Goal: Task Accomplishment & Management: Manage account settings

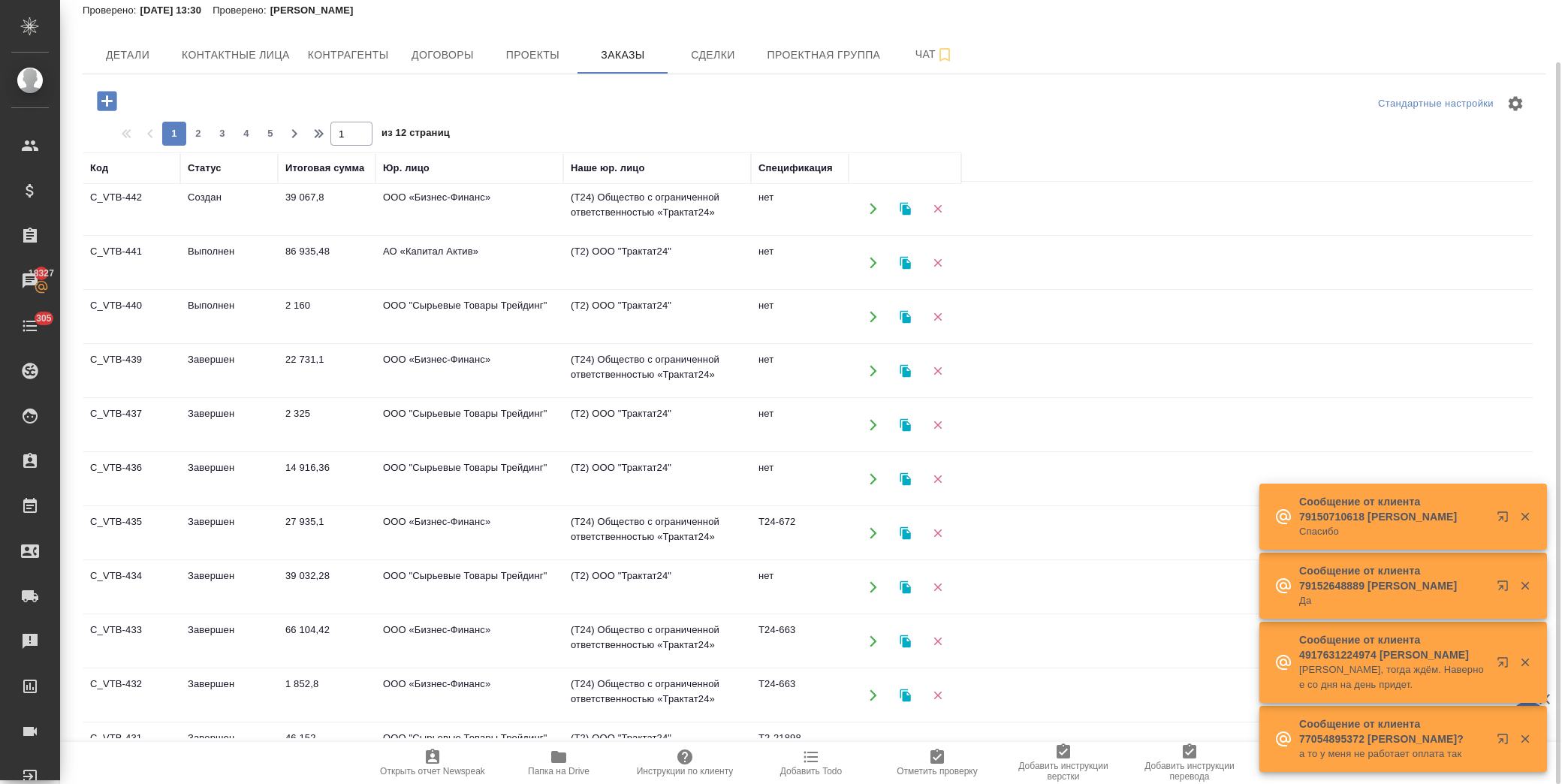
scroll to position [167, 0]
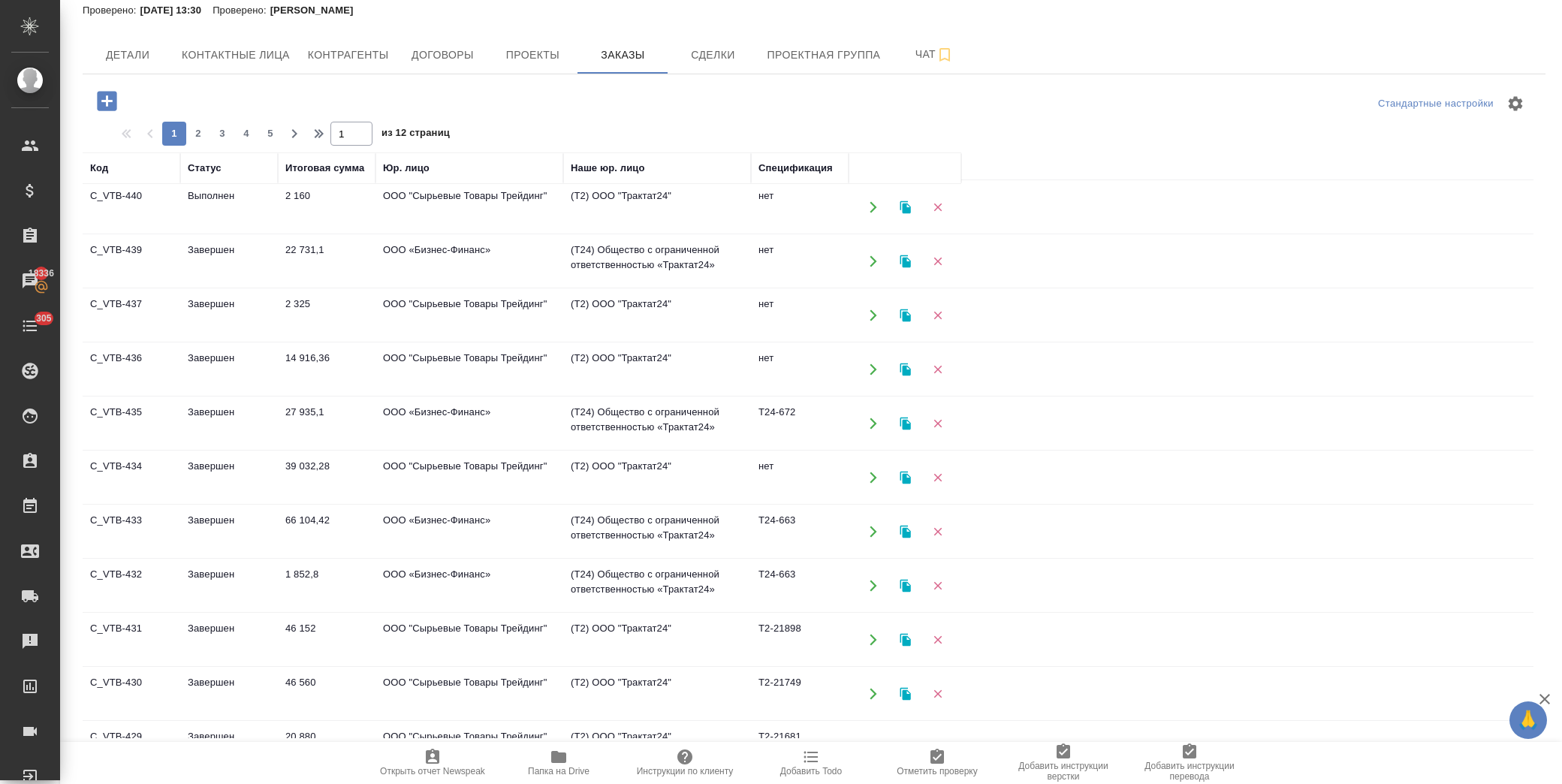
click at [487, 461] on td "ООО "Сырьевые Товары Трейдинг"" at bounding box center [469, 477] width 188 height 53
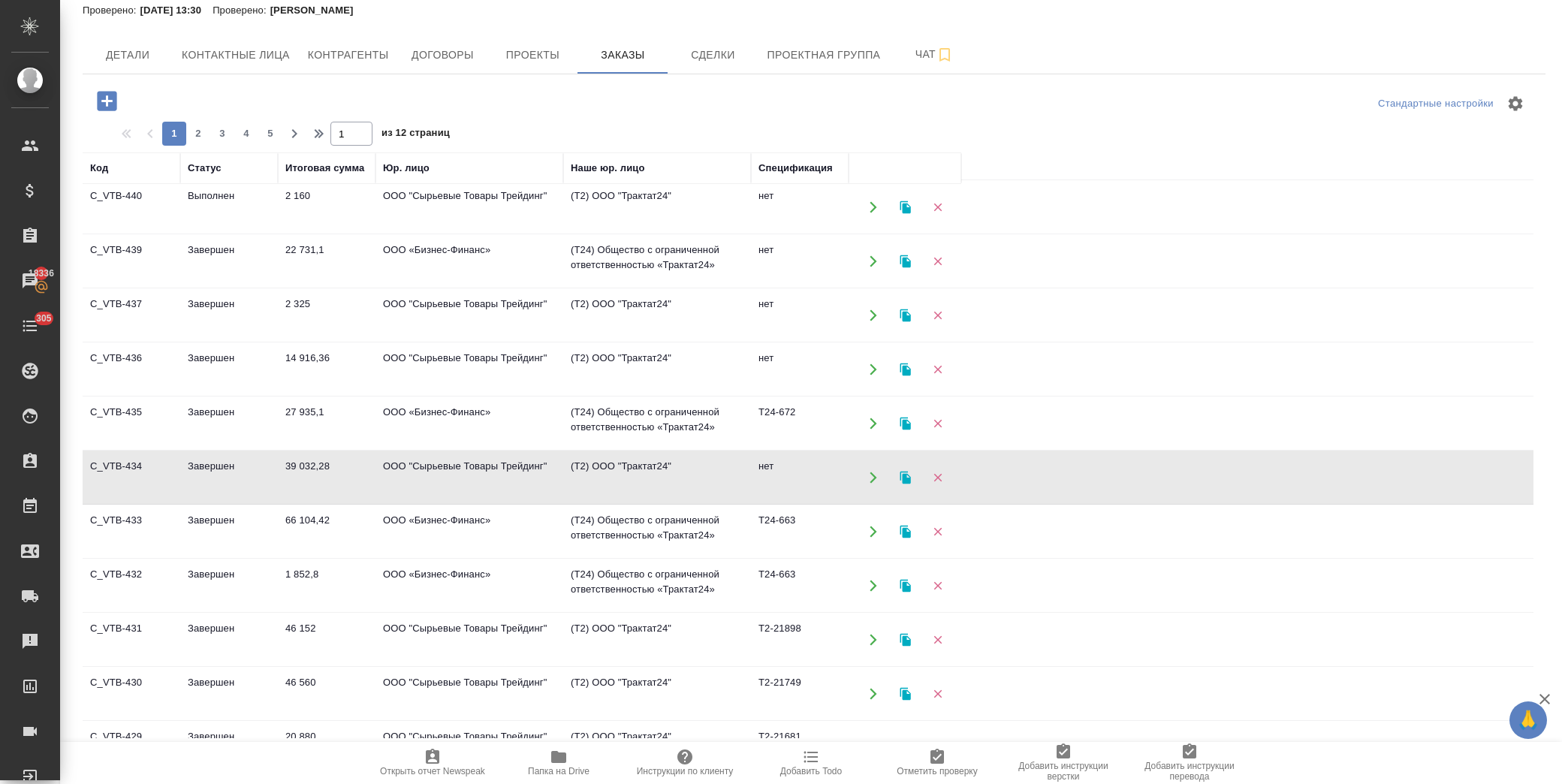
click at [441, 363] on td "ООО "Сырьевые Товары Трейдинг"" at bounding box center [469, 370] width 188 height 53
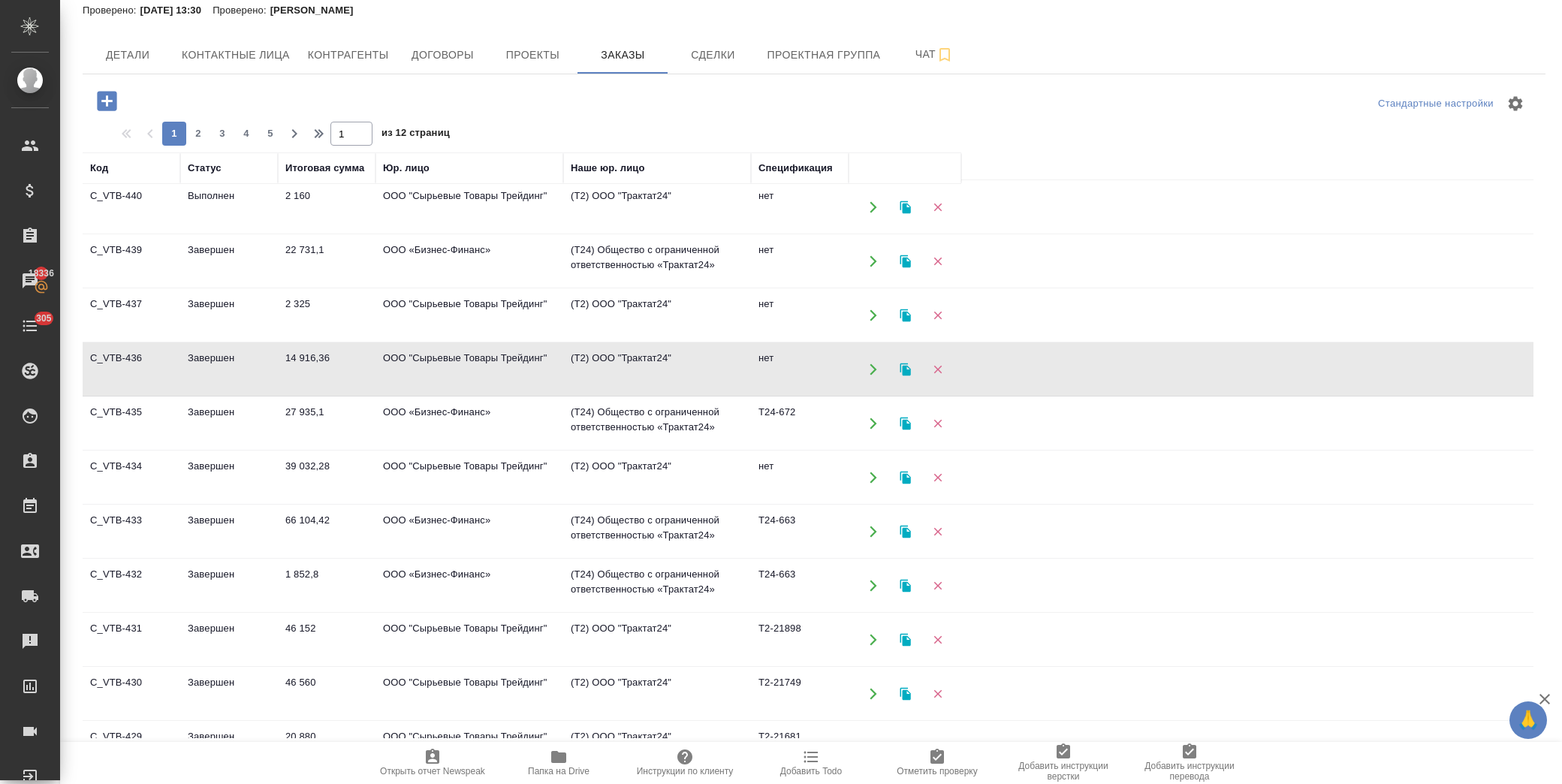
click at [382, 310] on td "ООО "Сырьевые Товары Трейдинг"" at bounding box center [469, 316] width 188 height 53
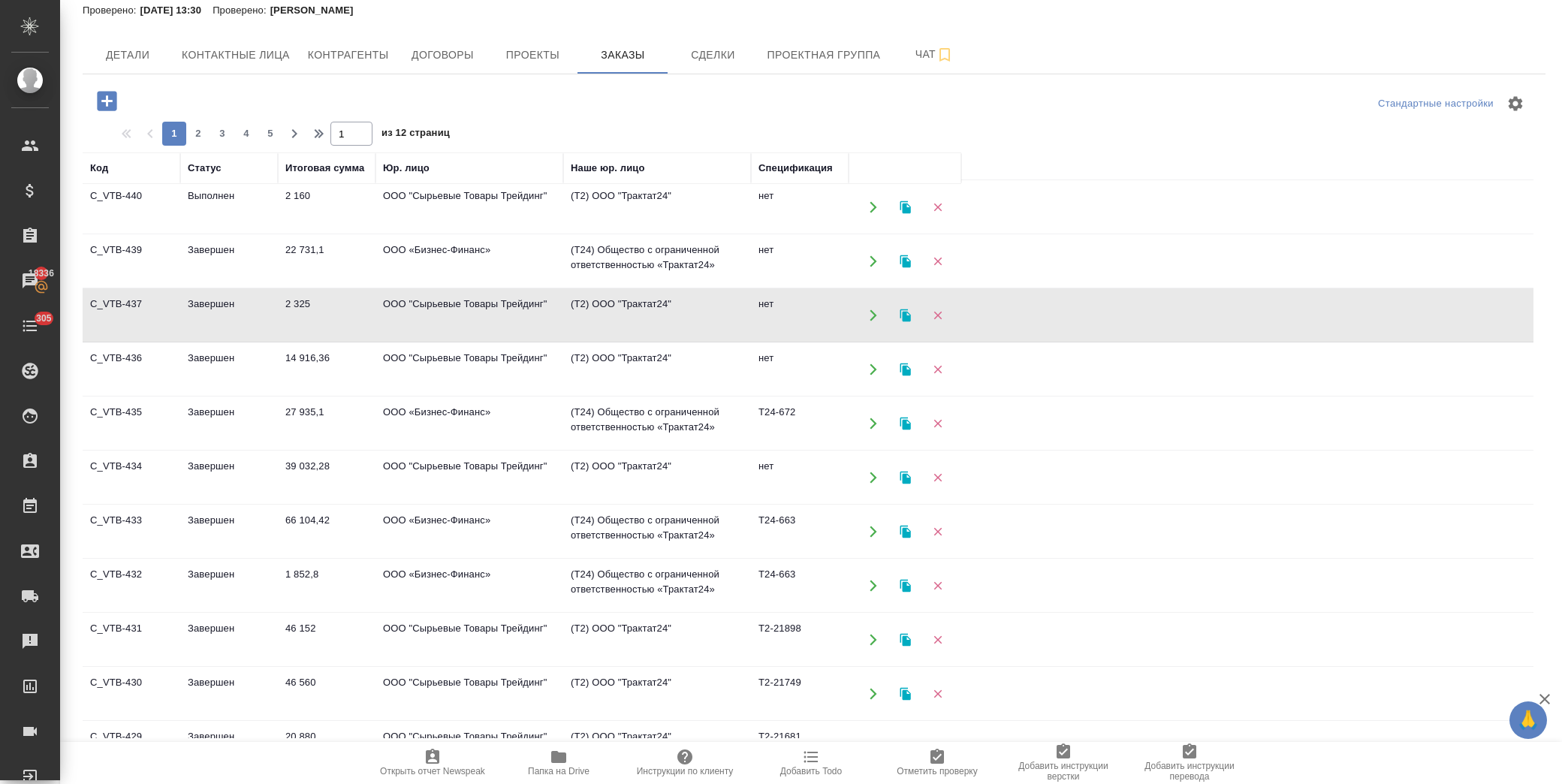
click at [382, 310] on td "ООО "Сырьевые Товары Трейдинг"" at bounding box center [469, 316] width 188 height 53
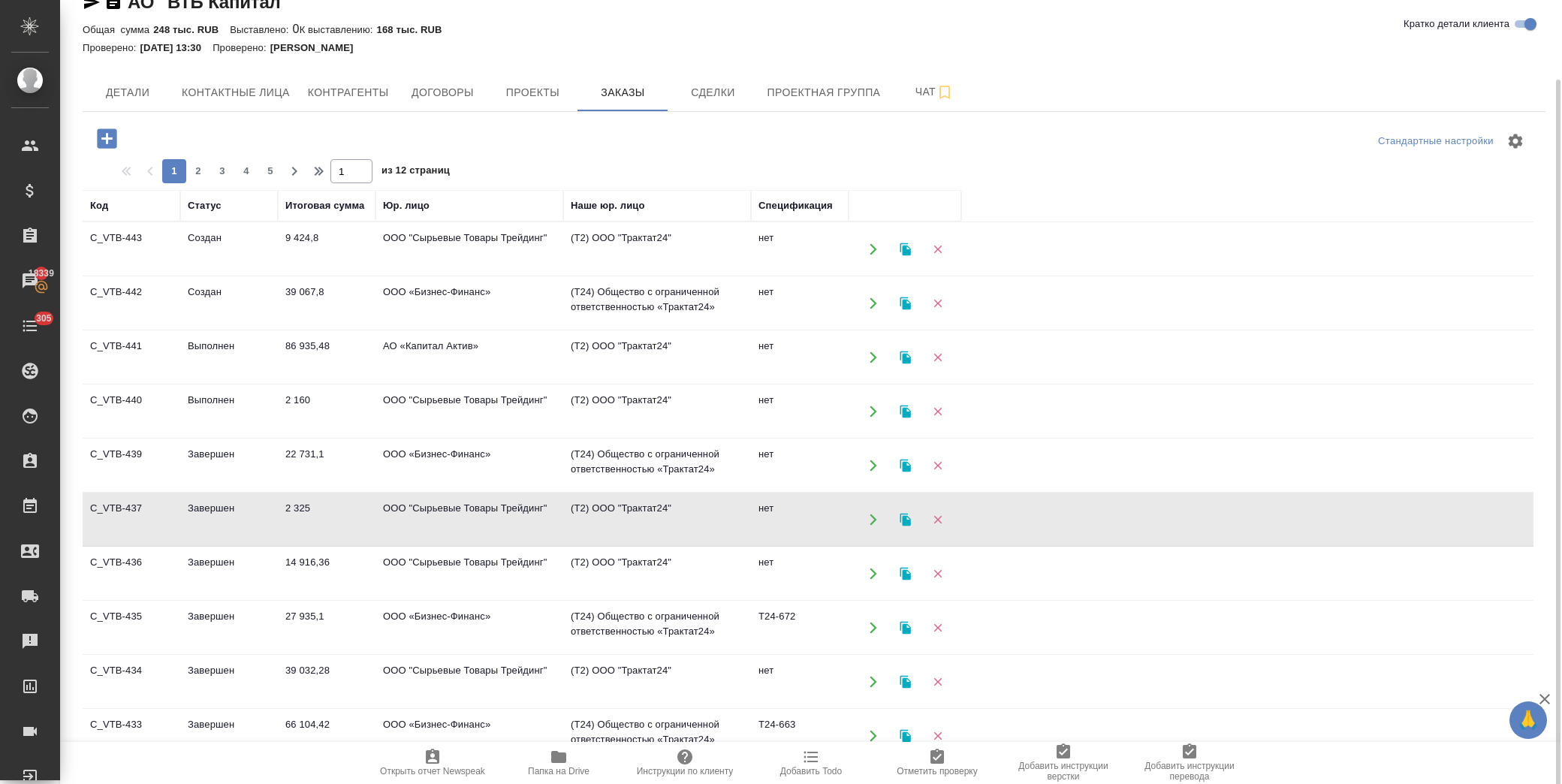
scroll to position [0, 0]
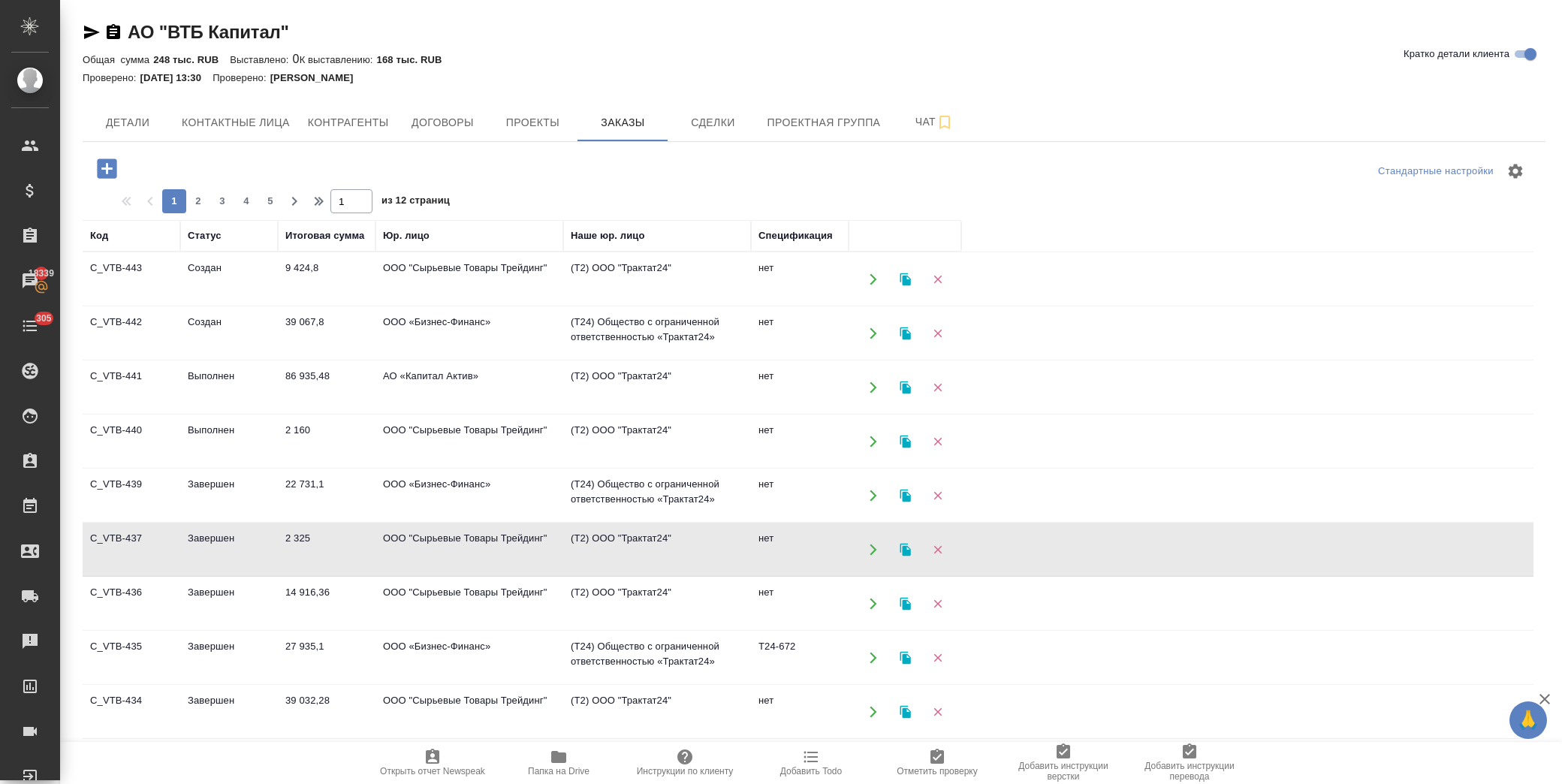
click at [465, 478] on td "ООО «Бизнес-Финанс»" at bounding box center [469, 496] width 188 height 53
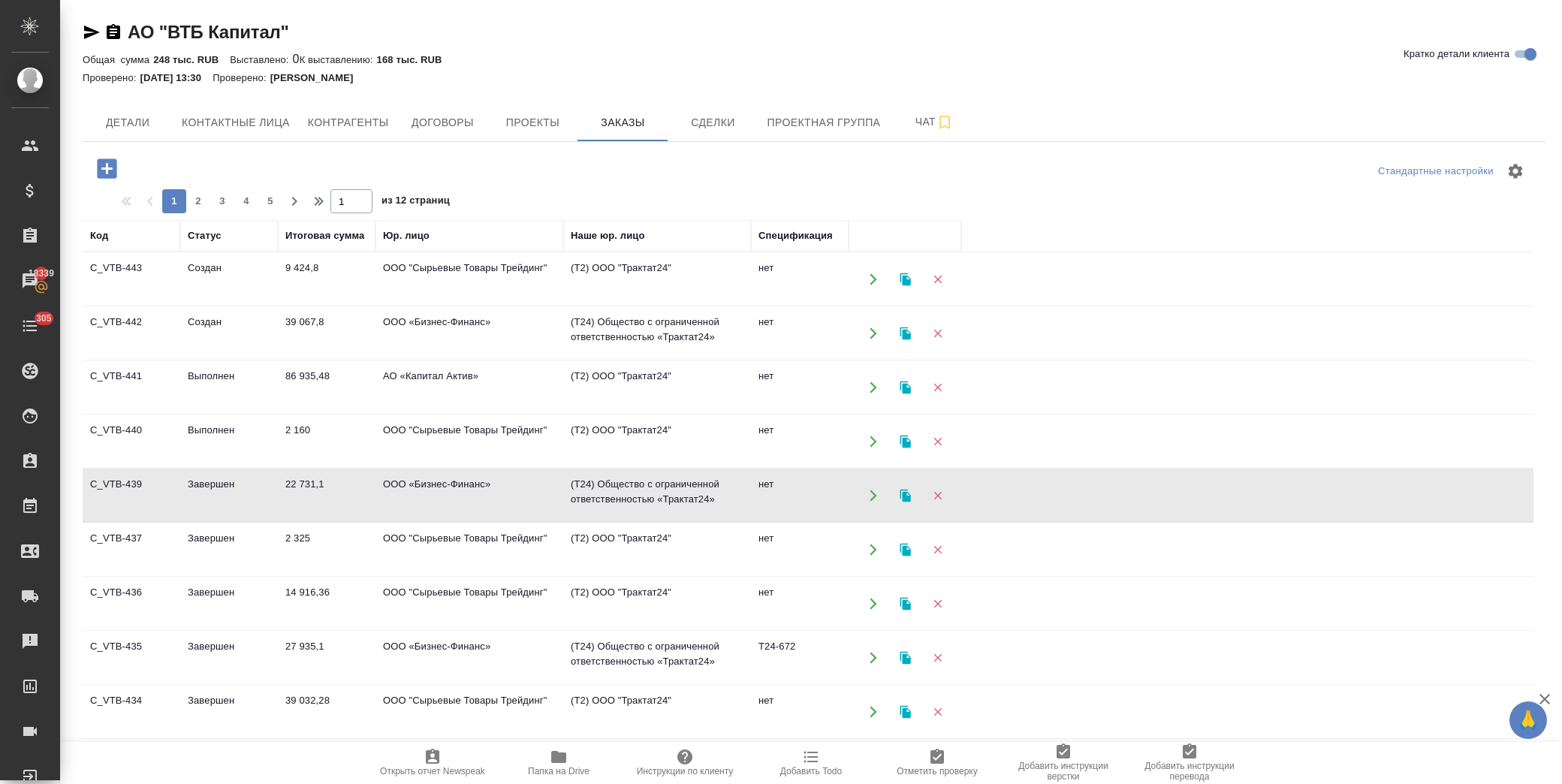
click at [465, 478] on td "ООО «Бизнес-Финанс»" at bounding box center [469, 496] width 188 height 53
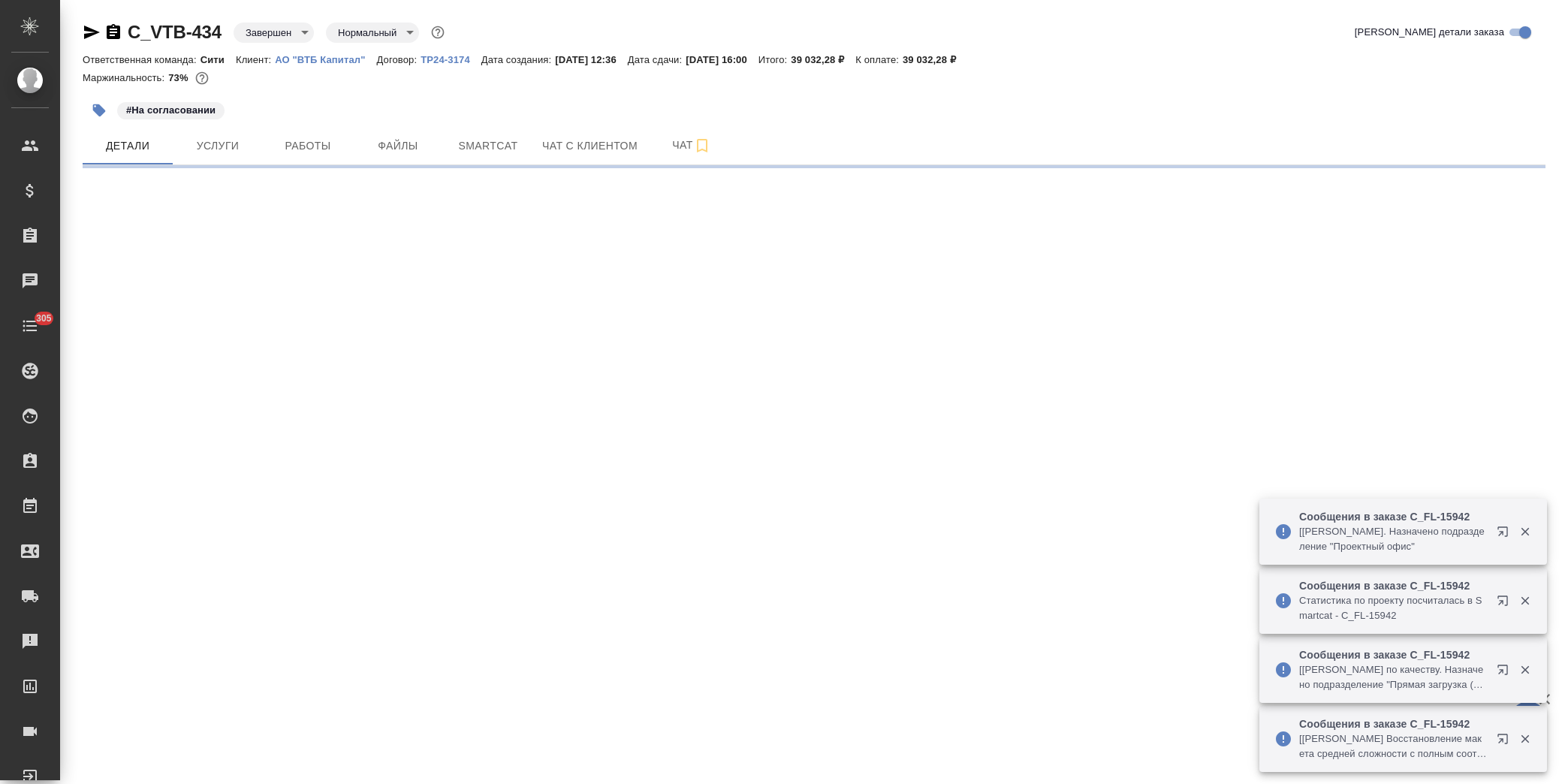
select select "RU"
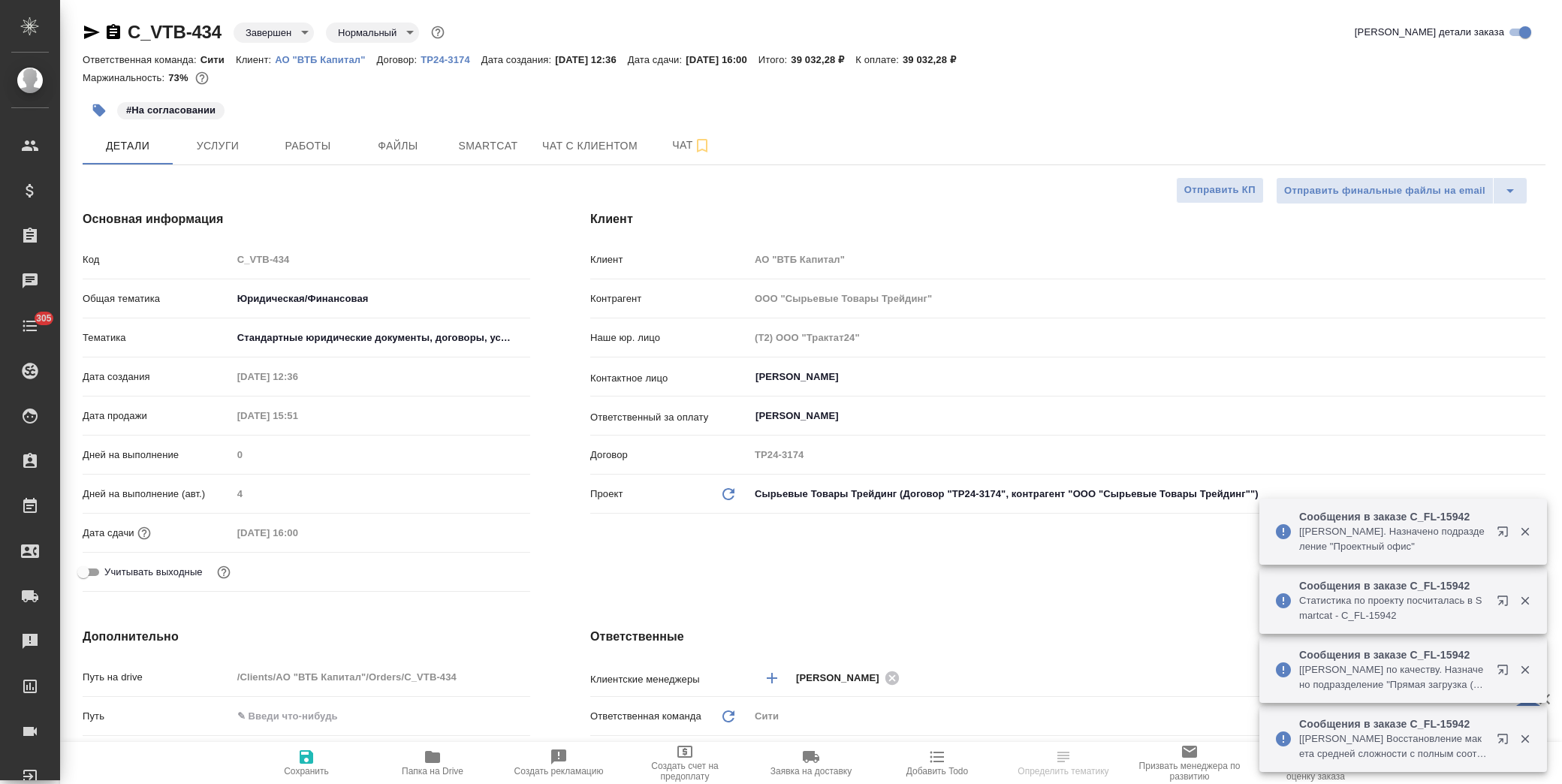
type textarea "x"
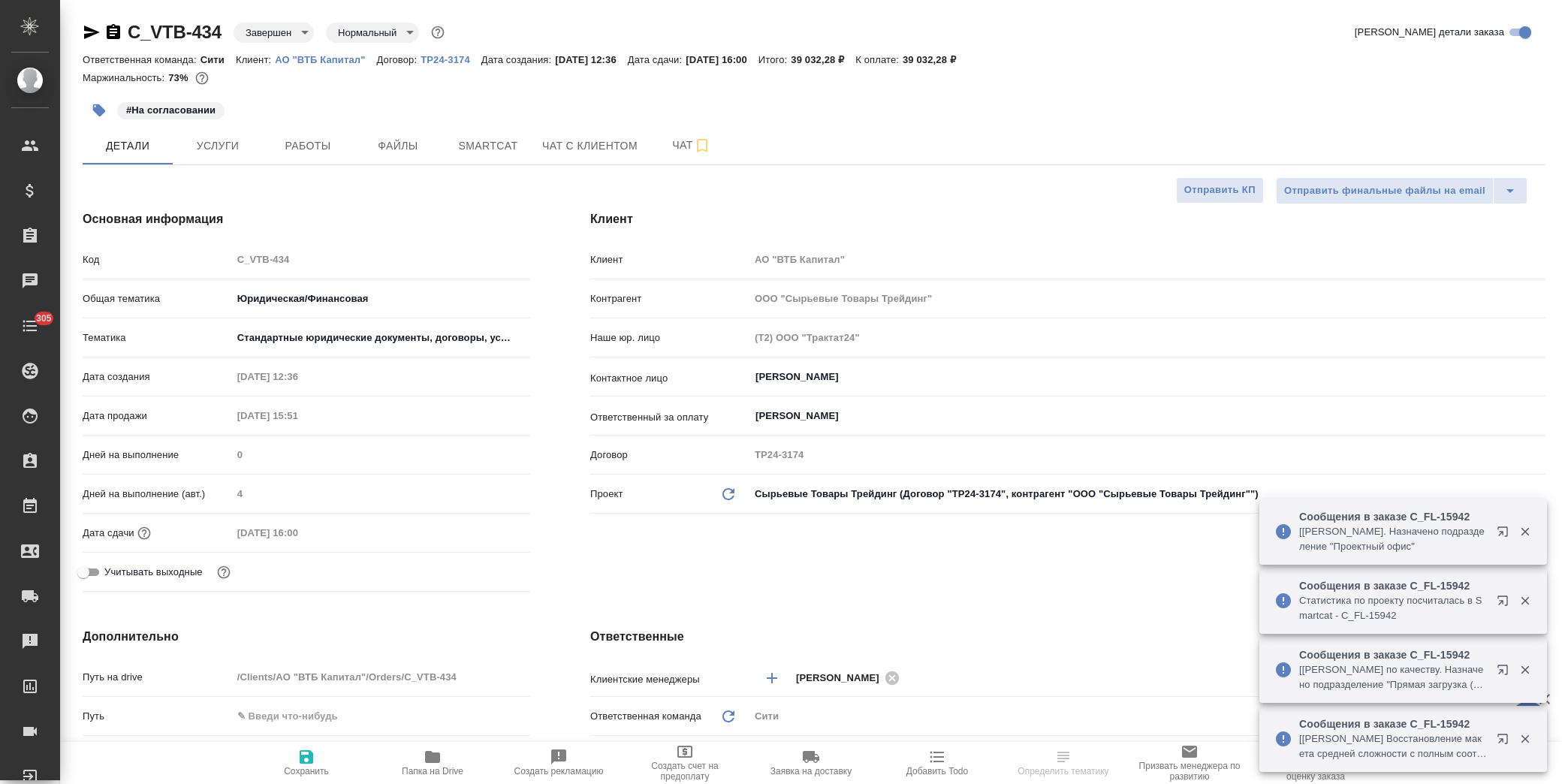
type textarea "x"
type input "Валеев Динар"
type input "Димитриева Юлия"
type input "[PERSON_NAME]"
type textarea "x"
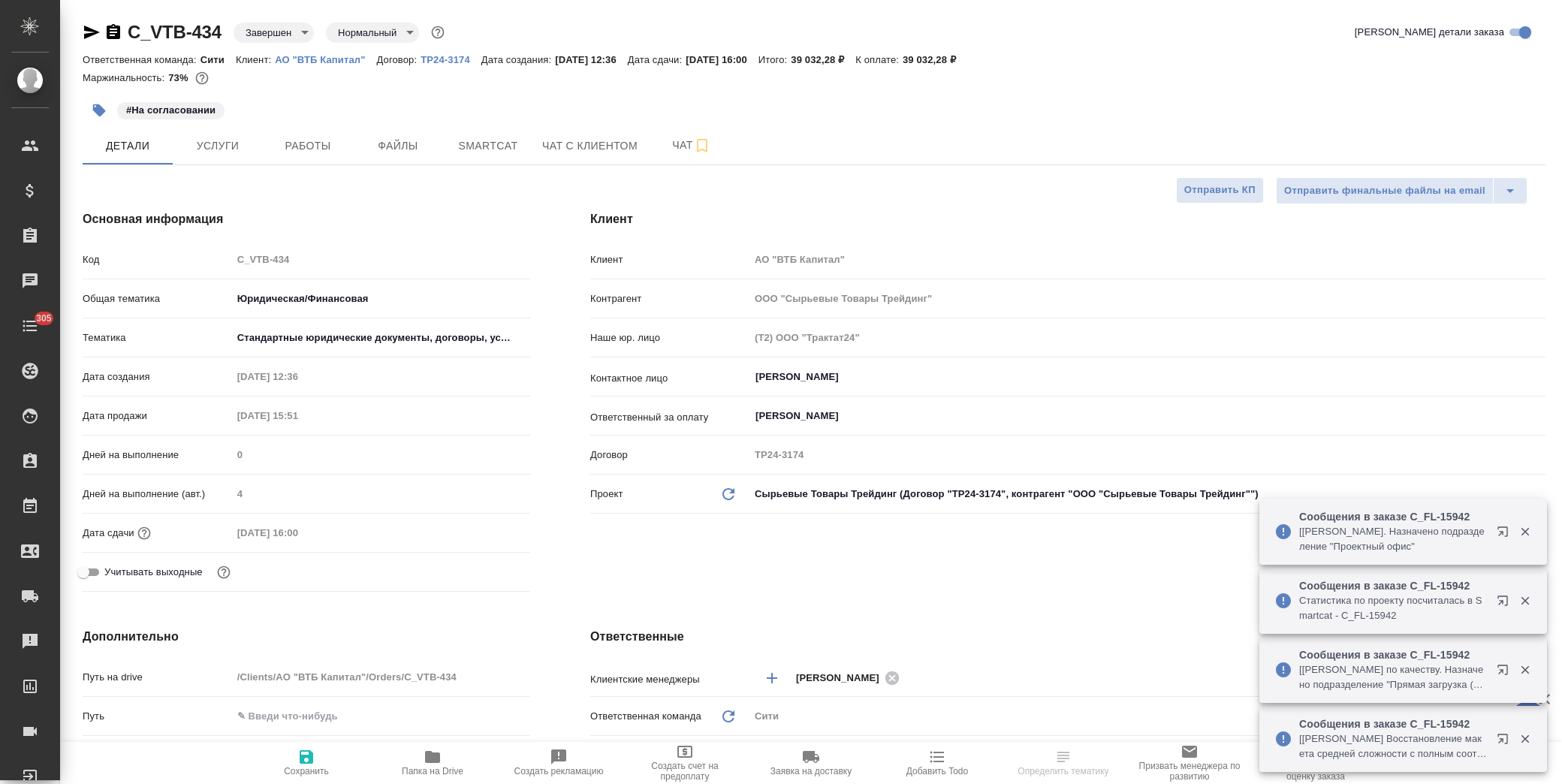
type textarea "x"
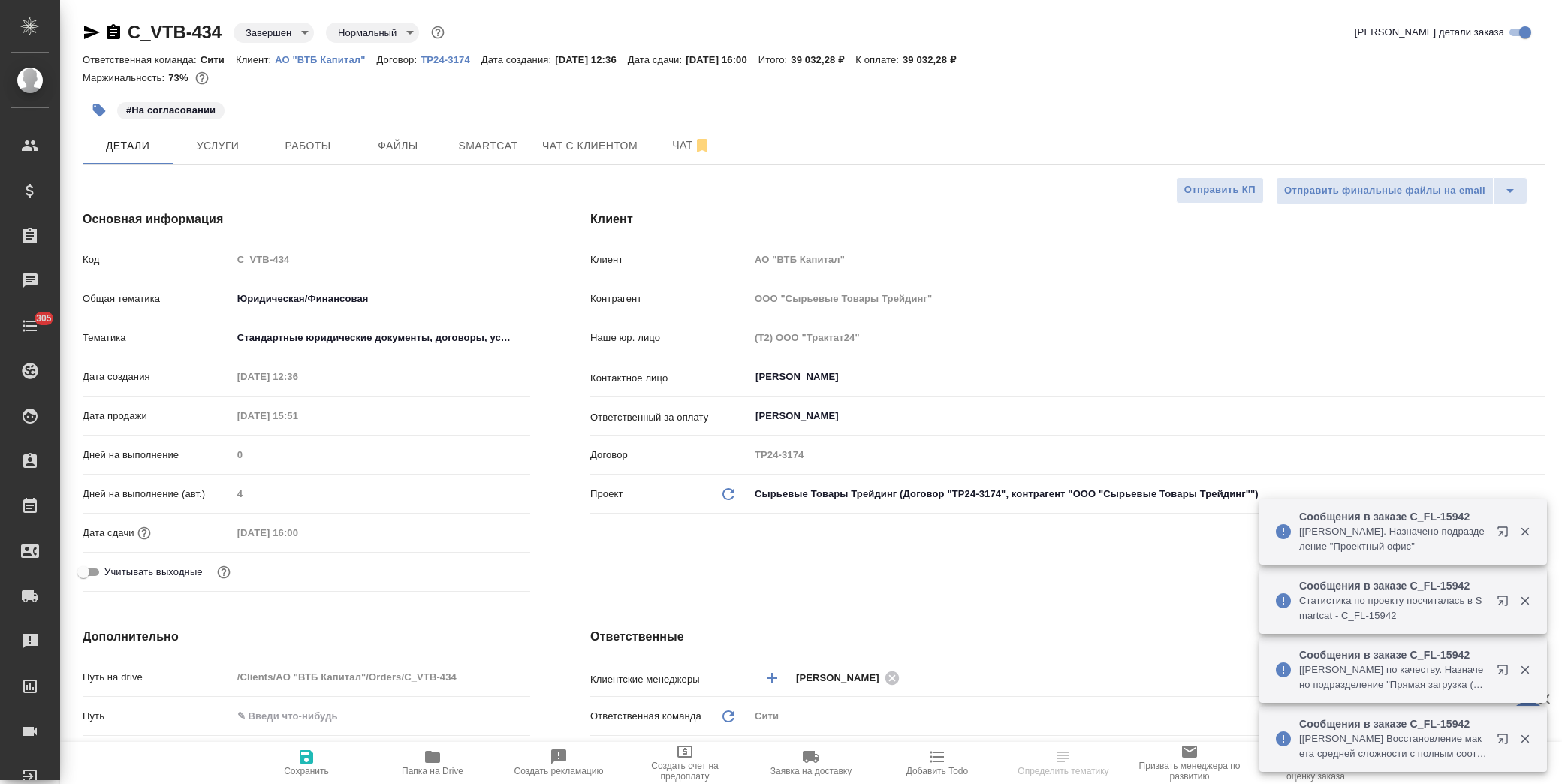
type textarea "x"
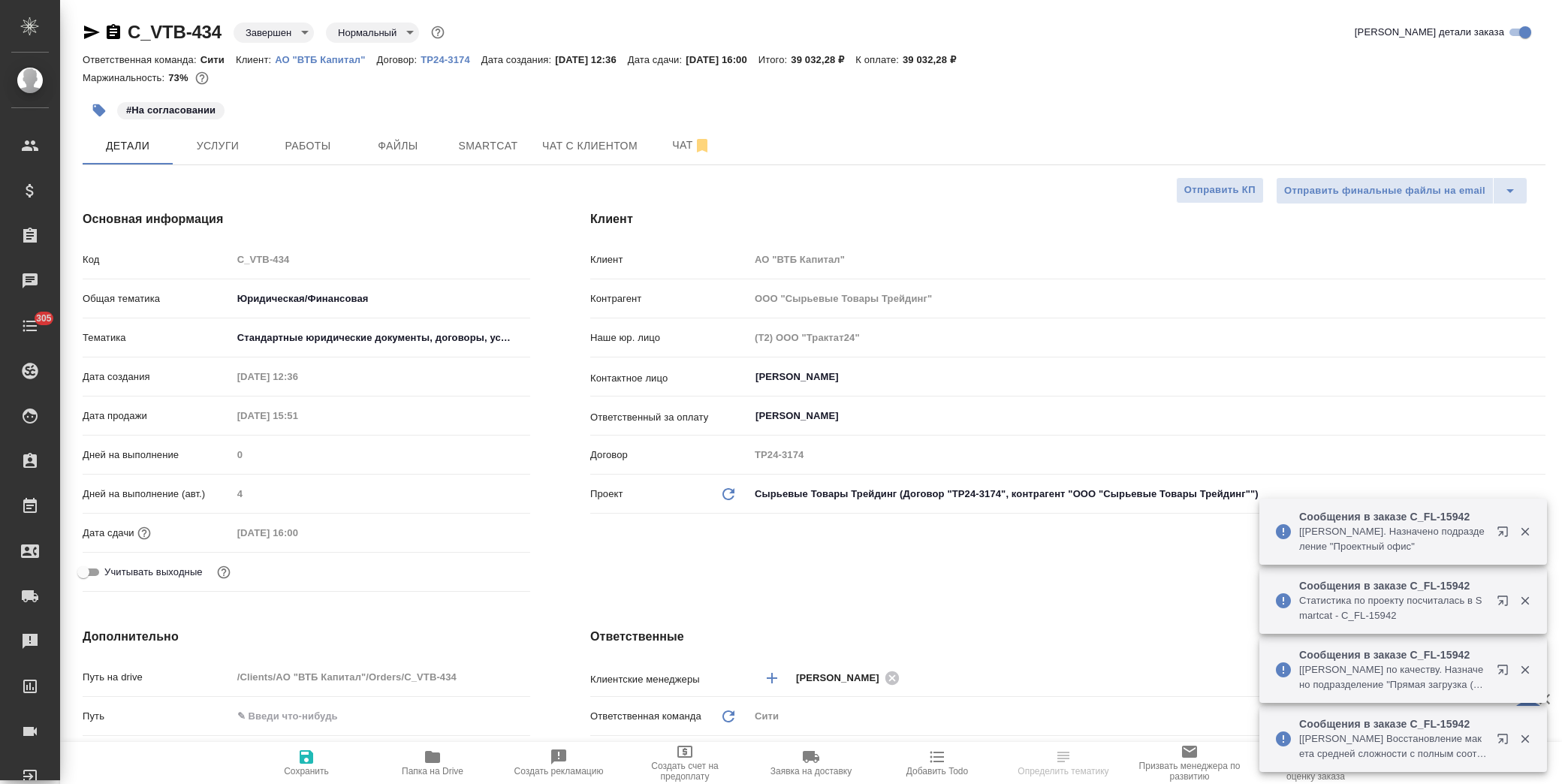
type textarea "x"
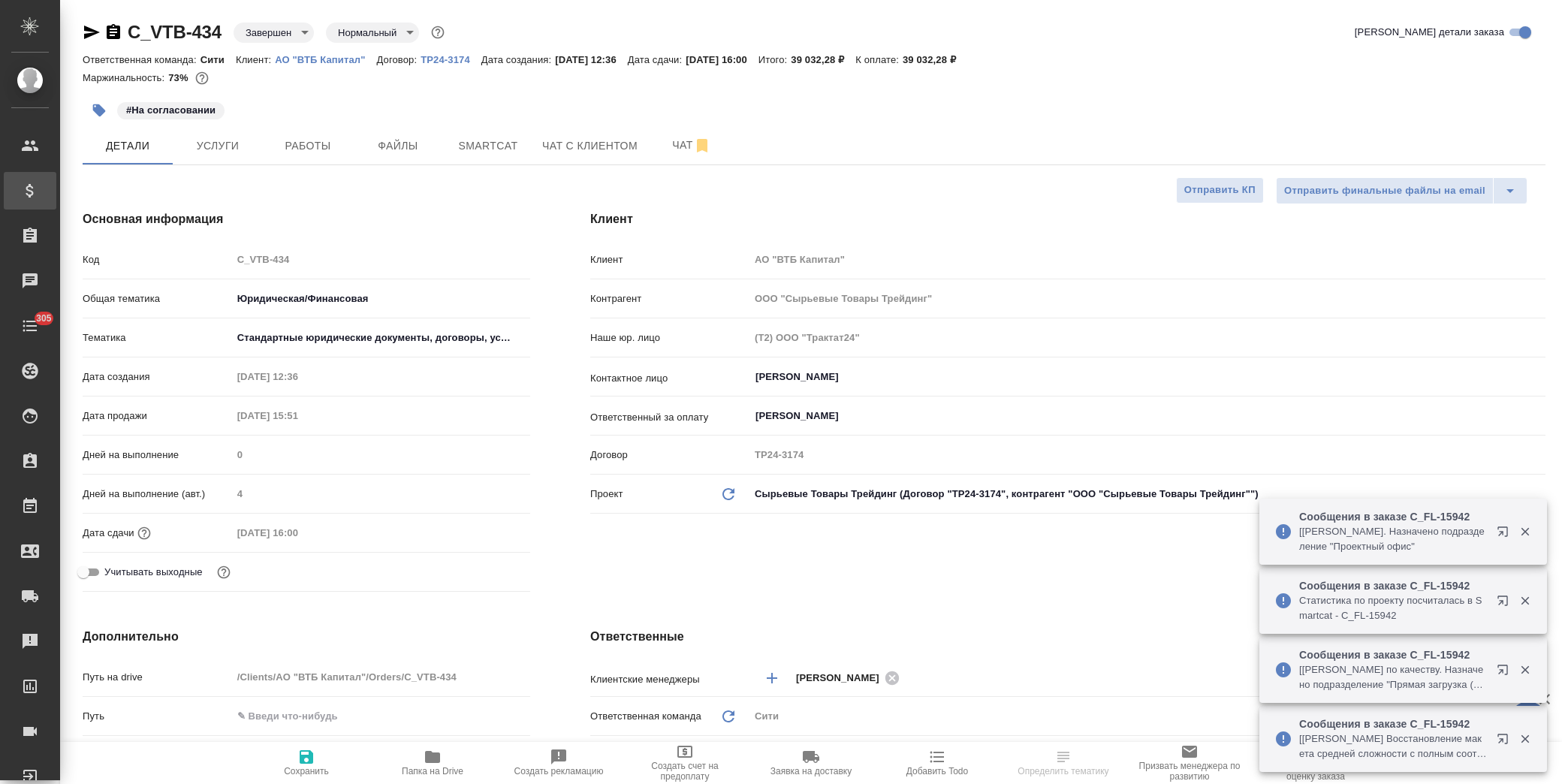
type textarea "x"
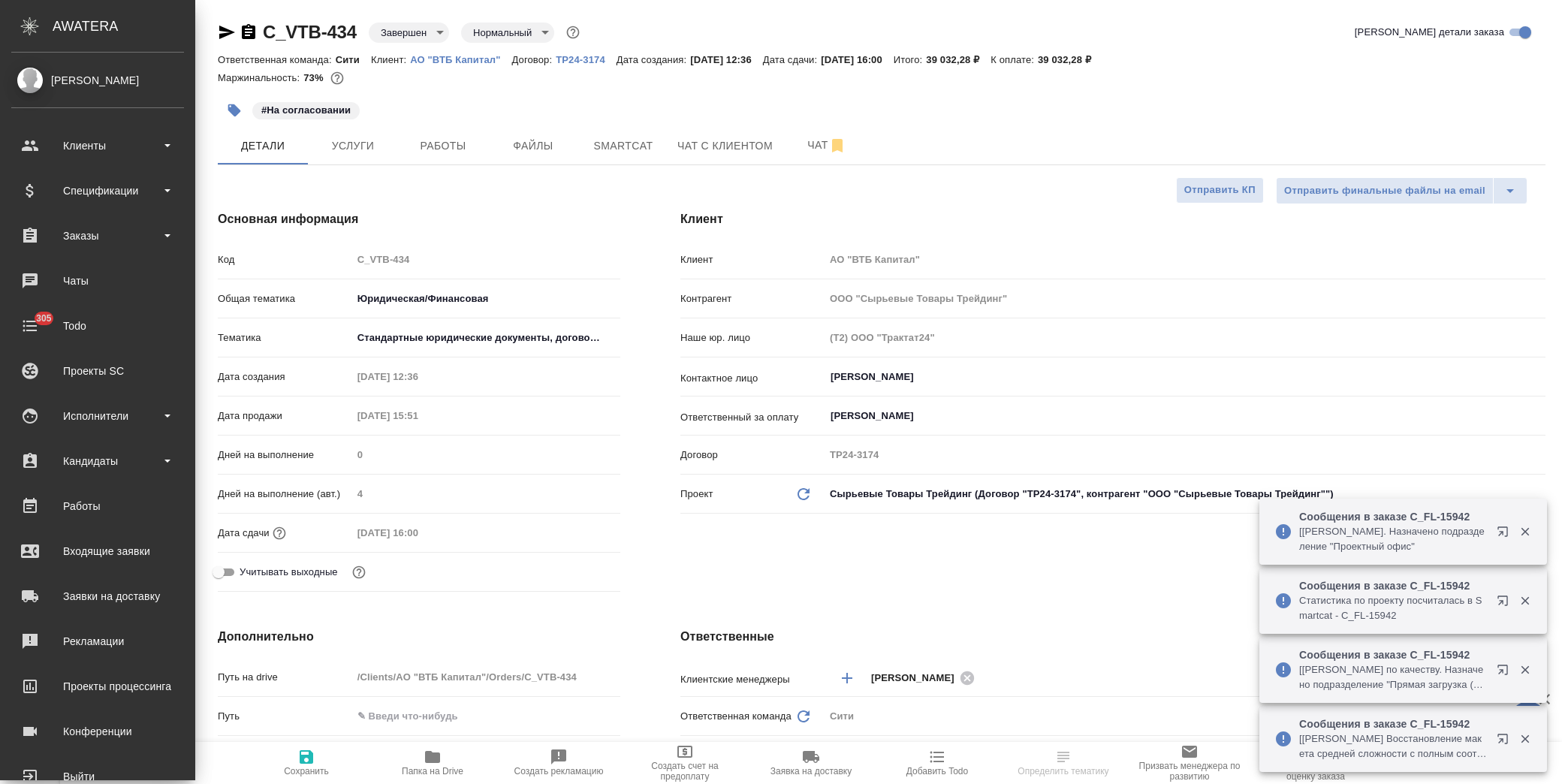
type textarea "x"
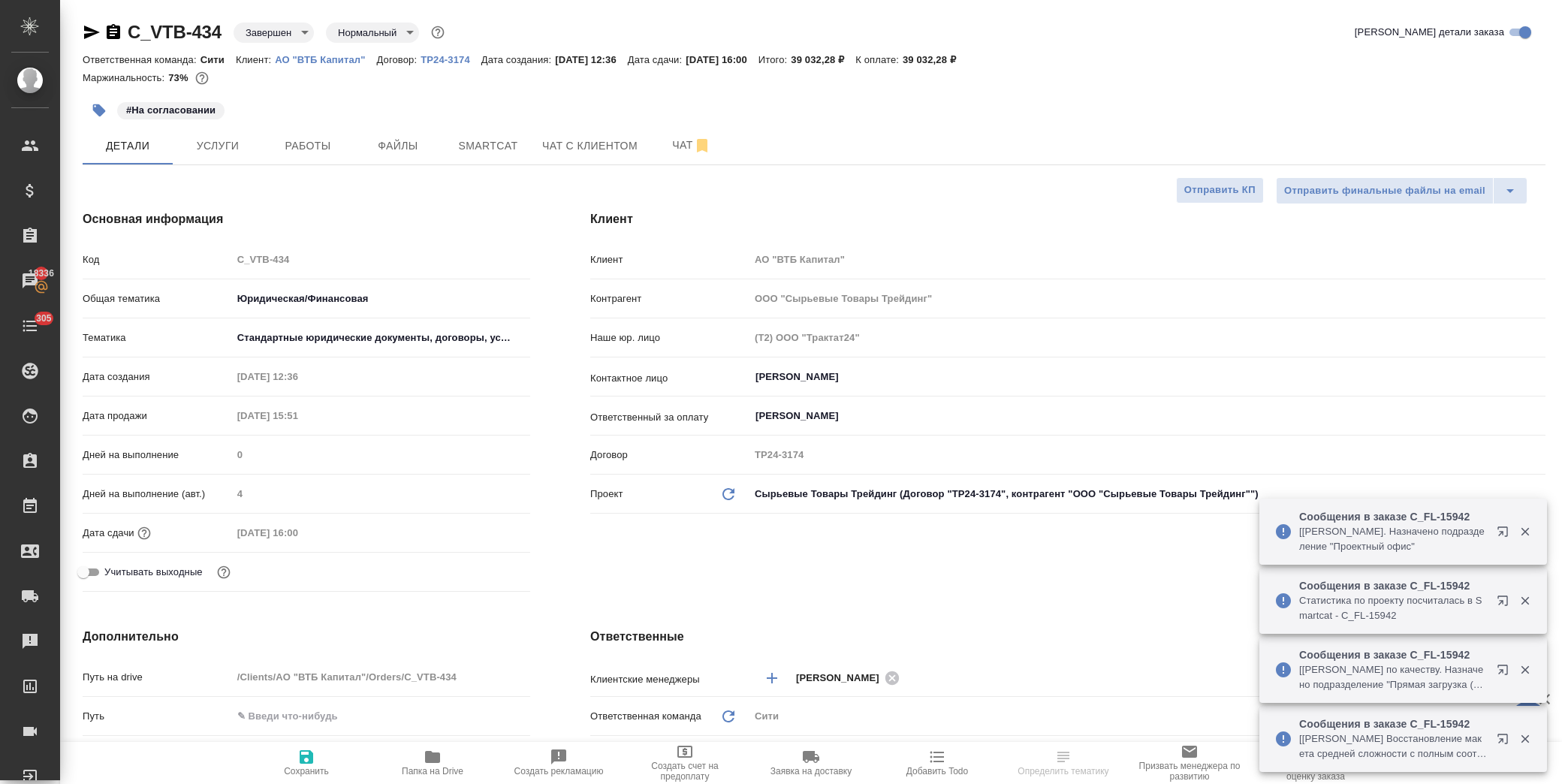
type textarea "x"
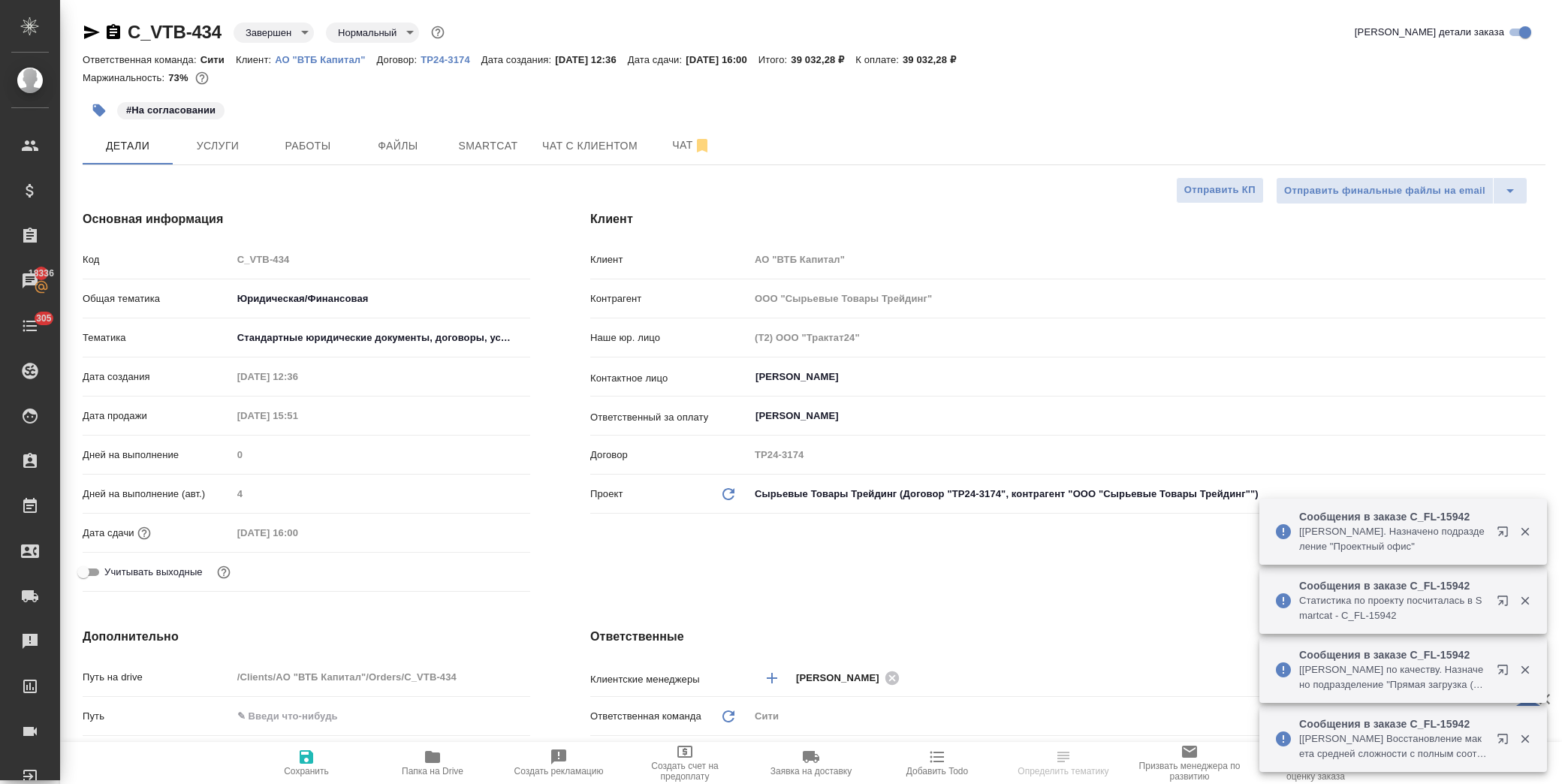
type textarea "x"
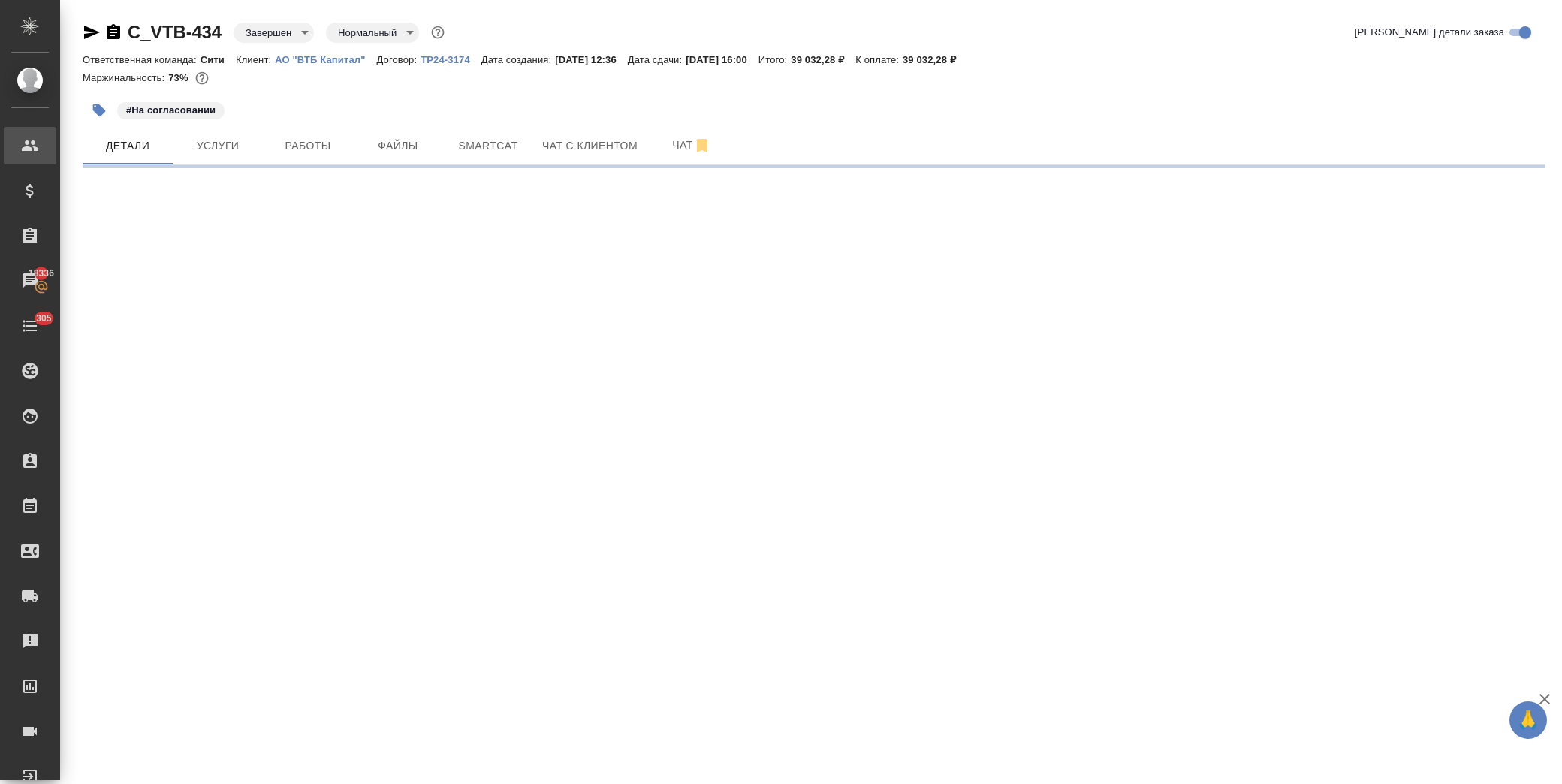
select select "RU"
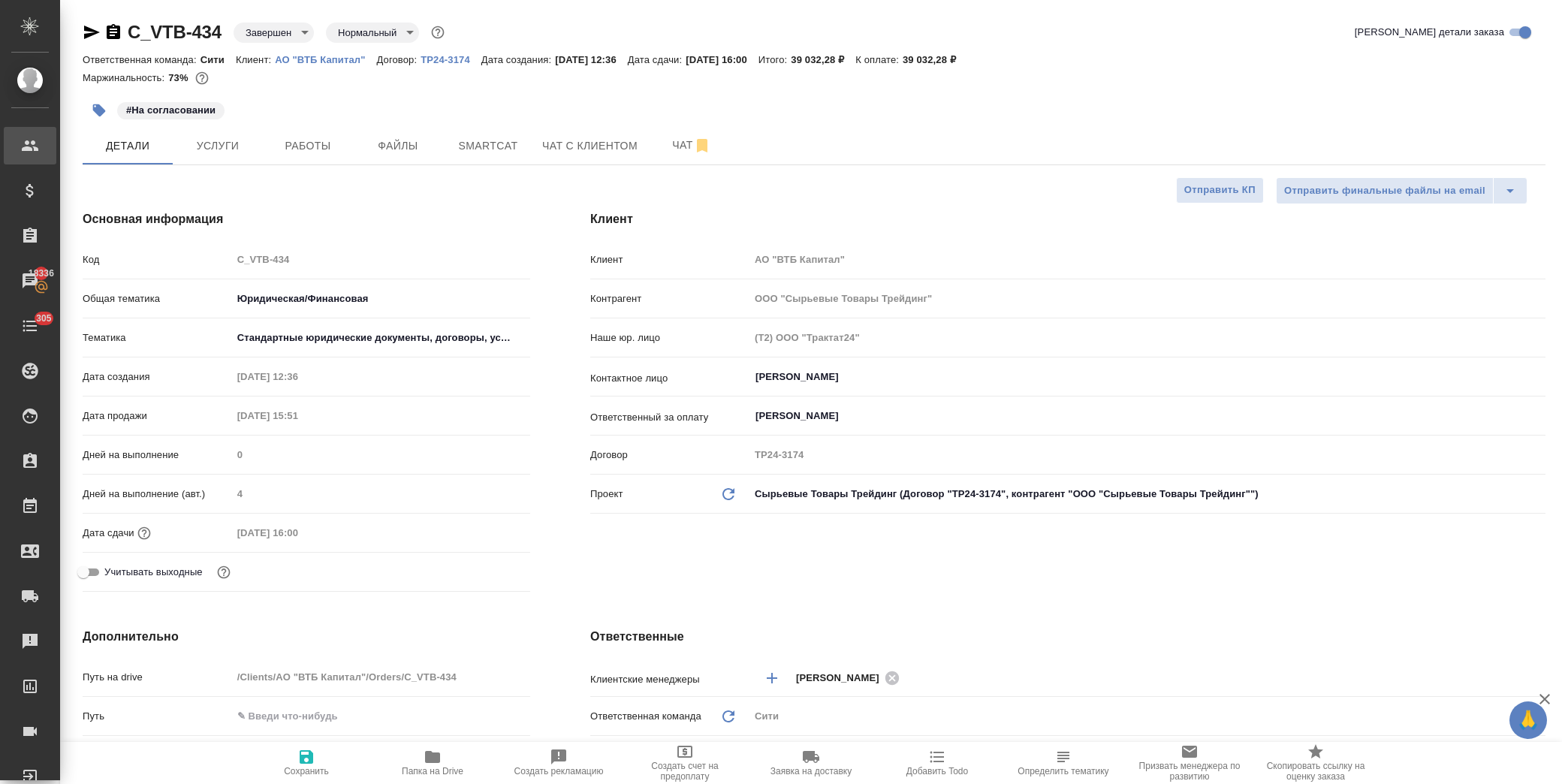
type textarea "x"
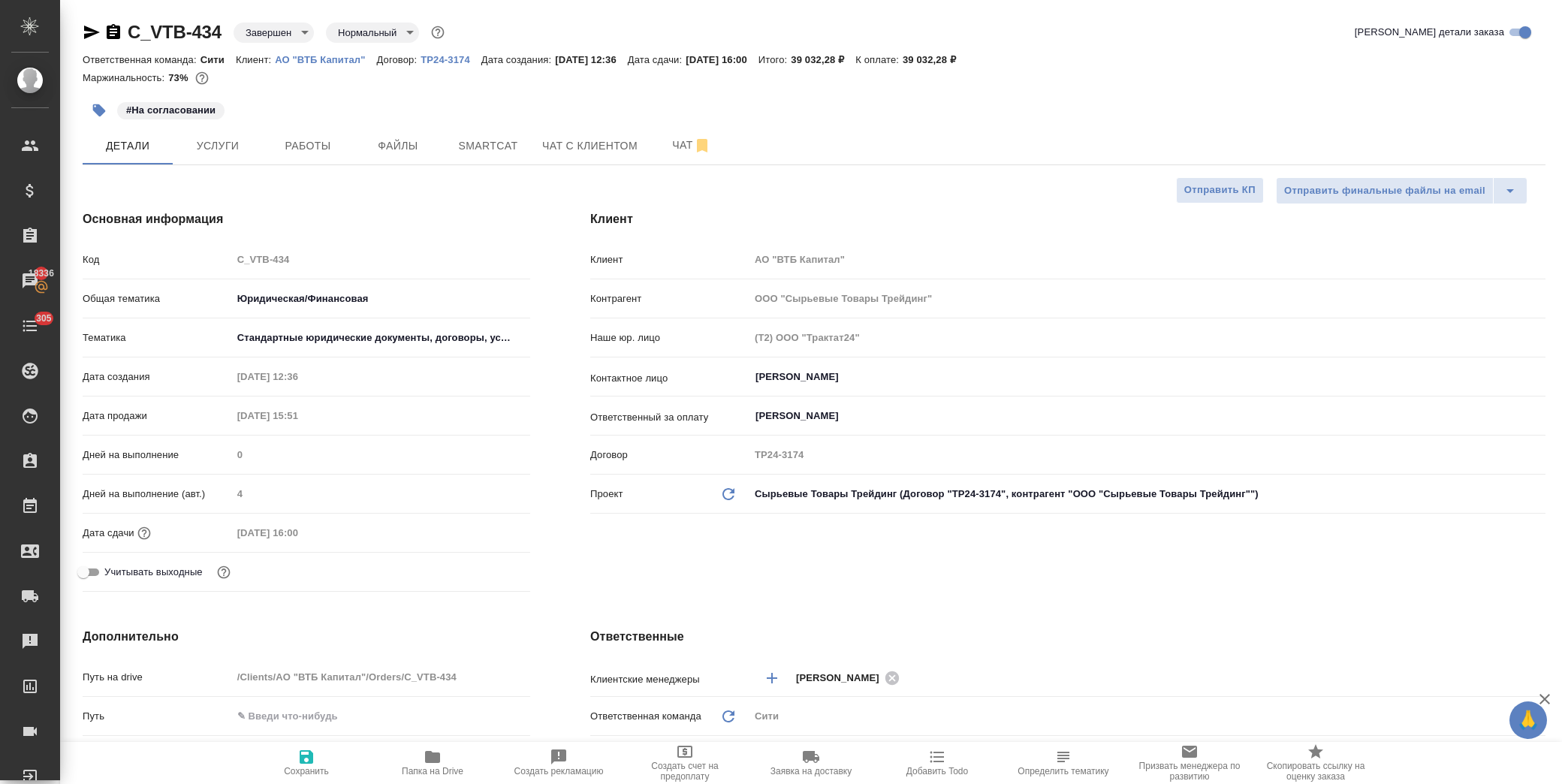
type textarea "x"
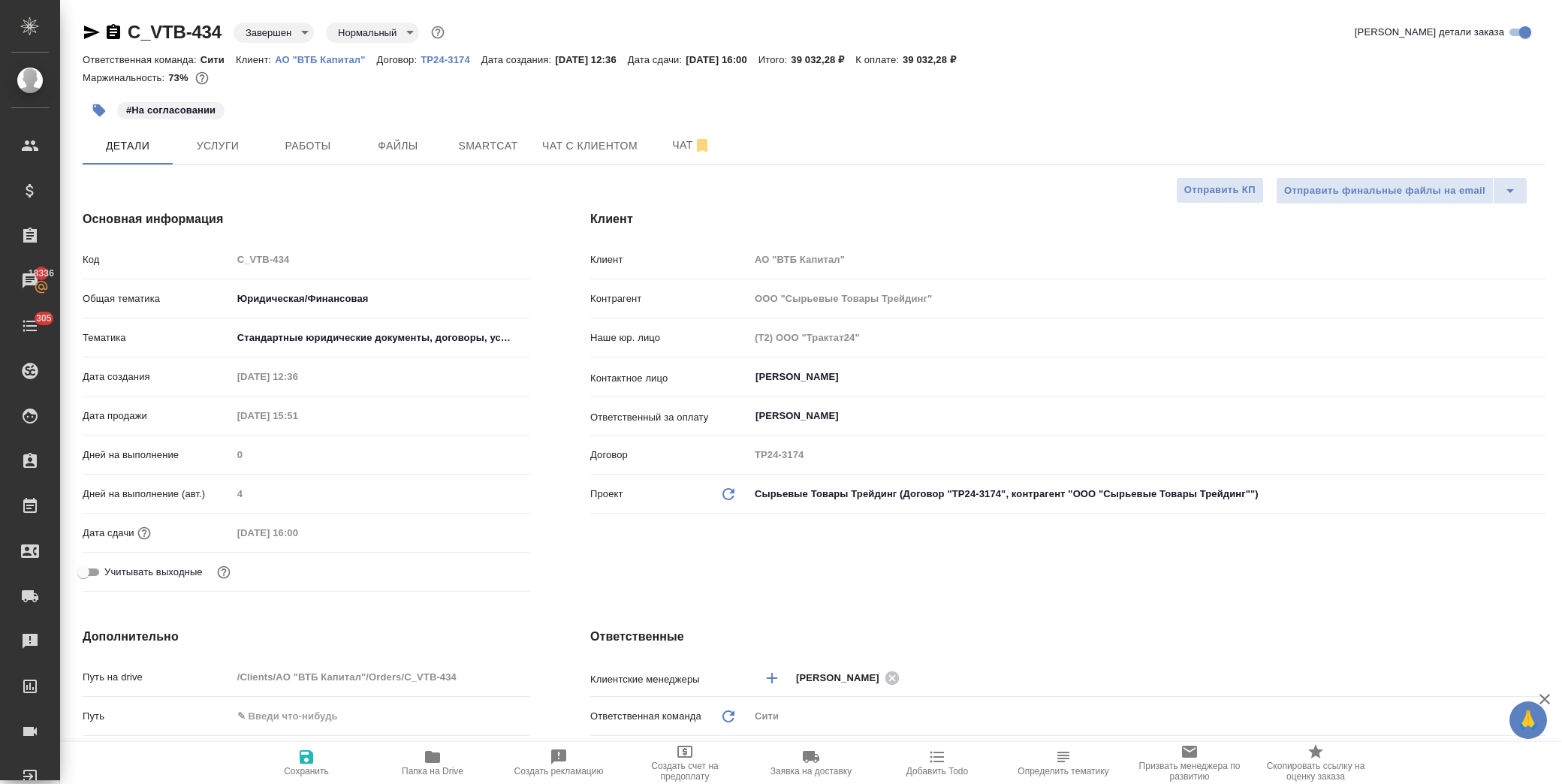
type textarea "x"
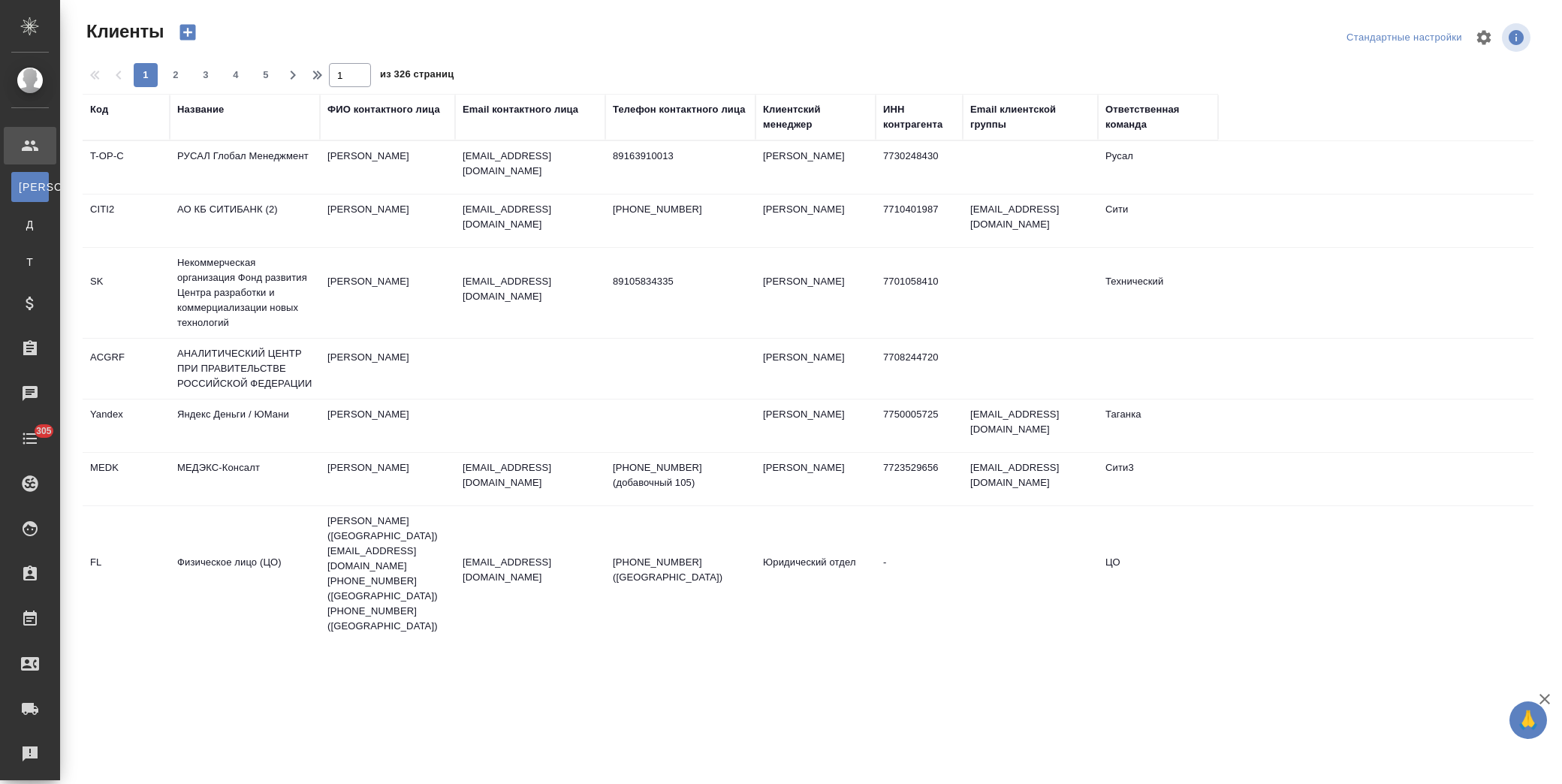
select select "RU"
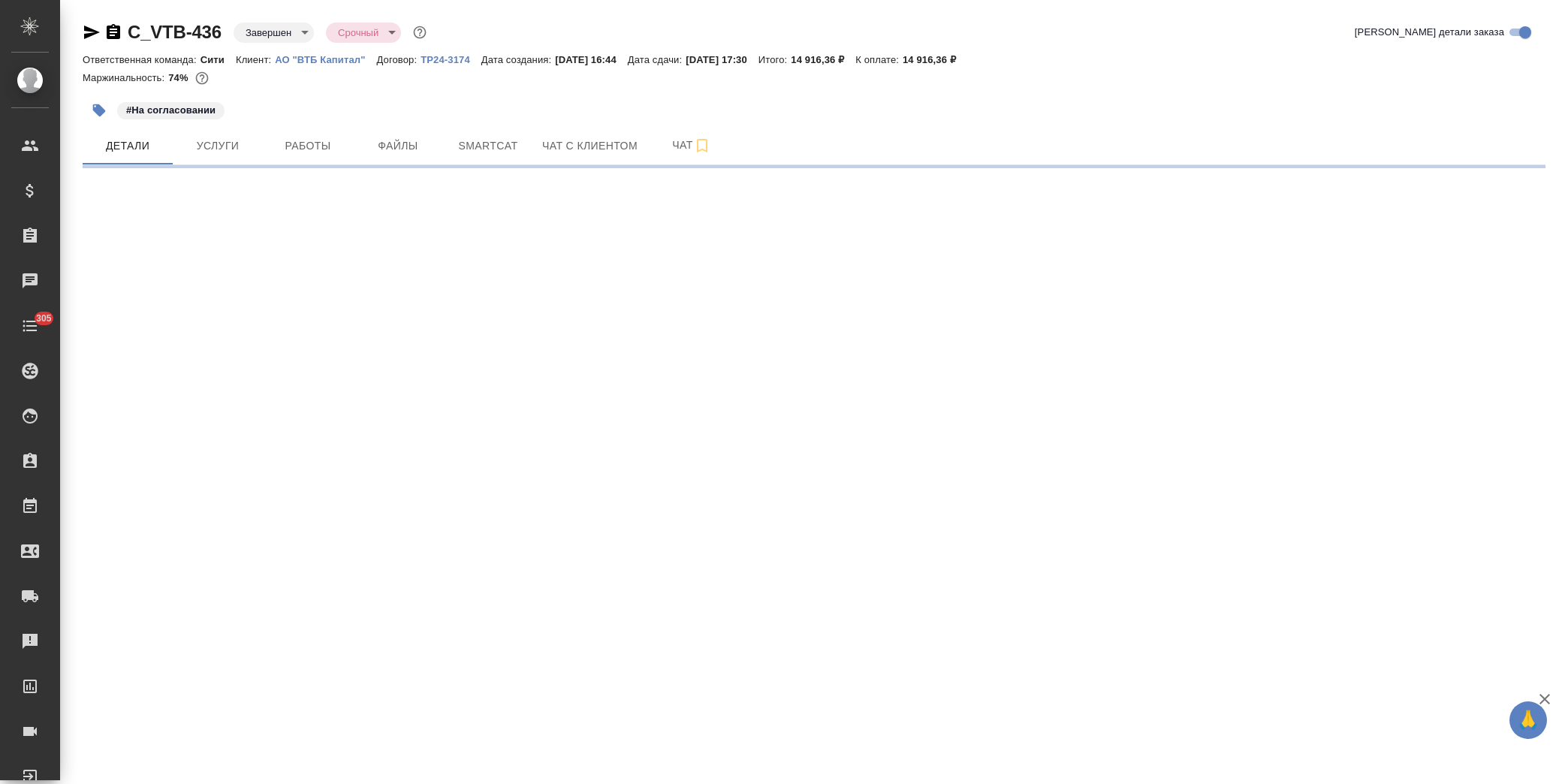
select select "RU"
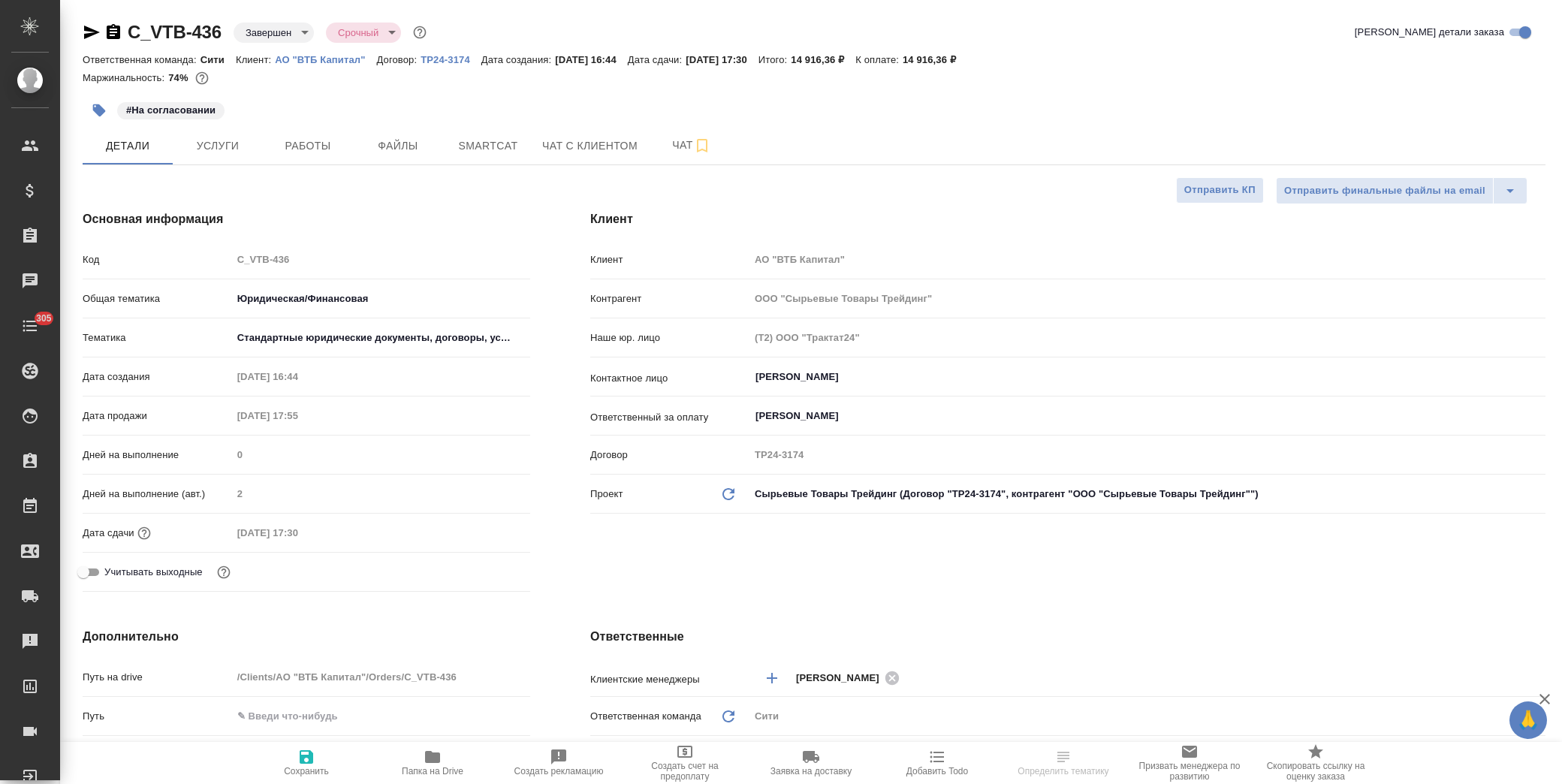
type textarea "x"
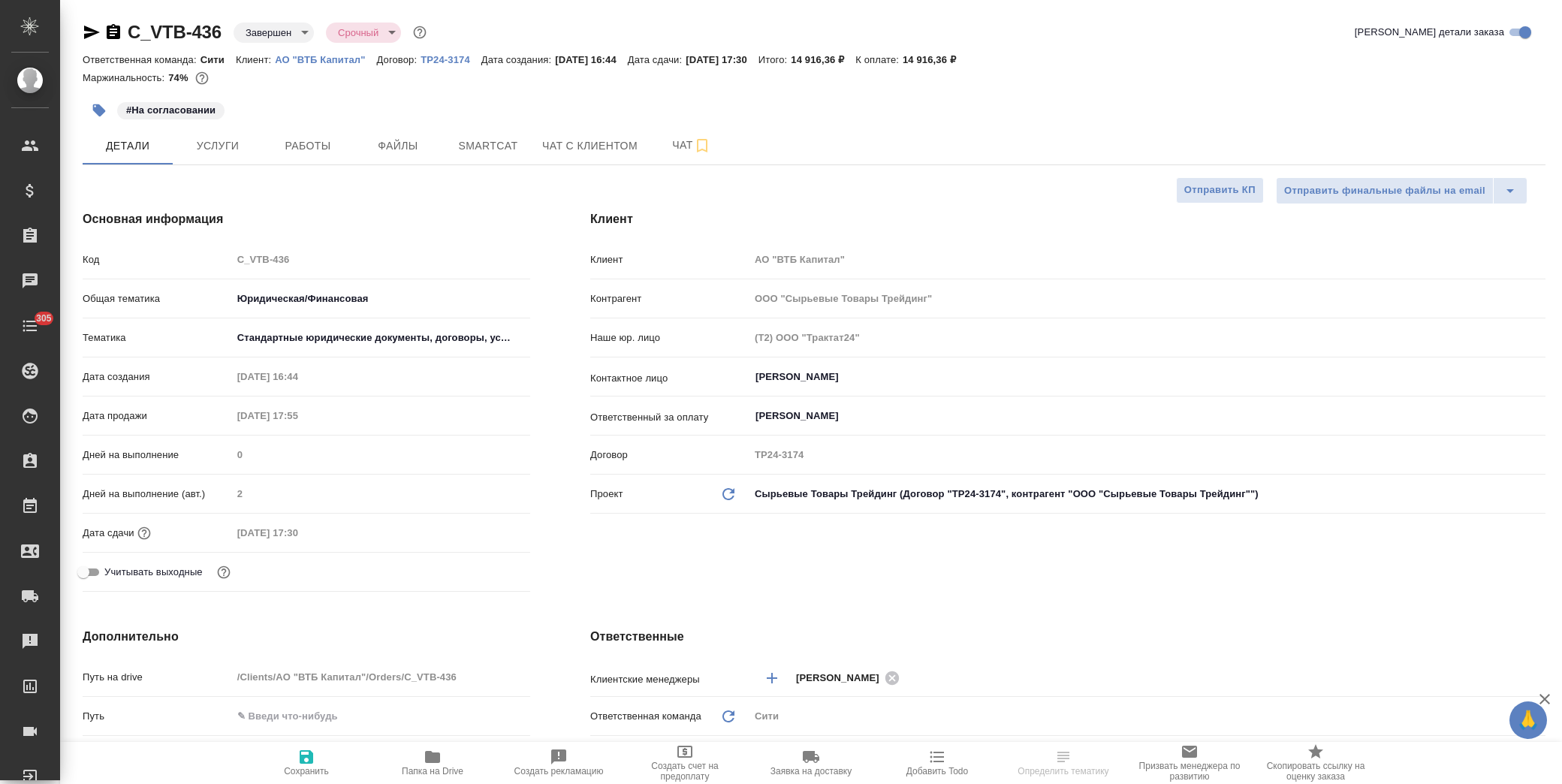
type textarea "x"
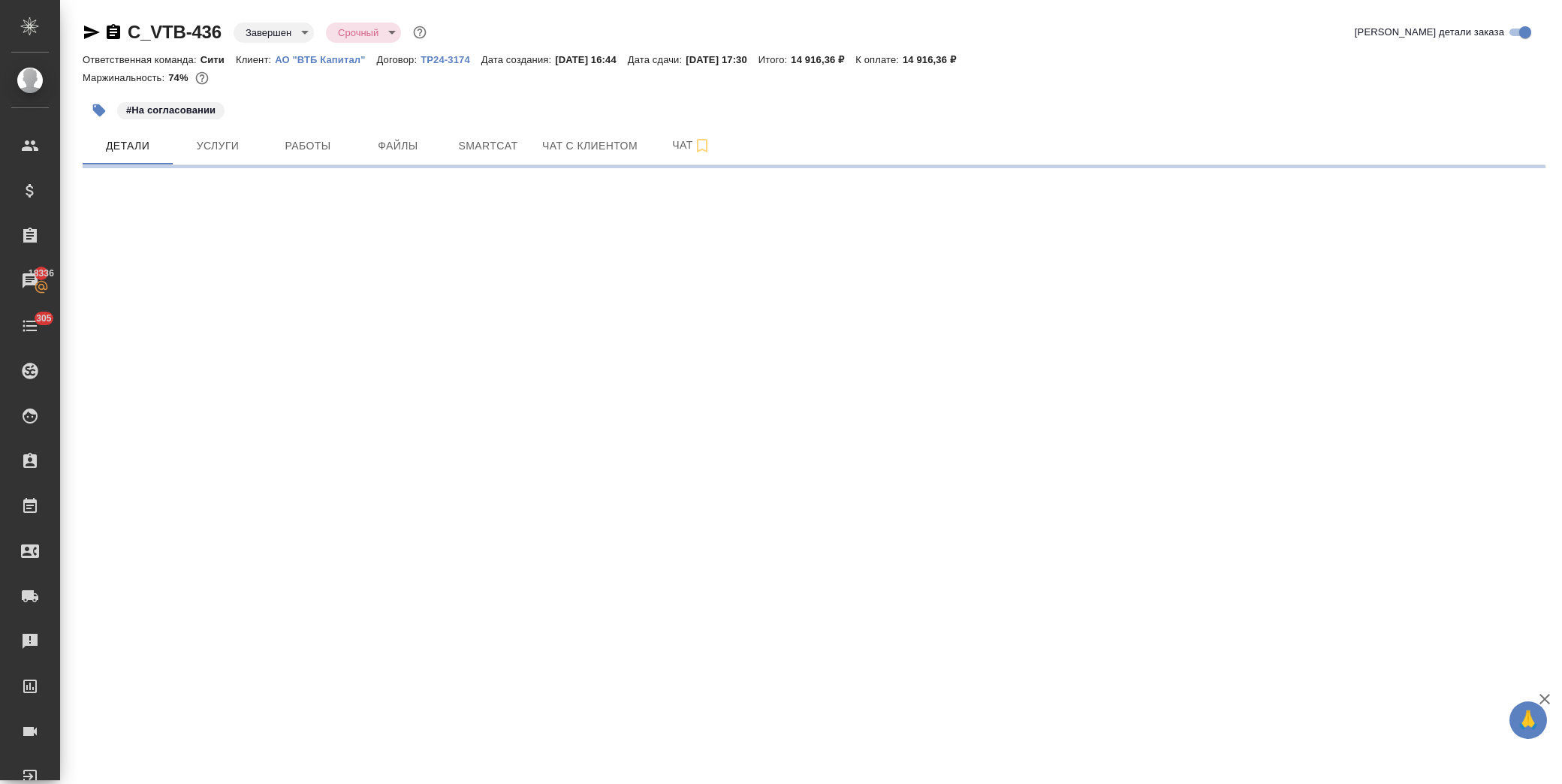
select select "RU"
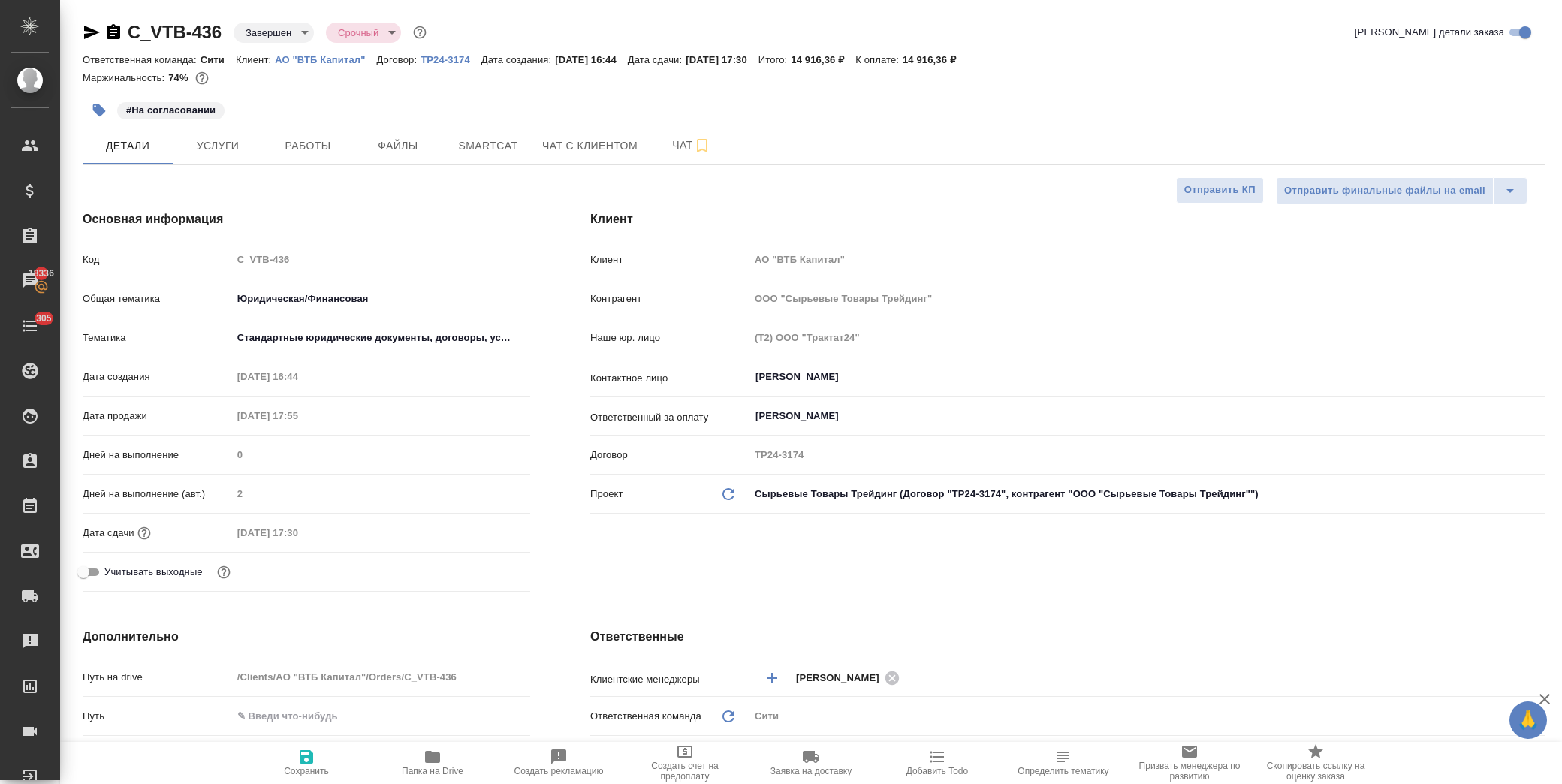
type textarea "x"
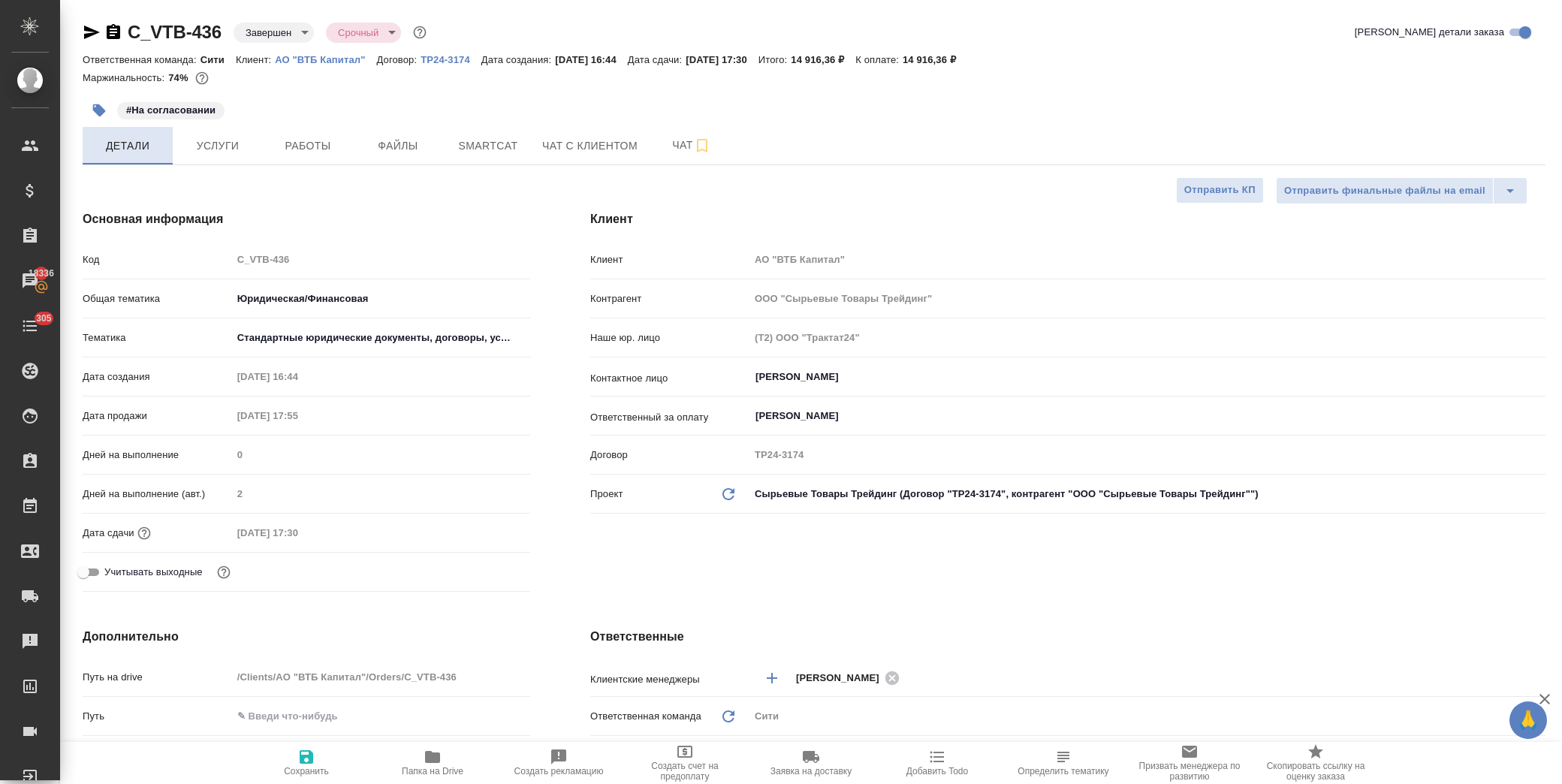
type textarea "x"
click at [237, 141] on span "Услуги" at bounding box center [218, 146] width 72 height 19
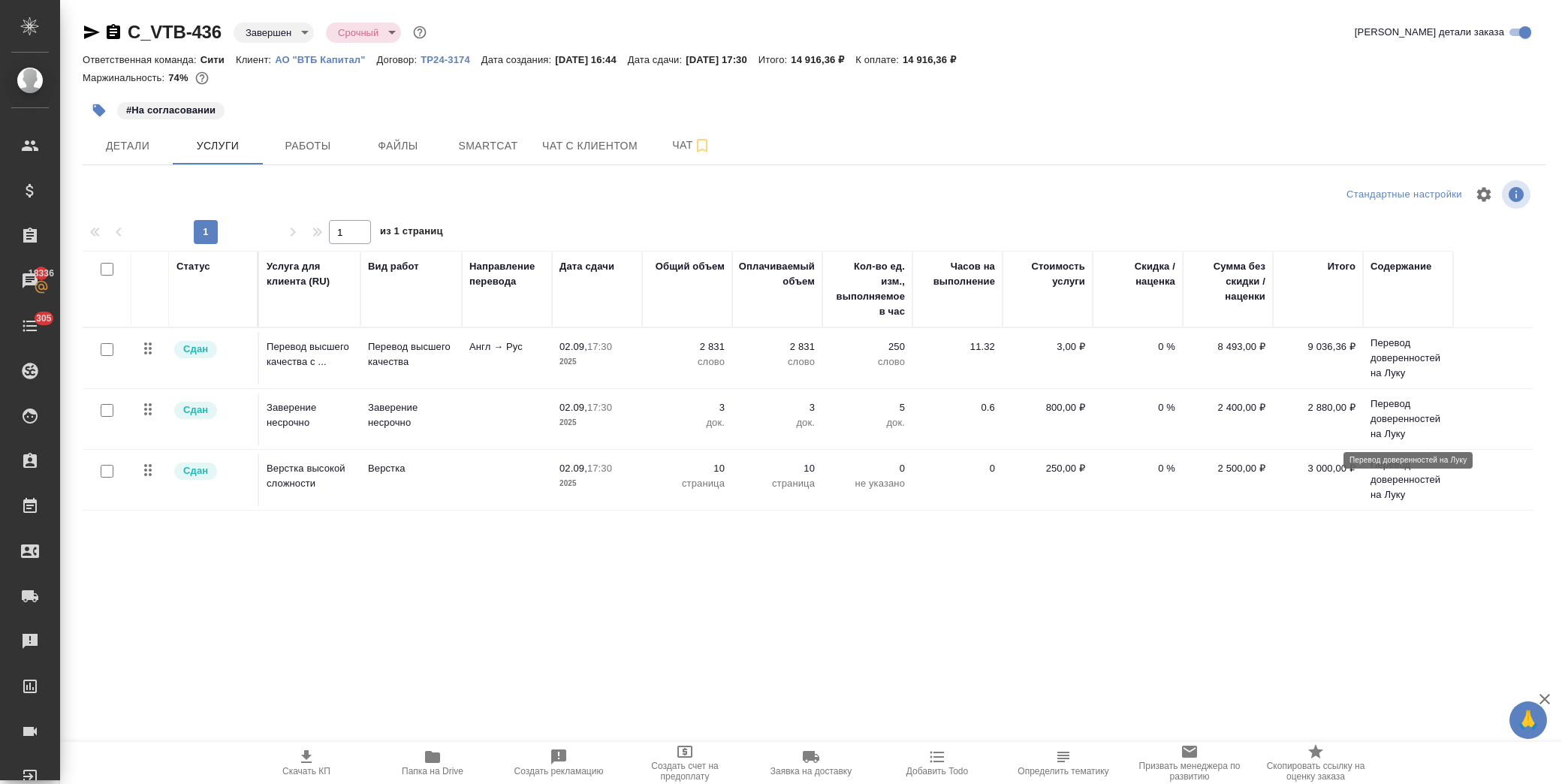
click at [1414, 415] on p "Перевод доверенностей на Луку" at bounding box center [1408, 418] width 75 height 45
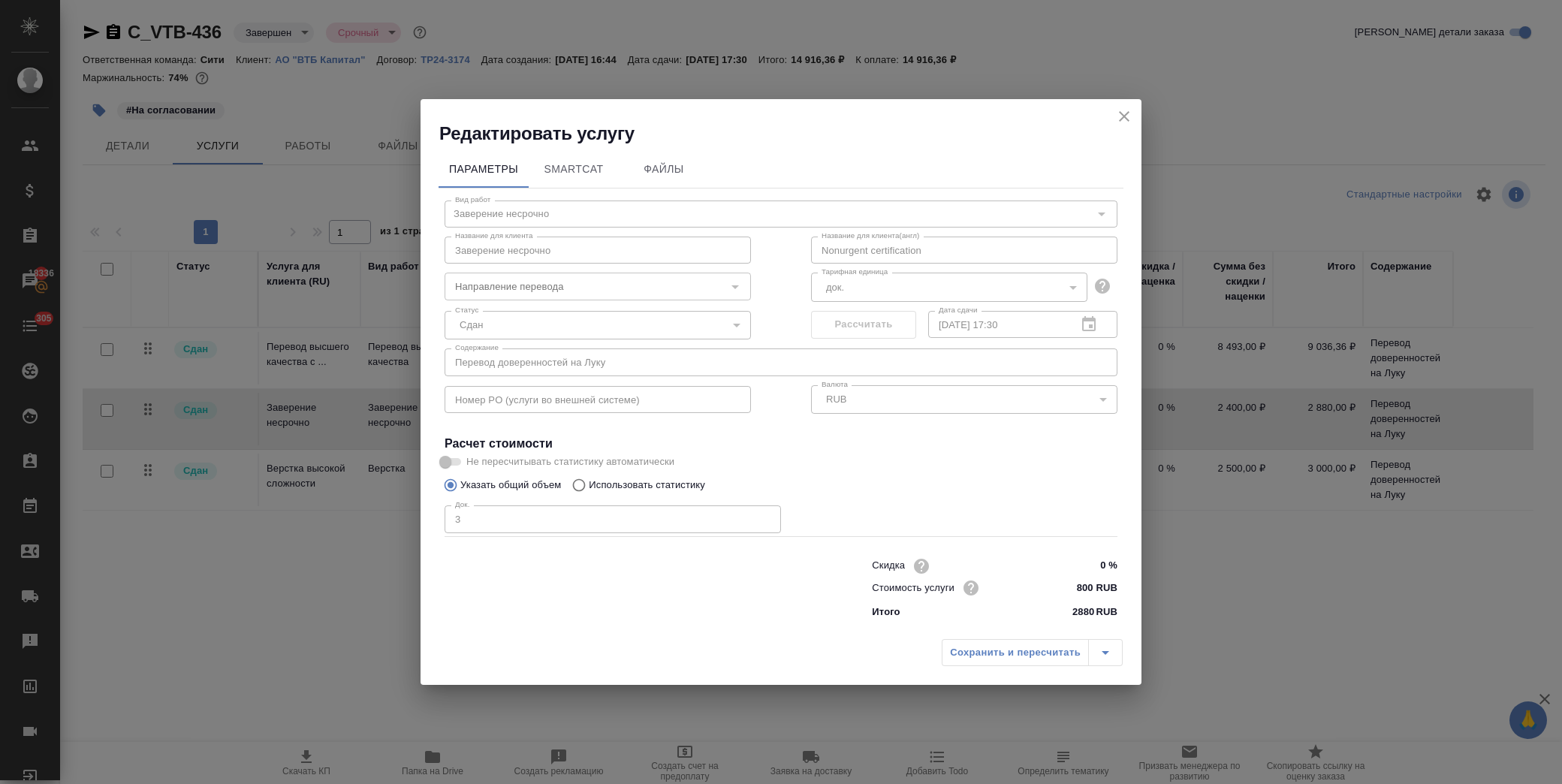
drag, startPoint x: 1120, startPoint y: 116, endPoint x: 1106, endPoint y: 2, distance: 114.9
click at [1119, 116] on icon "close" at bounding box center [1124, 116] width 18 height 18
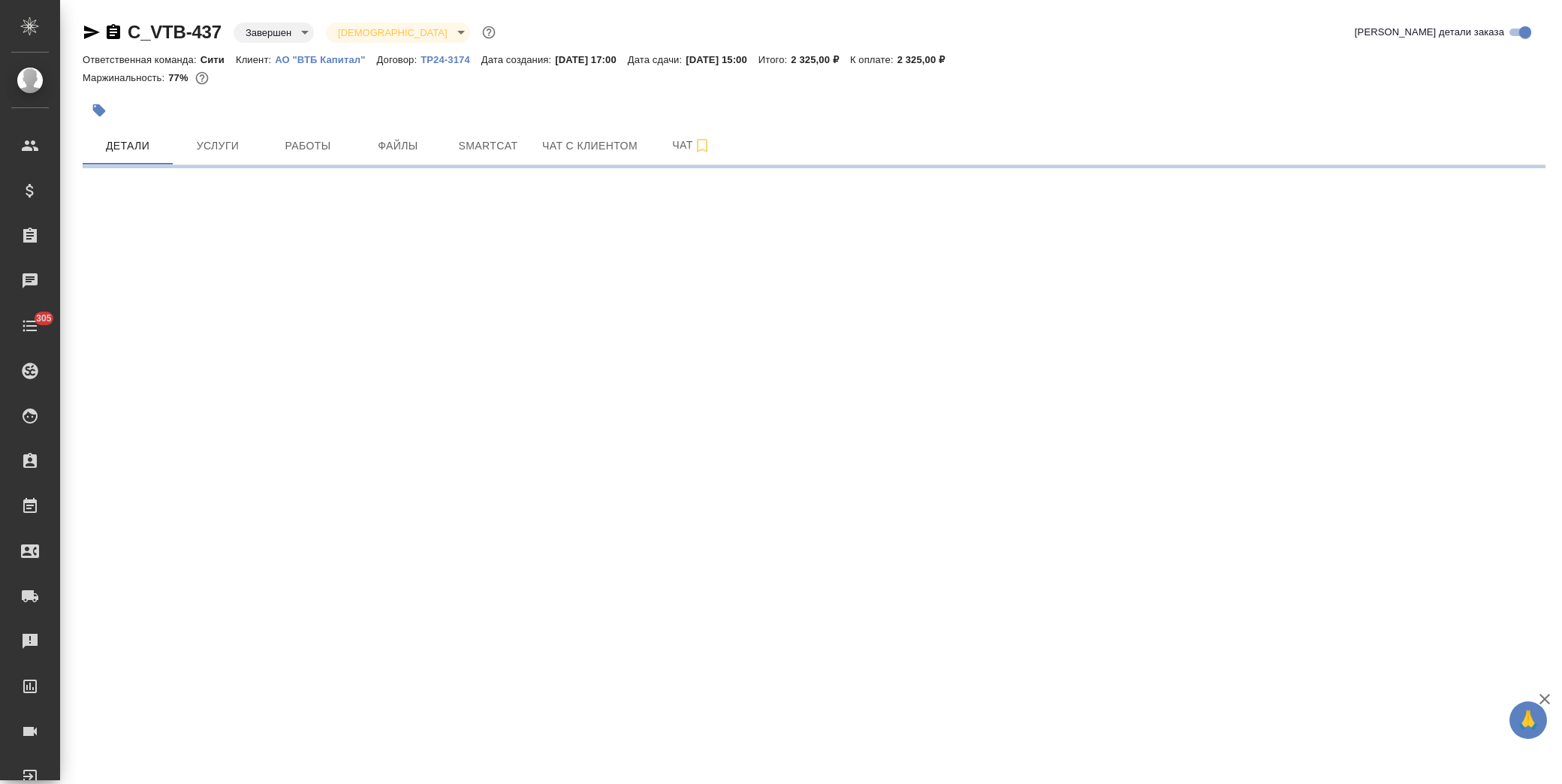
select select "RU"
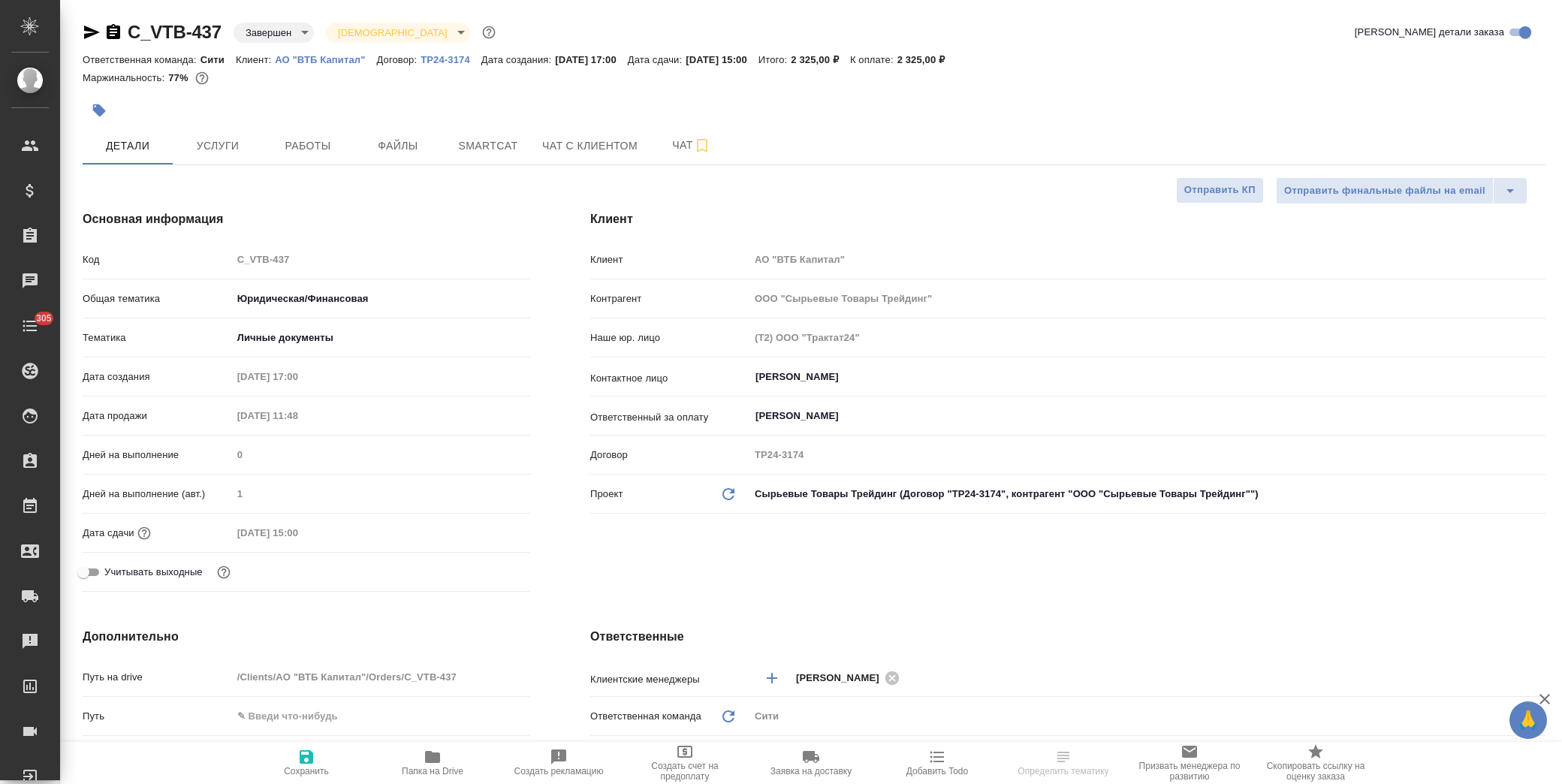
type textarea "x"
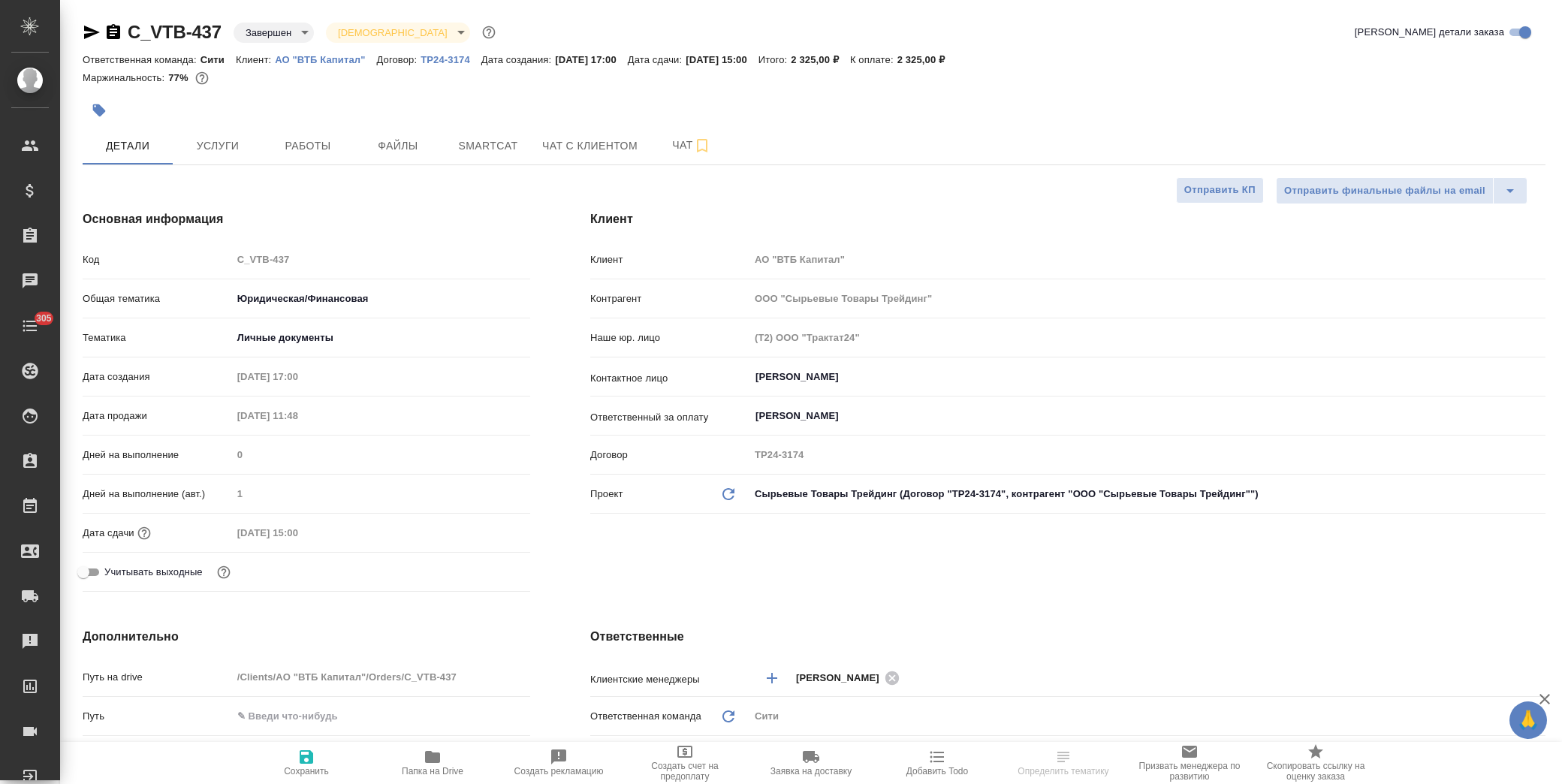
type textarea "x"
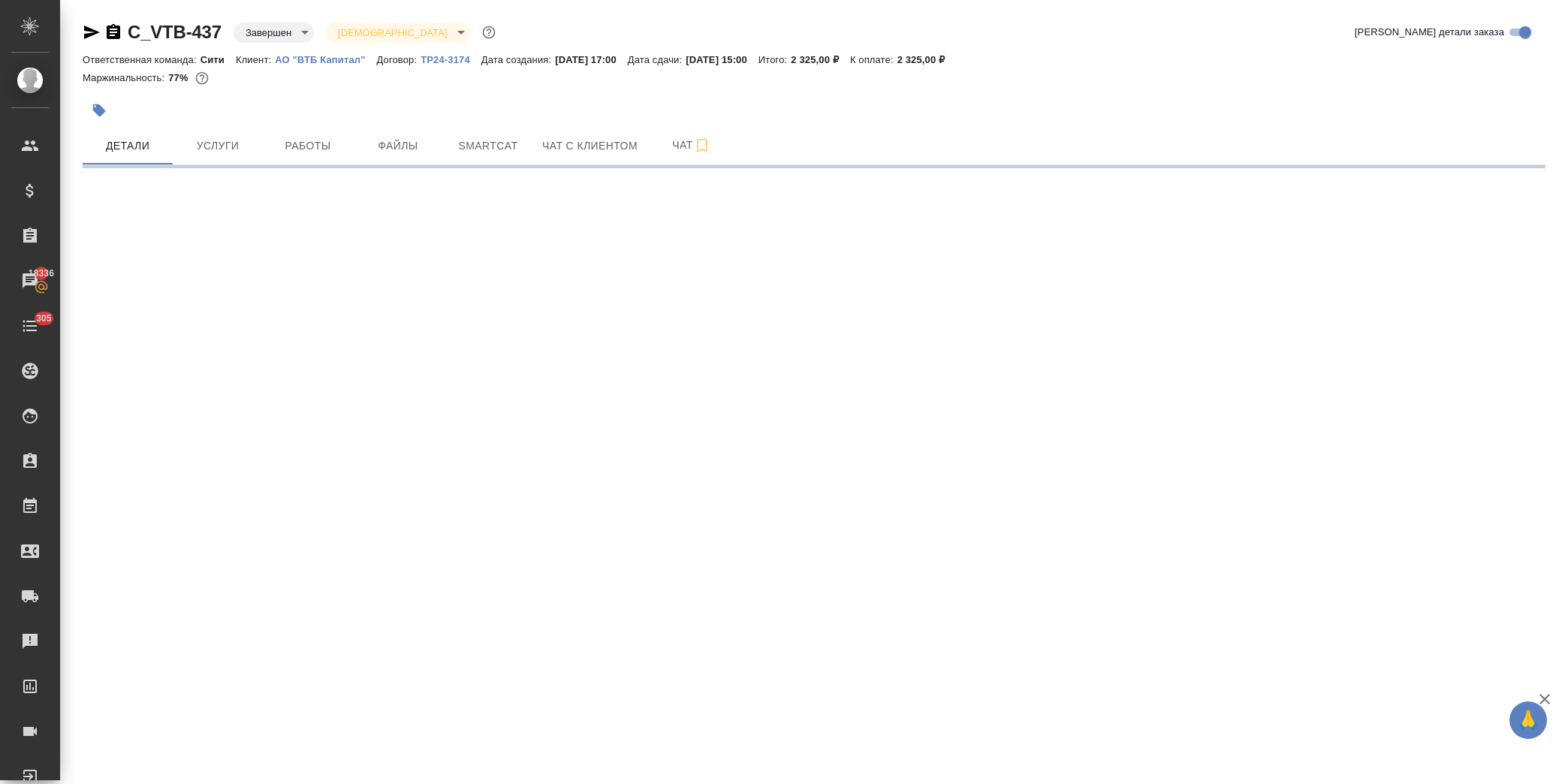
select select "RU"
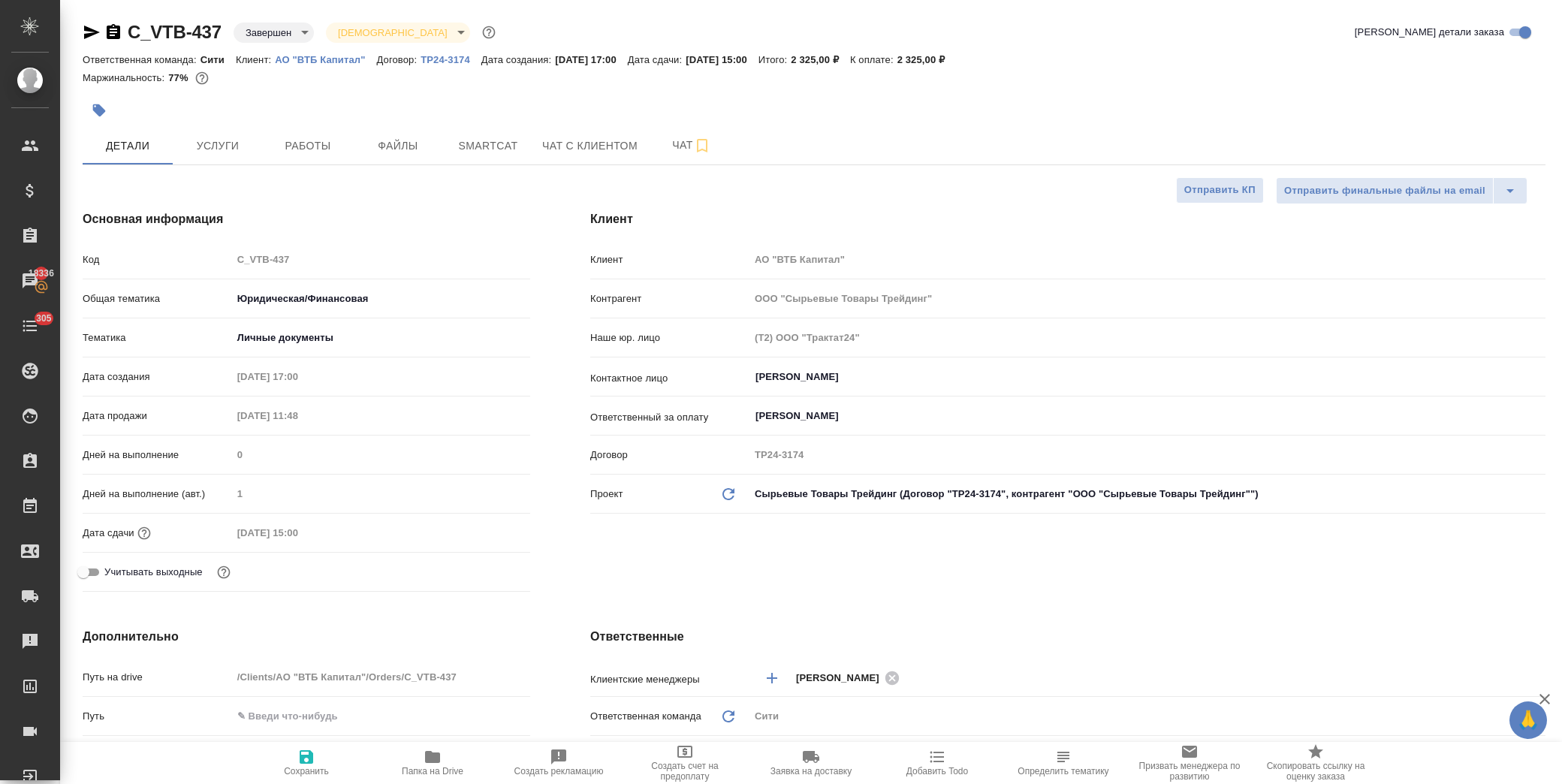
type textarea "x"
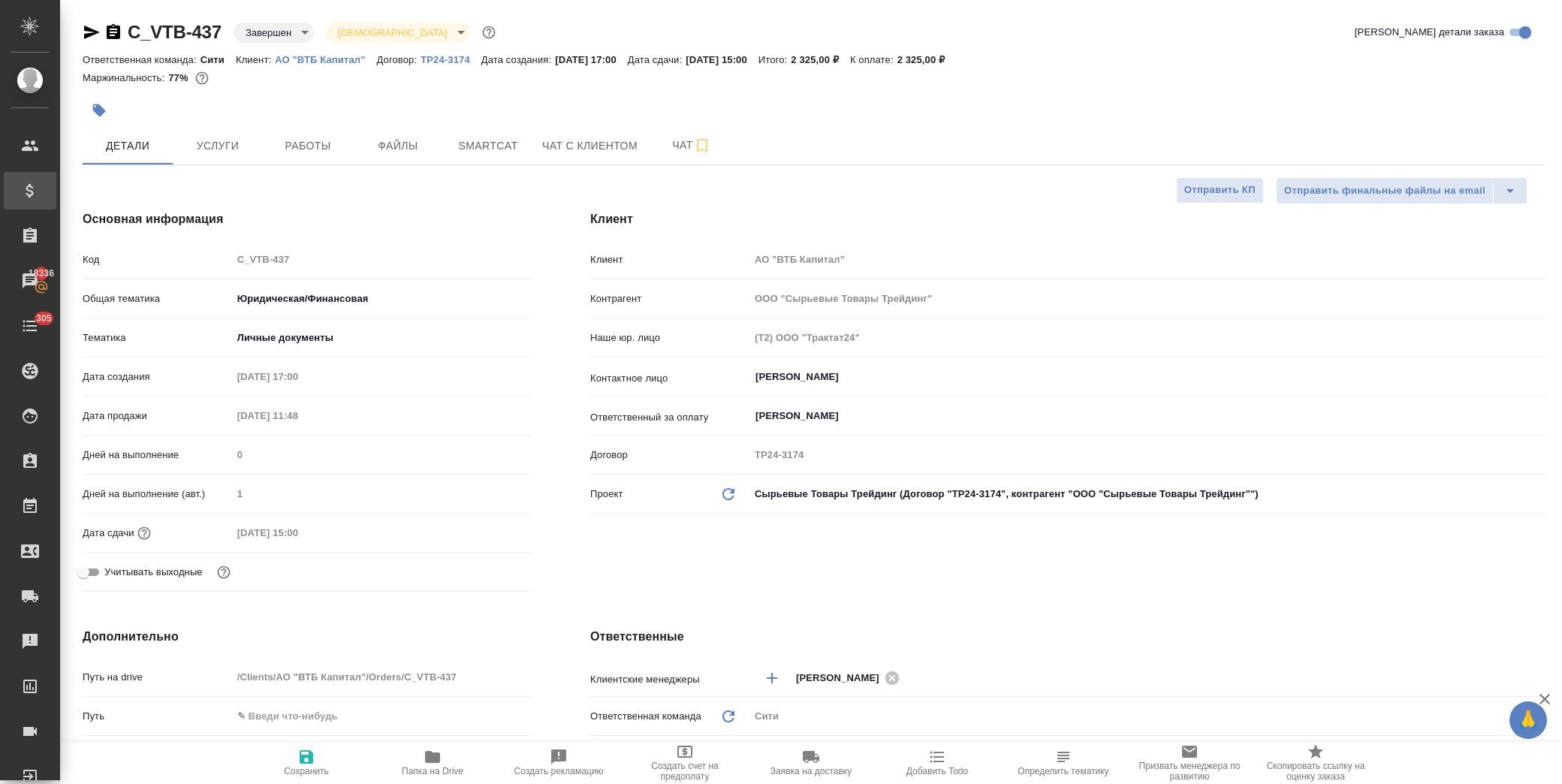
type textarea "x"
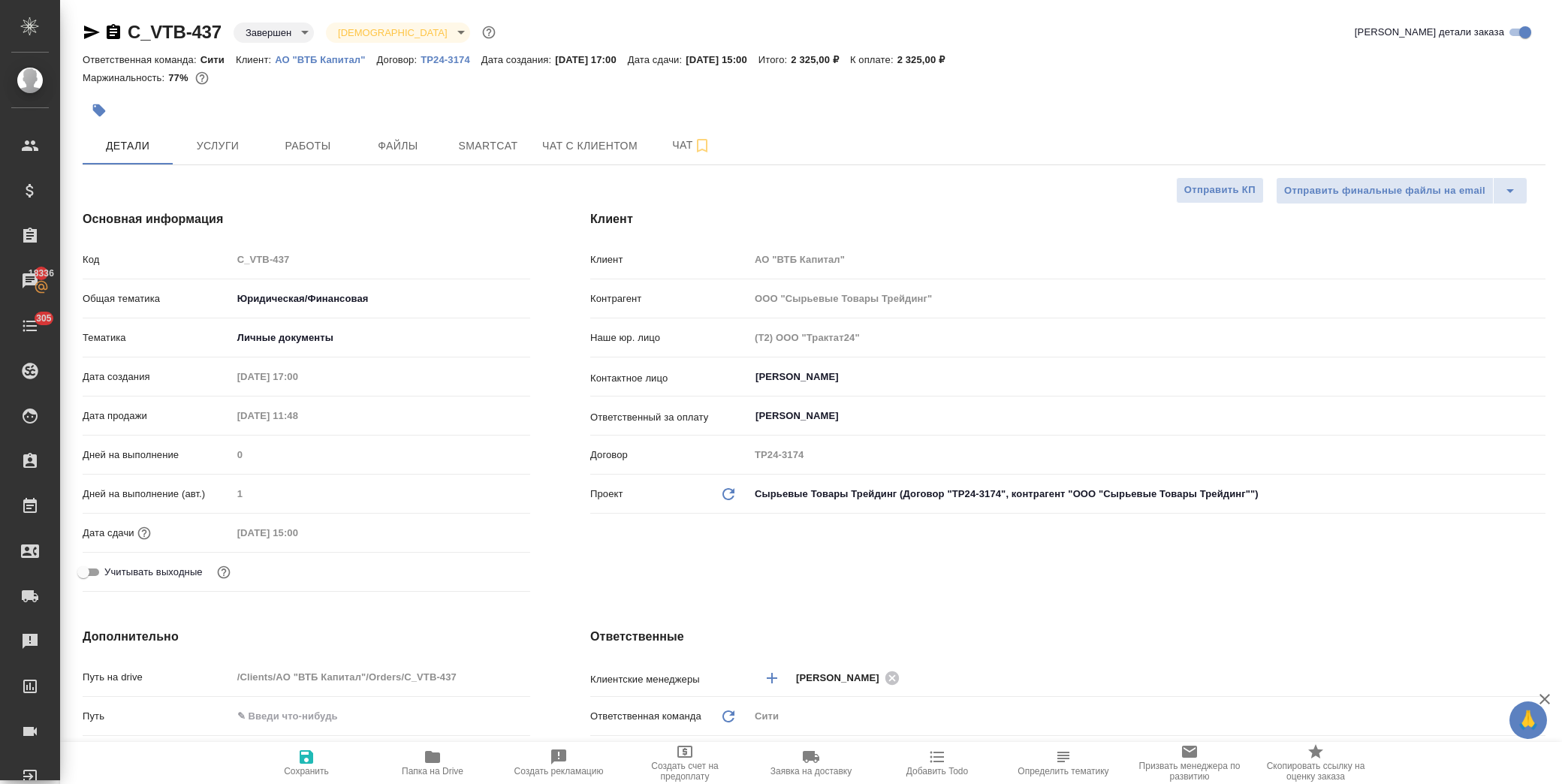
type textarea "x"
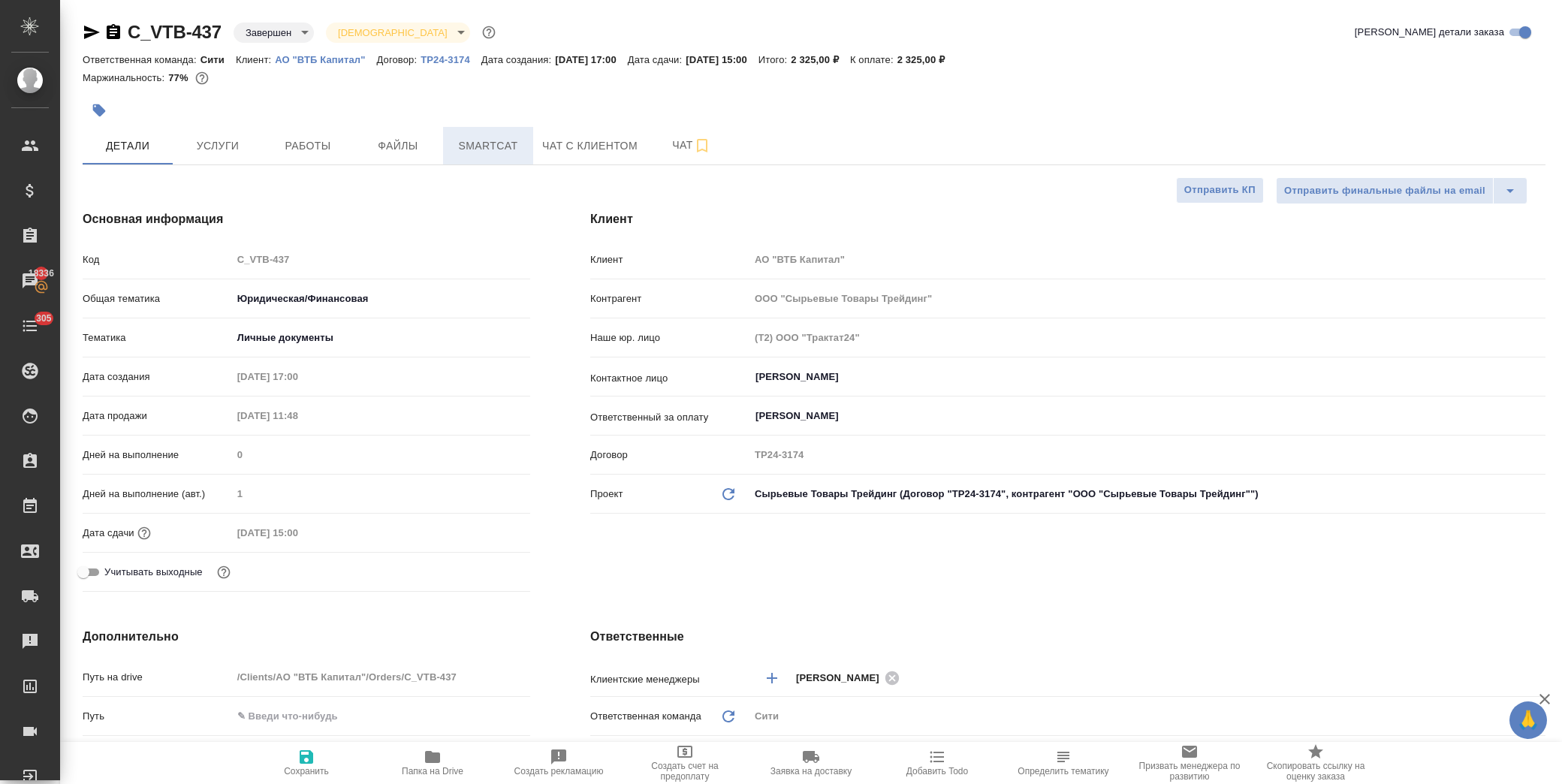
type textarea "x"
drag, startPoint x: 233, startPoint y: 154, endPoint x: 230, endPoint y: 162, distance: 8.5
click at [230, 154] on span "Услуги" at bounding box center [218, 146] width 72 height 19
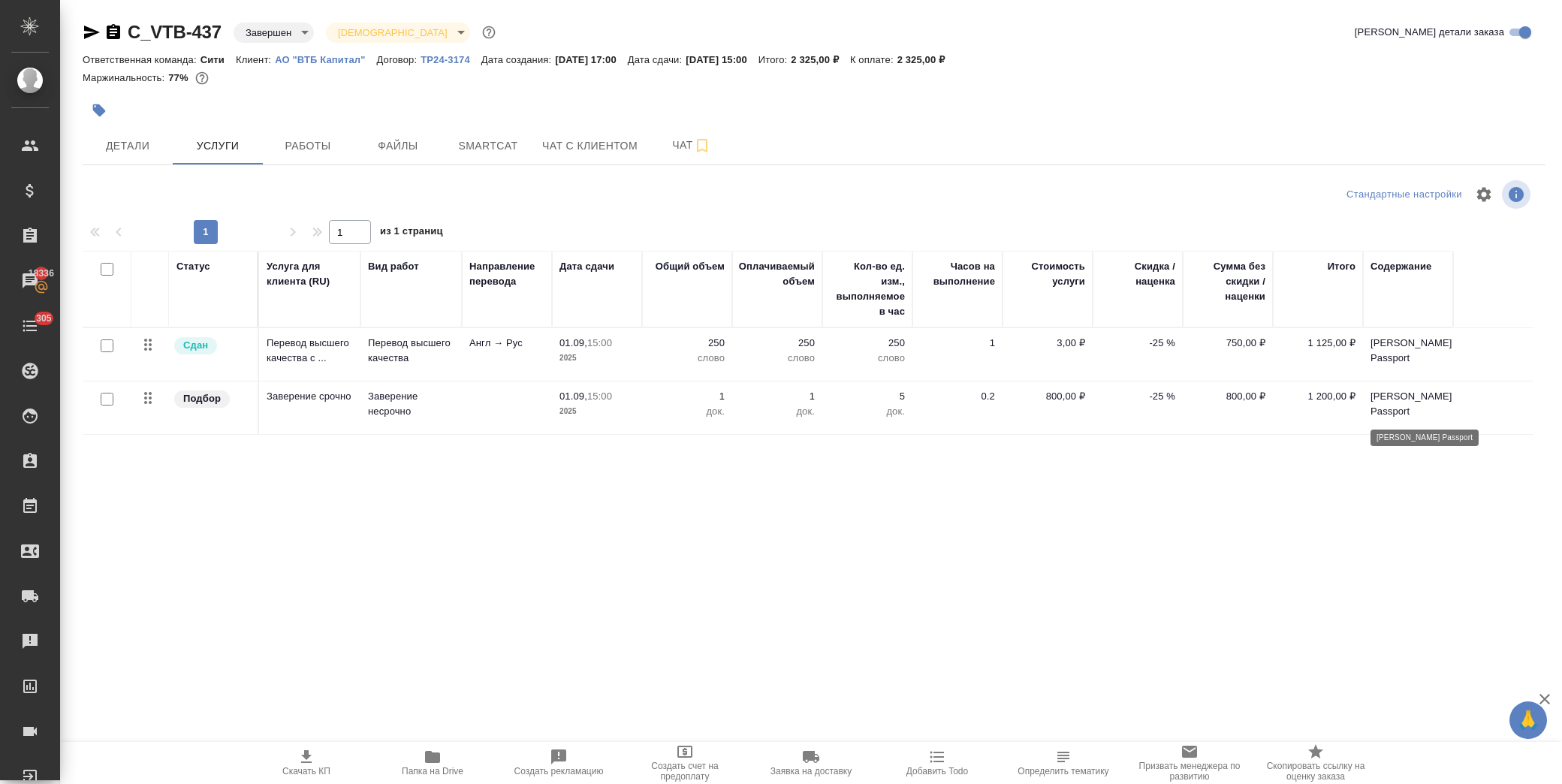
click at [1400, 390] on p "Xu Chao Passport" at bounding box center [1408, 404] width 75 height 30
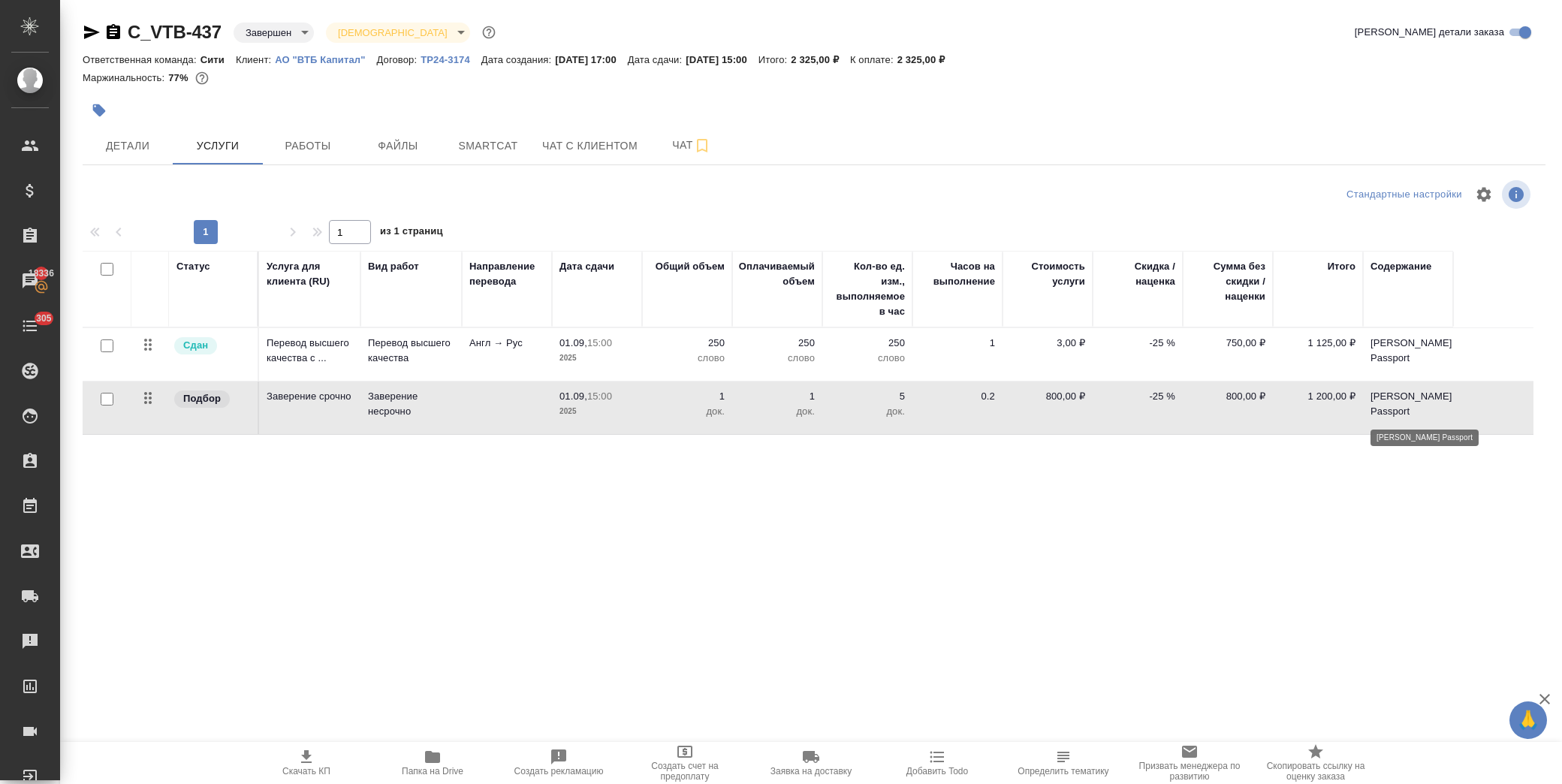
click at [1400, 390] on p "Xu Chao Passport" at bounding box center [1408, 404] width 75 height 30
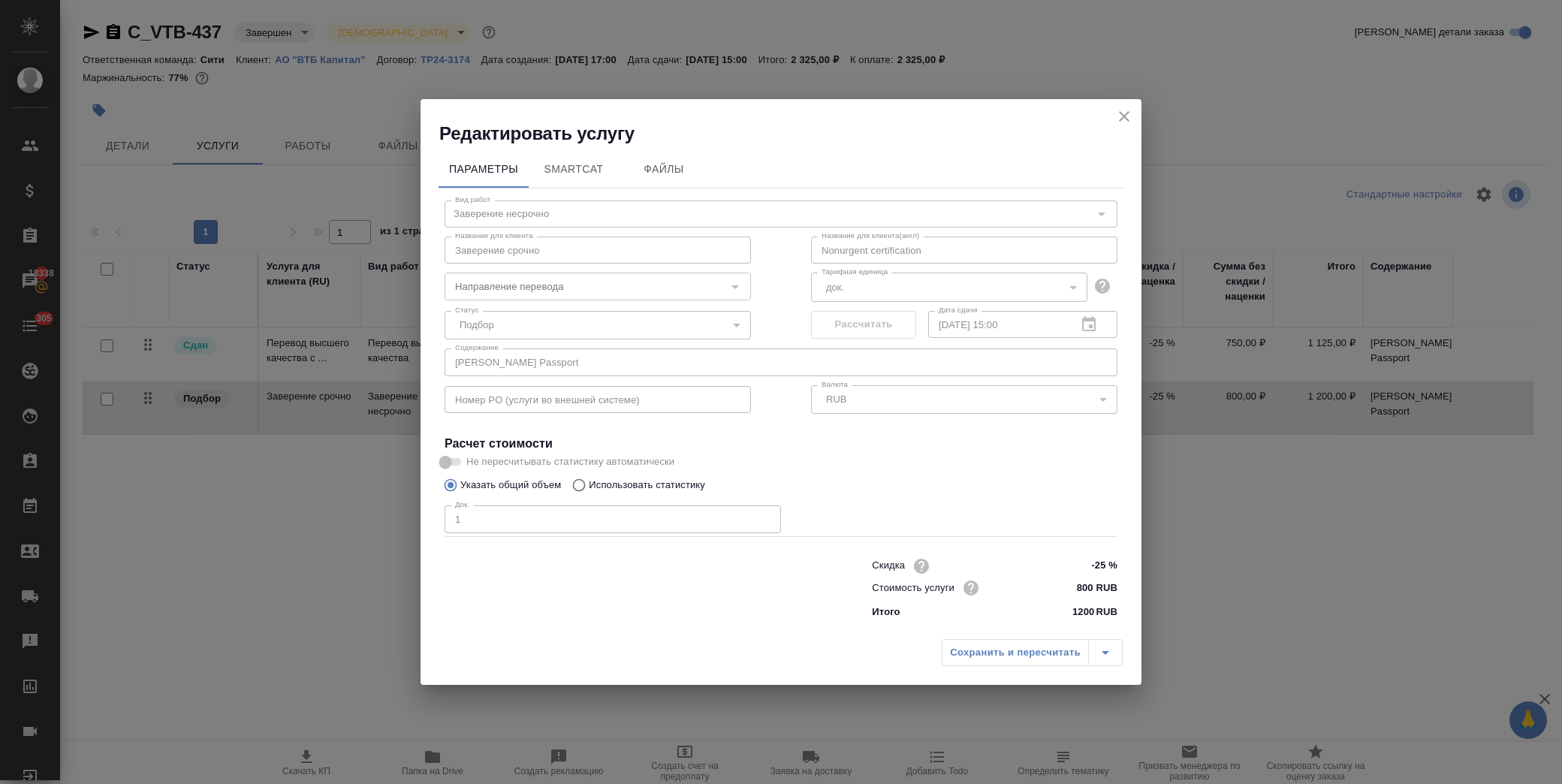
drag, startPoint x: 1124, startPoint y: 114, endPoint x: 1117, endPoint y: 2, distance: 112.2
click at [1126, 106] on button "close" at bounding box center [1124, 116] width 22 height 22
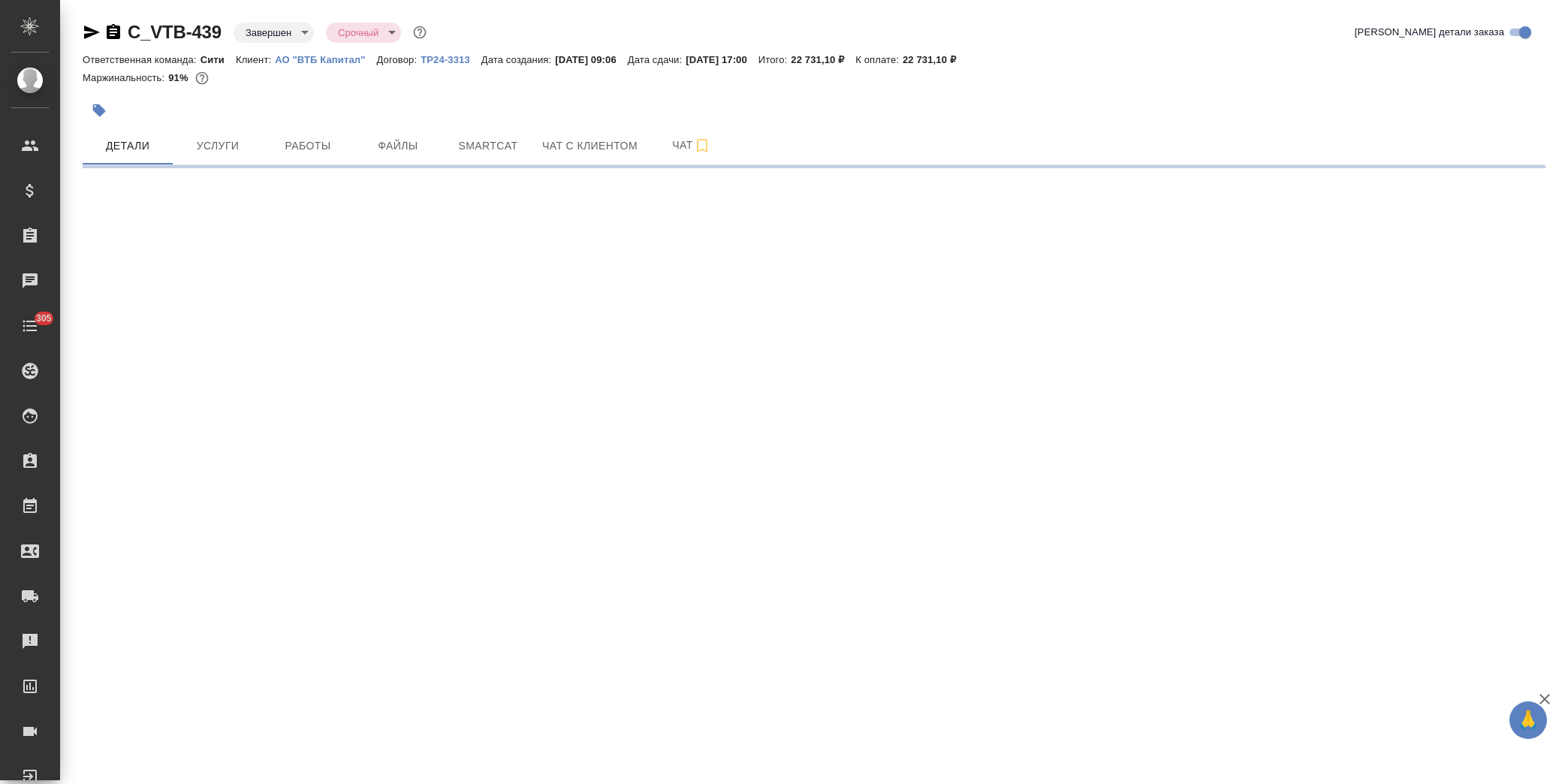
select select "RU"
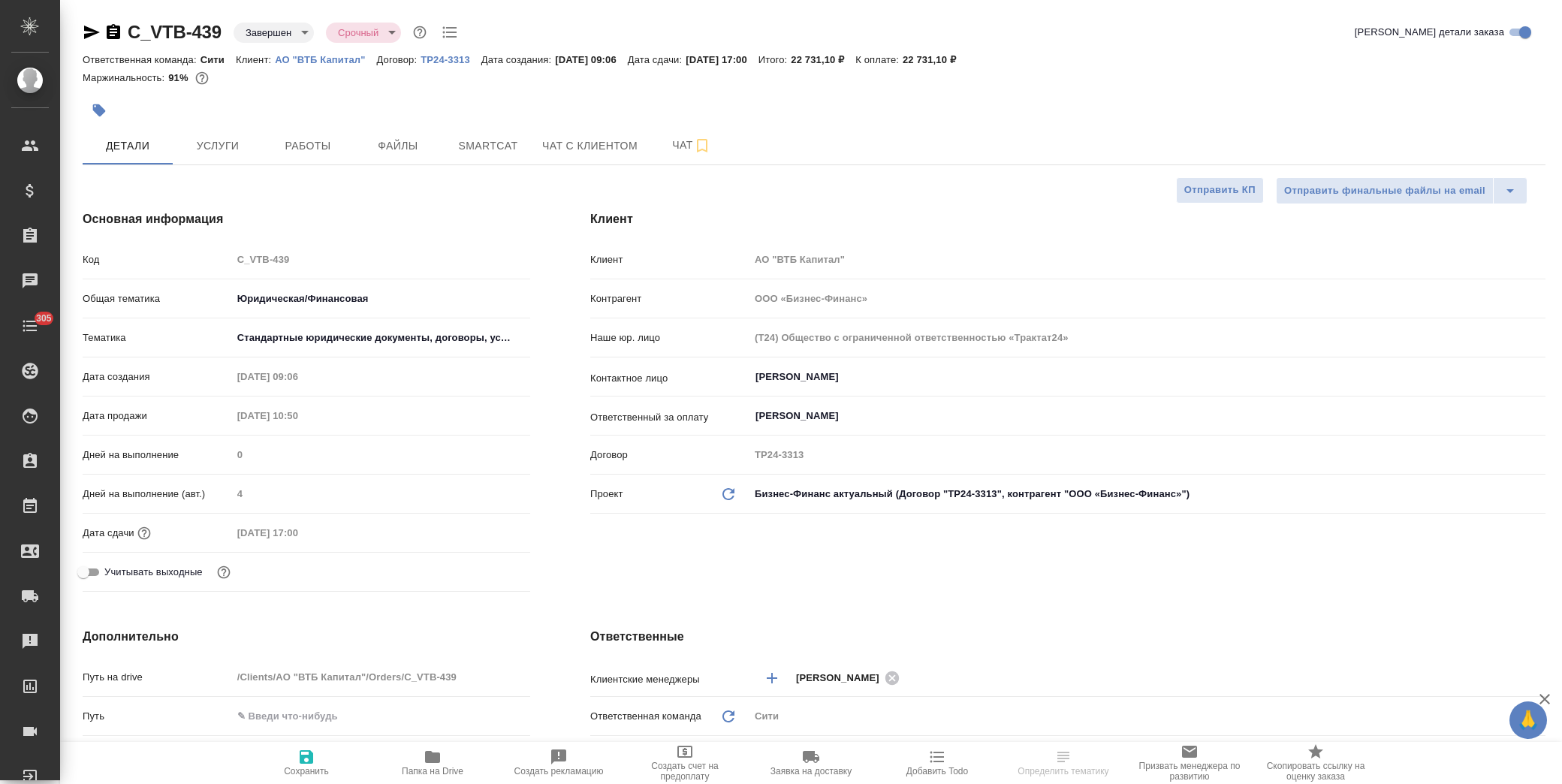
type textarea "x"
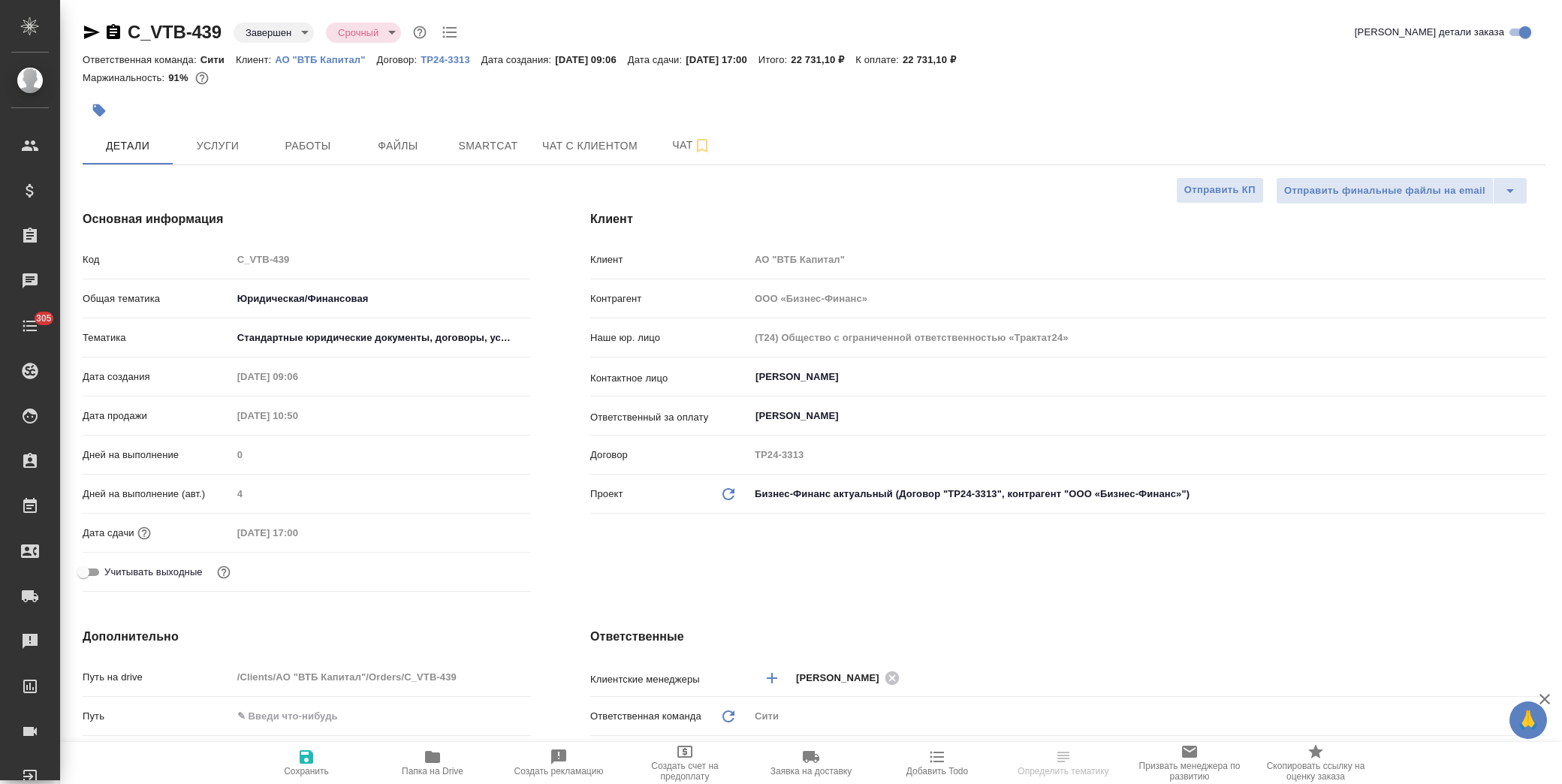
type textarea "x"
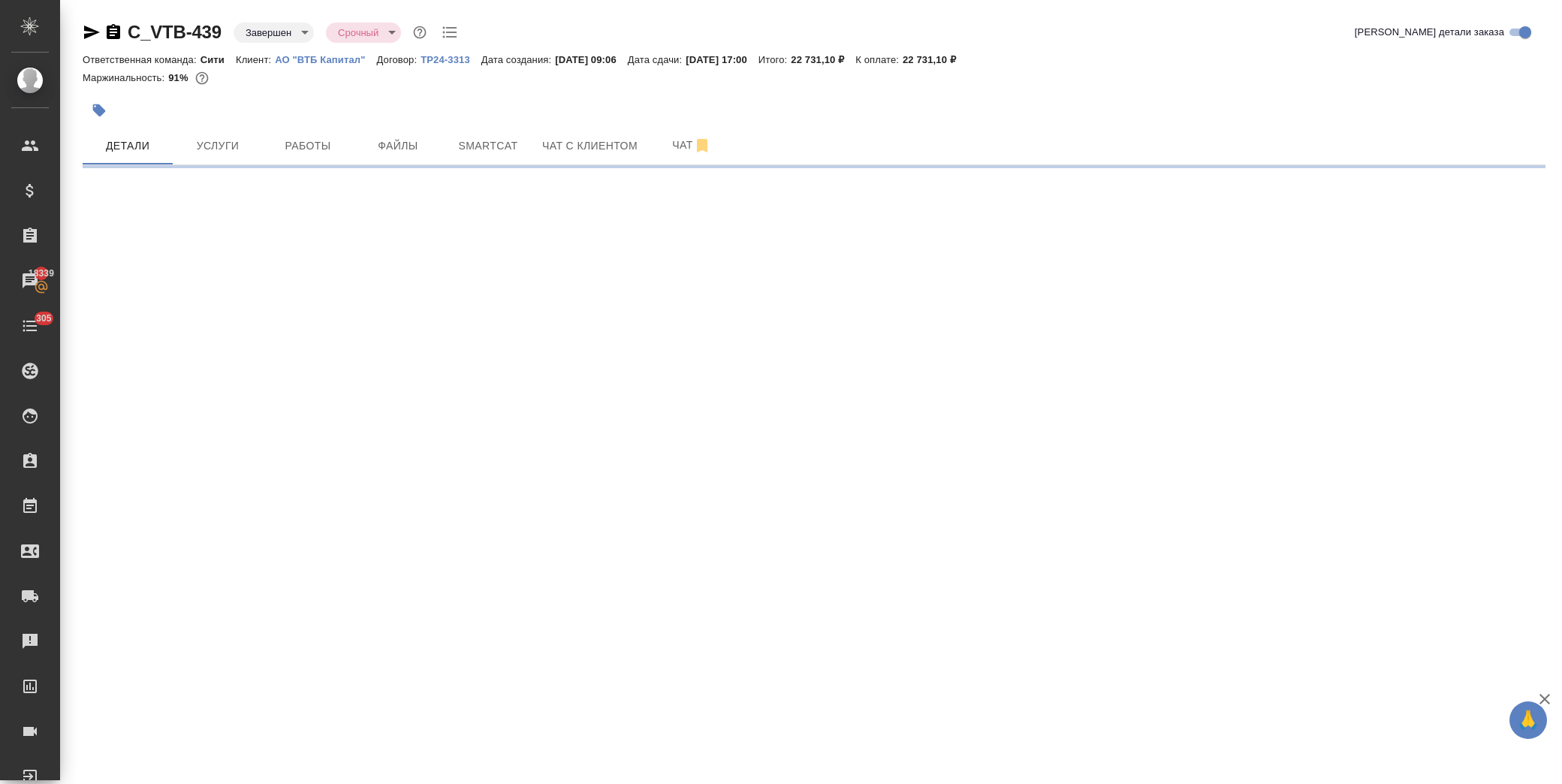
select select "RU"
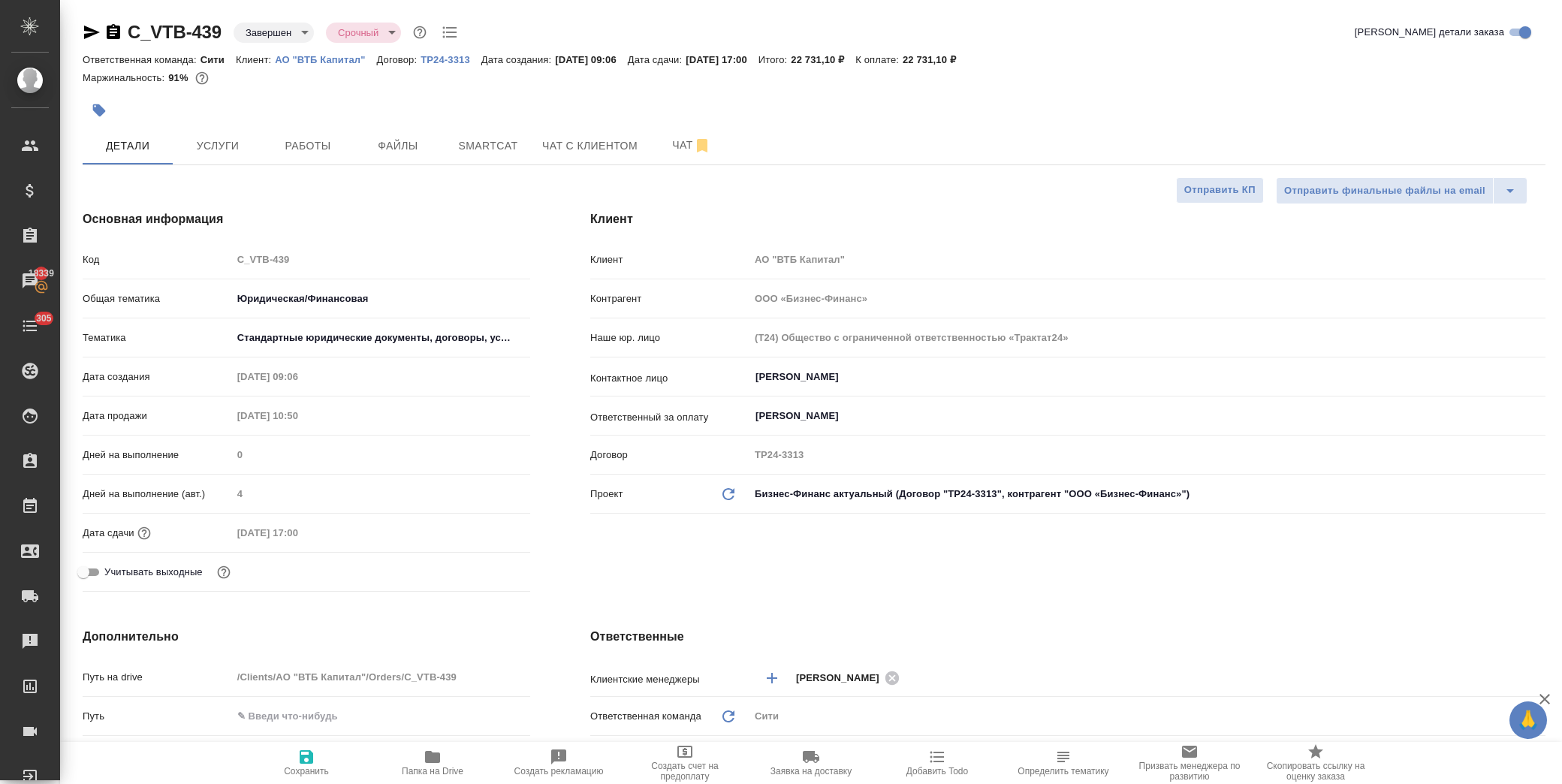
type textarea "x"
click at [213, 143] on span "Услуги" at bounding box center [218, 146] width 72 height 19
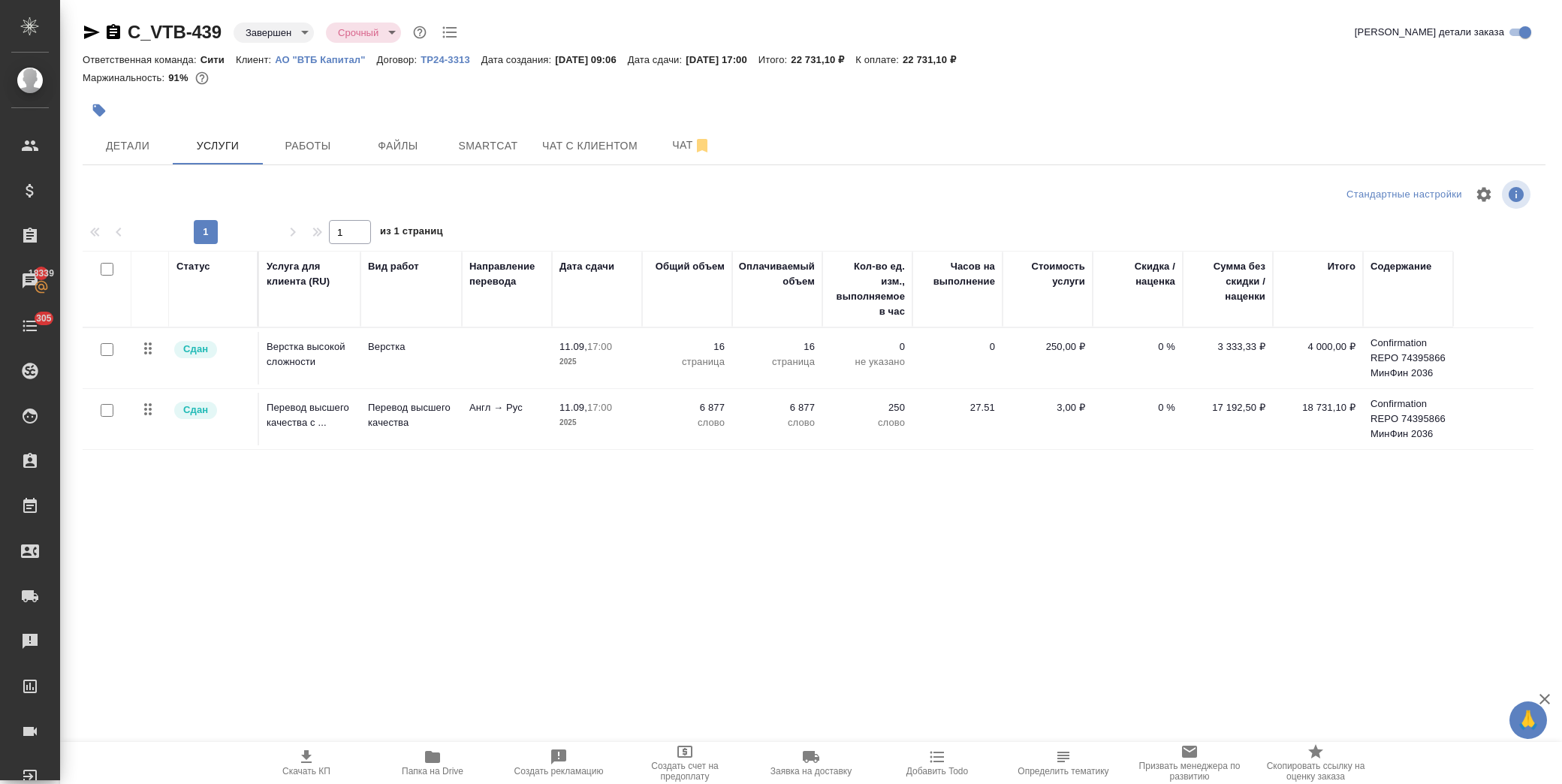
click at [1419, 421] on p "Confirmation REPO 74395866 МинФин 2036" at bounding box center [1408, 418] width 75 height 45
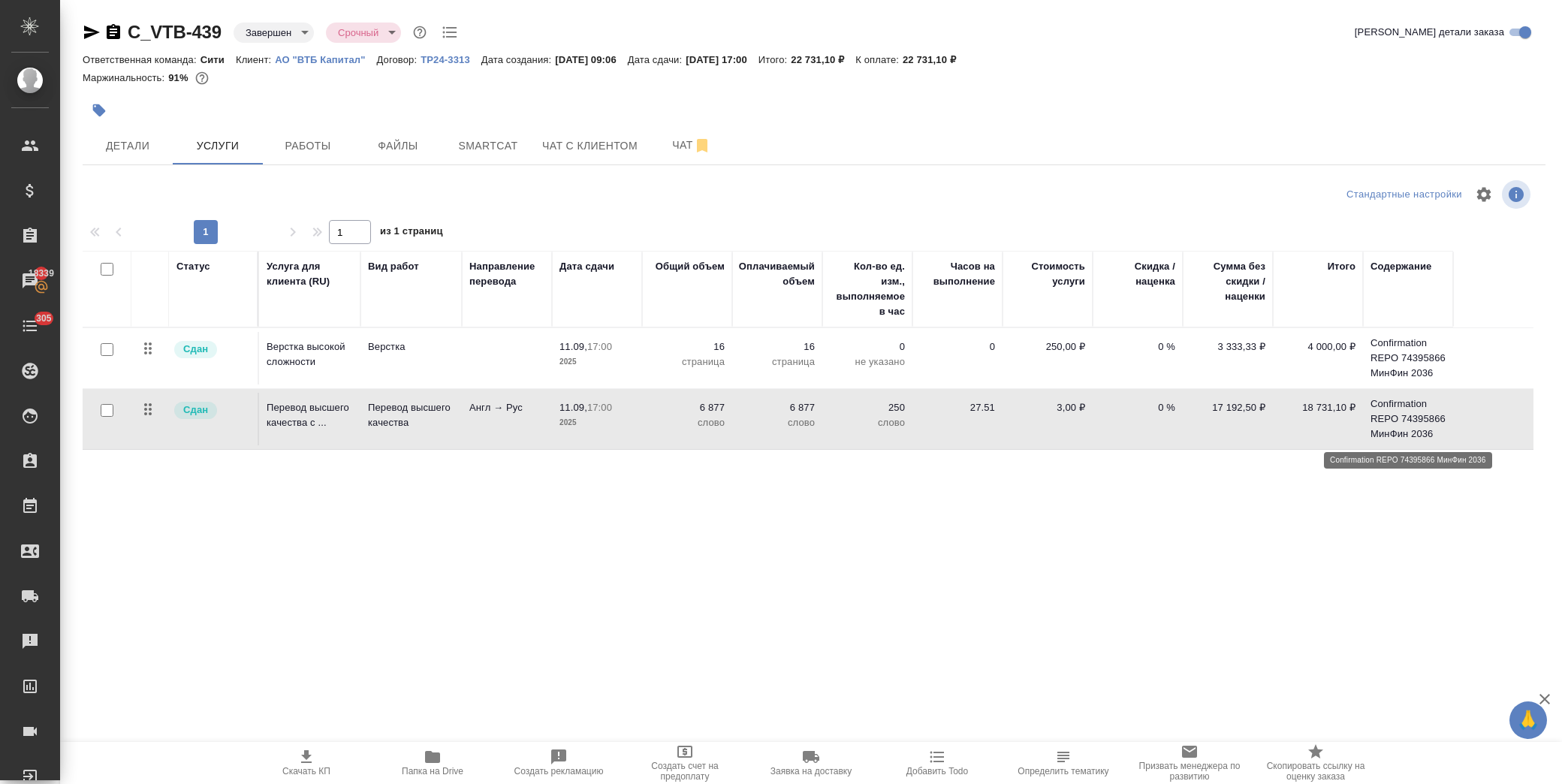
click at [1419, 421] on p "Confirmation REPO 74395866 МинФин 2036" at bounding box center [1408, 418] width 75 height 45
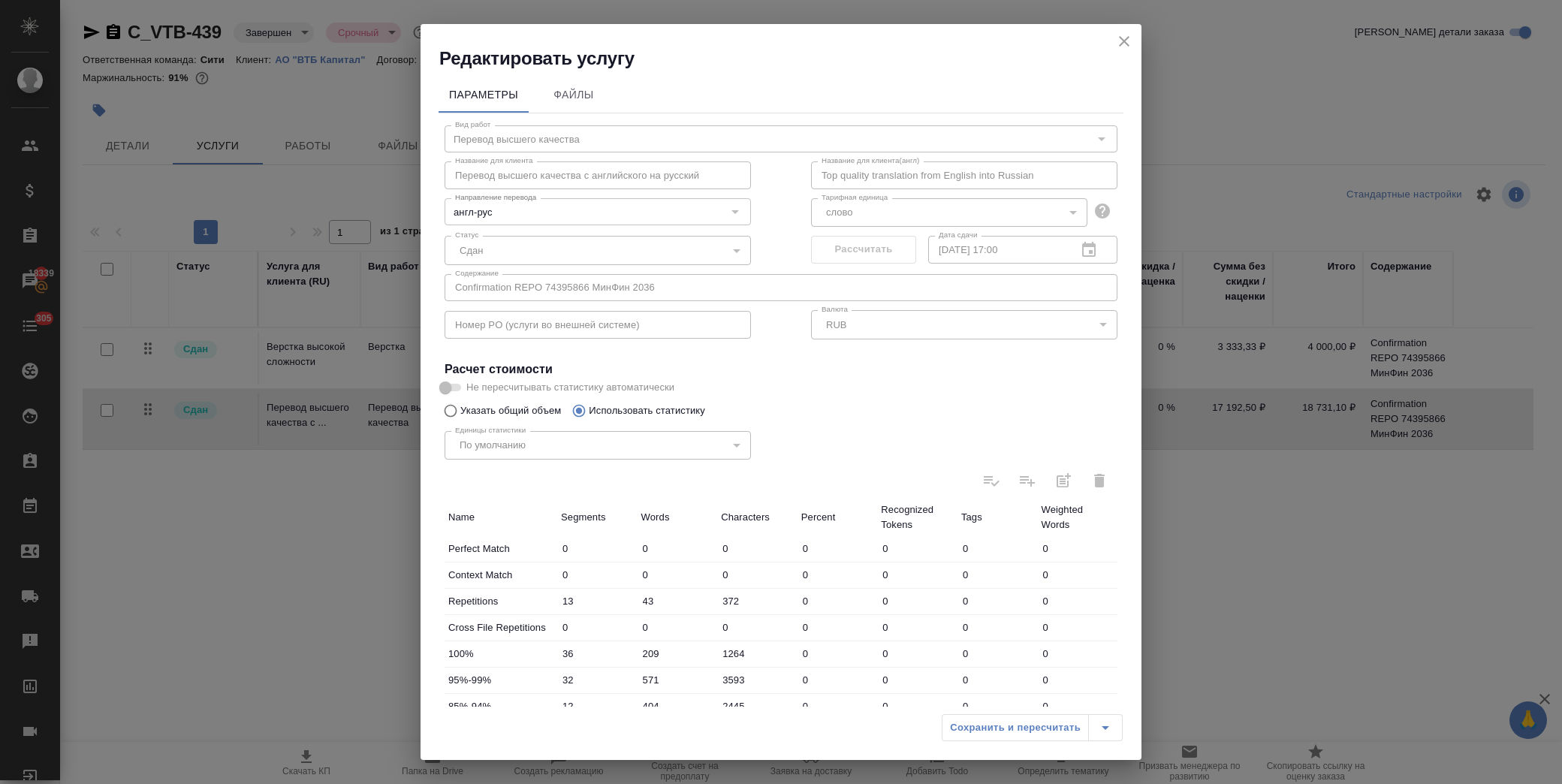
click at [429, 280] on div "Параметры Файлы Вид работ Перевод высшего качества Вид работ Название для клиен…" at bounding box center [781, 389] width 721 height 636
click at [1123, 33] on icon "close" at bounding box center [1124, 41] width 18 height 18
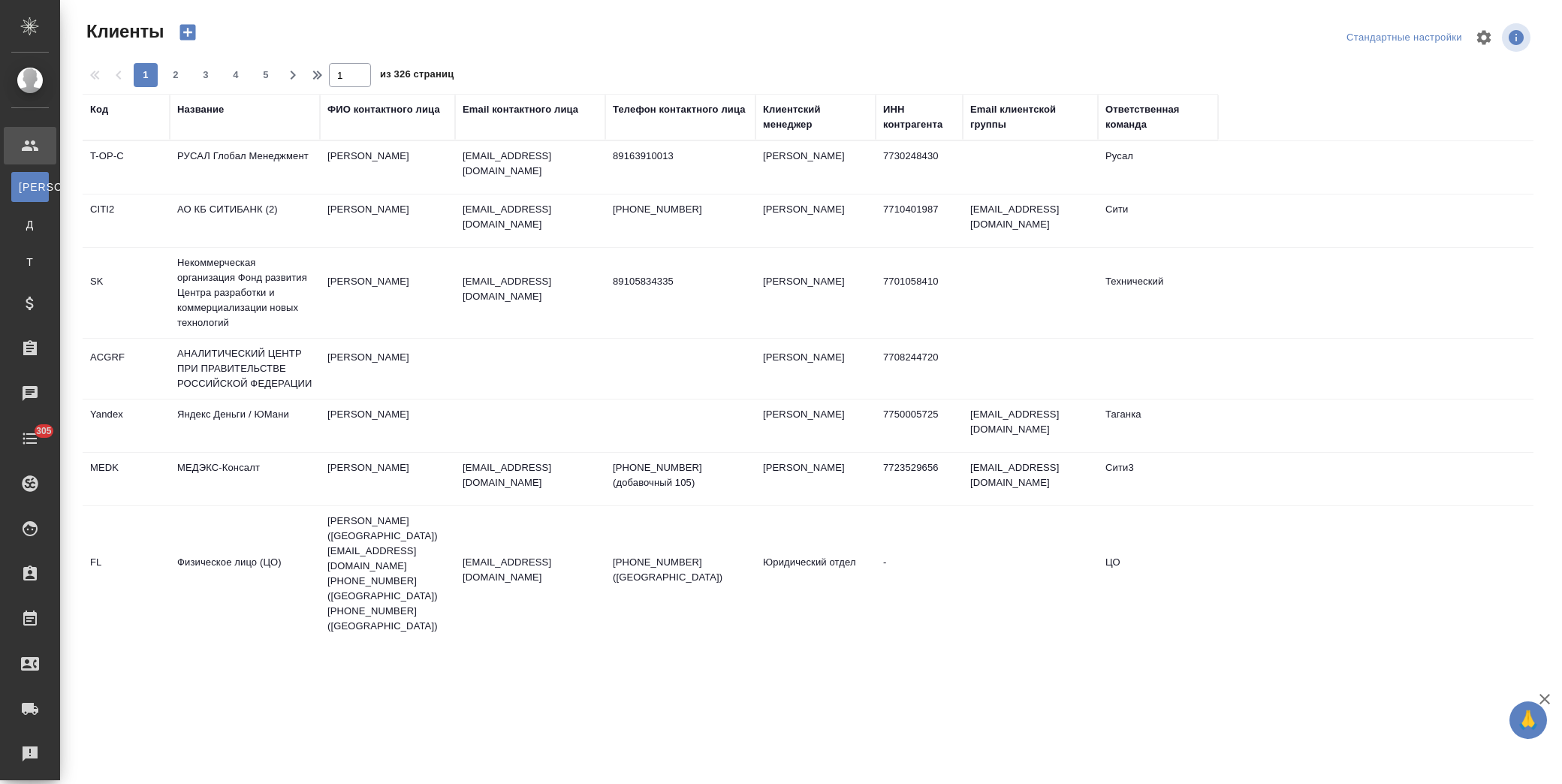
select select "RU"
click at [198, 97] on th "Название" at bounding box center [245, 117] width 150 height 46
drag, startPoint x: 206, startPoint y: 113, endPoint x: 214, endPoint y: 145, distance: 33.0
click at [229, 143] on td "РУСАЛ Глобал Менеджмент" at bounding box center [245, 167] width 150 height 53
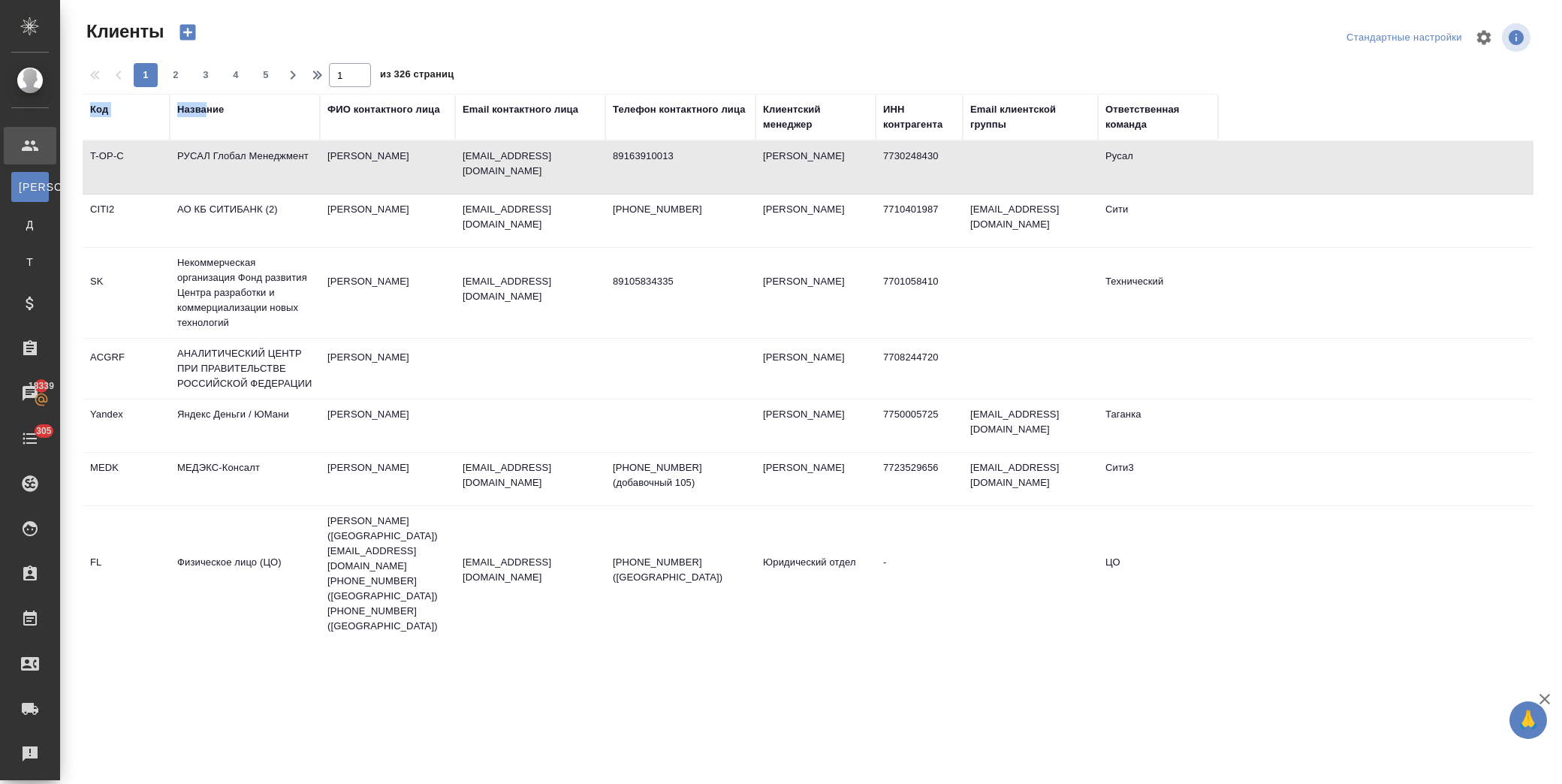
click at [234, 125] on div "Название" at bounding box center [245, 117] width 135 height 30
click at [213, 108] on div "Название" at bounding box center [200, 109] width 46 height 15
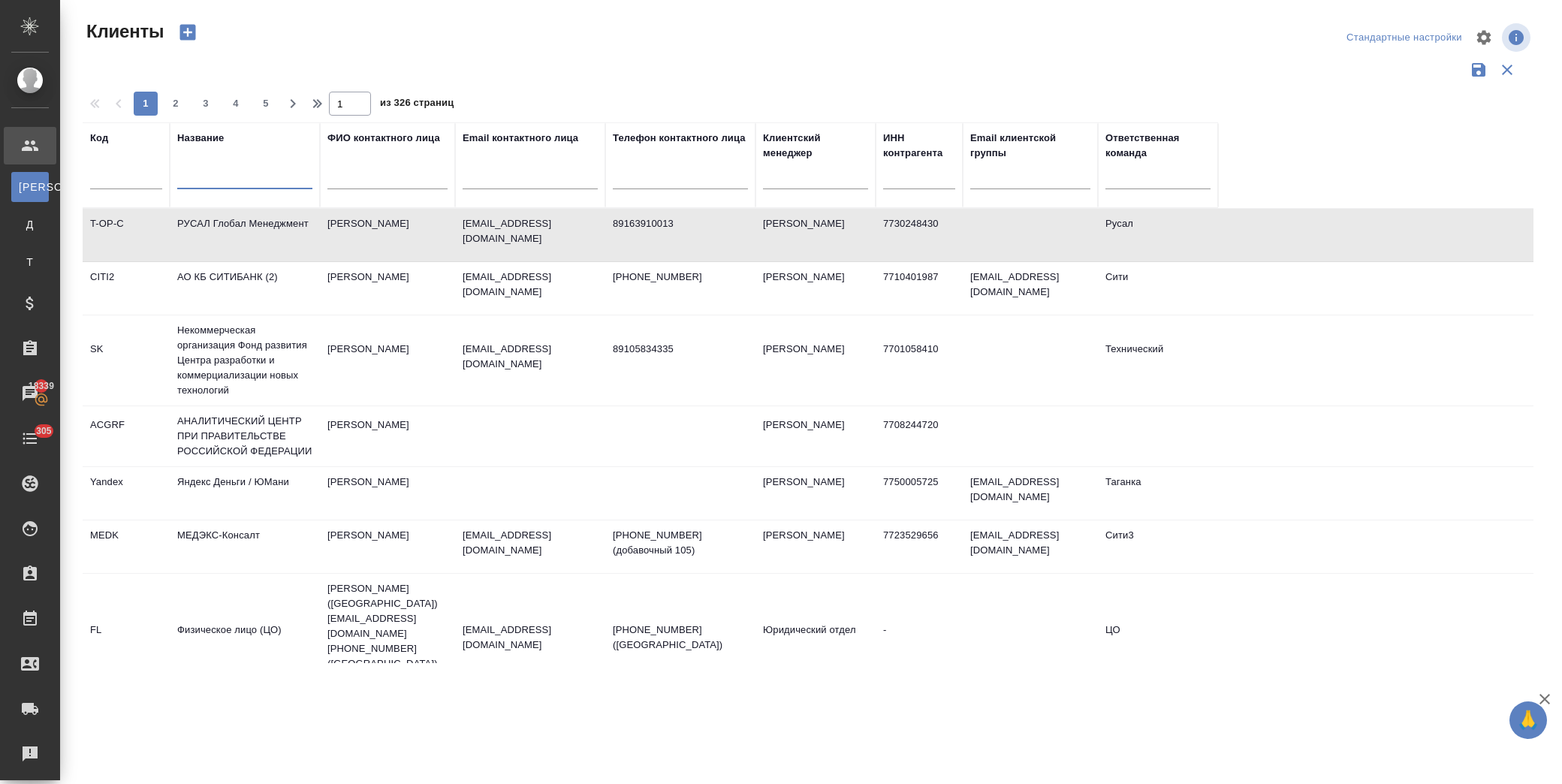
click at [226, 174] on input "text" at bounding box center [245, 180] width 135 height 19
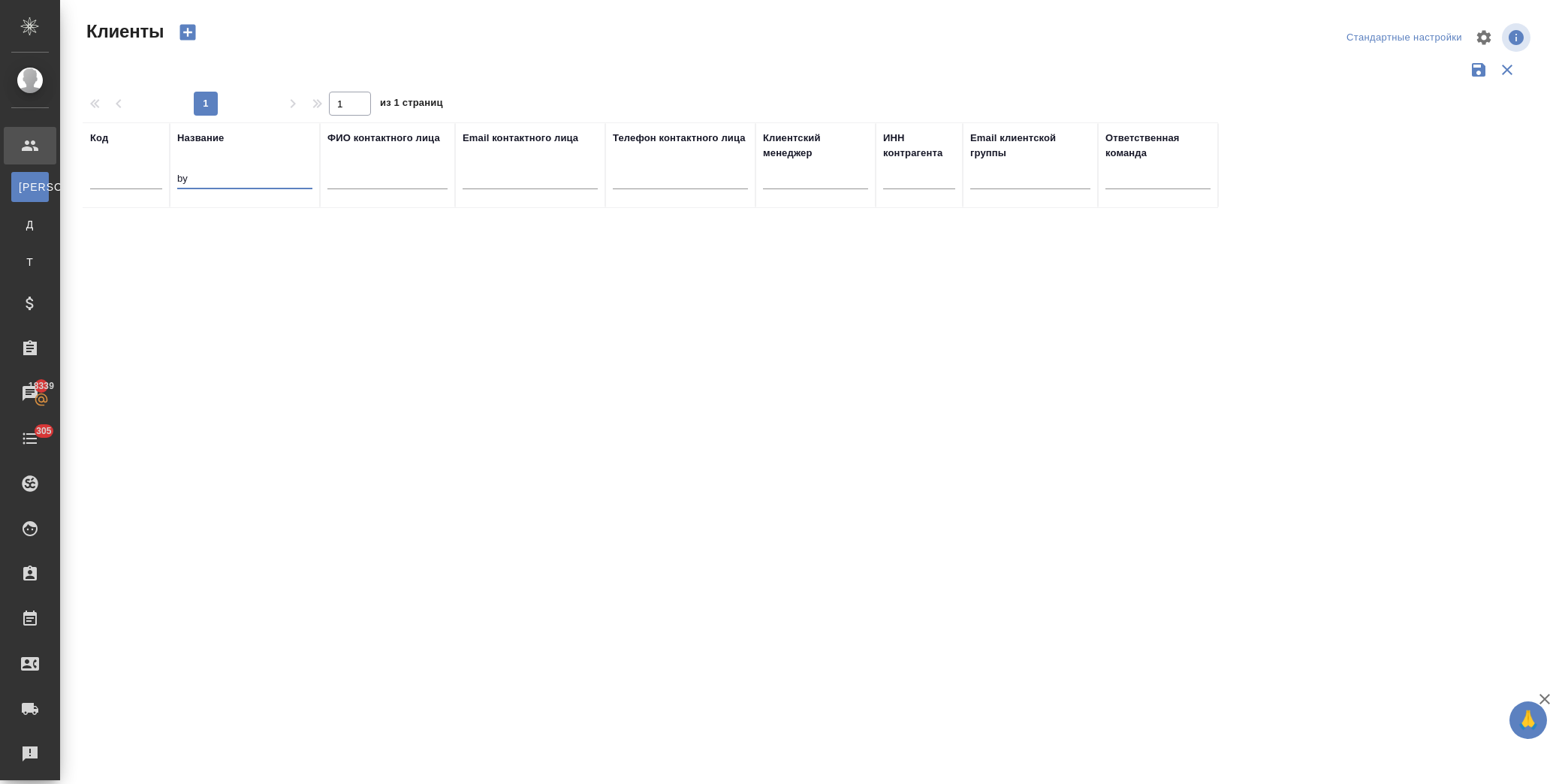
type input "b"
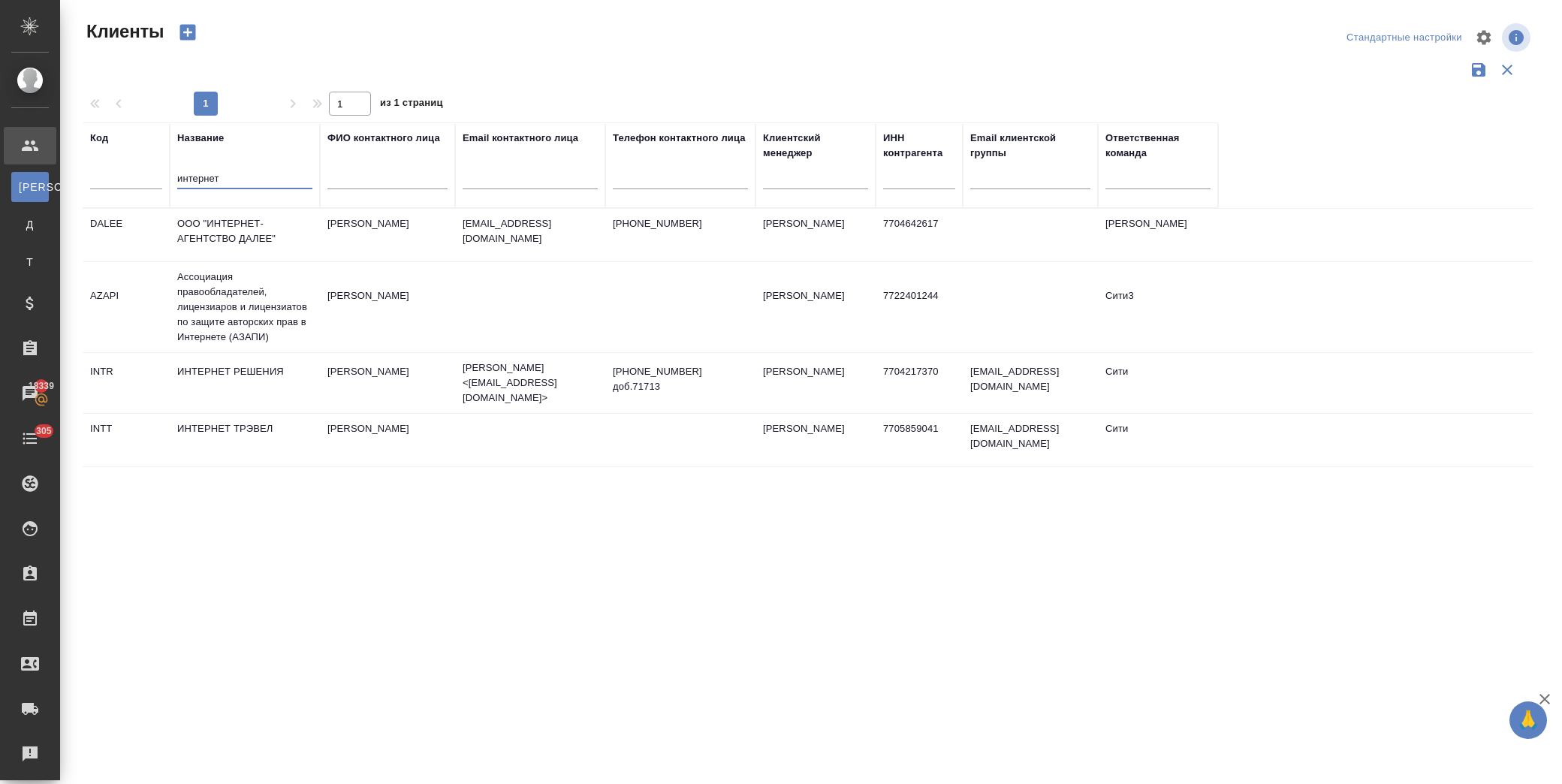
click at [252, 370] on td "ИНТЕРНЕТ РЕШЕНИЯ" at bounding box center [245, 383] width 150 height 53
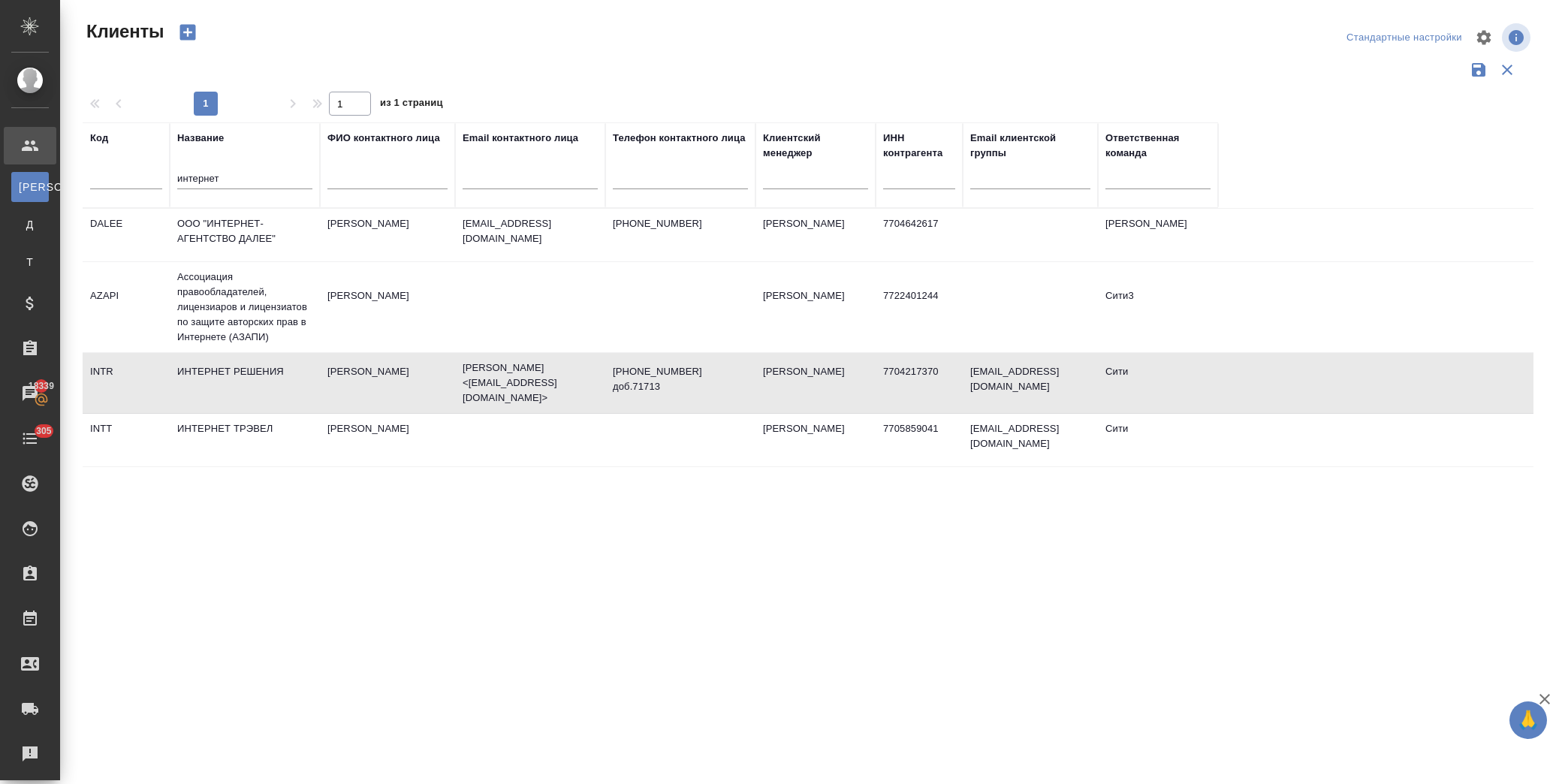
click at [252, 370] on td "ИНТЕРНЕТ РЕШЕНИЯ" at bounding box center [245, 383] width 150 height 53
drag, startPoint x: 241, startPoint y: 175, endPoint x: -20, endPoint y: 161, distance: 261.4
click at [0, 161] on html "🙏 .cls-1 fill:#fff; AWATERA Лофицкая Юлия Владимировна Клиенты К Клиенты Д Дого…" at bounding box center [781, 392] width 1562 height 784
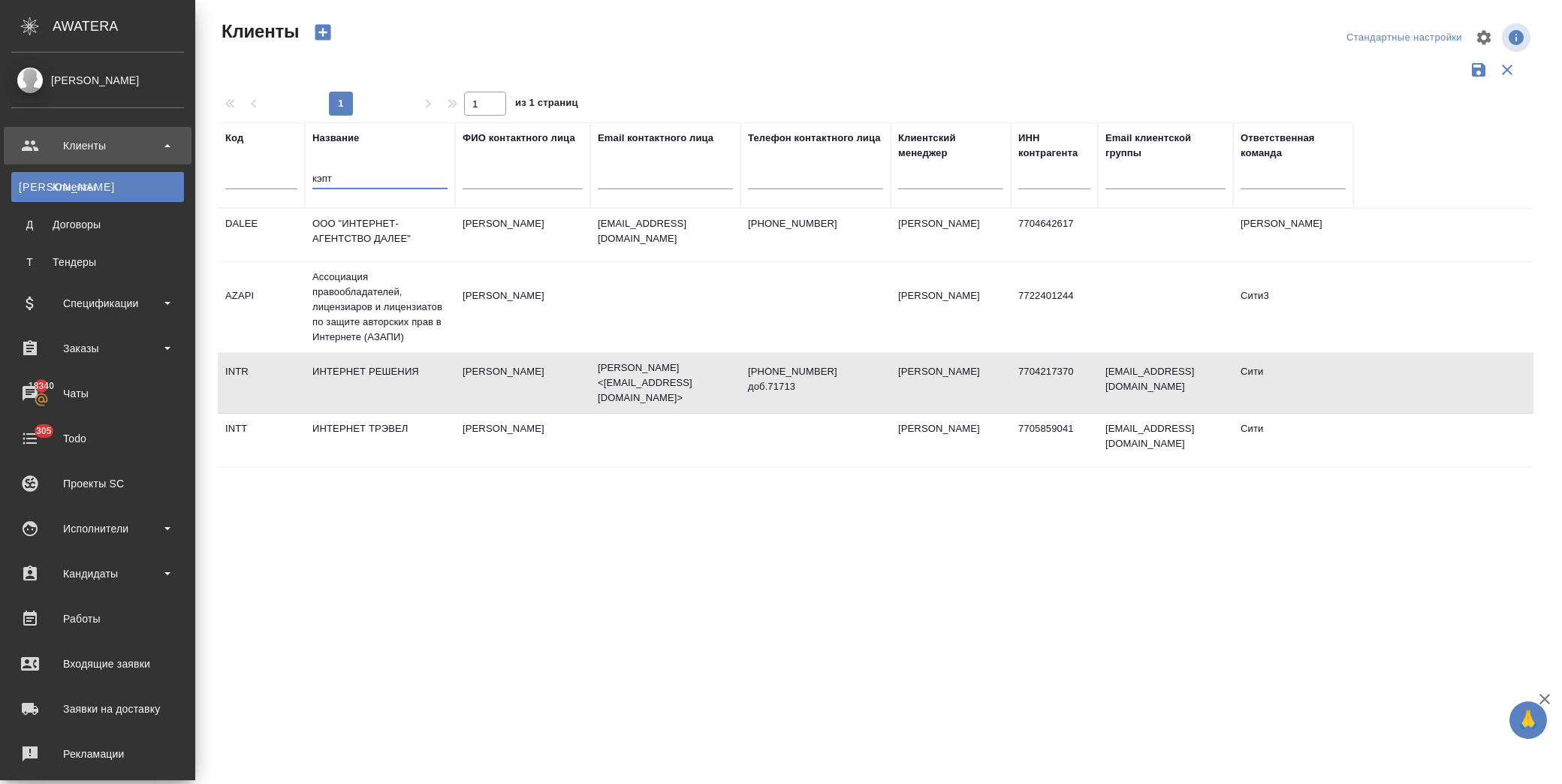
type input "кэпт"
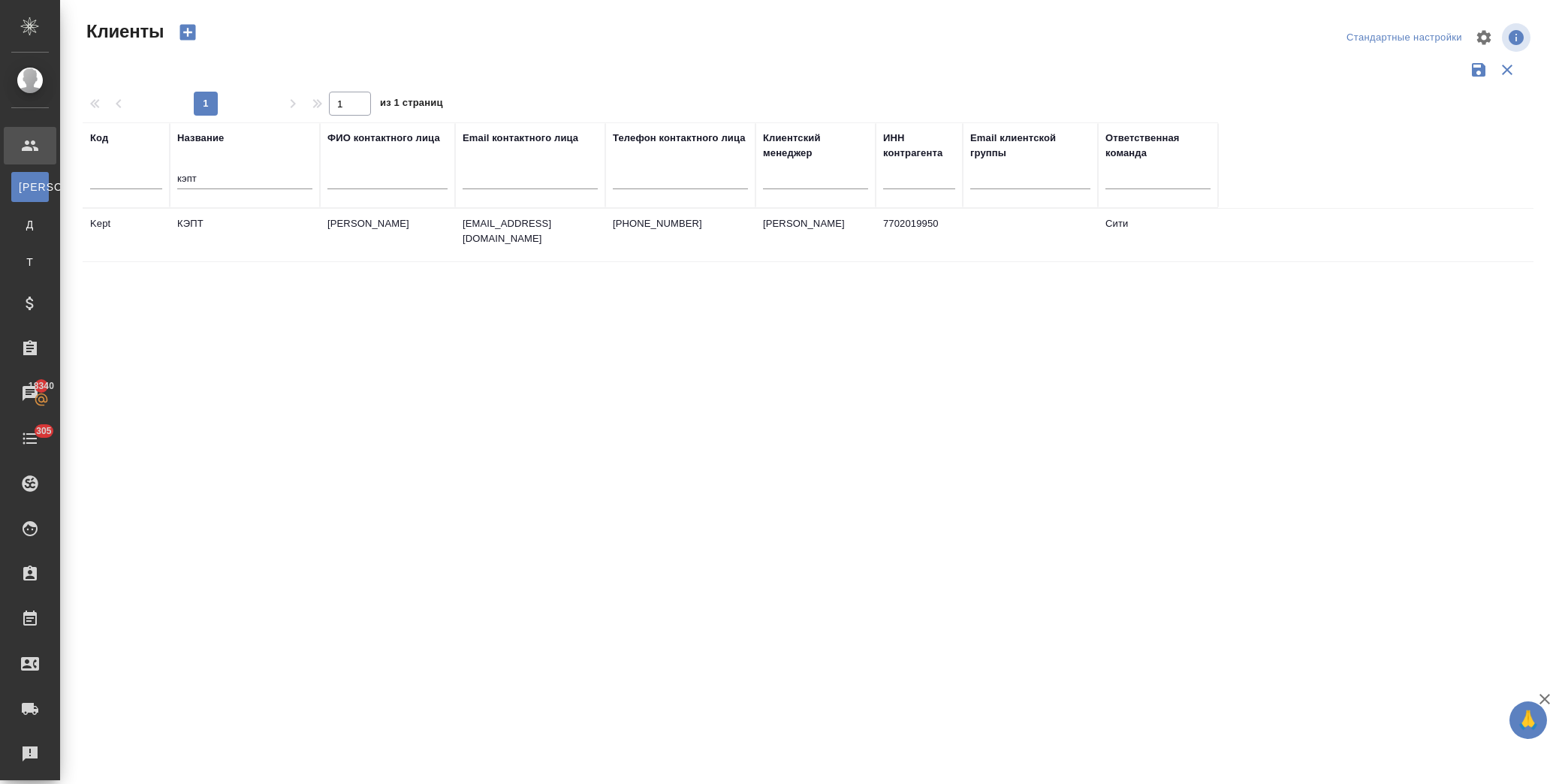
click at [421, 244] on td "Филиппова Ольга" at bounding box center [387, 235] width 135 height 53
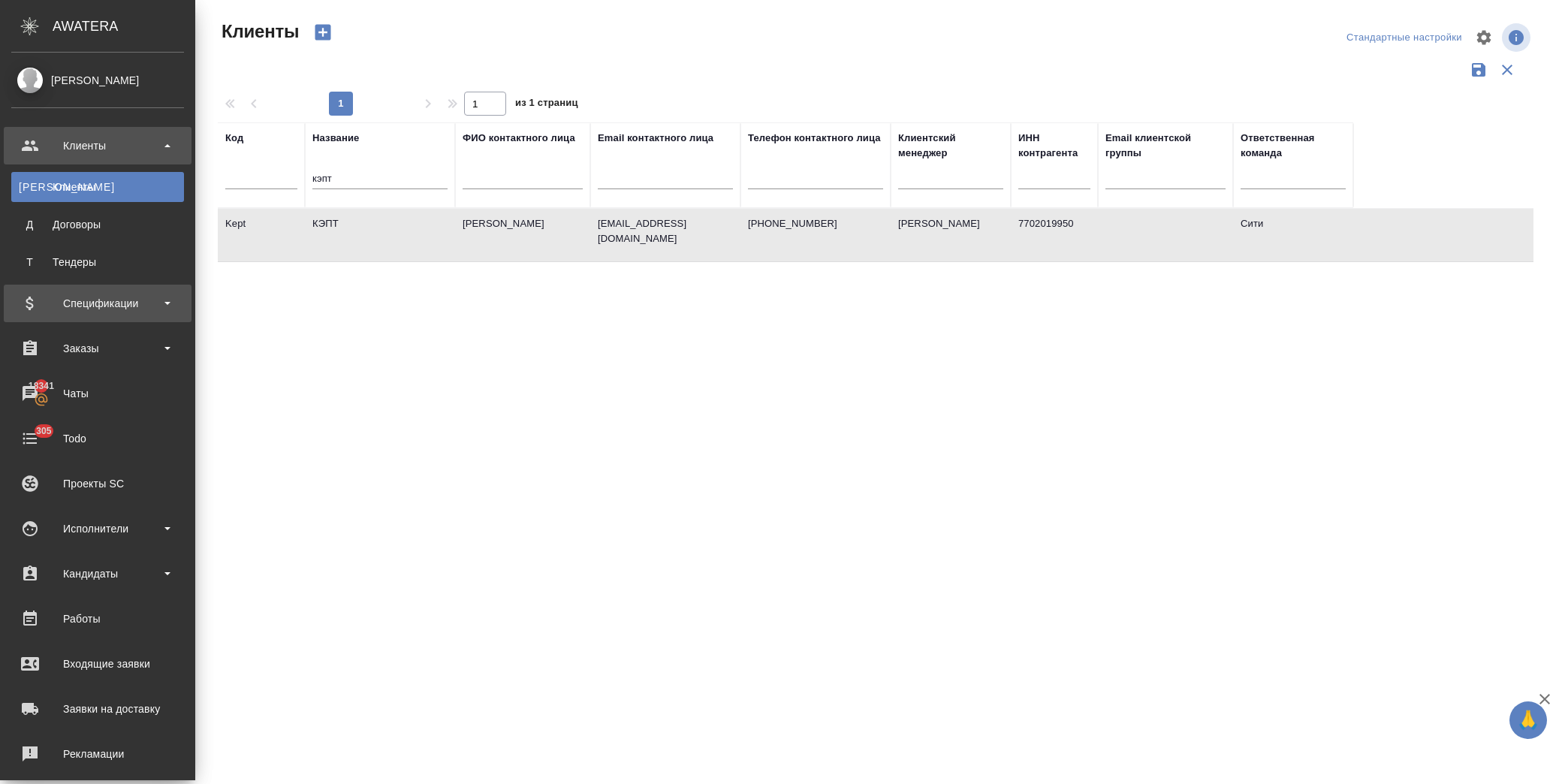
click at [101, 306] on div "Спецификации" at bounding box center [97, 304] width 173 height 22
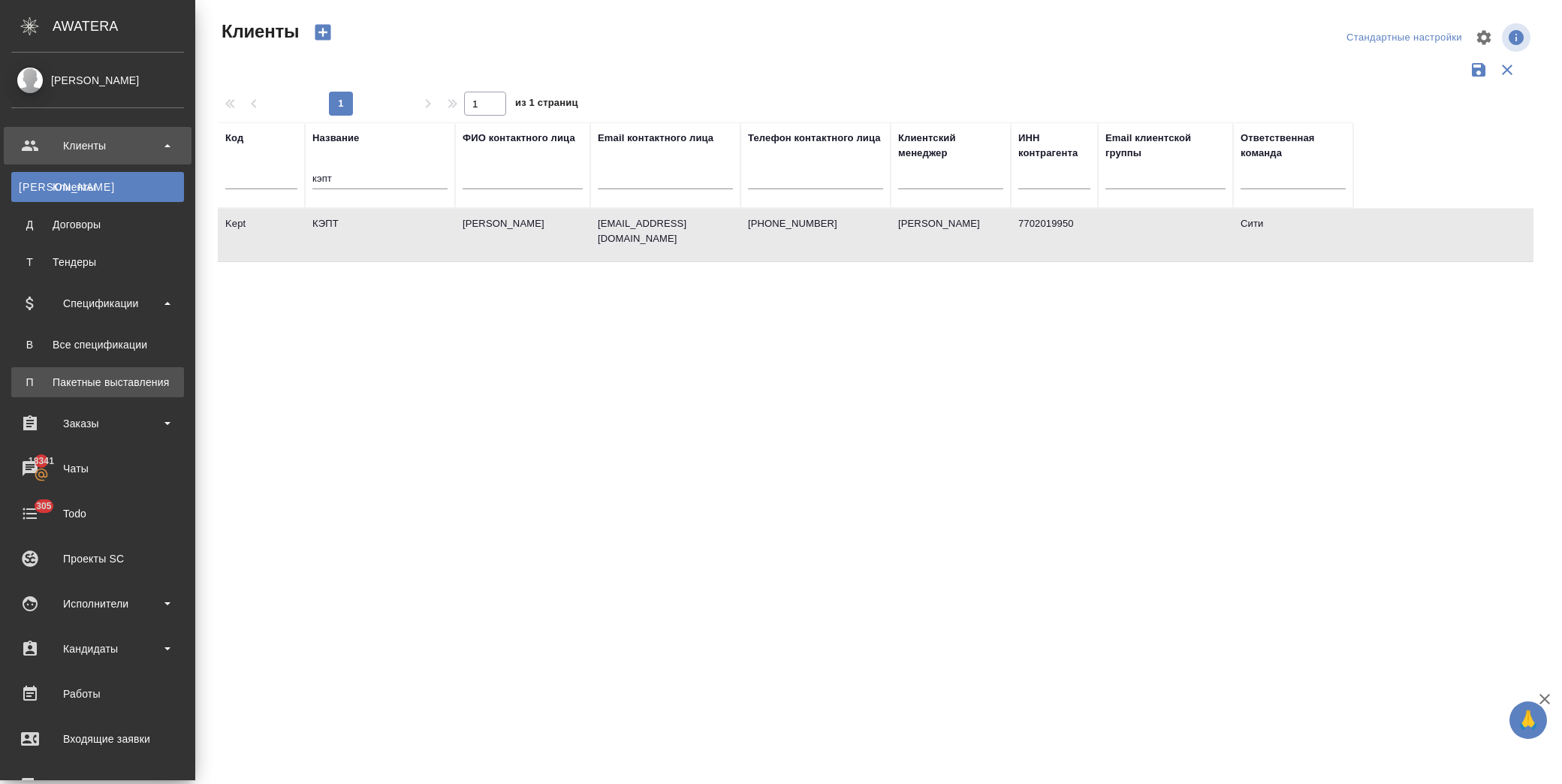
click at [130, 377] on div ".cls-1 fill:#fff; AWATERA Лофицкая Юлия Владимировна Клиенты К Клиенты Д Догово…" at bounding box center [781, 392] width 1562 height 784
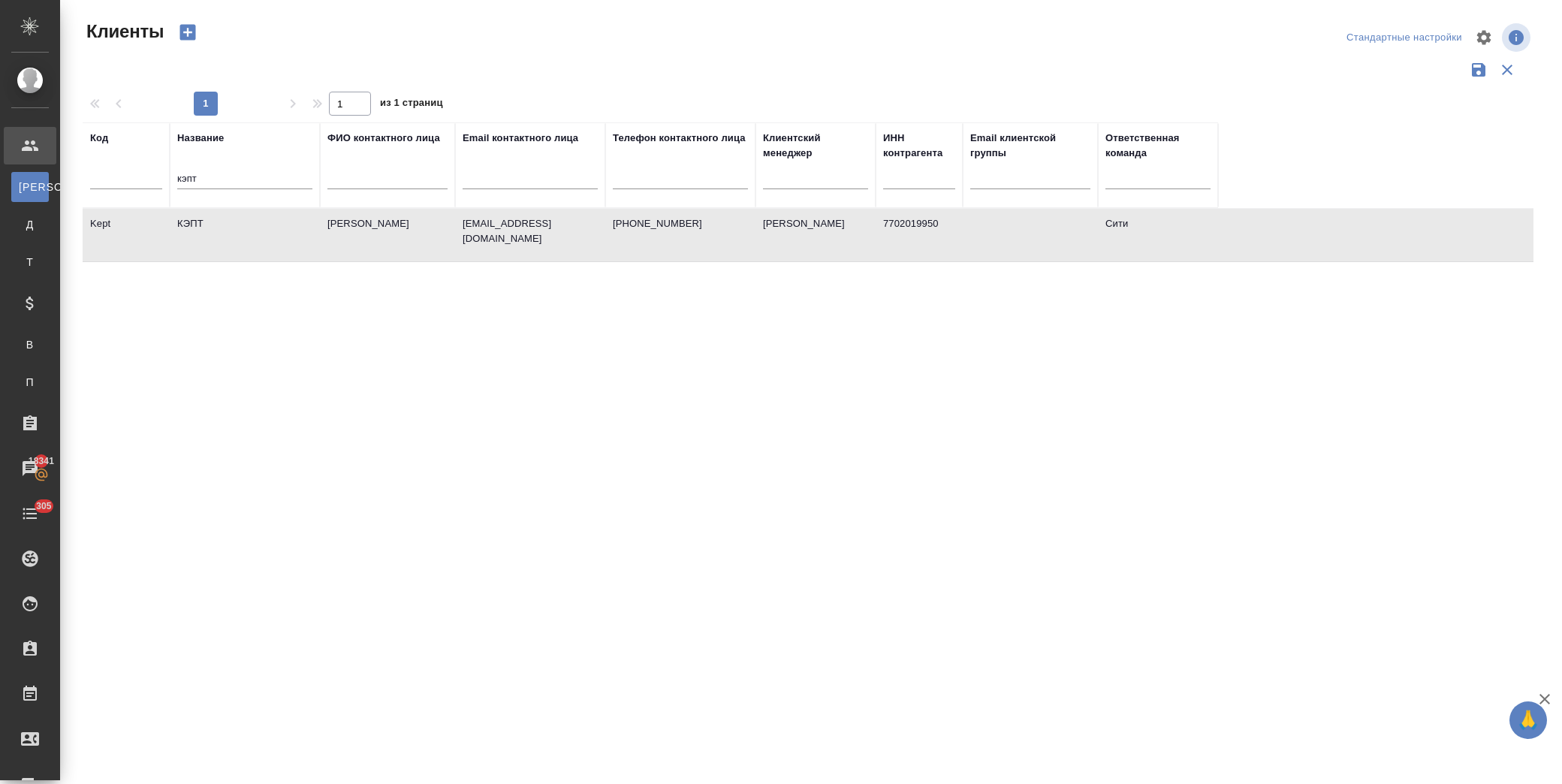
click at [261, 225] on td "КЭПТ" at bounding box center [245, 235] width 150 height 53
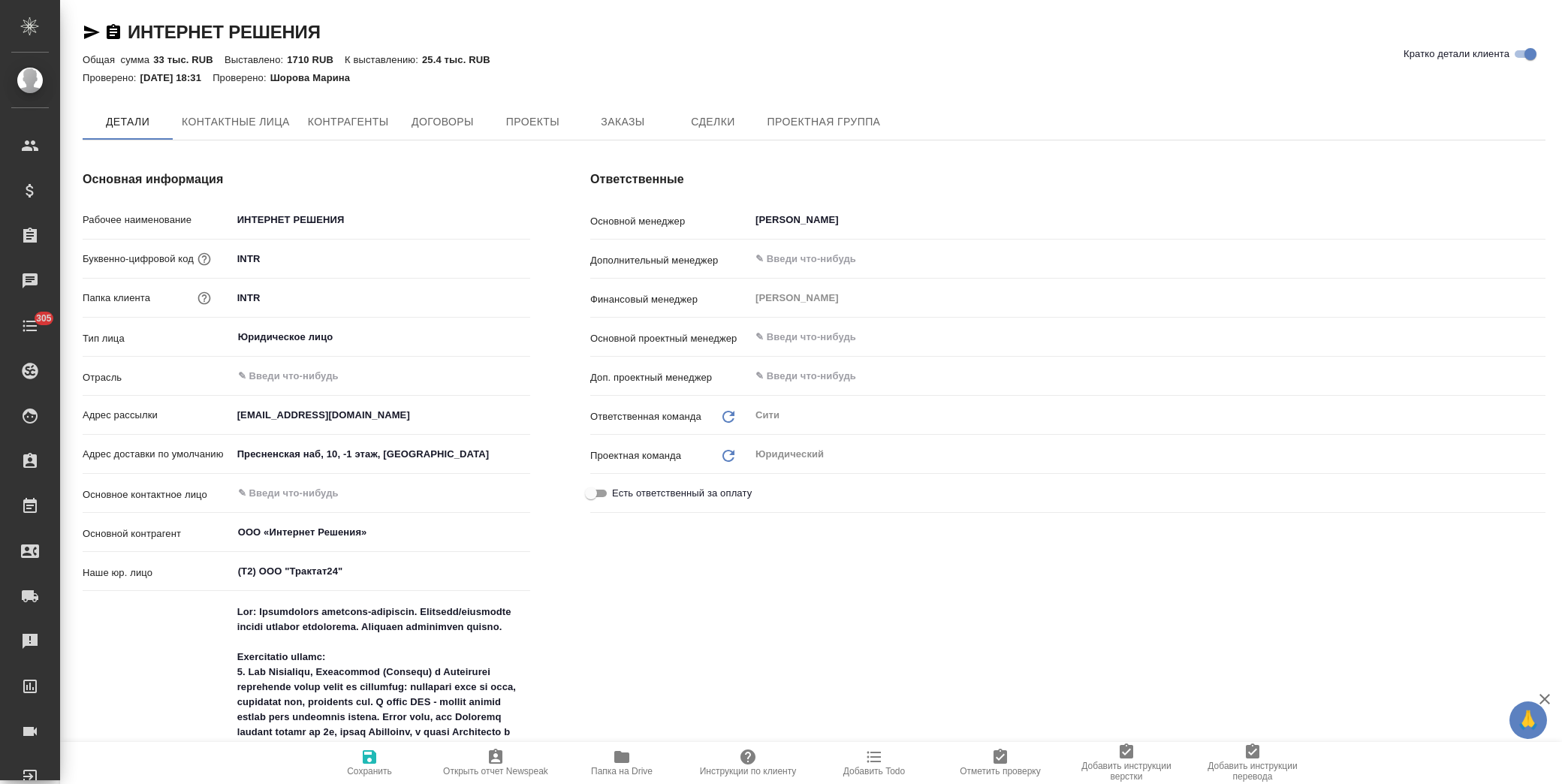
type textarea "x"
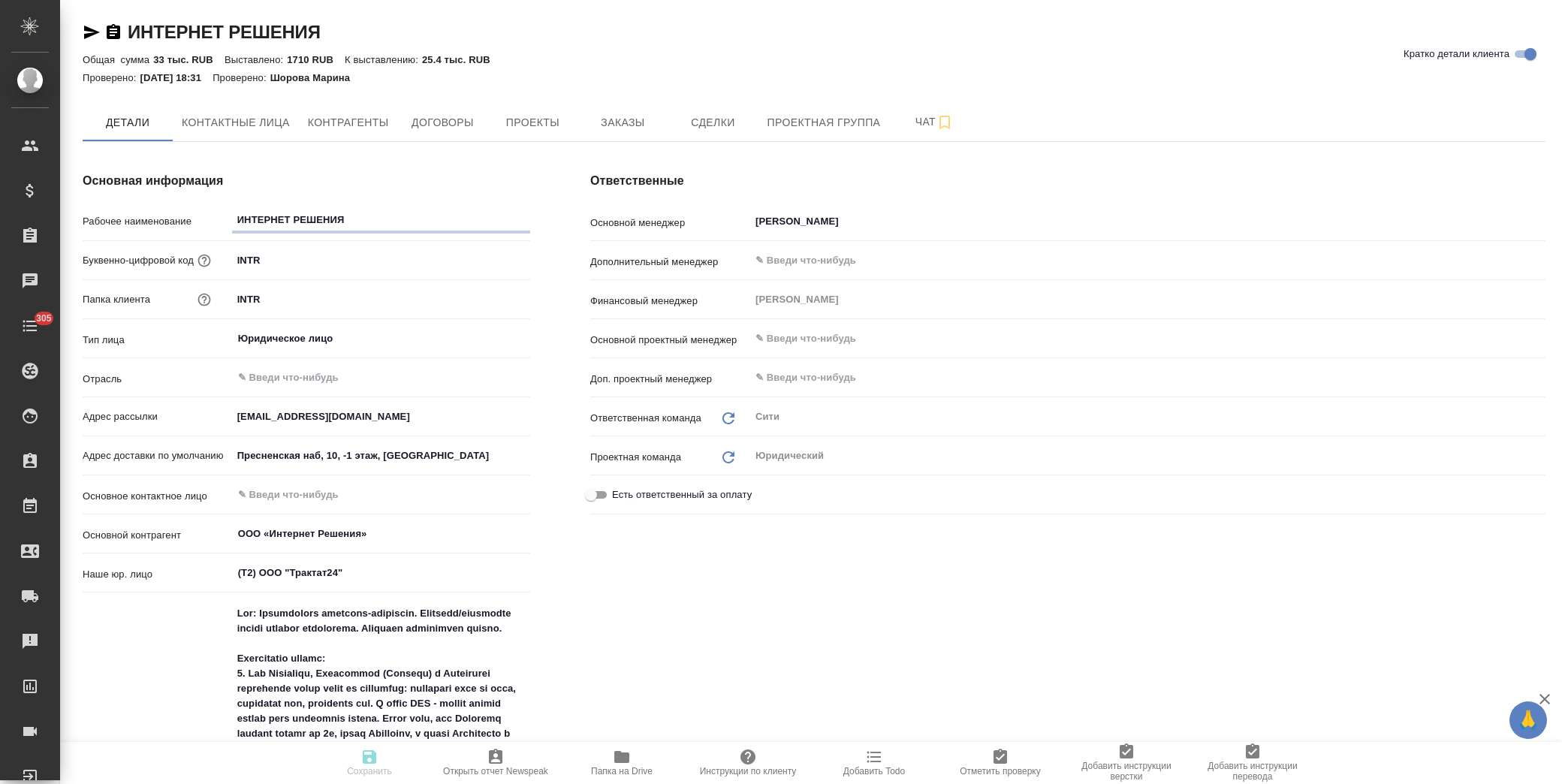
type textarea "x"
click at [617, 111] on button "Заказы" at bounding box center [622, 122] width 90 height 37
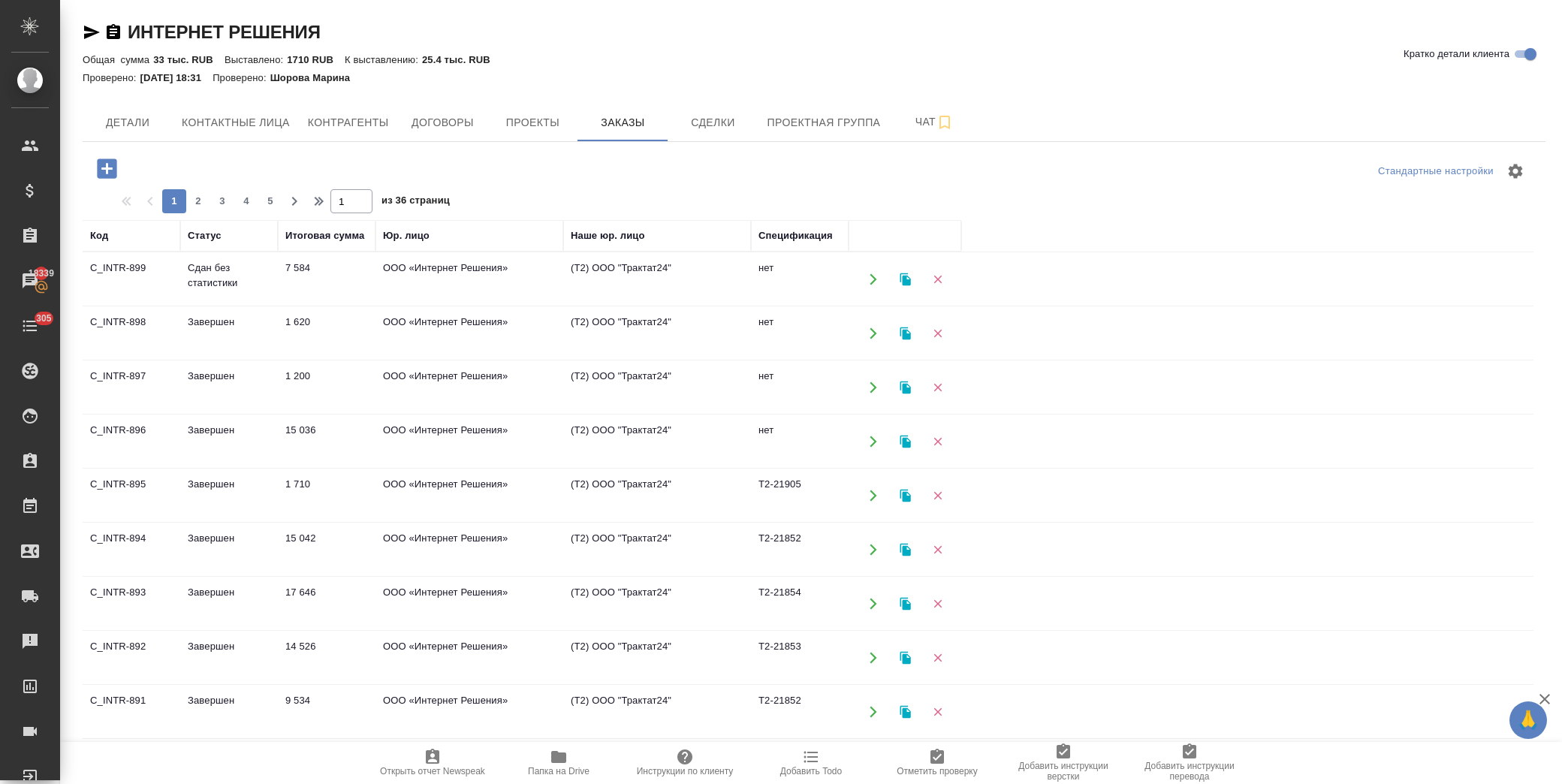
click at [424, 432] on td "ООО «Интернет Решения»" at bounding box center [469, 441] width 188 height 53
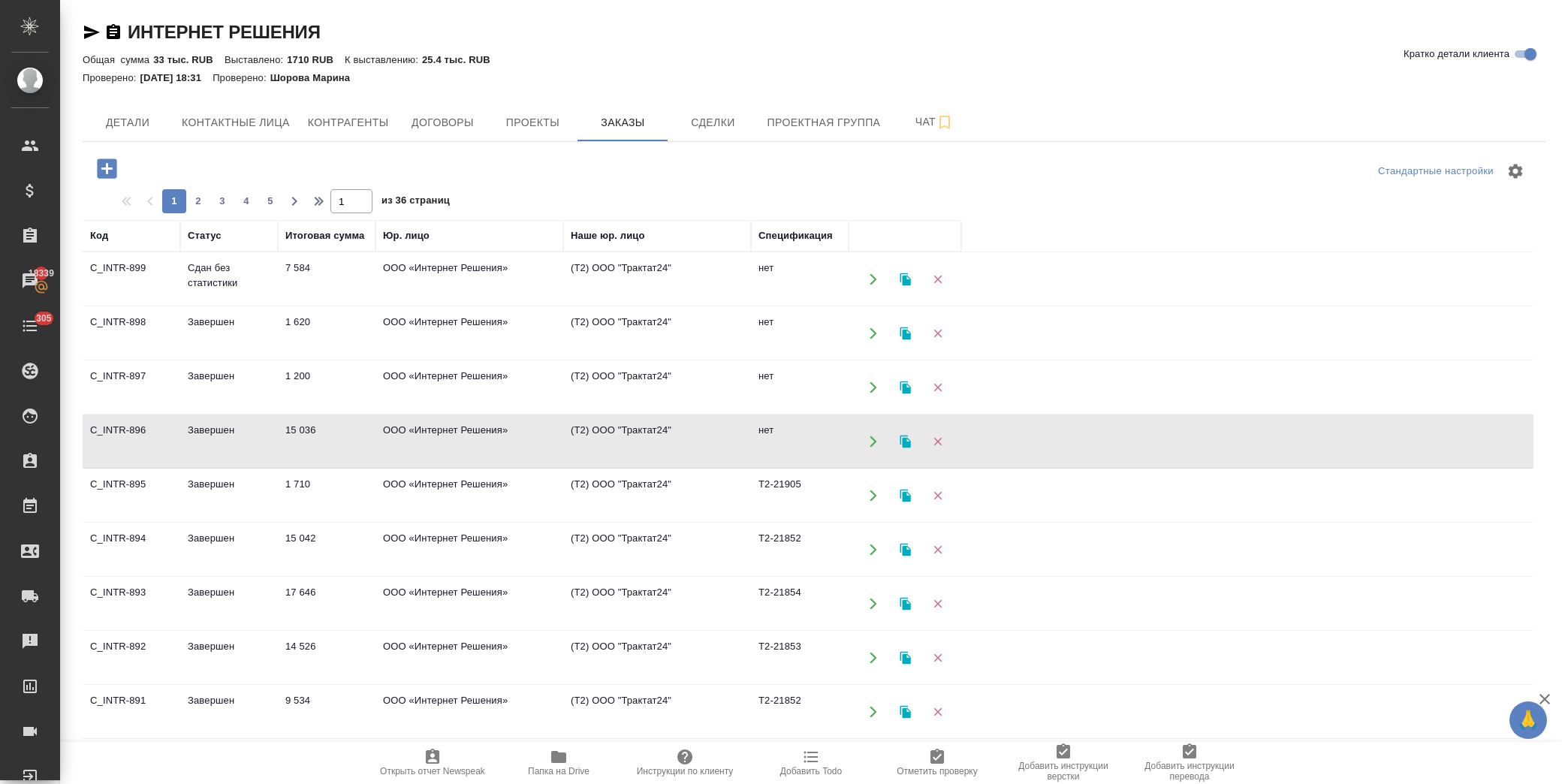
click at [424, 432] on td "ООО «Интернет Решения»" at bounding box center [469, 441] width 188 height 53
click at [334, 371] on td "1 200" at bounding box center [327, 387] width 97 height 53
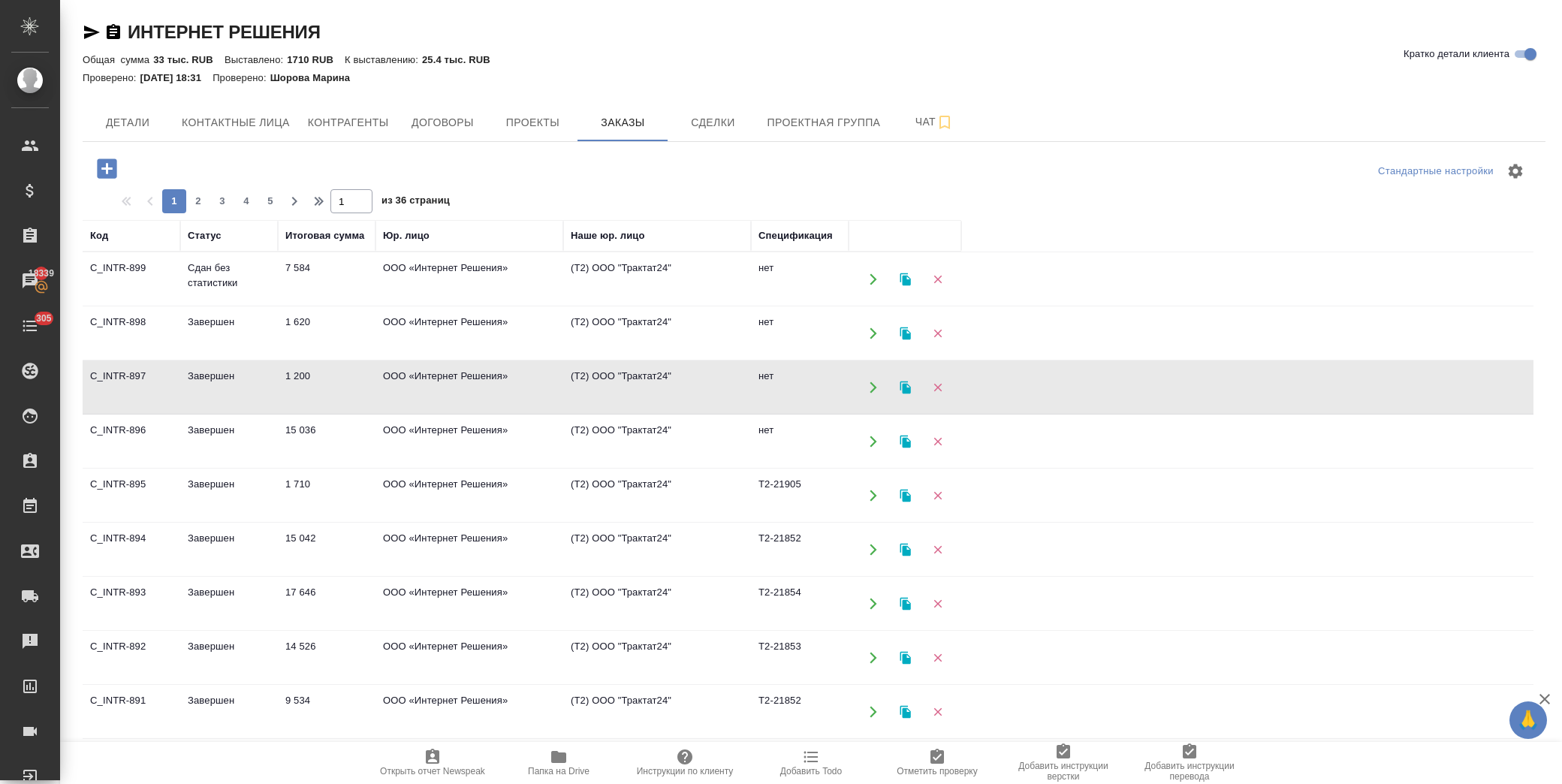
click at [343, 331] on td "1 620" at bounding box center [327, 333] width 97 height 53
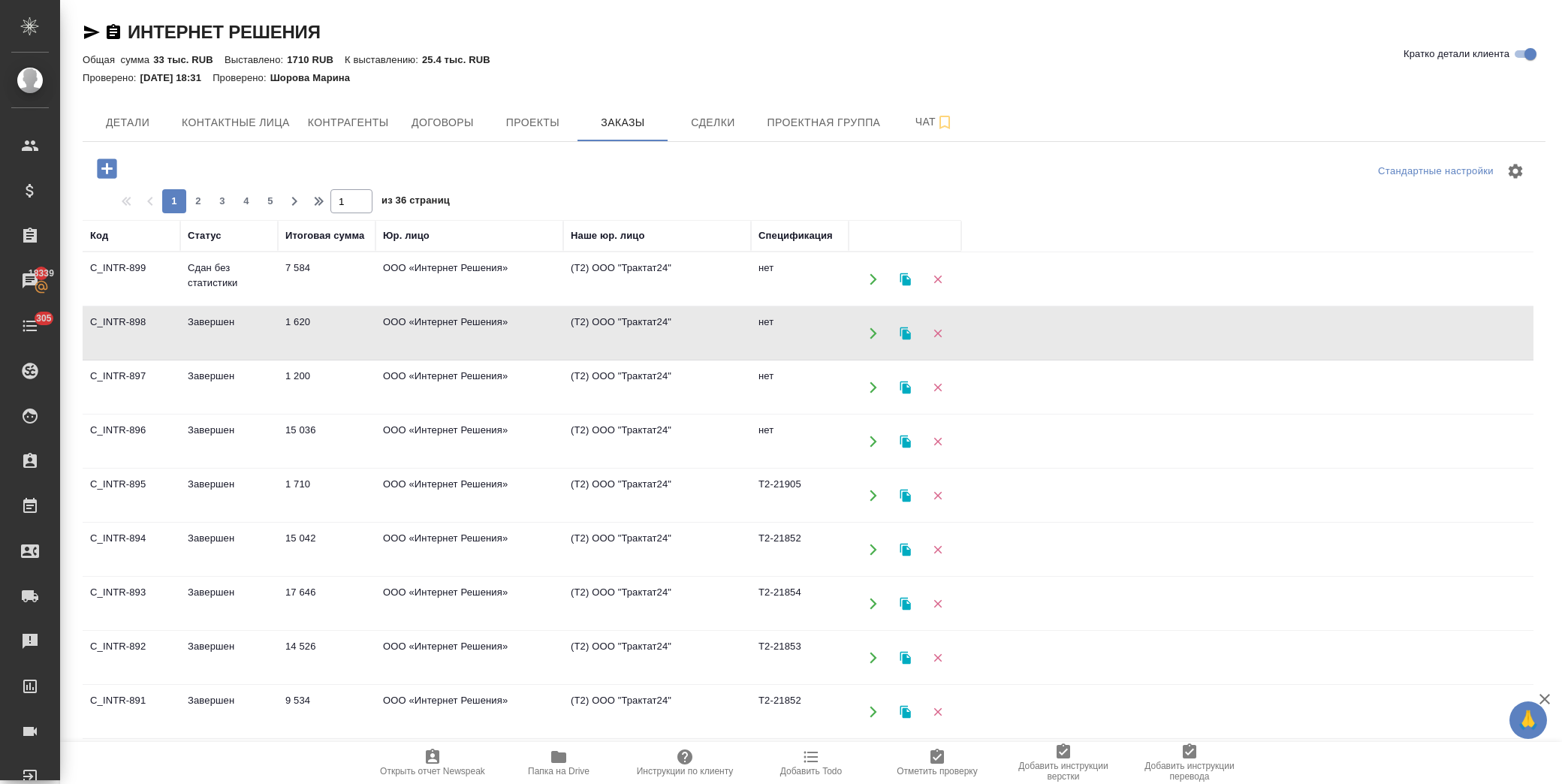
click at [343, 331] on td "1 620" at bounding box center [327, 333] width 97 height 53
click at [492, 280] on td "ООО «Интернет Решения»" at bounding box center [469, 280] width 188 height 53
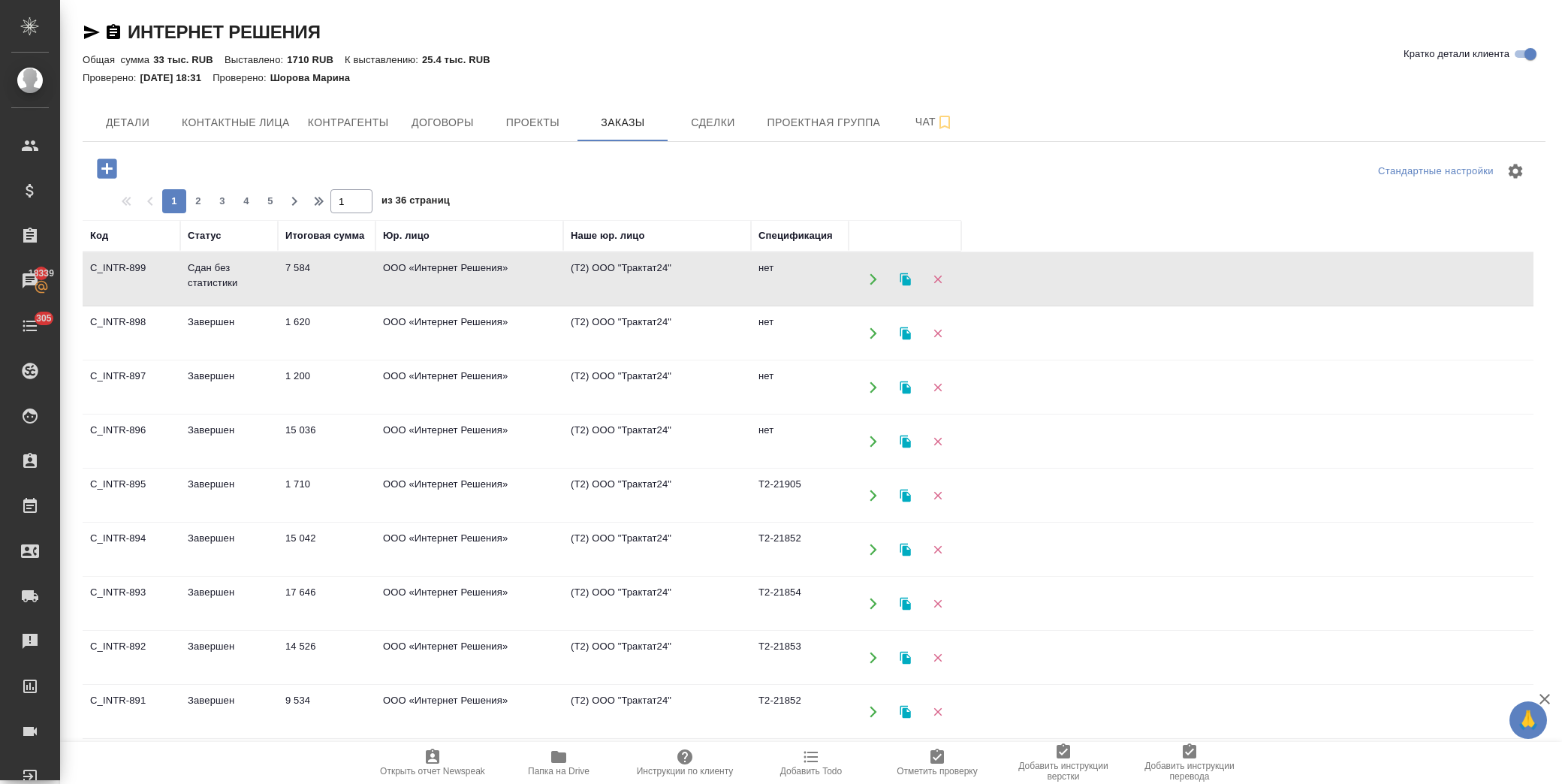
click at [492, 280] on td "ООО «Интернет Решения»" at bounding box center [469, 280] width 188 height 53
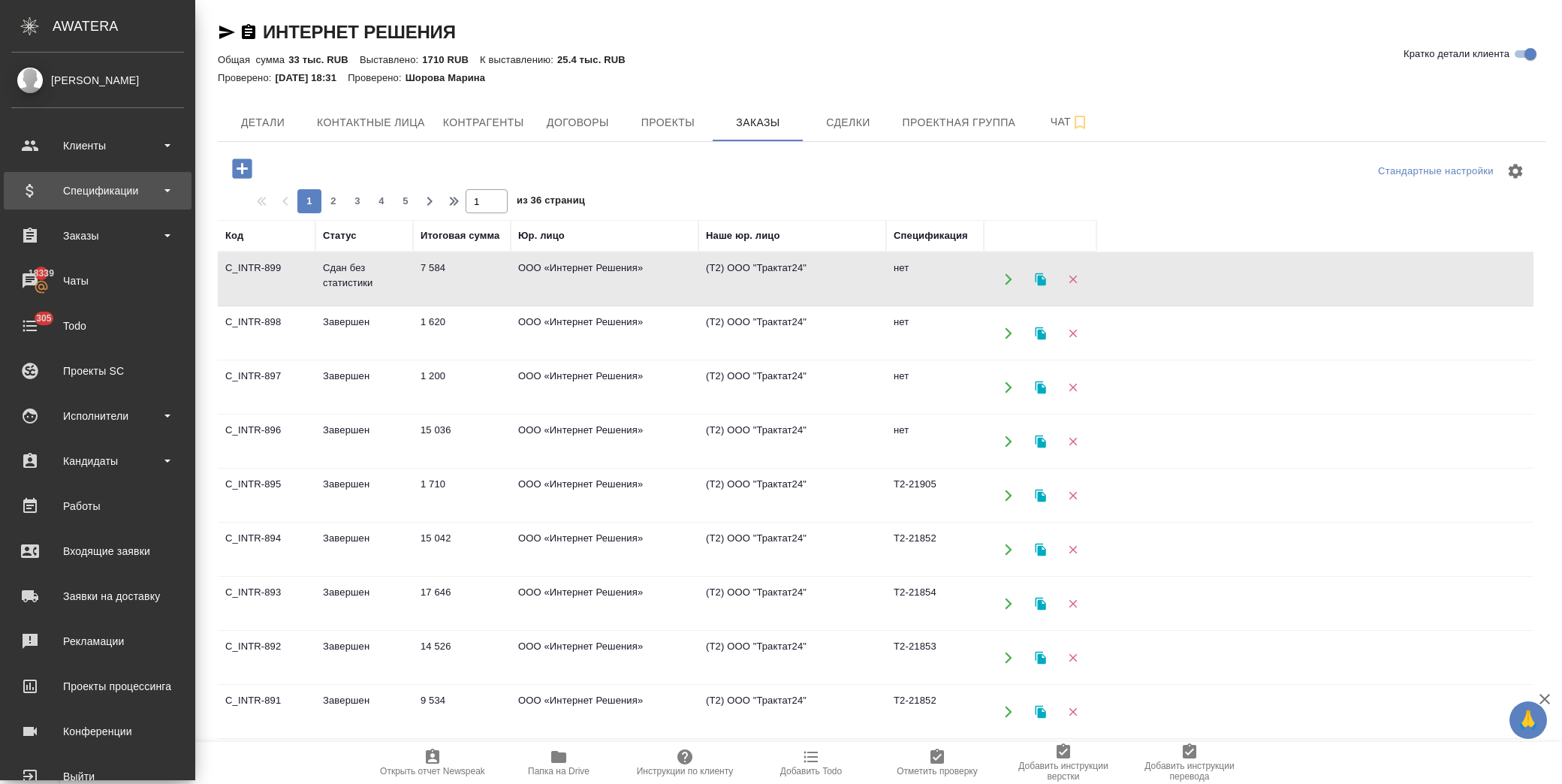
click at [117, 198] on div "Спецификации" at bounding box center [97, 190] width 173 height 22
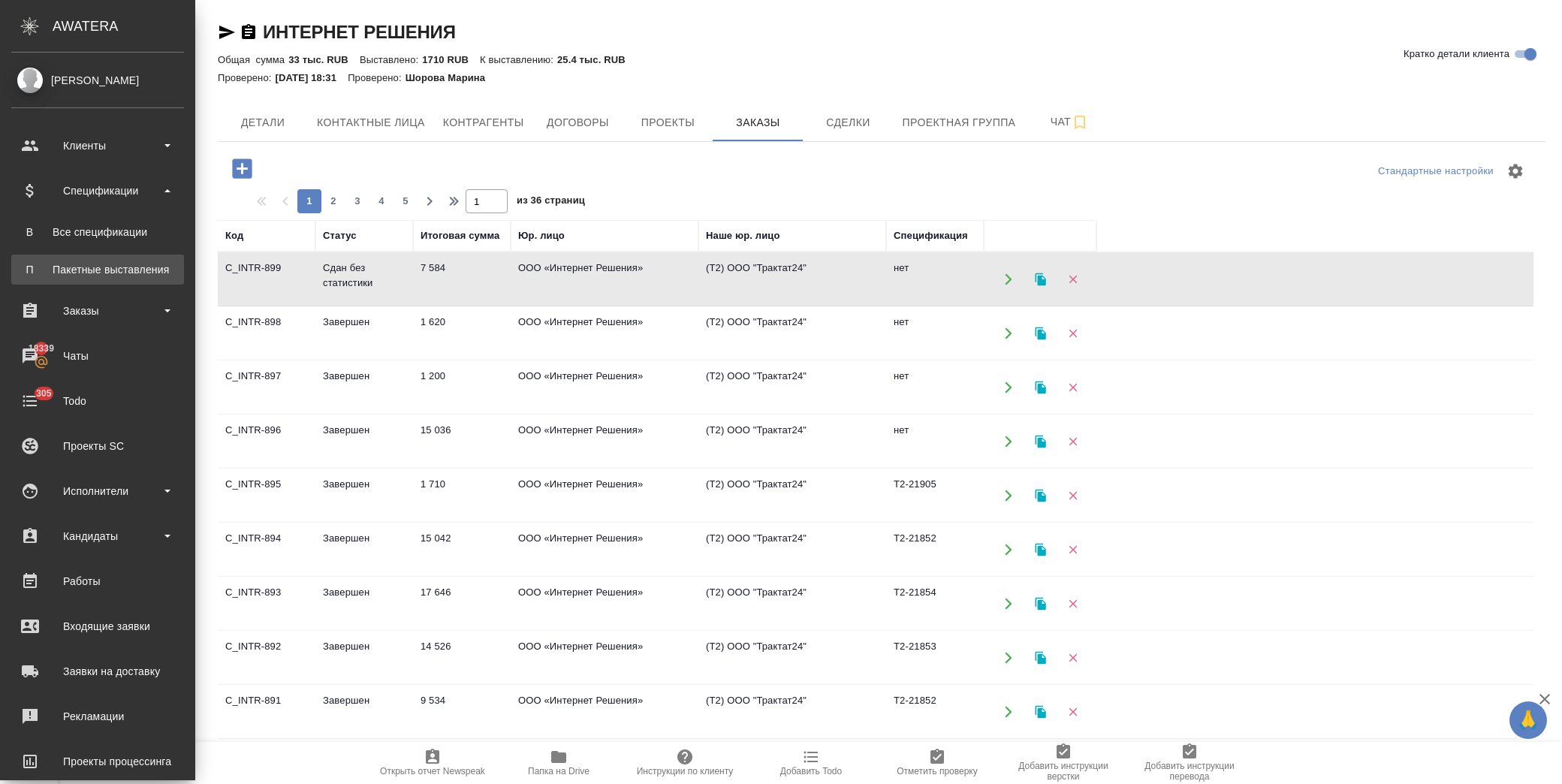
click at [126, 262] on div "Пакетные выставления" at bounding box center [98, 269] width 158 height 15
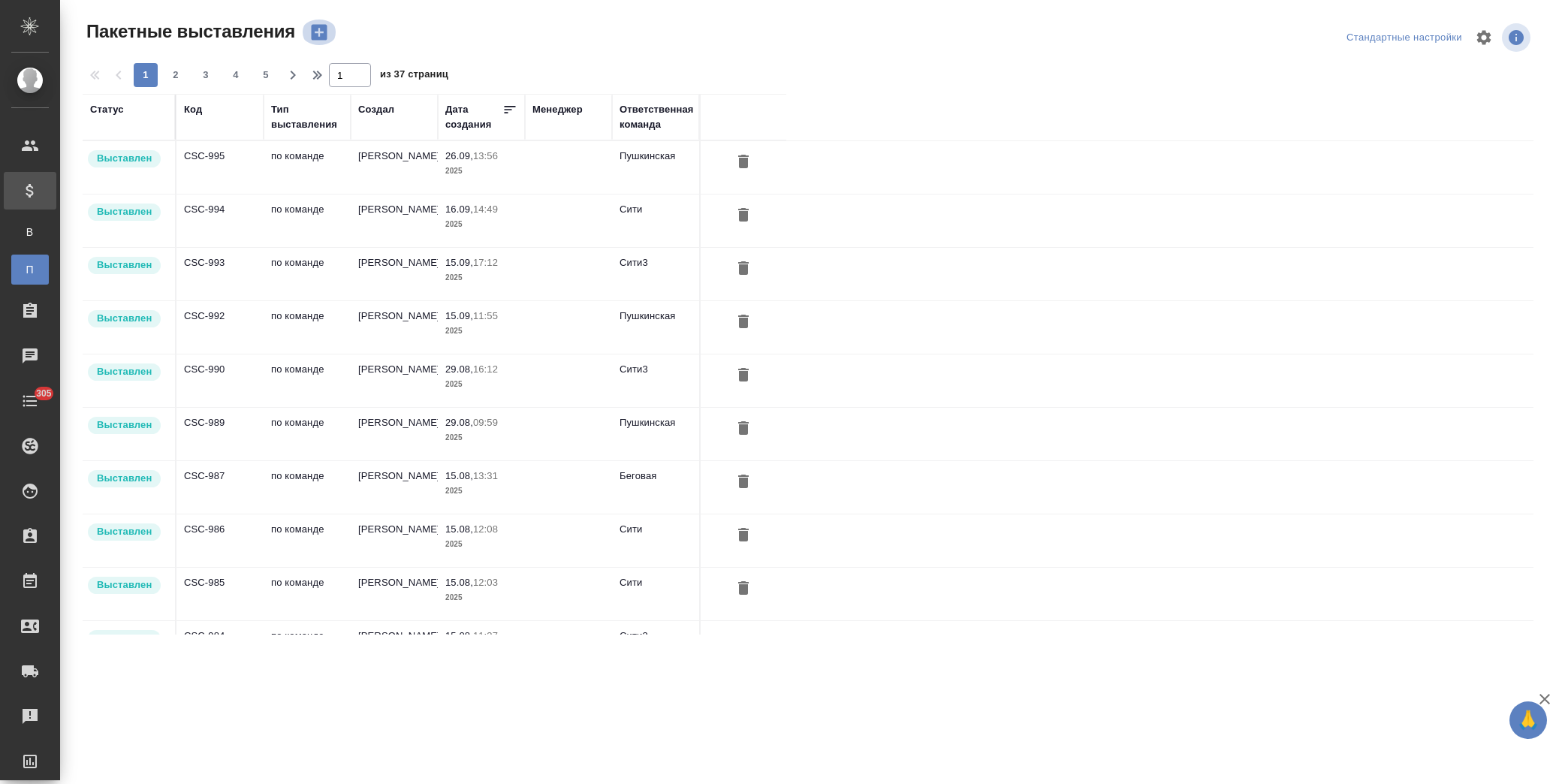
click at [318, 37] on icon "button" at bounding box center [320, 33] width 16 height 16
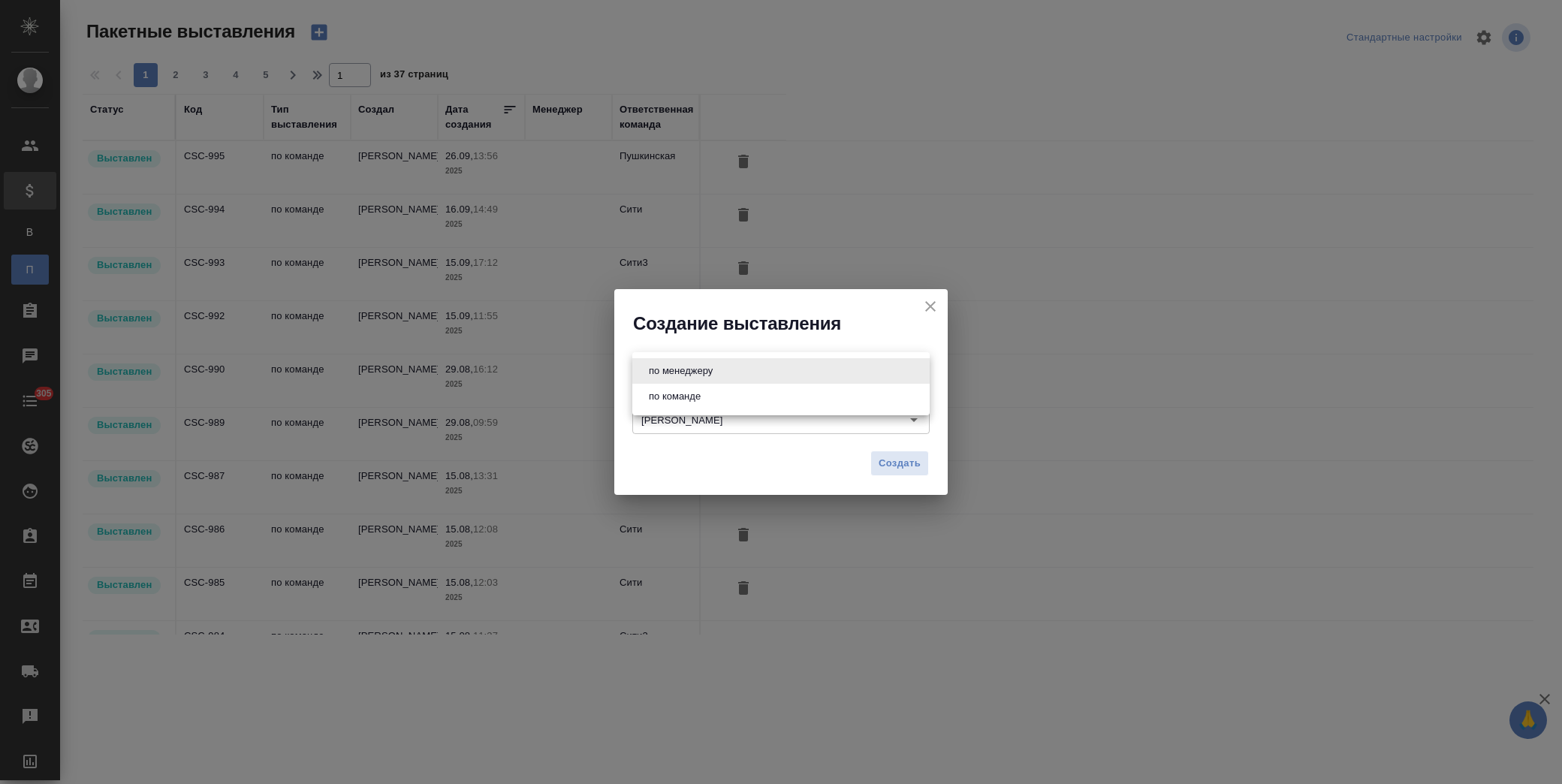
click at [684, 367] on body "🙏 .cls-1 fill:#fff; AWATERA Лофицкая Юлия Владимировна Клиенты Спецификации В В…" at bounding box center [781, 392] width 1562 height 784
click at [738, 390] on li "по команде" at bounding box center [780, 396] width 297 height 25
type input "byDepartment"
click at [917, 460] on span "Создать" at bounding box center [899, 464] width 42 height 18
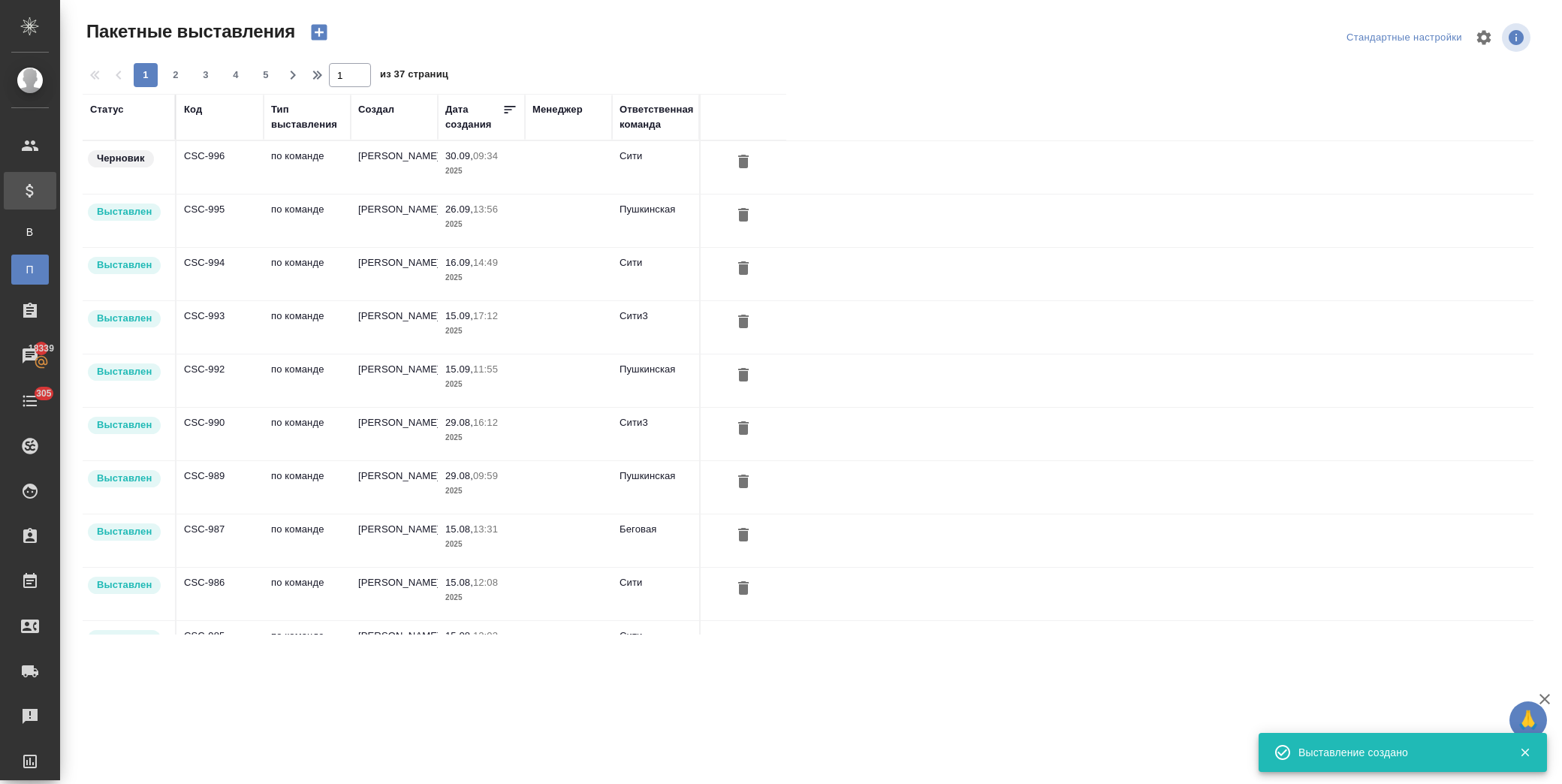
click at [308, 155] on td "по команде" at bounding box center [307, 167] width 87 height 53
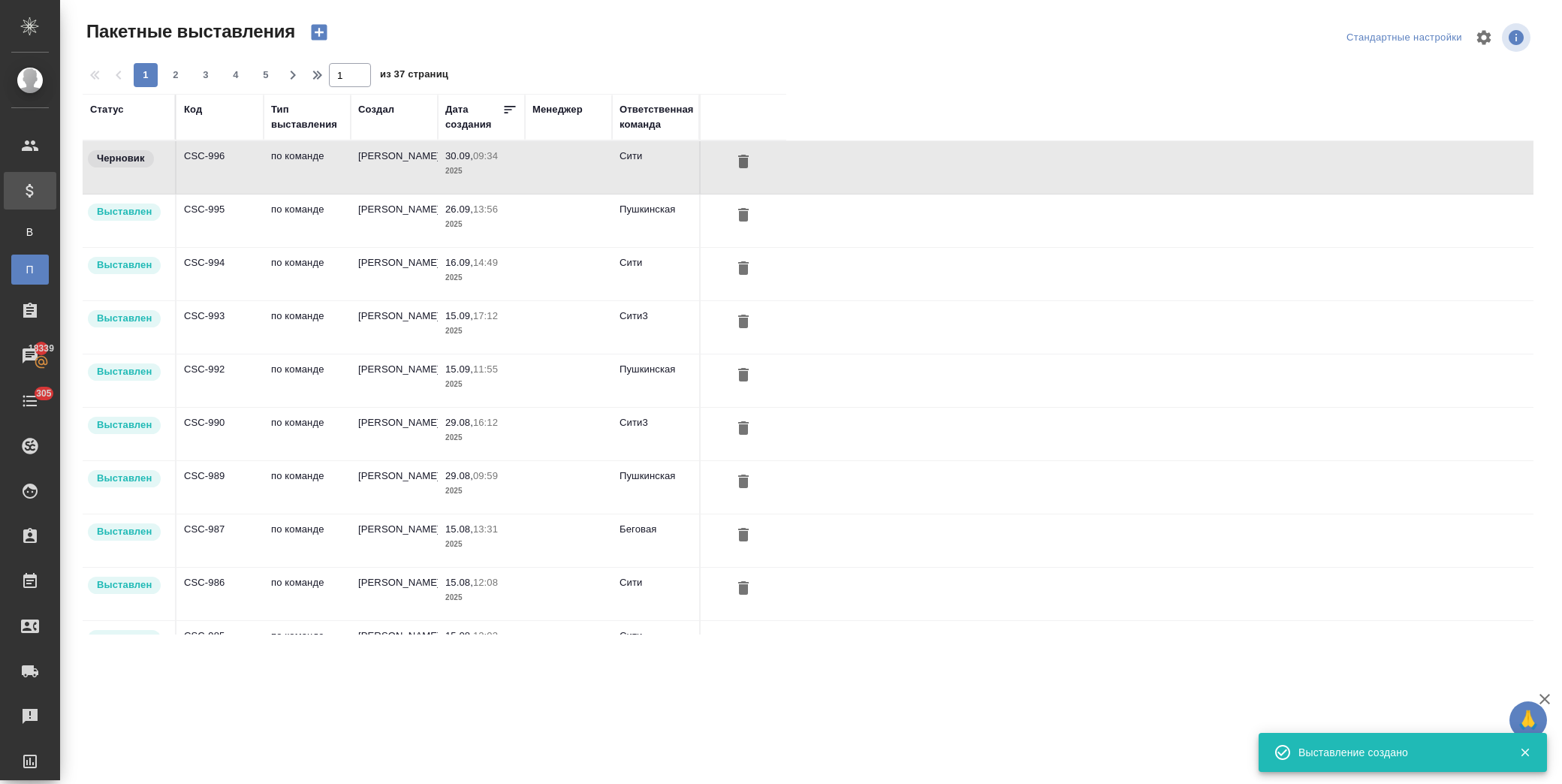
click at [308, 155] on td "по команде" at bounding box center [307, 167] width 87 height 53
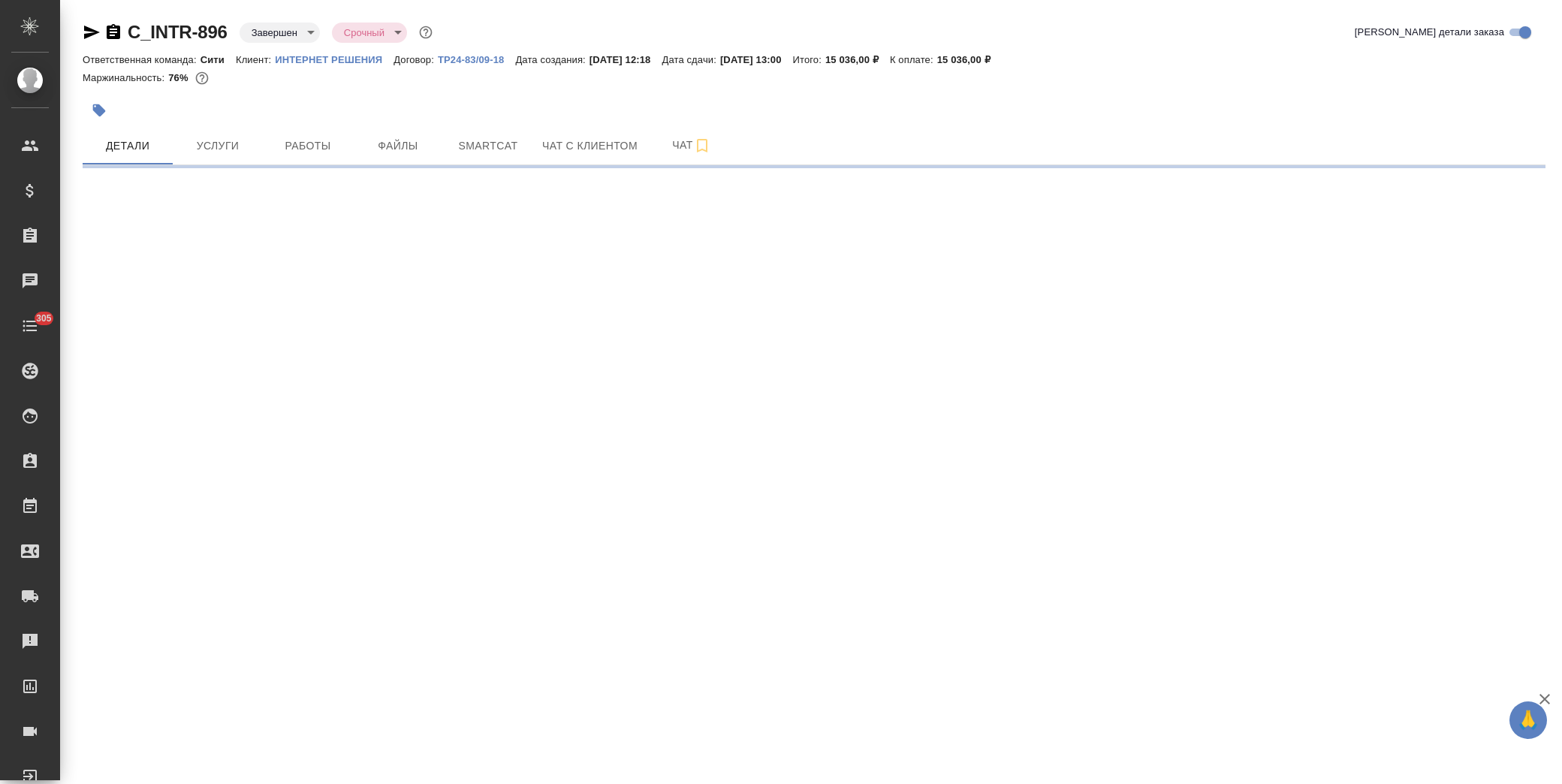
select select "RU"
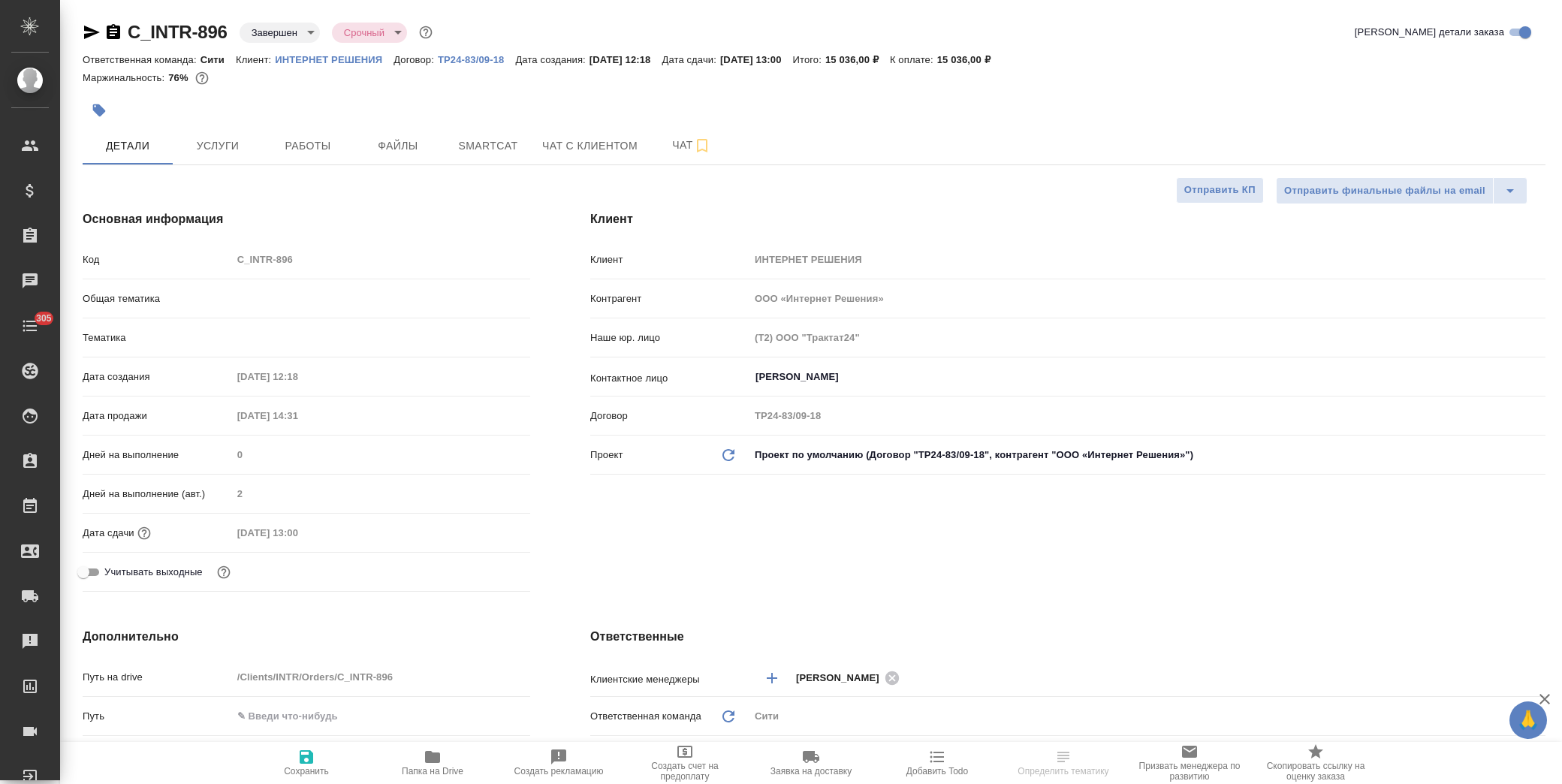
type textarea "x"
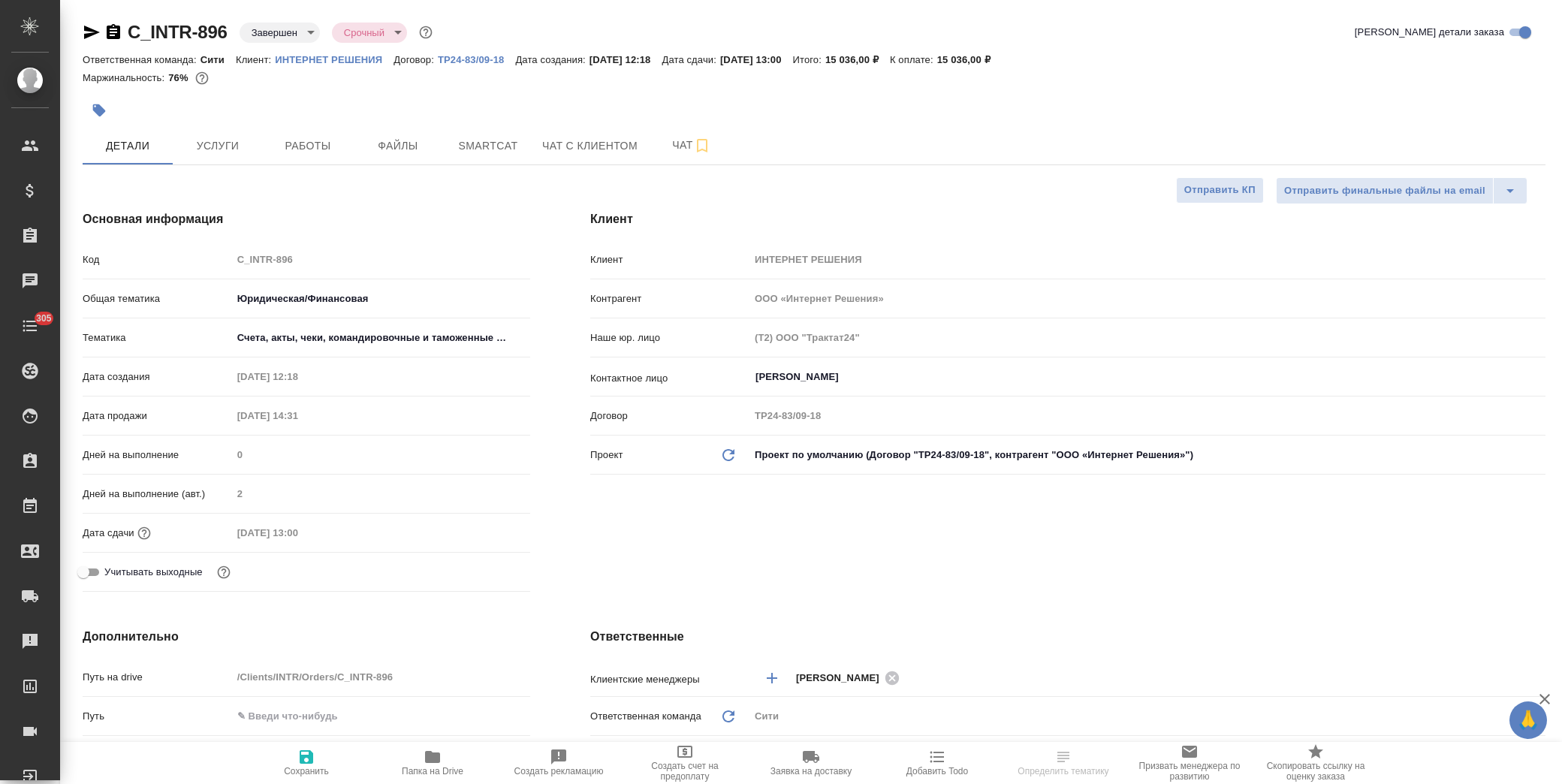
type textarea "x"
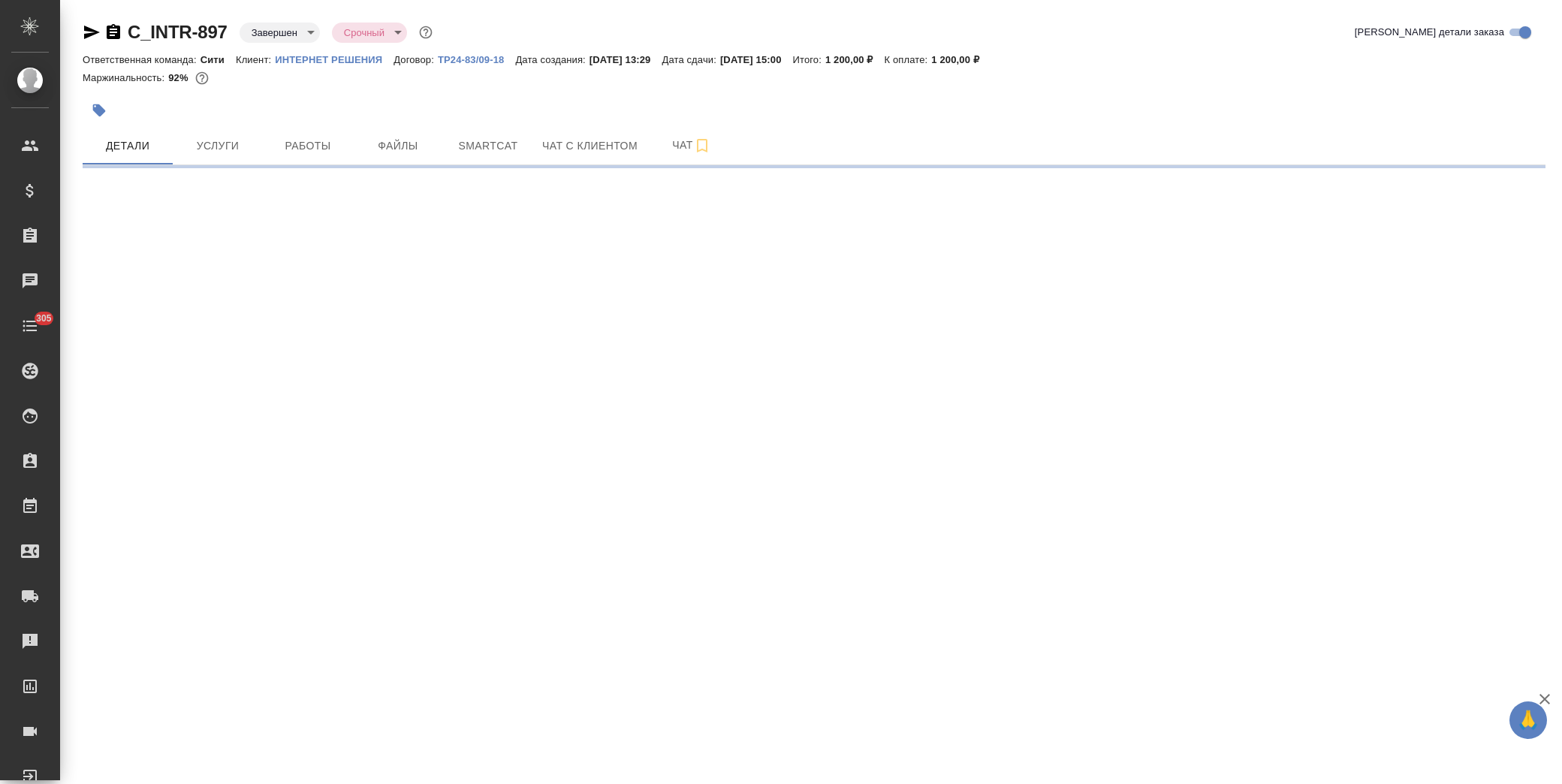
select select "RU"
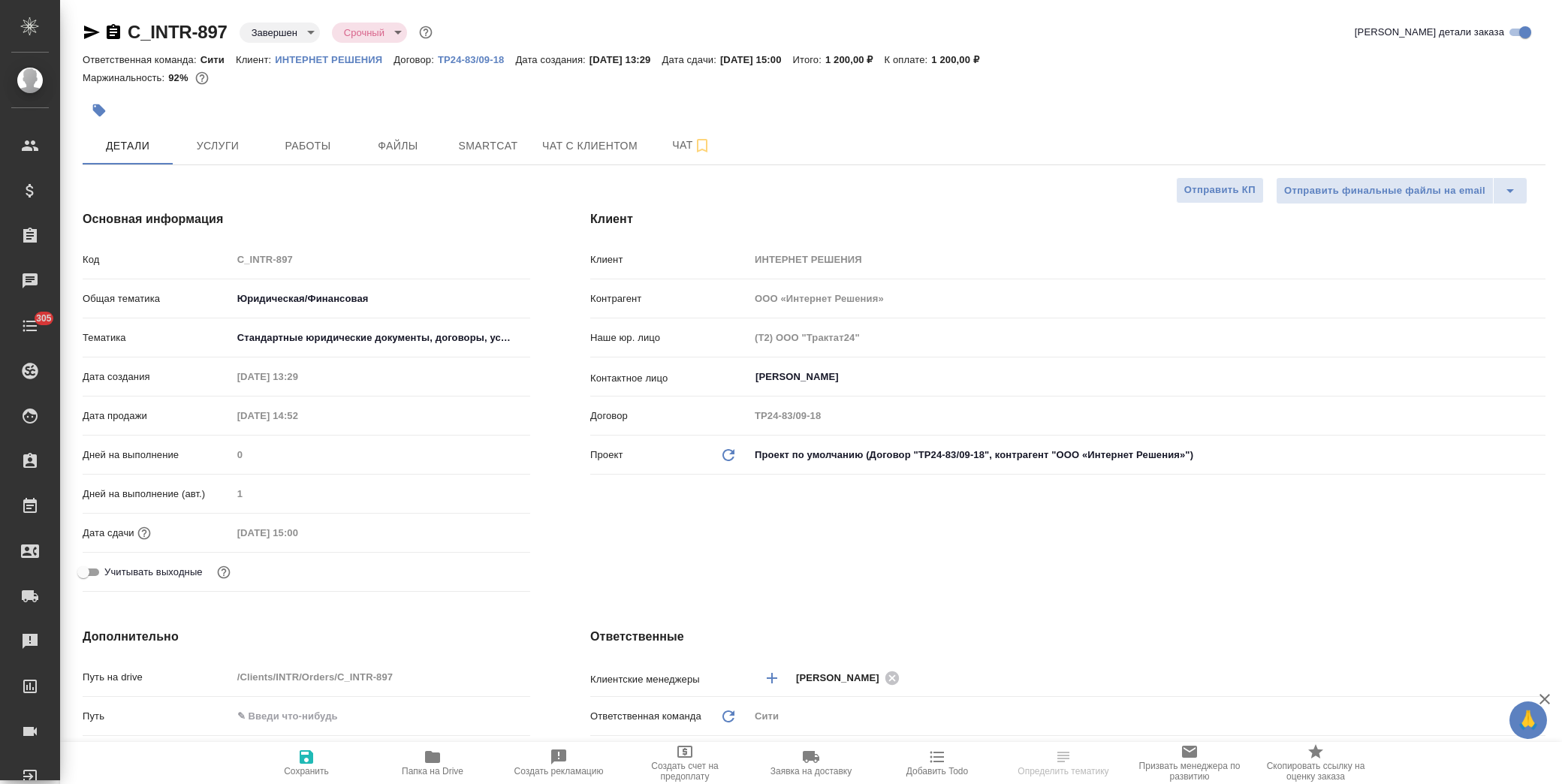
type textarea "x"
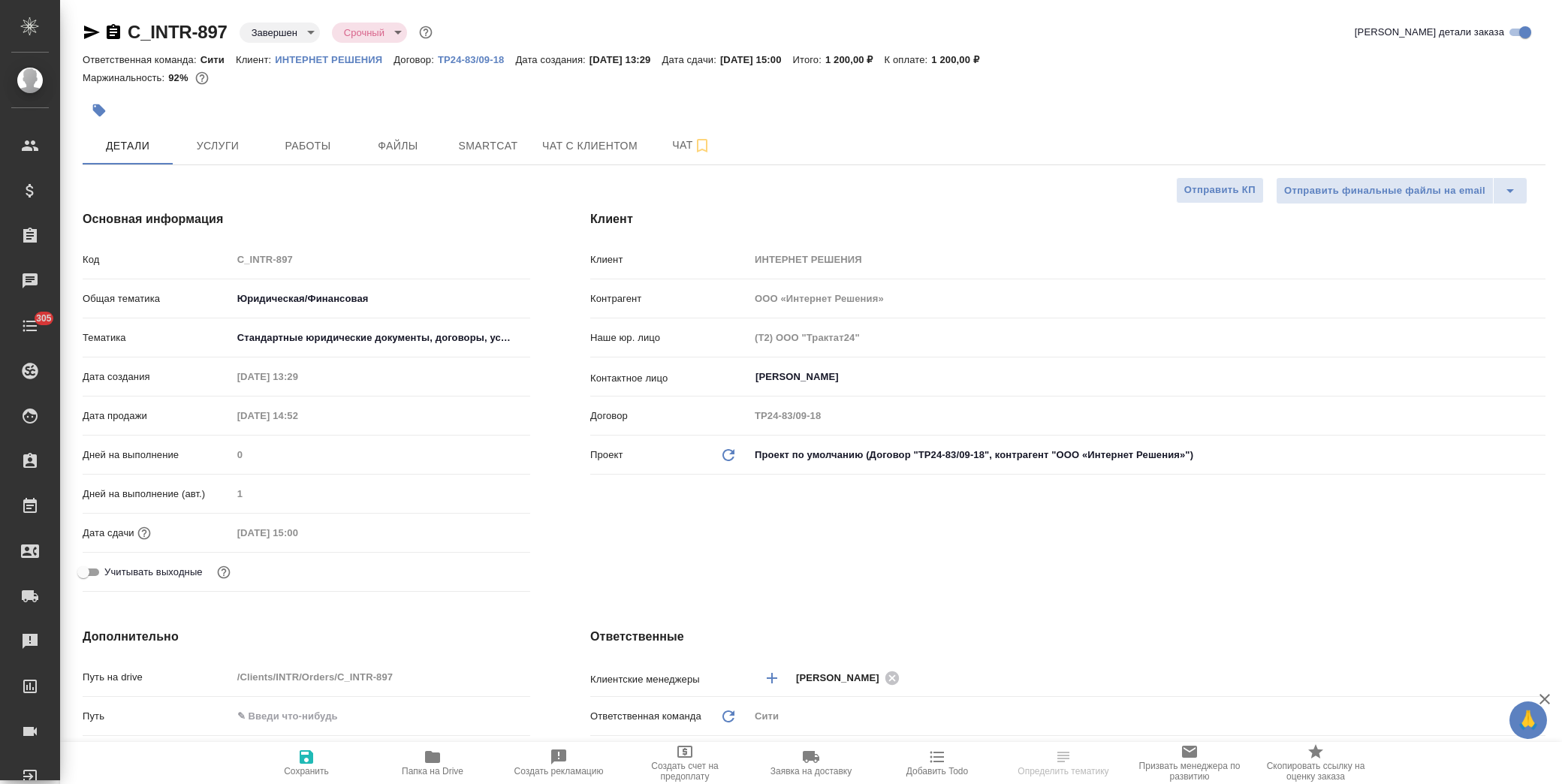
type textarea "x"
click at [224, 143] on span "Услуги" at bounding box center [218, 146] width 72 height 19
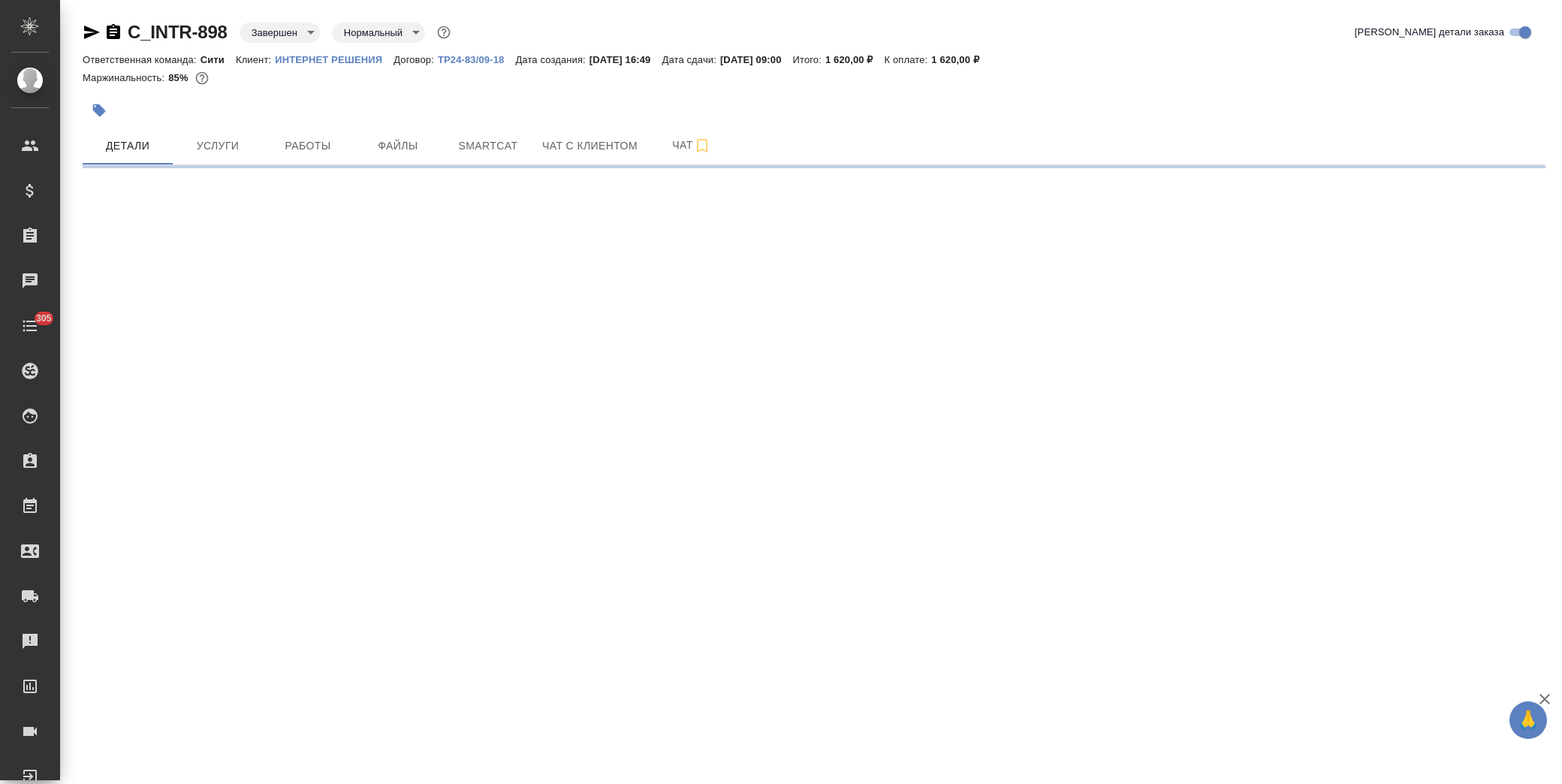
select select "RU"
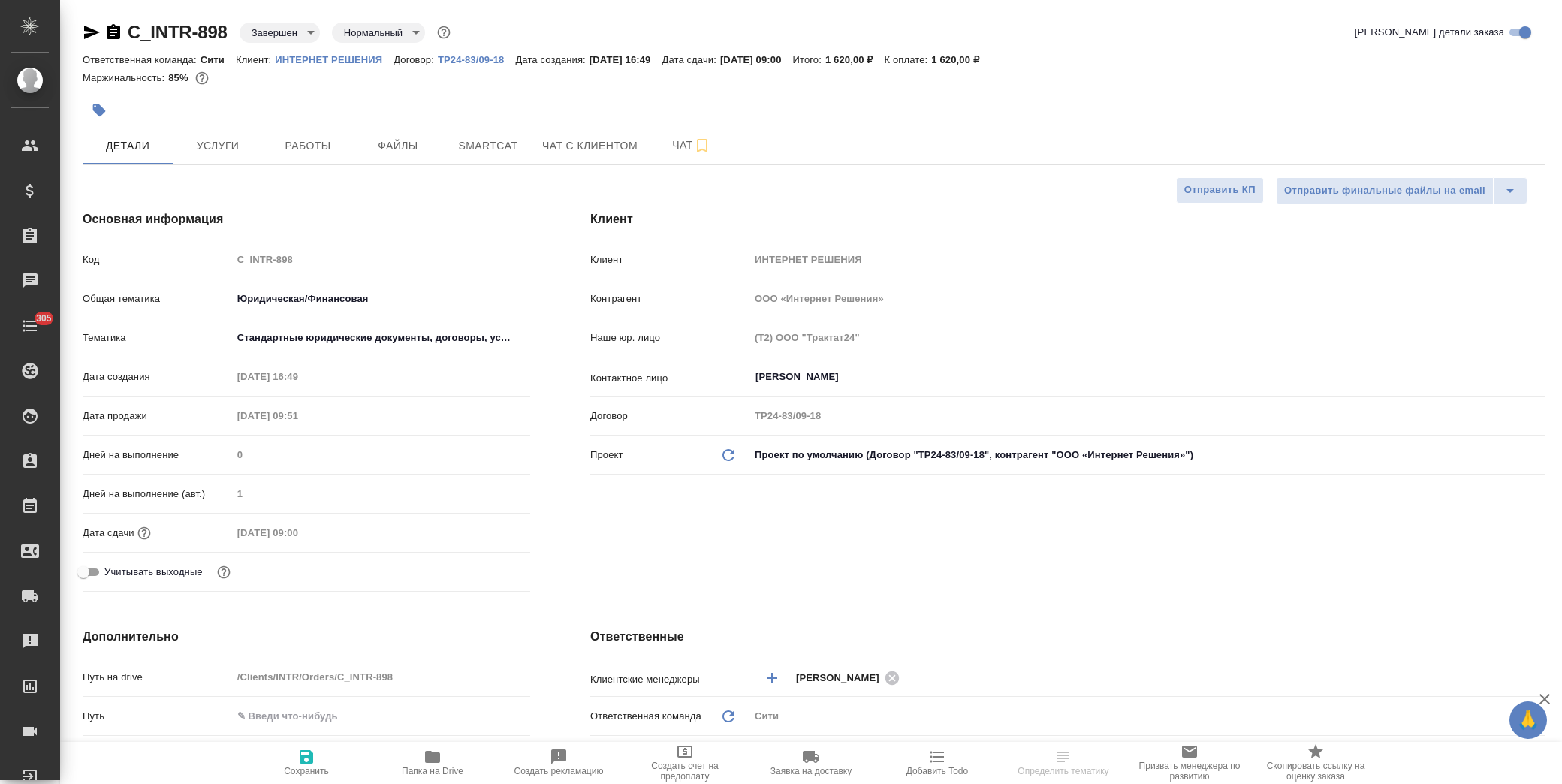
type textarea "x"
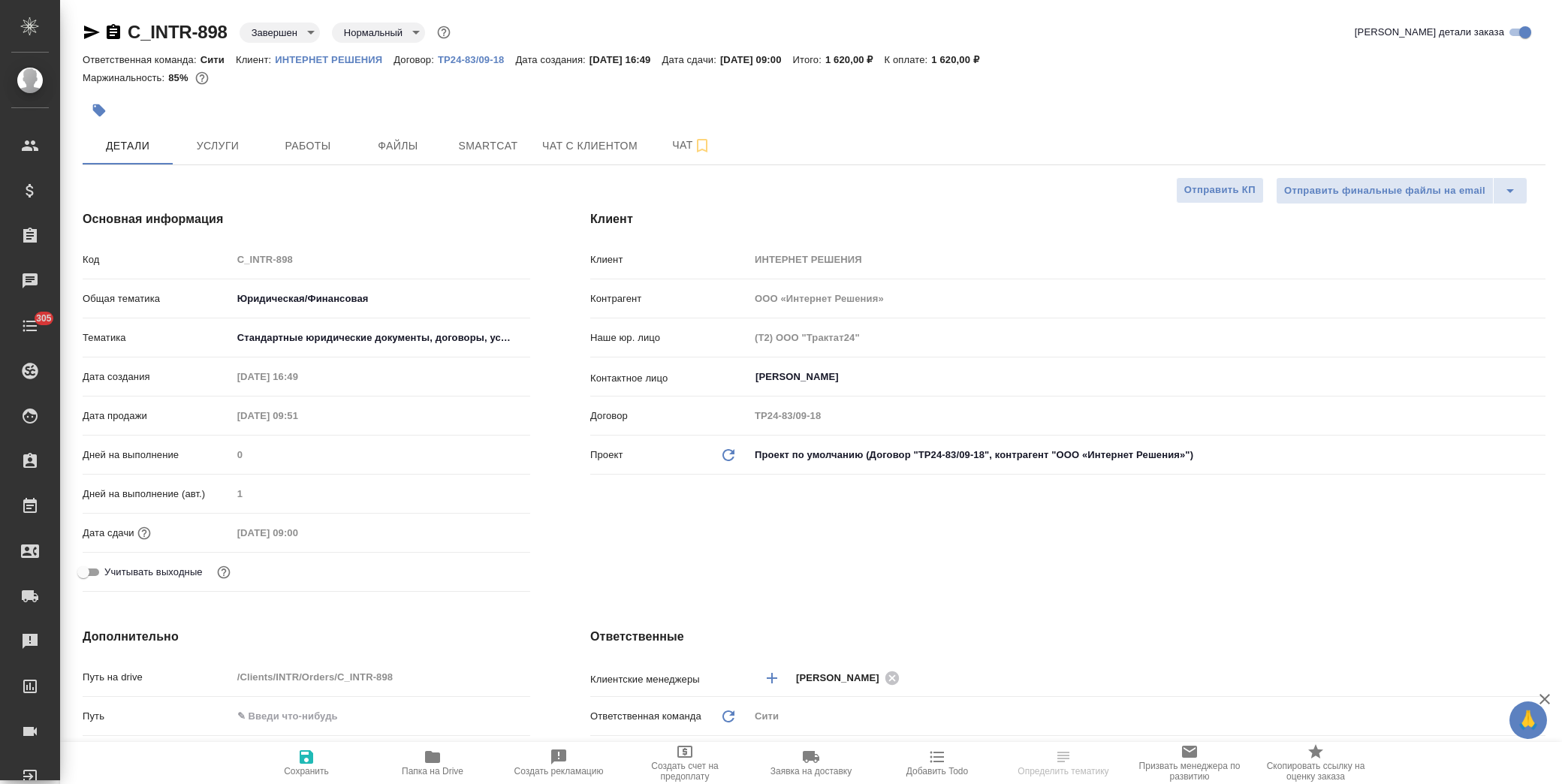
type textarea "x"
click at [200, 139] on span "Услуги" at bounding box center [218, 146] width 72 height 19
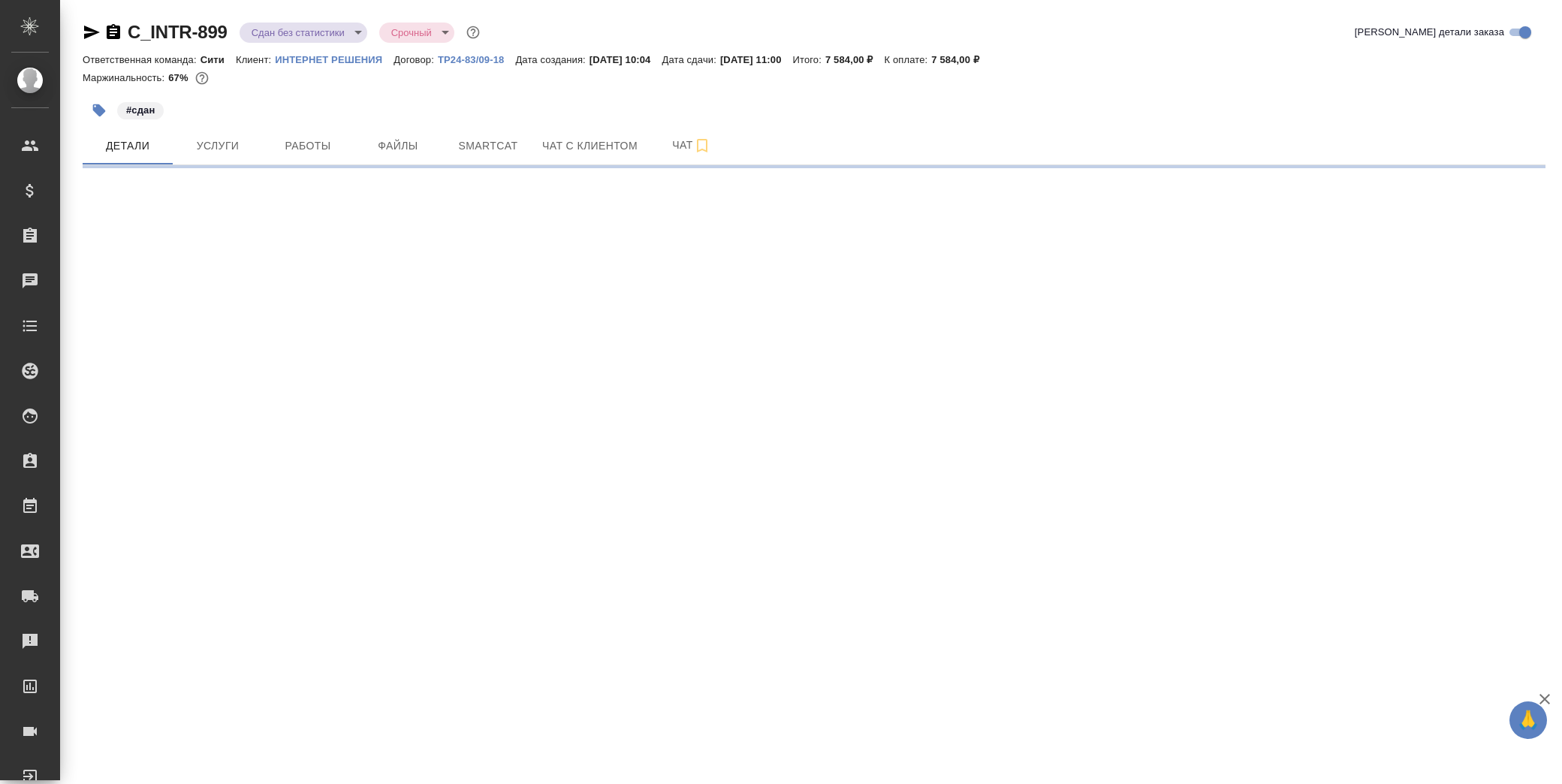
select select "RU"
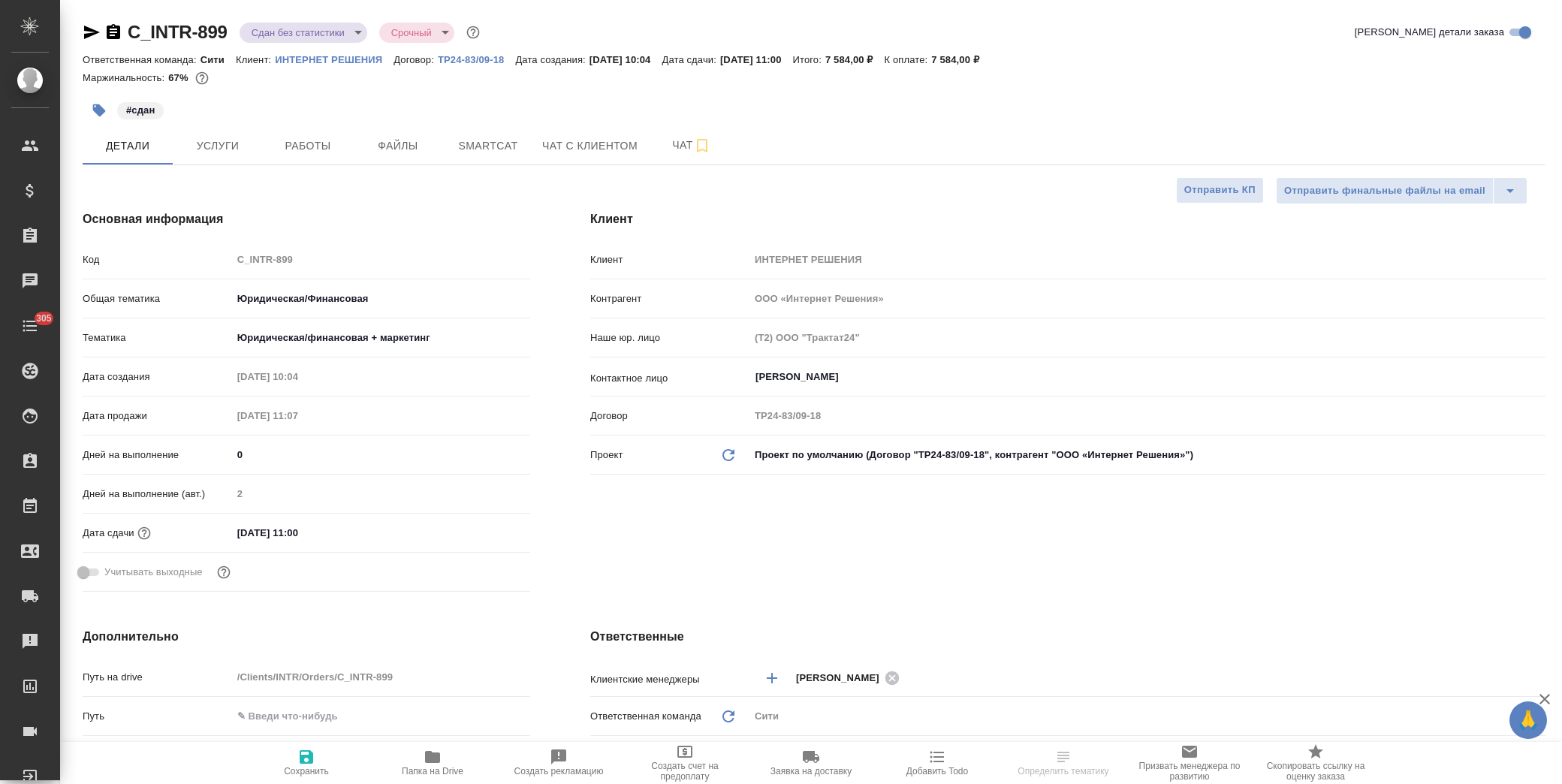
type textarea "x"
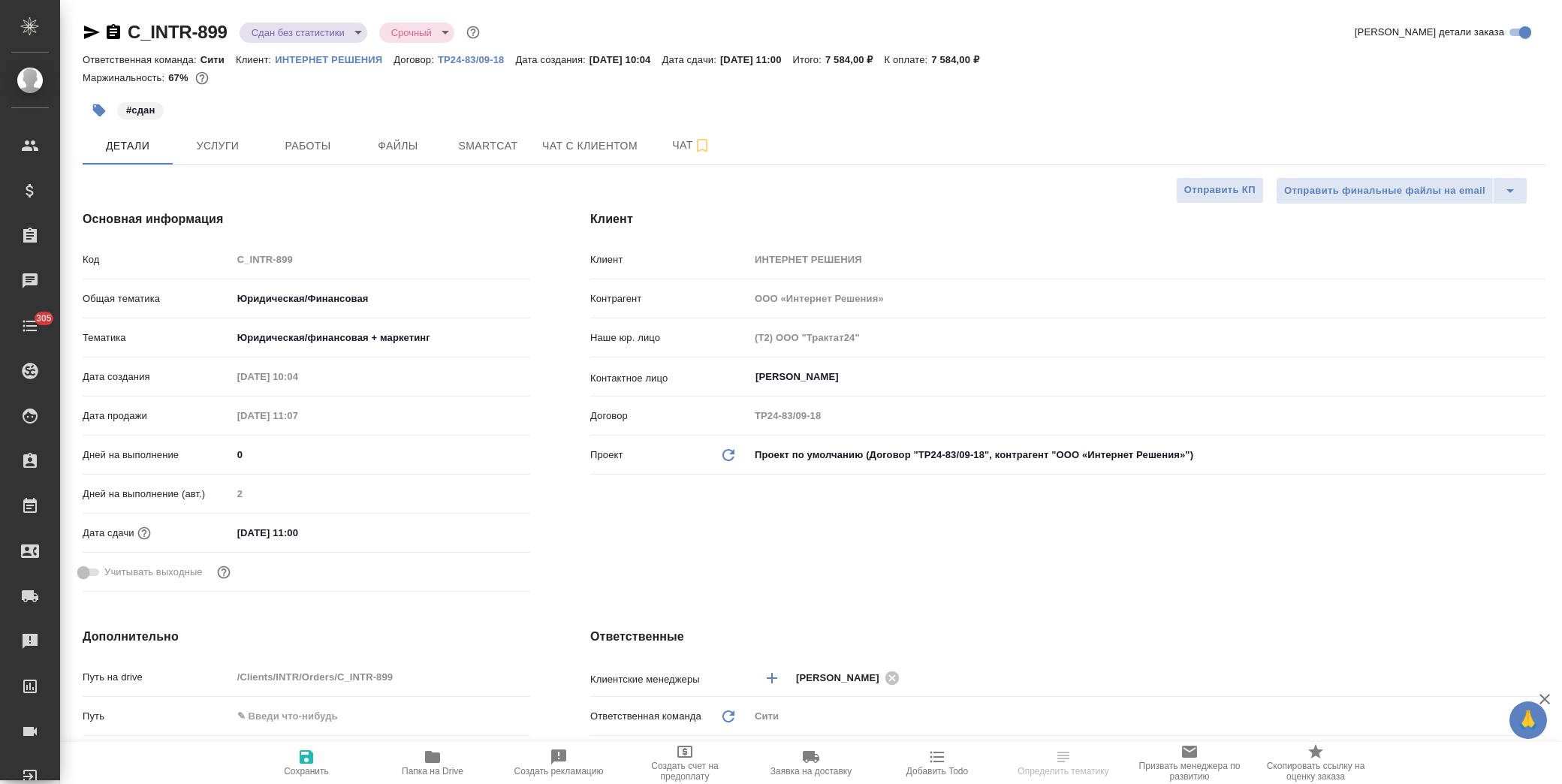
type textarea "x"
click at [227, 143] on span "Услуги" at bounding box center [218, 146] width 72 height 19
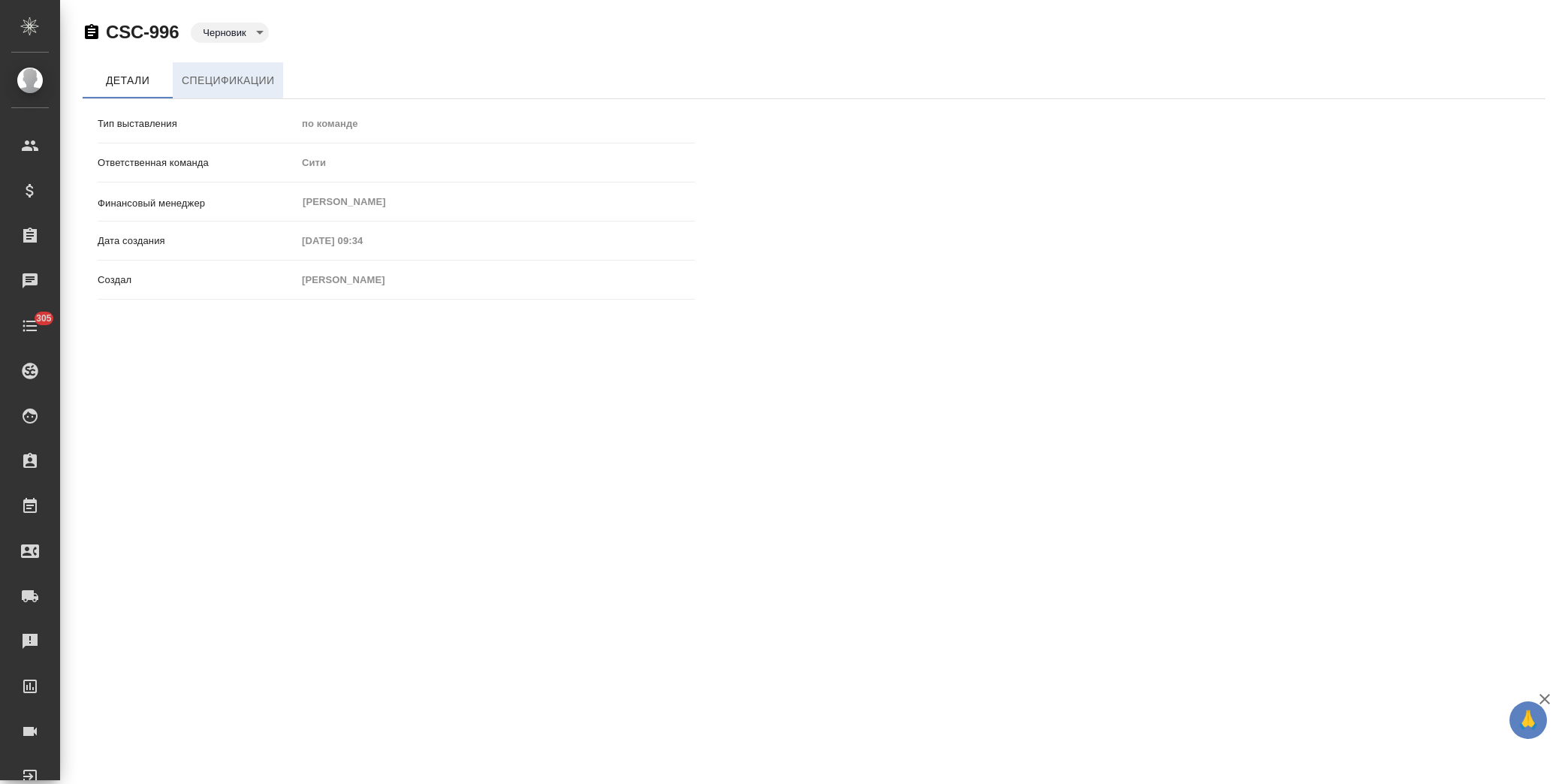
click at [218, 72] on span "Спецификации" at bounding box center [228, 81] width 92 height 19
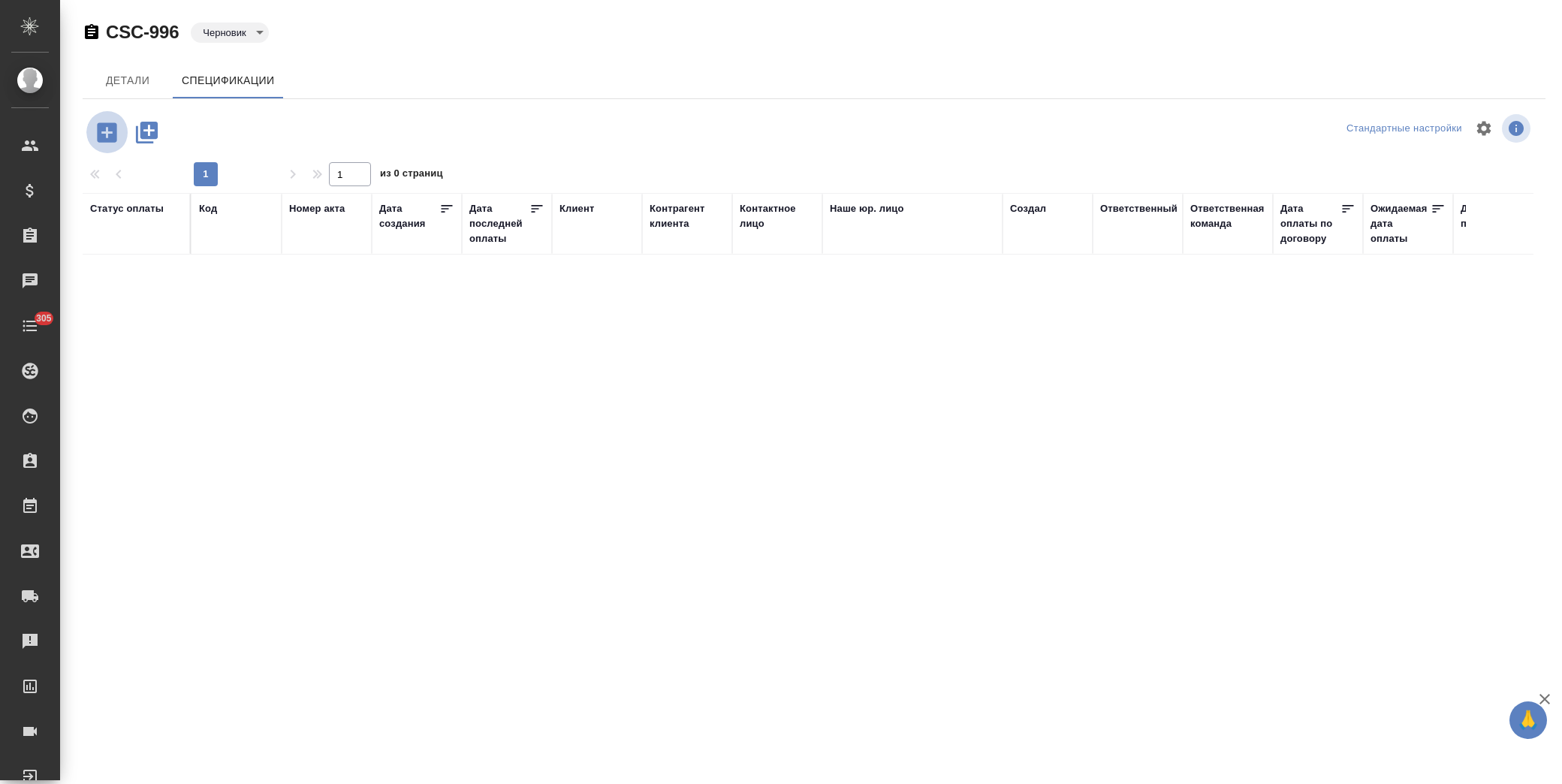
click at [114, 134] on icon "button" at bounding box center [107, 132] width 19 height 19
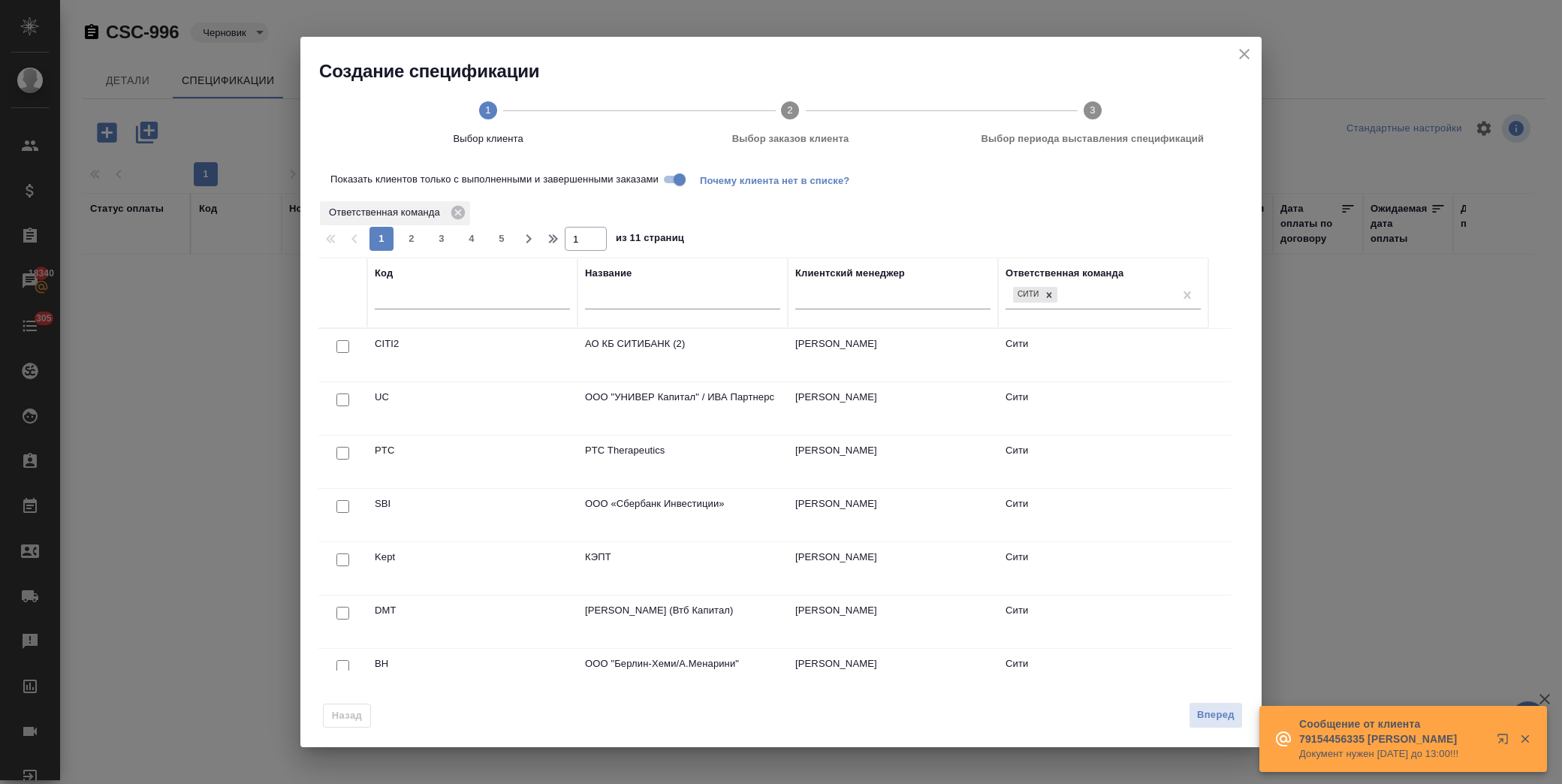
click at [453, 304] on input "text" at bounding box center [472, 300] width 195 height 19
type input "инте"
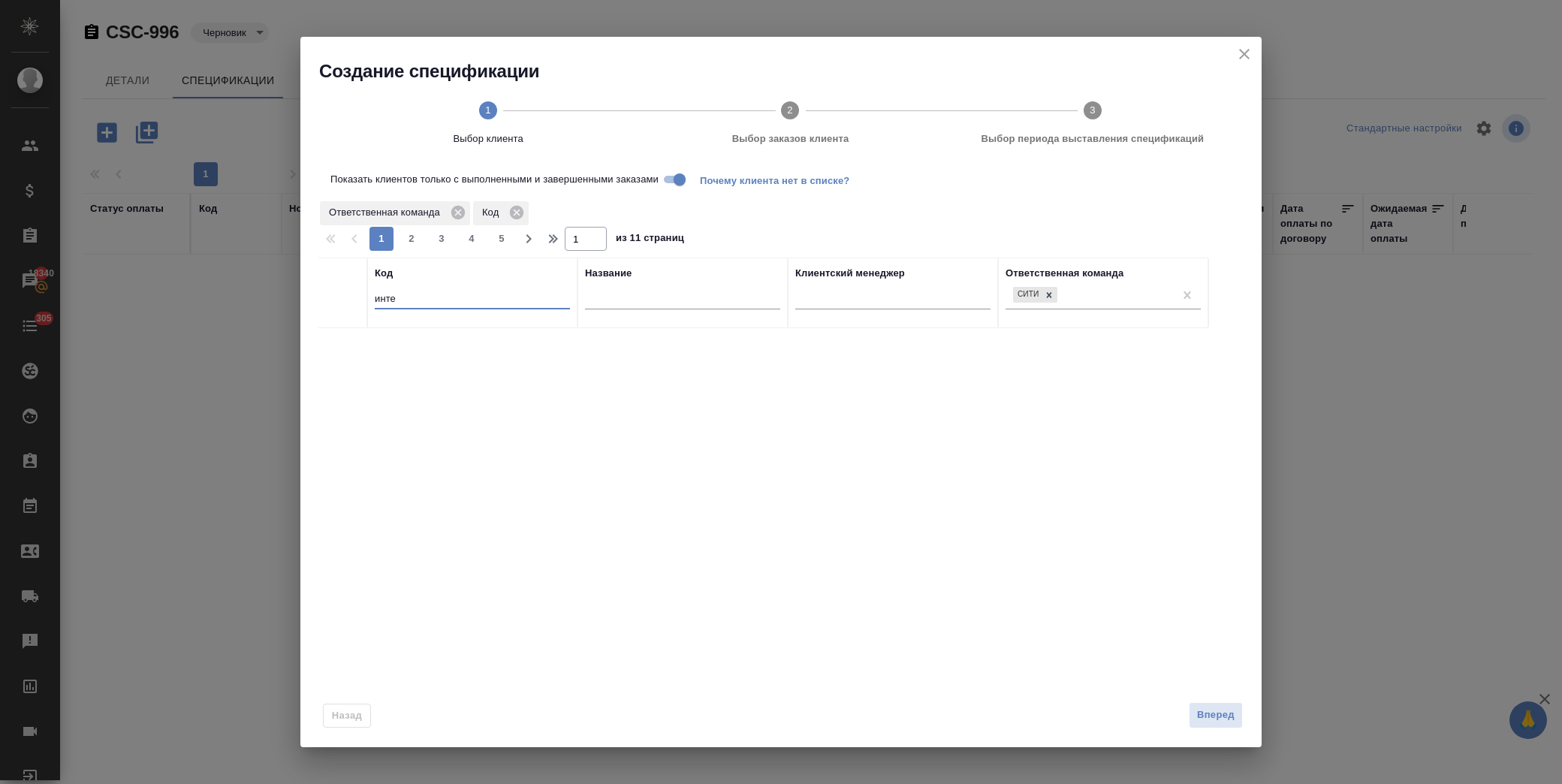
drag, startPoint x: 393, startPoint y: 300, endPoint x: 231, endPoint y: 300, distance: 162.0
click at [227, 300] on div "Создание спецификации 1 Выбор клиента 2 Выбор заказов клиента 3 Выбор периода в…" at bounding box center [781, 392] width 1562 height 784
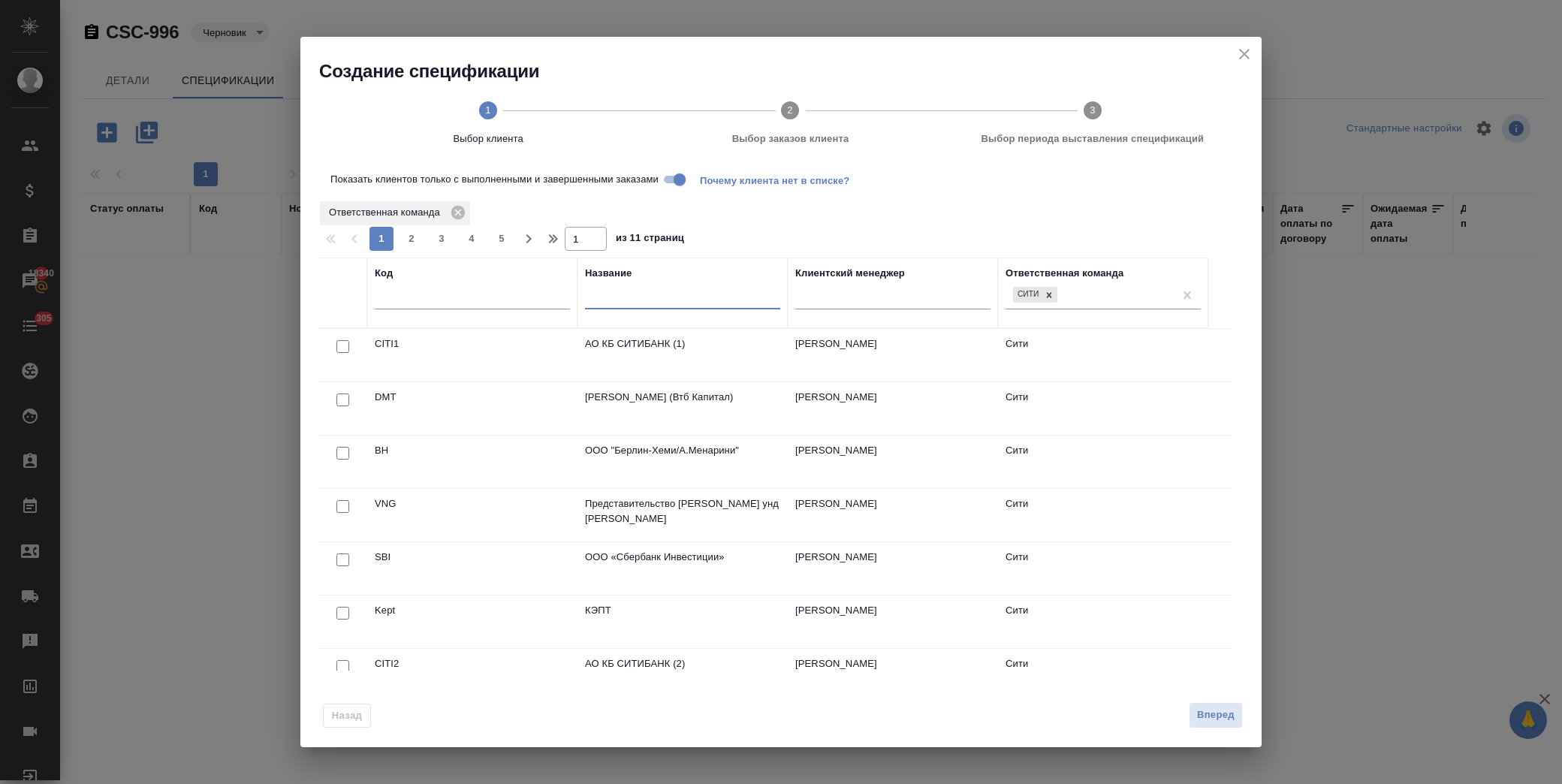
click at [633, 298] on input "text" at bounding box center [682, 300] width 195 height 19
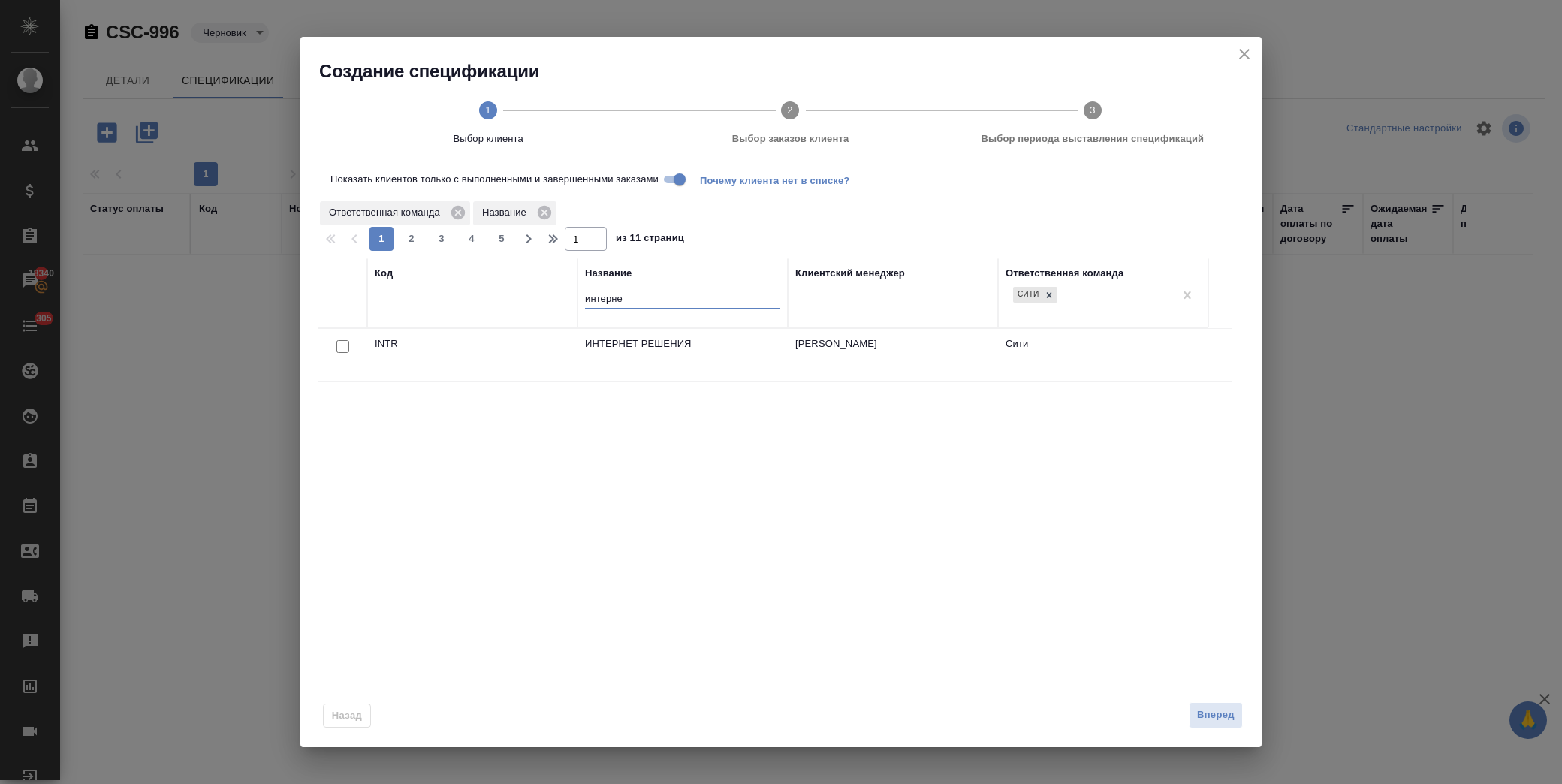
type input "интерне"
click at [345, 350] on input "checkbox" at bounding box center [343, 347] width 13 height 13
checkbox input "true"
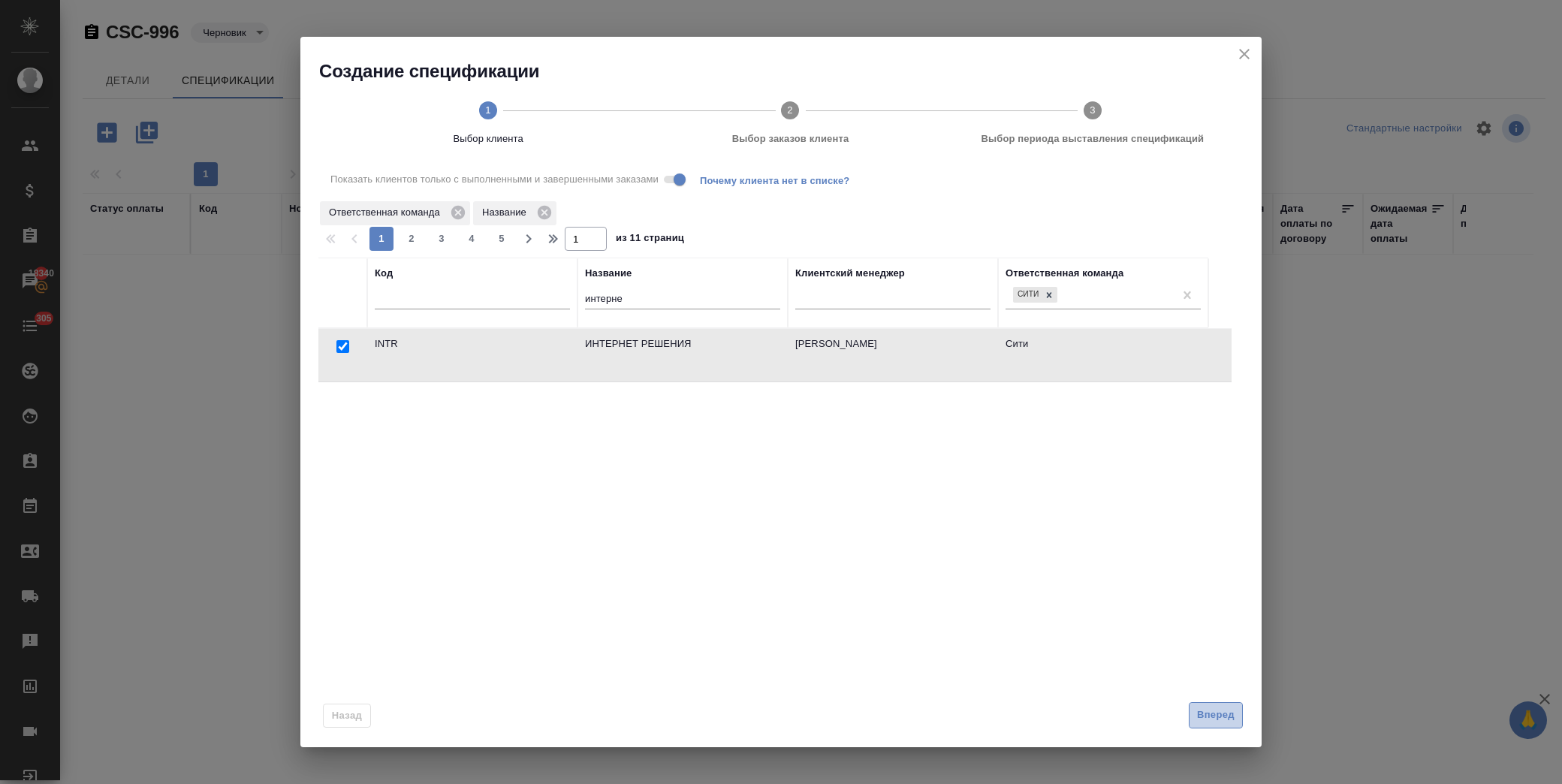
click at [1197, 715] on span "Вперед" at bounding box center [1215, 715] width 37 height 18
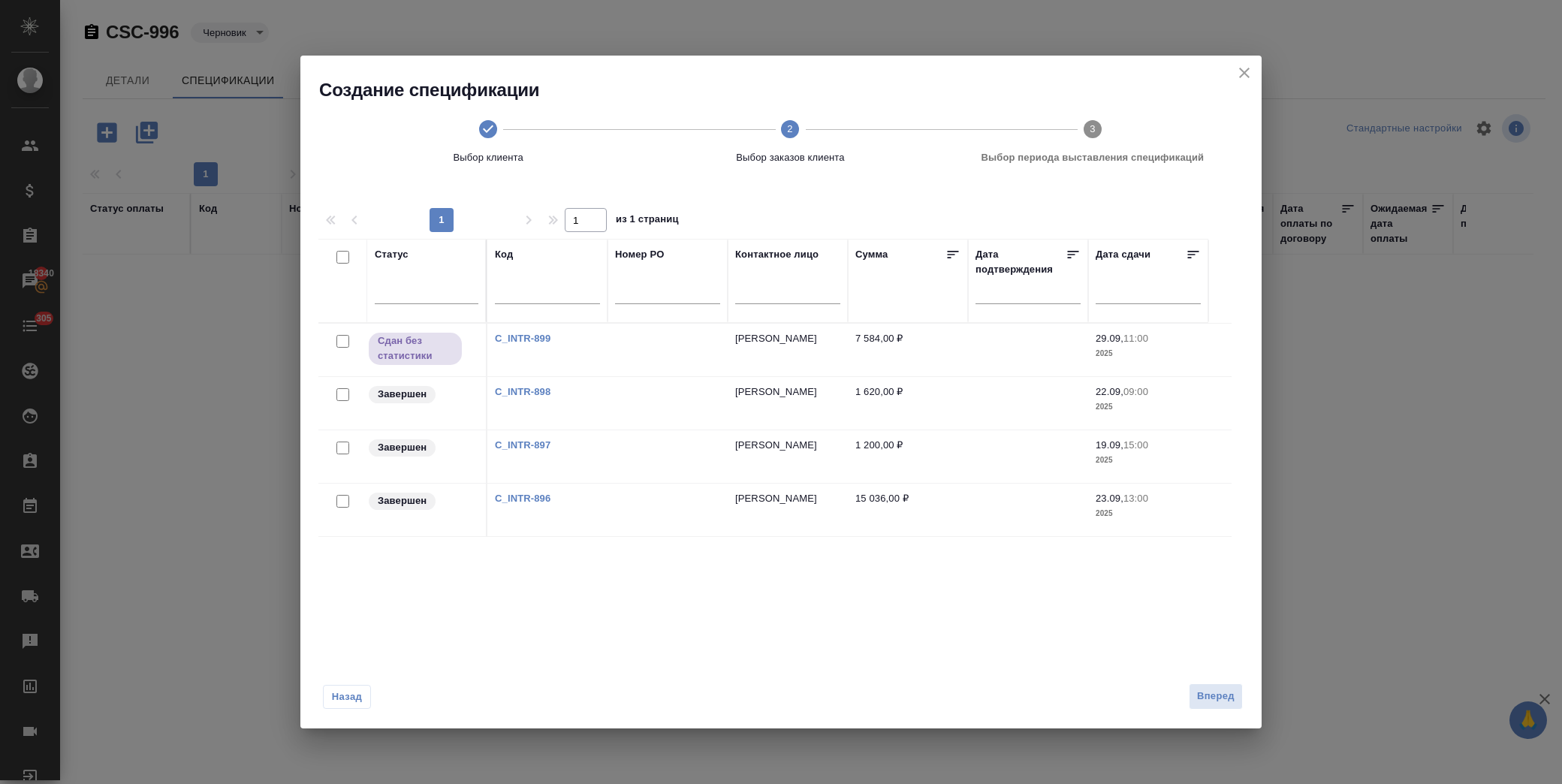
click at [349, 503] on div at bounding box center [343, 501] width 33 height 21
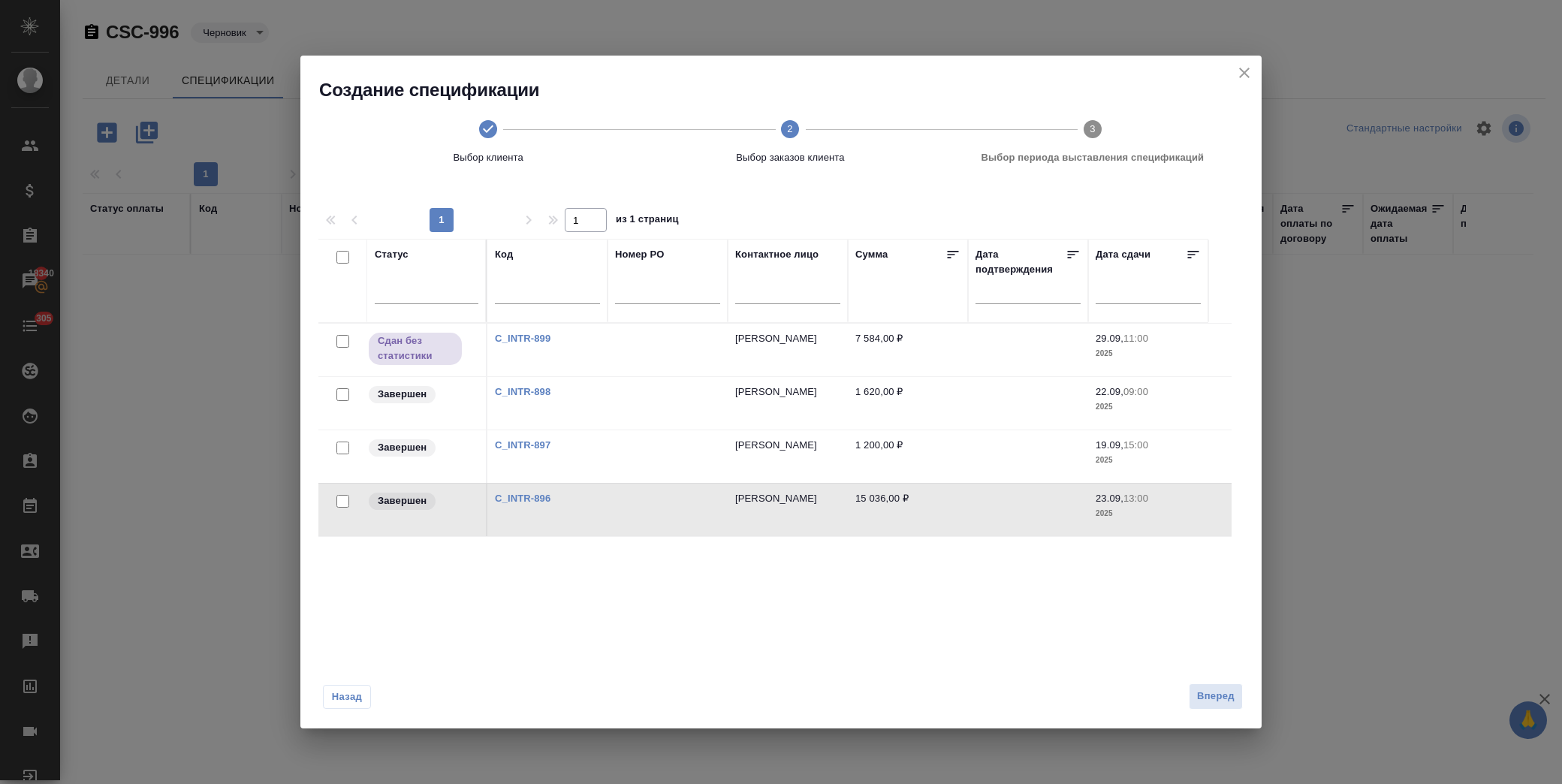
click at [342, 503] on input "checkbox" at bounding box center [343, 501] width 13 height 13
checkbox input "true"
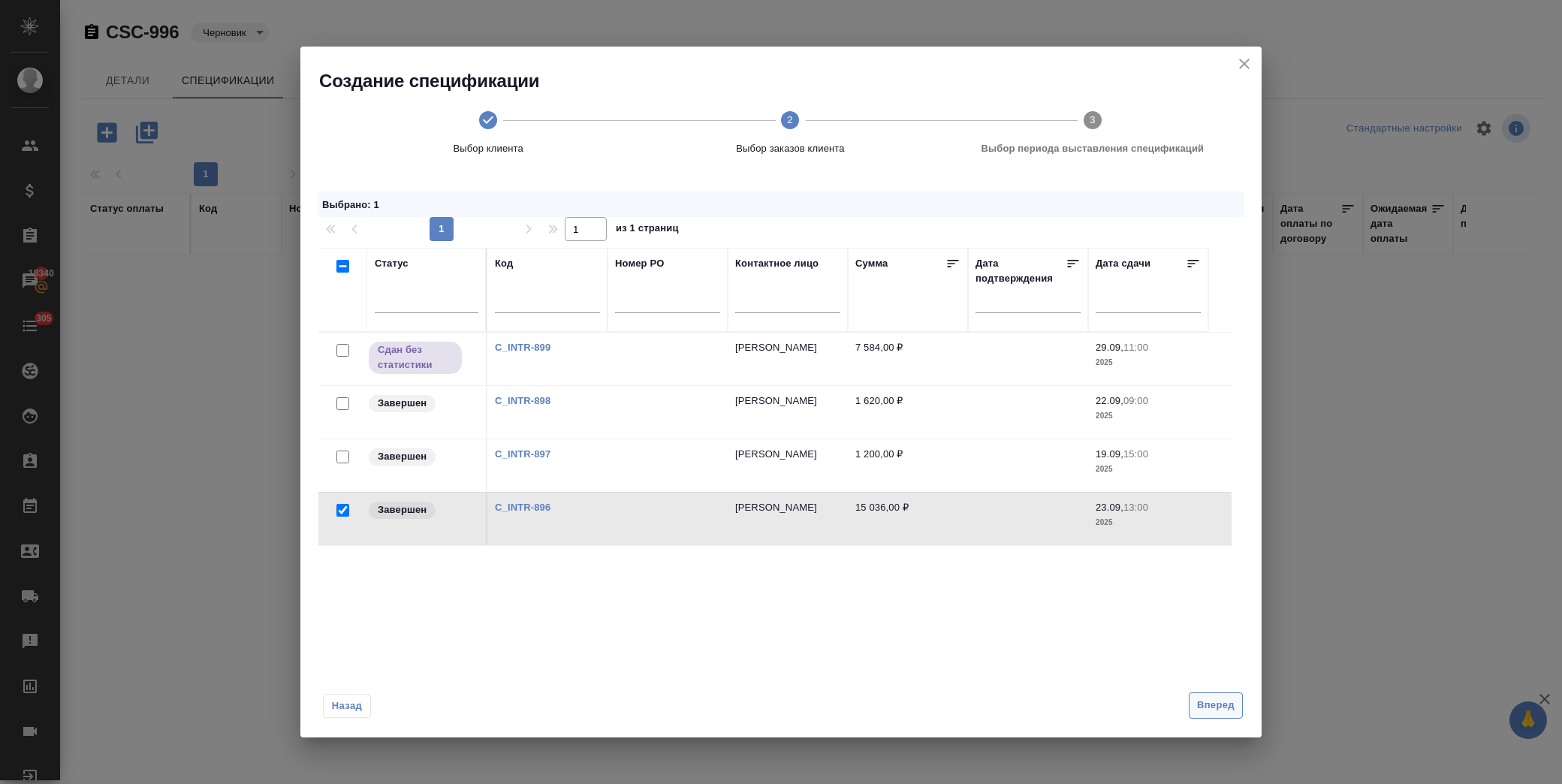
click at [1220, 698] on span "Вперед" at bounding box center [1215, 705] width 37 height 18
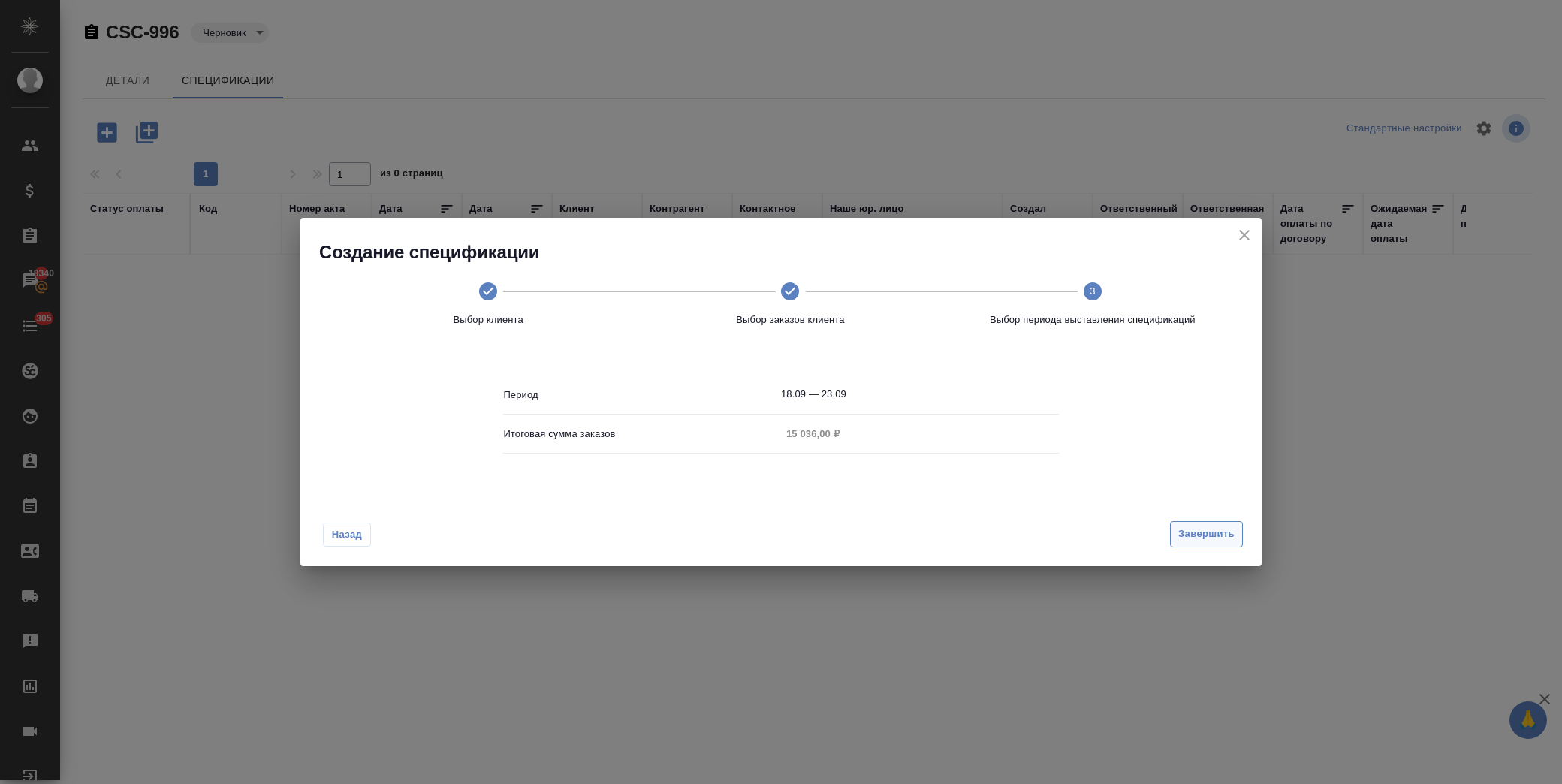
click at [1220, 531] on span "Завершить" at bounding box center [1206, 535] width 57 height 18
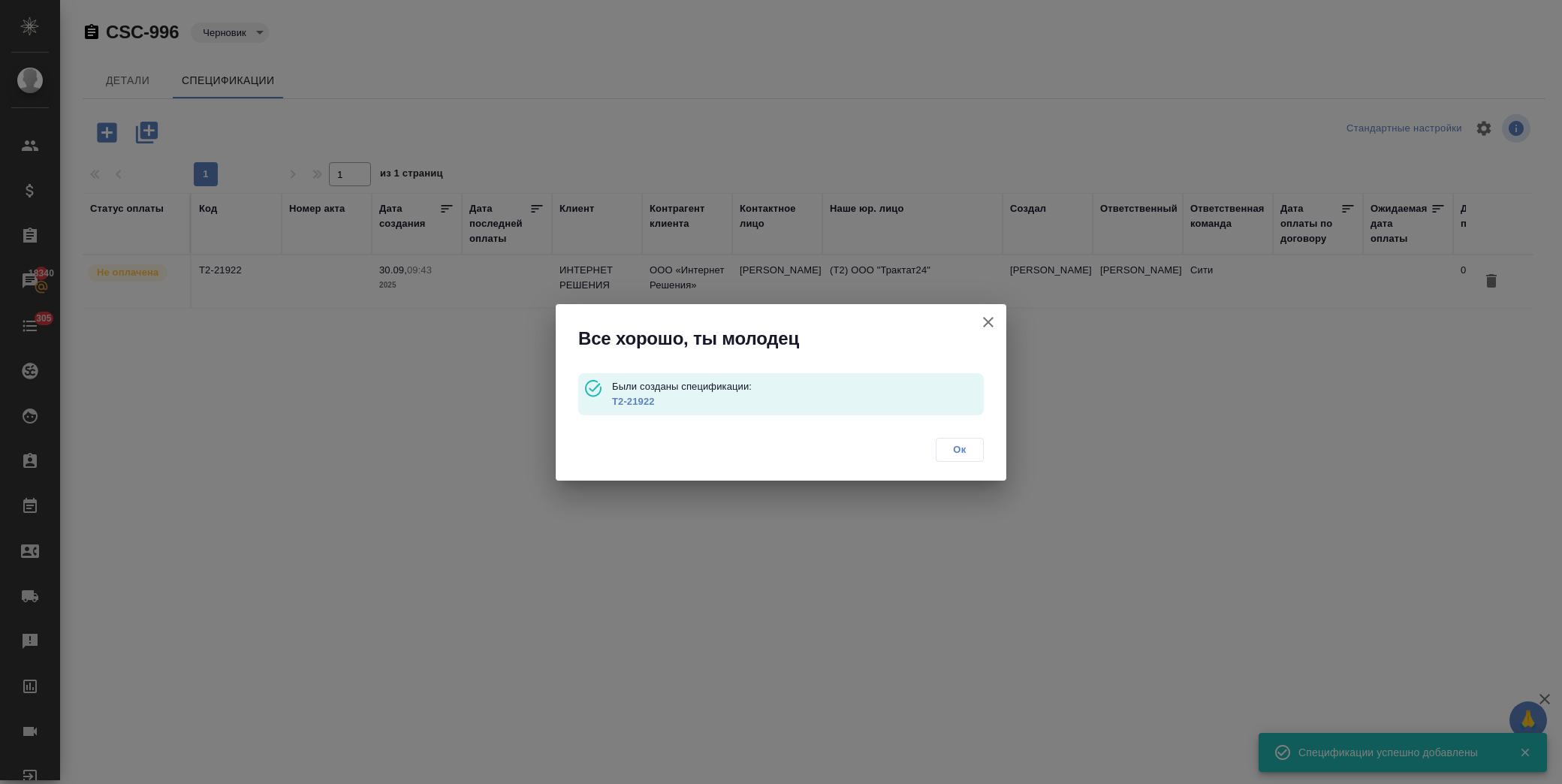
click at [952, 450] on span "Ок" at bounding box center [960, 449] width 32 height 15
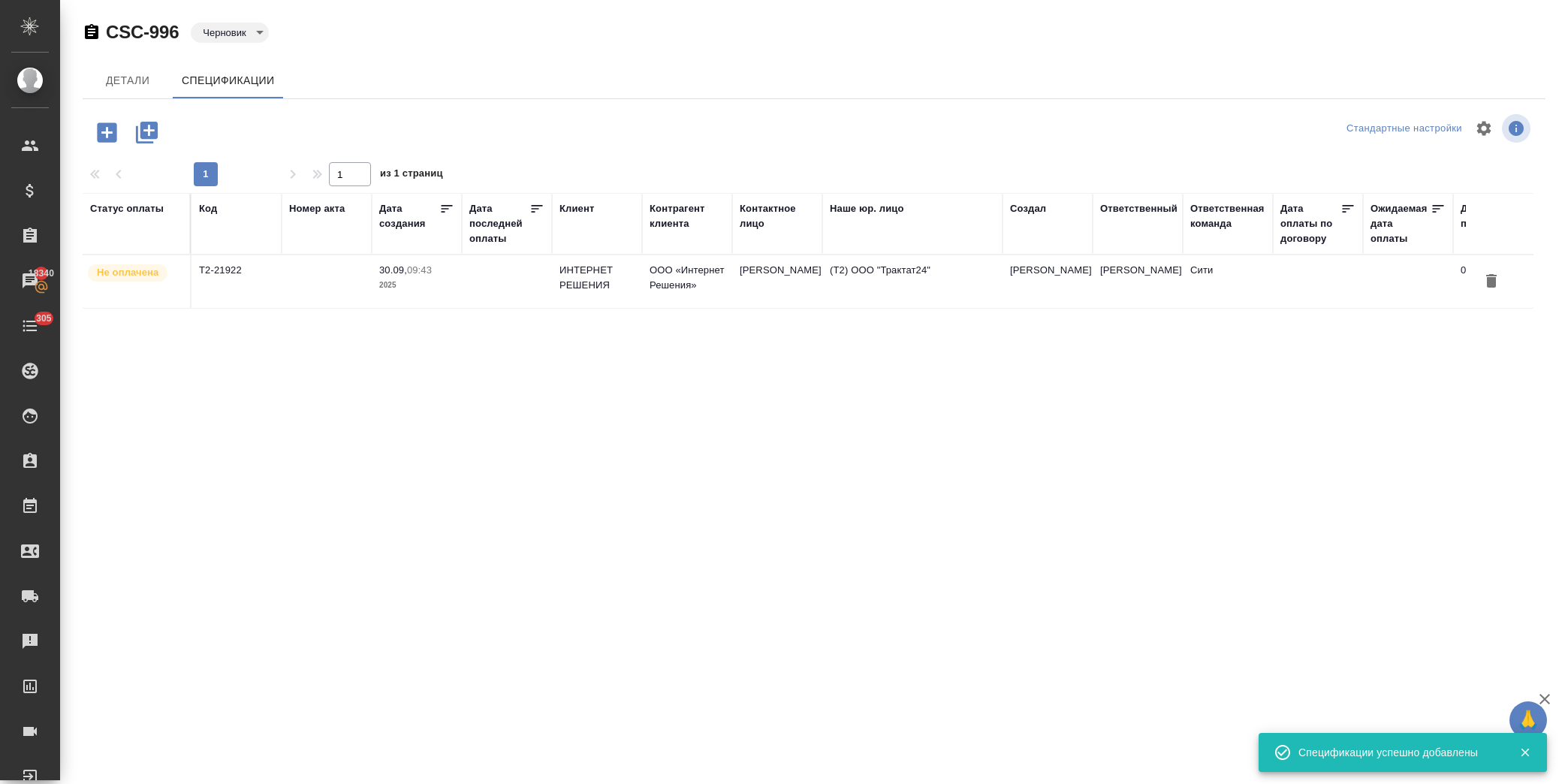
click at [110, 126] on icon "button" at bounding box center [107, 132] width 19 height 19
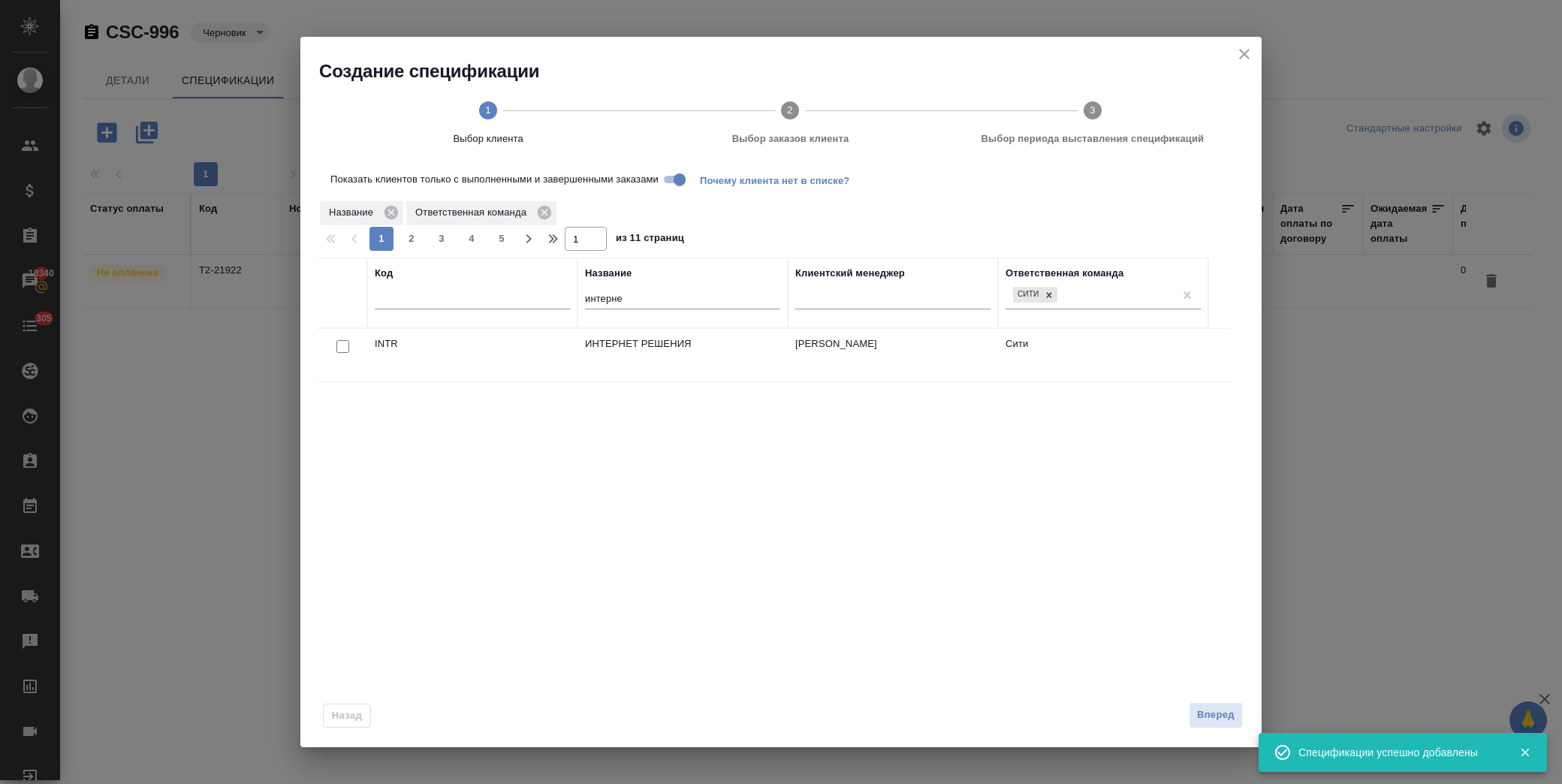
click at [346, 347] on input "checkbox" at bounding box center [343, 347] width 13 height 13
checkbox input "true"
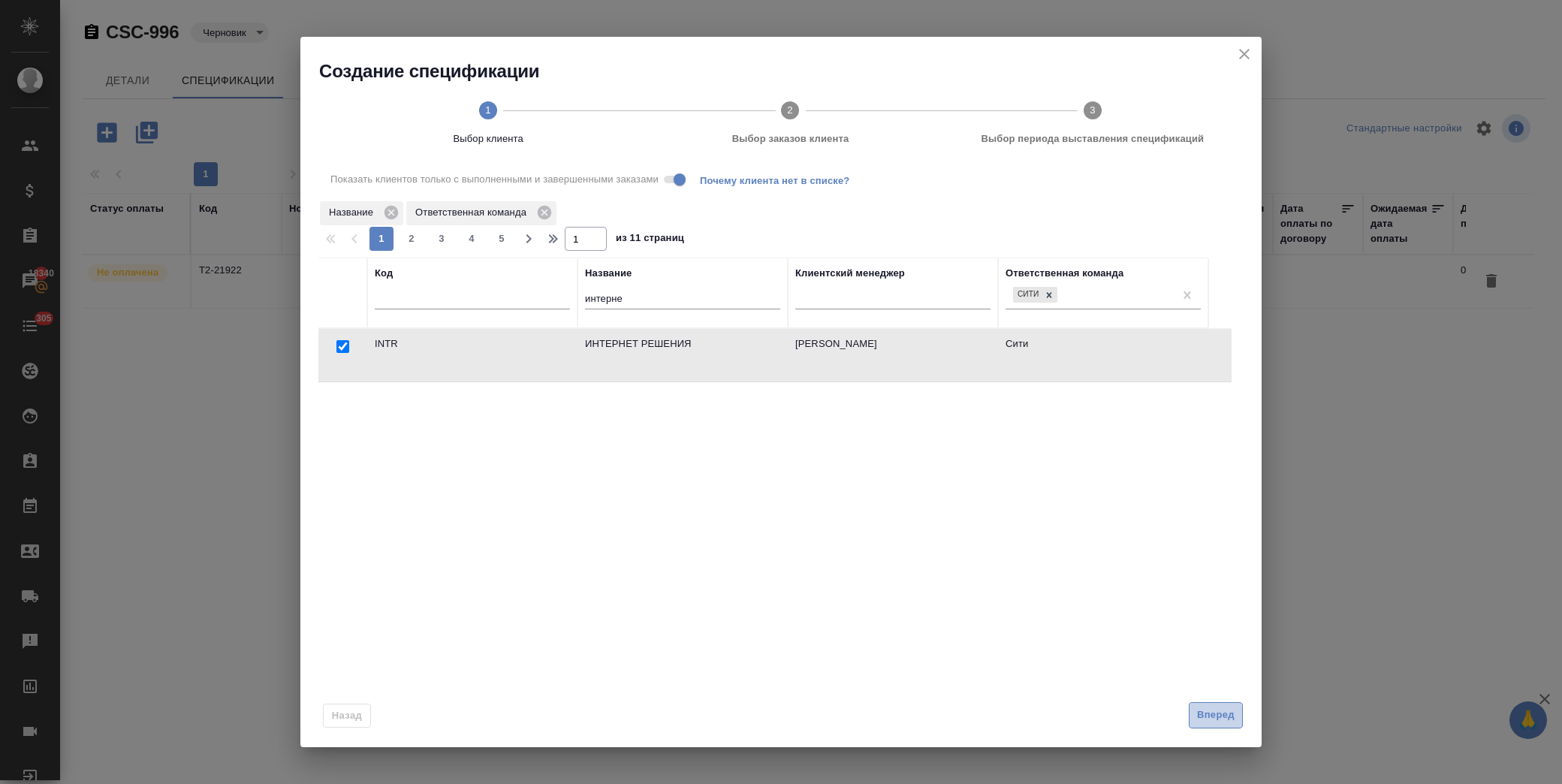
click at [1225, 711] on span "Вперед" at bounding box center [1215, 715] width 37 height 18
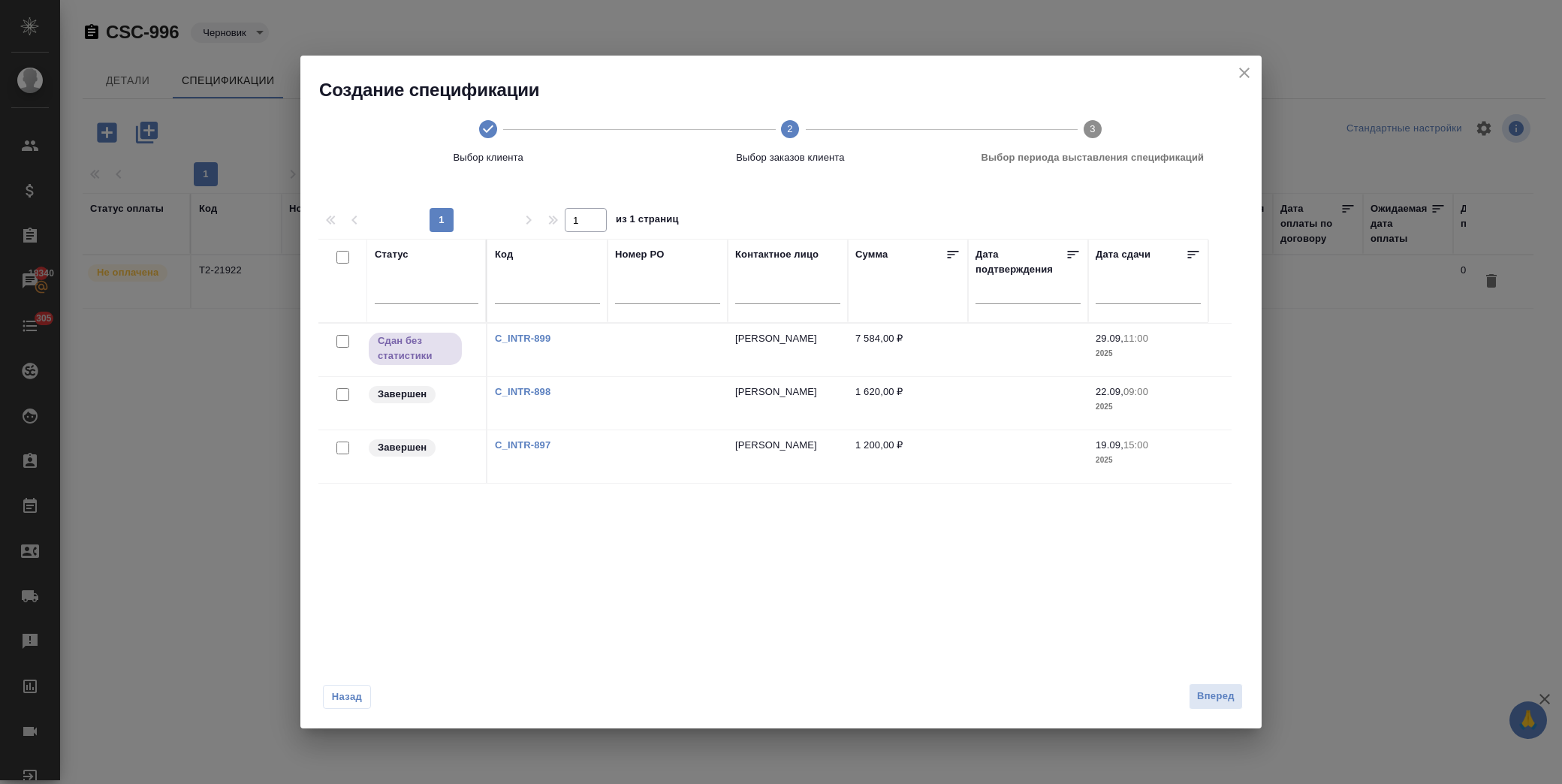
click at [344, 394] on input "checkbox" at bounding box center [343, 394] width 13 height 13
checkbox input "true"
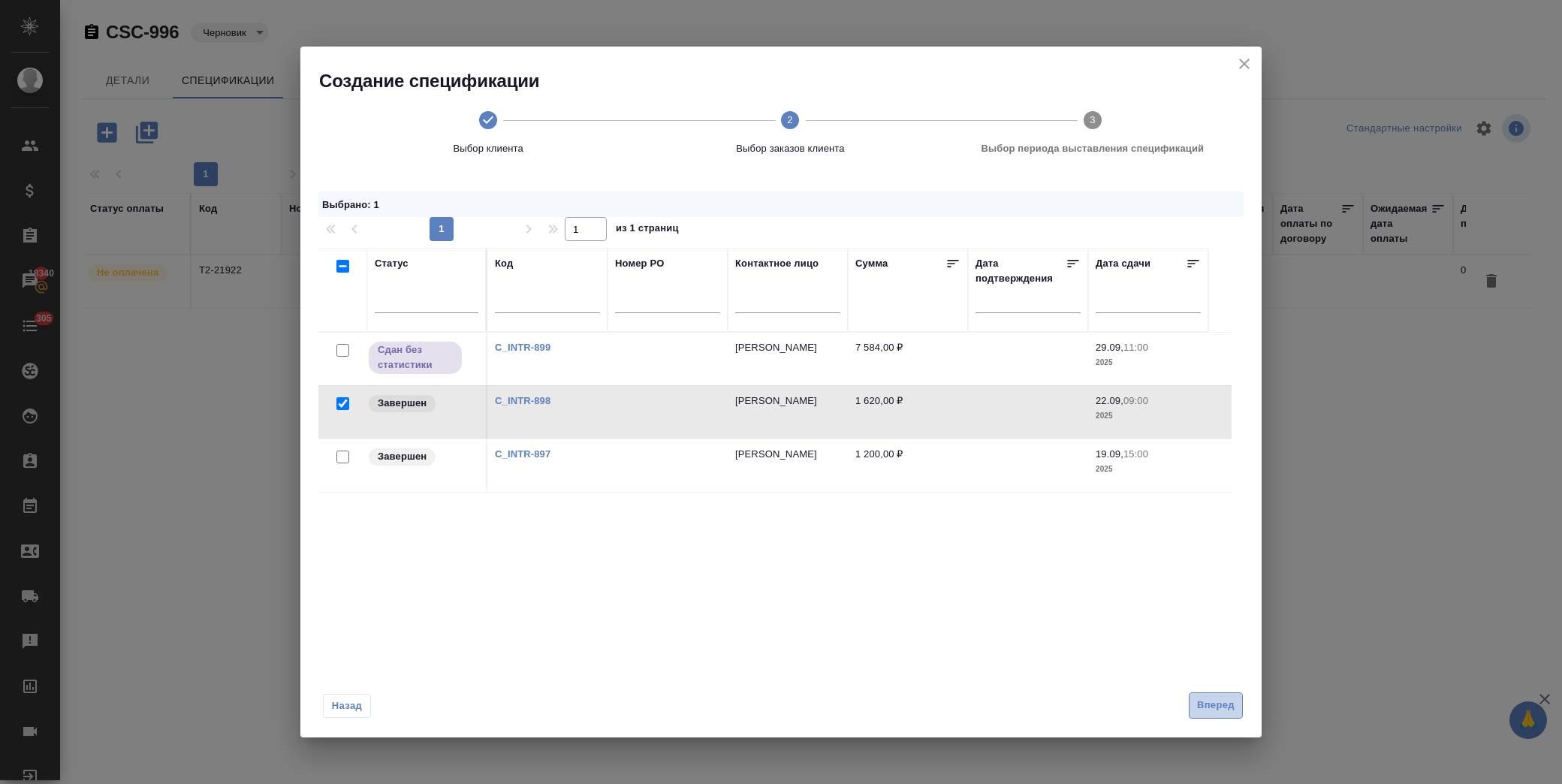
click at [1215, 701] on span "Вперед" at bounding box center [1215, 705] width 37 height 18
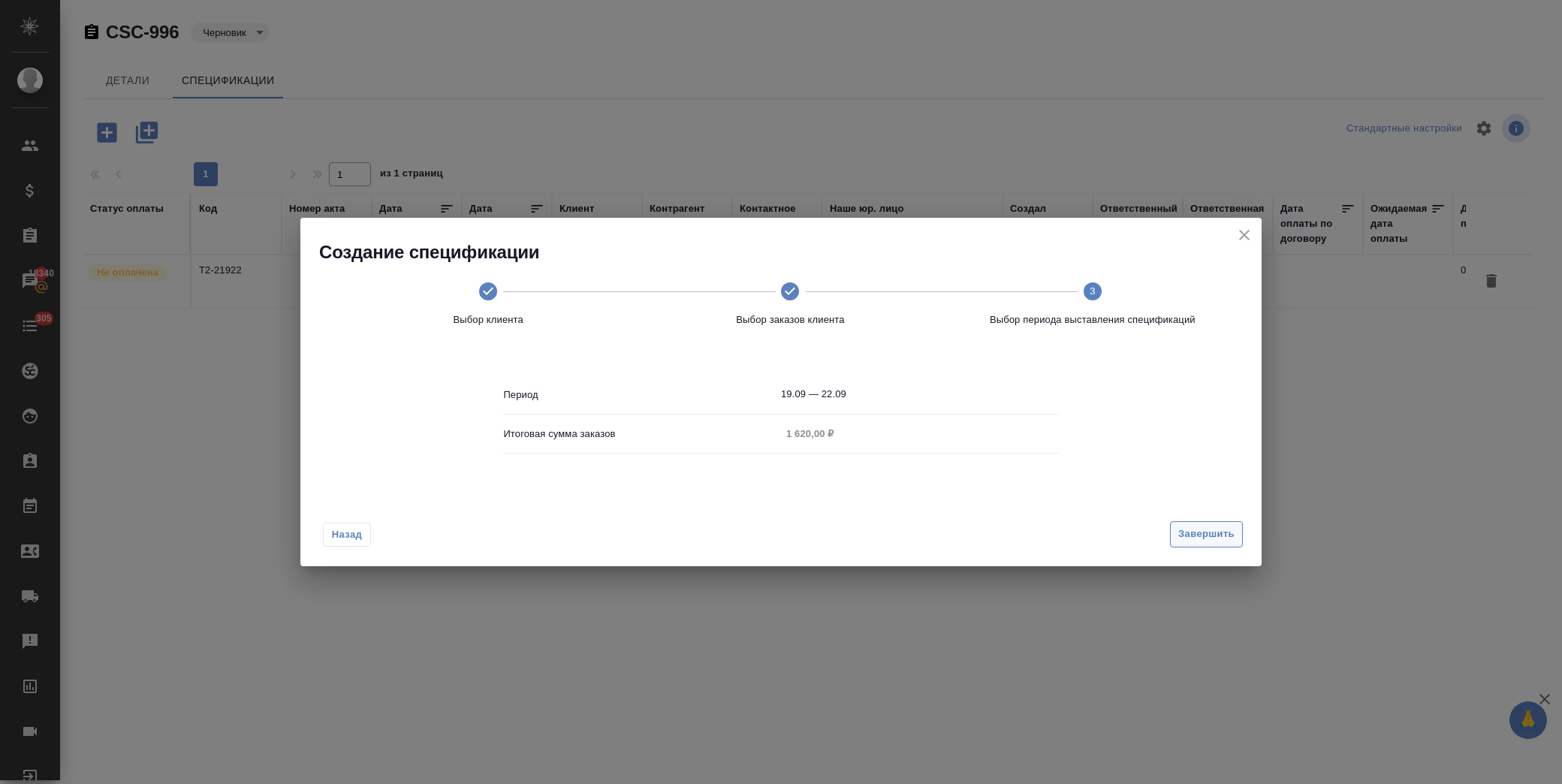
click at [1202, 541] on span "Завершить" at bounding box center [1206, 535] width 57 height 18
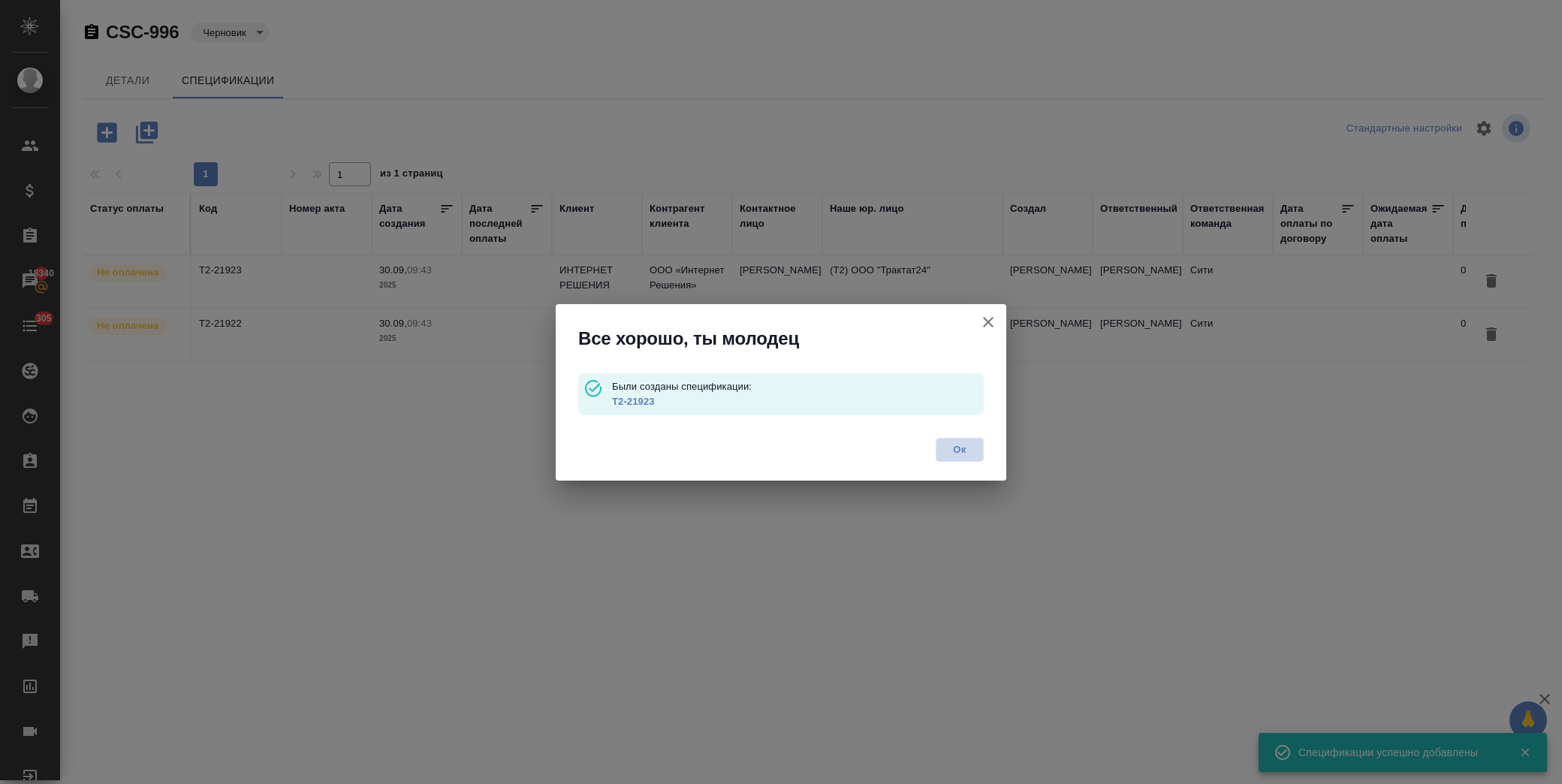
click at [944, 454] on span "Ок" at bounding box center [960, 449] width 32 height 15
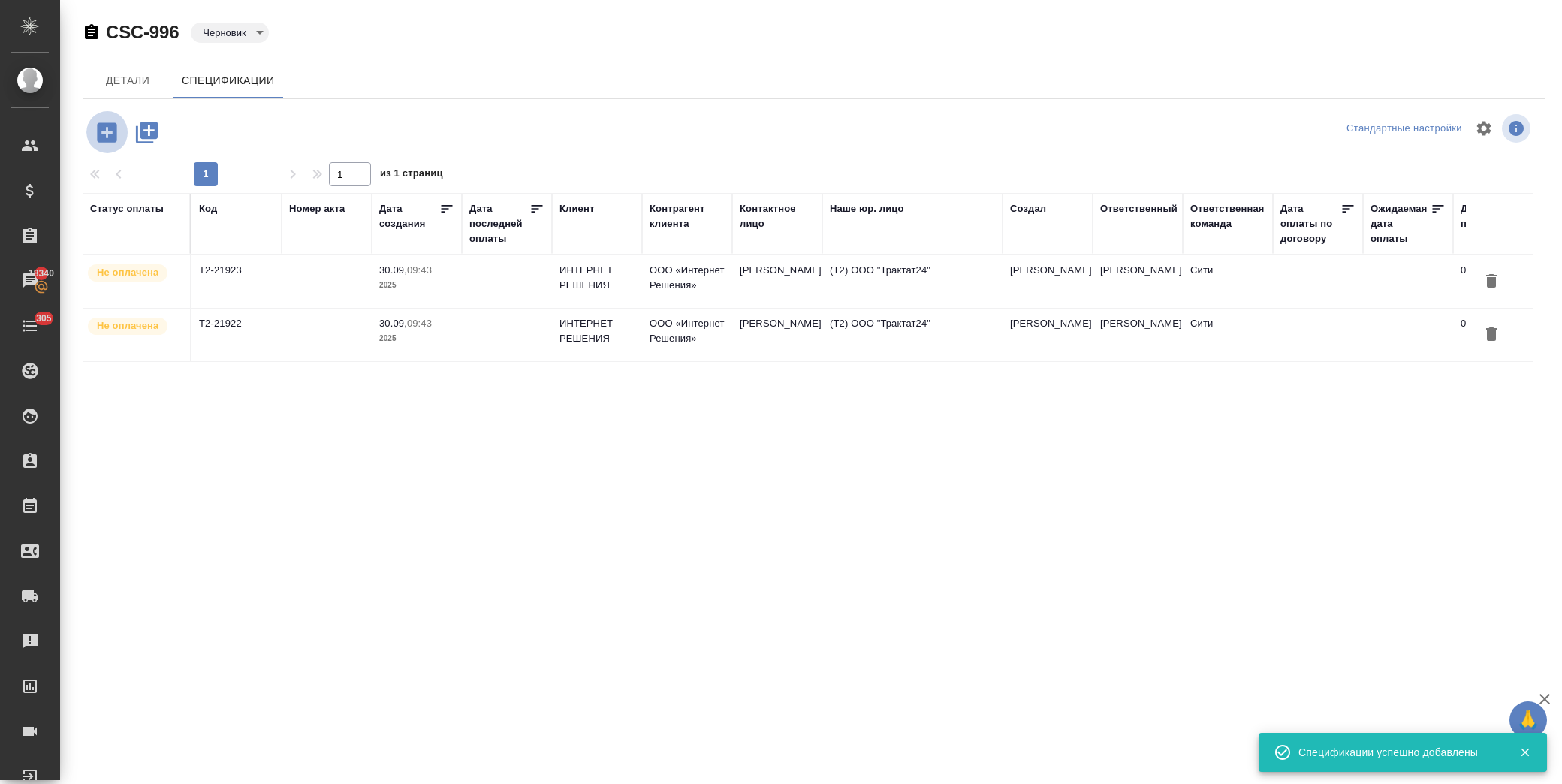
click at [111, 134] on icon "button" at bounding box center [107, 132] width 19 height 19
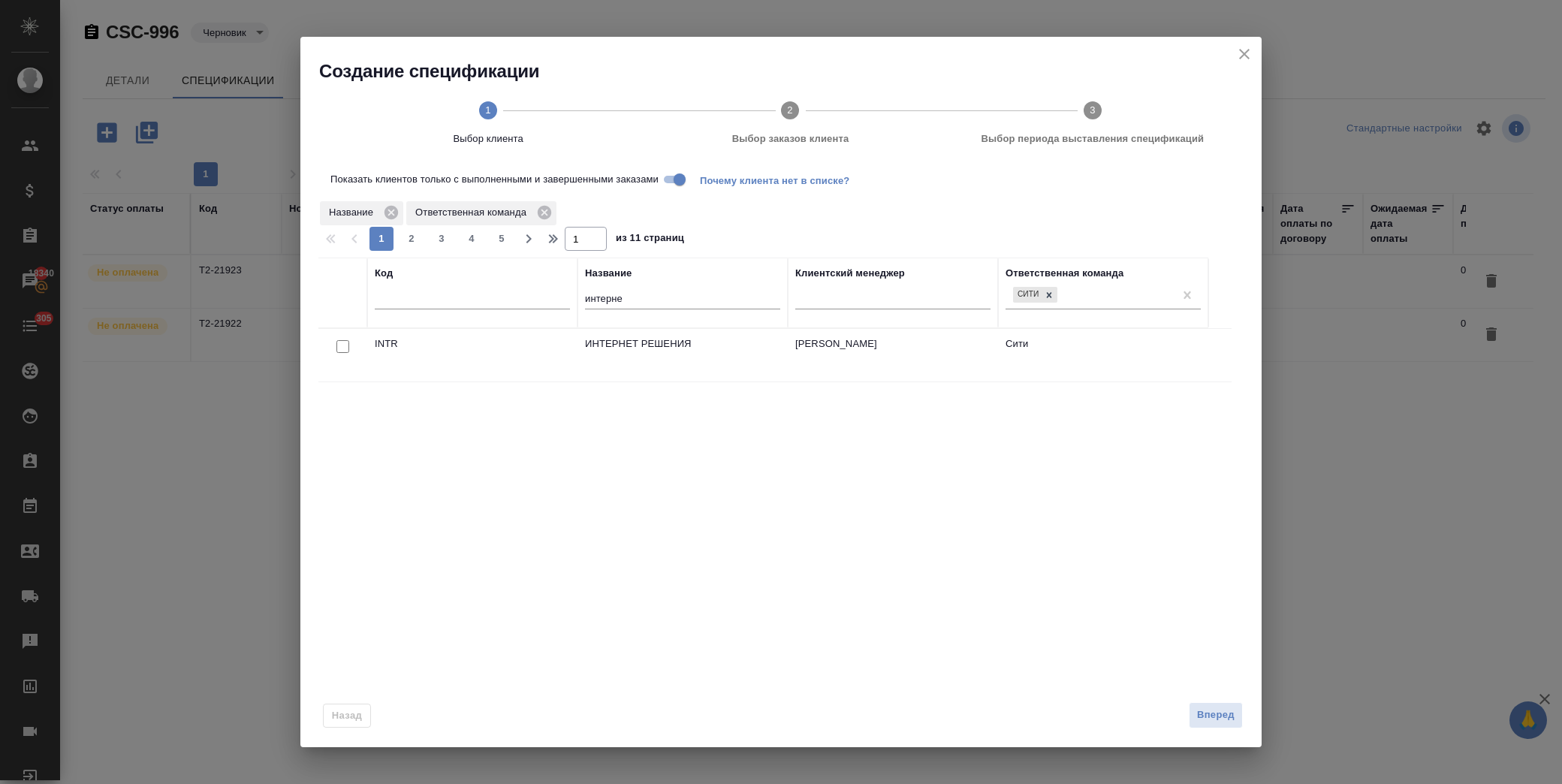
click at [346, 346] on input "checkbox" at bounding box center [343, 347] width 13 height 13
checkbox input "true"
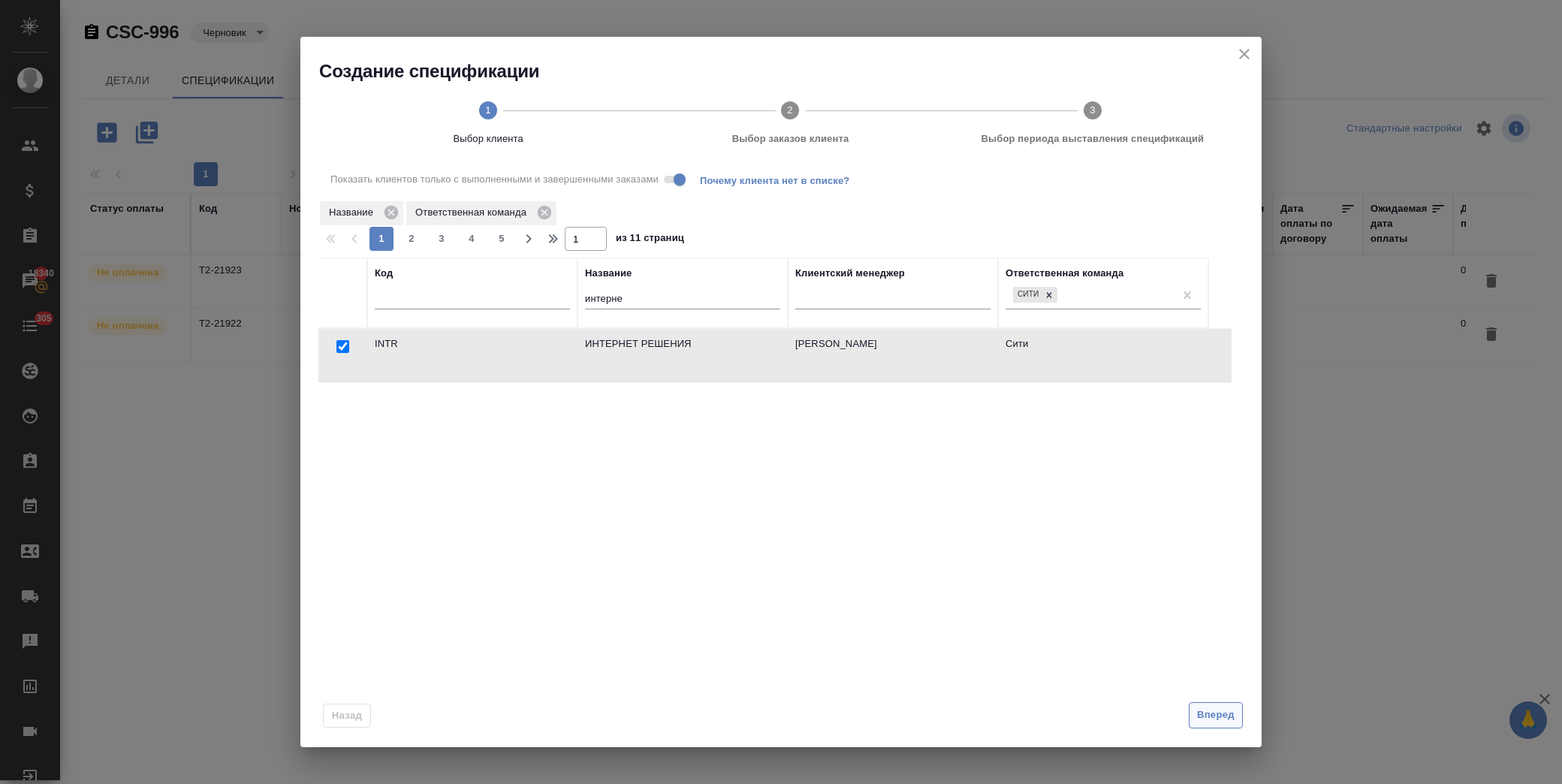
click at [1223, 708] on span "Вперед" at bounding box center [1215, 715] width 37 height 18
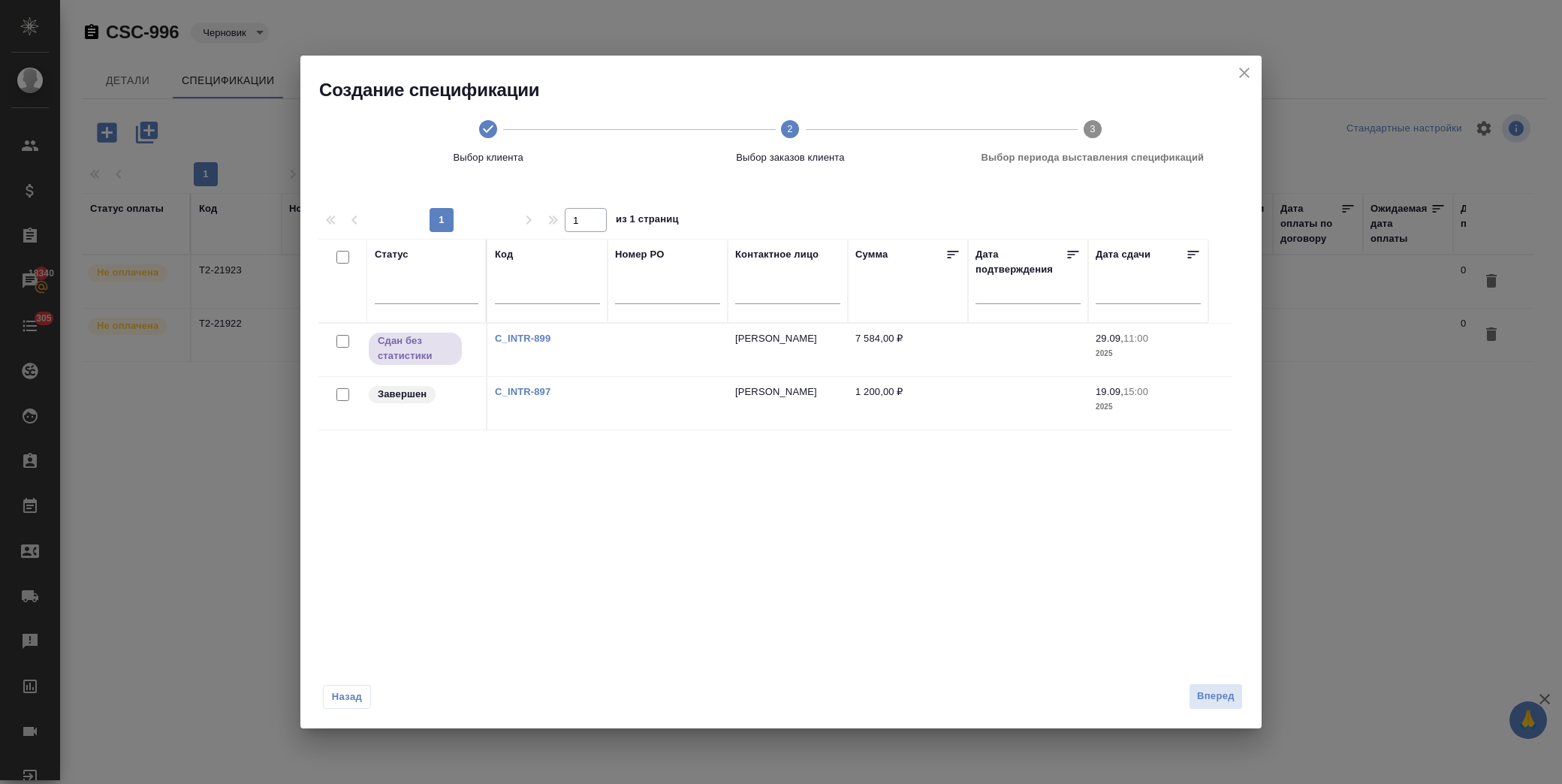
click at [343, 344] on input "checkbox" at bounding box center [343, 341] width 13 height 13
checkbox input "true"
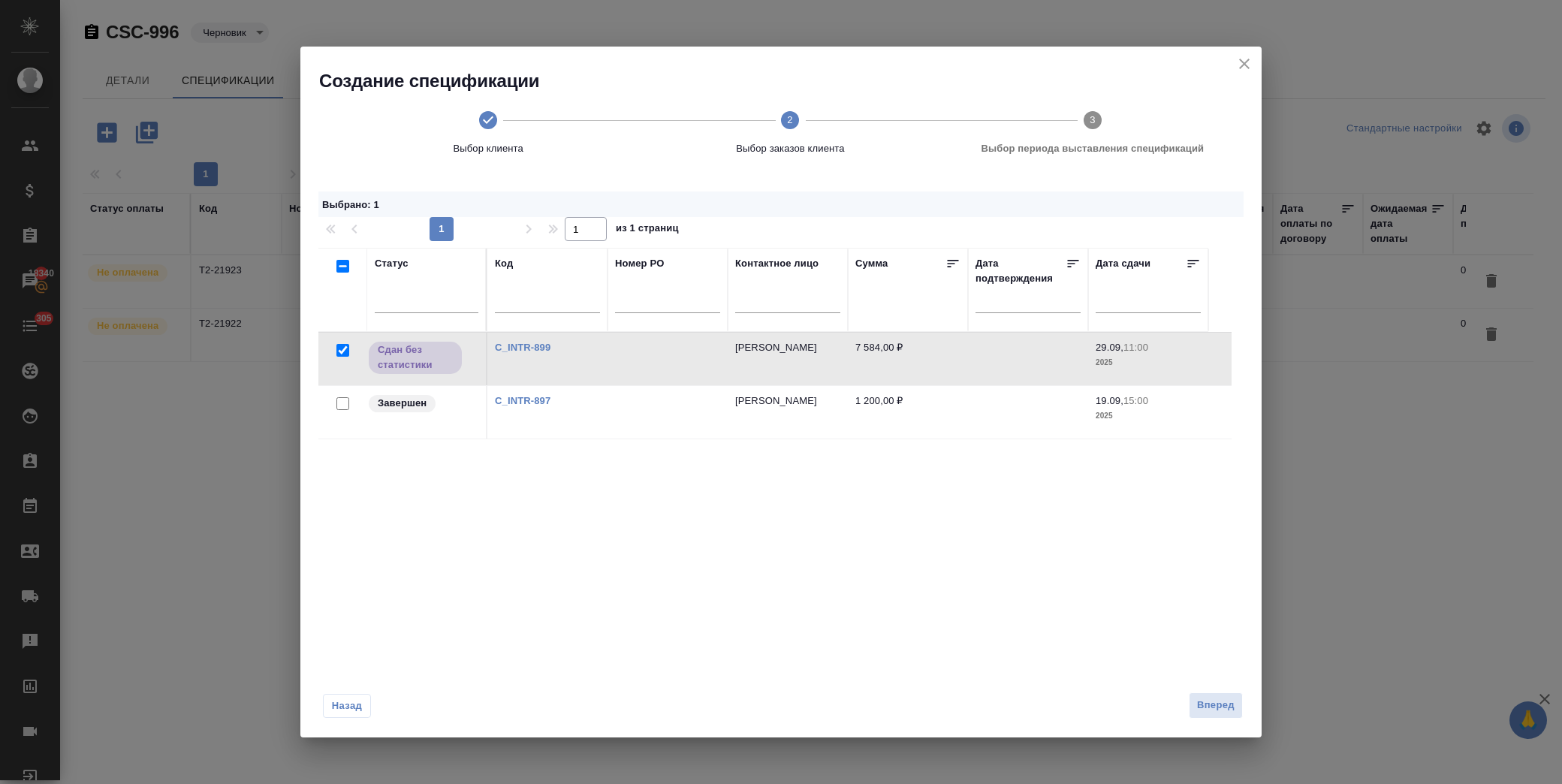
click at [344, 398] on input "checkbox" at bounding box center [343, 403] width 13 height 13
checkbox input "true"
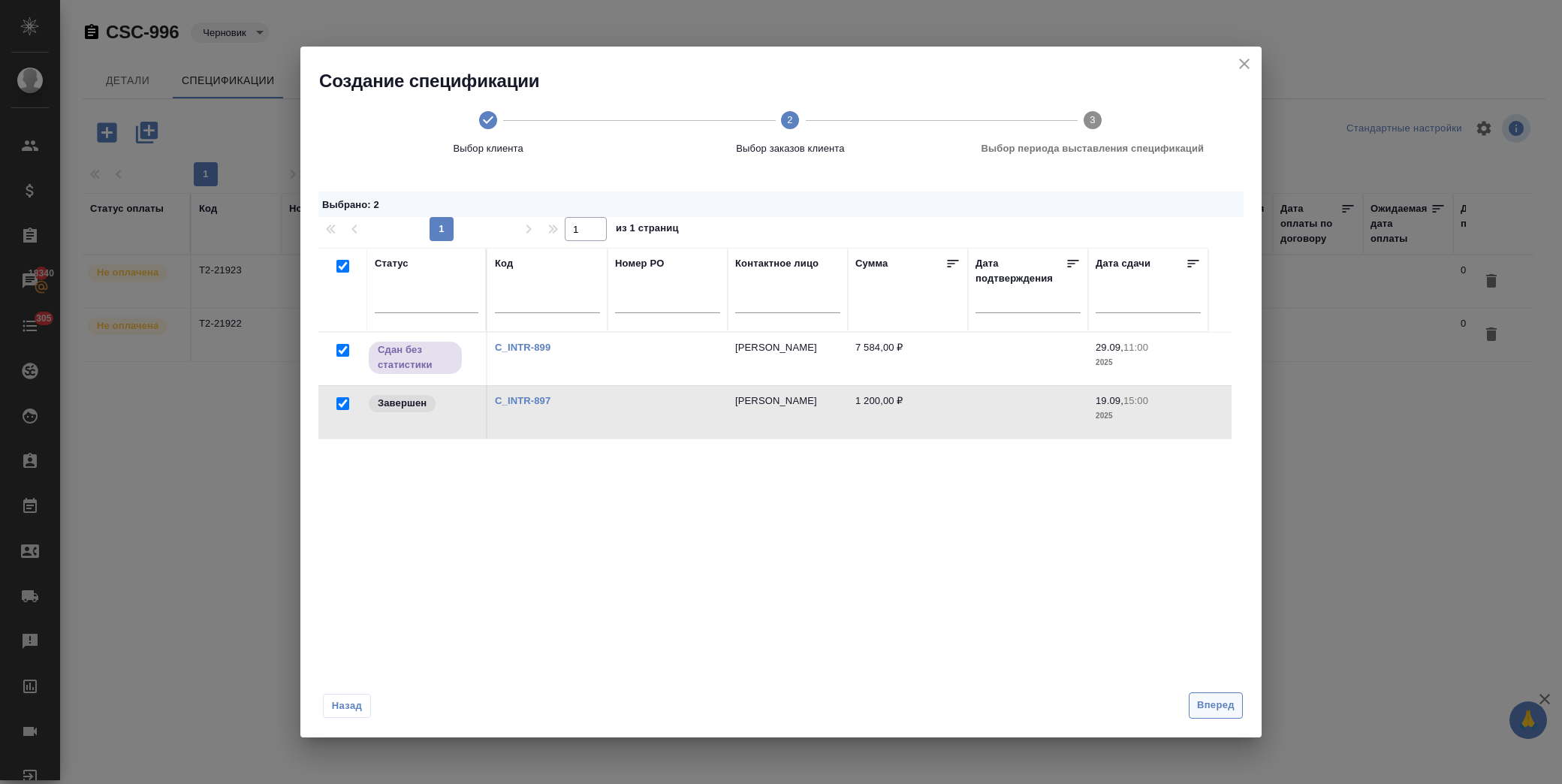
click at [1212, 714] on button "Вперед" at bounding box center [1215, 705] width 54 height 26
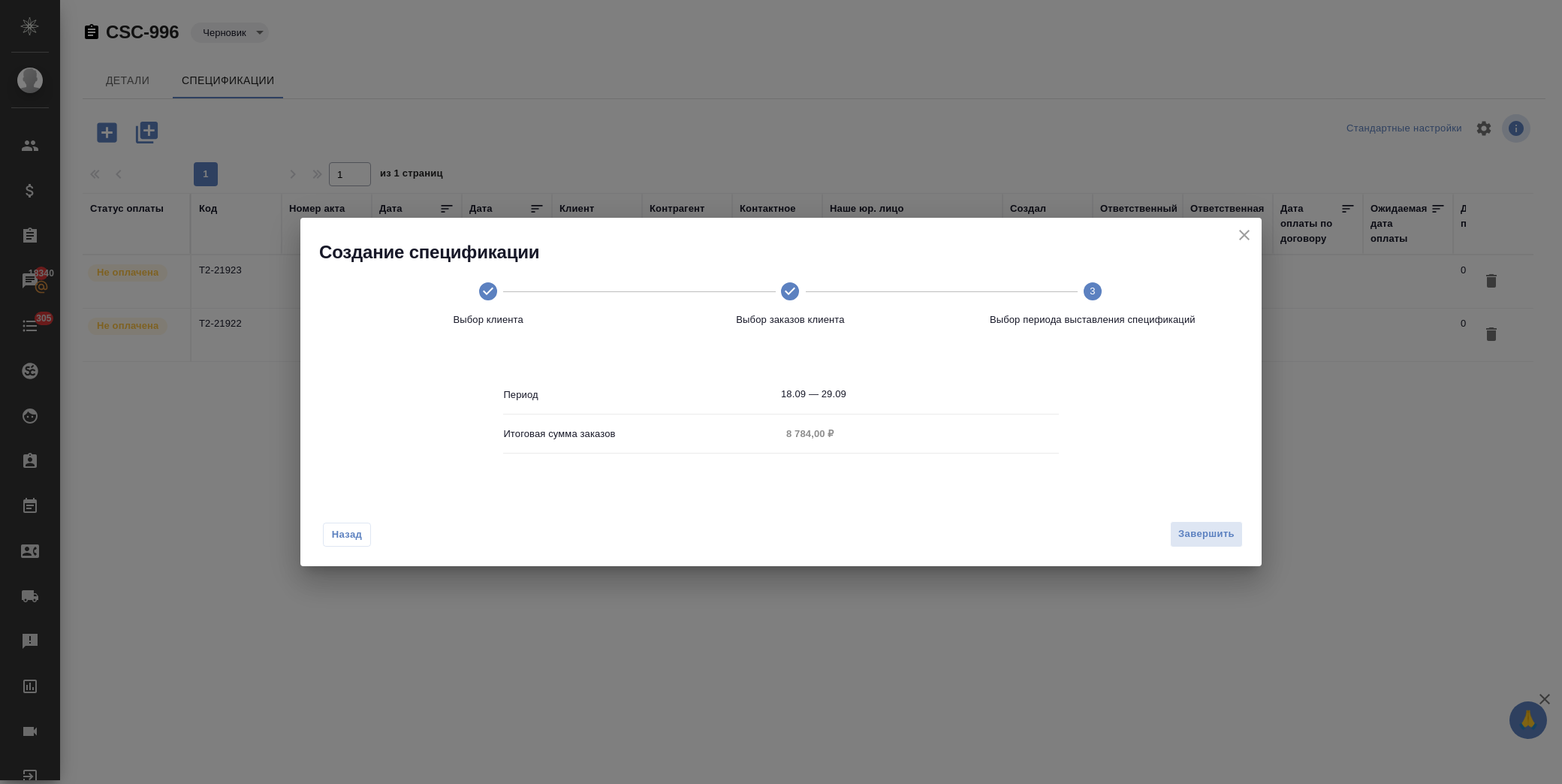
click at [1161, 539] on div "Назад Завершить" at bounding box center [781, 531] width 961 height 71
click at [1175, 538] on button "Завершить" at bounding box center [1206, 534] width 73 height 26
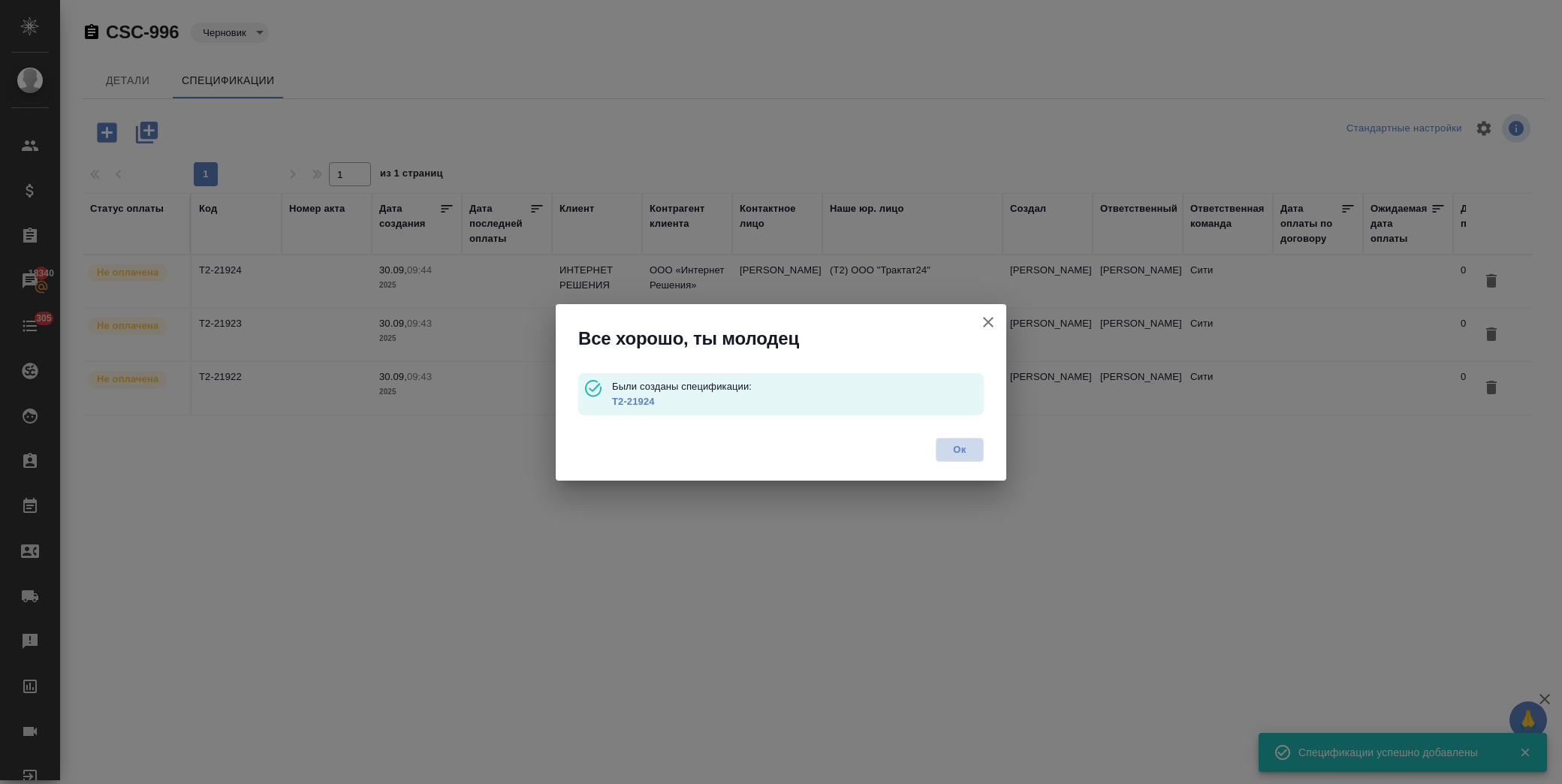
click at [952, 452] on span "Ок" at bounding box center [960, 449] width 32 height 15
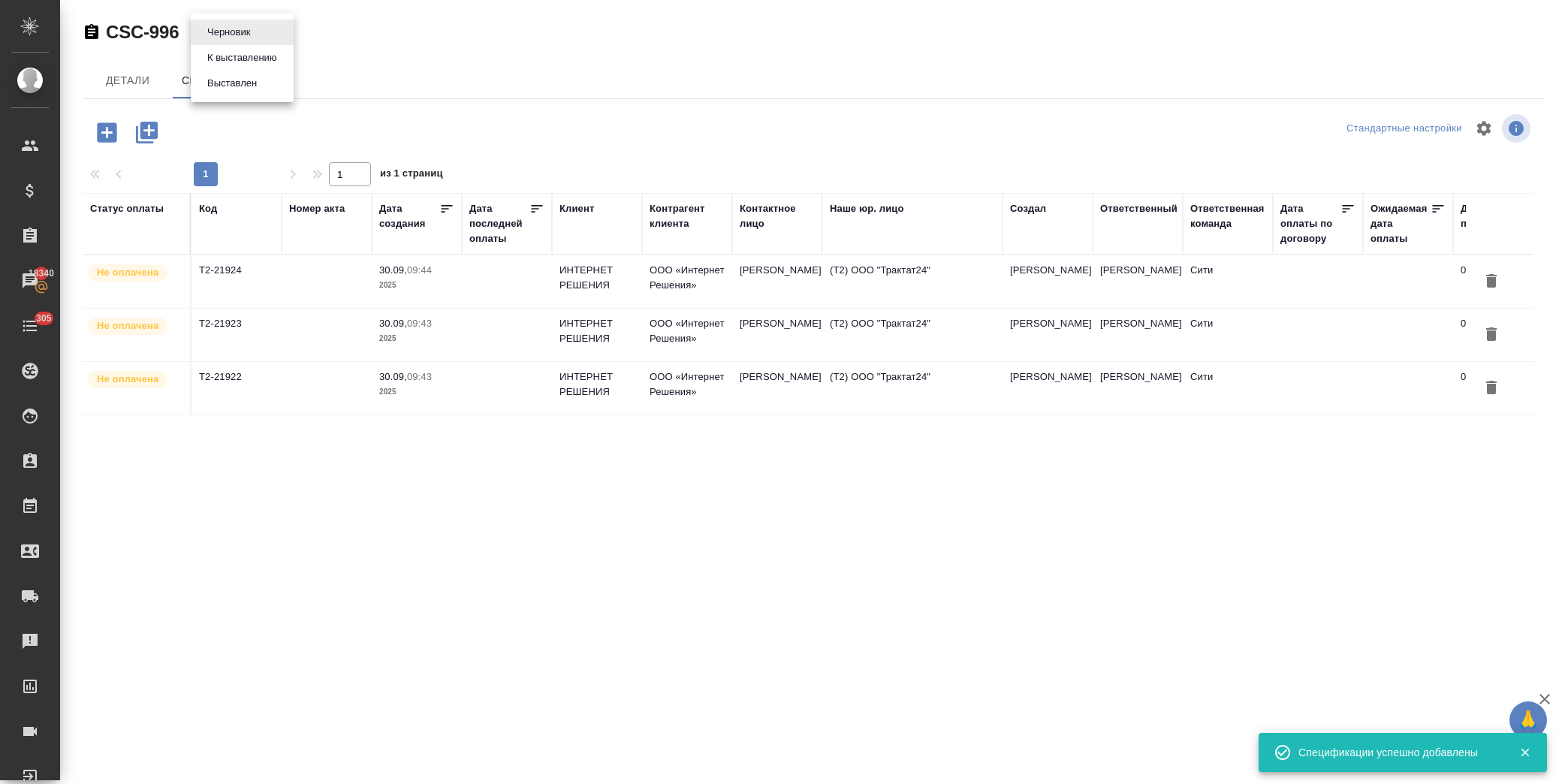
click at [234, 33] on body "🙏 .cls-1 fill:#fff; AWATERA Лофицкая Юлия Владимировна Клиенты Спецификации Зак…" at bounding box center [781, 392] width 1562 height 784
click at [241, 61] on button "К выставлению" at bounding box center [241, 57] width 79 height 17
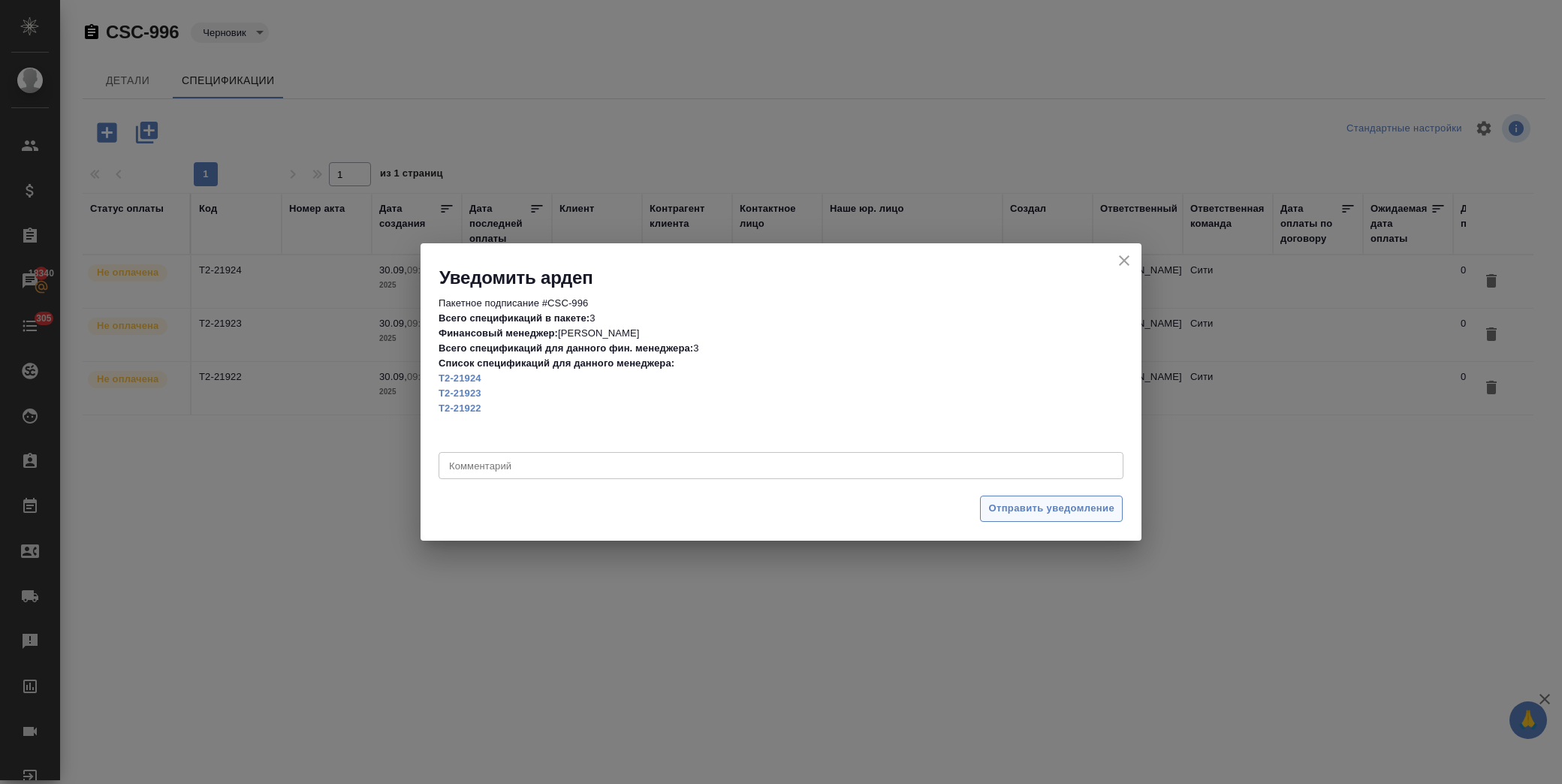
click at [1030, 512] on span "Отправить уведомление" at bounding box center [1051, 509] width 126 height 18
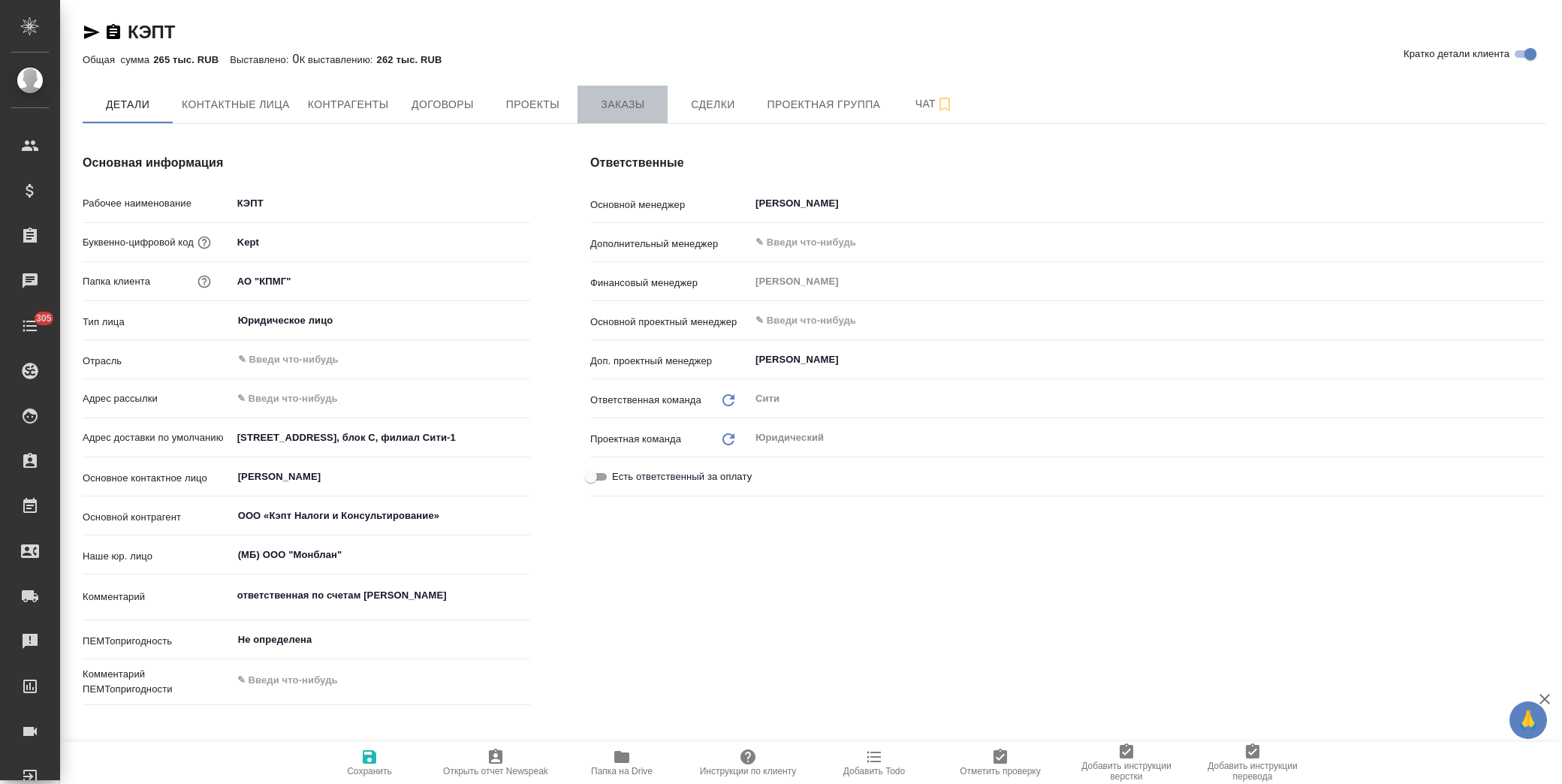
click at [606, 104] on span "Заказы" at bounding box center [622, 105] width 72 height 19
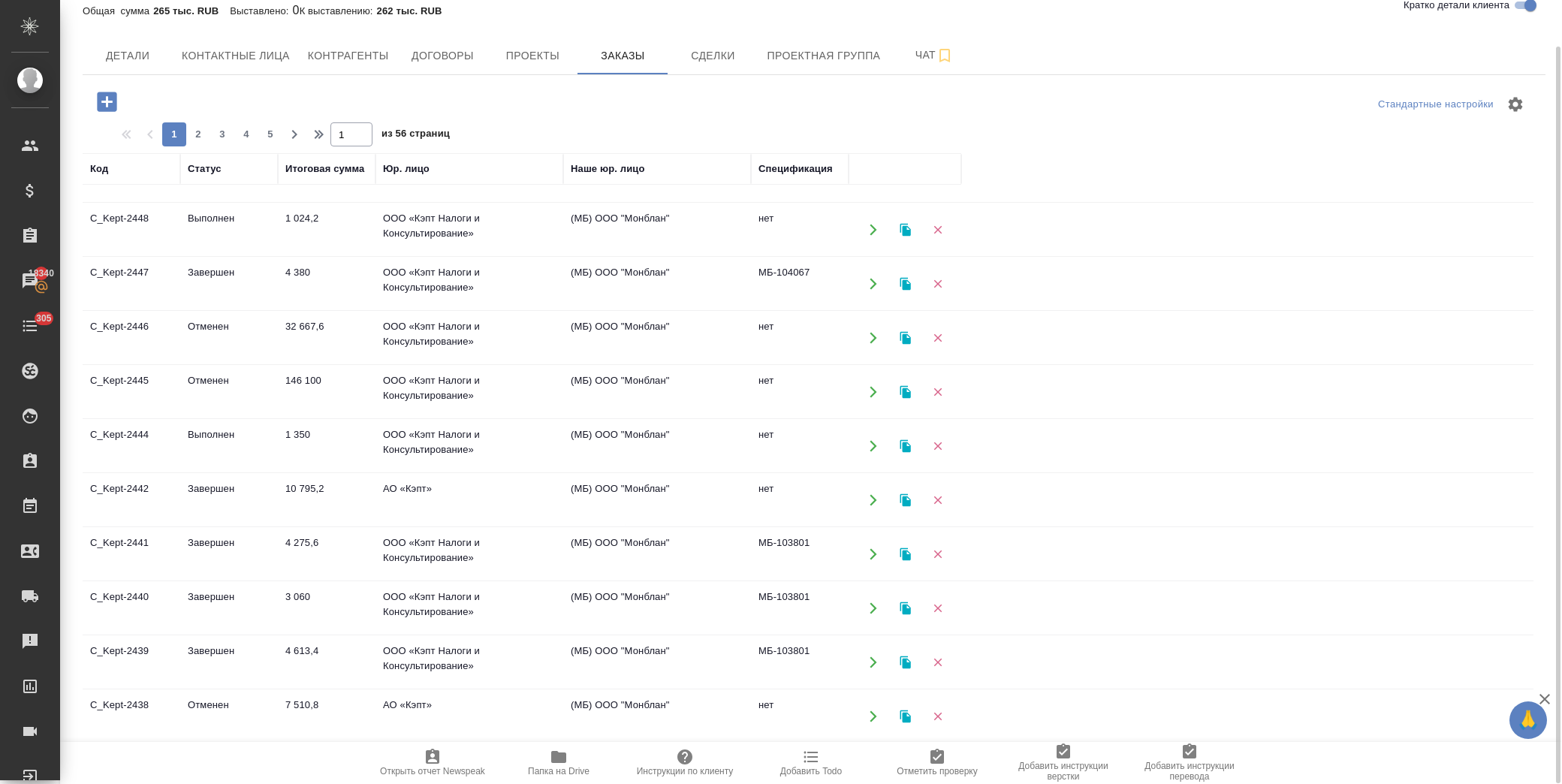
scroll to position [799, 0]
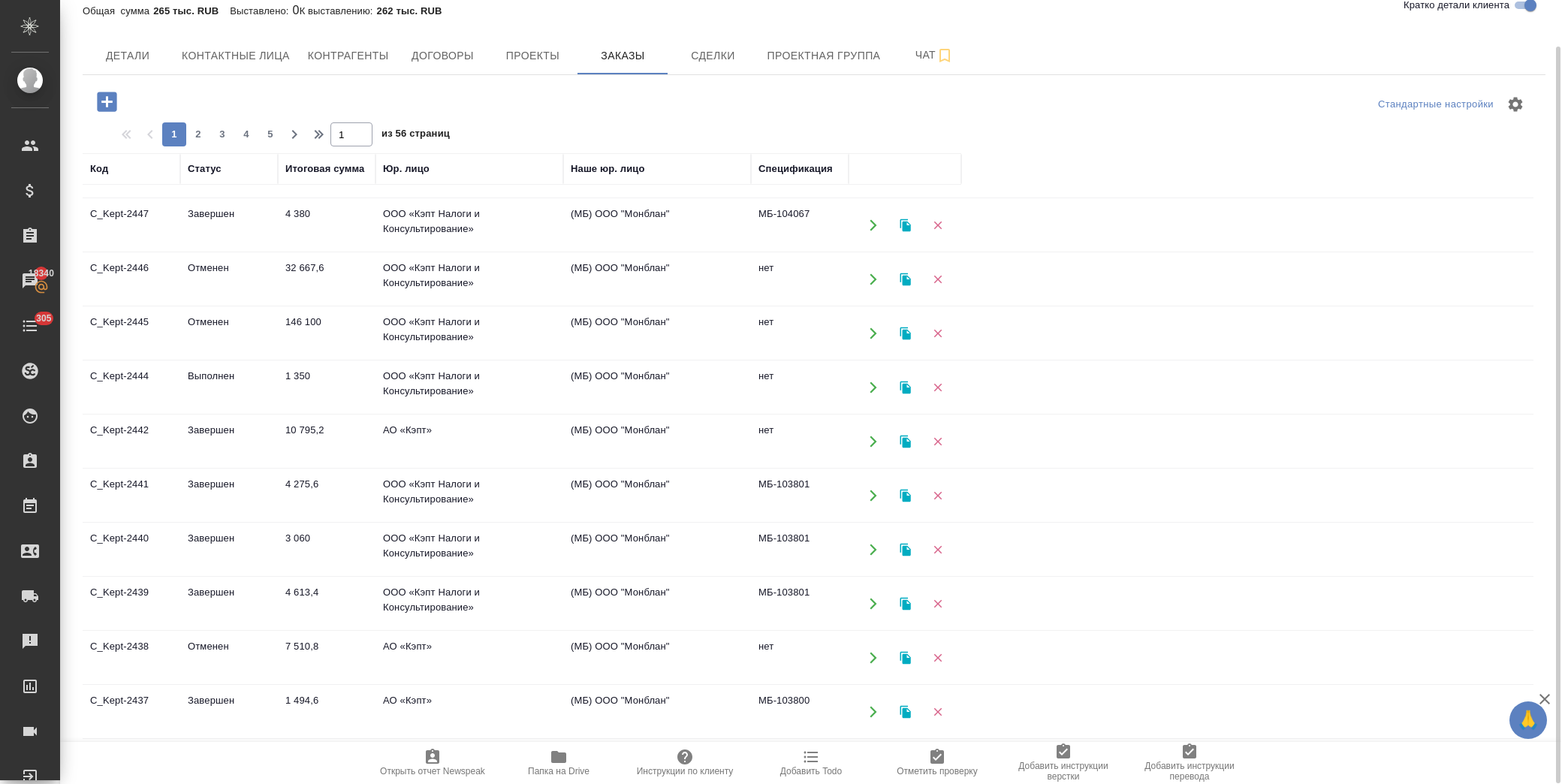
click at [448, 384] on td "ООО «Кэпт Налоги и Консультирование»" at bounding box center [469, 387] width 188 height 53
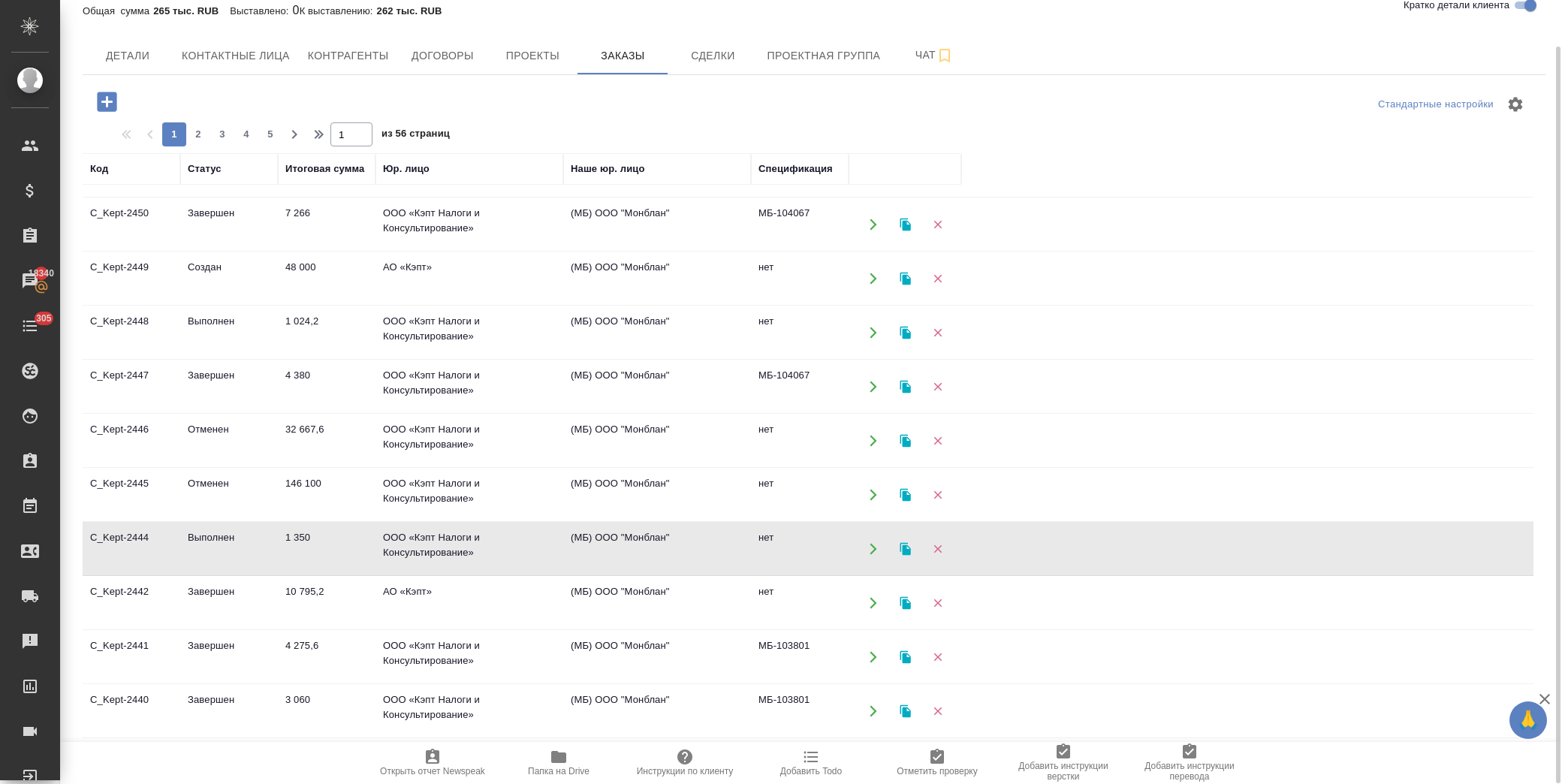
scroll to position [633, 0]
click at [430, 331] on td "ООО «Кэпт Налоги и Консультирование»" at bounding box center [469, 336] width 188 height 53
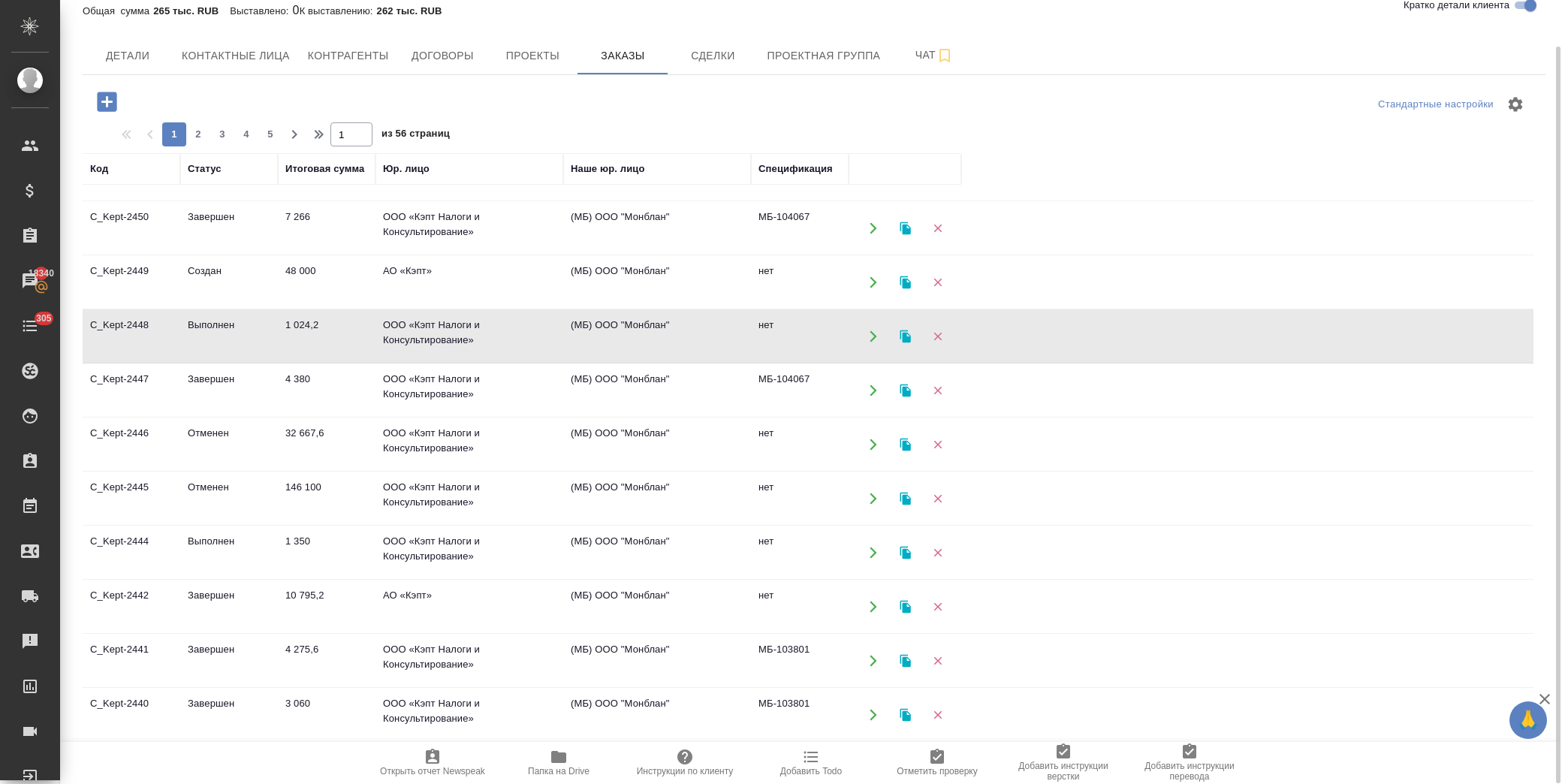
click at [430, 331] on td "ООО «Кэпт Налоги и Консультирование»" at bounding box center [469, 336] width 188 height 53
click at [339, 396] on td "4 380" at bounding box center [327, 390] width 97 height 53
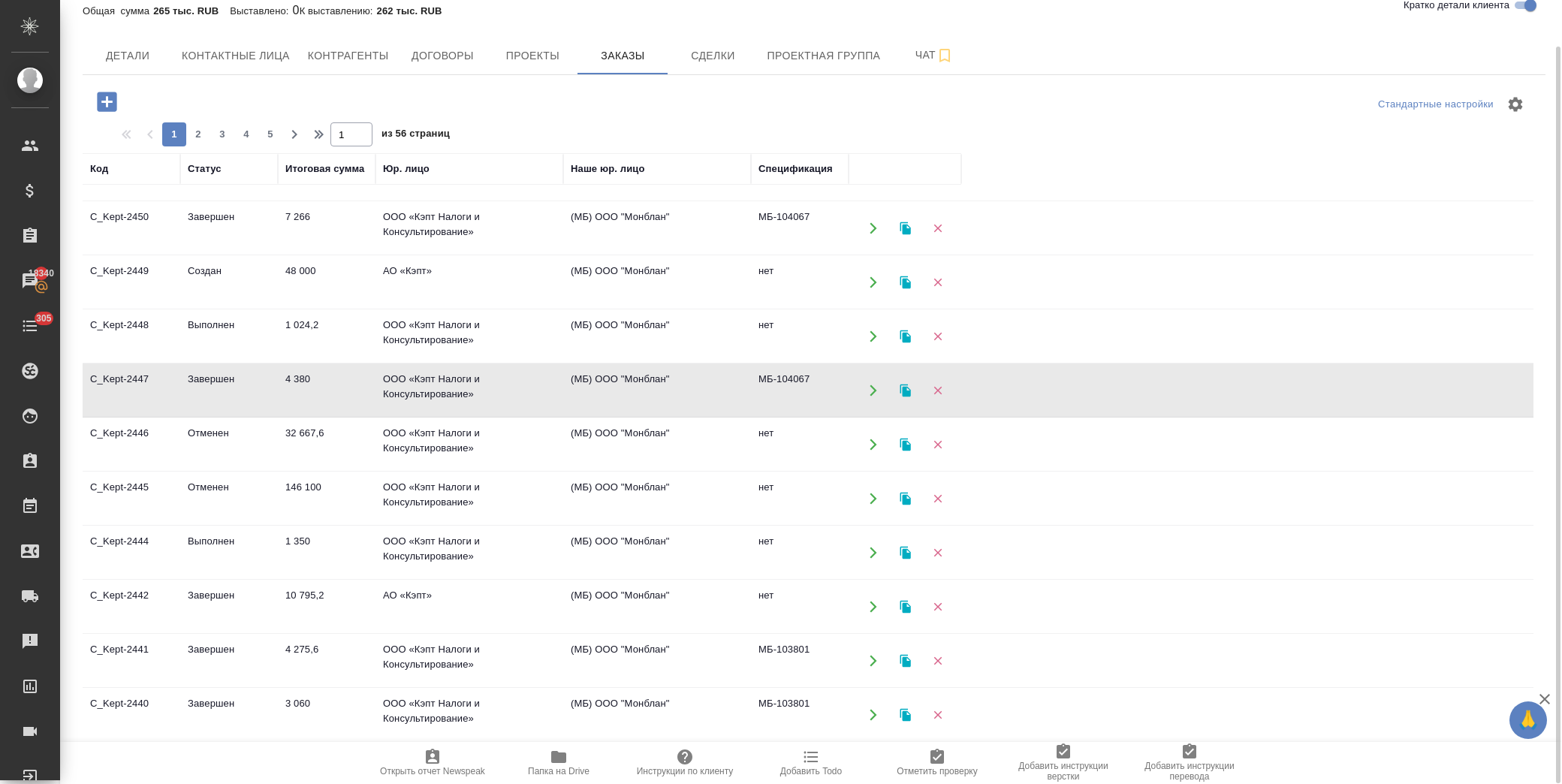
click at [339, 396] on td "4 380" at bounding box center [327, 390] width 97 height 53
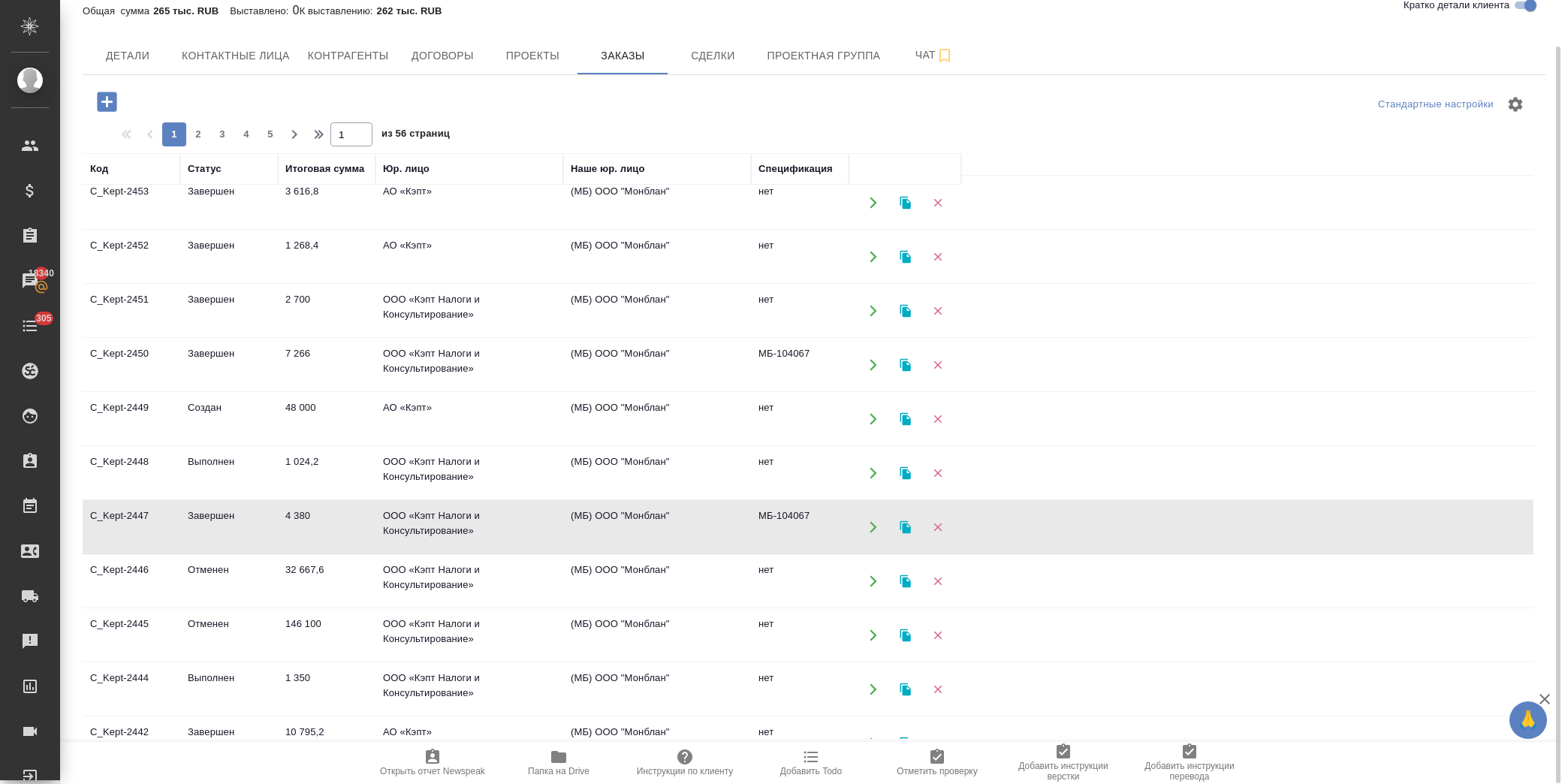
scroll to position [466, 0]
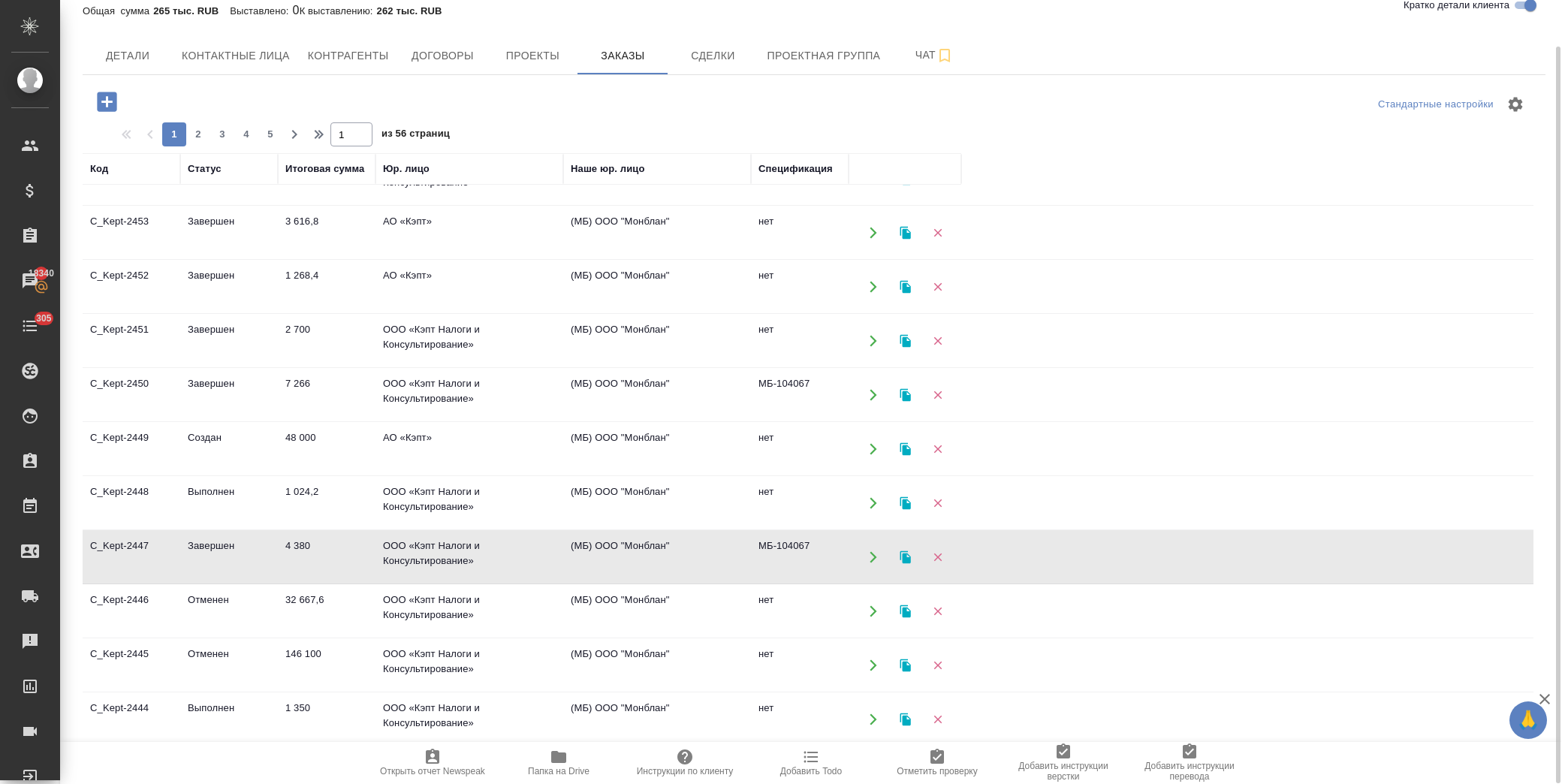
click at [313, 336] on td "2 700" at bounding box center [327, 341] width 97 height 53
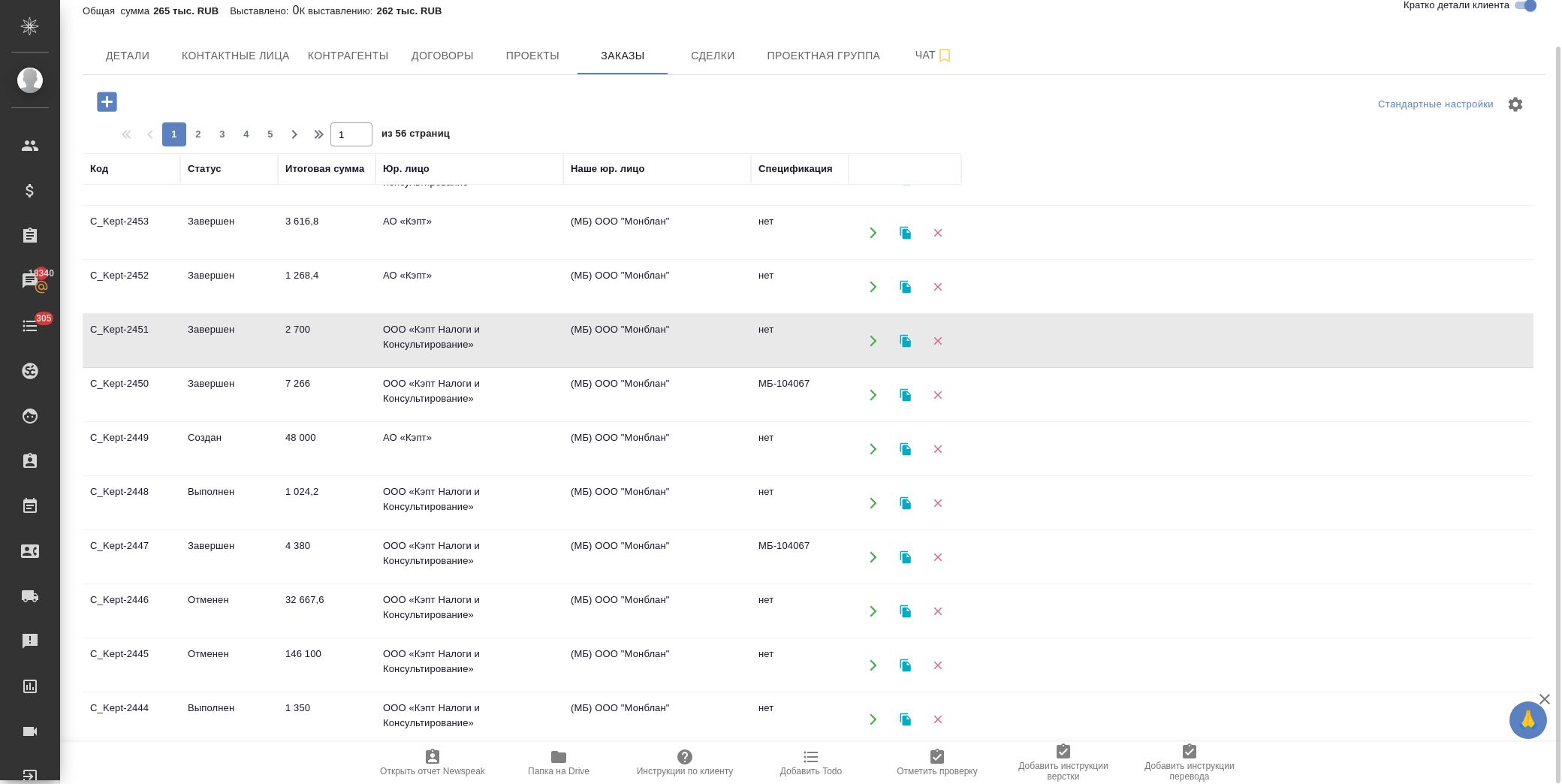
click at [313, 336] on td "2 700" at bounding box center [327, 341] width 97 height 53
click at [332, 283] on td "1 268,4" at bounding box center [327, 287] width 97 height 53
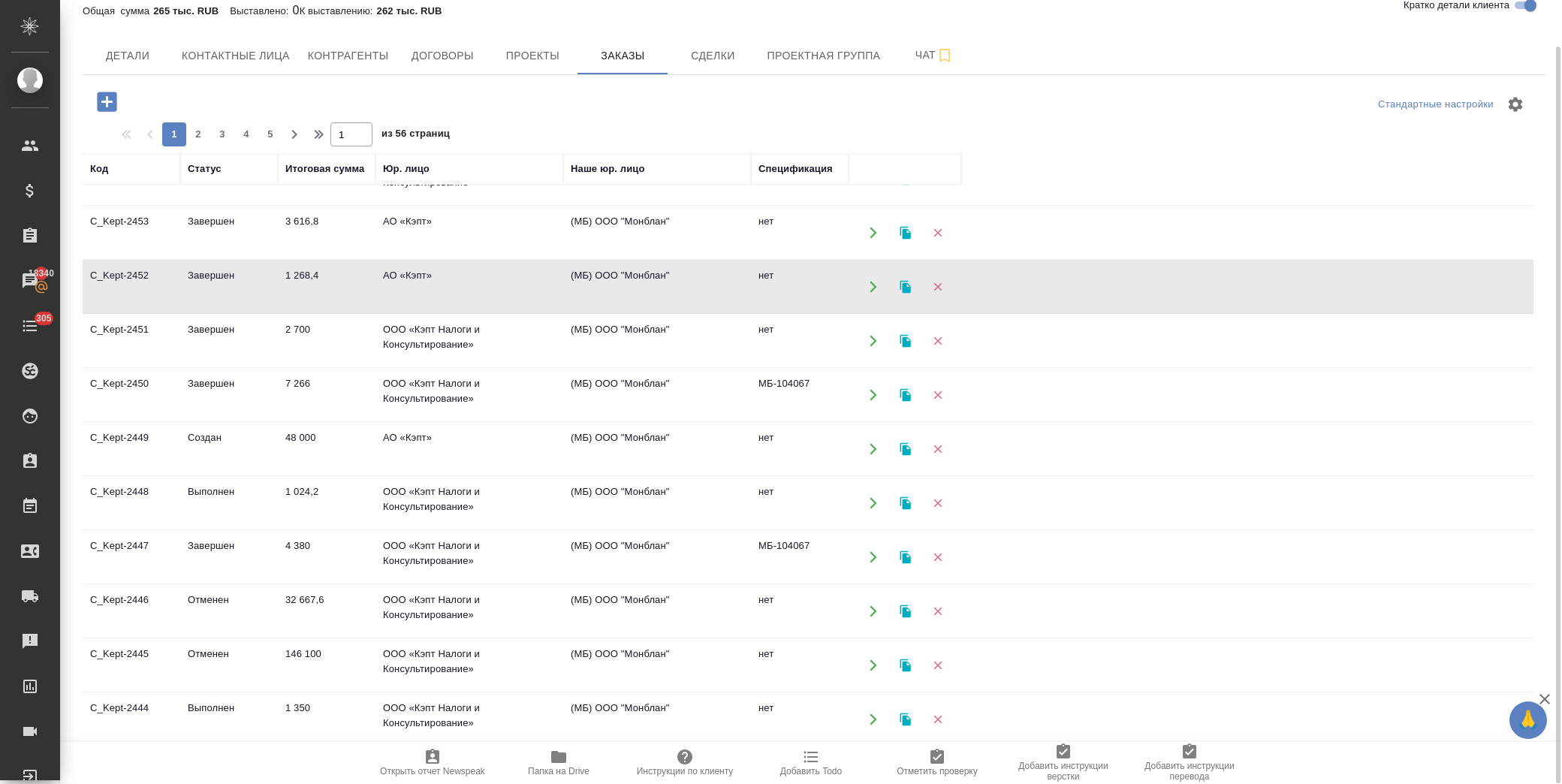
click at [332, 283] on td "1 268,4" at bounding box center [327, 287] width 97 height 53
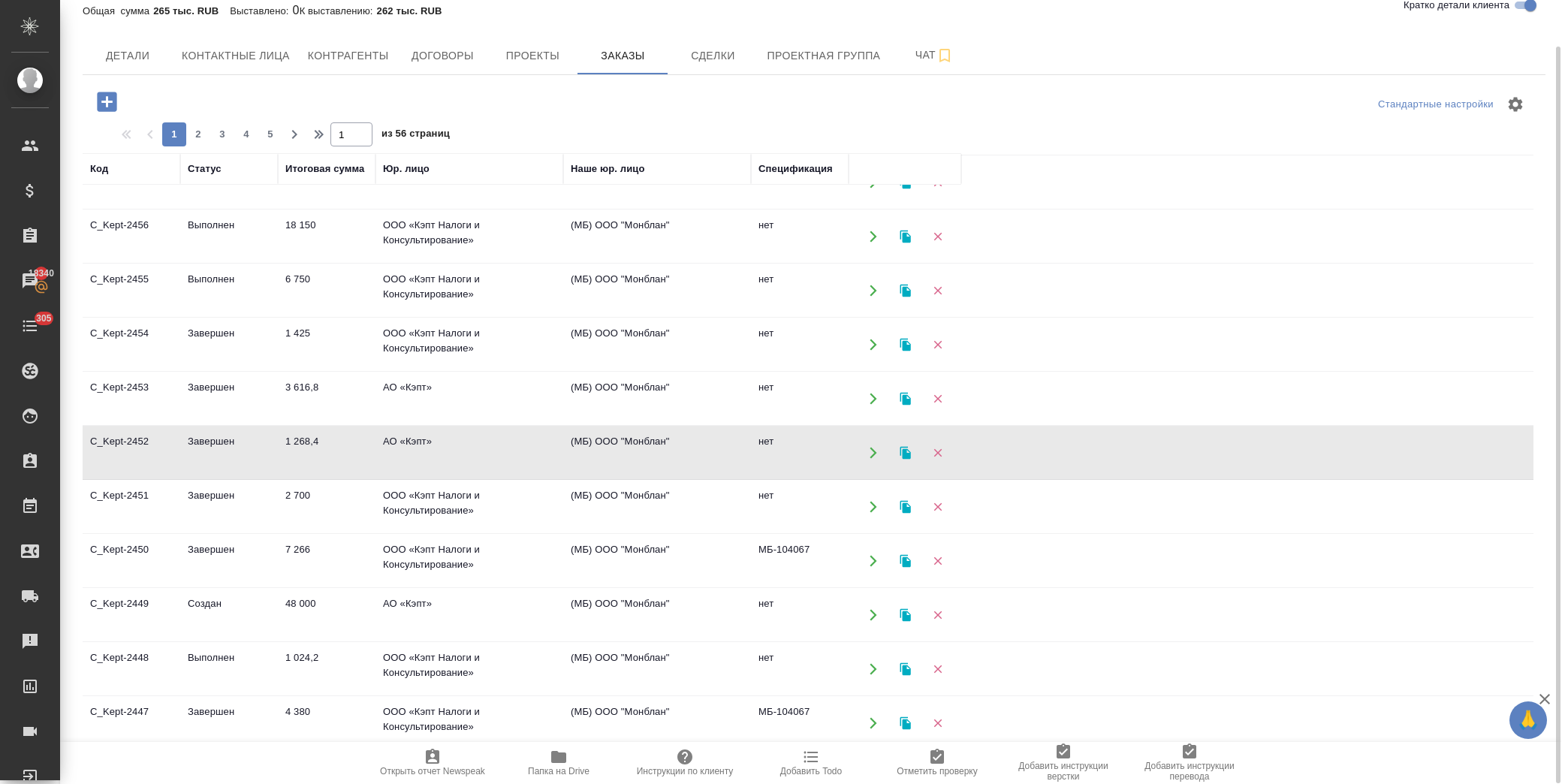
scroll to position [299, 0]
click at [347, 400] on td "3 616,8" at bounding box center [327, 400] width 97 height 53
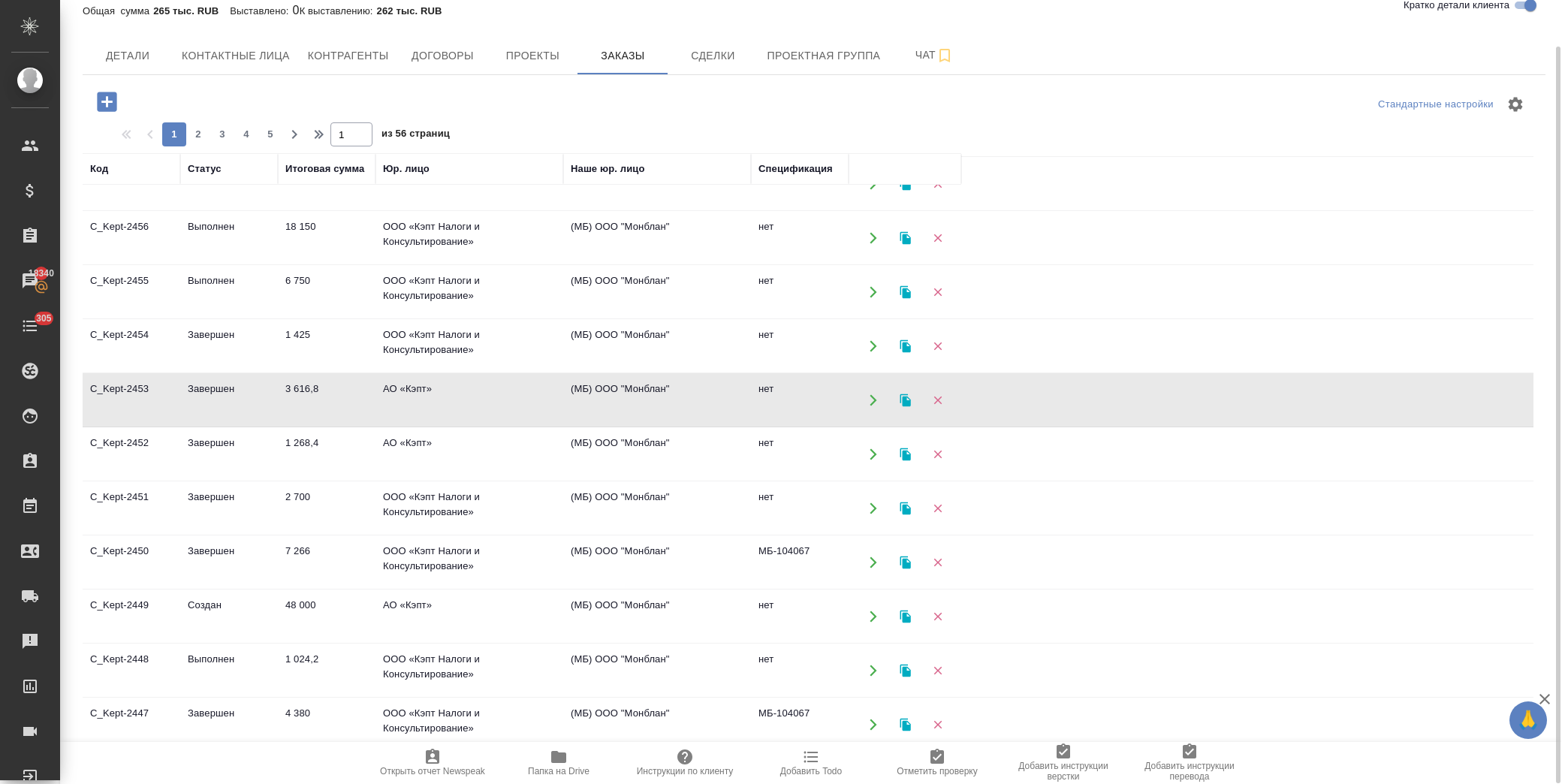
click at [347, 400] on td "3 616,8" at bounding box center [327, 400] width 97 height 53
click at [320, 350] on td "1 425" at bounding box center [327, 346] width 97 height 53
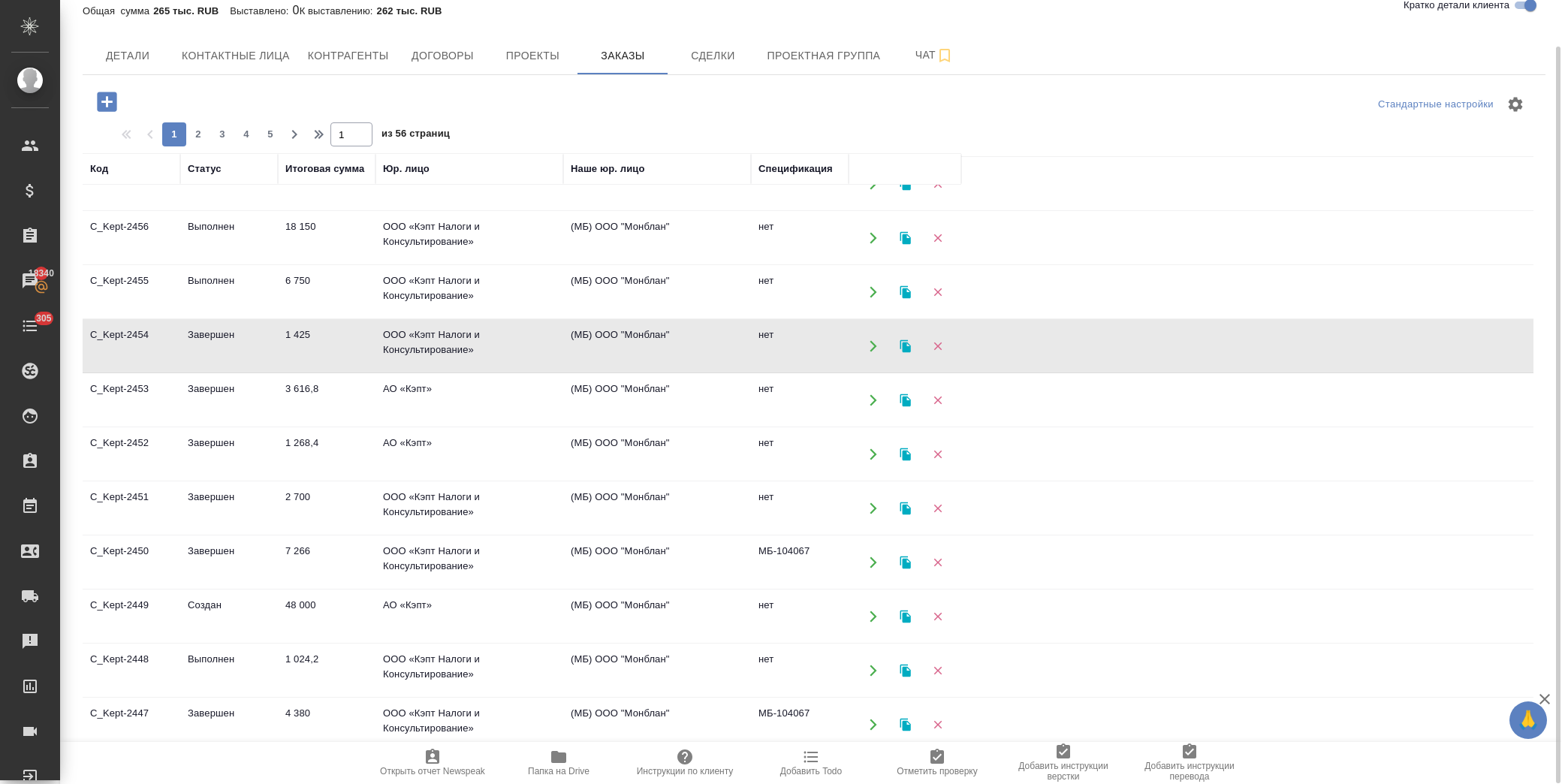
click at [324, 347] on td "1 425" at bounding box center [327, 346] width 97 height 53
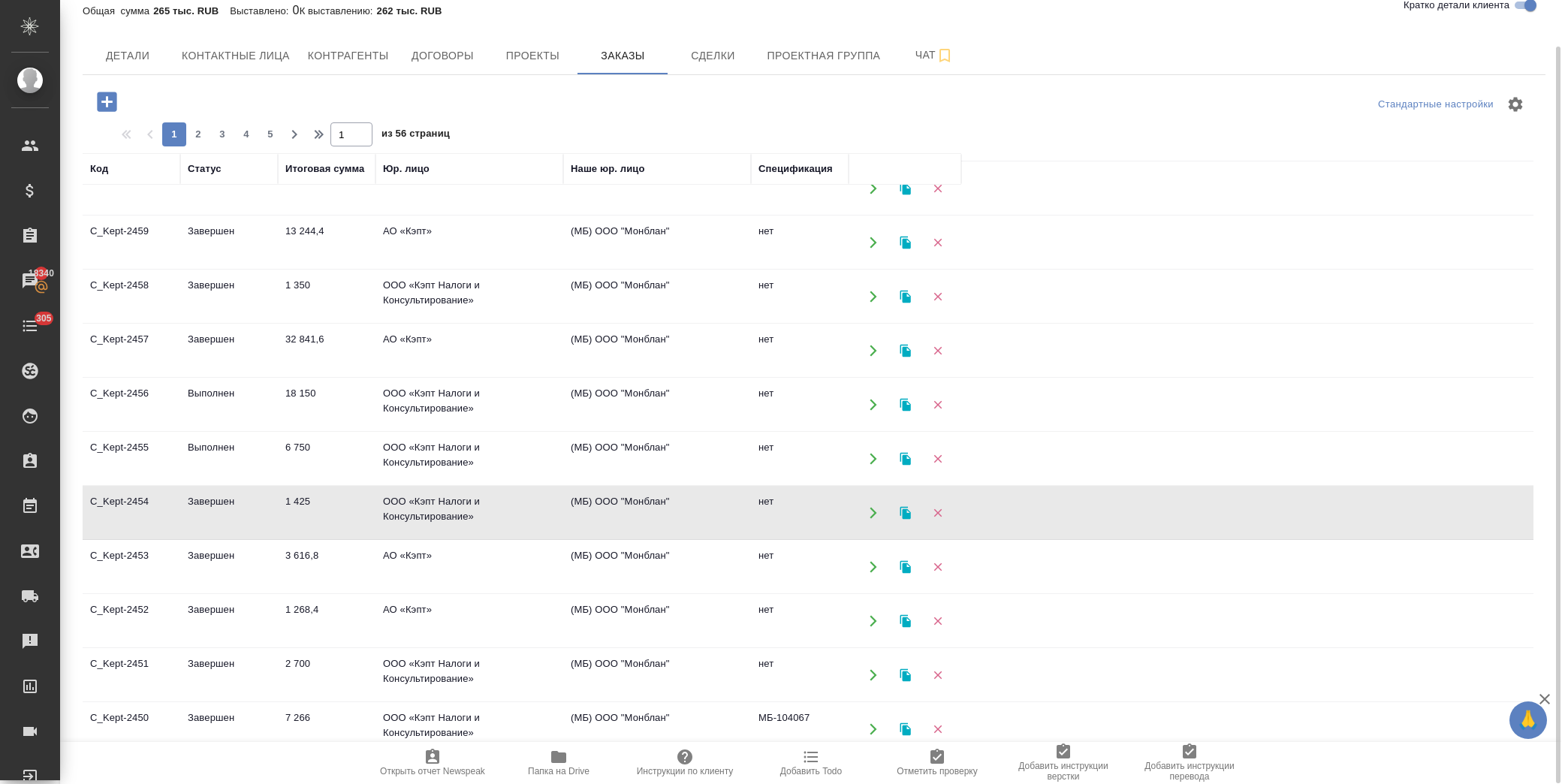
click at [325, 339] on td "32 841,6" at bounding box center [327, 351] width 97 height 53
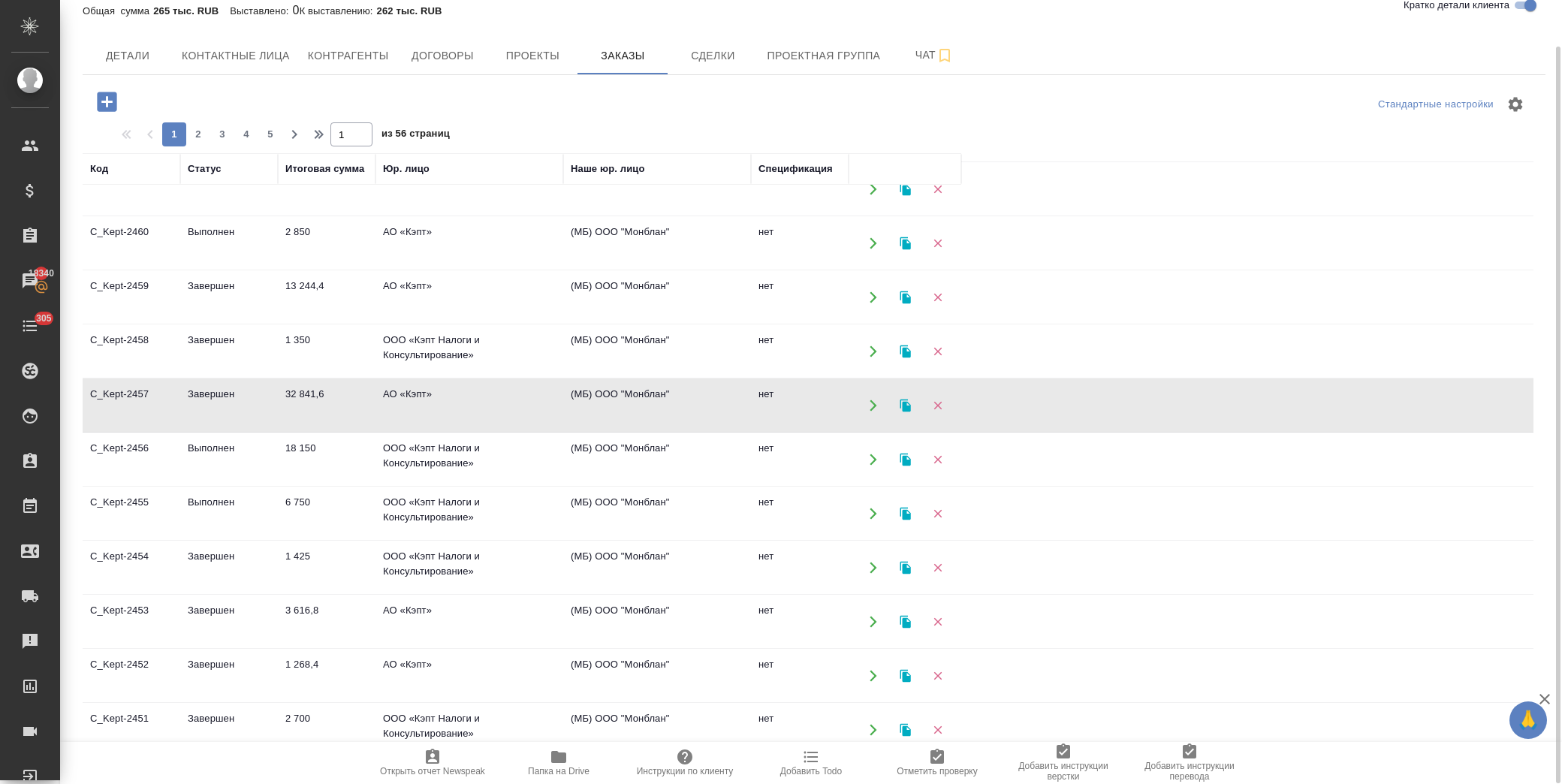
scroll to position [49, 0]
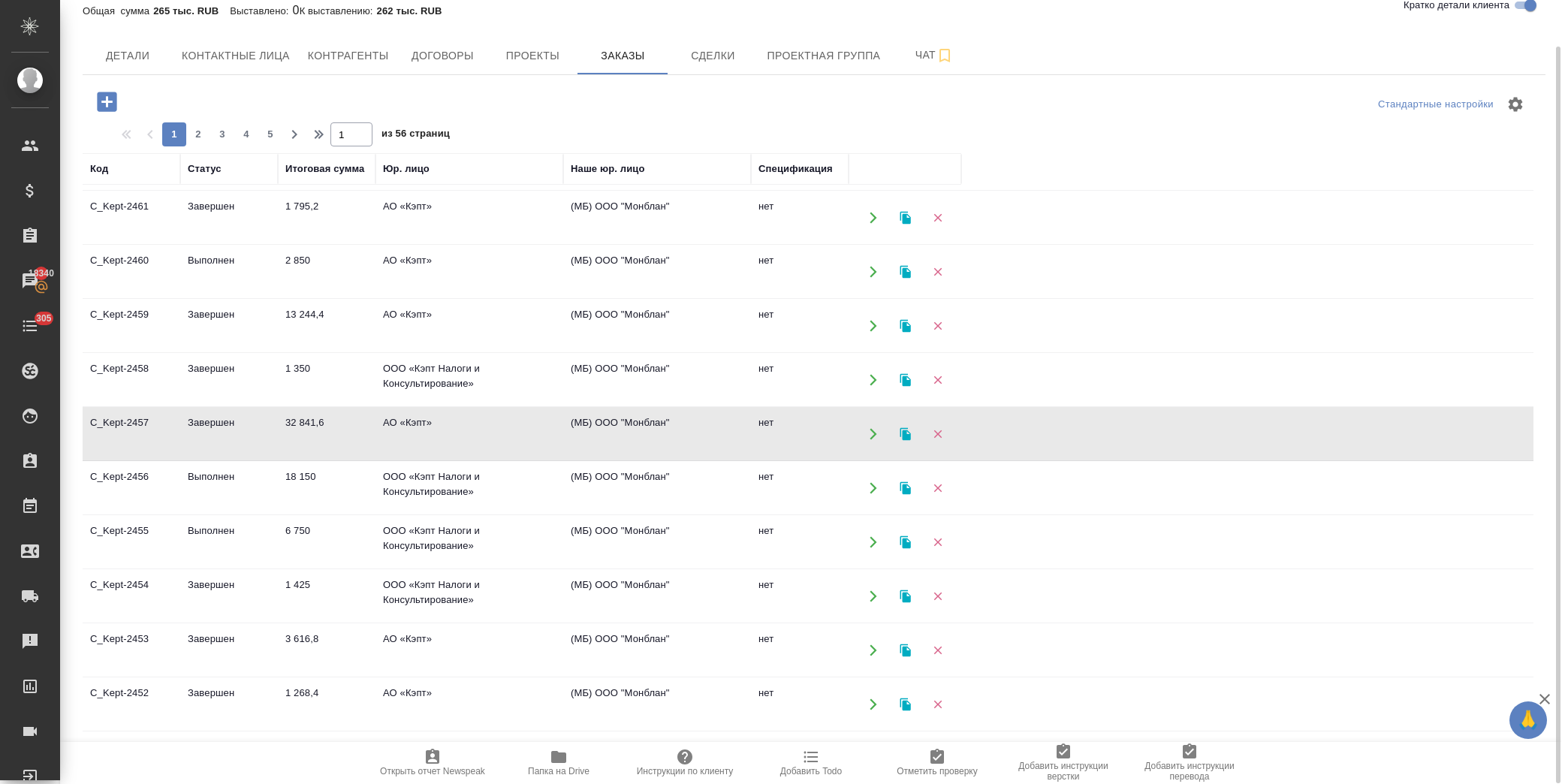
click at [421, 386] on td "ООО «Кэпт Налоги и Консультирование»" at bounding box center [469, 380] width 188 height 53
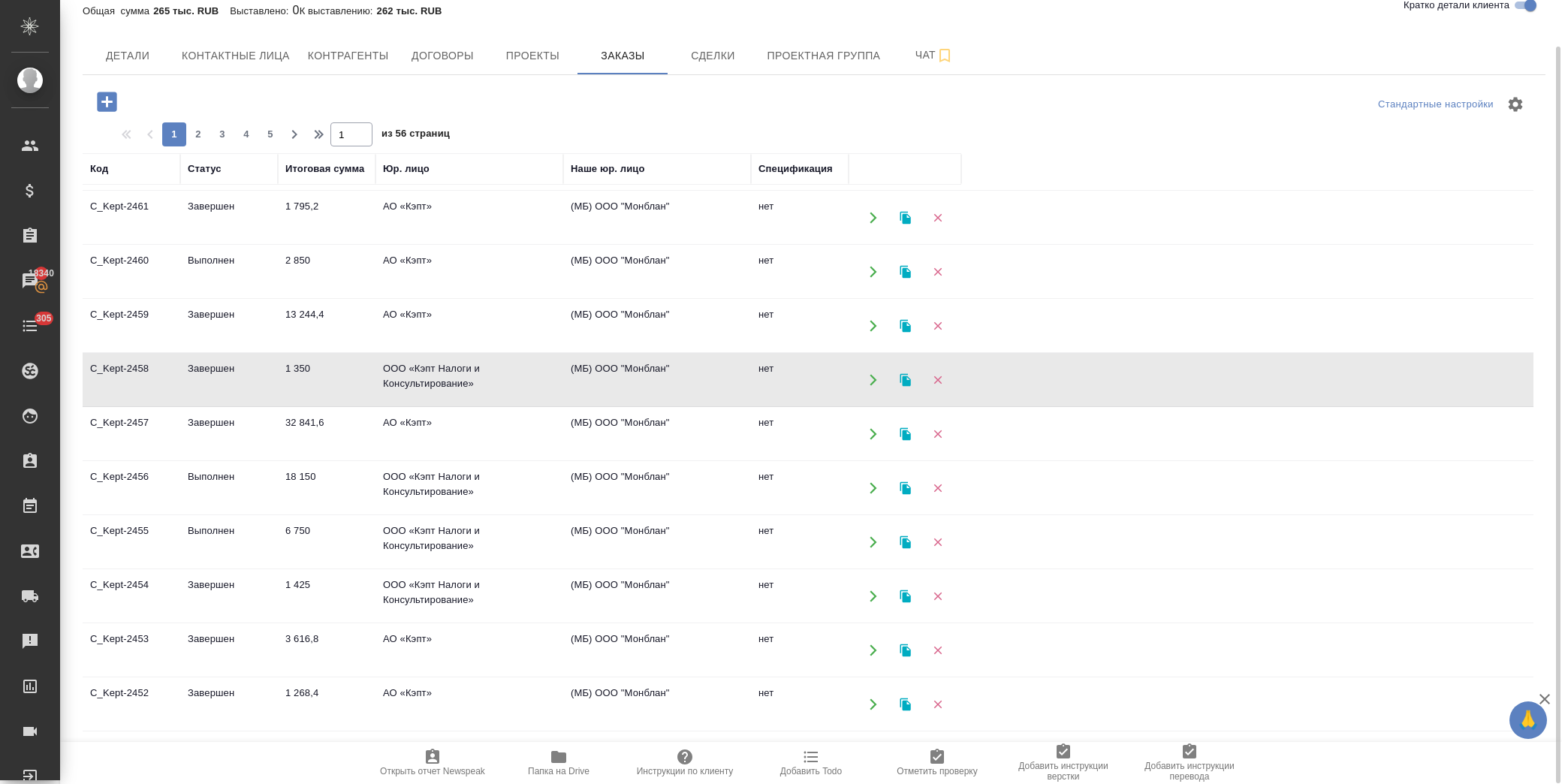
click at [508, 323] on td "АО «Кэпт»" at bounding box center [469, 326] width 188 height 53
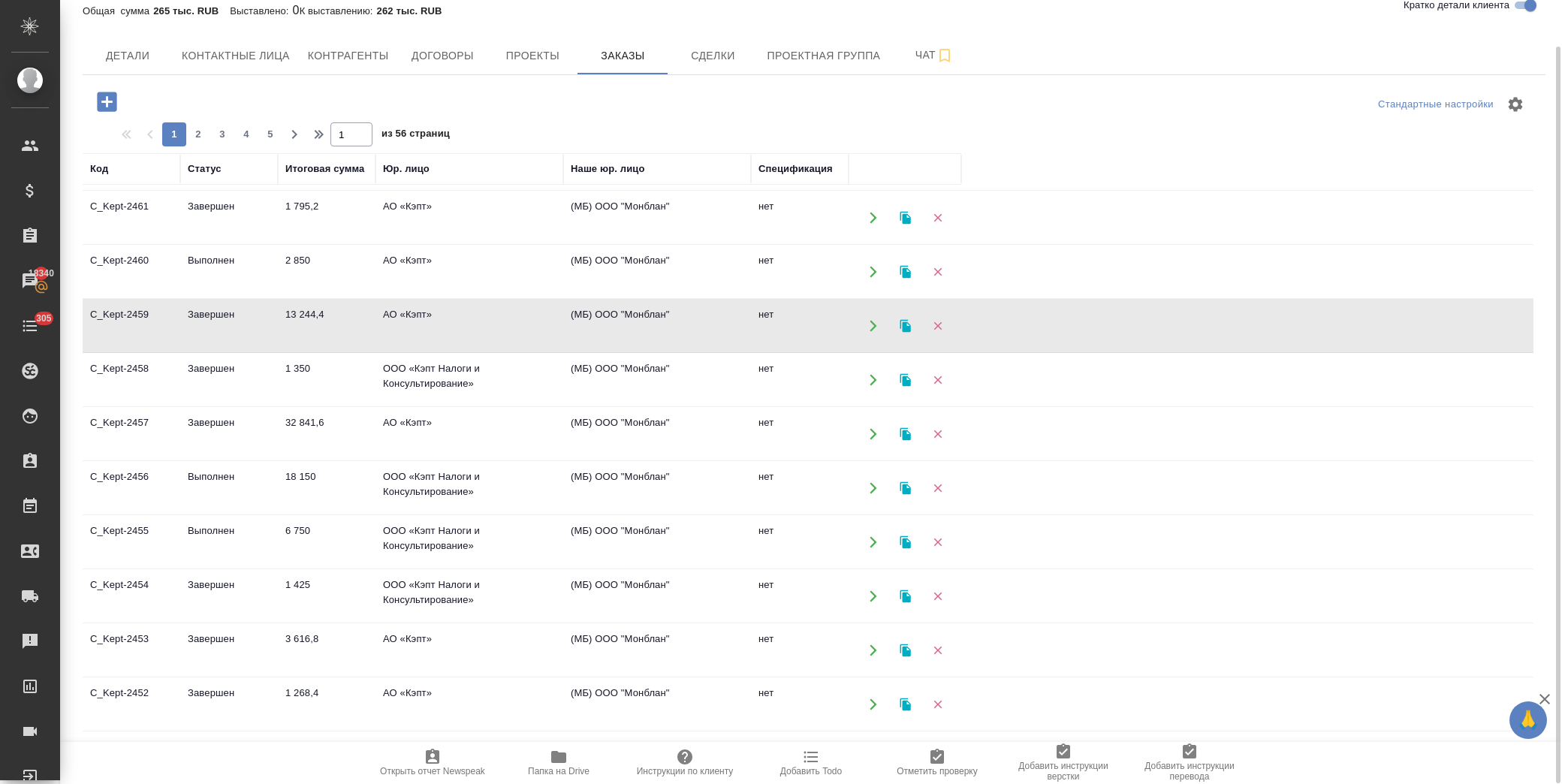
click at [417, 285] on td "АО «Кэпт»" at bounding box center [469, 272] width 188 height 53
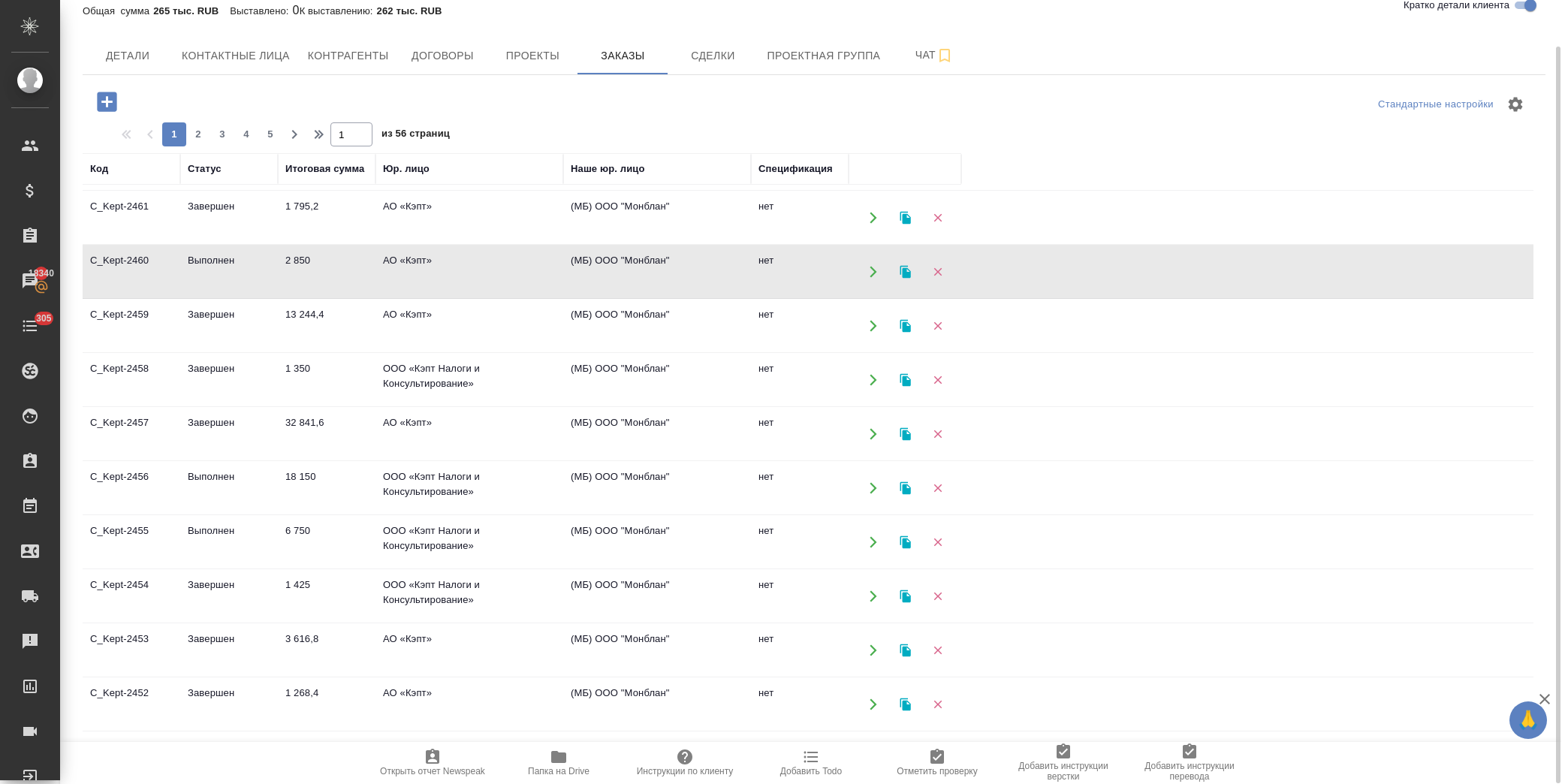
click at [417, 285] on td "АО «Кэпт»" at bounding box center [469, 272] width 188 height 53
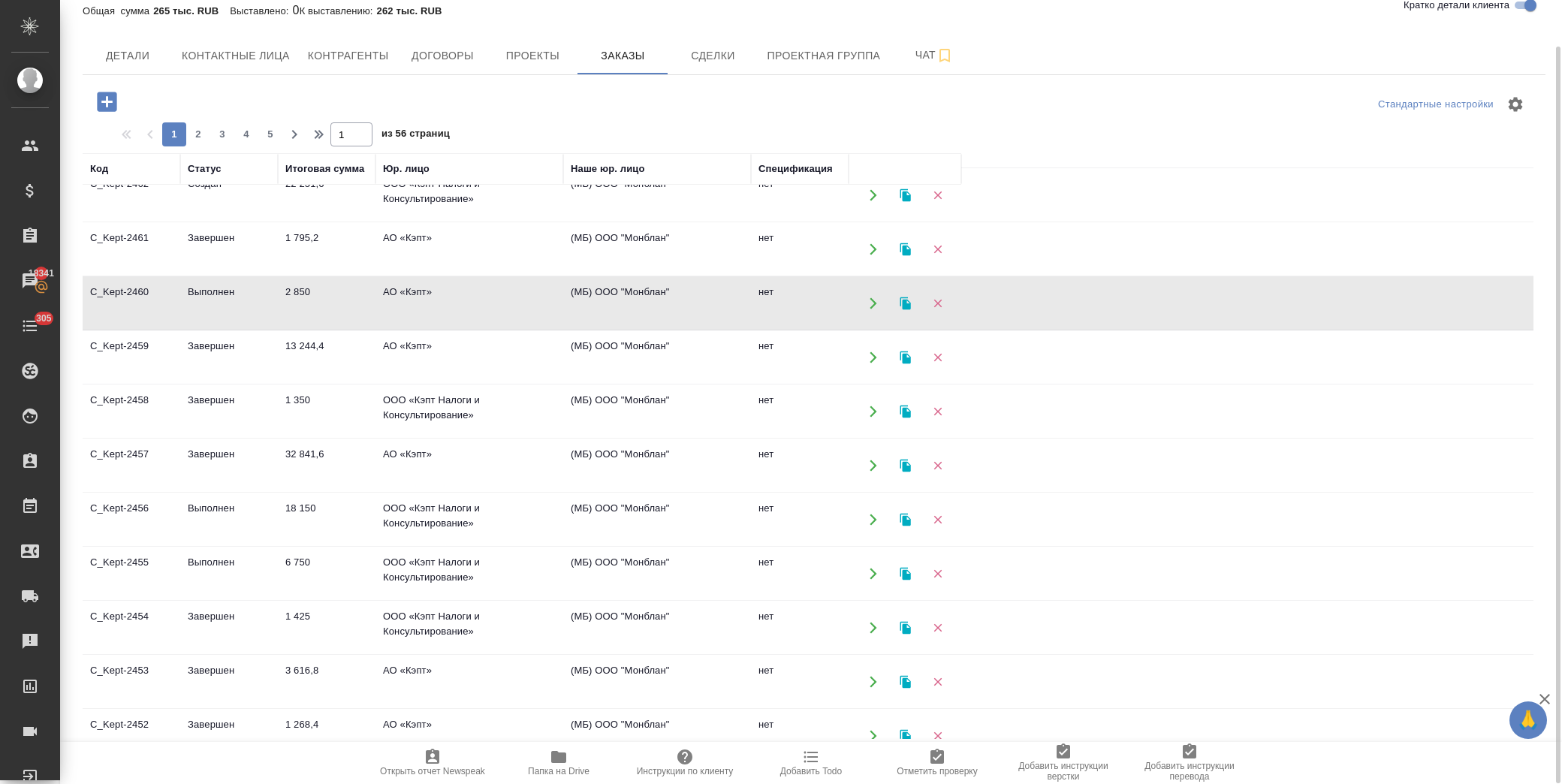
scroll to position [0, 0]
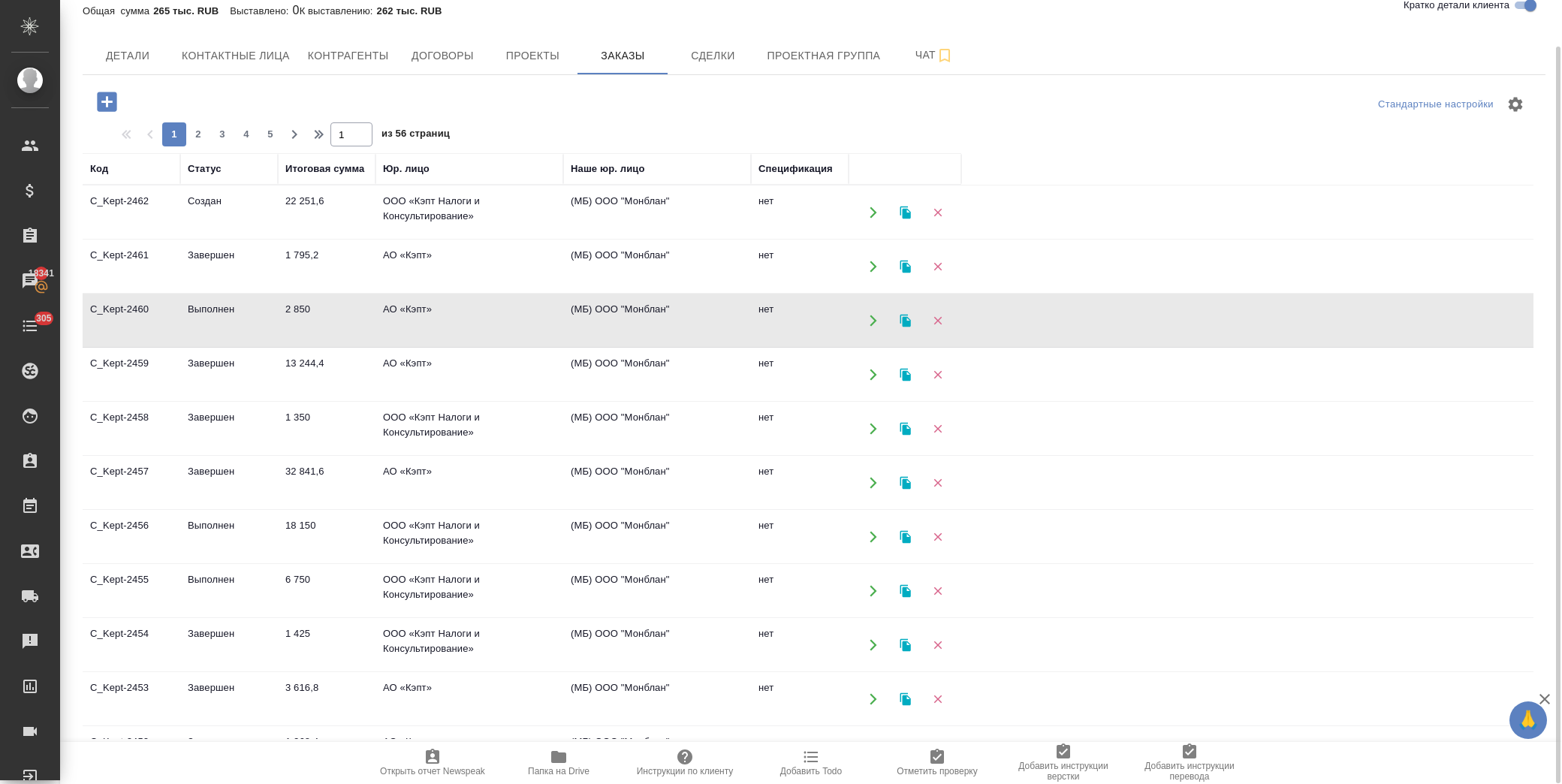
click at [478, 270] on td "АО «Кэпт»" at bounding box center [469, 267] width 188 height 53
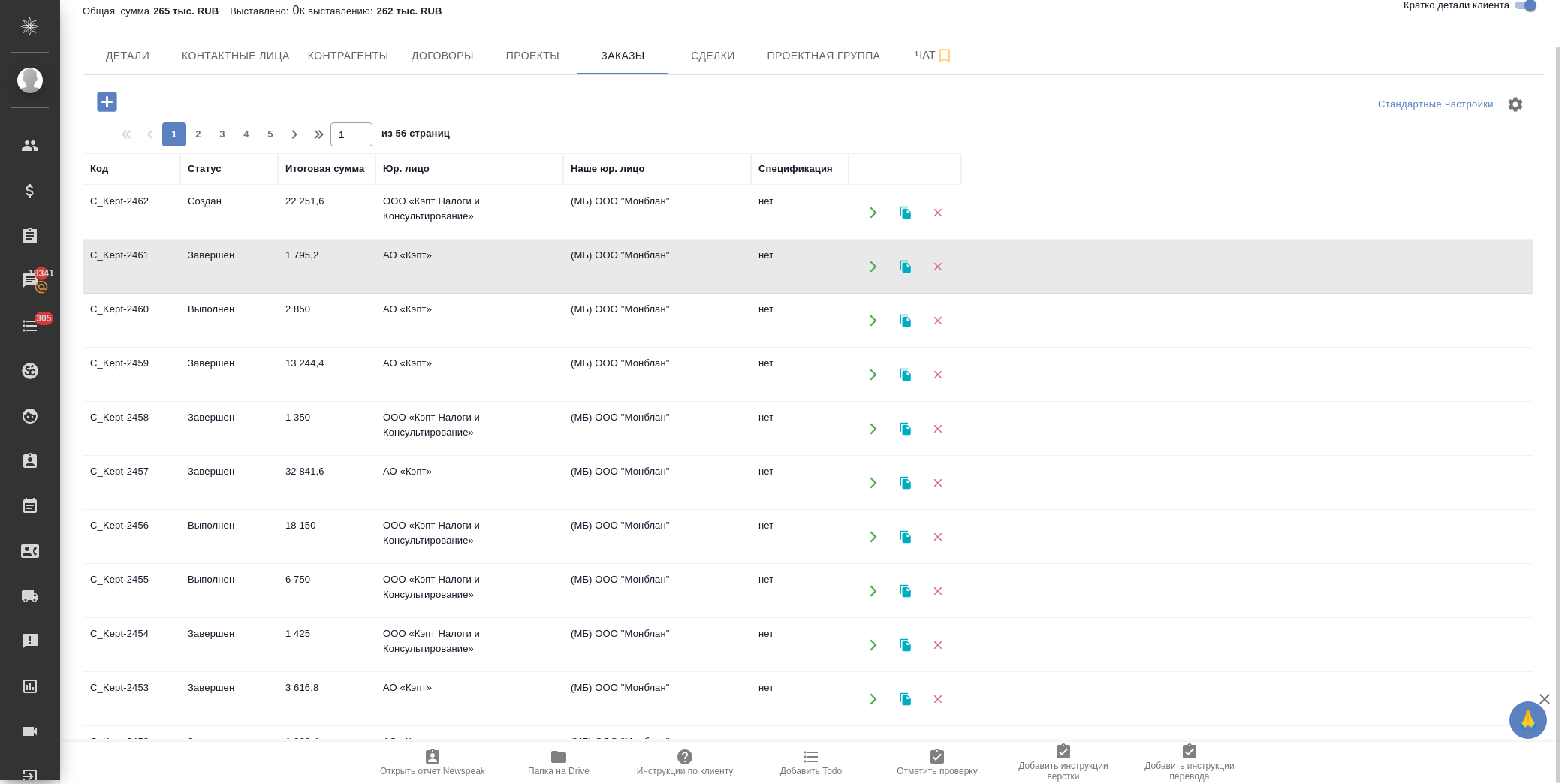
click at [478, 270] on td "АО «Кэпт»" at bounding box center [469, 267] width 188 height 53
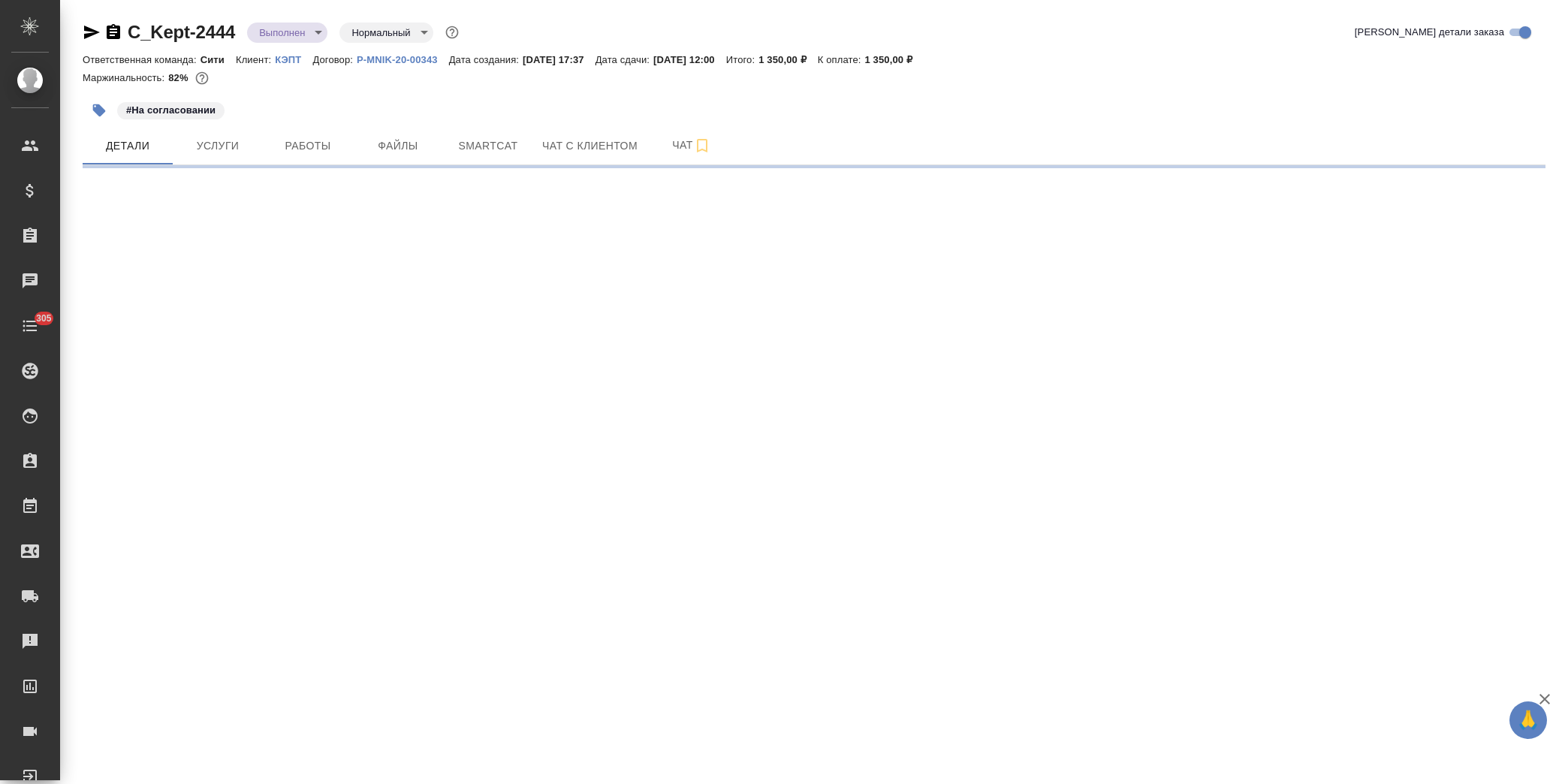
select select "RU"
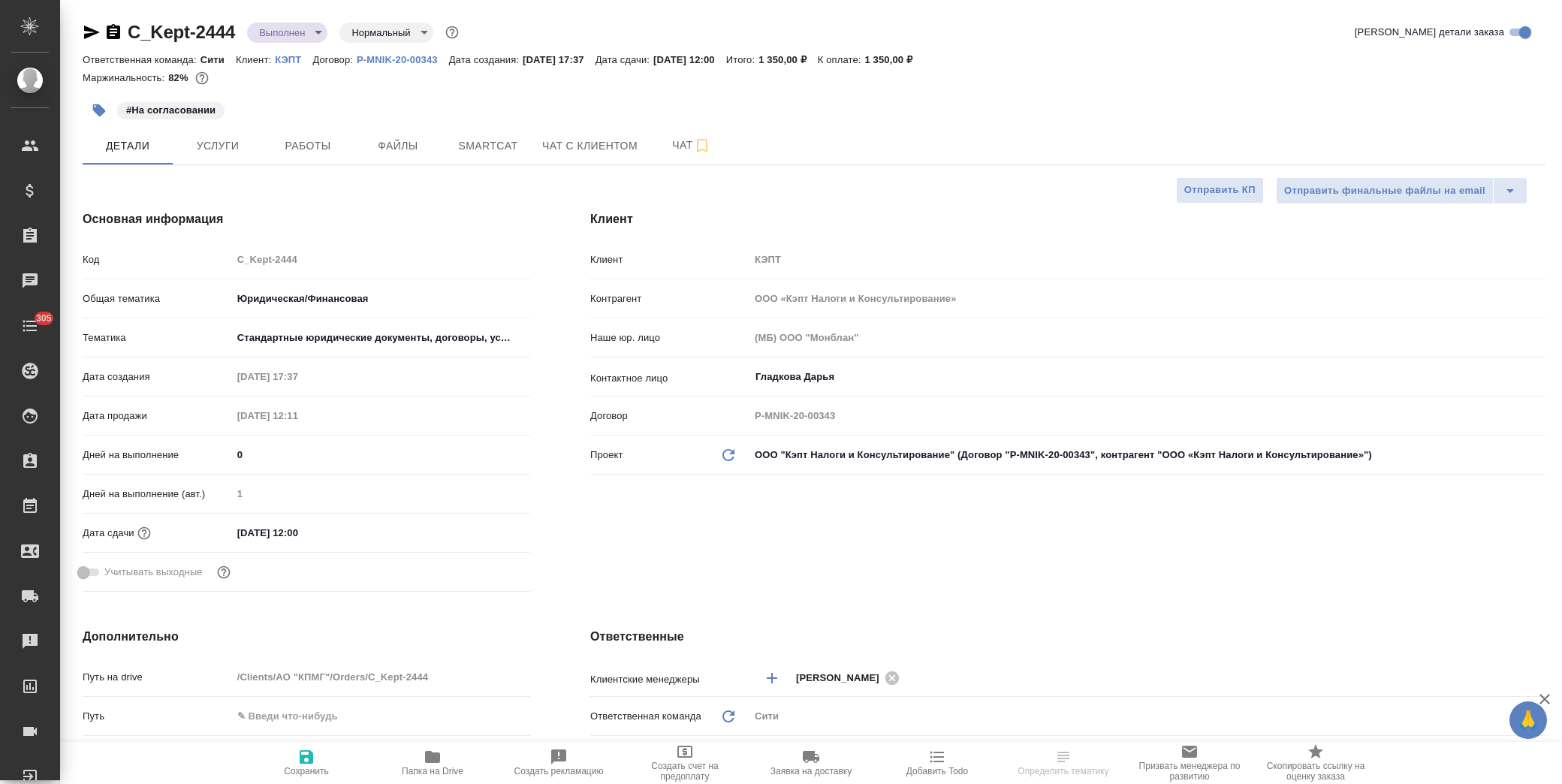
type textarea "x"
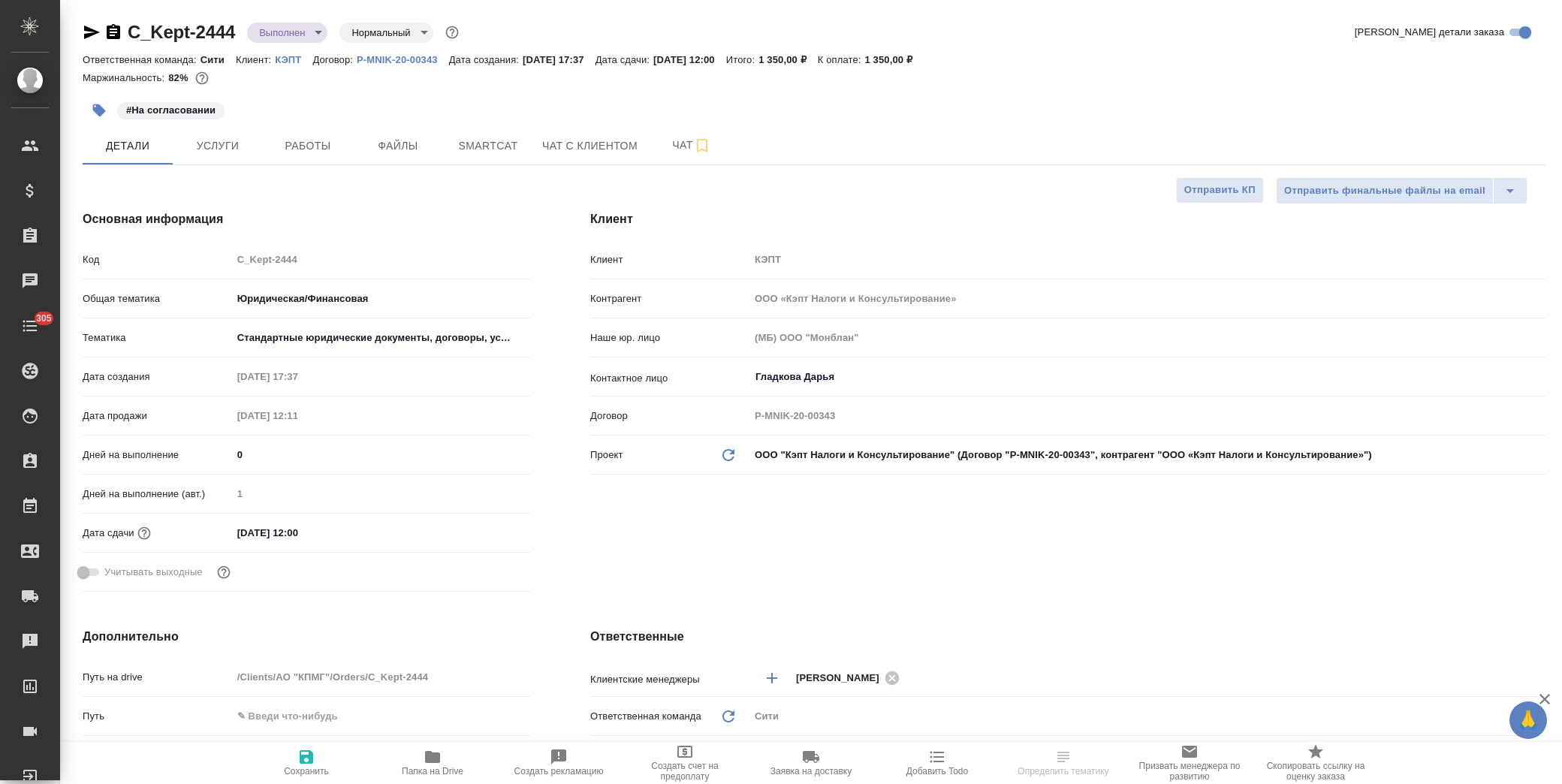
type textarea "x"
click at [343, 519] on div "Дата сдачи [DATE] 12:00" at bounding box center [307, 532] width 448 height 26
drag, startPoint x: 345, startPoint y: 526, endPoint x: 372, endPoint y: 527, distance: 27.0
click at [346, 526] on input "[DATE] 12:00" at bounding box center [298, 532] width 131 height 22
click at [477, 530] on icon "button" at bounding box center [486, 532] width 18 height 18
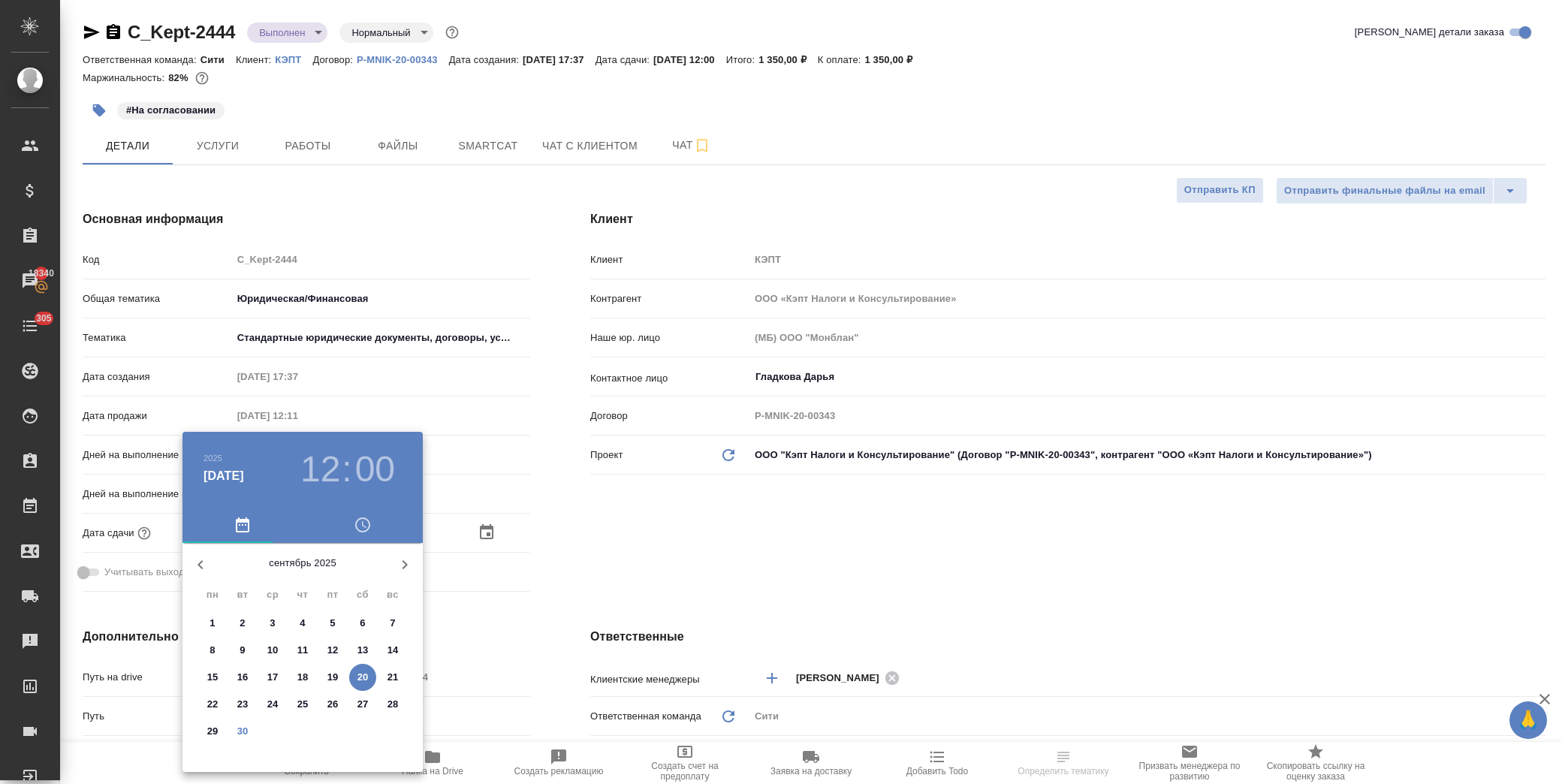
click at [399, 564] on div ".cls-1 fill:#fff; AWATERA [PERSON_NAME] Спецификации Заказы 18340 Чаты 305 Todo…" at bounding box center [781, 392] width 1562 height 784
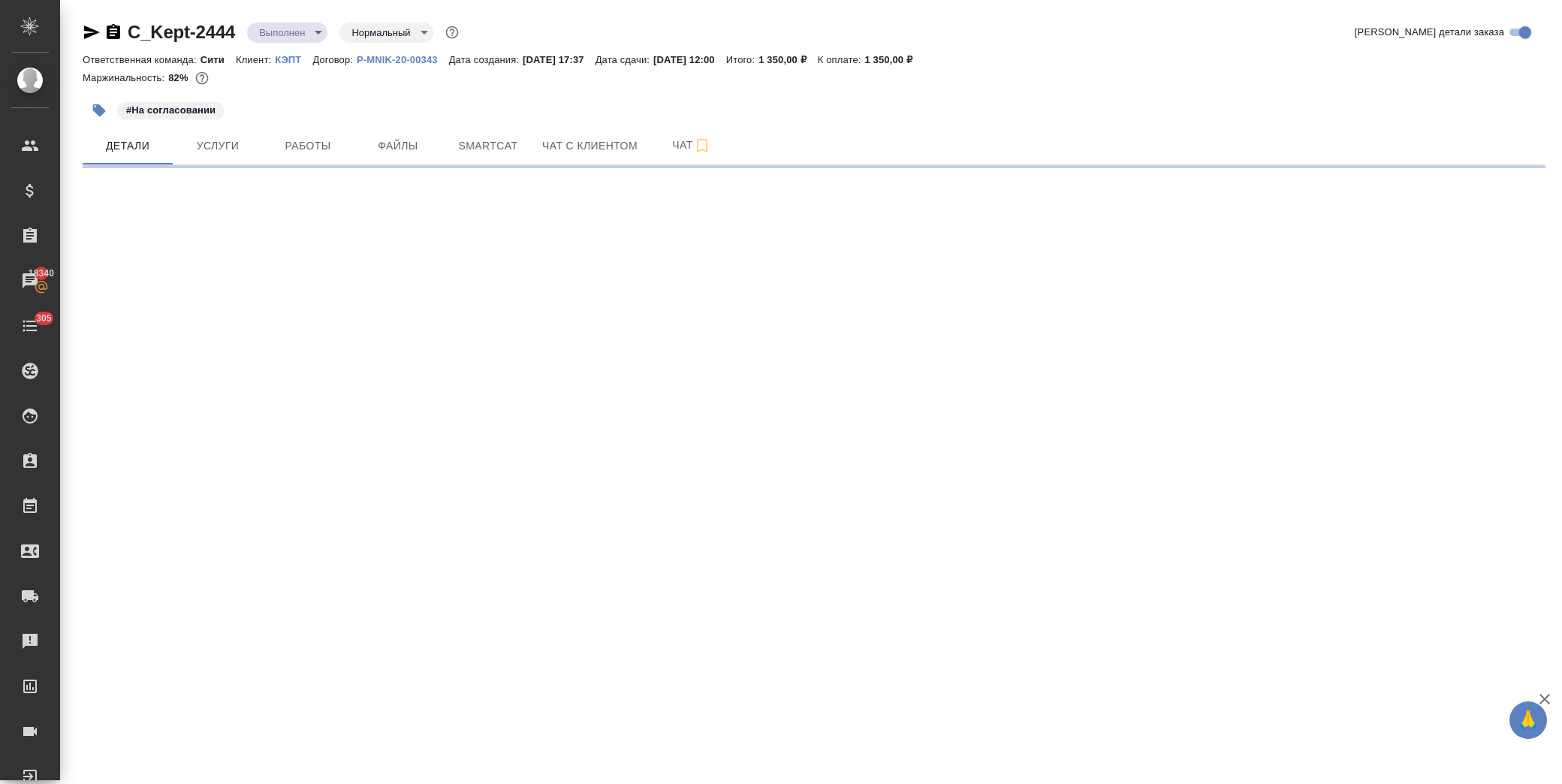
select select "RU"
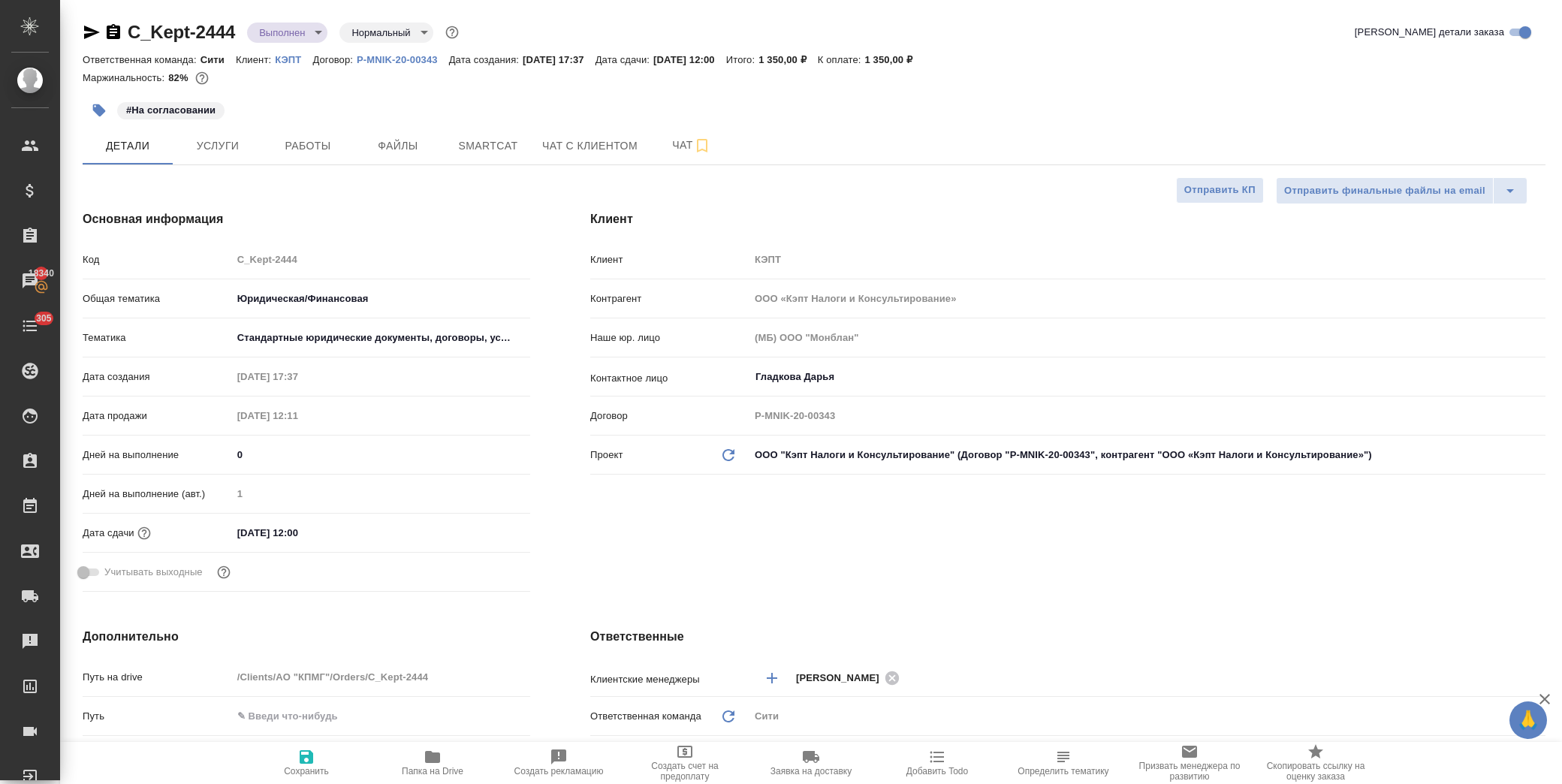
type textarea "x"
click at [351, 534] on input "[DATE] 12:00" at bounding box center [298, 532] width 131 height 22
click at [485, 526] on icon "button" at bounding box center [486, 531] width 14 height 15
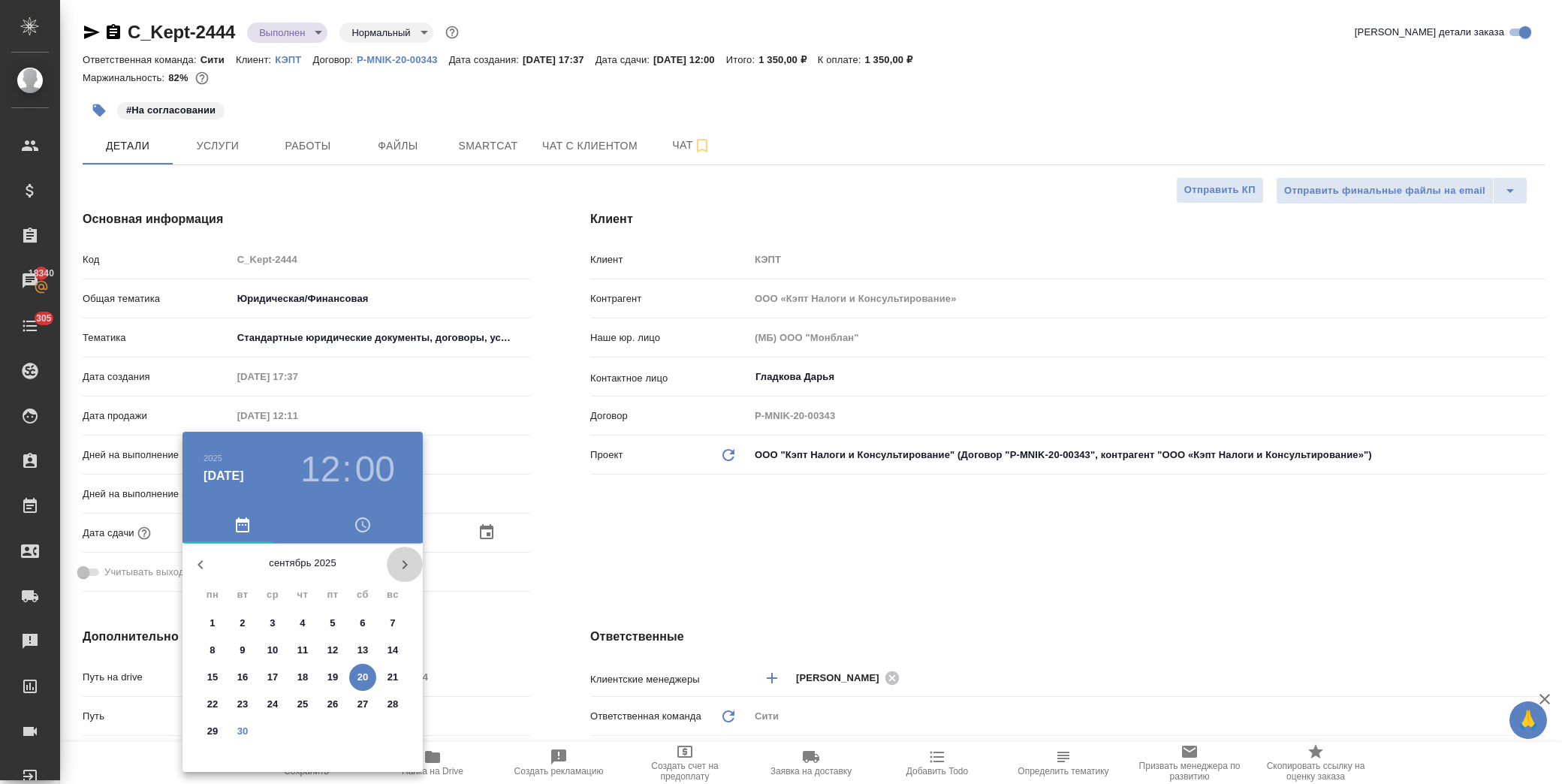
click at [408, 556] on icon "button" at bounding box center [405, 564] width 18 height 18
click at [273, 624] on p "1" at bounding box center [272, 623] width 6 height 15
type input "[DATE] 12:00"
type textarea "x"
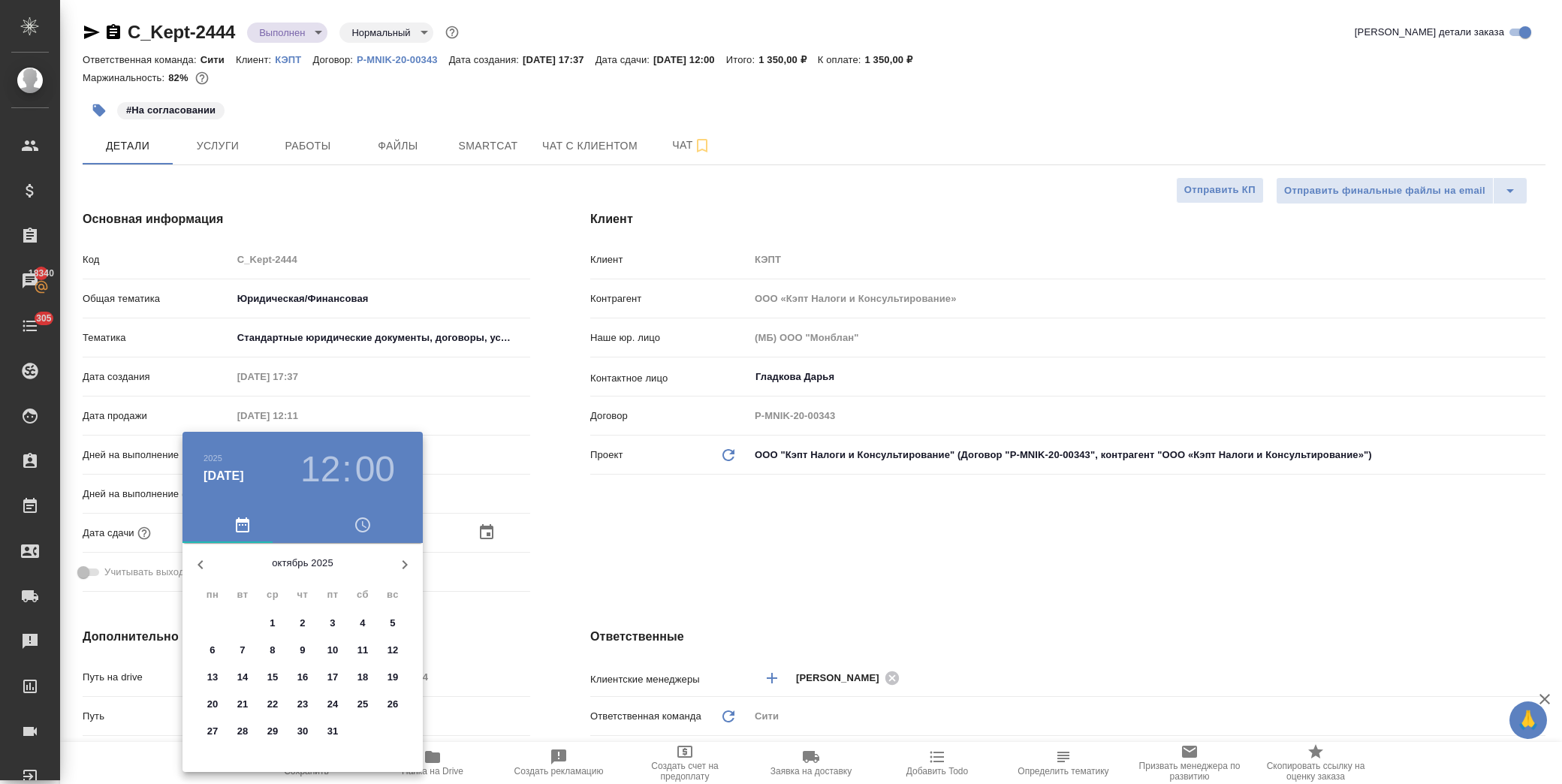
type textarea "x"
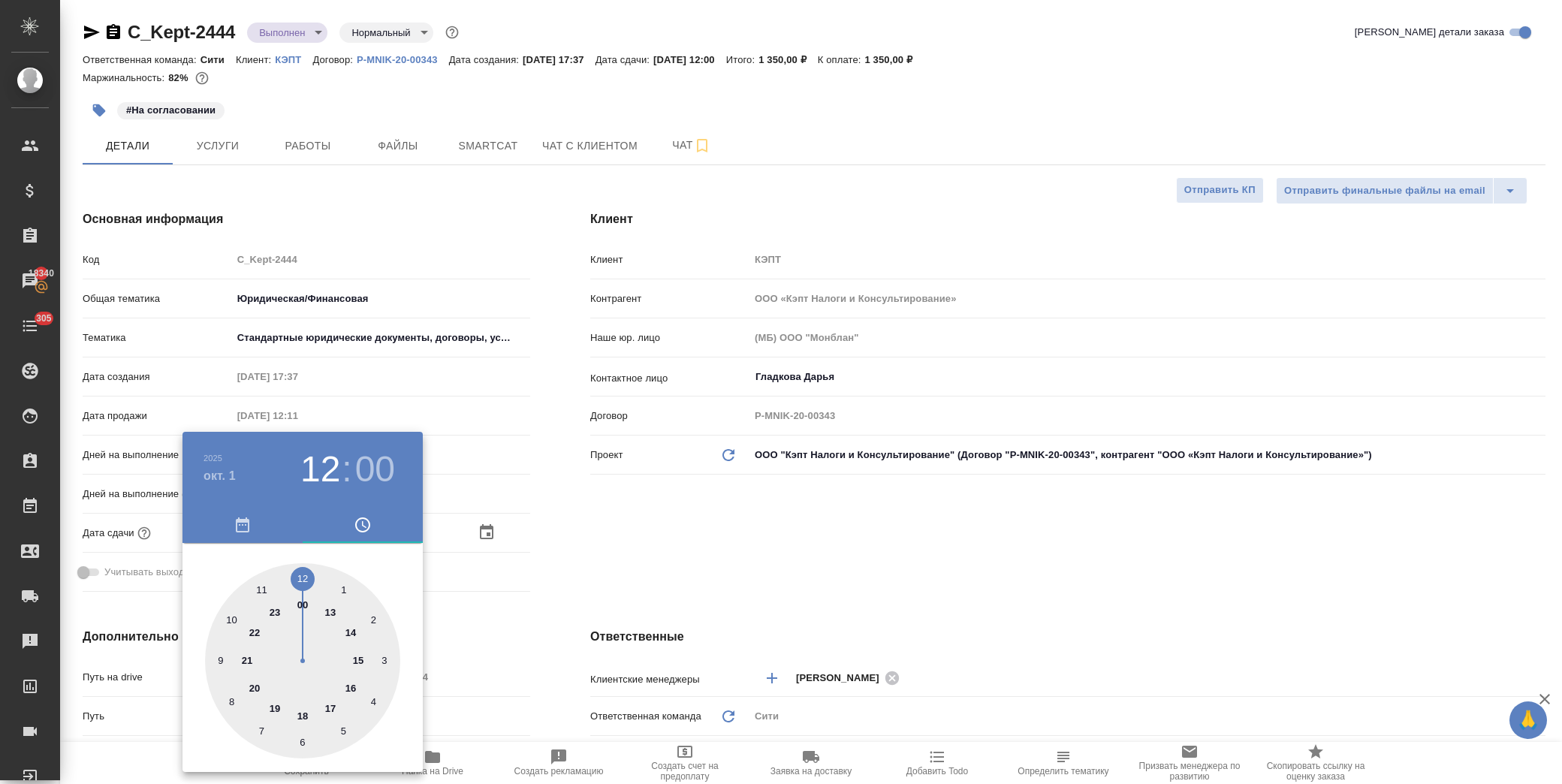
click at [531, 629] on div at bounding box center [781, 392] width 1562 height 784
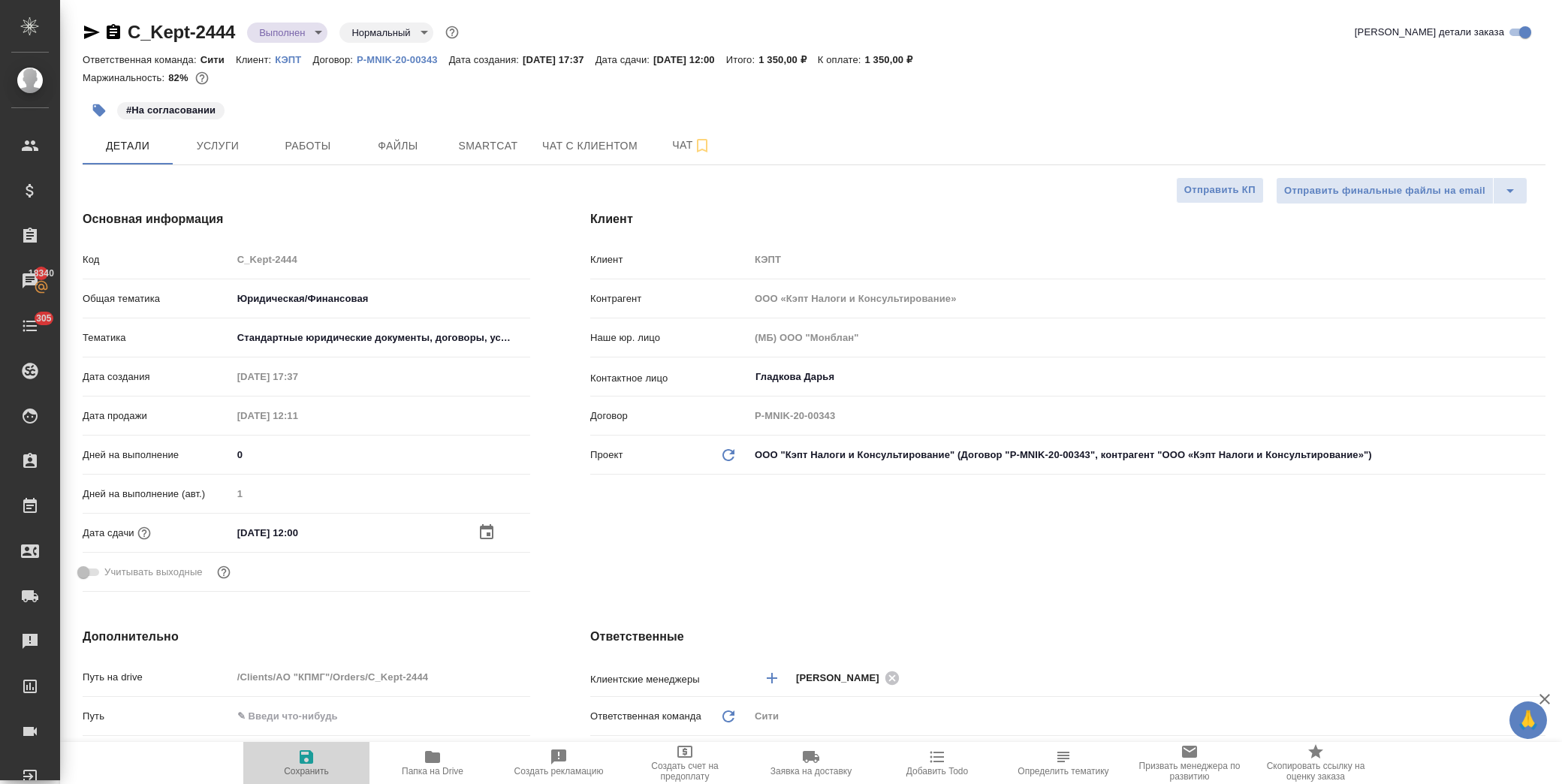
click at [304, 756] on icon "button" at bounding box center [306, 756] width 14 height 14
type textarea "x"
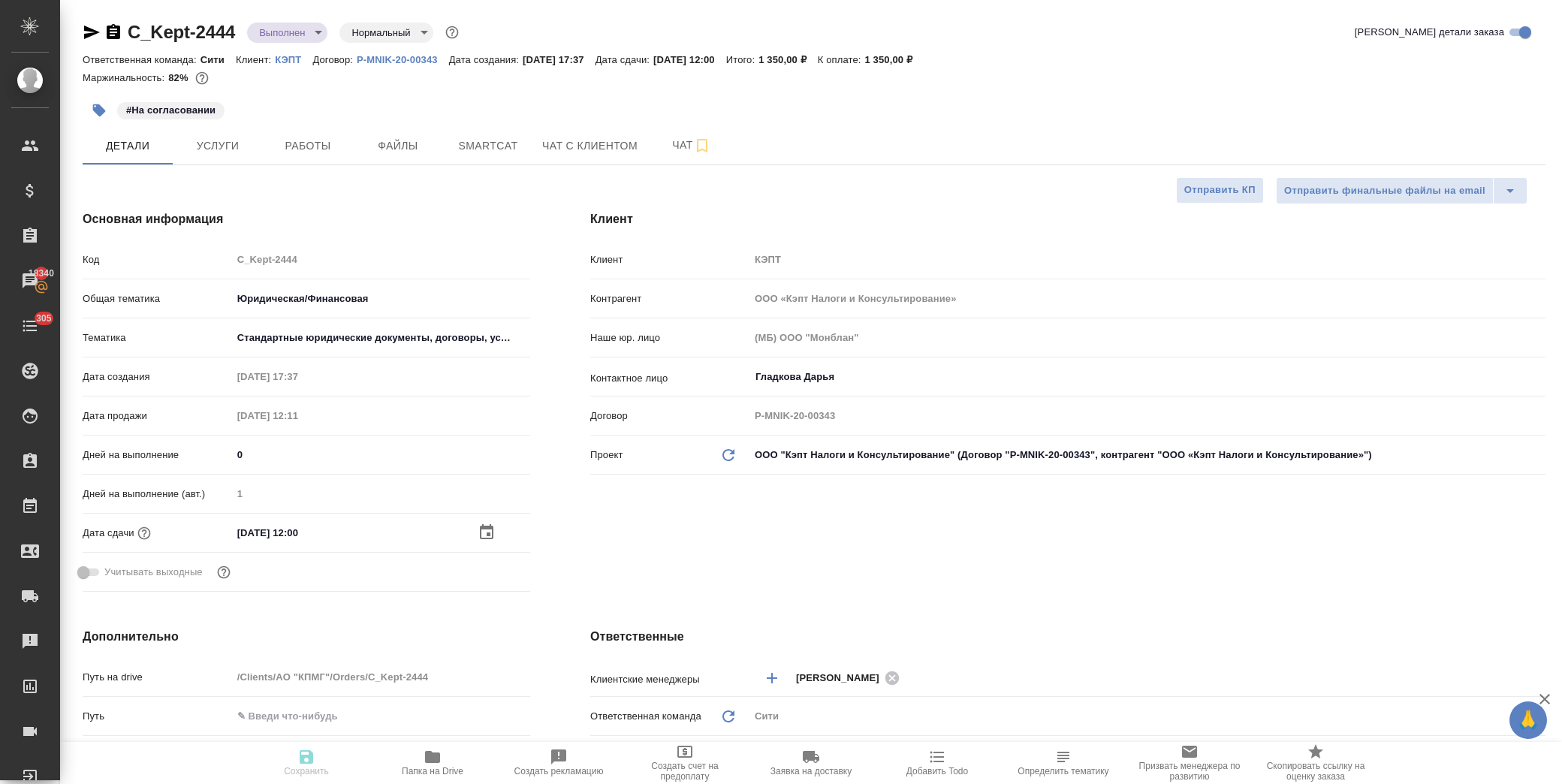
type textarea "x"
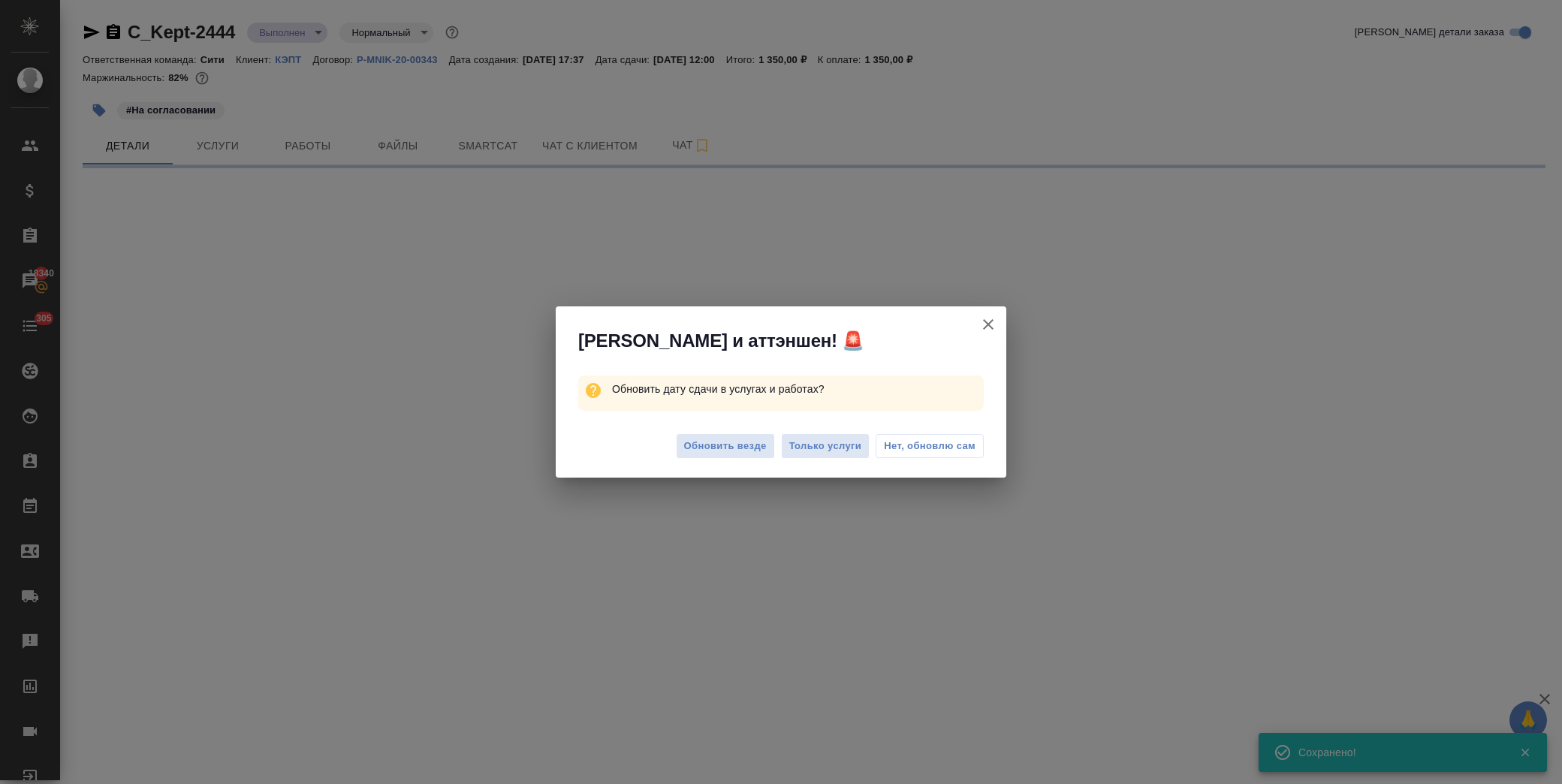
select select "RU"
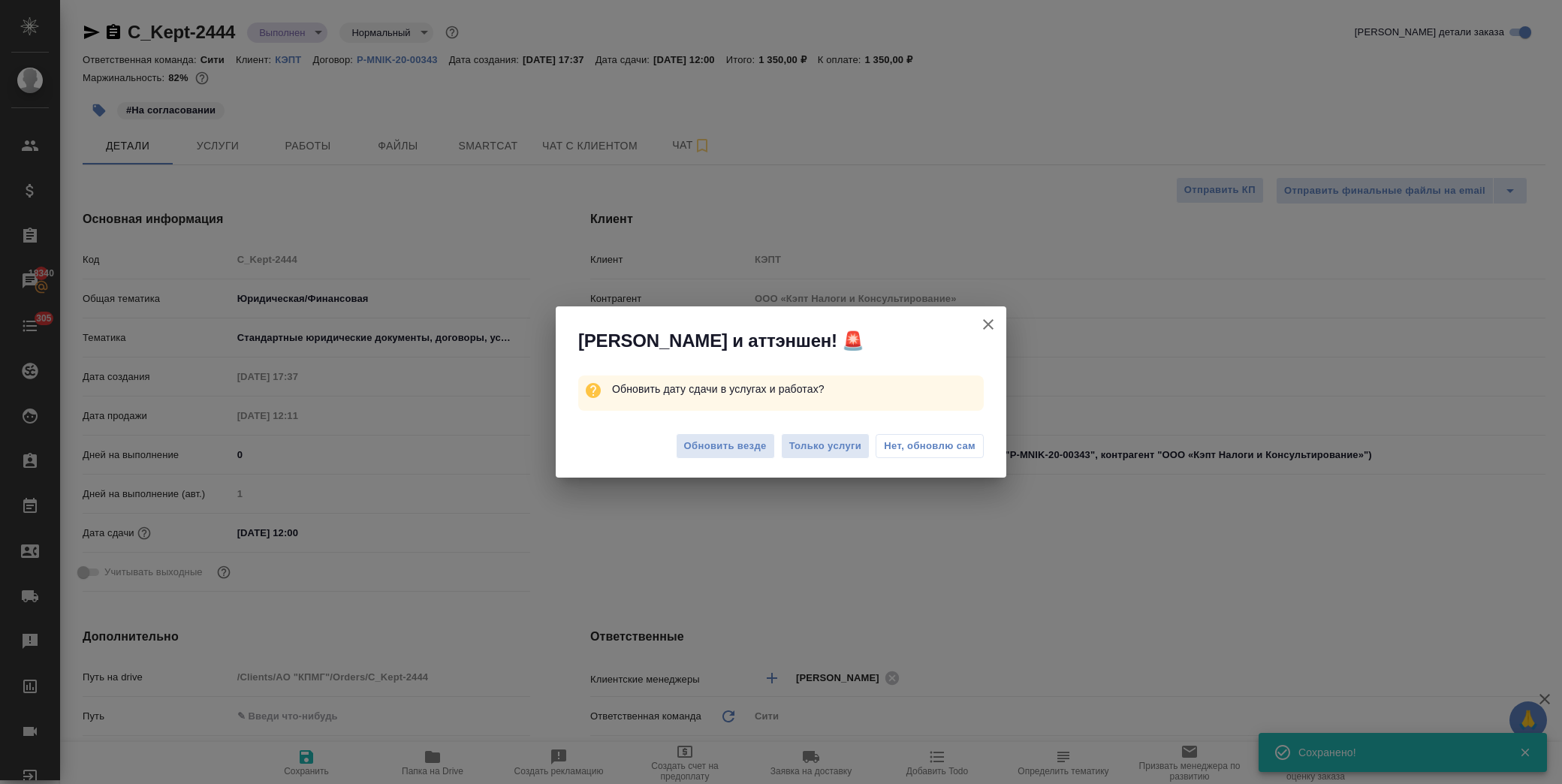
type textarea "x"
click at [903, 448] on span "Нет, обновлю сам" at bounding box center [929, 445] width 92 height 15
type textarea "x"
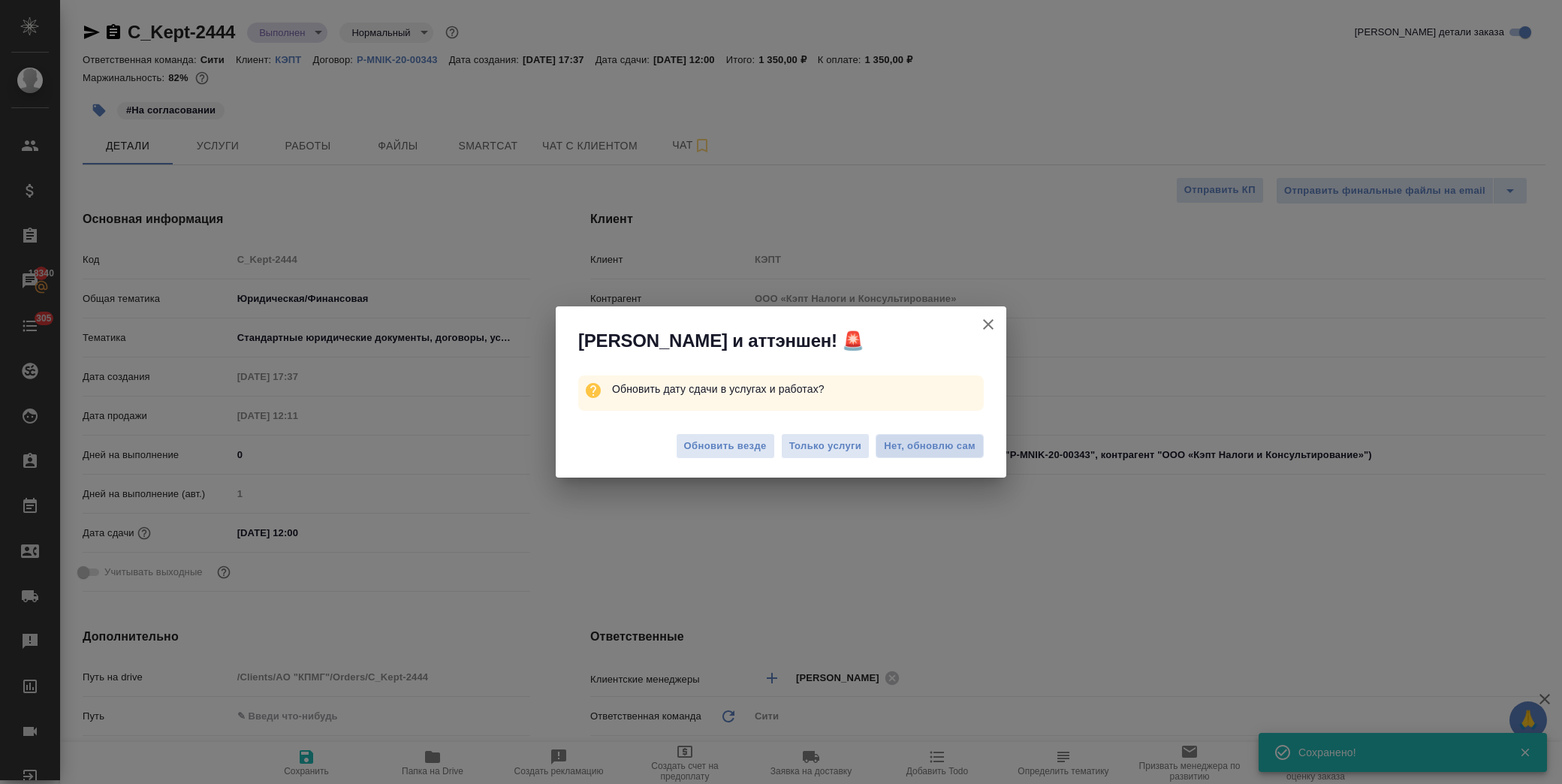
type textarea "x"
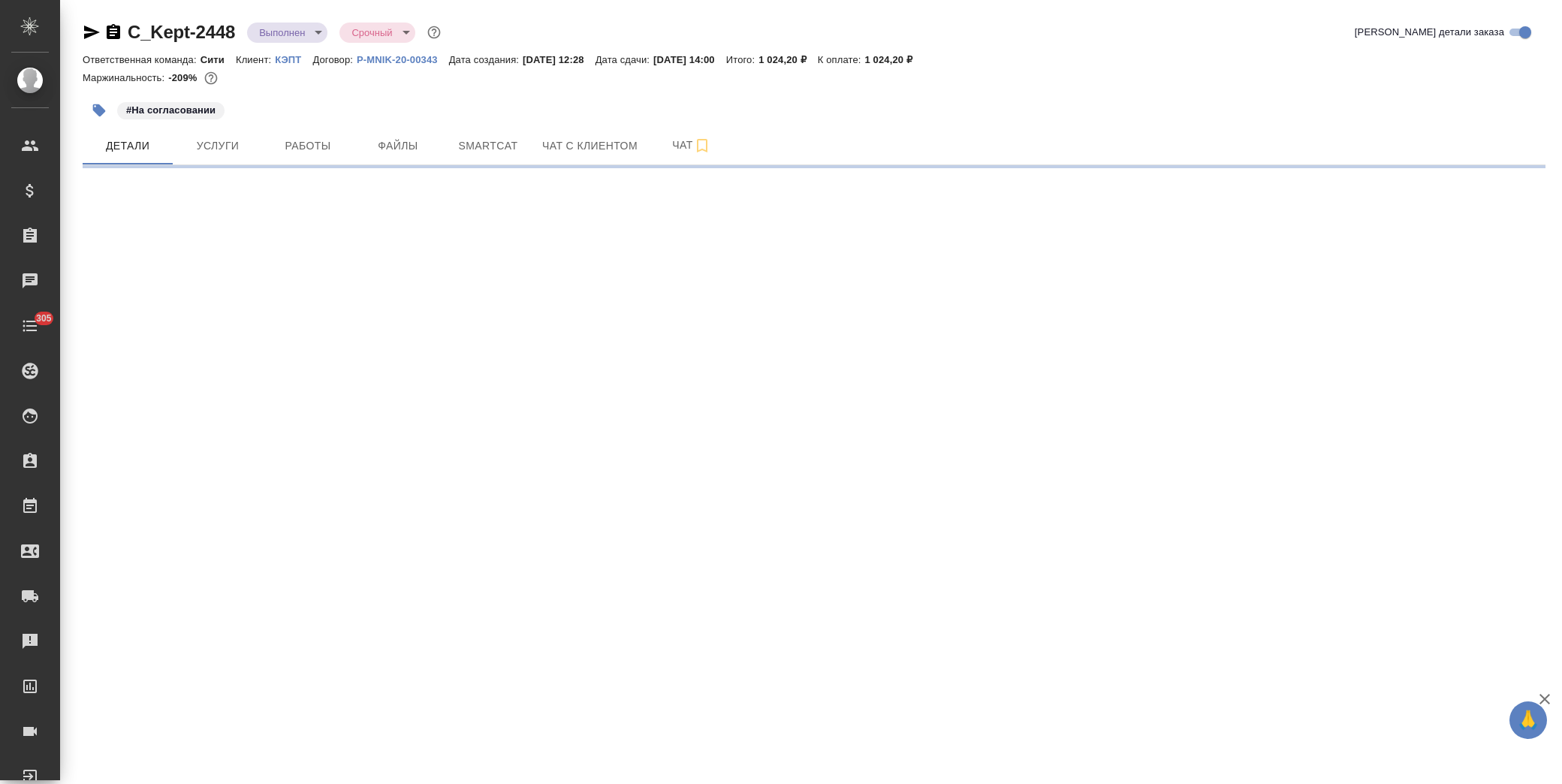
select select "RU"
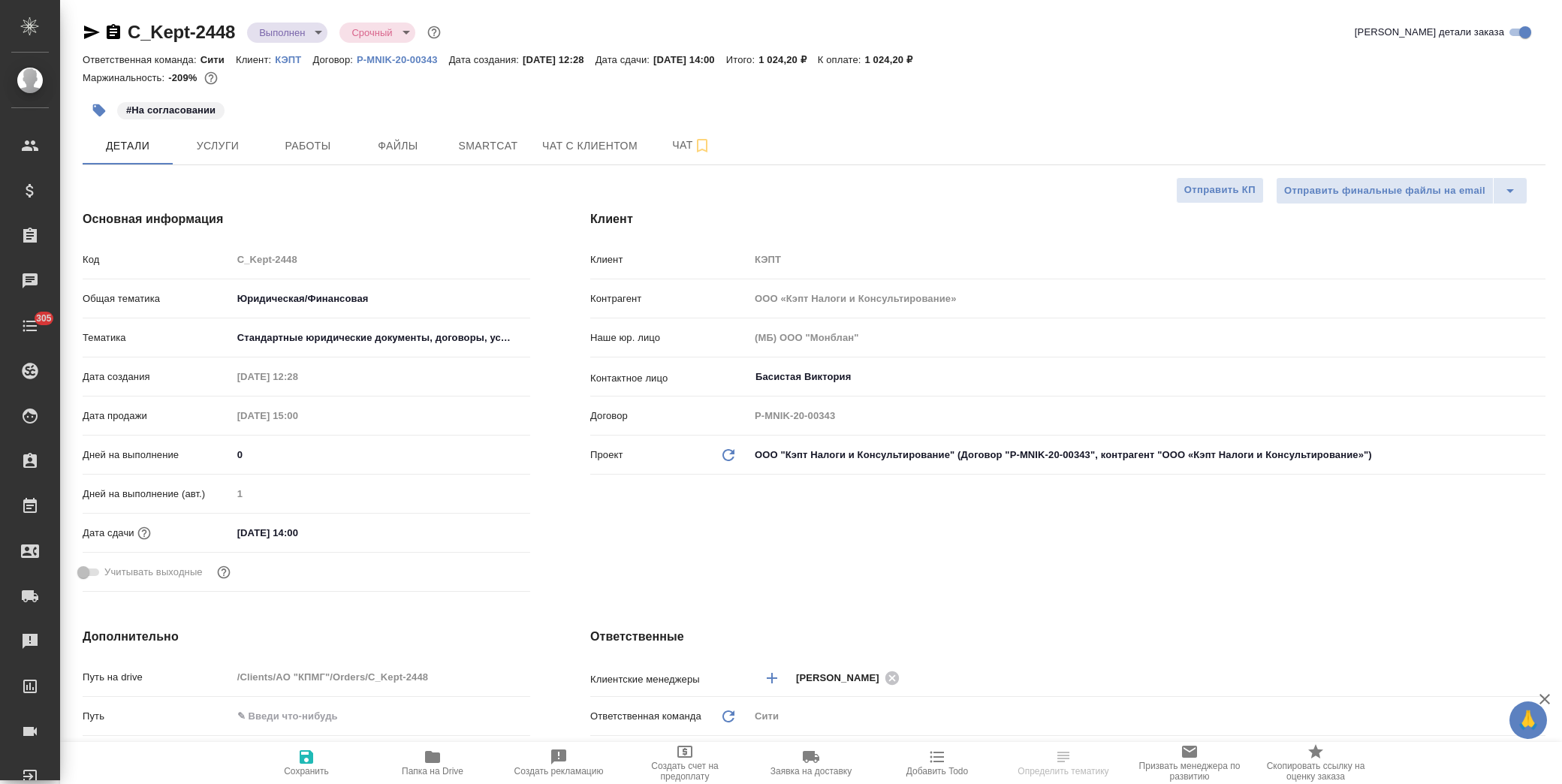
type textarea "x"
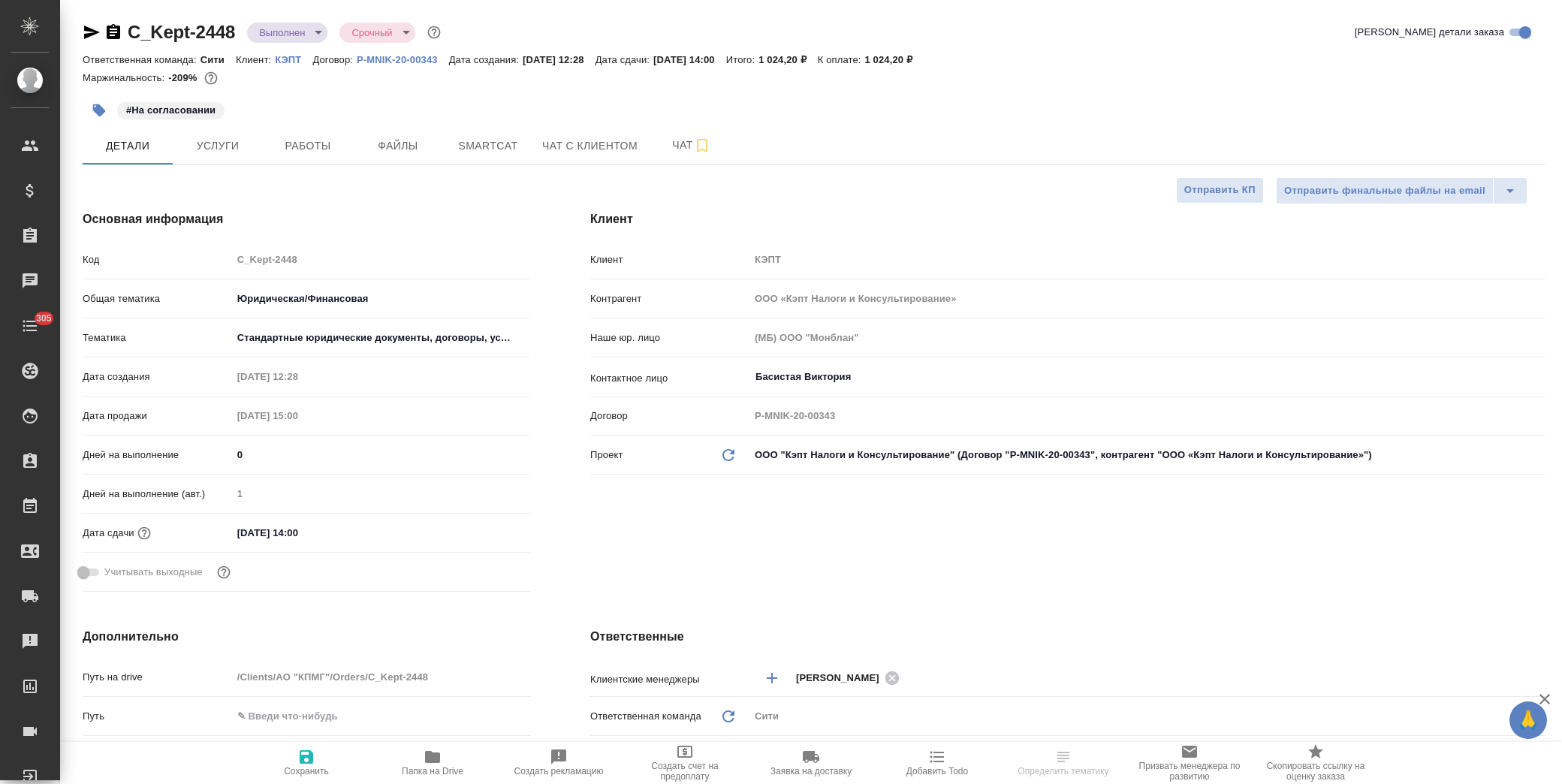
type textarea "x"
click at [204, 144] on span "Услуги" at bounding box center [218, 146] width 72 height 19
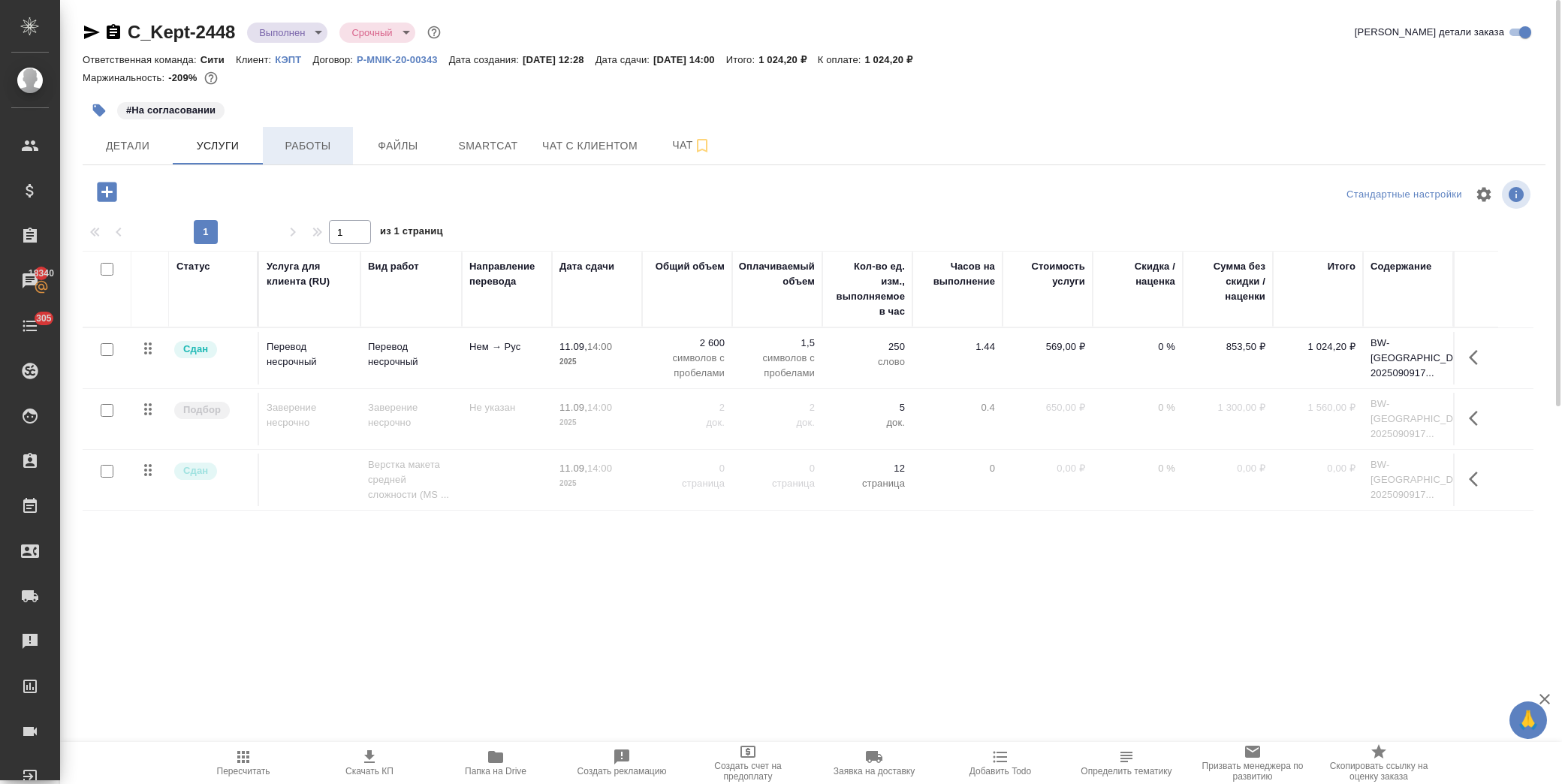
click at [311, 148] on span "Работы" at bounding box center [308, 146] width 72 height 19
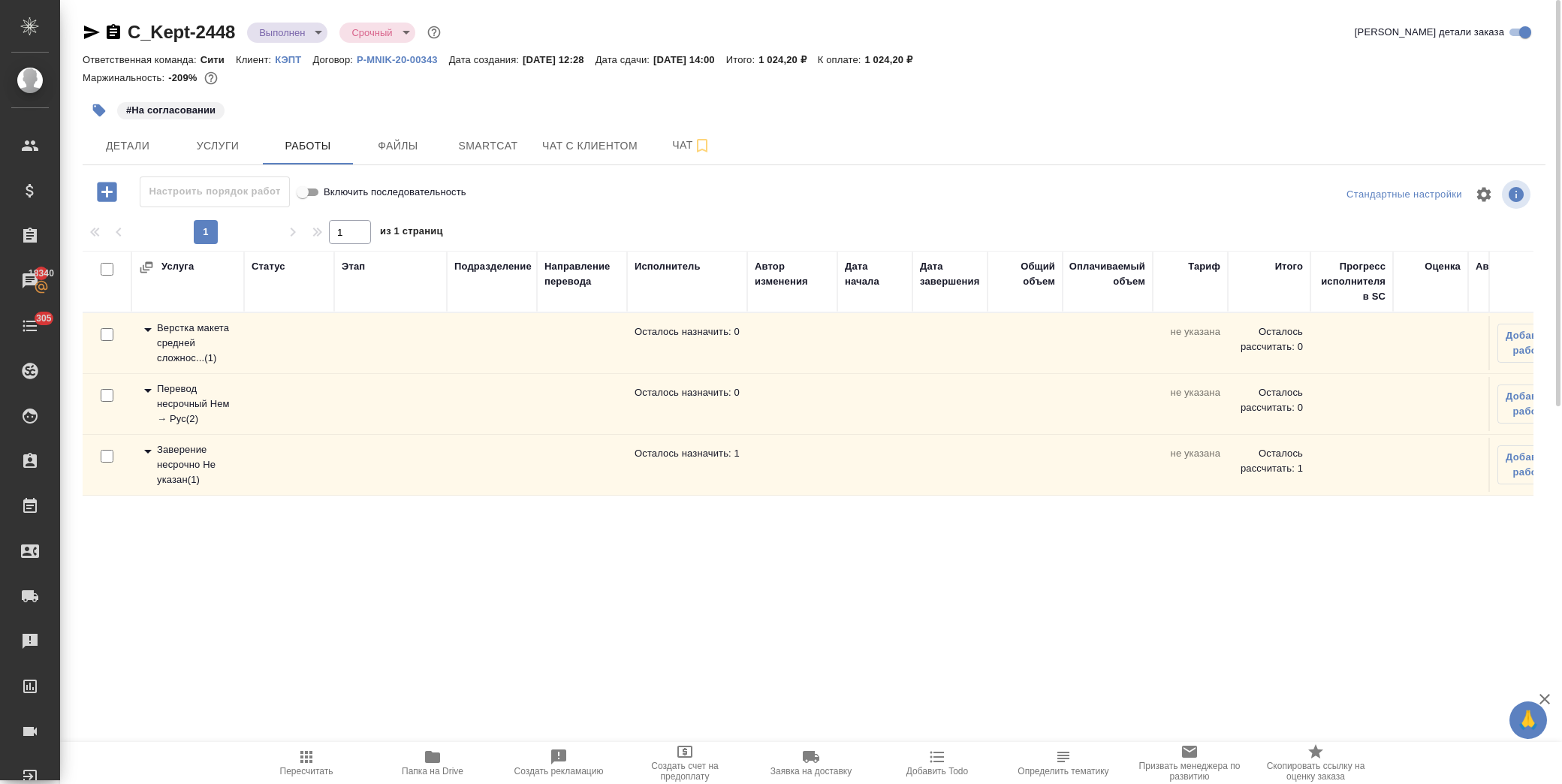
click at [139, 386] on icon at bounding box center [147, 390] width 18 height 18
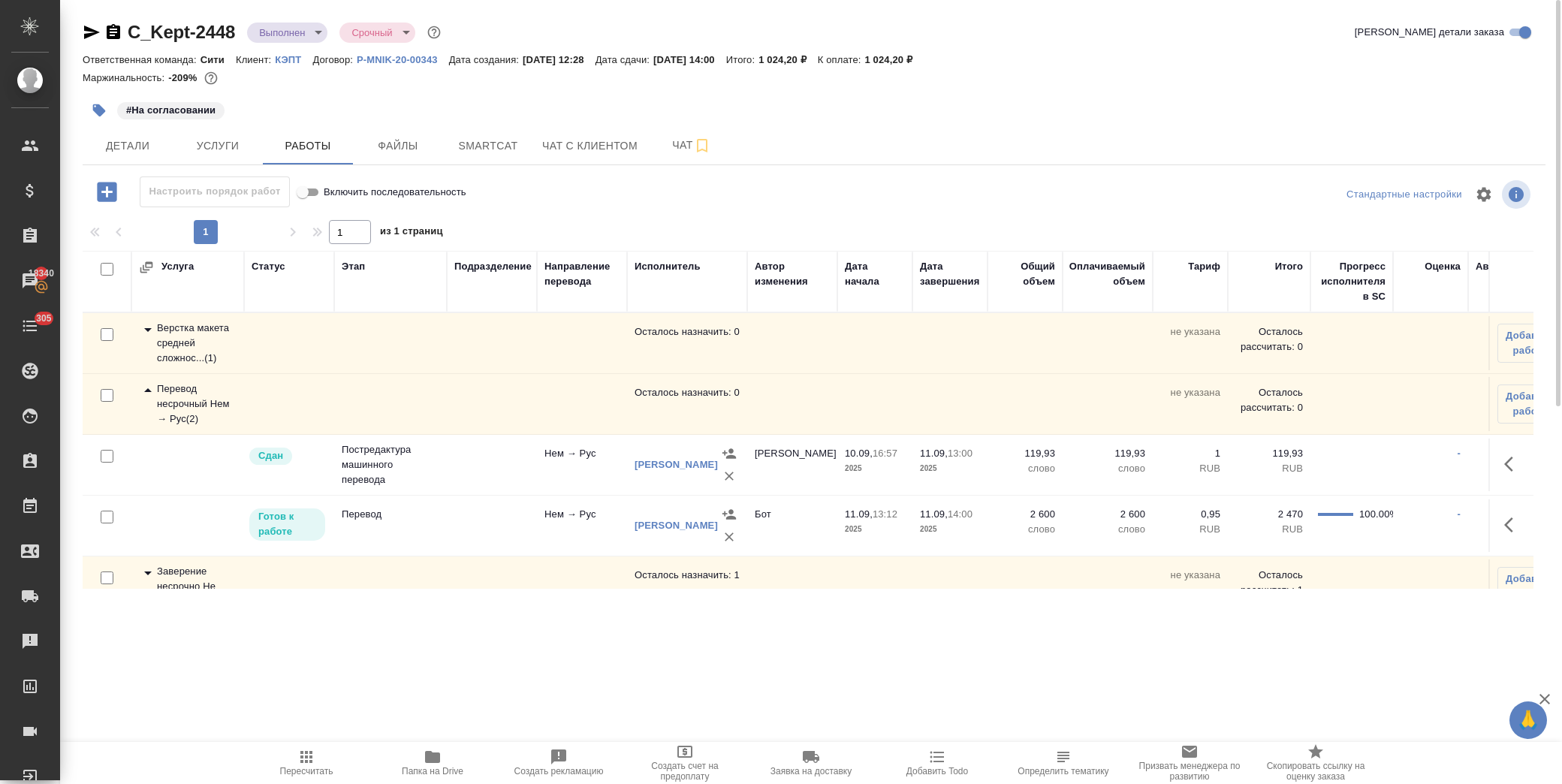
click at [144, 328] on icon at bounding box center [147, 329] width 18 height 18
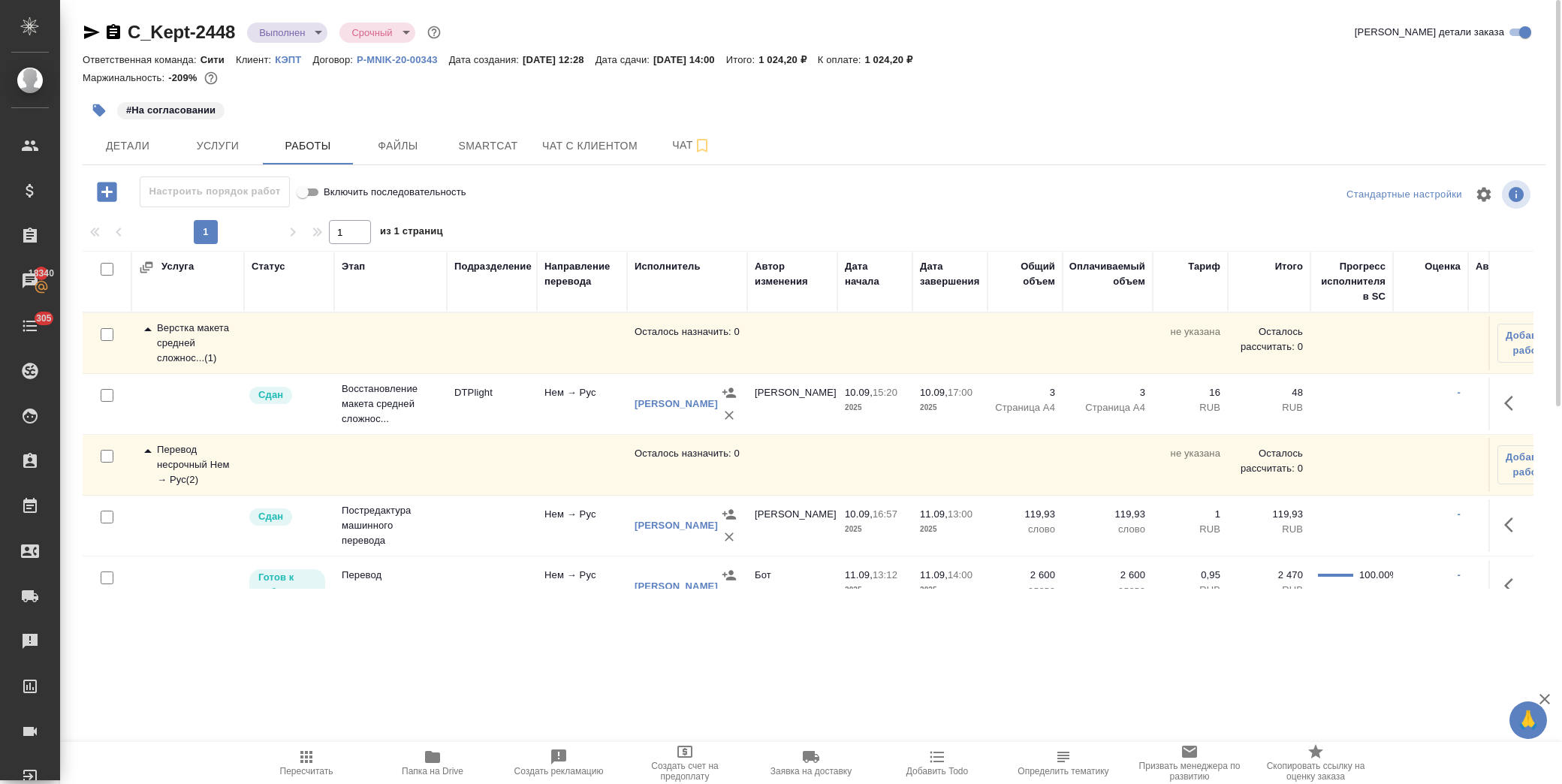
click at [144, 328] on icon at bounding box center [147, 329] width 18 height 18
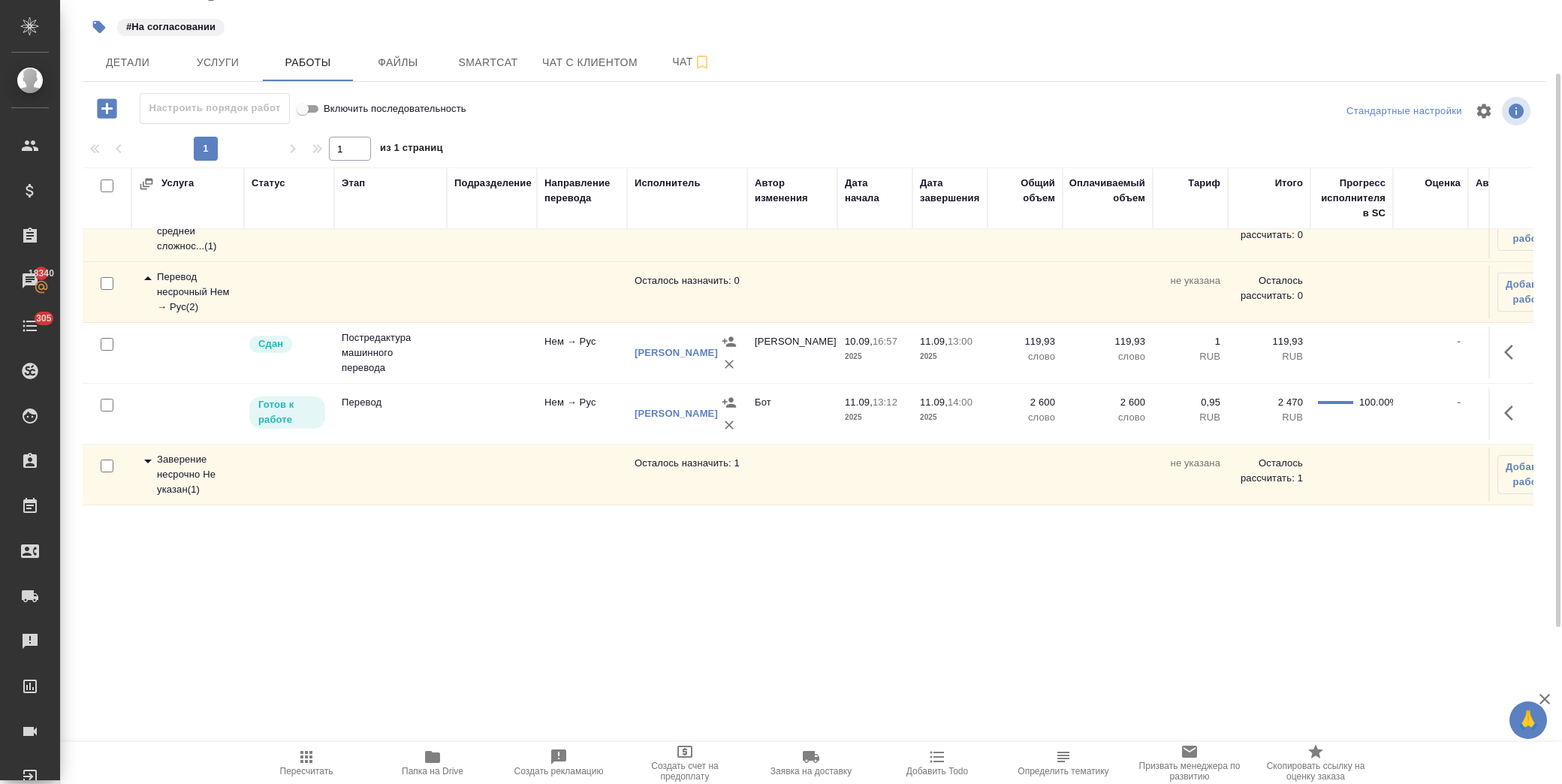
scroll to position [41, 0]
click at [144, 452] on icon at bounding box center [147, 461] width 18 height 18
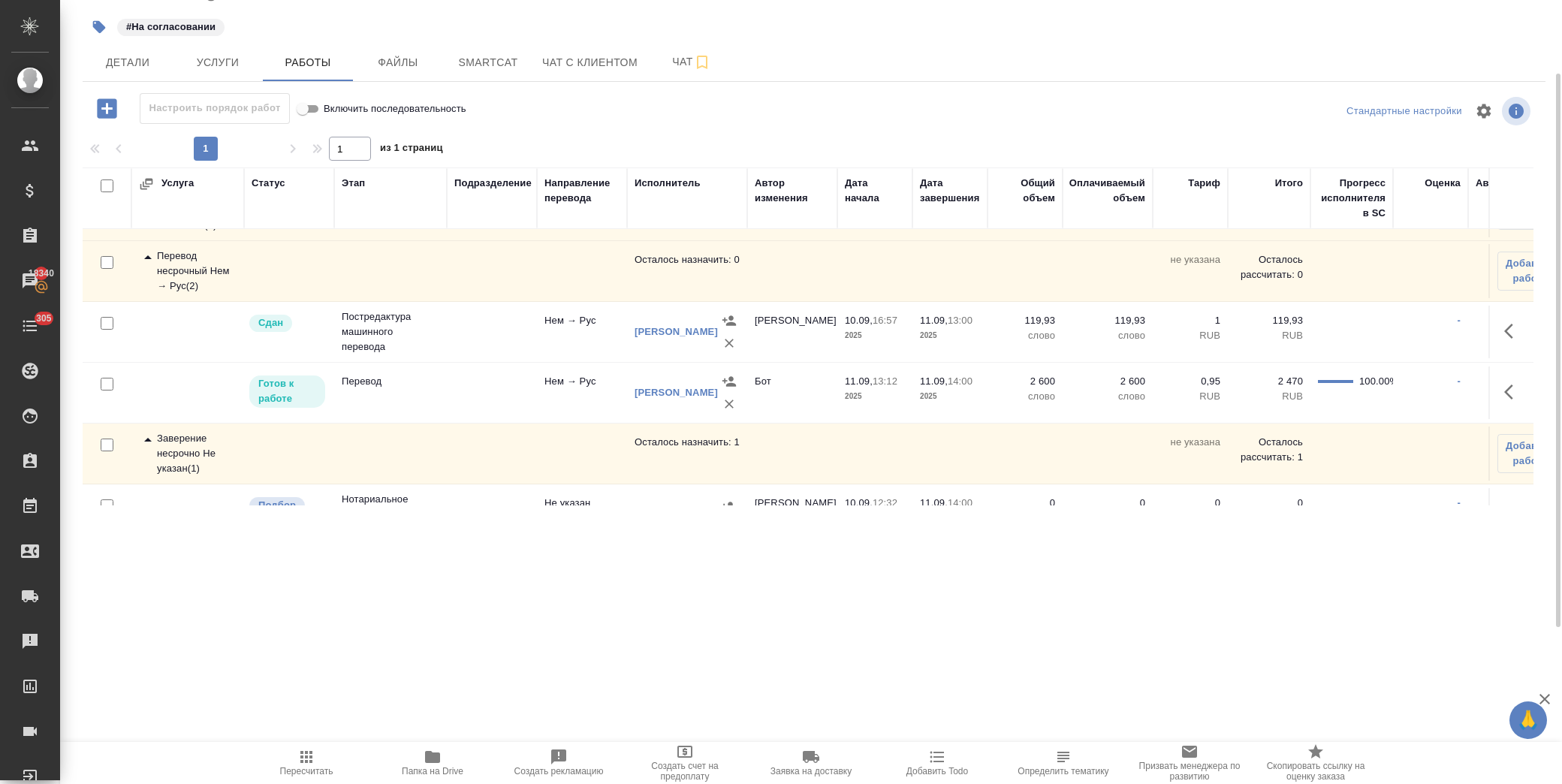
scroll to position [0, 0]
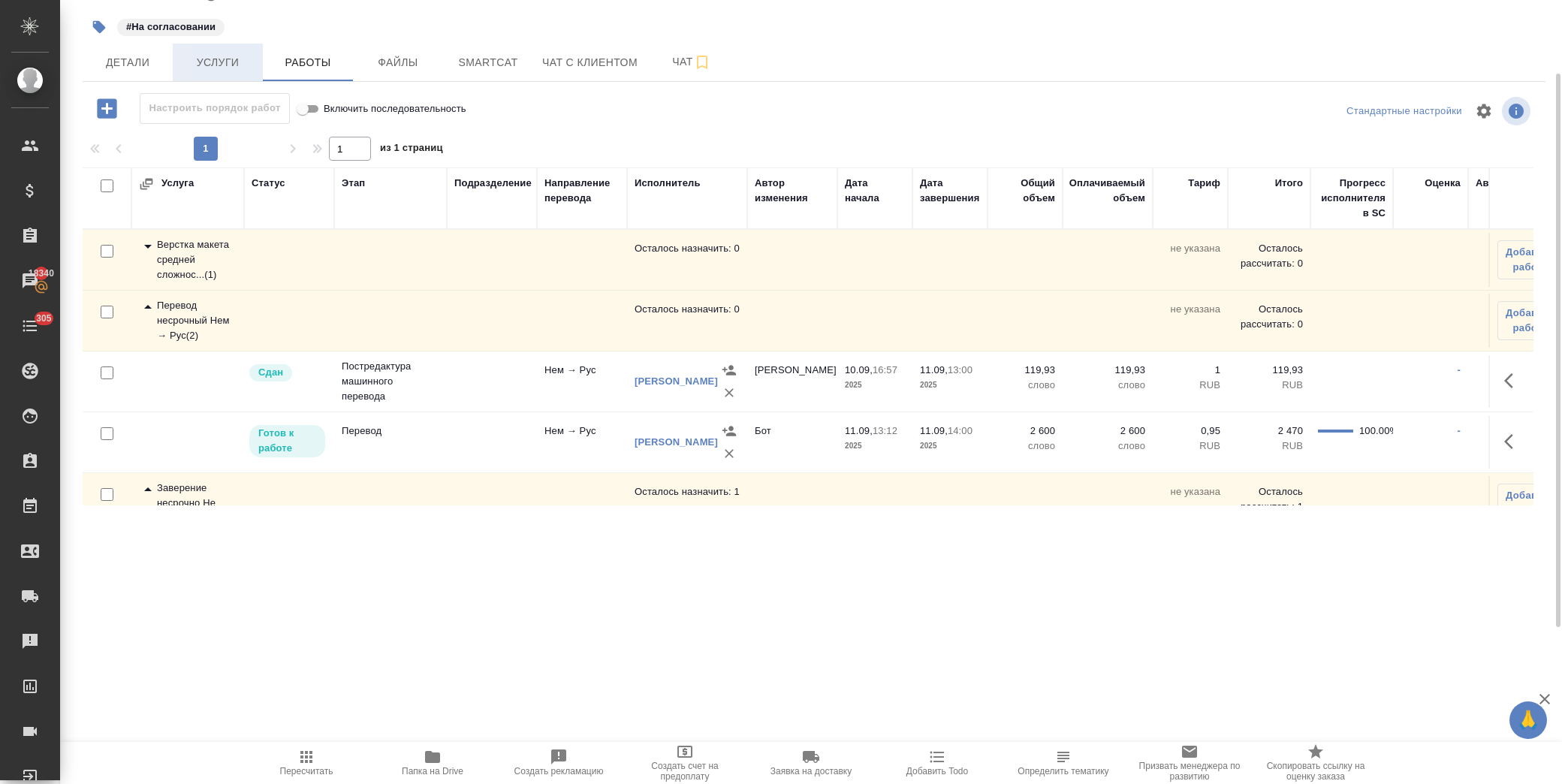
click at [230, 75] on button "Услуги" at bounding box center [218, 62] width 90 height 37
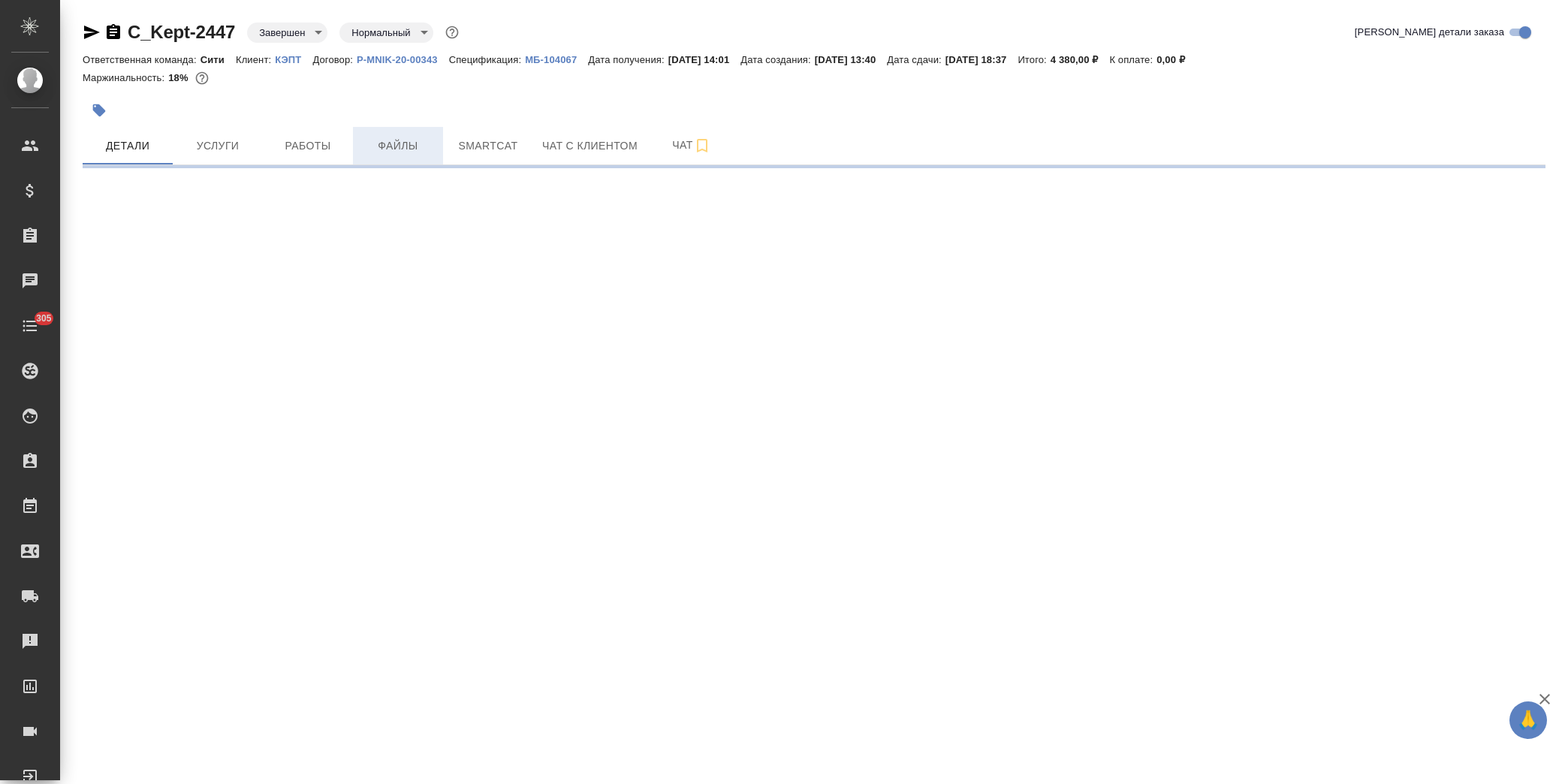
select select "RU"
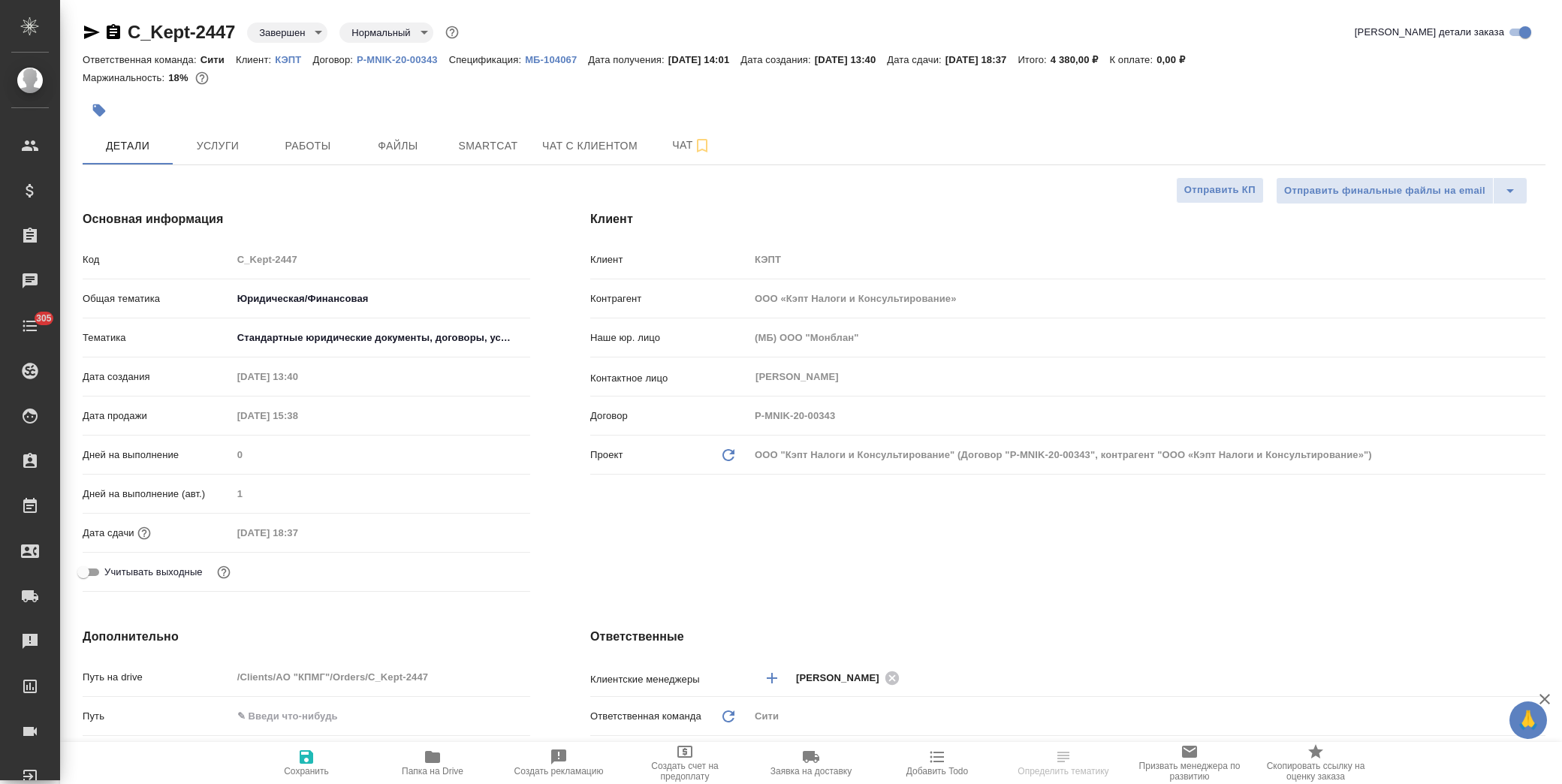
type textarea "x"
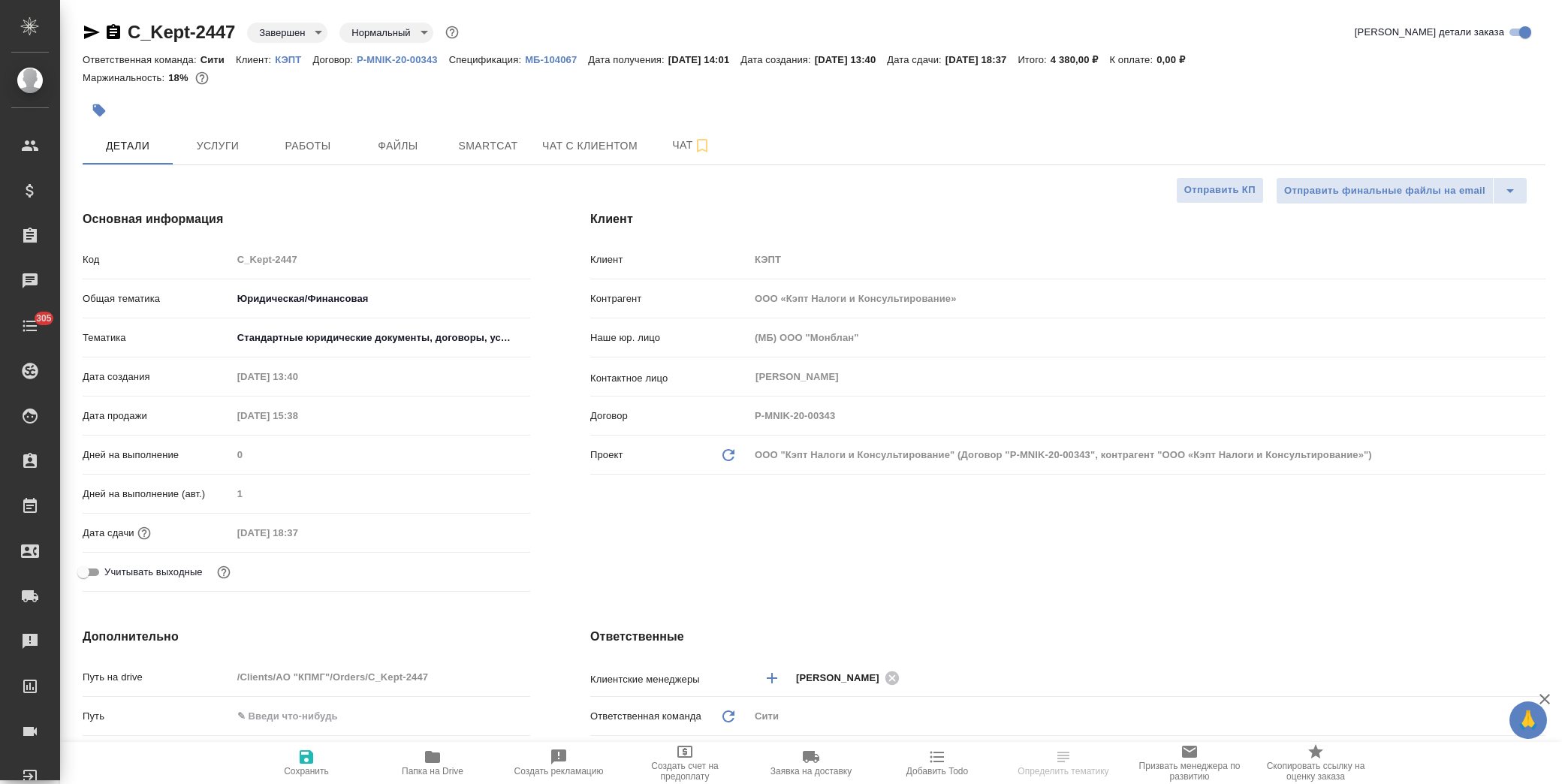
type textarea "x"
click at [222, 151] on span "Услуги" at bounding box center [218, 146] width 72 height 19
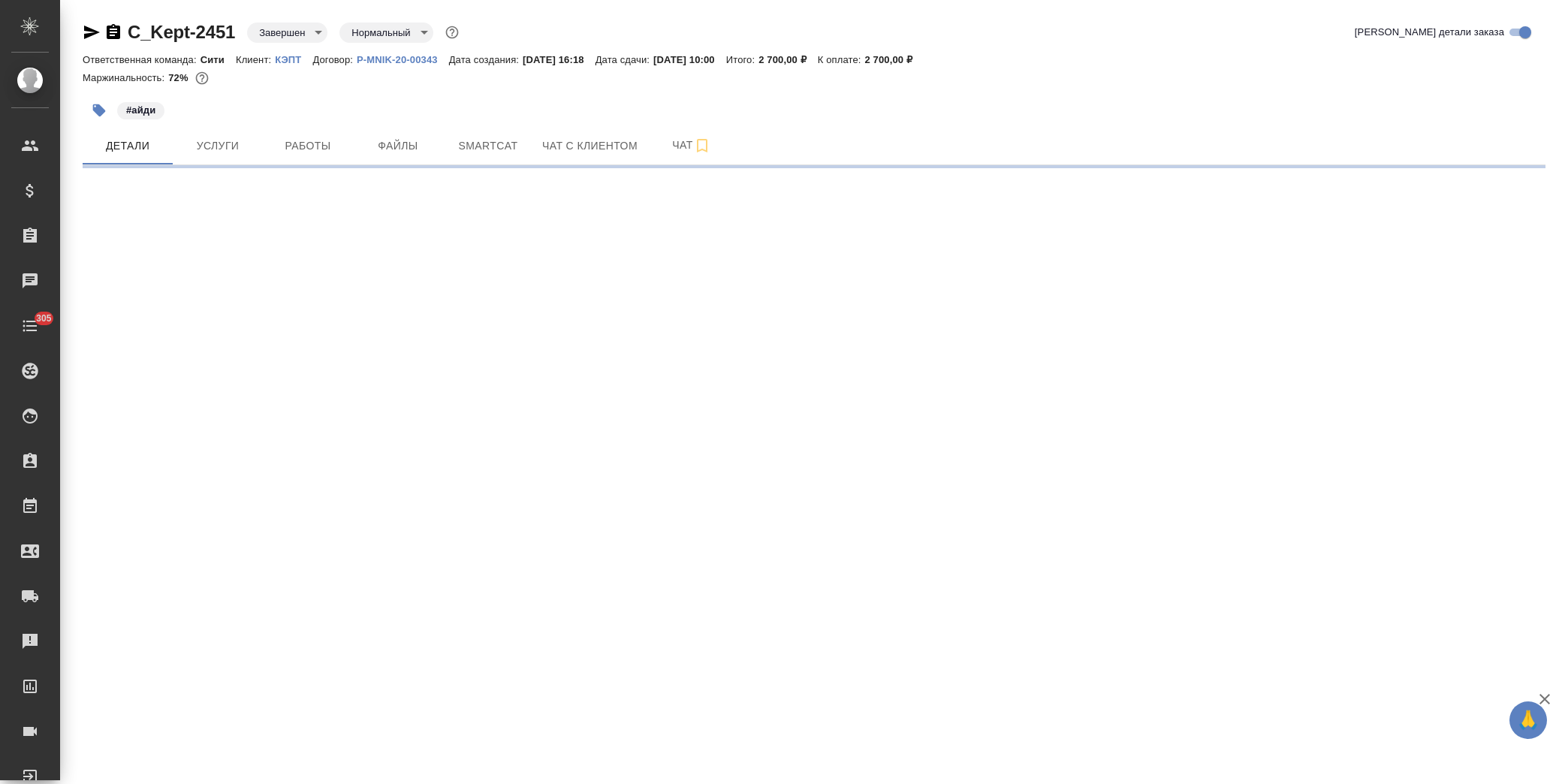
select select "RU"
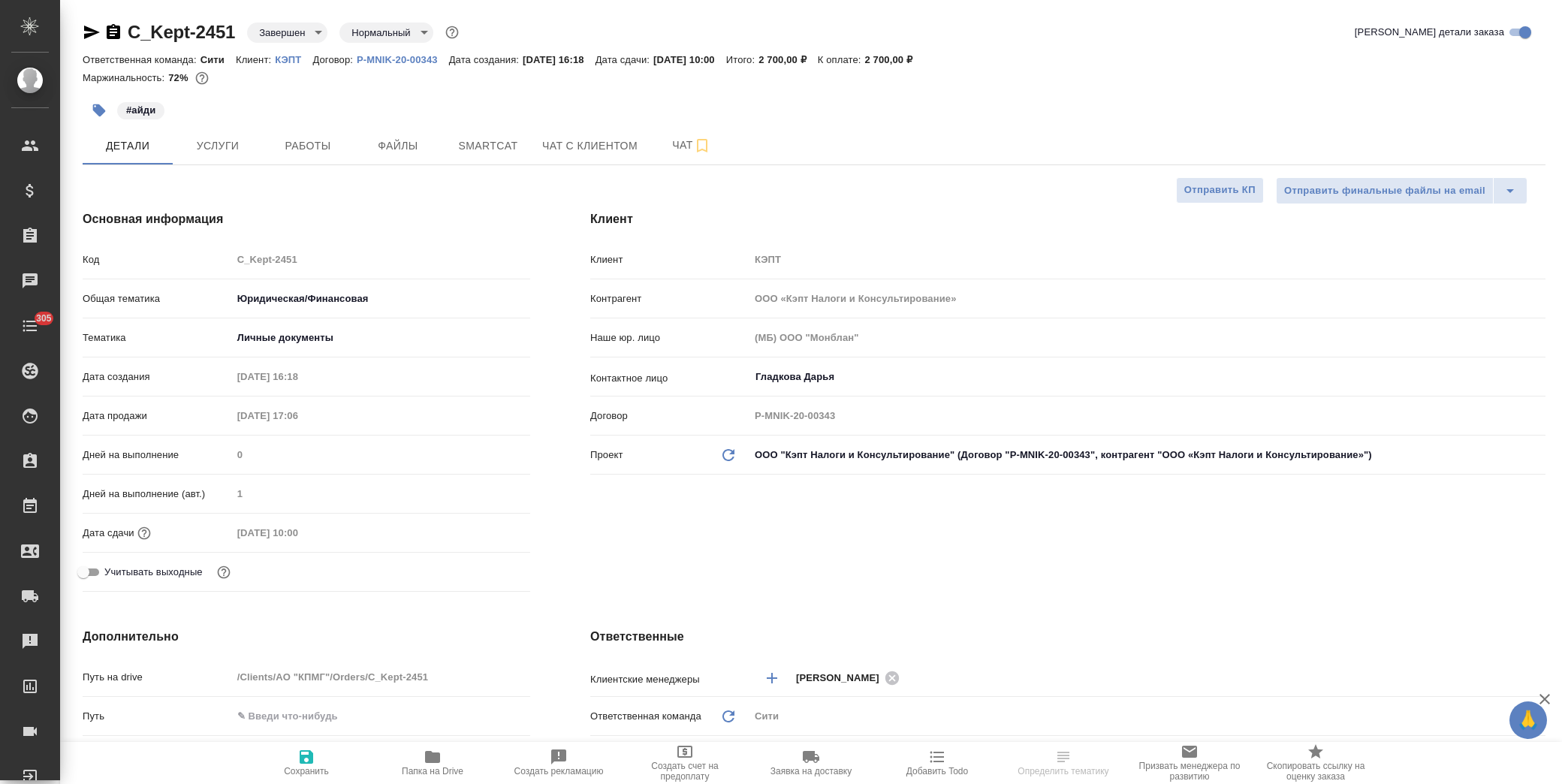
type textarea "x"
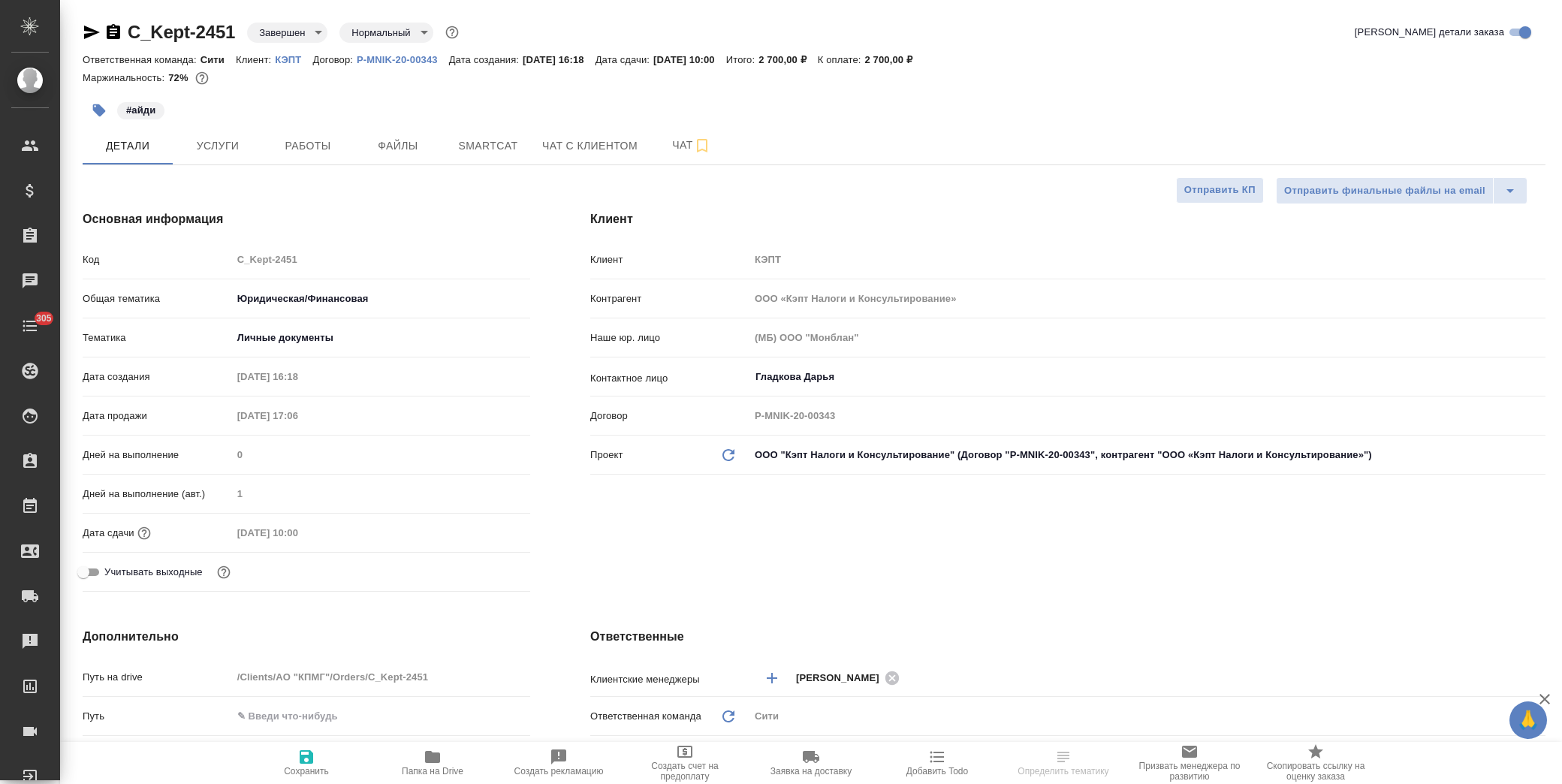
type textarea "x"
click at [218, 144] on span "Услуги" at bounding box center [218, 146] width 72 height 19
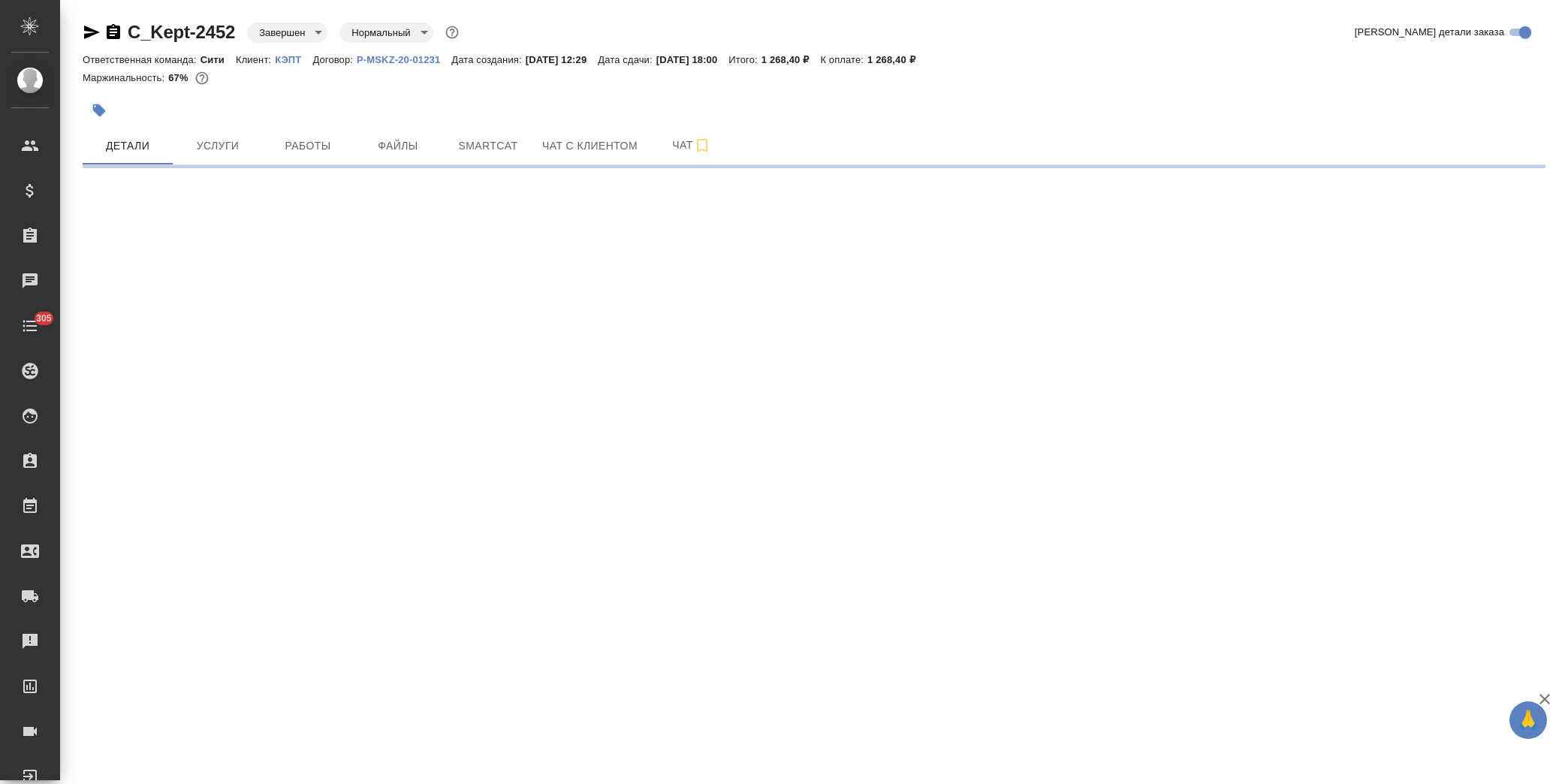
select select "RU"
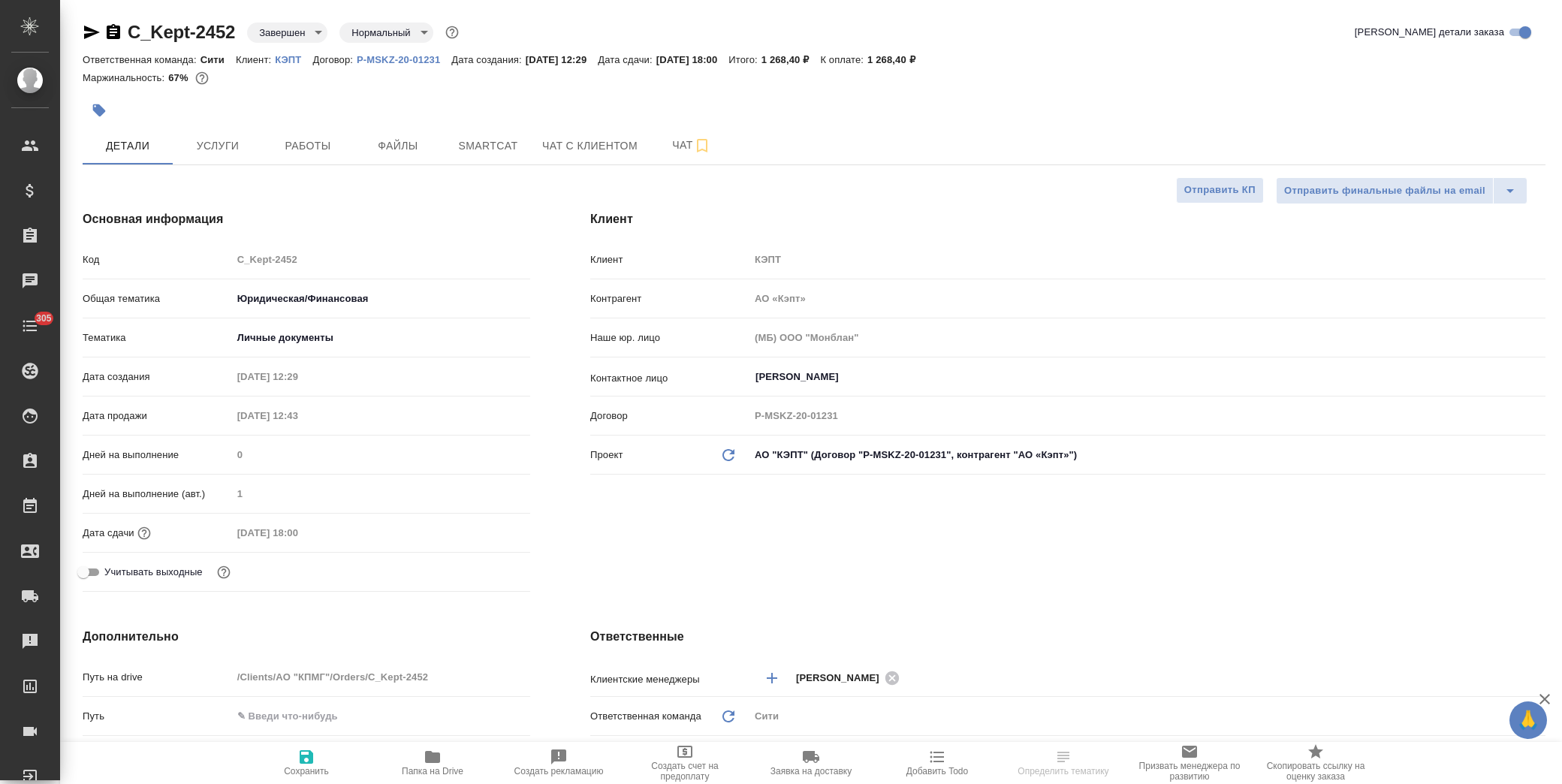
type textarea "x"
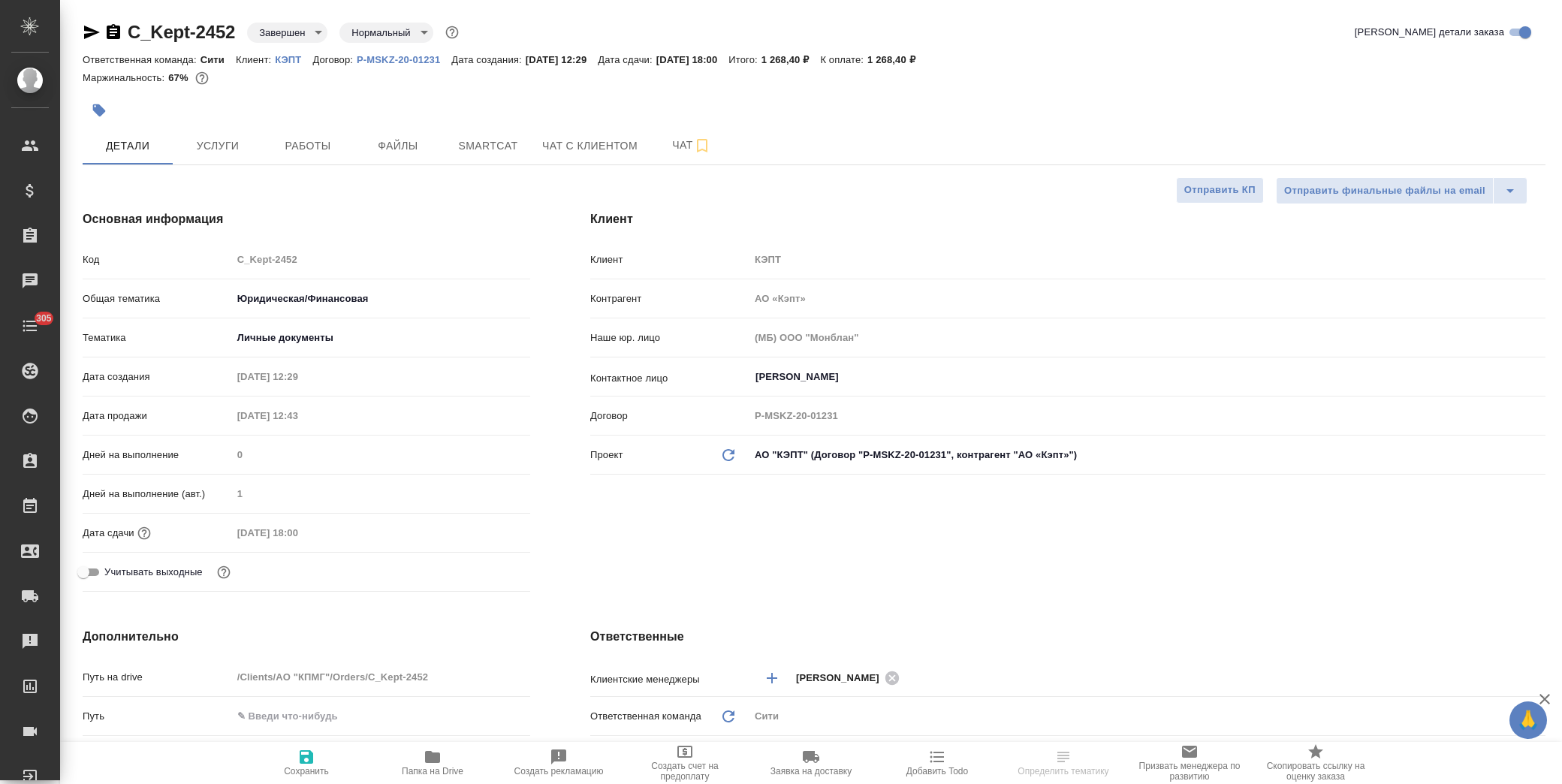
type textarea "x"
click at [233, 146] on span "Услуги" at bounding box center [218, 146] width 72 height 19
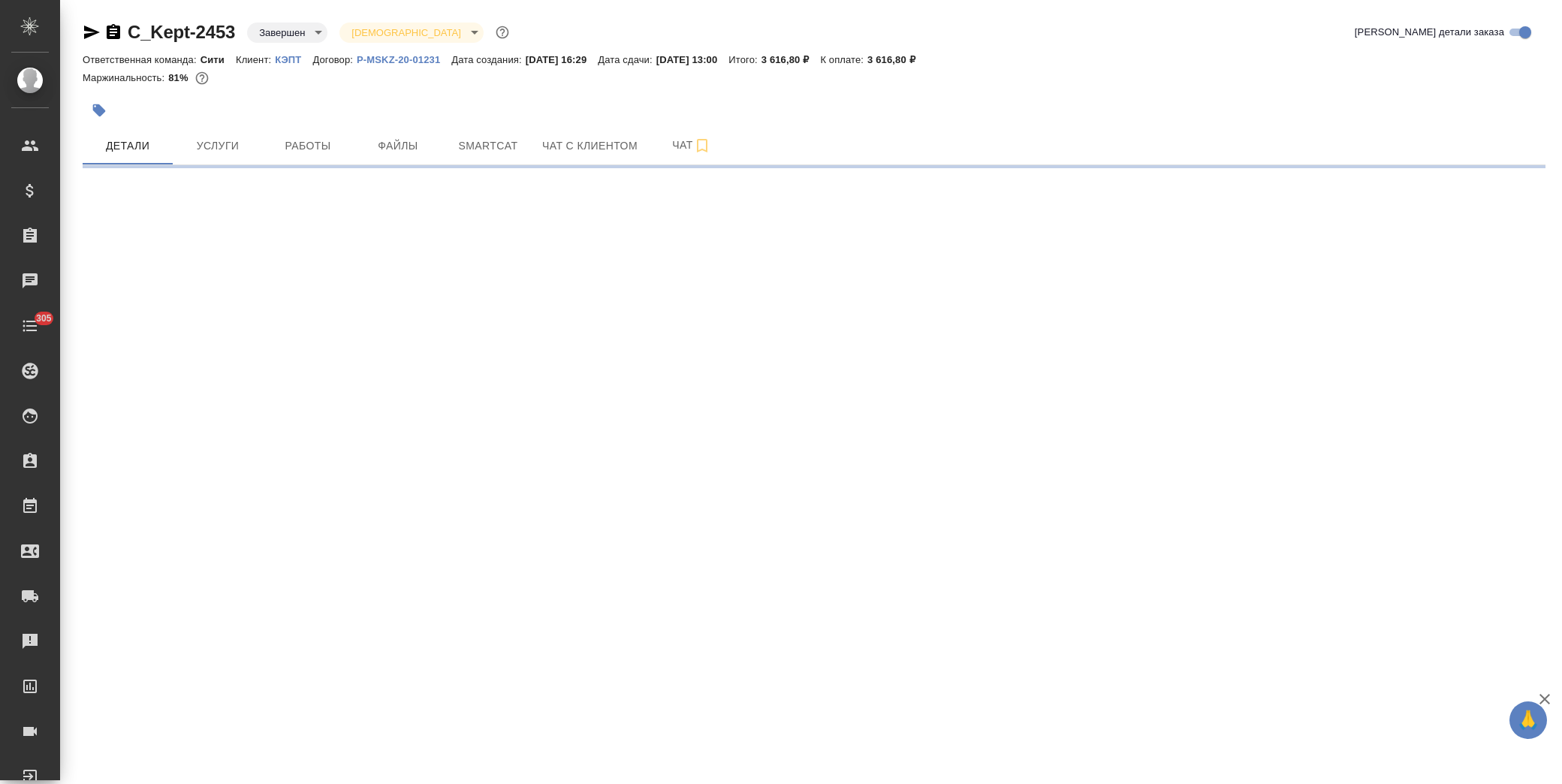
select select "RU"
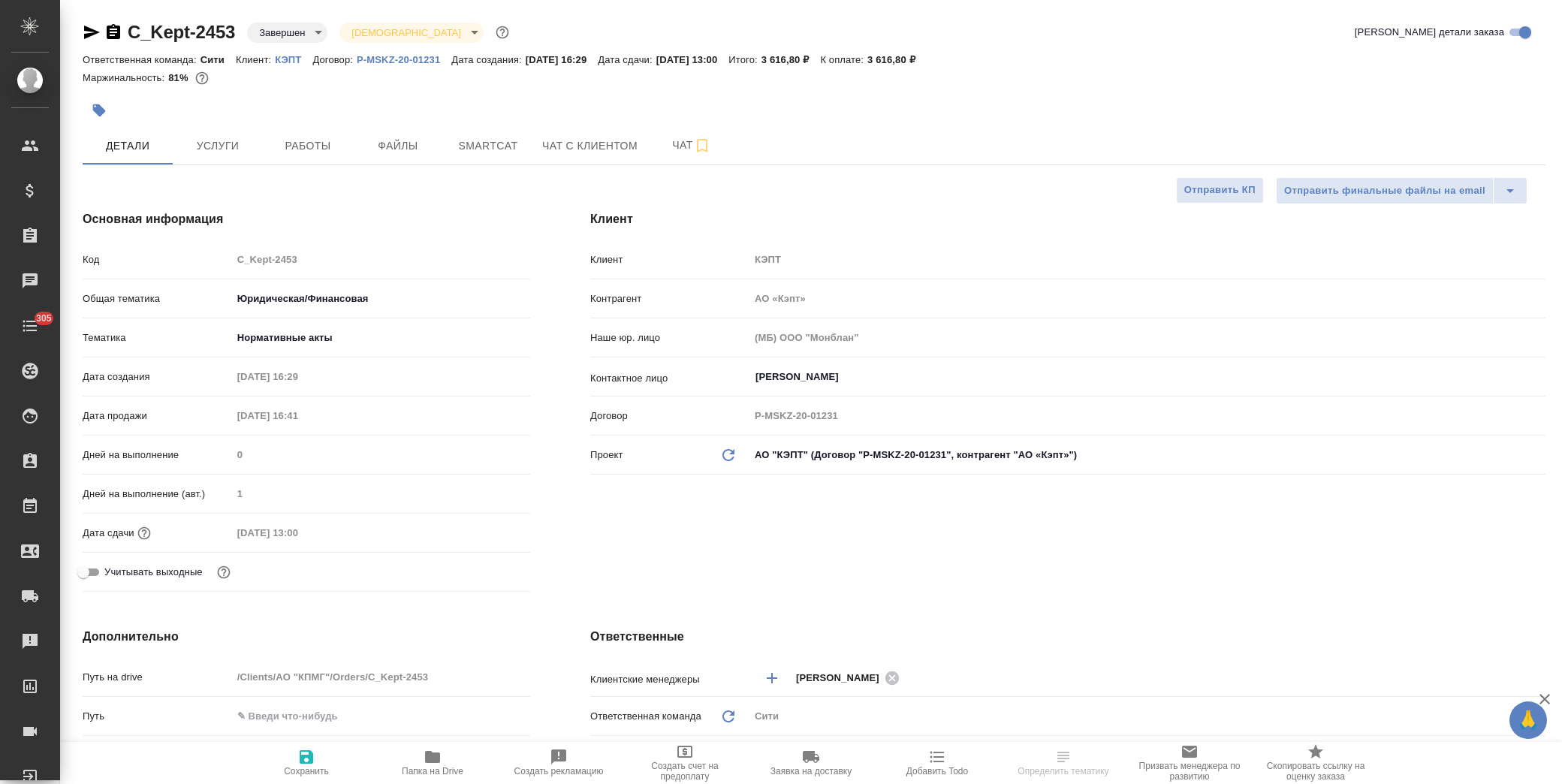
type textarea "x"
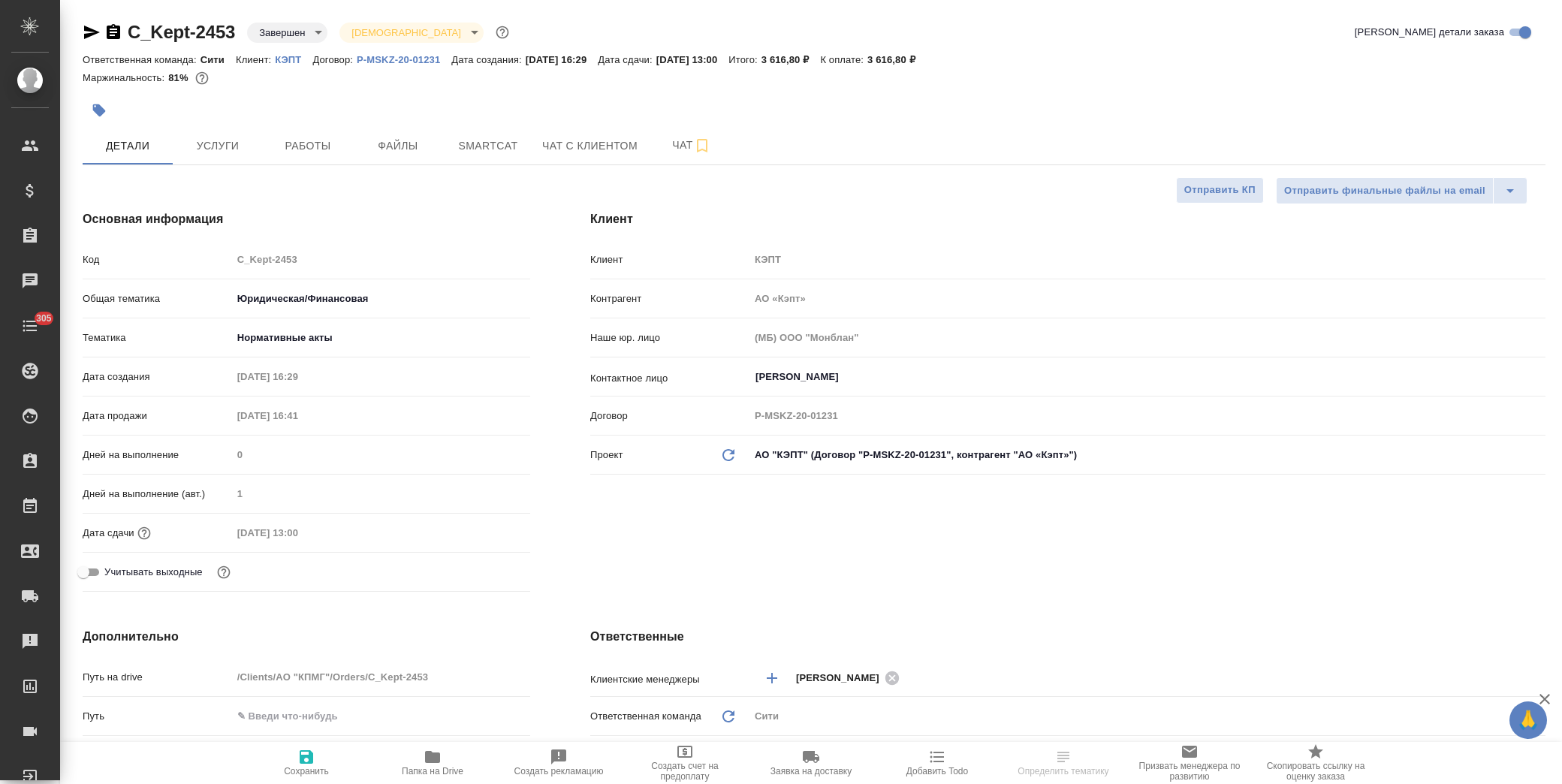
type textarea "x"
click at [216, 152] on span "Услуги" at bounding box center [218, 146] width 72 height 19
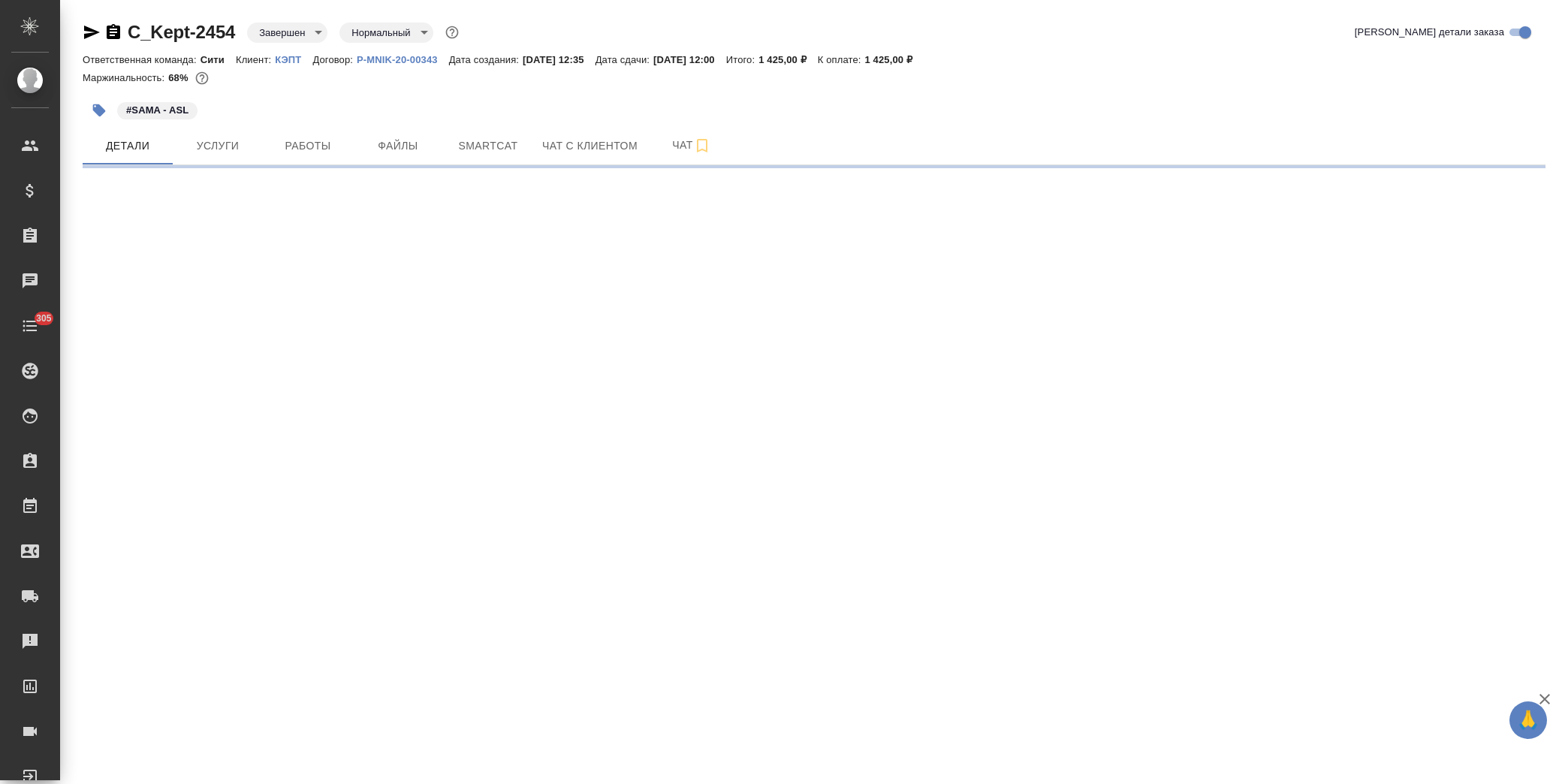
select select "RU"
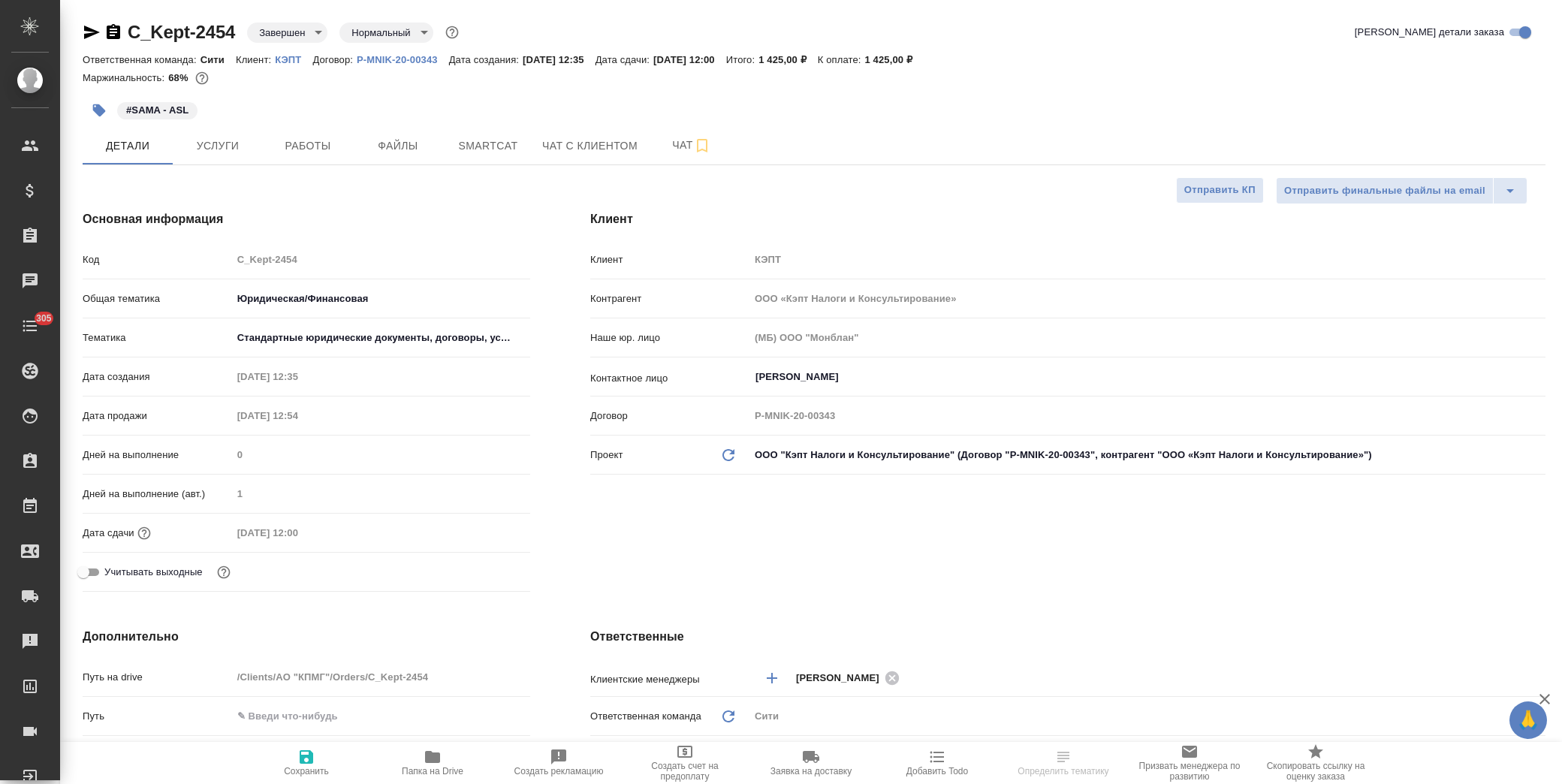
type textarea "x"
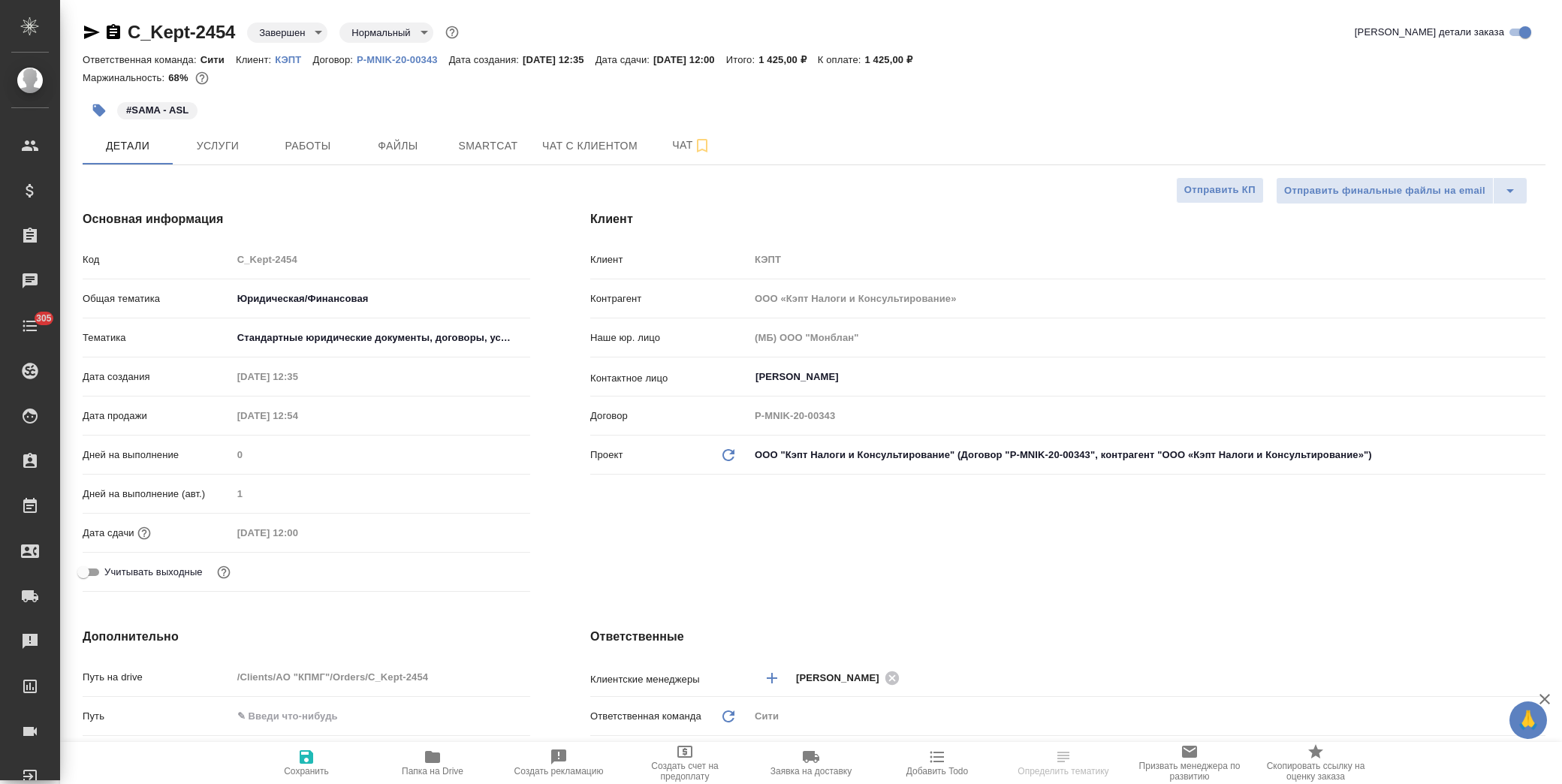
type textarea "x"
click at [243, 150] on span "Услуги" at bounding box center [218, 146] width 72 height 19
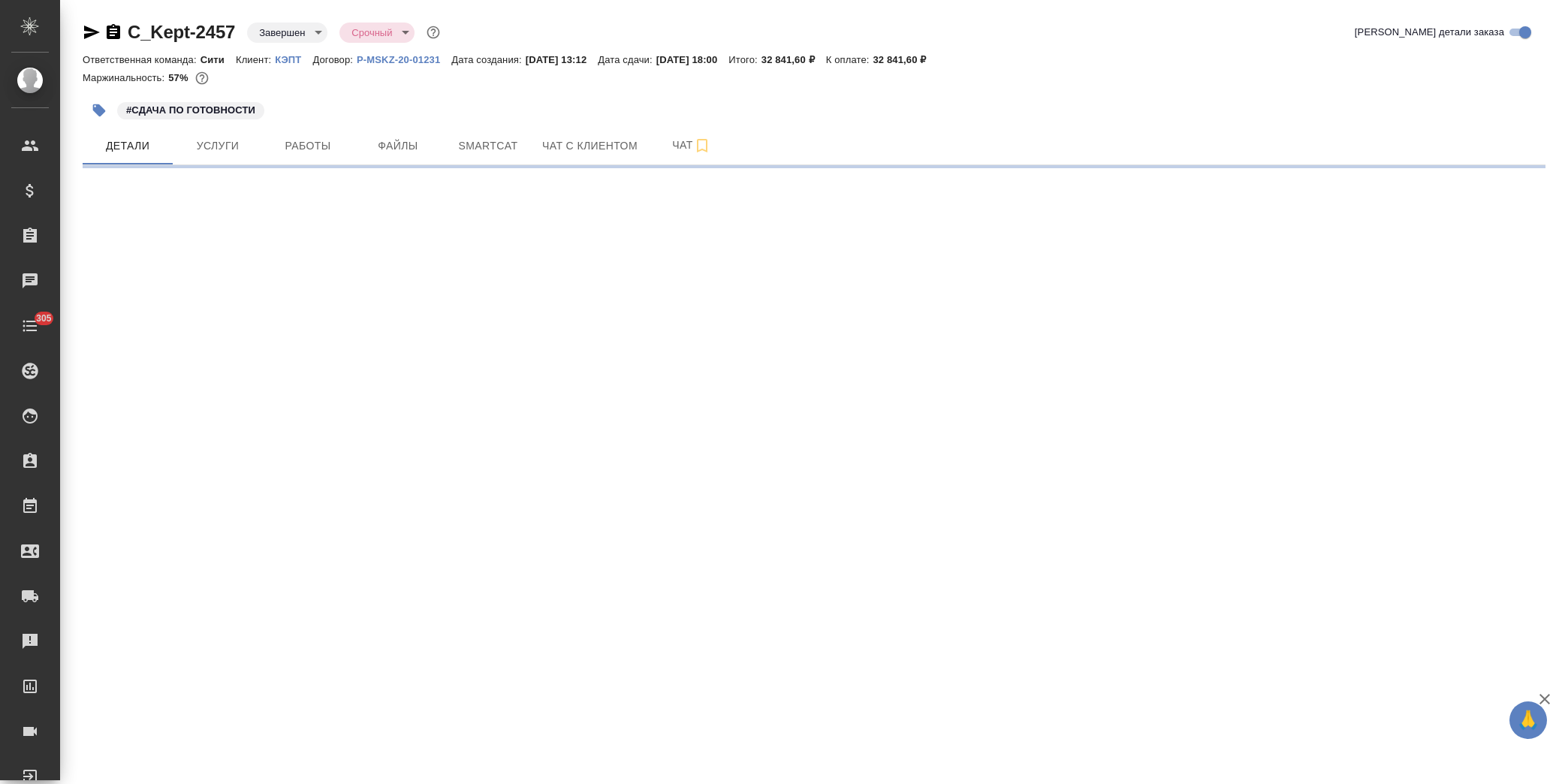
select select "RU"
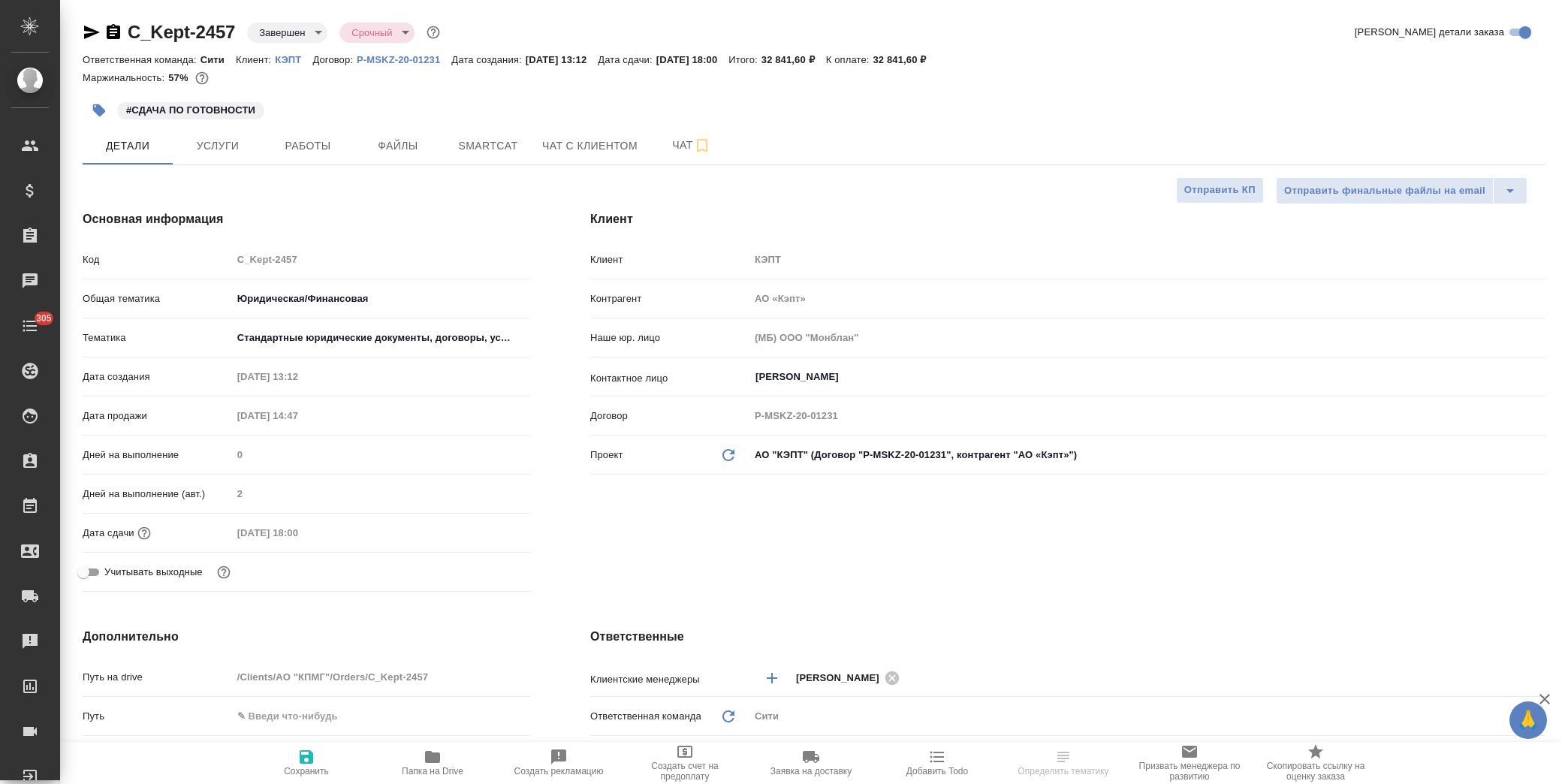
type textarea "x"
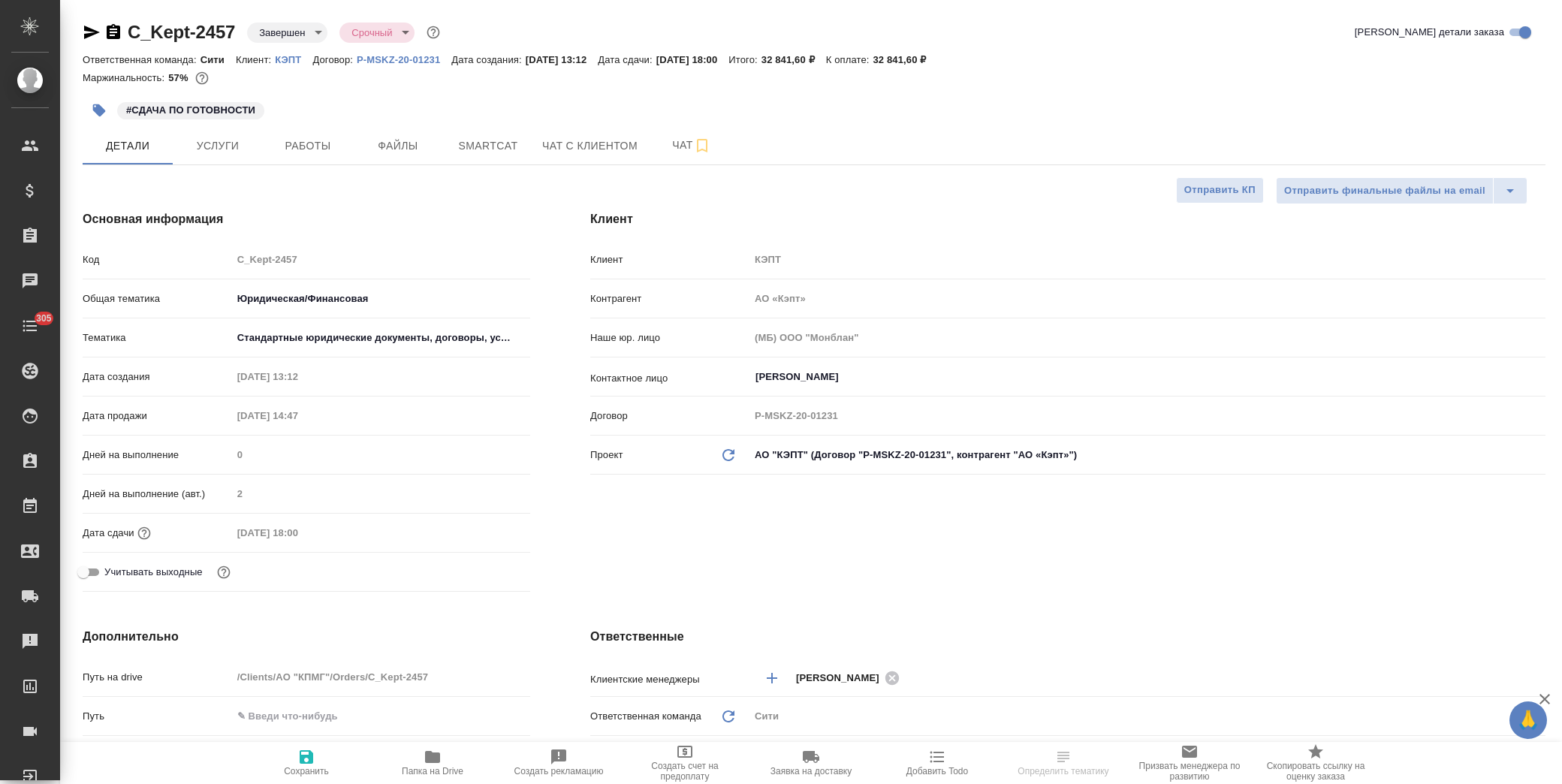
type textarea "x"
click at [237, 151] on span "Услуги" at bounding box center [218, 146] width 72 height 19
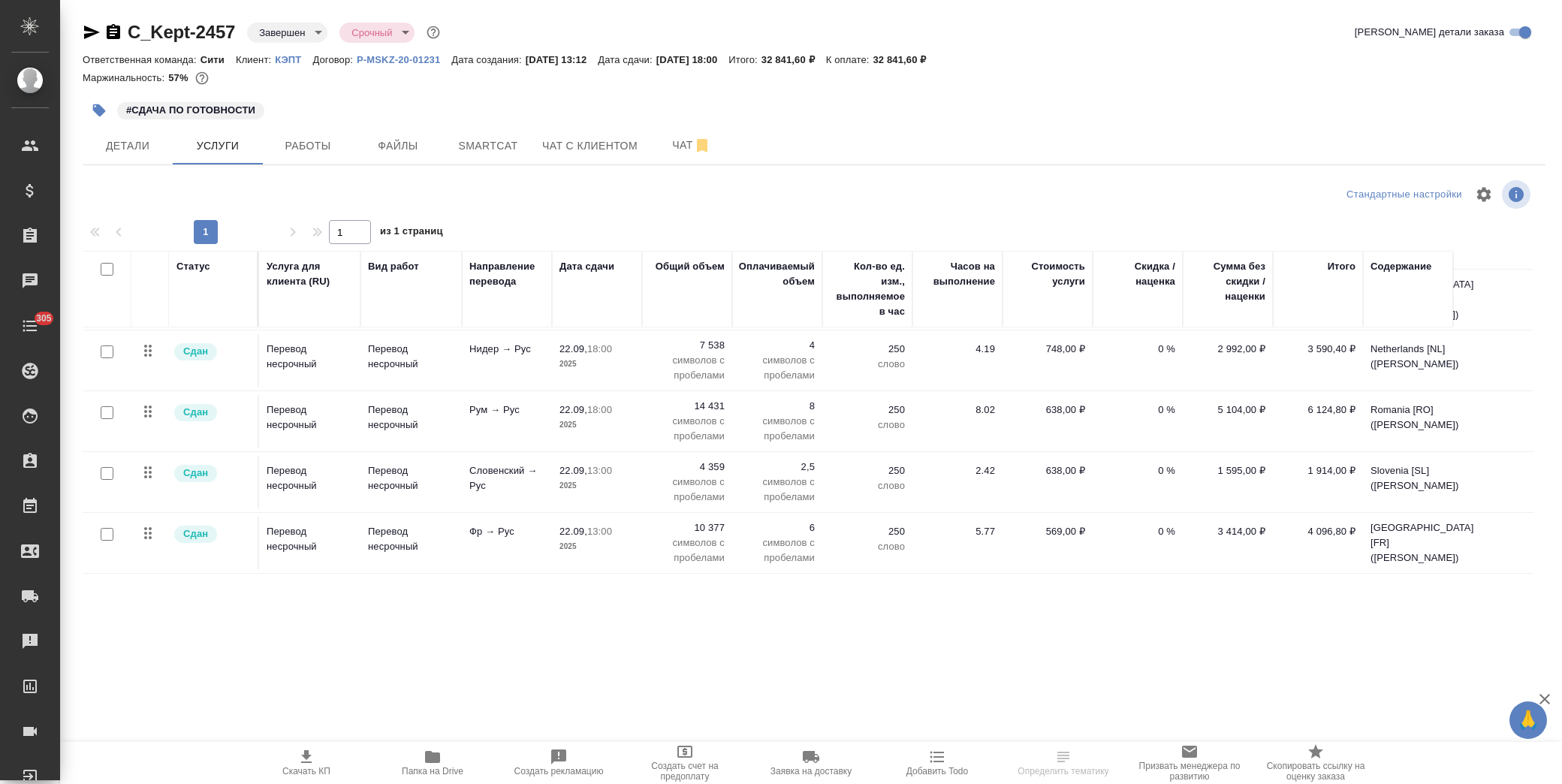
scroll to position [303, 0]
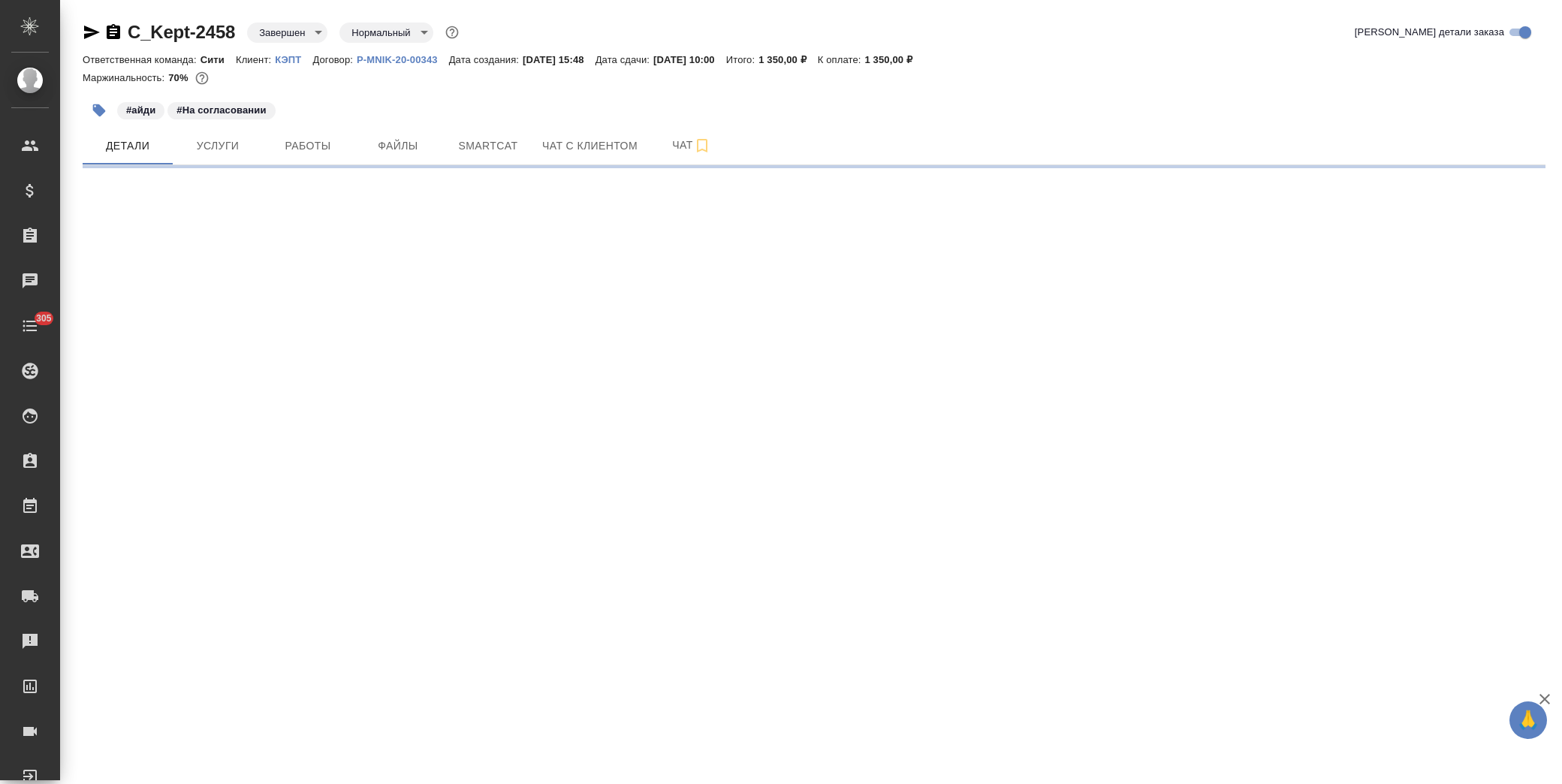
select select "RU"
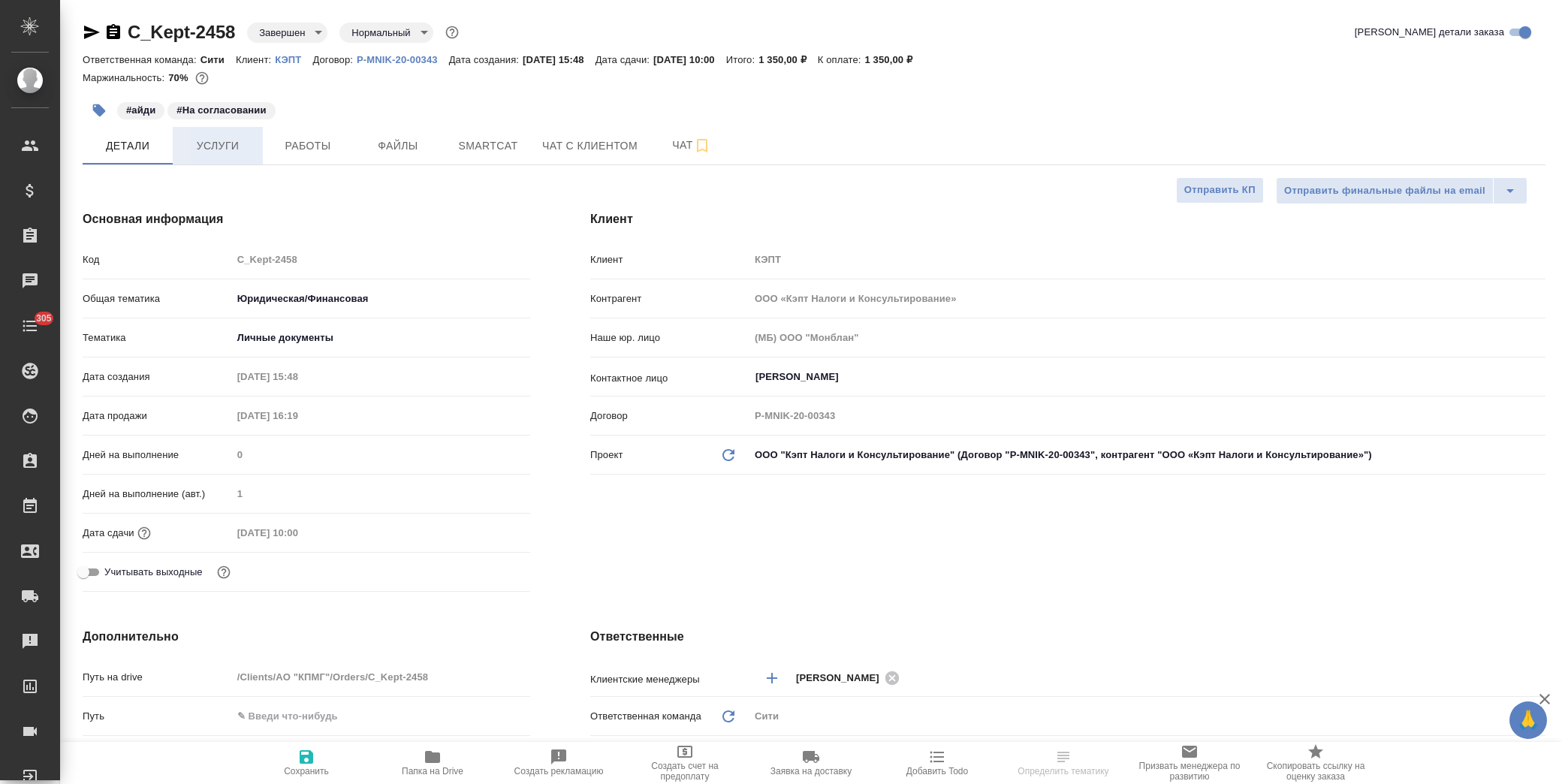
type textarea "x"
click at [228, 129] on button "Услуги" at bounding box center [218, 145] width 90 height 37
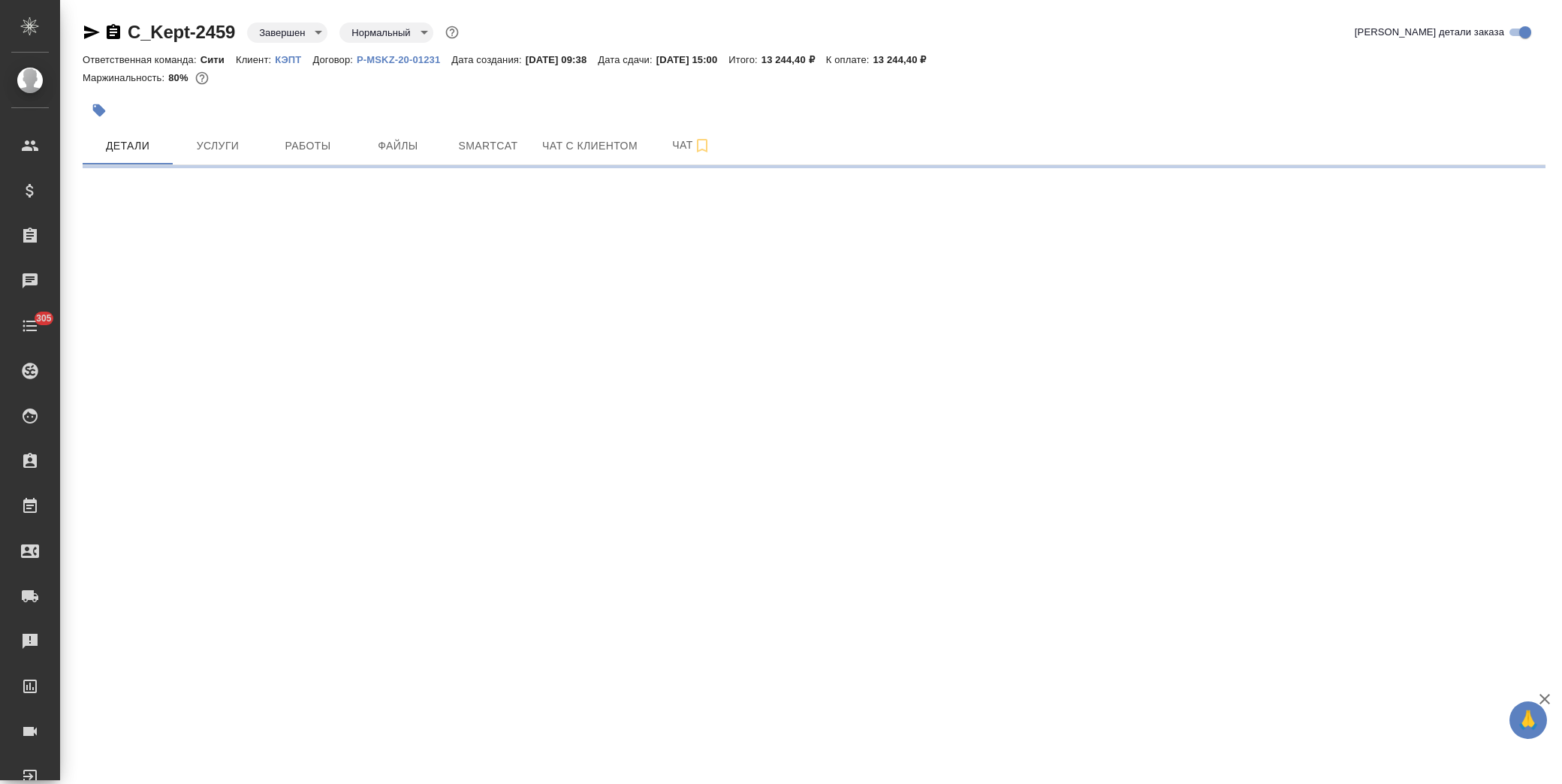
select select "RU"
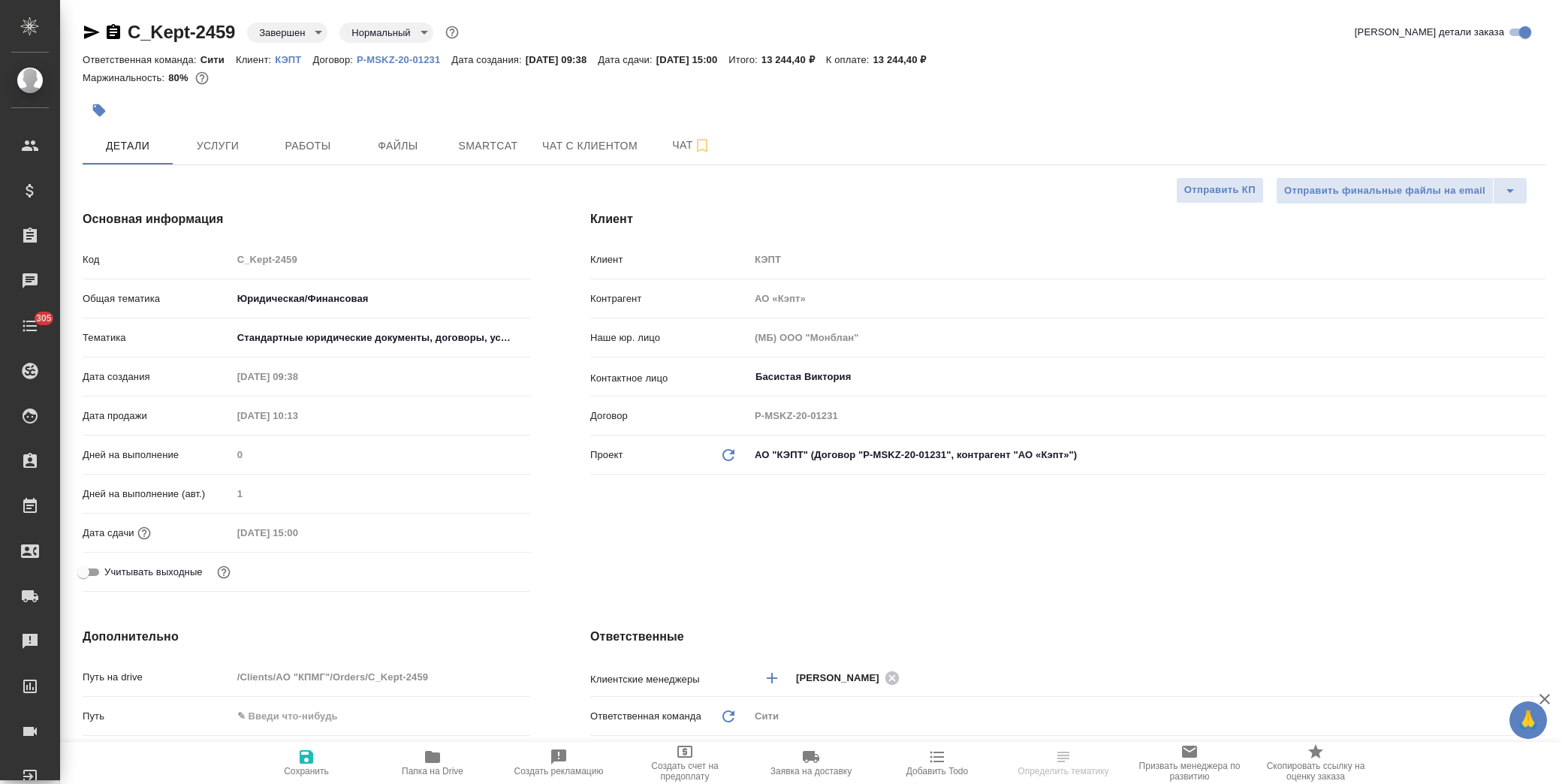
type textarea "x"
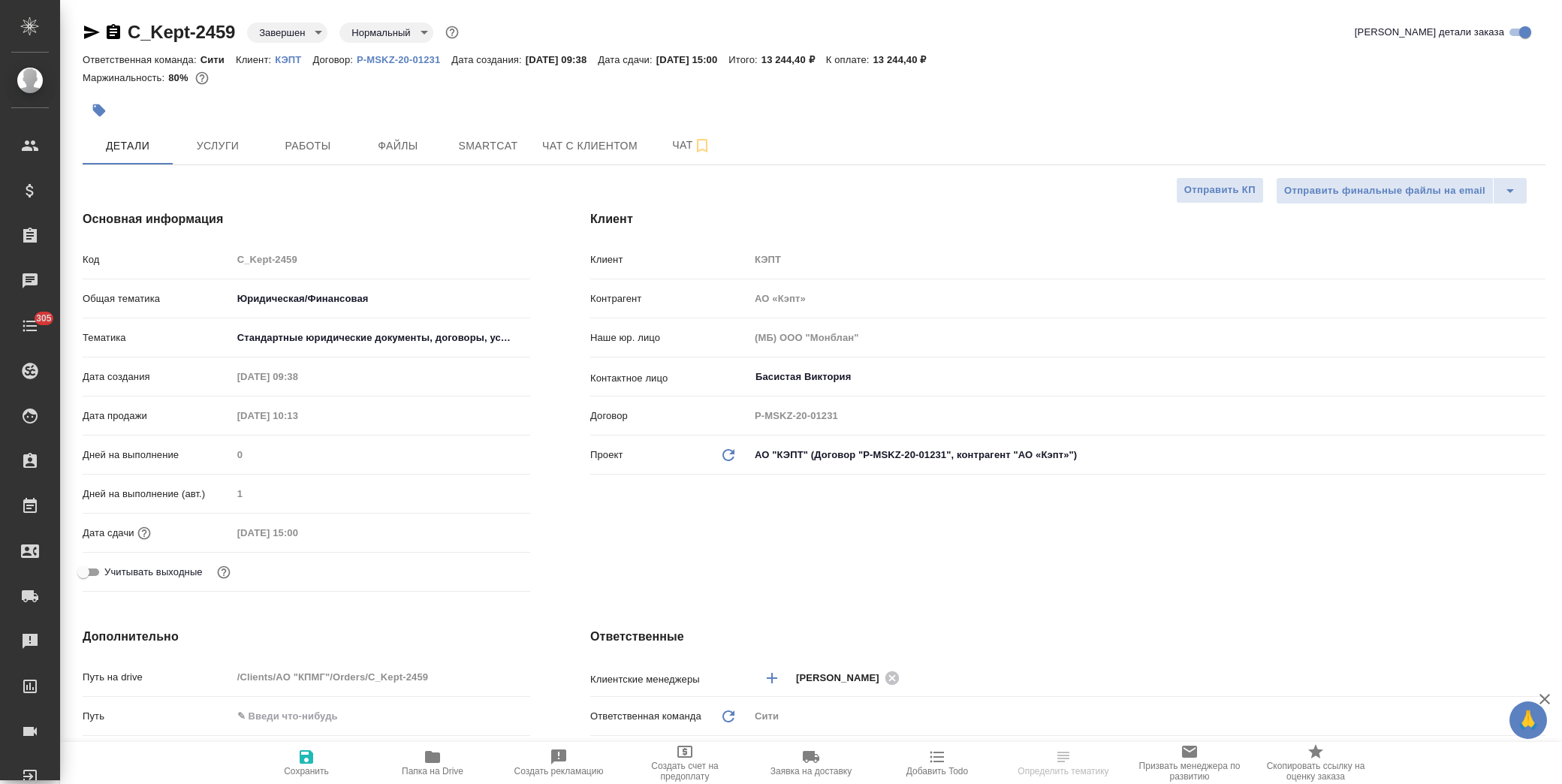
type textarea "x"
click at [221, 152] on span "Услуги" at bounding box center [218, 146] width 72 height 19
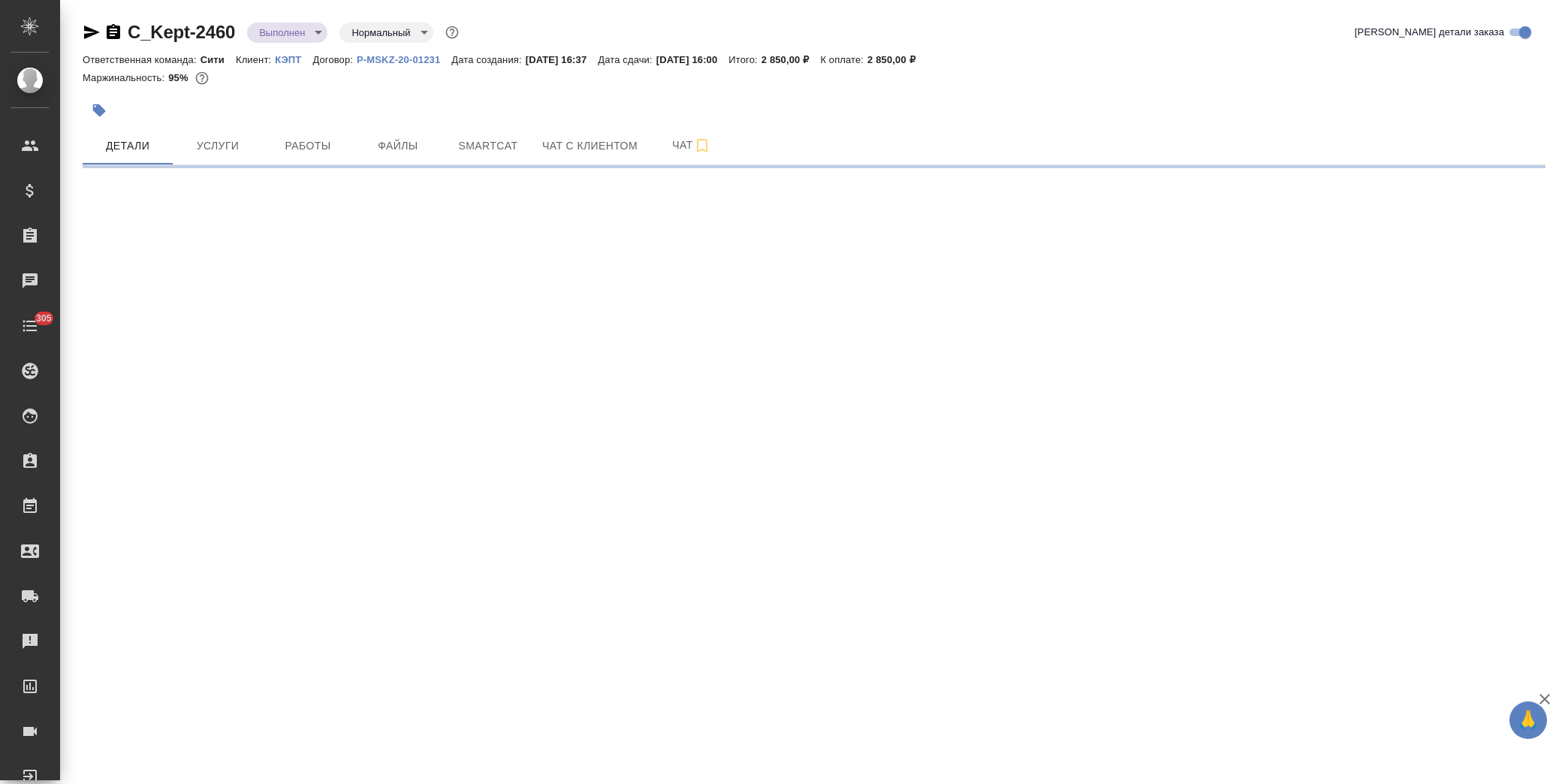
select select "RU"
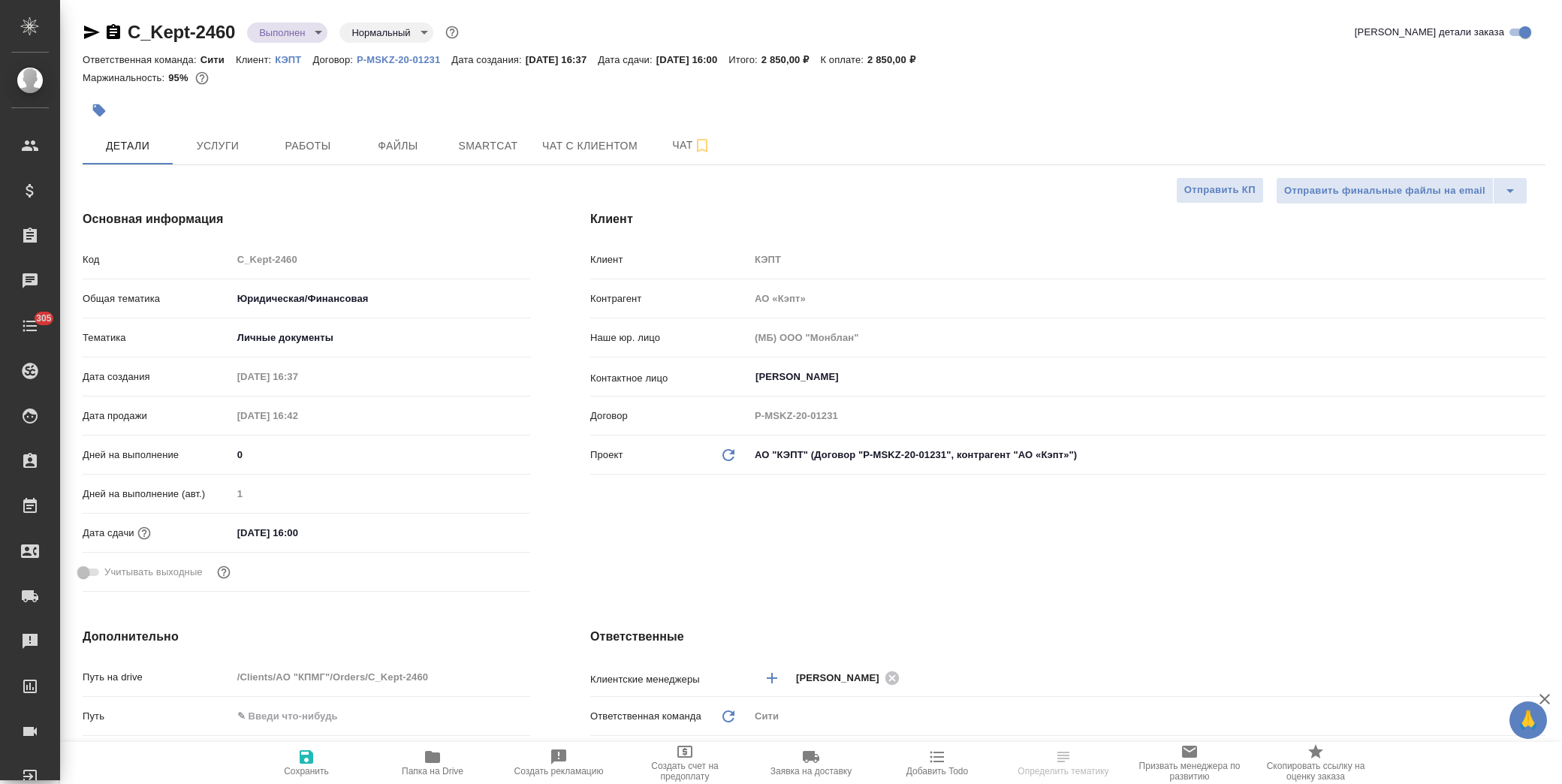
type textarea "x"
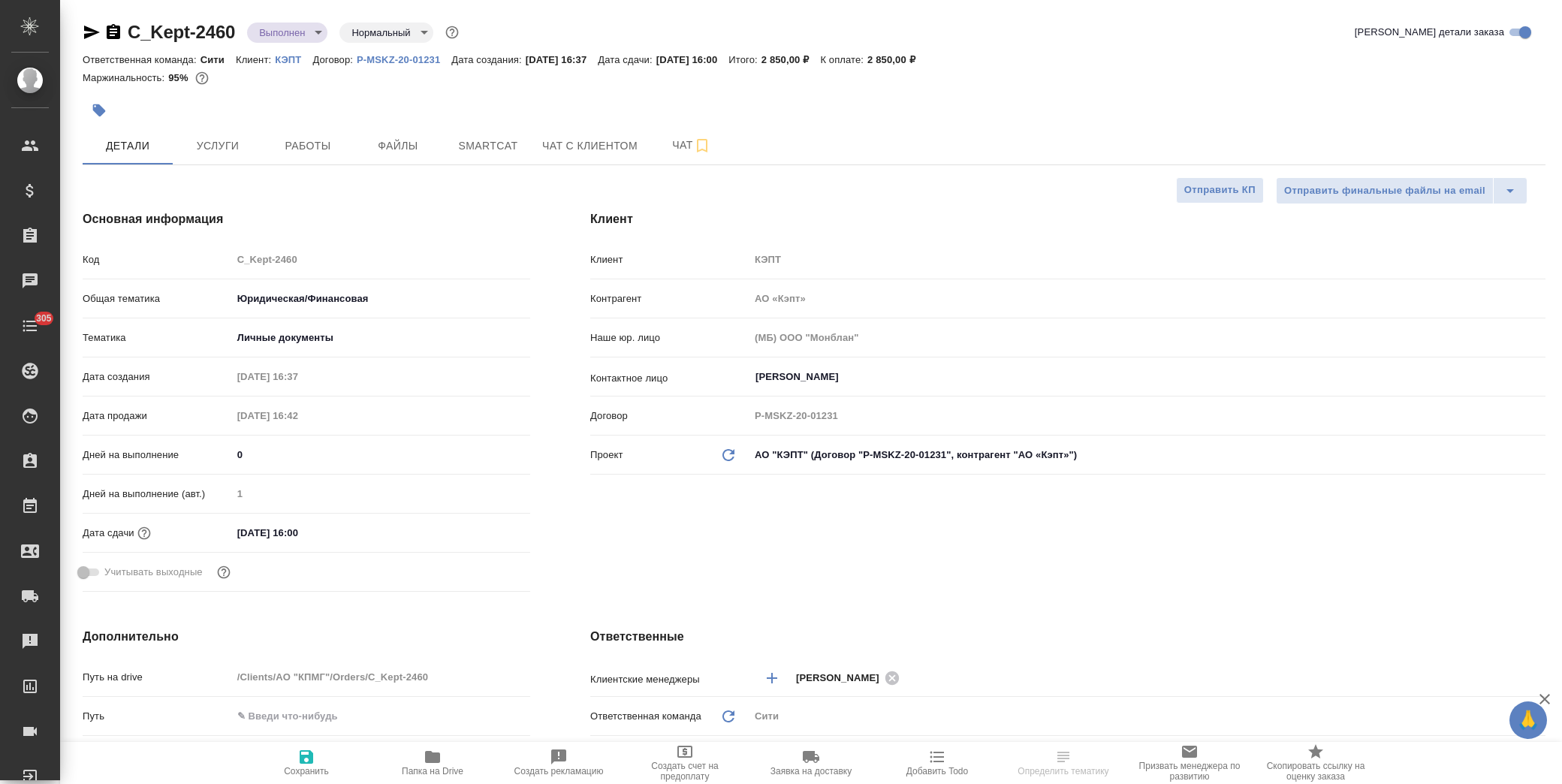
type textarea "x"
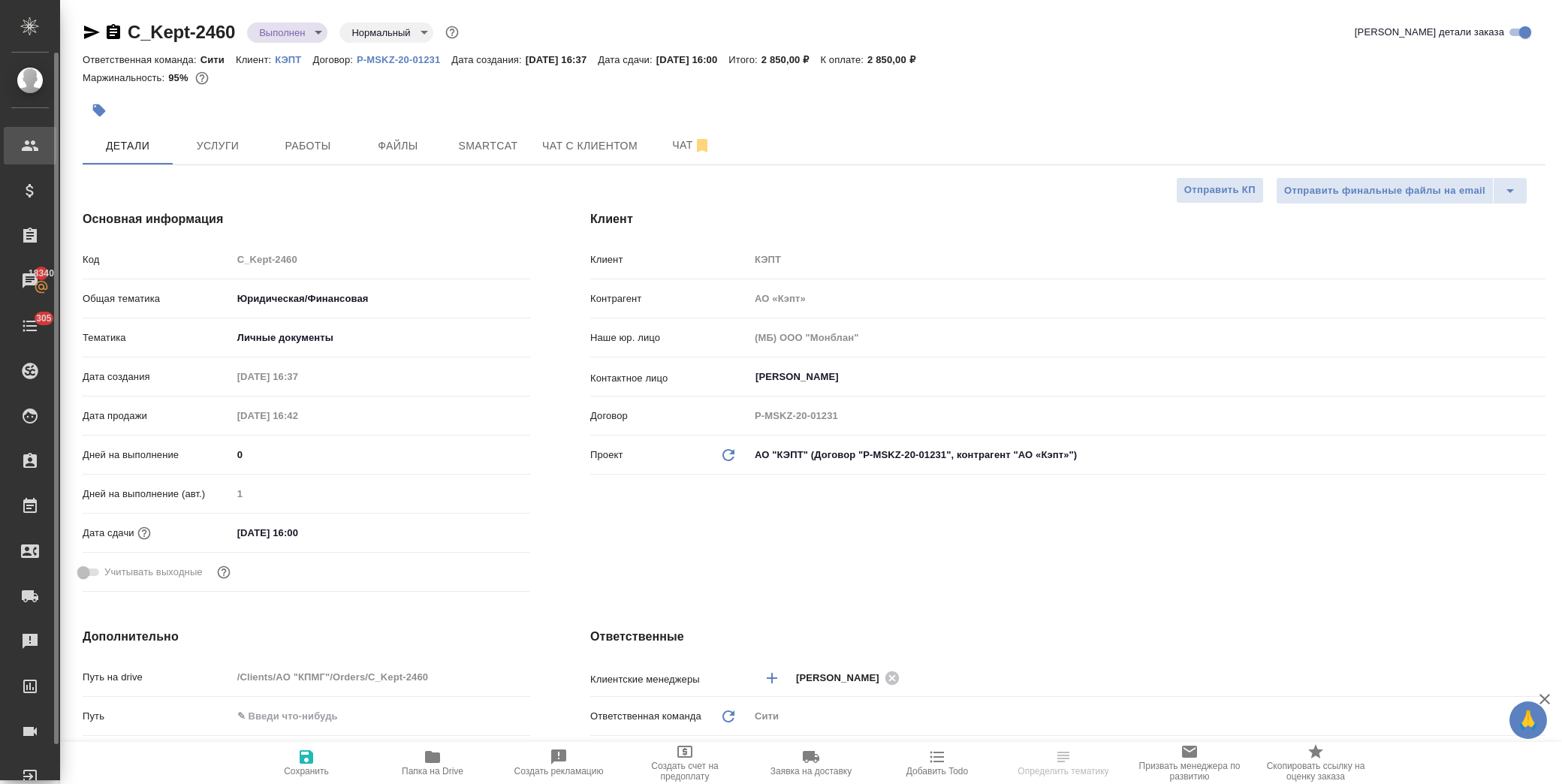
type textarea "x"
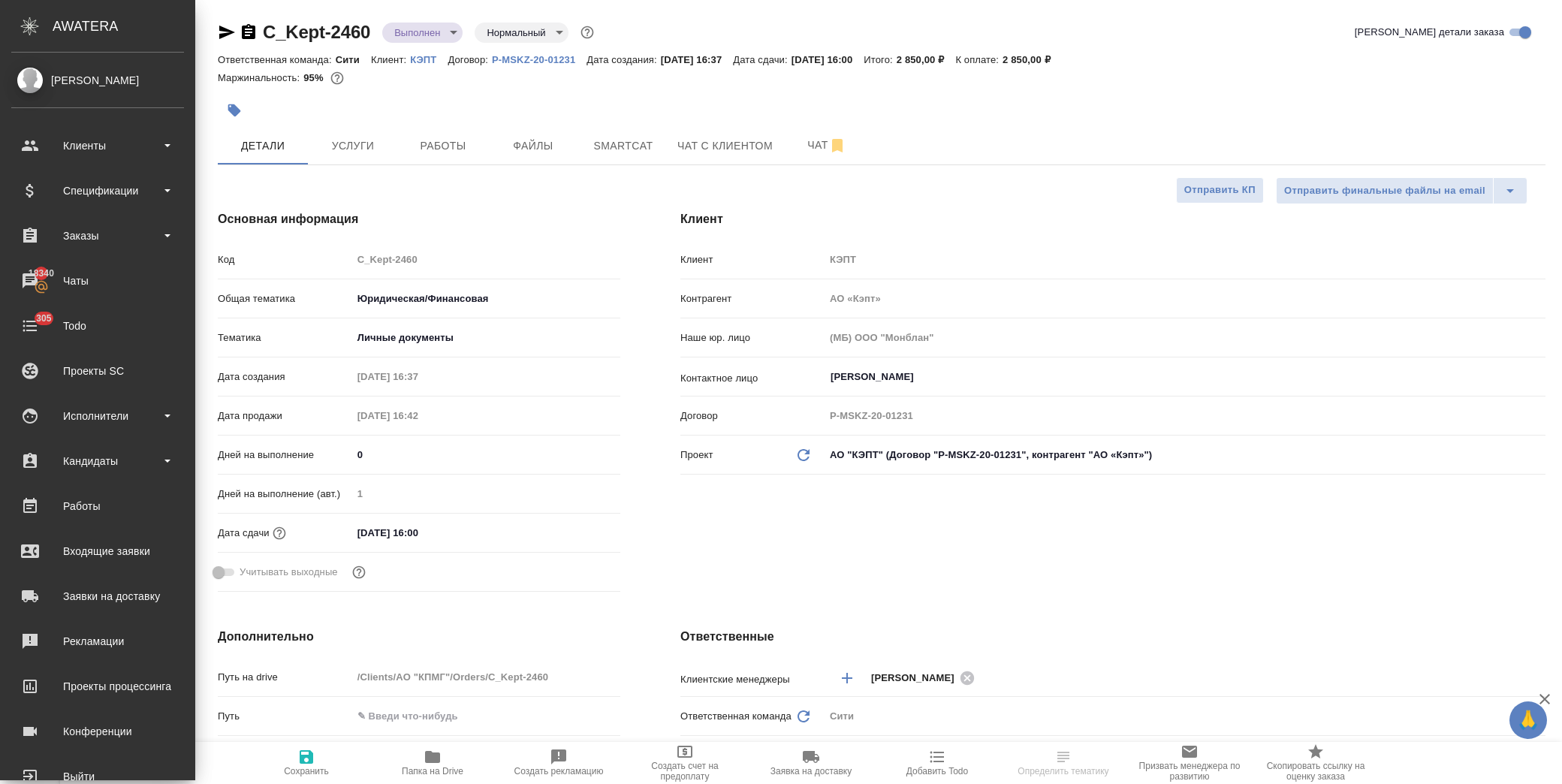
type textarea "x"
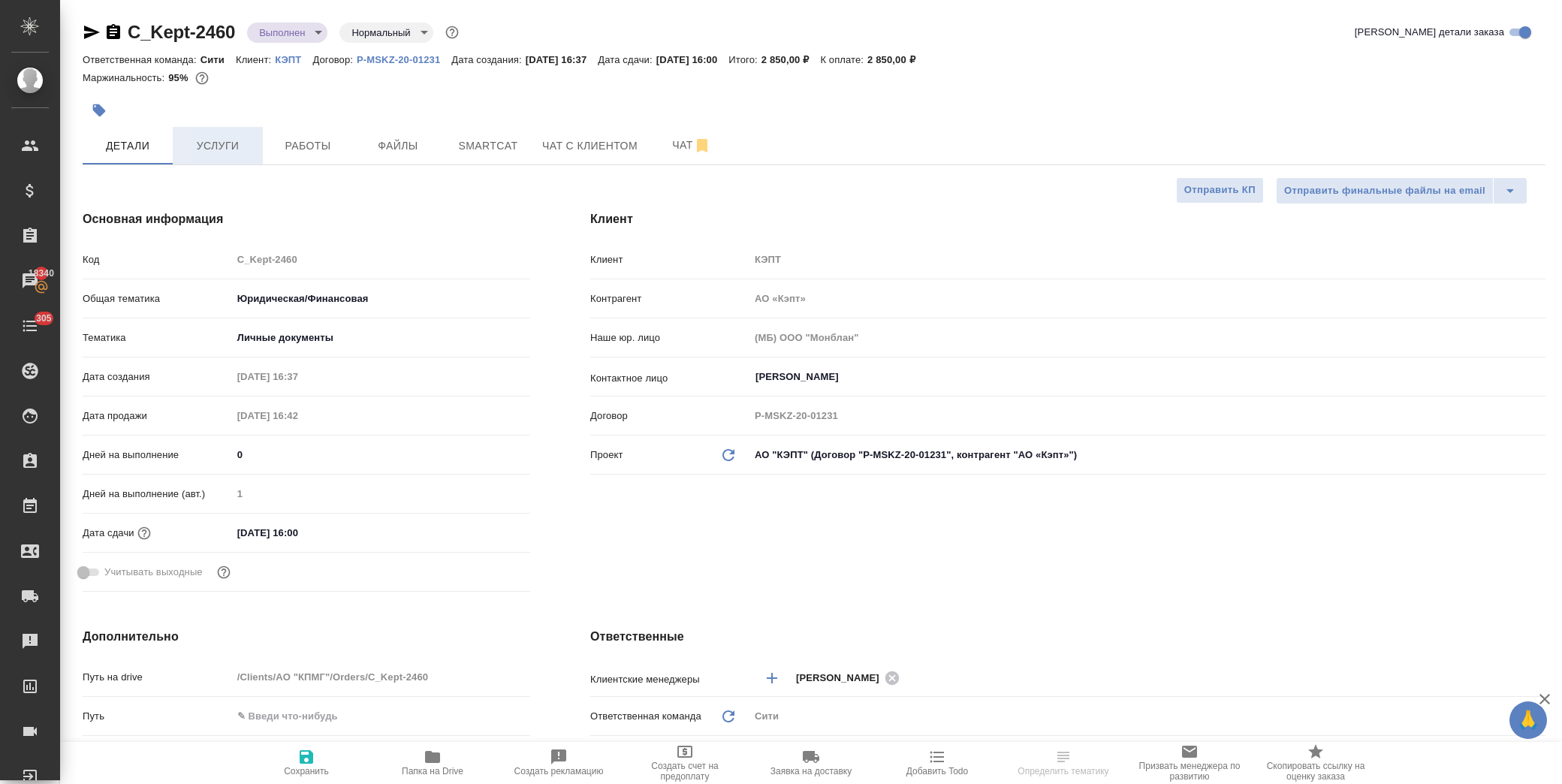
click at [215, 141] on span "Услуги" at bounding box center [218, 146] width 72 height 19
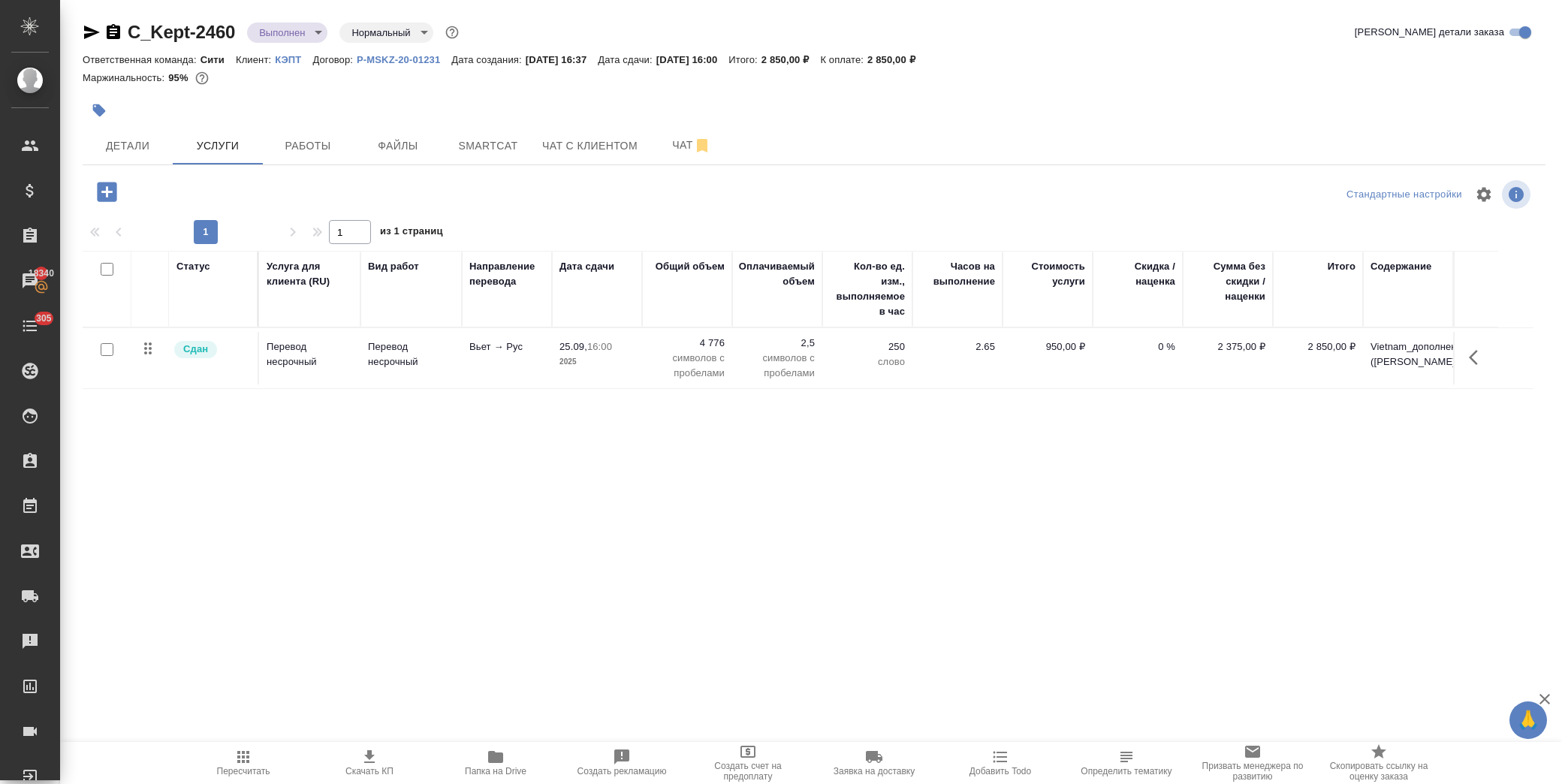
click at [87, 33] on icon "button" at bounding box center [92, 32] width 18 height 18
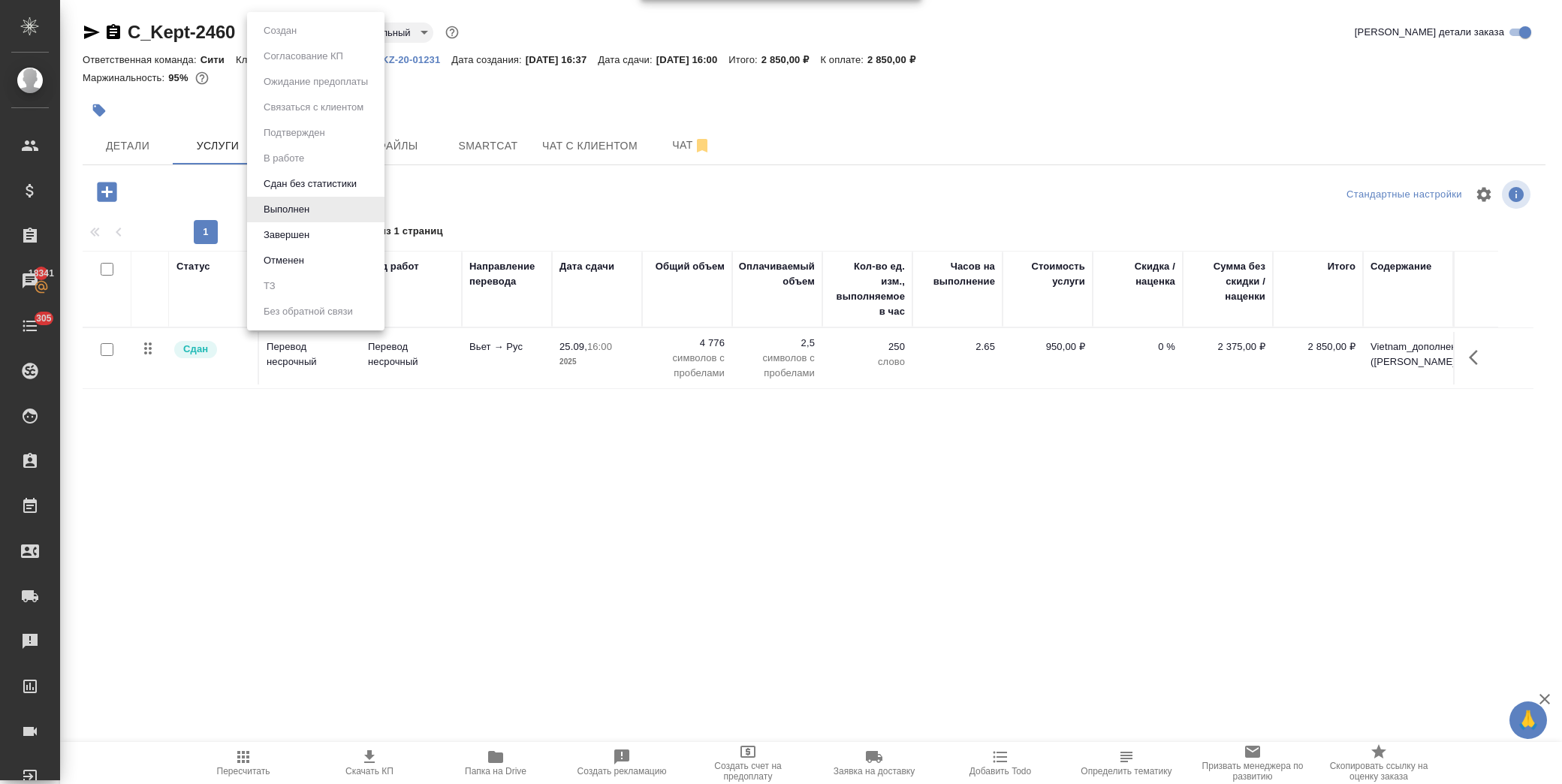
click at [295, 35] on body "🙏 .cls-1 fill:#fff; AWATERA Лофицкая Юлия Владимировна Клиенты Спецификации Зак…" at bounding box center [781, 392] width 1562 height 784
click at [316, 238] on li "Завершен" at bounding box center [316, 235] width 137 height 25
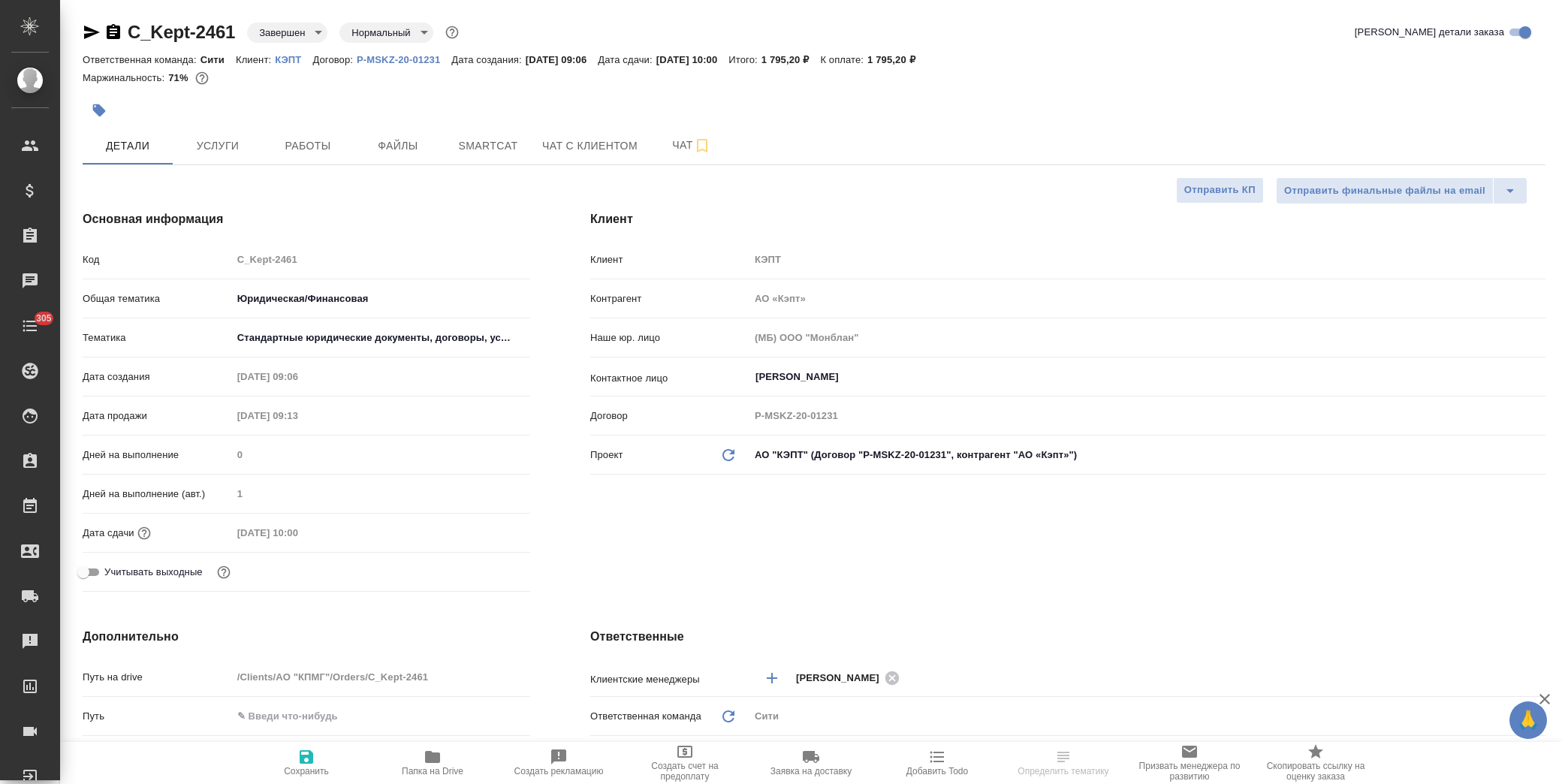
select select "RU"
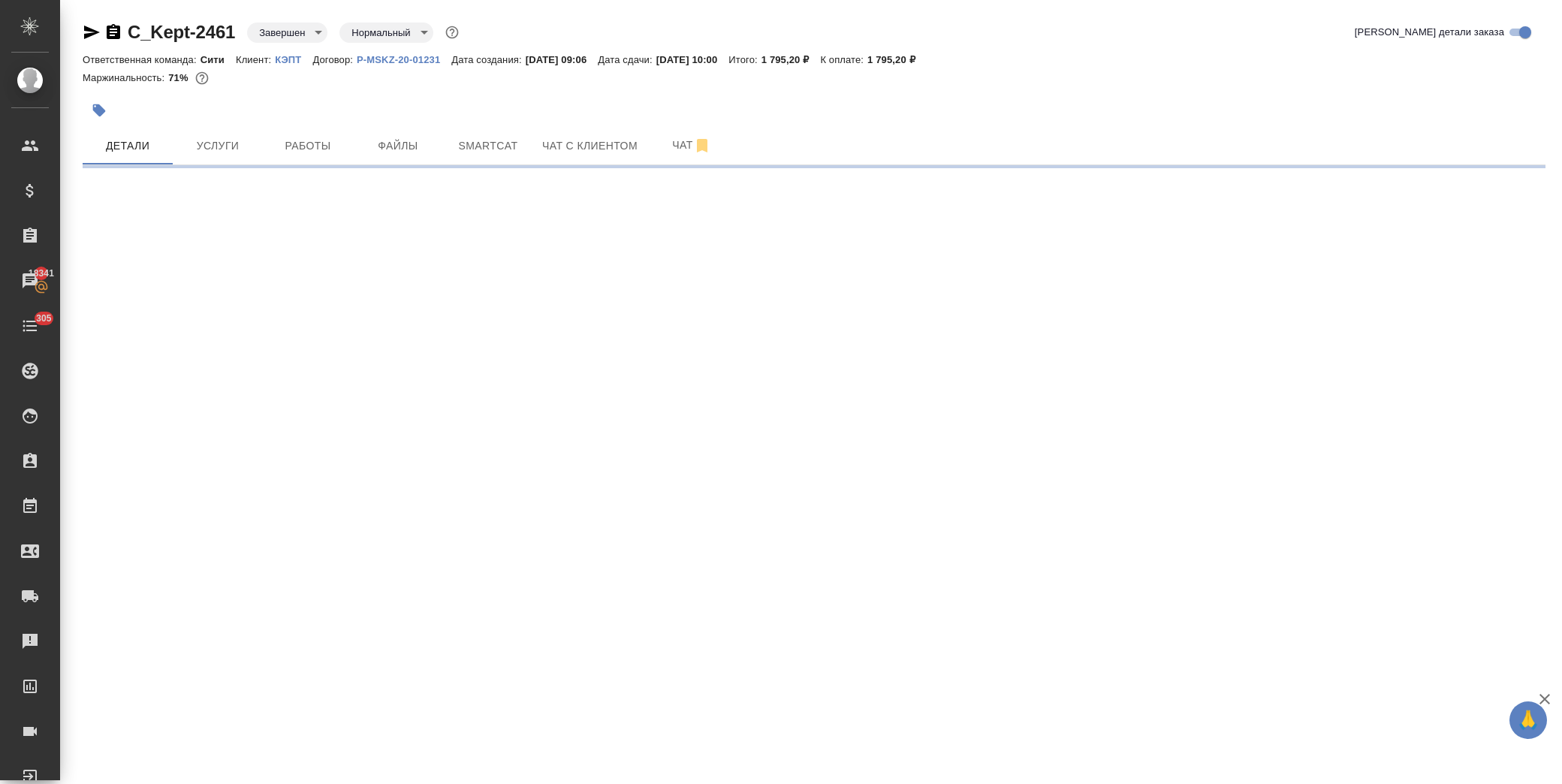
select select "RU"
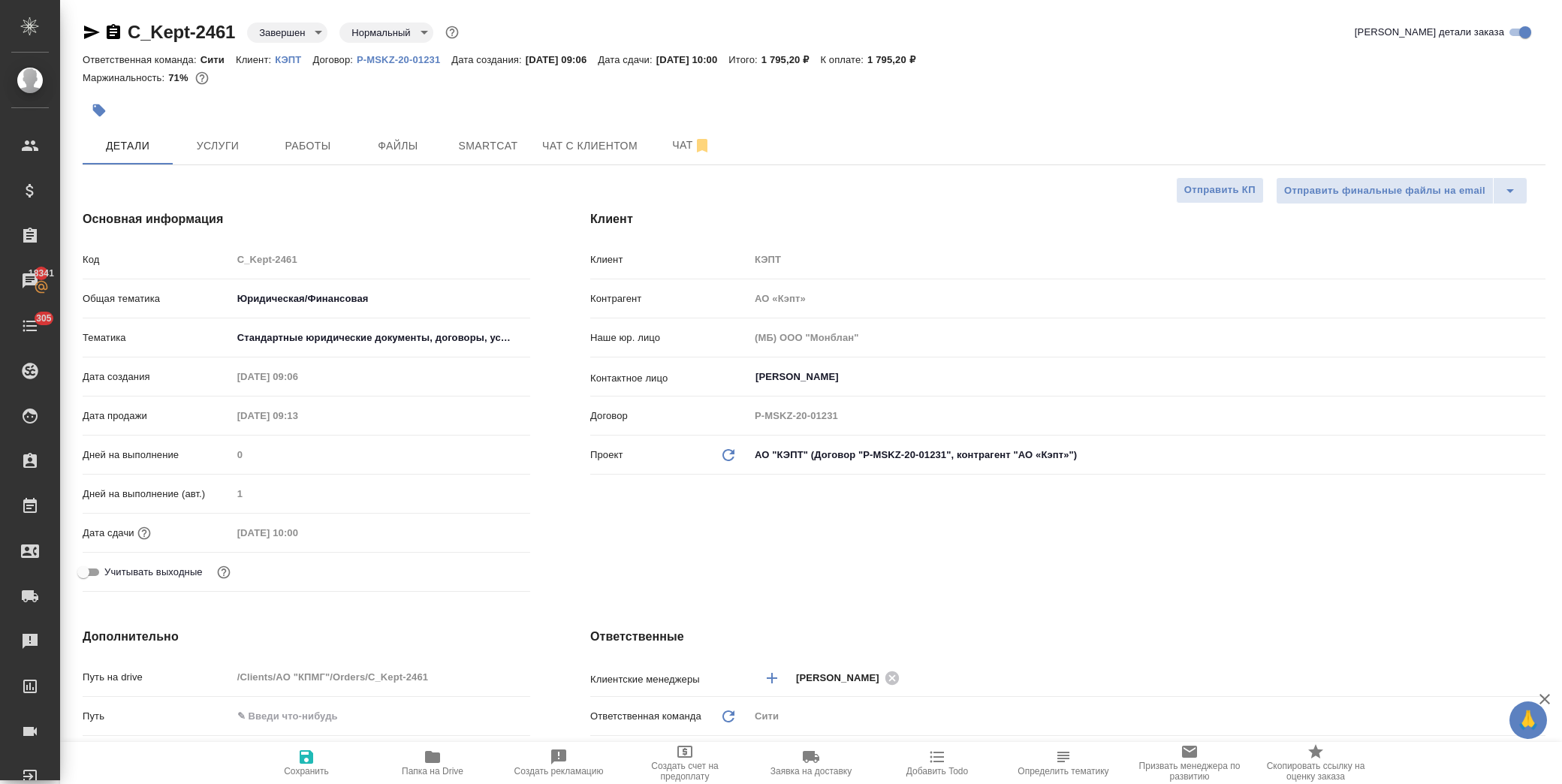
type textarea "x"
click at [212, 148] on span "Услуги" at bounding box center [218, 146] width 72 height 19
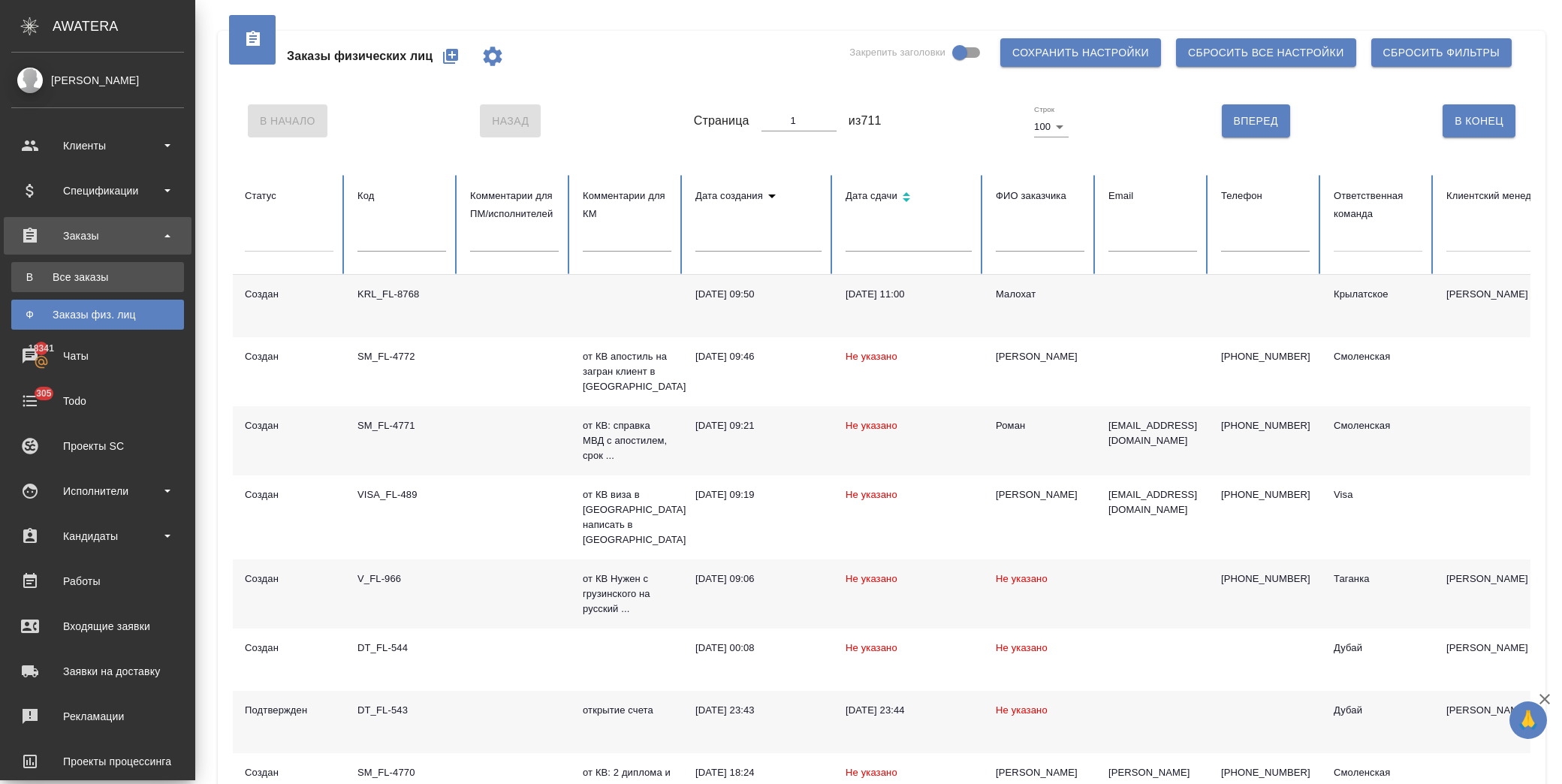
click at [132, 273] on div "Все заказы" at bounding box center [98, 276] width 158 height 15
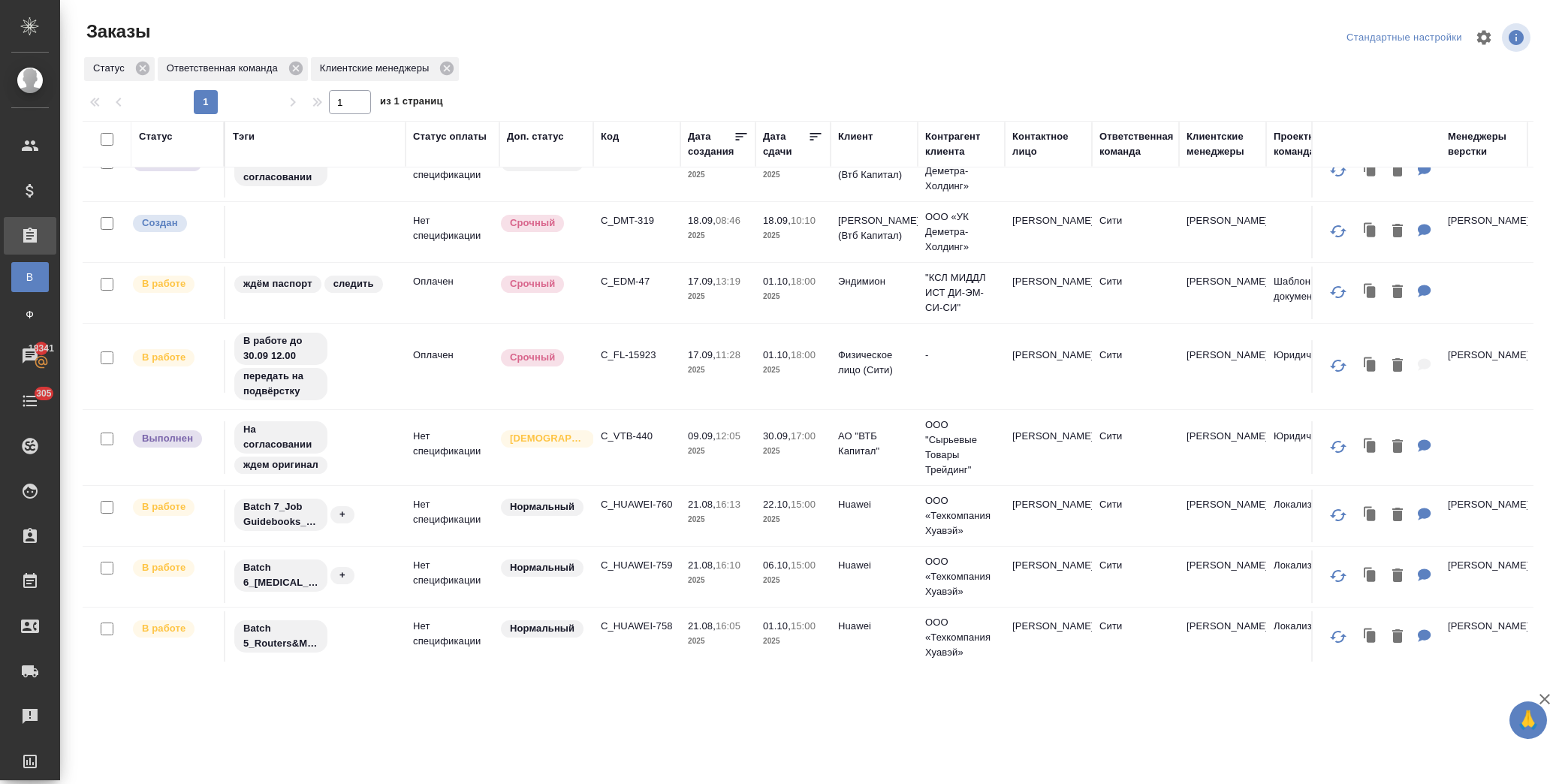
scroll to position [410, 0]
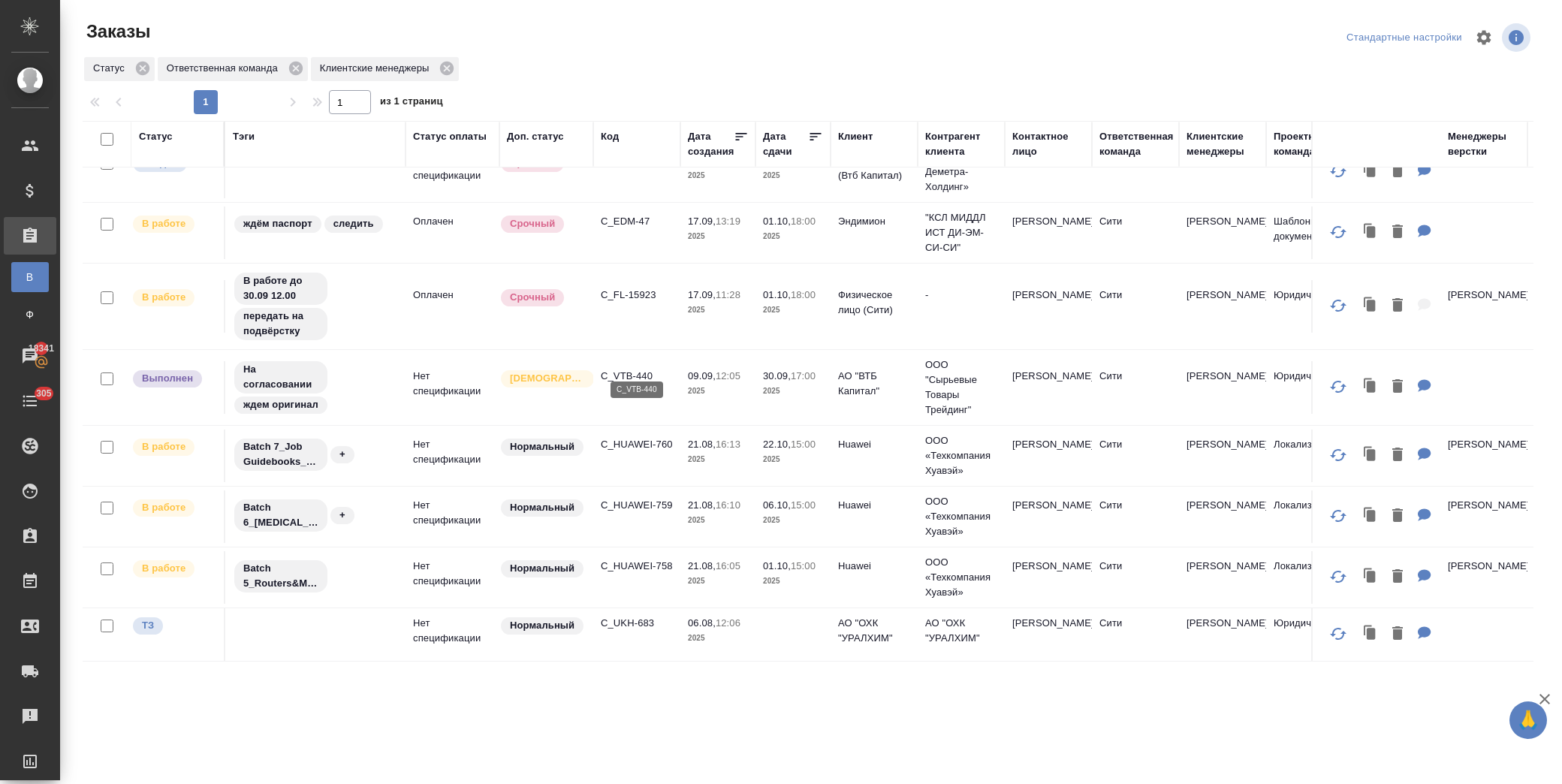
click at [629, 369] on p "C_VTB-440" at bounding box center [637, 376] width 72 height 15
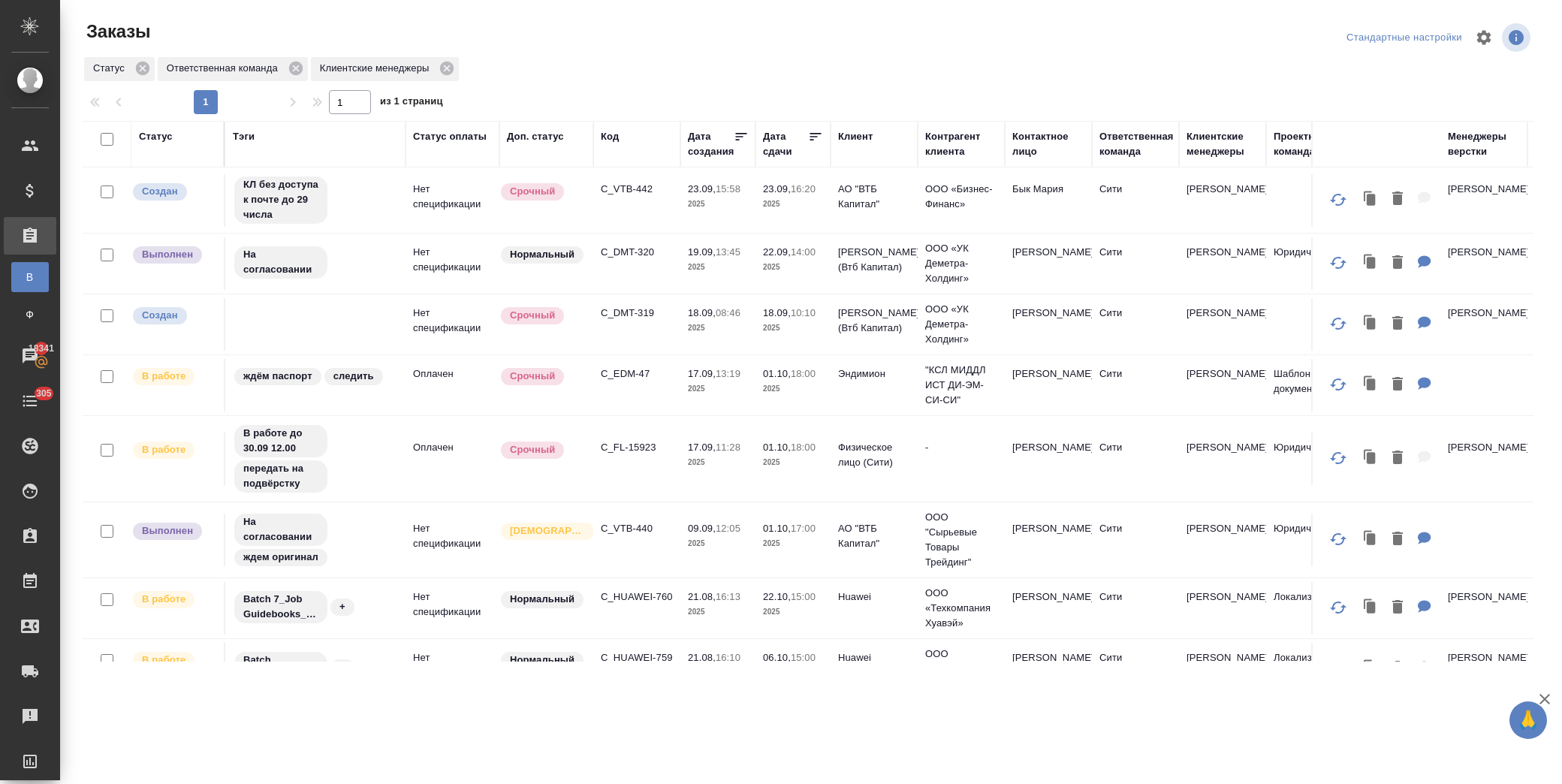
scroll to position [243, 0]
click at [628, 256] on p "C_DMT-320" at bounding box center [637, 253] width 72 height 15
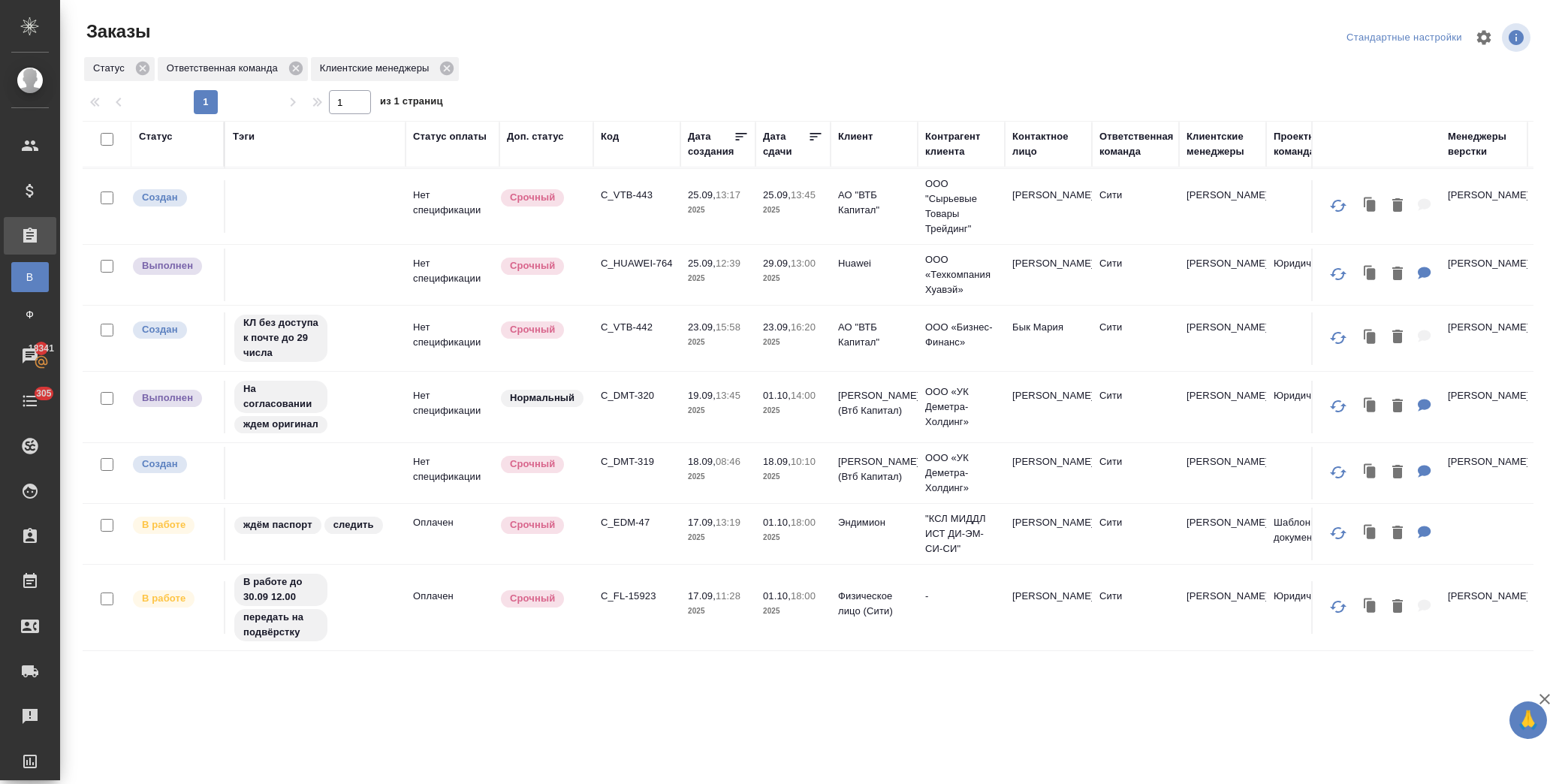
scroll to position [76, 0]
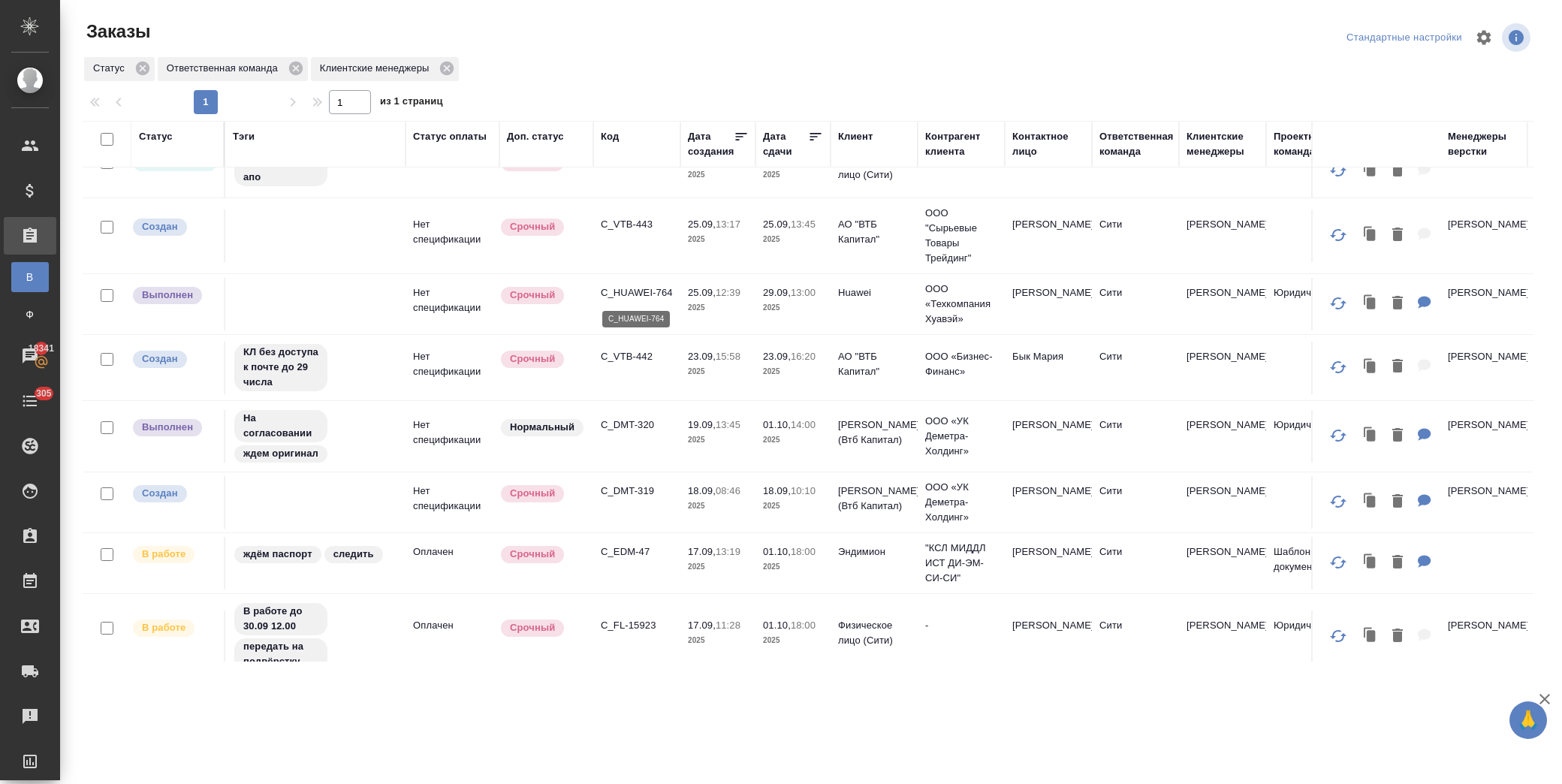
click at [646, 289] on p "C_HUAWEI-764" at bounding box center [637, 292] width 72 height 15
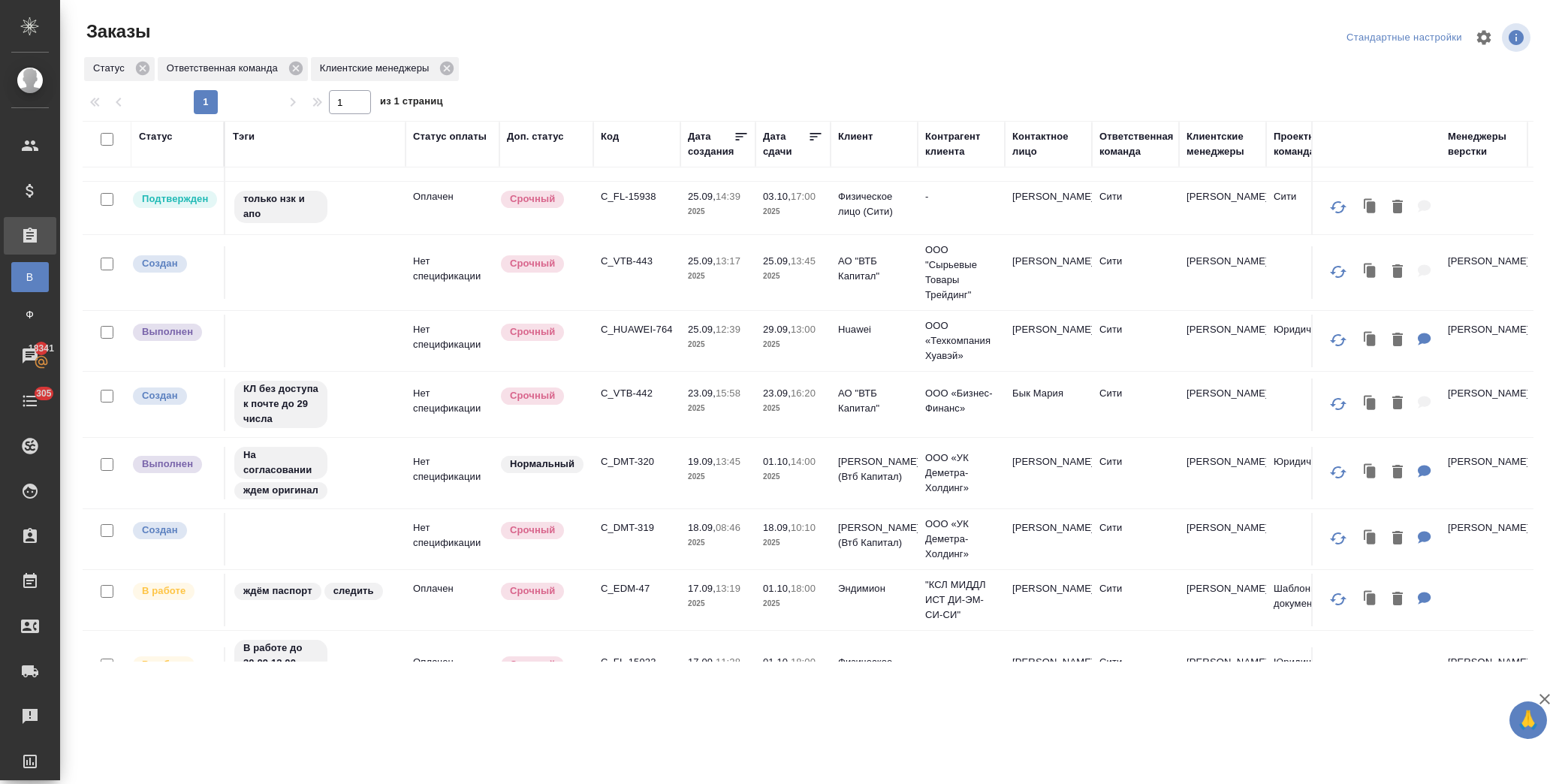
scroll to position [0, 0]
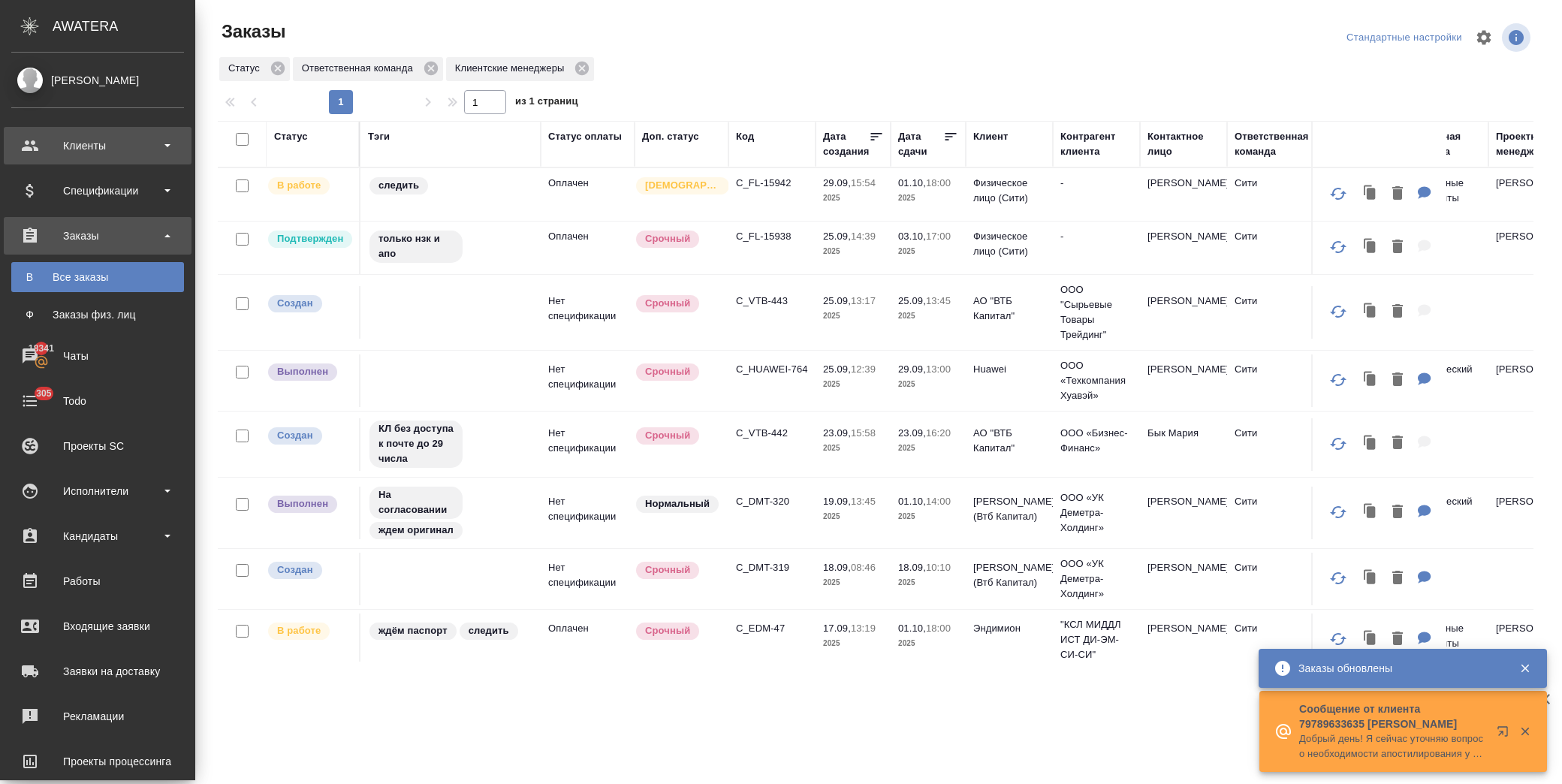
click at [66, 137] on div "Клиенты" at bounding box center [97, 146] width 173 height 22
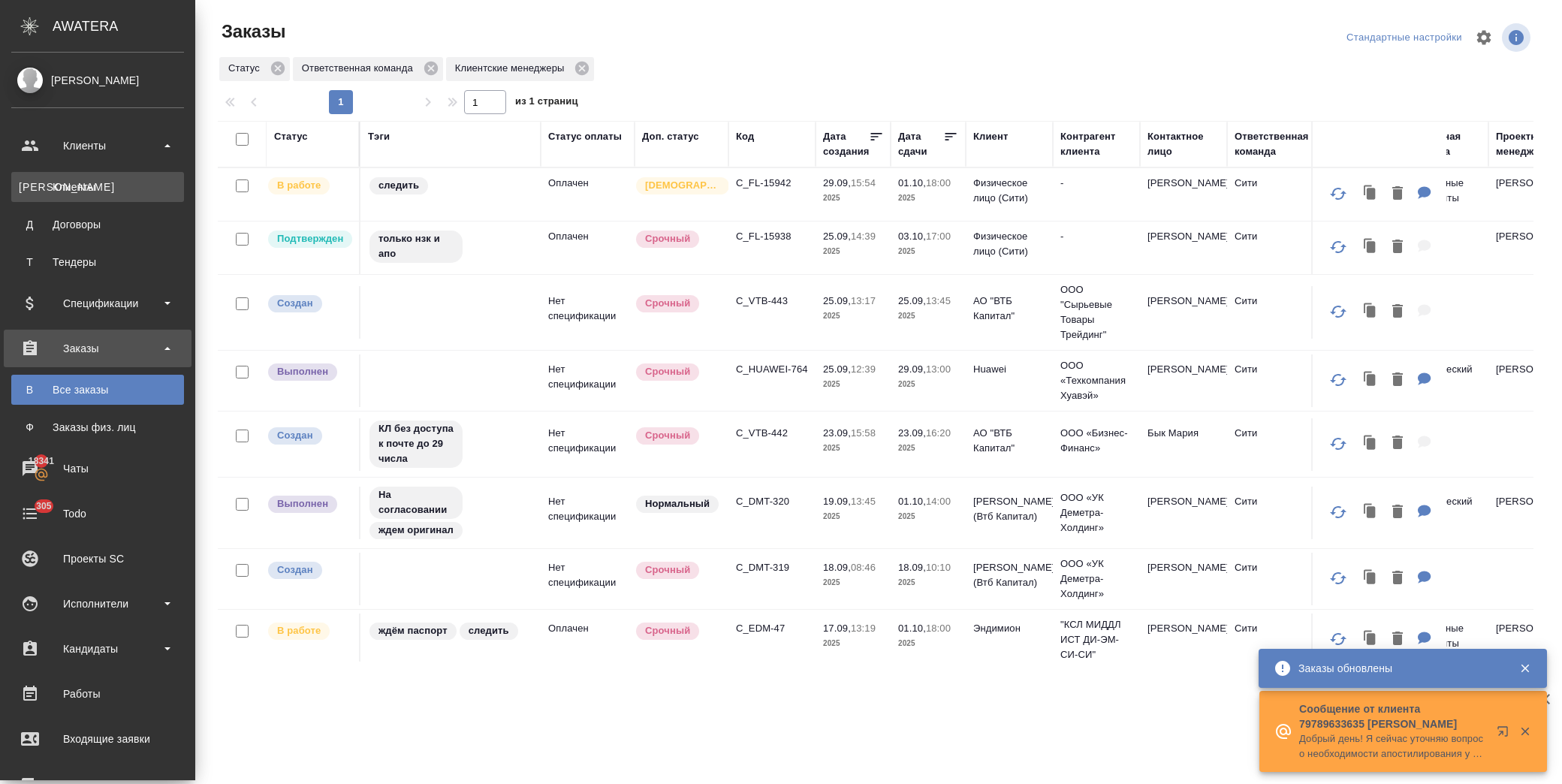
click at [84, 186] on div "Клиенты" at bounding box center [98, 186] width 158 height 15
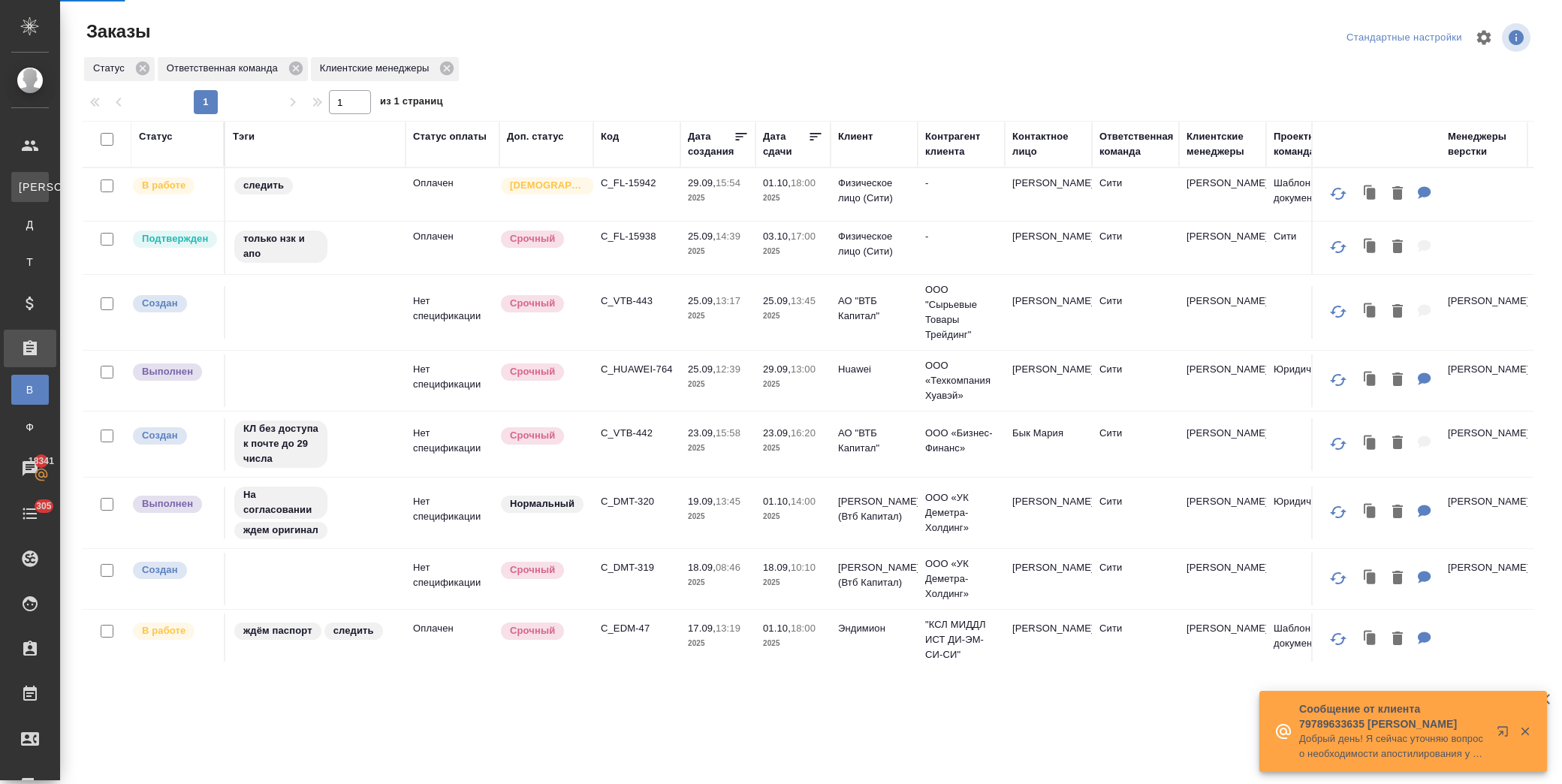
select select "RU"
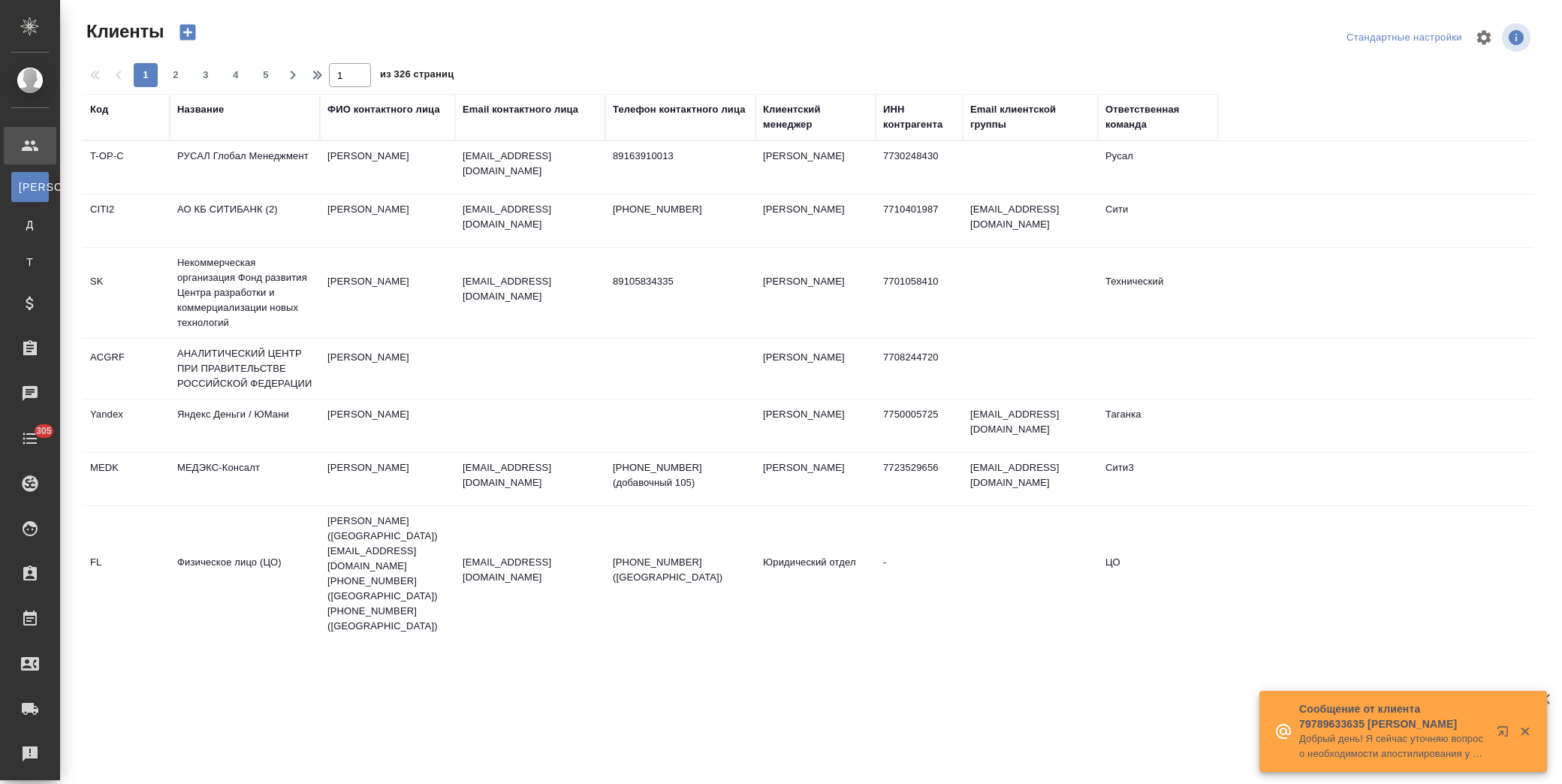
click at [211, 108] on div "Название" at bounding box center [200, 109] width 46 height 15
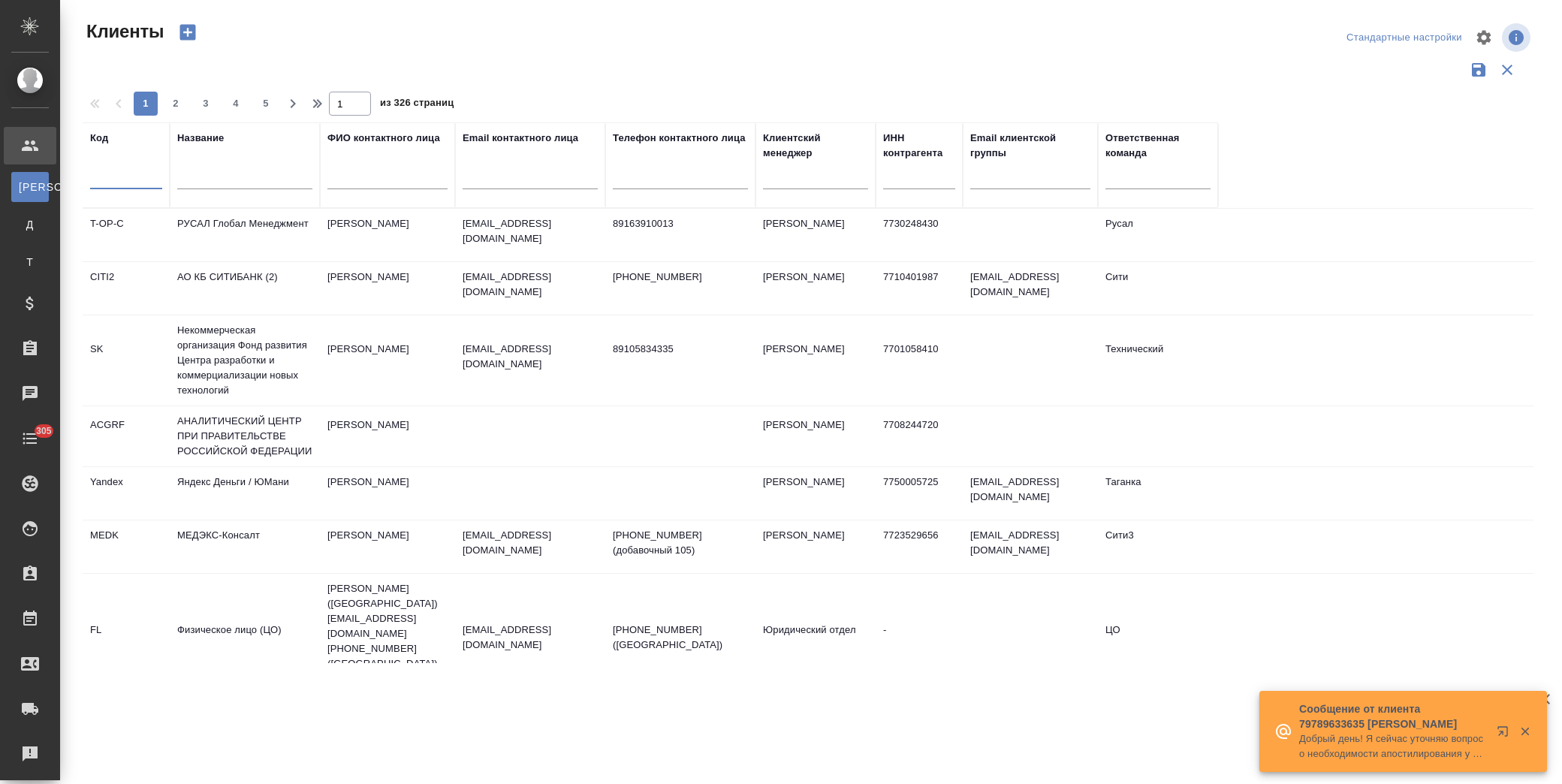
click at [108, 182] on input "text" at bounding box center [126, 180] width 72 height 19
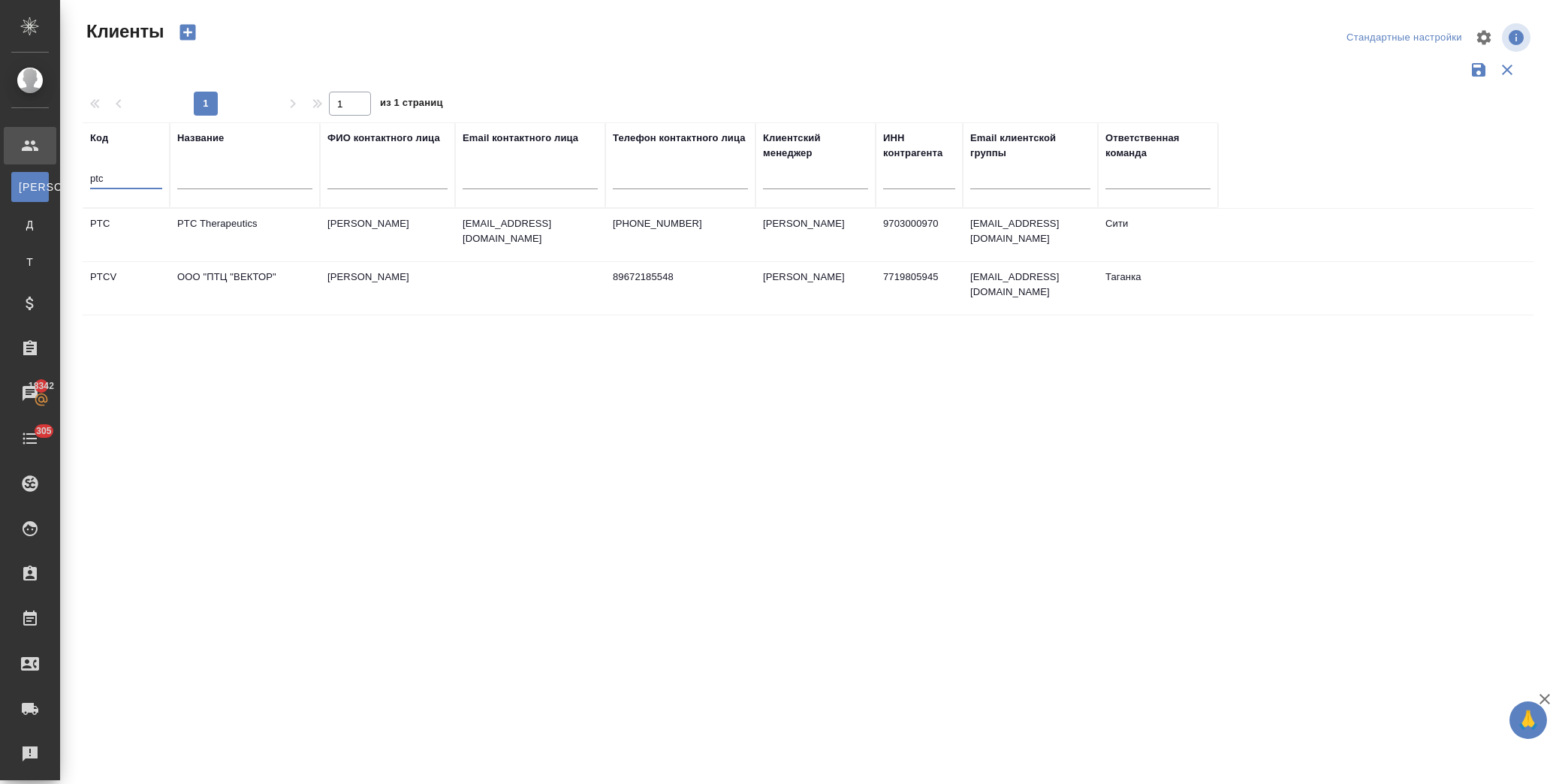
type input "ptc"
click at [270, 233] on td "PTC Therapeutics" at bounding box center [245, 235] width 150 height 53
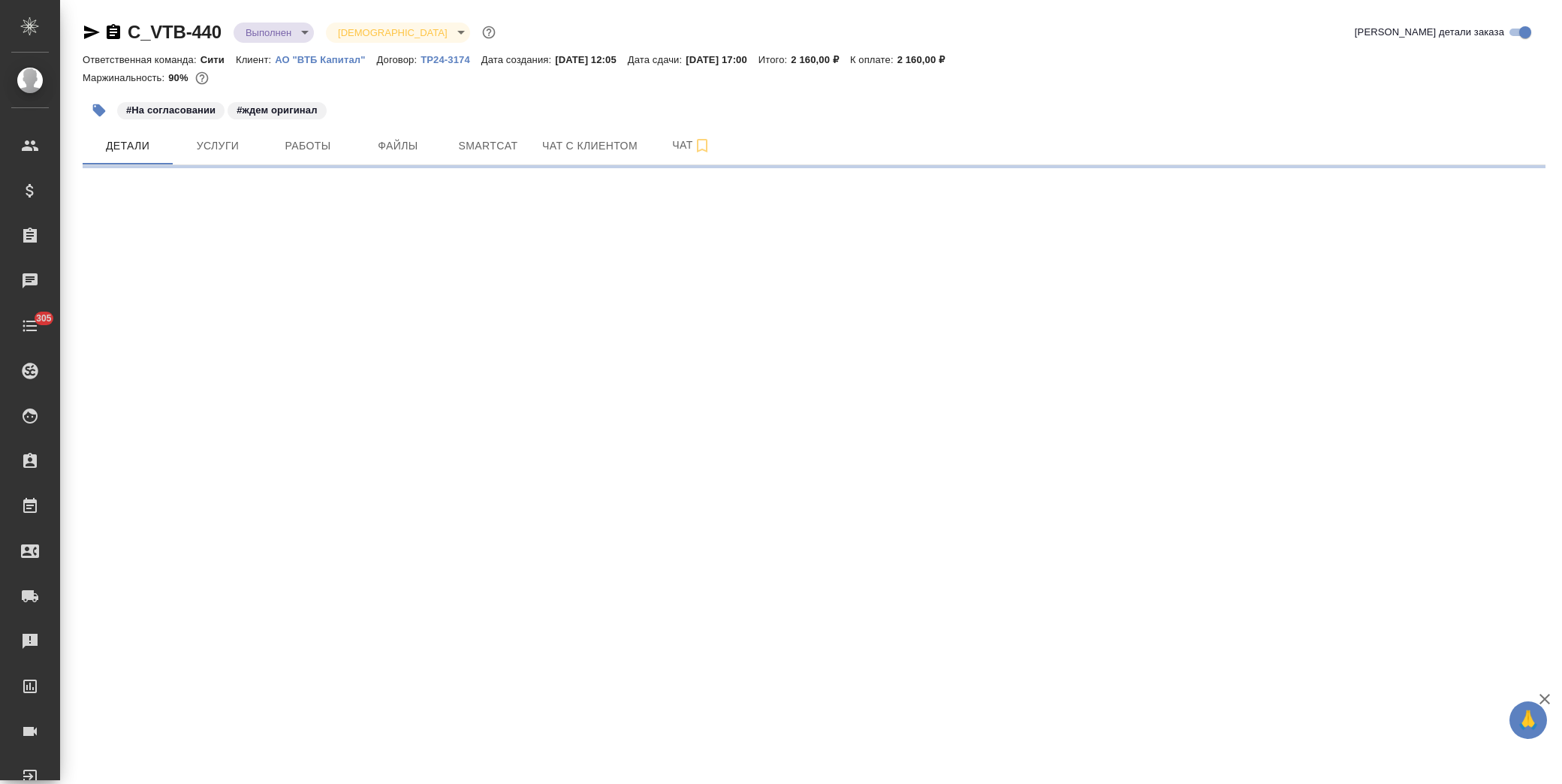
select select "RU"
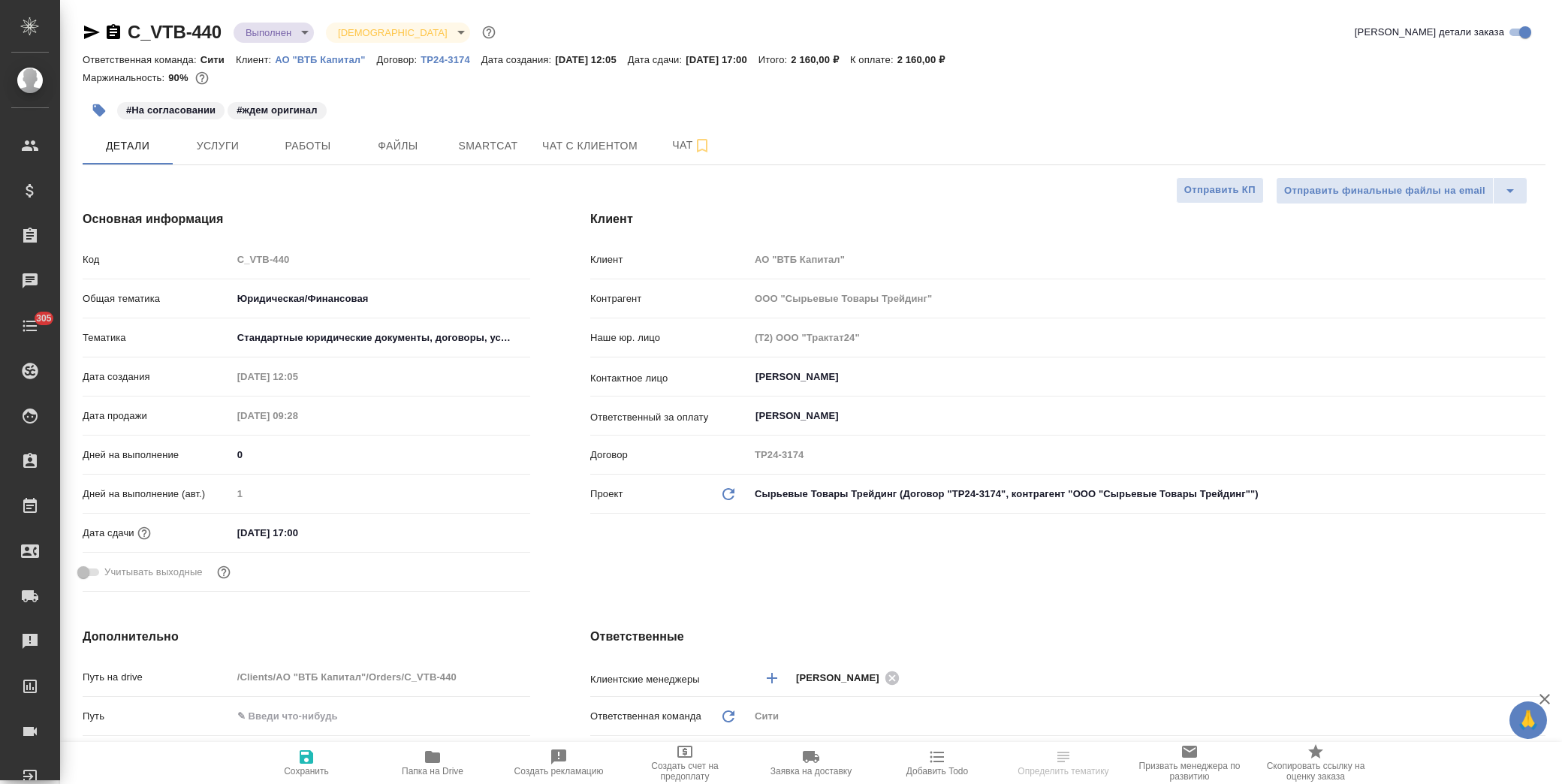
type textarea "x"
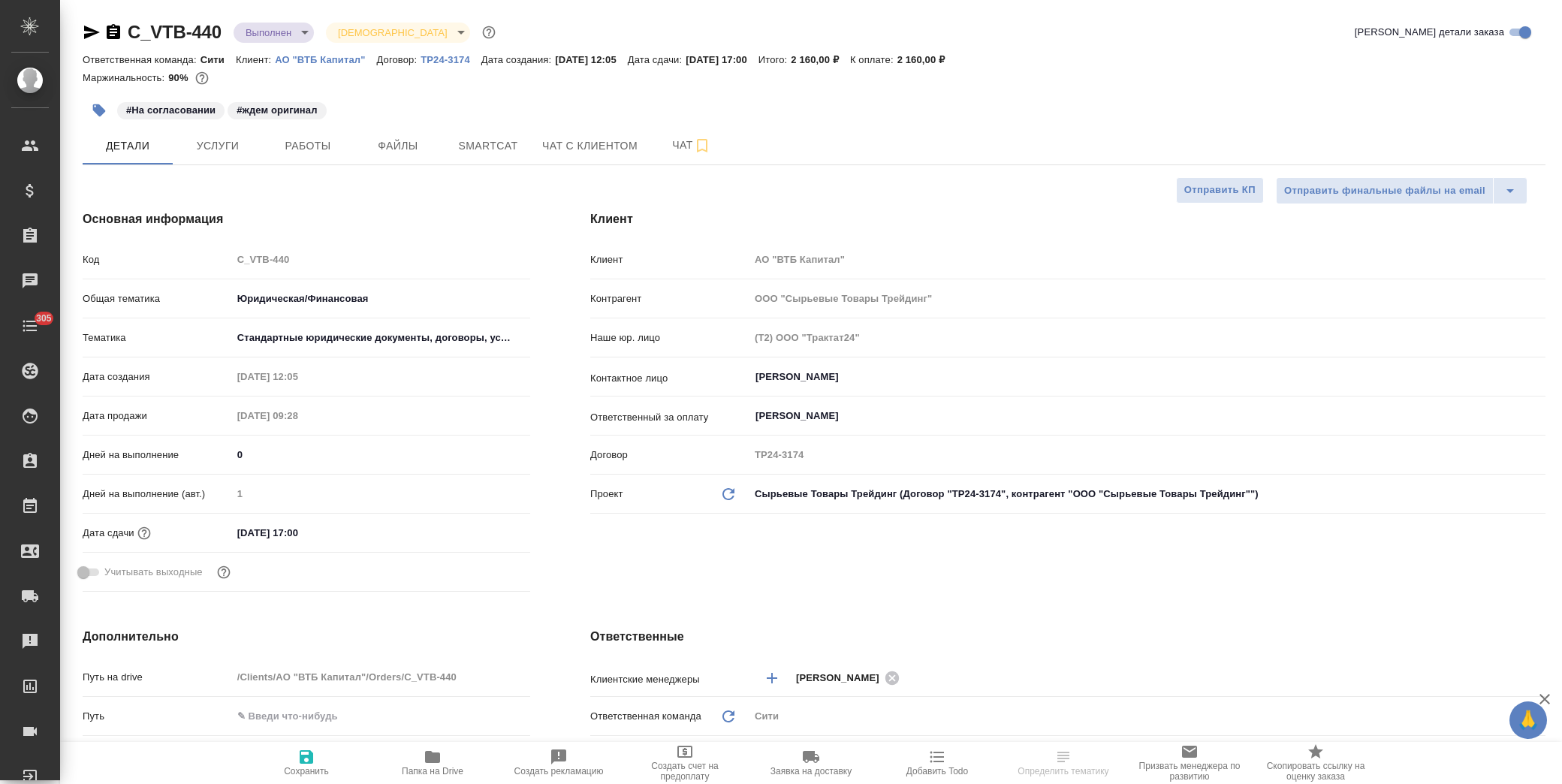
type textarea "x"
click at [342, 533] on input "30.09.2025 17:00" at bounding box center [297, 532] width 131 height 22
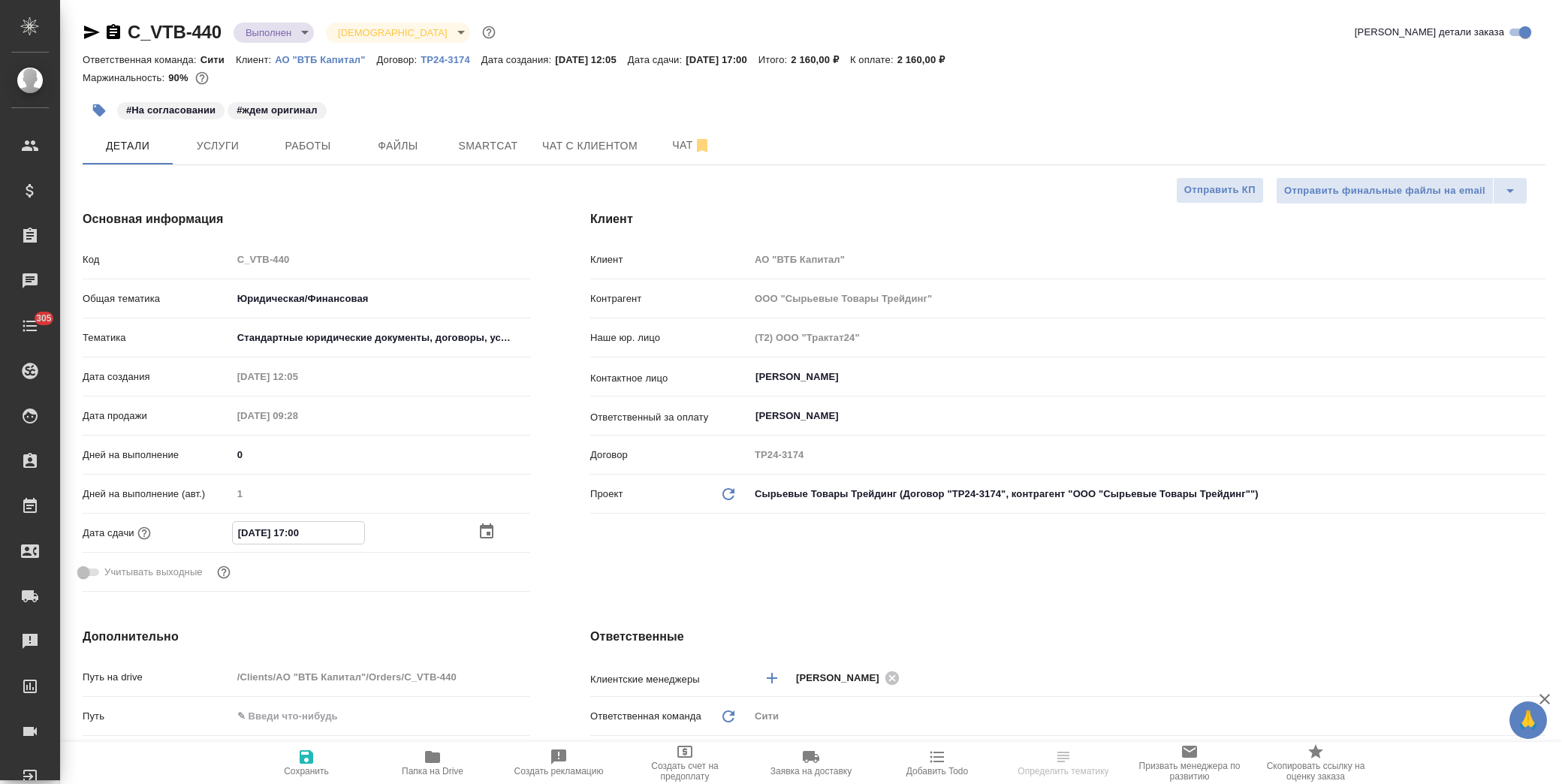
click at [485, 530] on icon "button" at bounding box center [486, 531] width 18 height 18
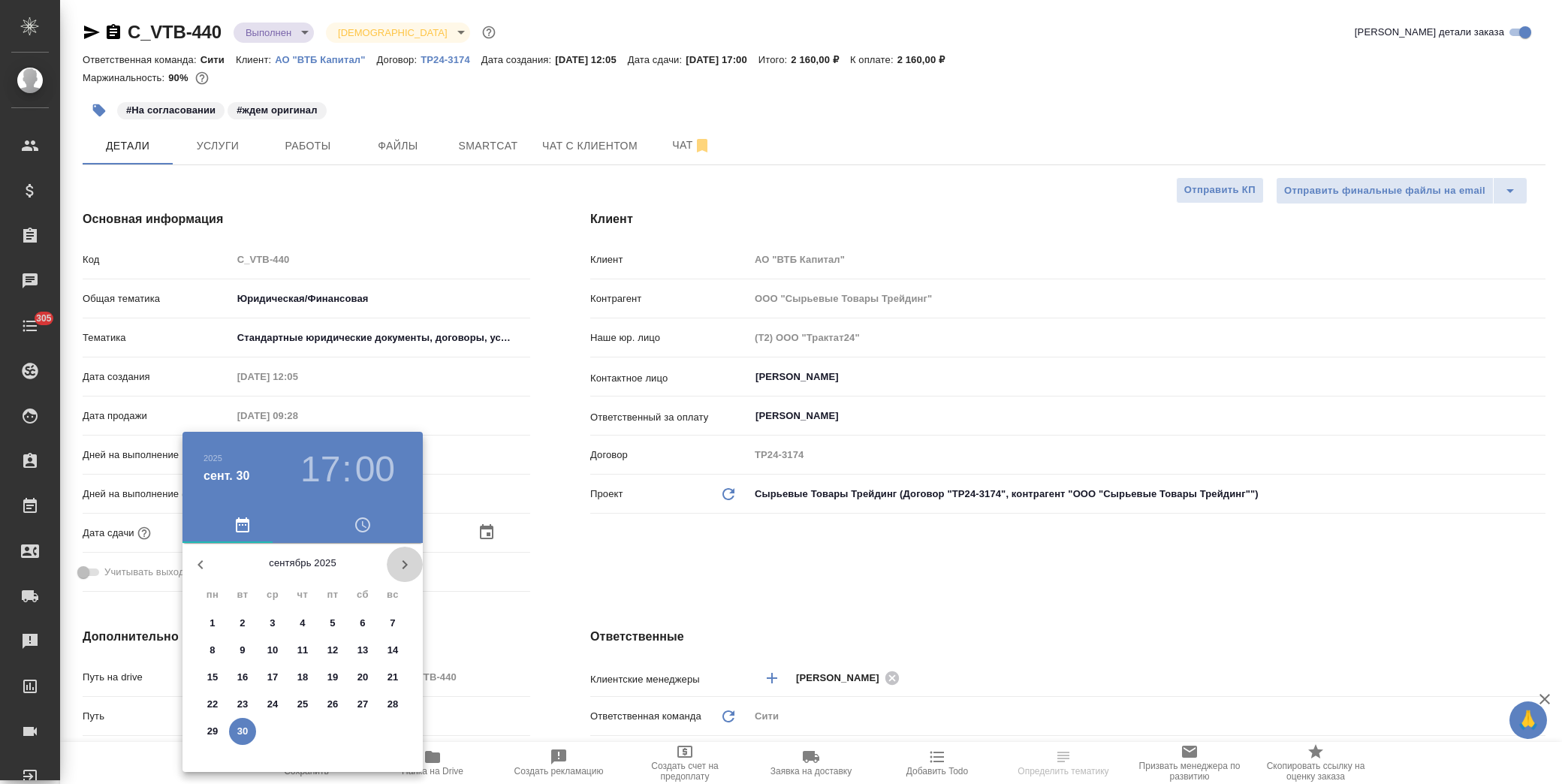
click at [400, 565] on icon "button" at bounding box center [405, 564] width 18 height 18
click at [272, 625] on p "1" at bounding box center [272, 623] width 6 height 15
type input "01.10.2025 17:00"
type textarea "x"
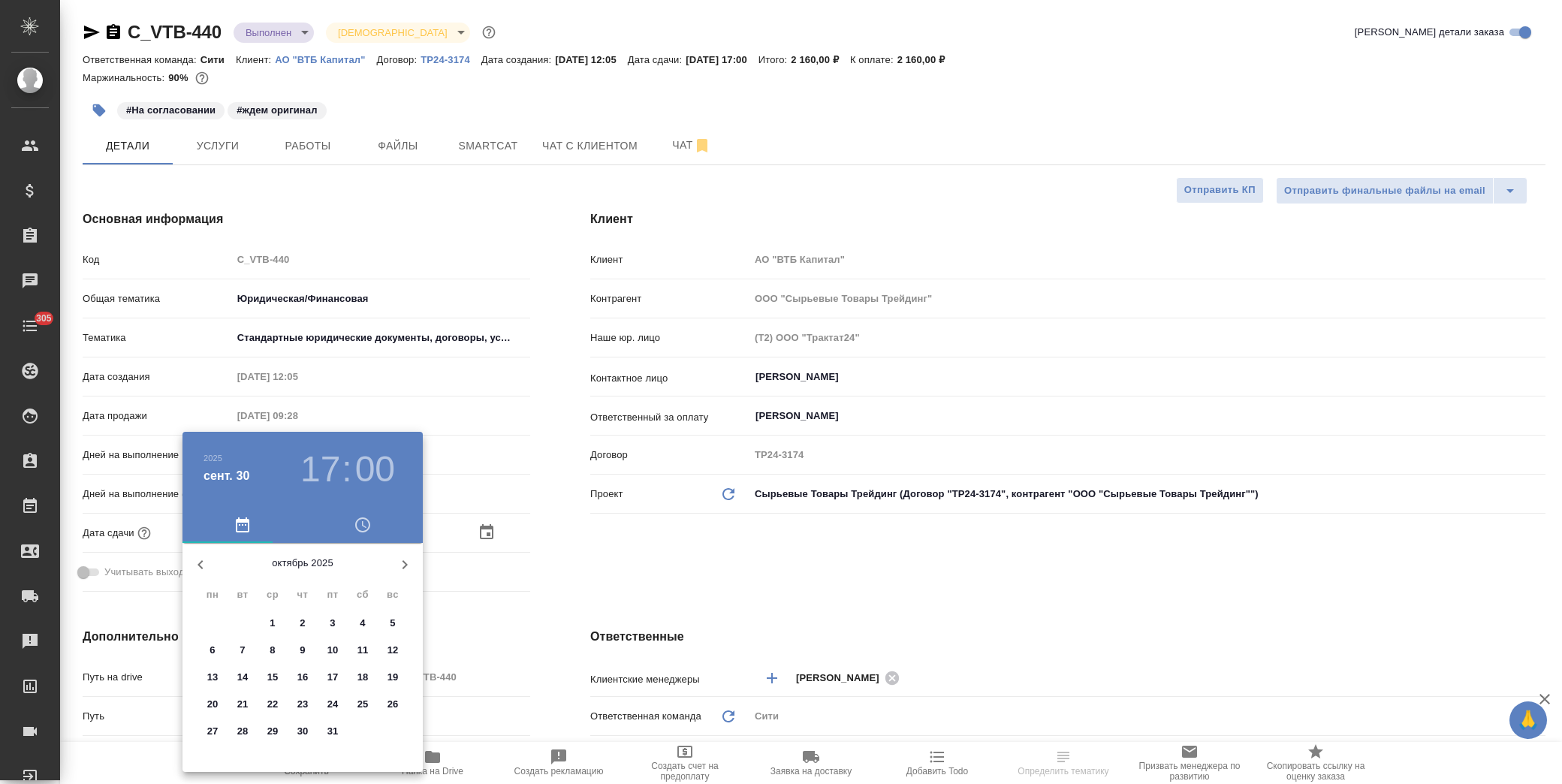
type textarea "x"
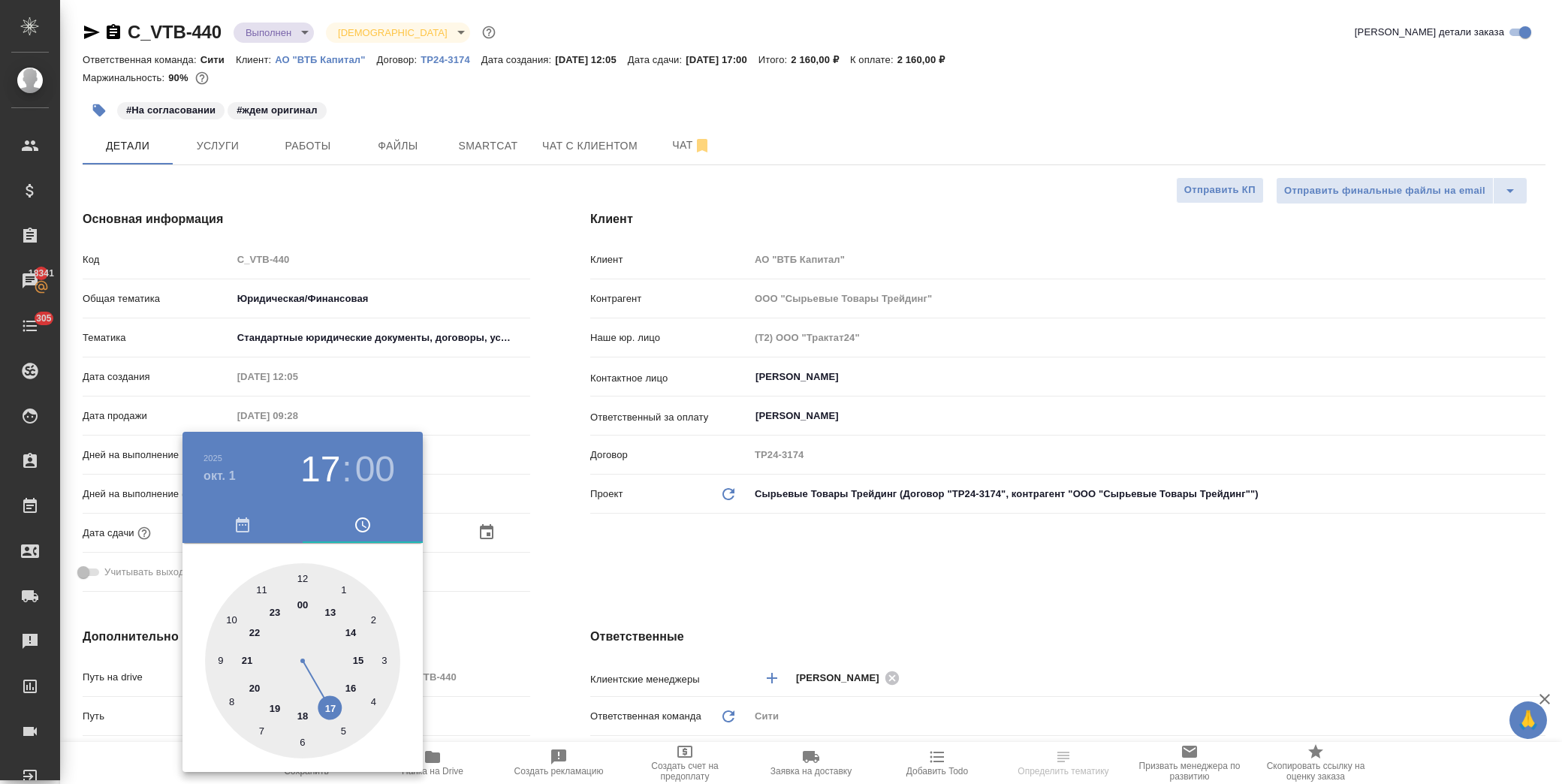
click at [565, 565] on div at bounding box center [781, 392] width 1562 height 784
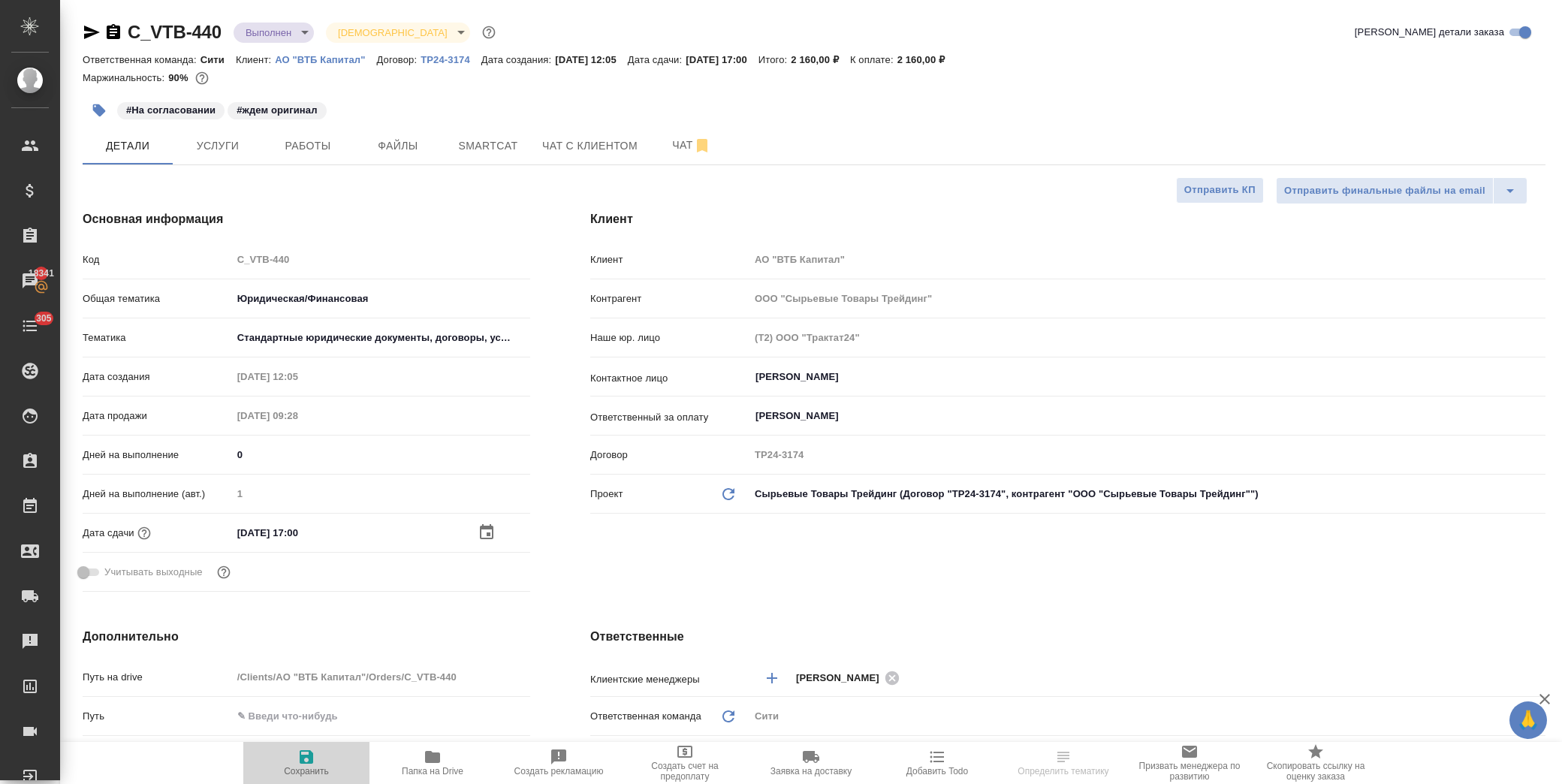
click at [299, 762] on icon "button" at bounding box center [306, 756] width 18 height 18
type textarea "x"
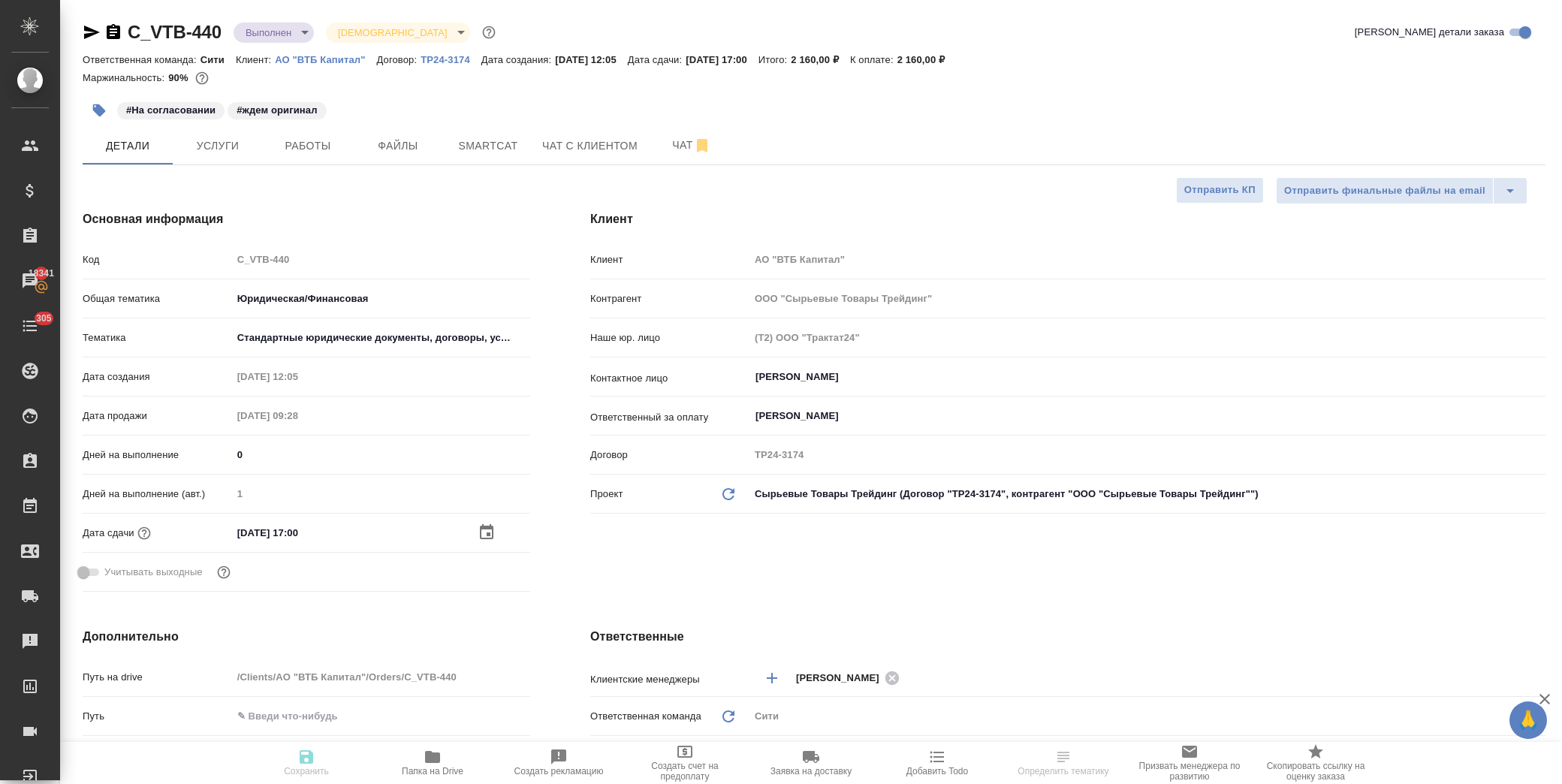
type textarea "x"
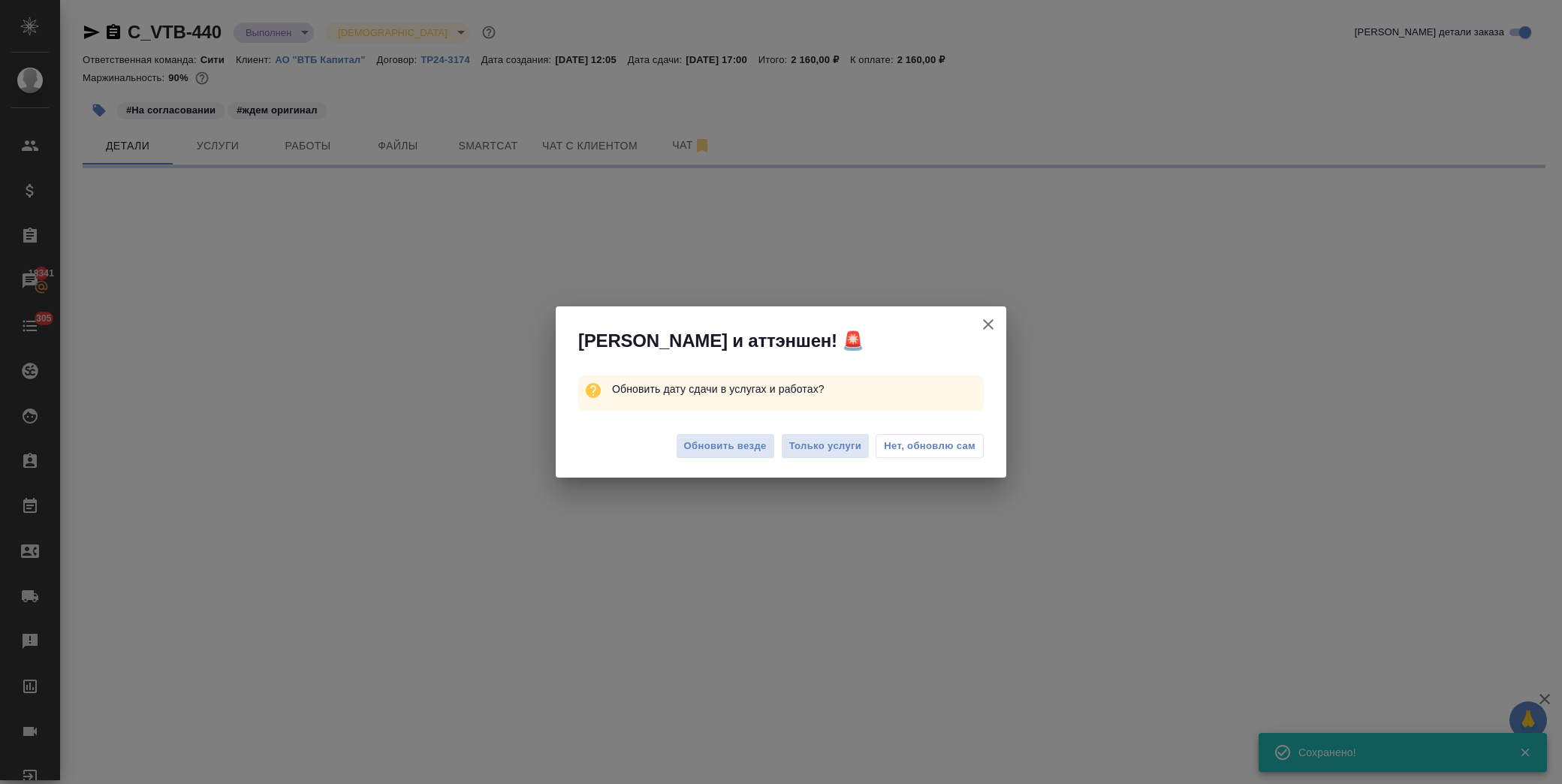
select select "RU"
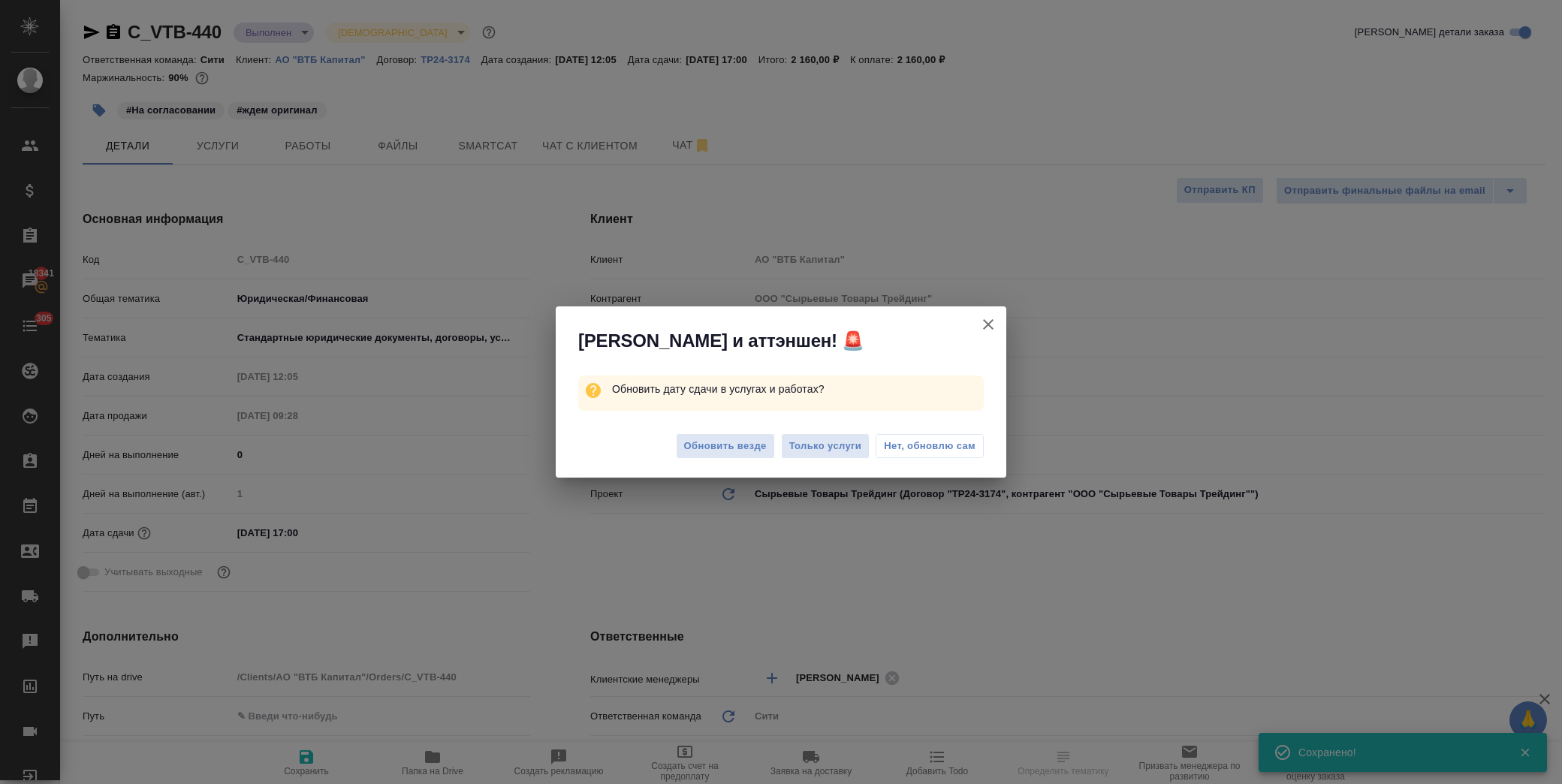
type textarea "x"
drag, startPoint x: 952, startPoint y: 441, endPoint x: 888, endPoint y: 139, distance: 308.7
click at [952, 441] on span "Нет, обновлю сам" at bounding box center [929, 445] width 92 height 15
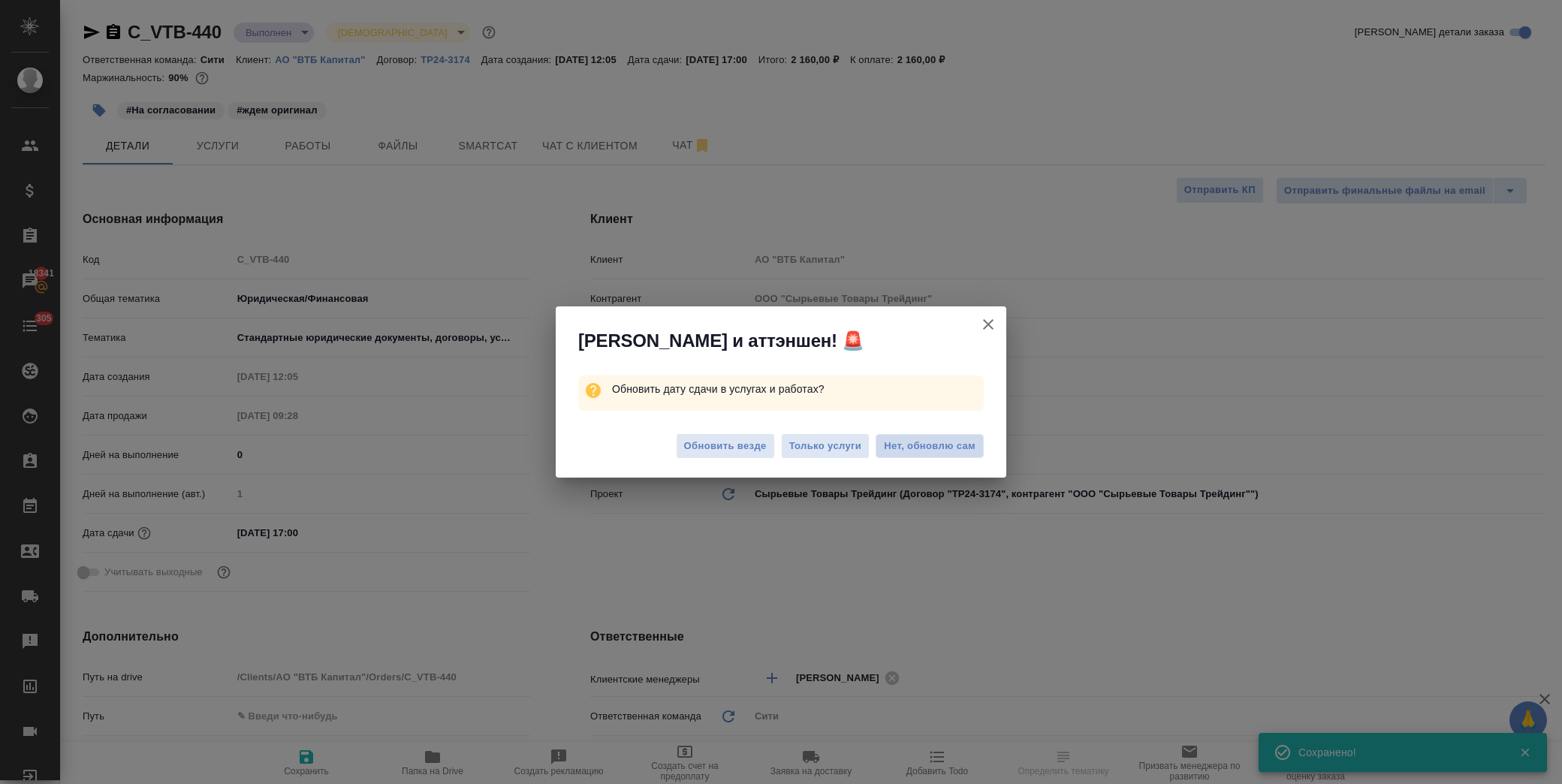
type textarea "x"
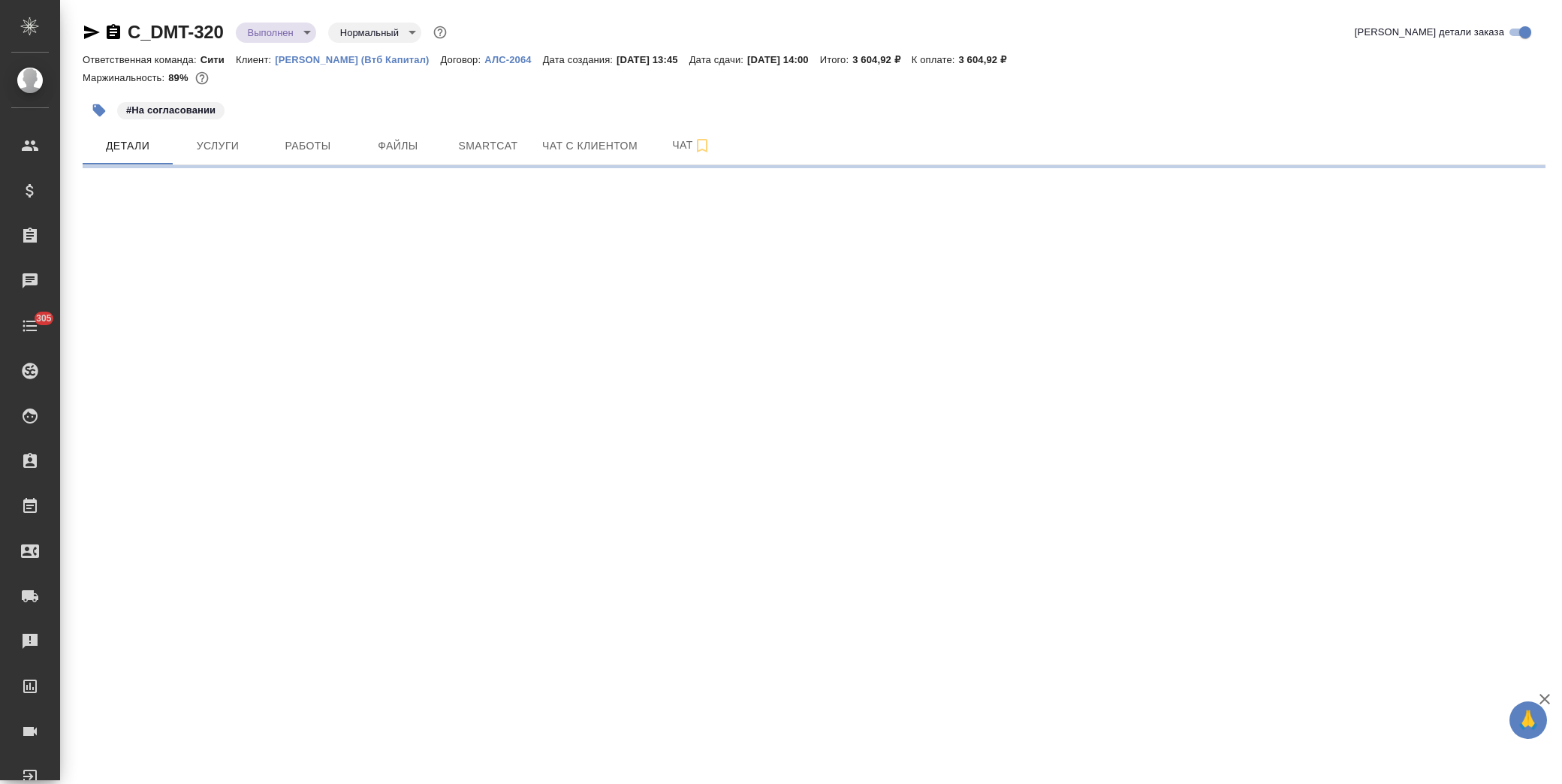
select select "RU"
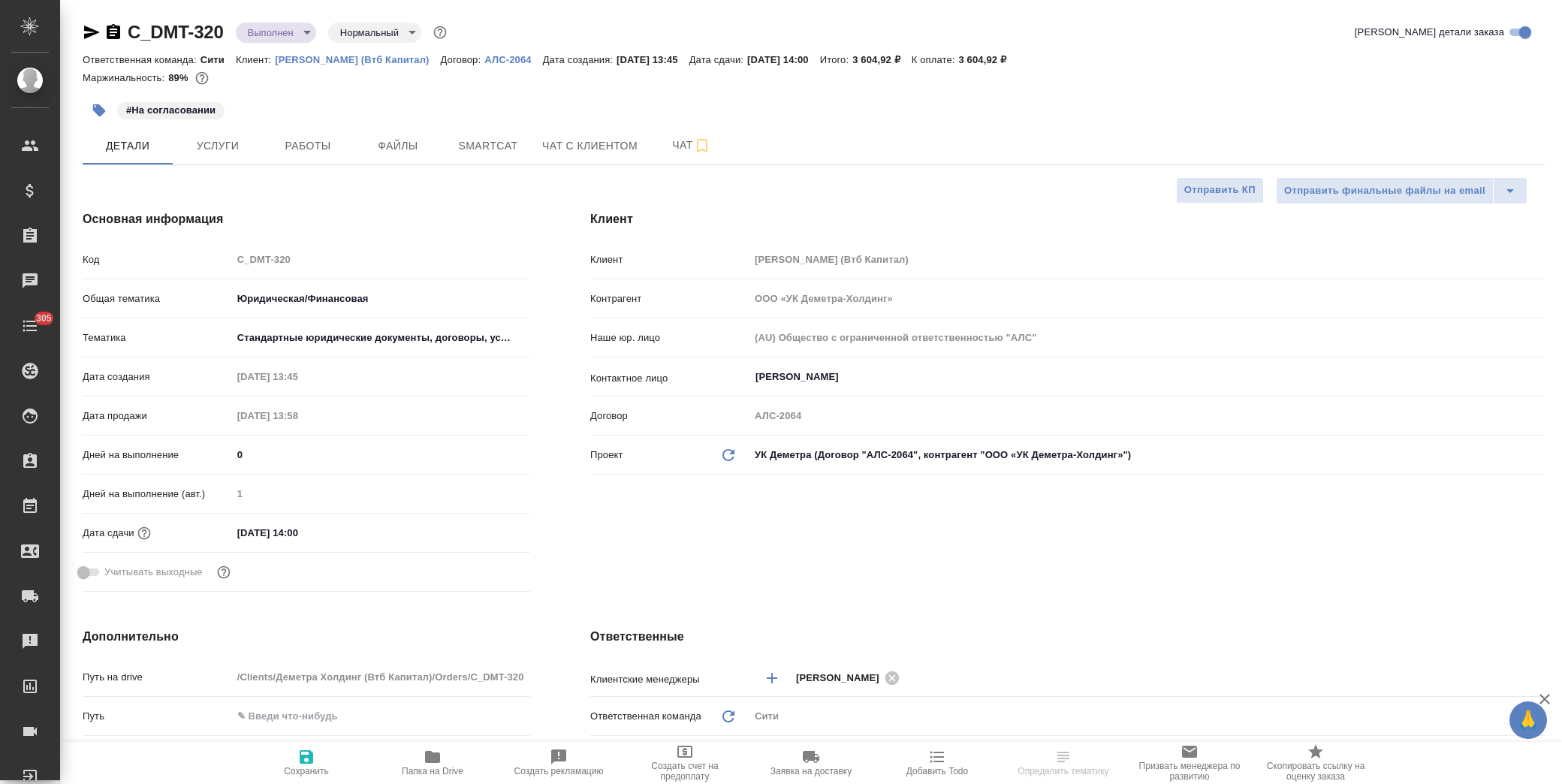
type textarea "x"
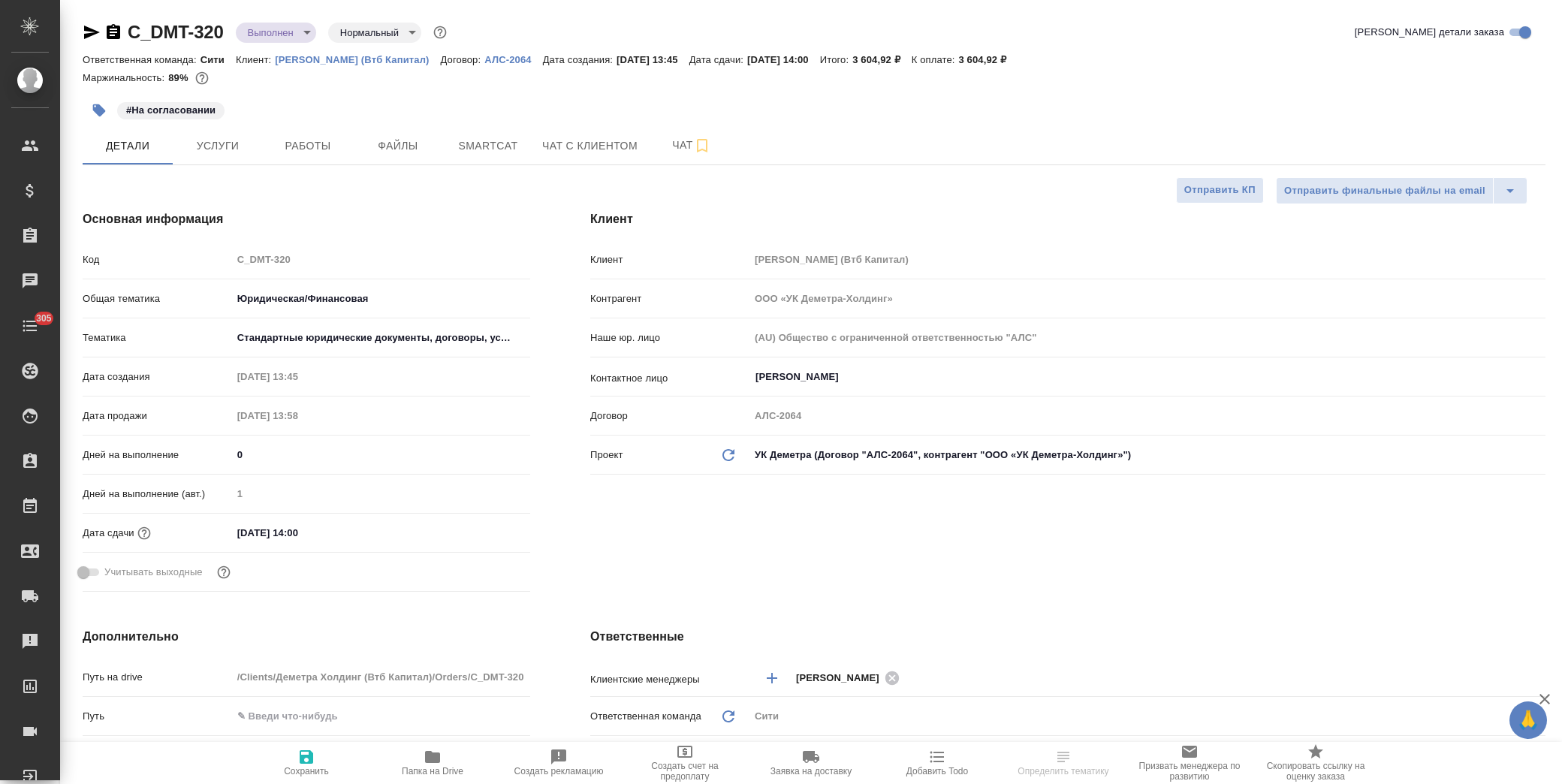
type textarea "x"
click at [387, 542] on div "22.09.2025 14:00" at bounding box center [381, 532] width 298 height 22
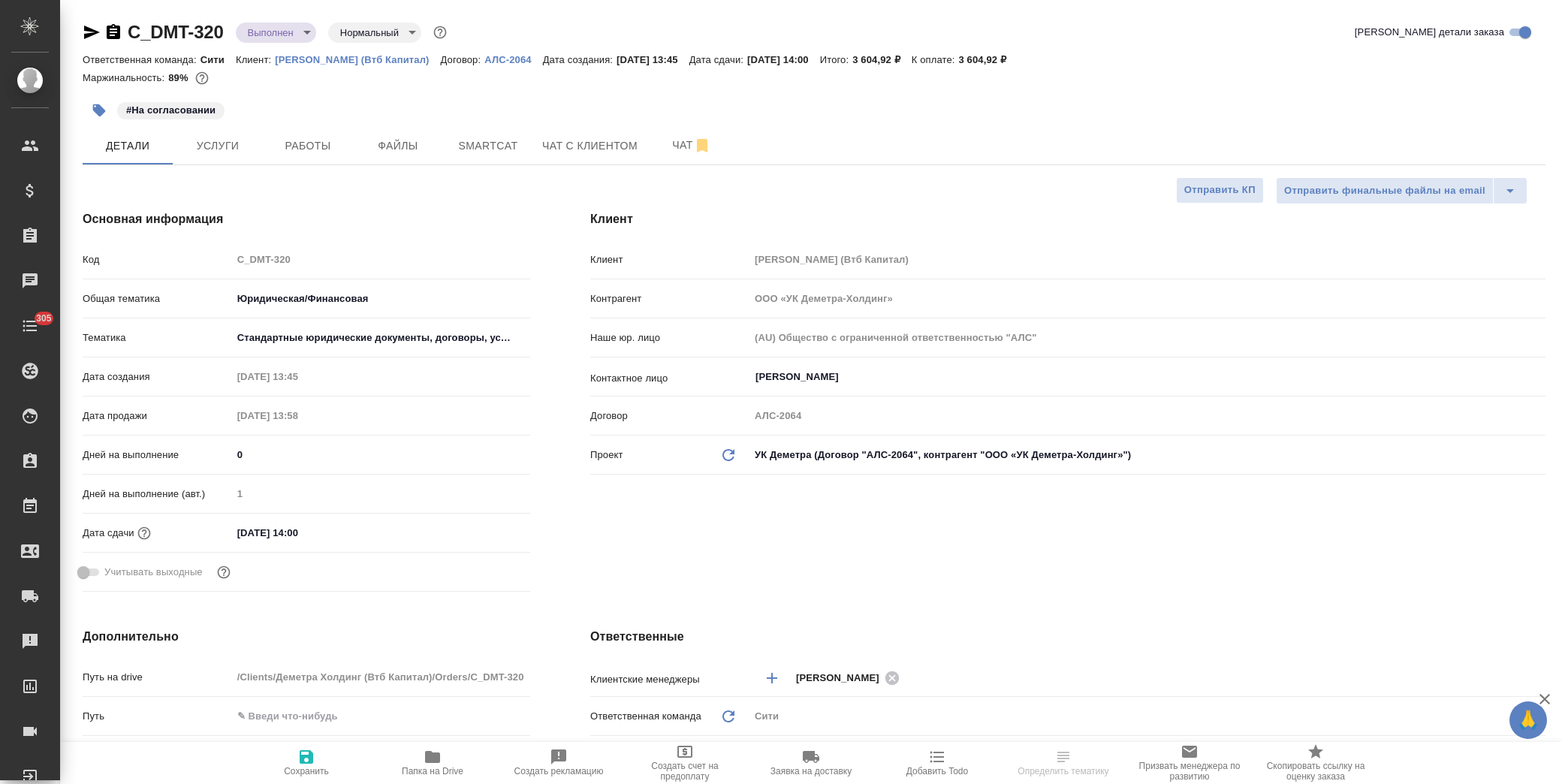
click at [396, 531] on div "22.09.2025 14:00" at bounding box center [381, 532] width 298 height 22
click at [360, 531] on input "22.09.2025 14:00" at bounding box center [297, 532] width 131 height 22
click at [489, 530] on icon "button" at bounding box center [486, 532] width 18 height 18
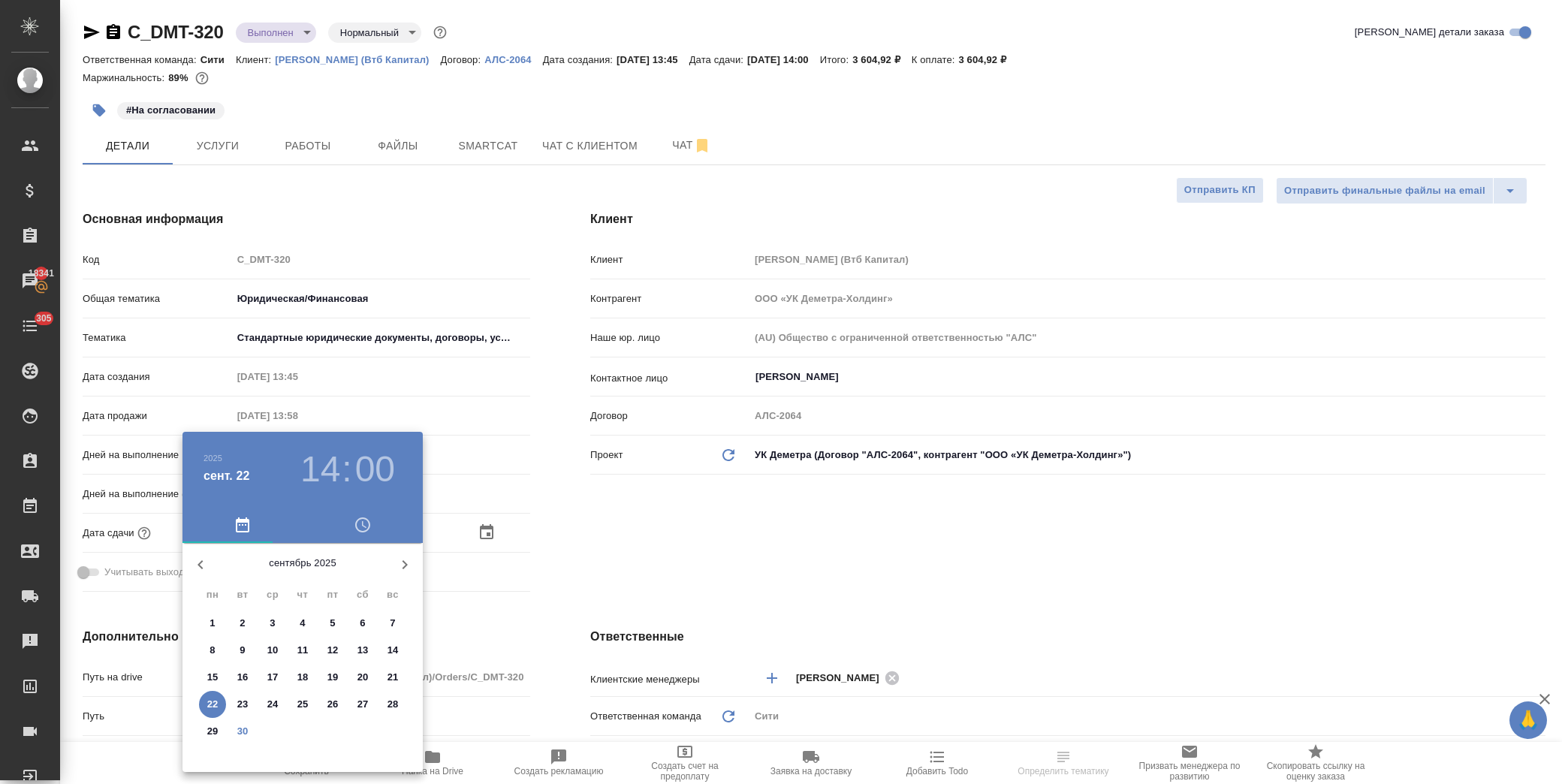
click at [401, 564] on icon "button" at bounding box center [405, 564] width 18 height 18
click at [266, 617] on span "1" at bounding box center [273, 623] width 27 height 15
type input "01.10.2025 14:00"
type textarea "x"
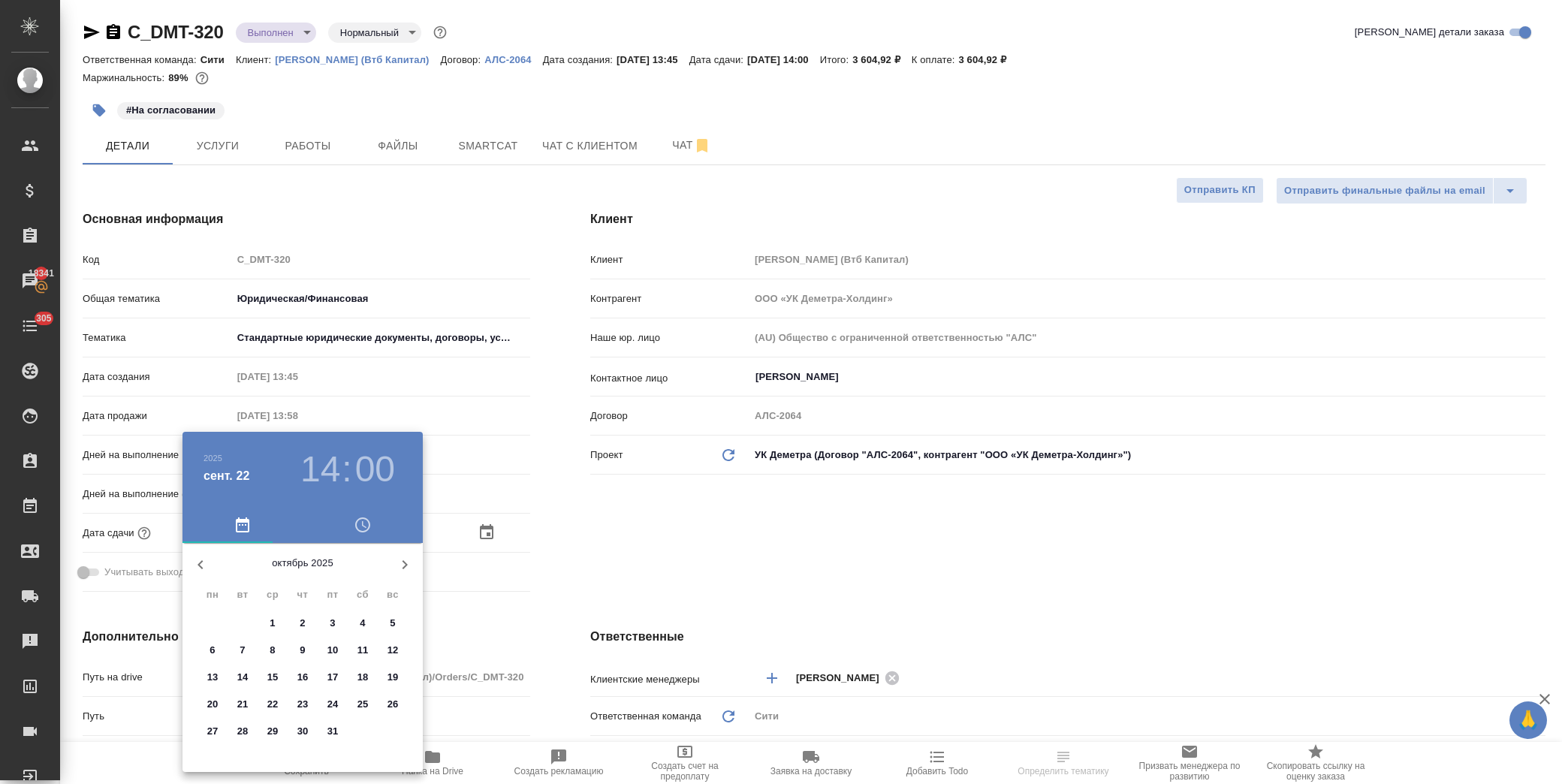
type textarea "x"
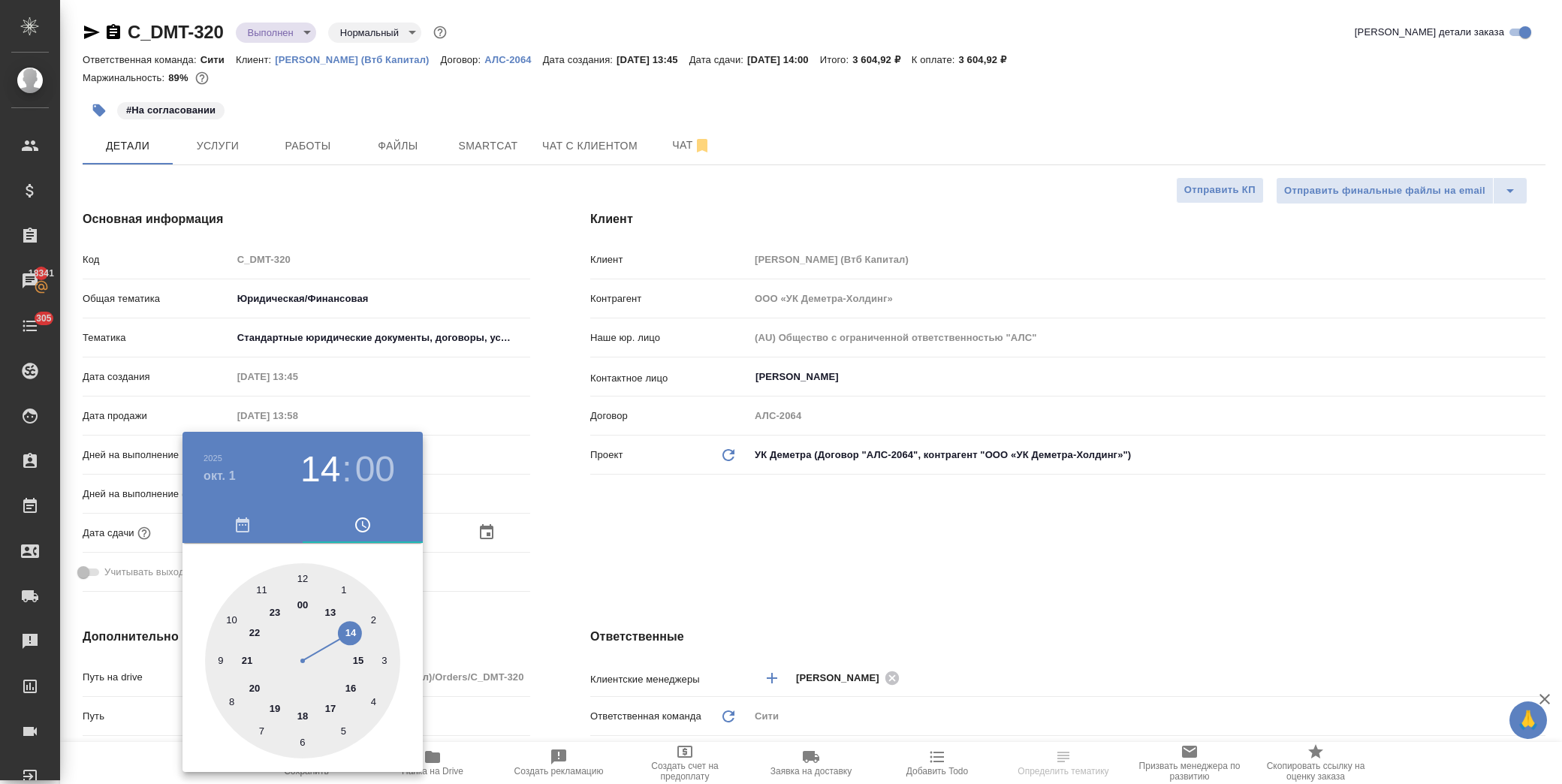
click at [591, 551] on div at bounding box center [781, 392] width 1562 height 784
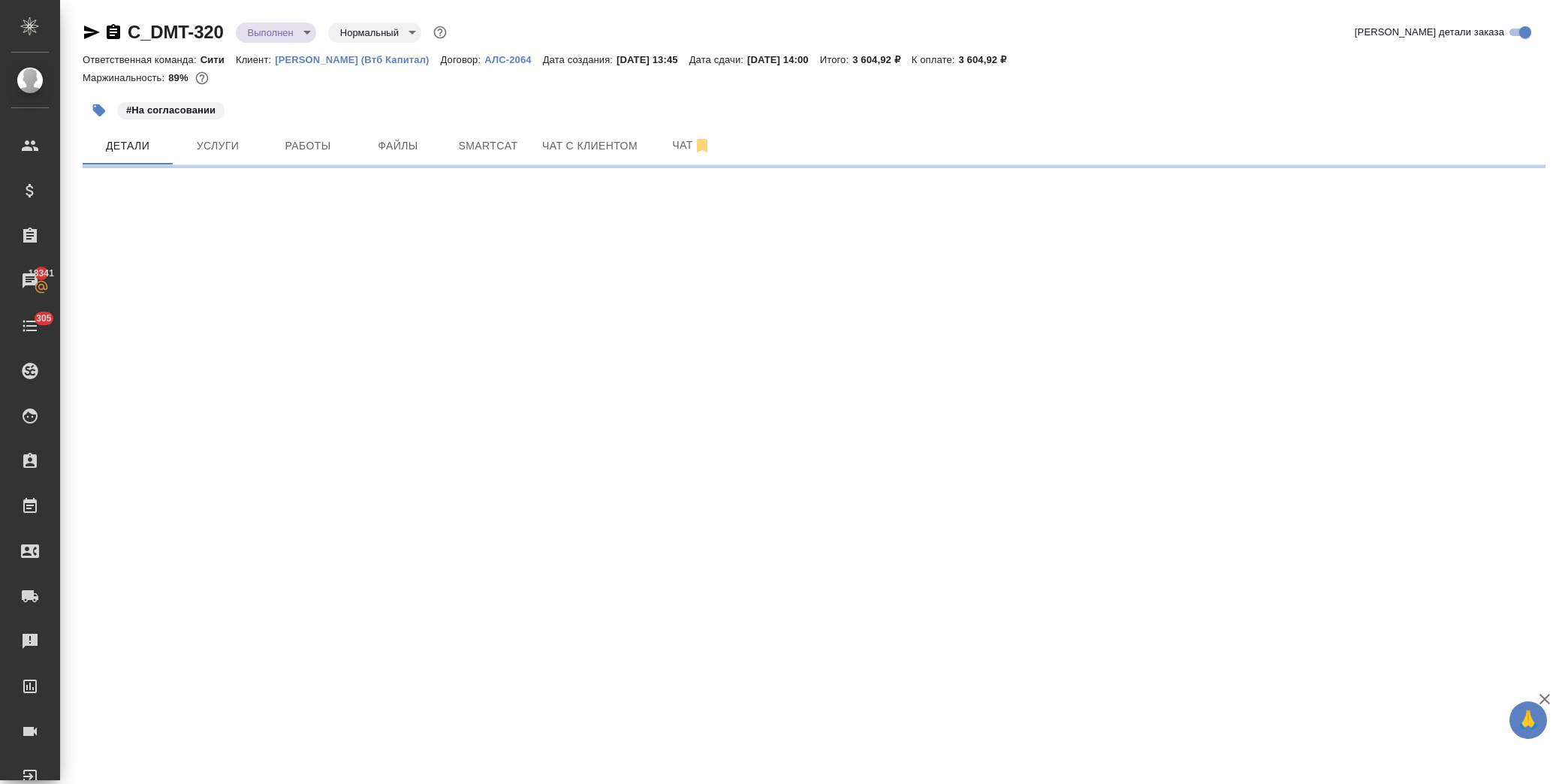
select select "RU"
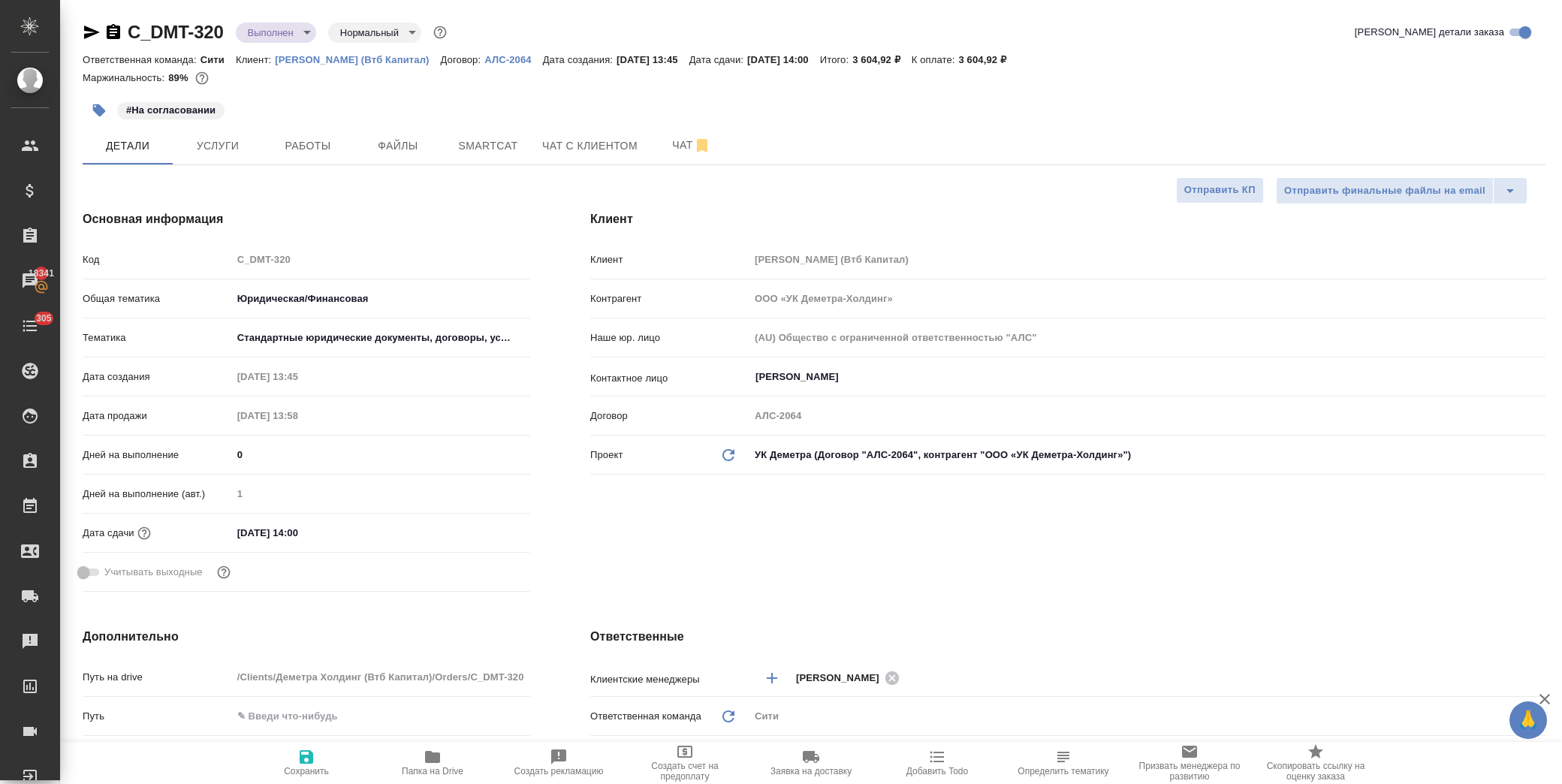
type textarea "x"
click at [347, 527] on input "22.09.2025 14:00" at bounding box center [297, 532] width 131 height 22
click at [485, 528] on icon "button" at bounding box center [486, 531] width 18 height 18
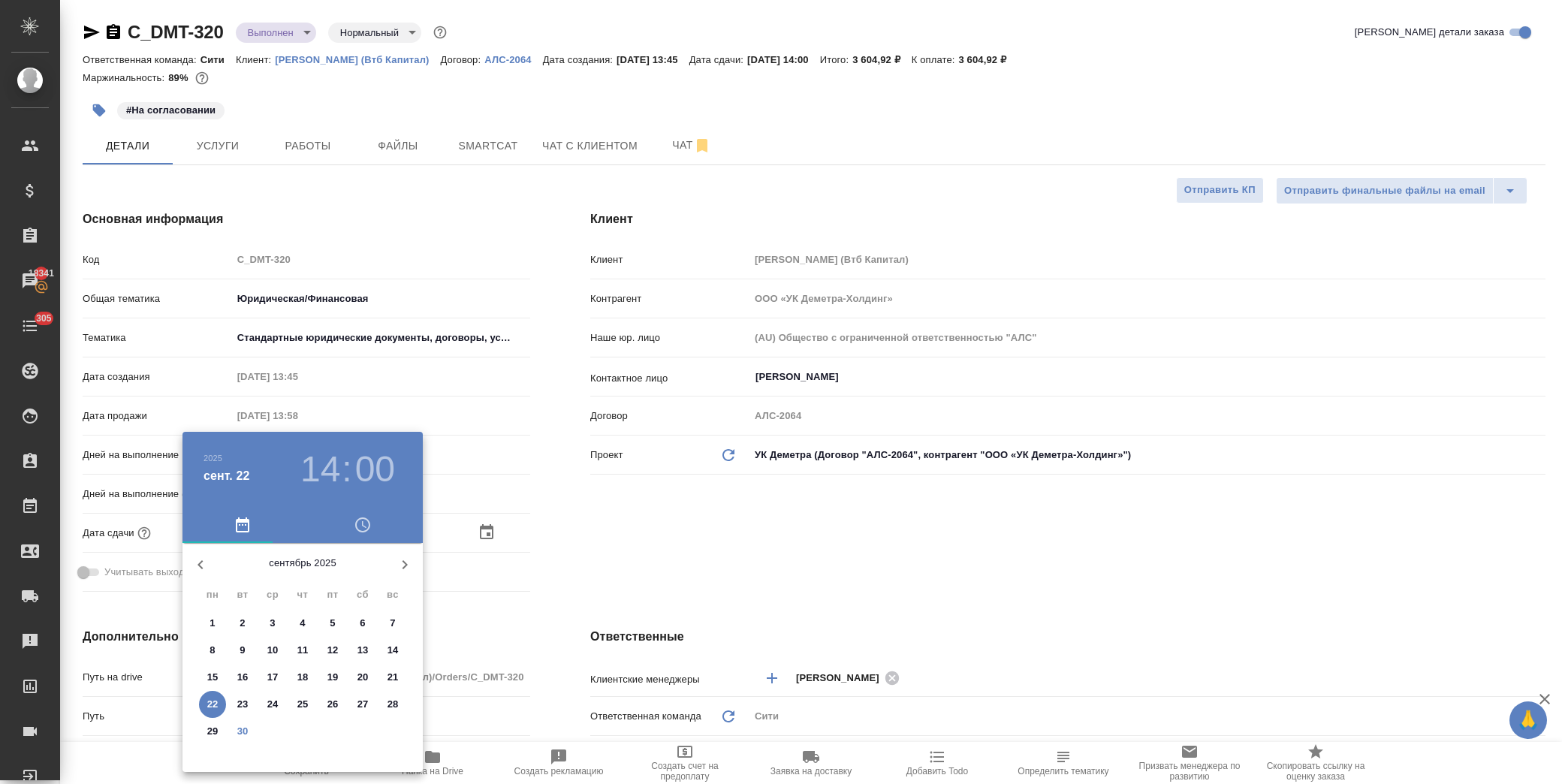
click at [403, 565] on icon "button" at bounding box center [405, 564] width 18 height 18
click at [272, 619] on p "1" at bounding box center [272, 623] width 6 height 15
type input "01.10.2025 14:00"
type textarea "x"
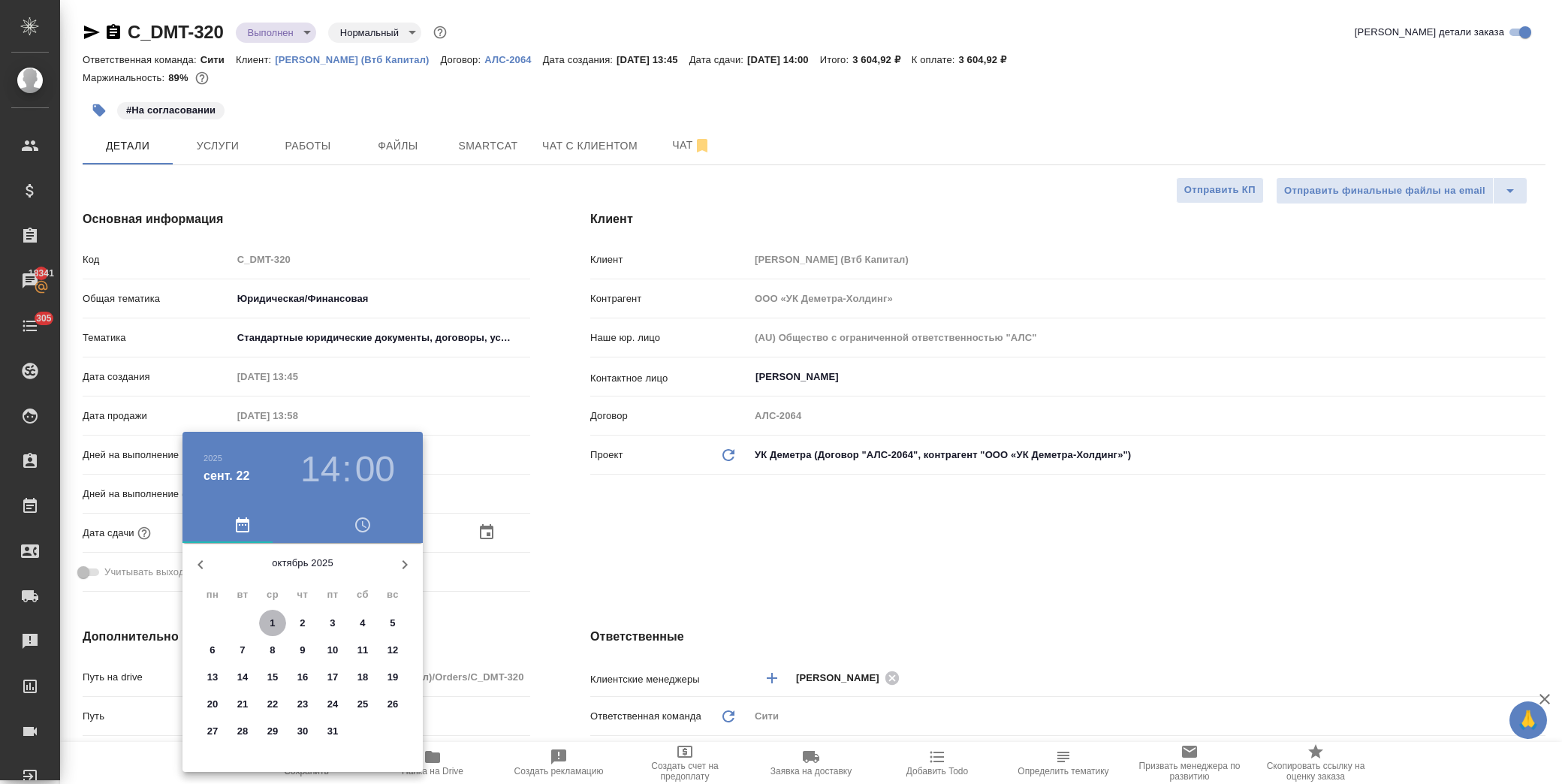
type textarea "x"
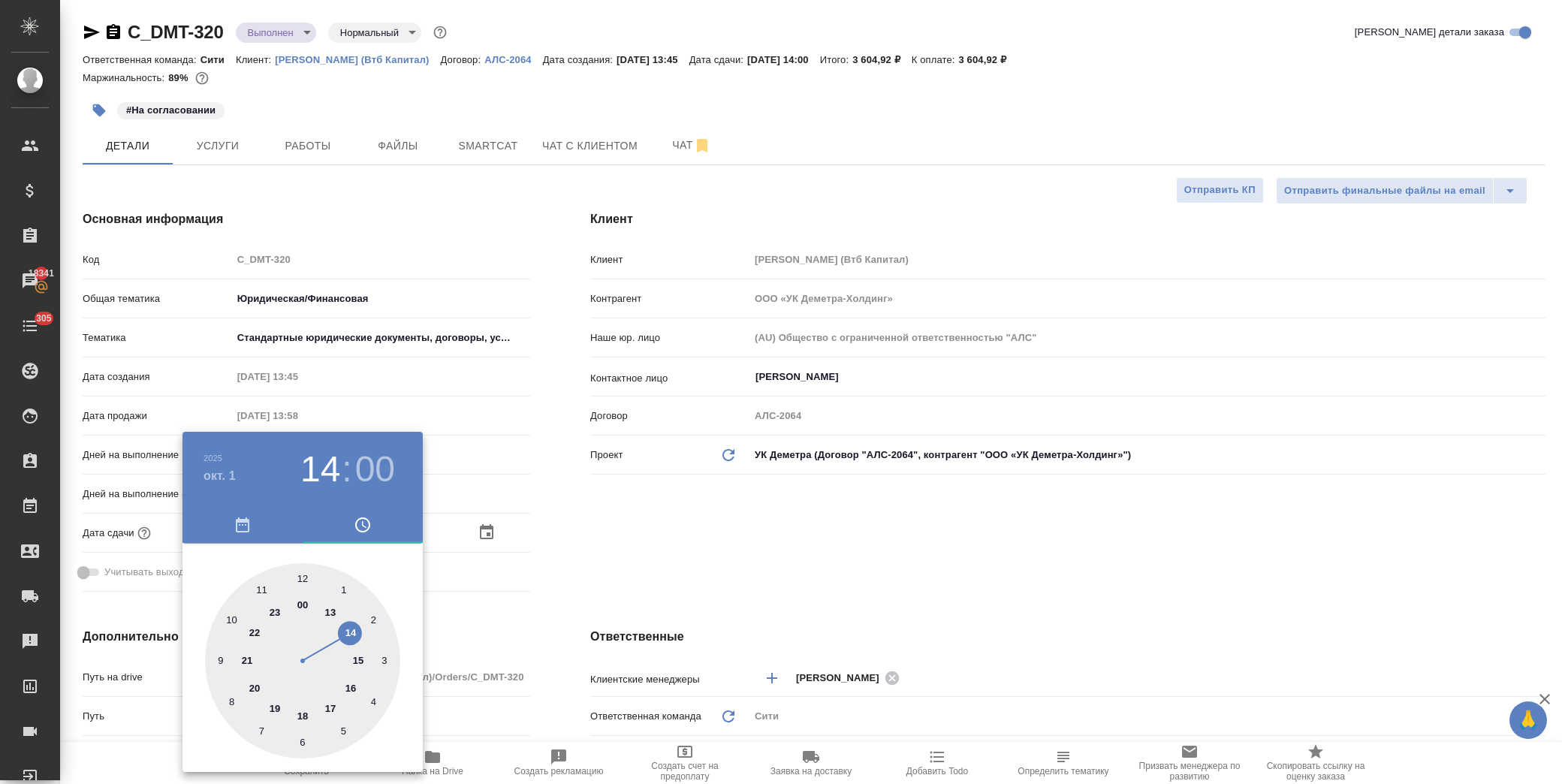
click at [591, 533] on div at bounding box center [781, 392] width 1562 height 784
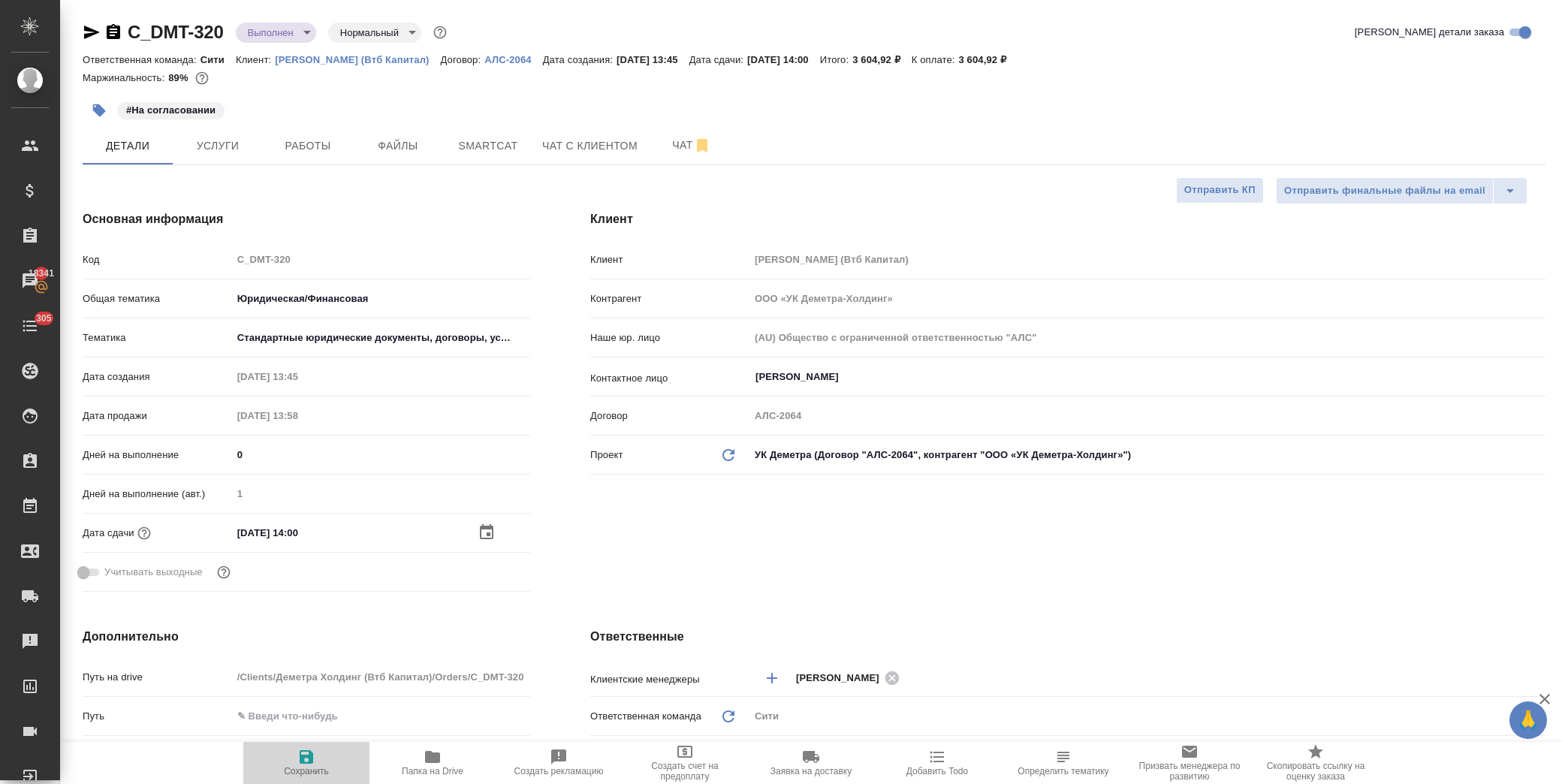
click at [292, 756] on span "Сохранить" at bounding box center [307, 762] width 108 height 29
type textarea "x"
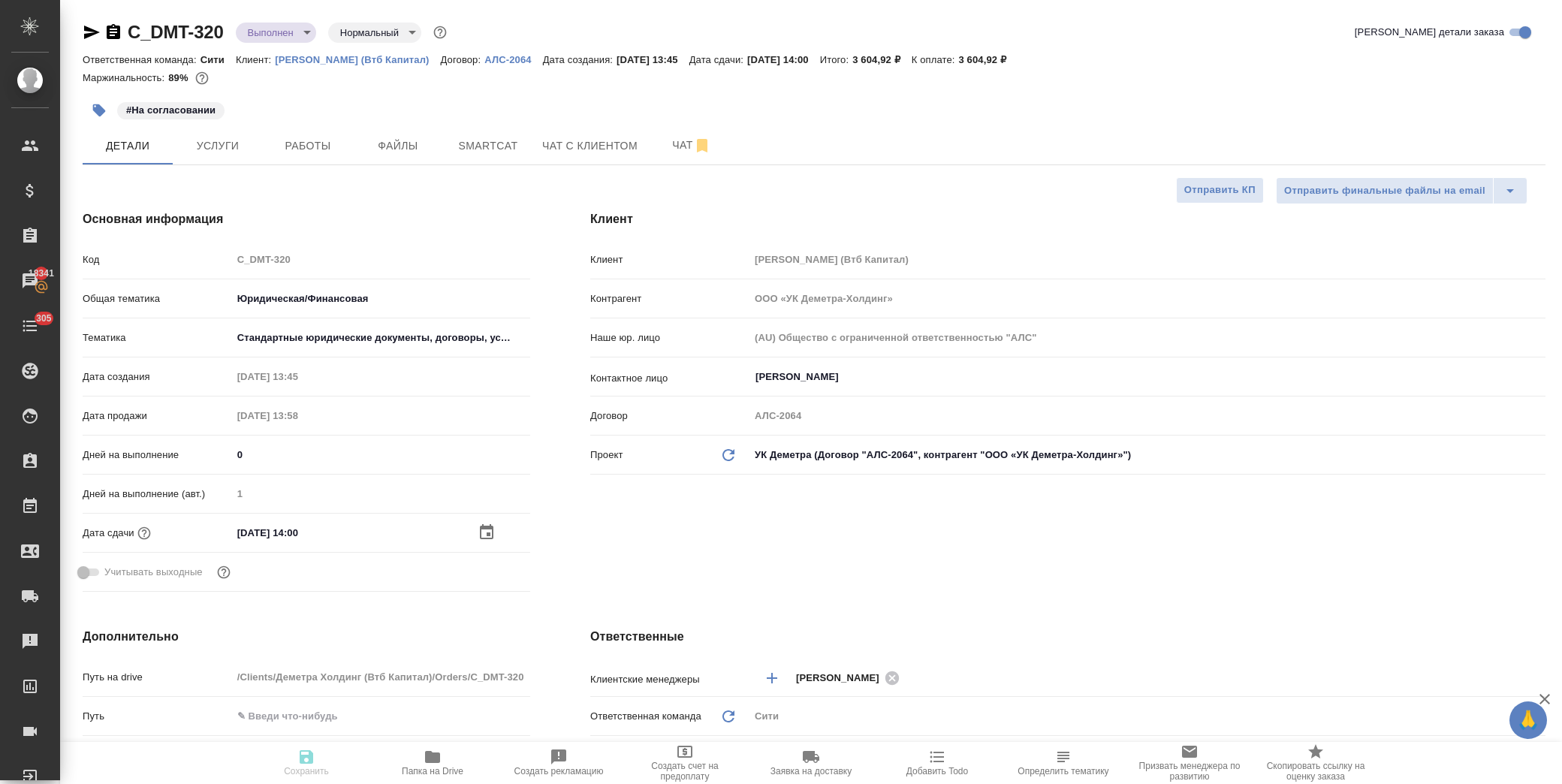
type textarea "x"
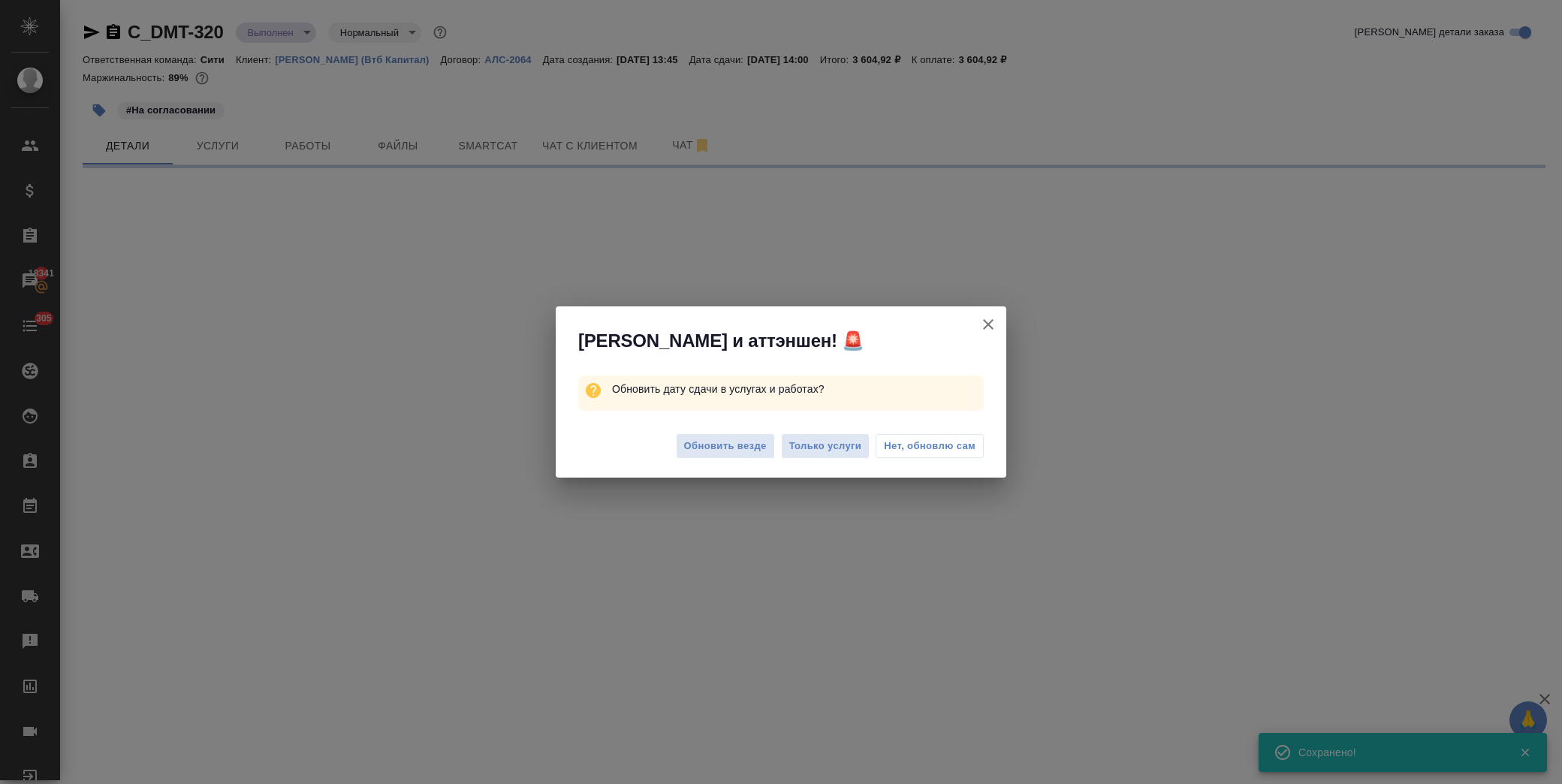
select select "RU"
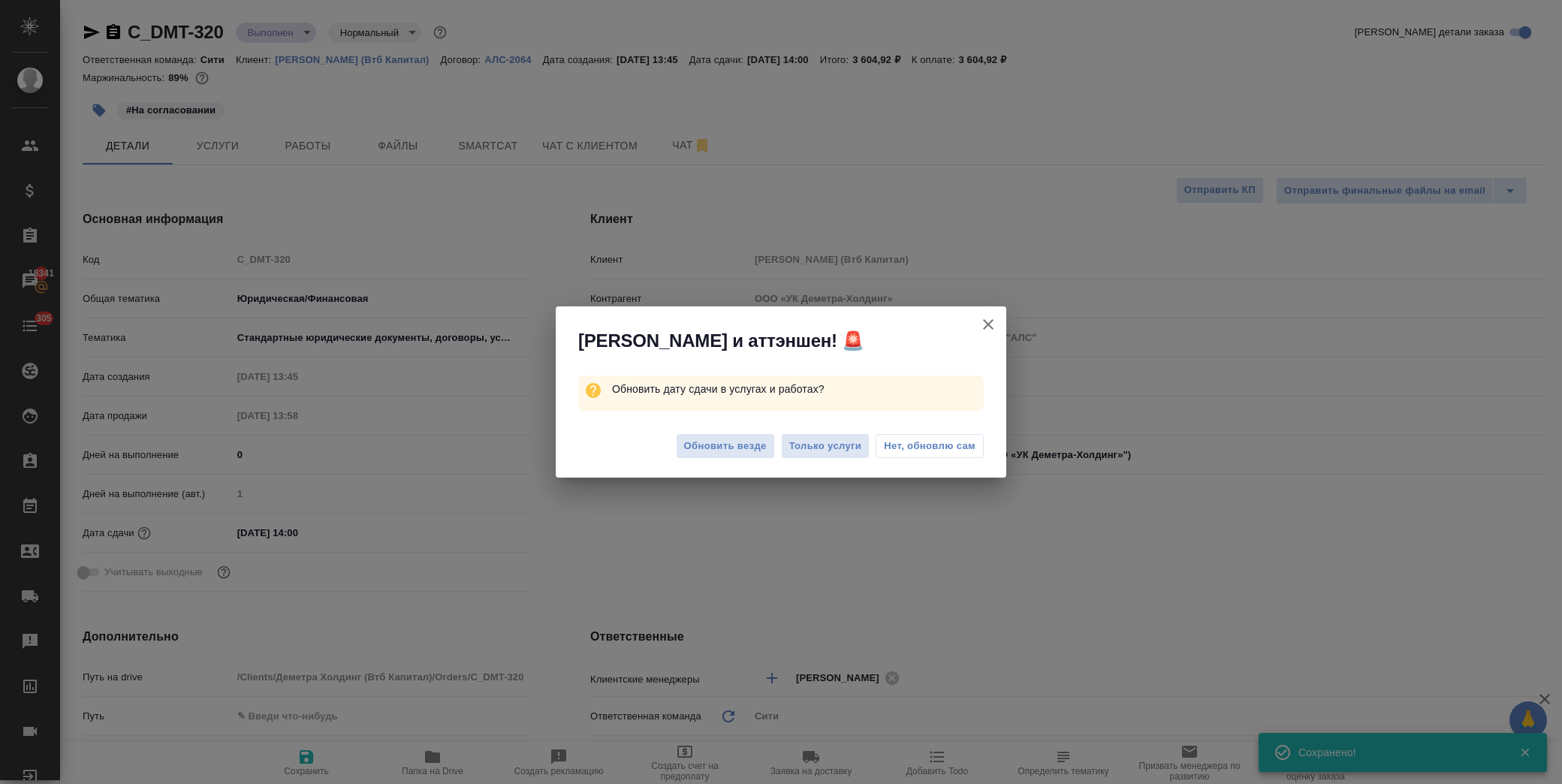
type textarea "x"
click at [944, 449] on span "Нет, обновлю сам" at bounding box center [929, 445] width 92 height 15
type textarea "x"
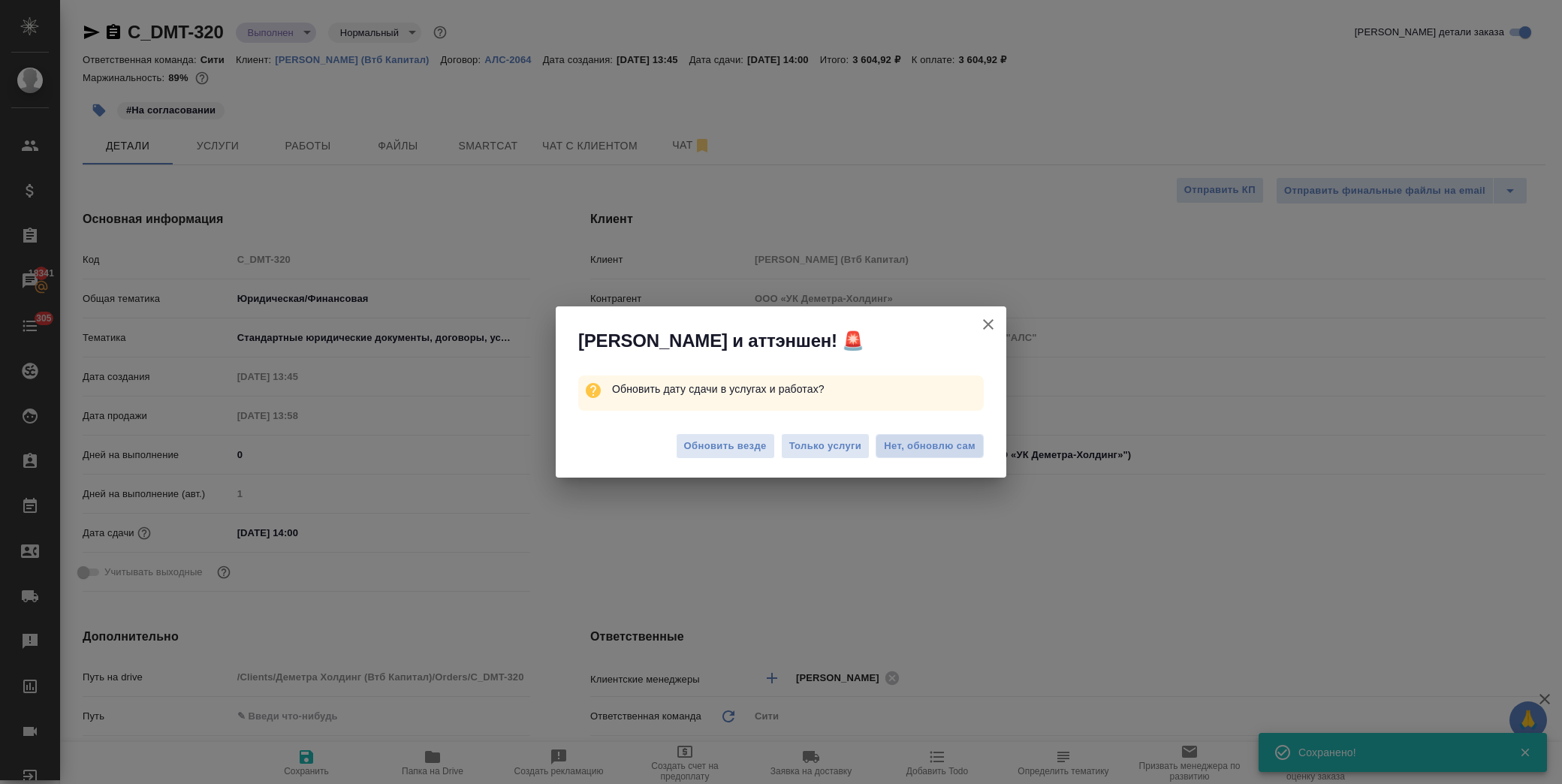
type textarea "x"
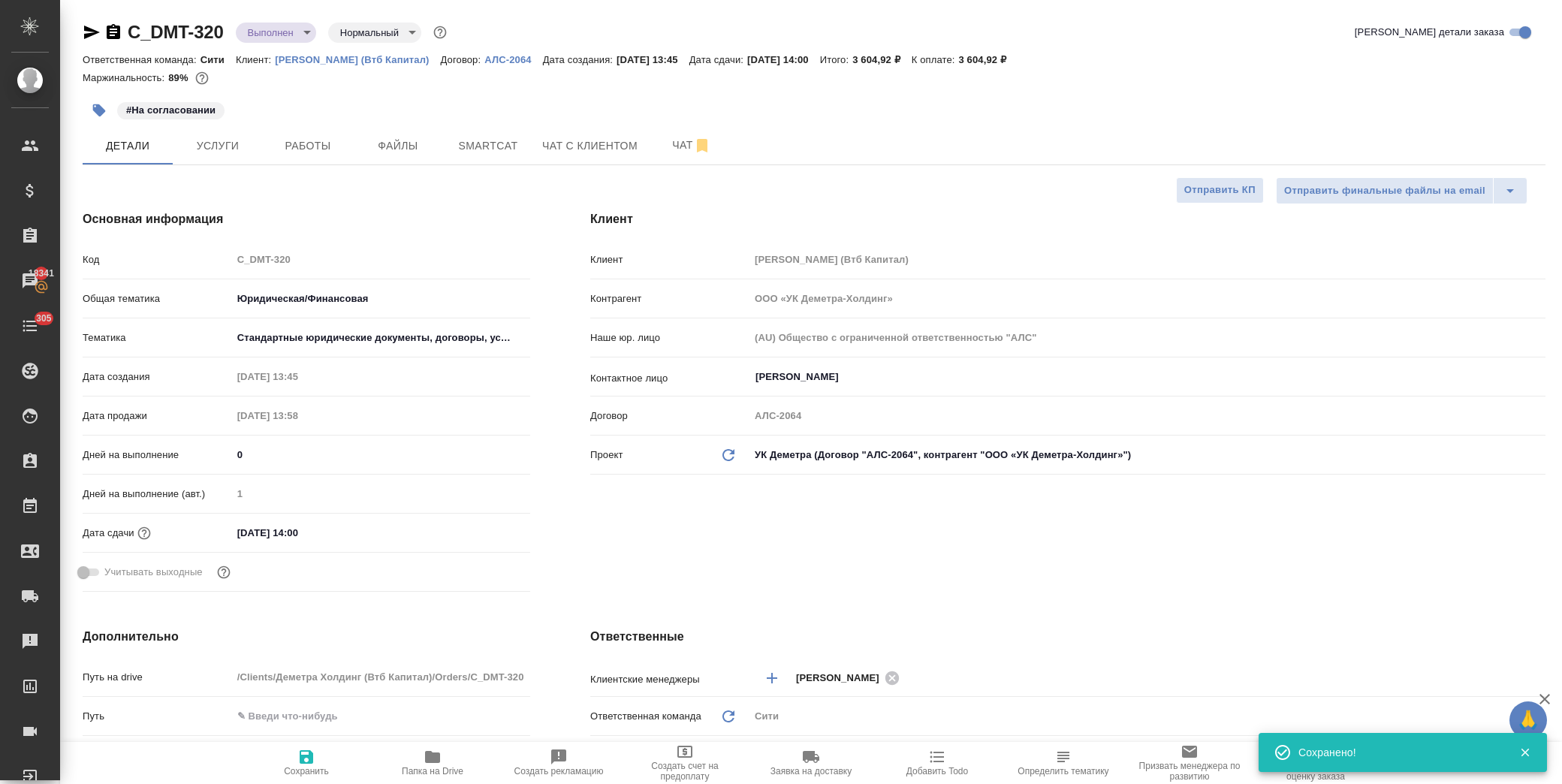
click at [99, 123] on button "button" at bounding box center [99, 110] width 33 height 33
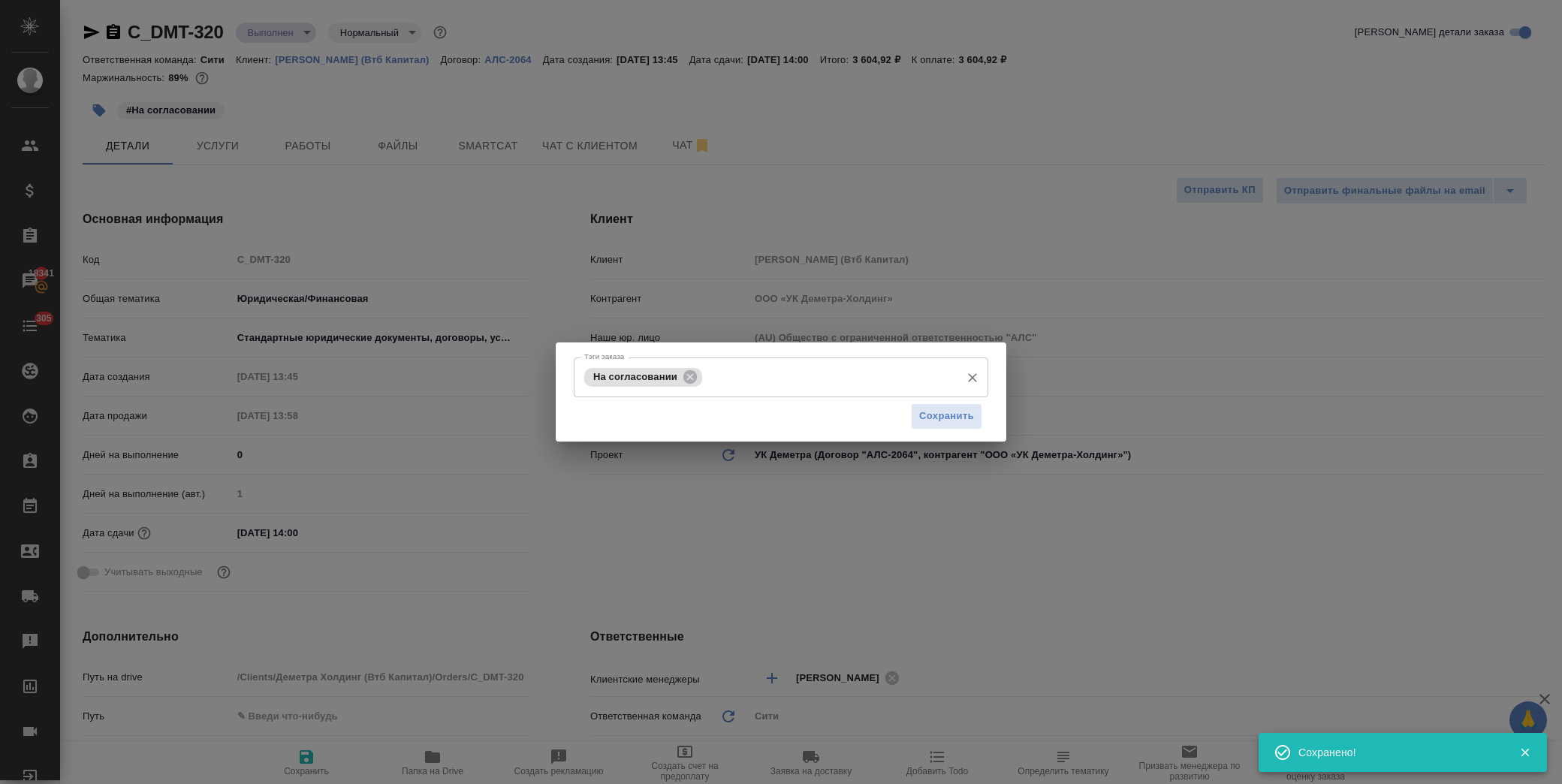
click at [754, 373] on input "Тэги заказа" at bounding box center [830, 377] width 247 height 25
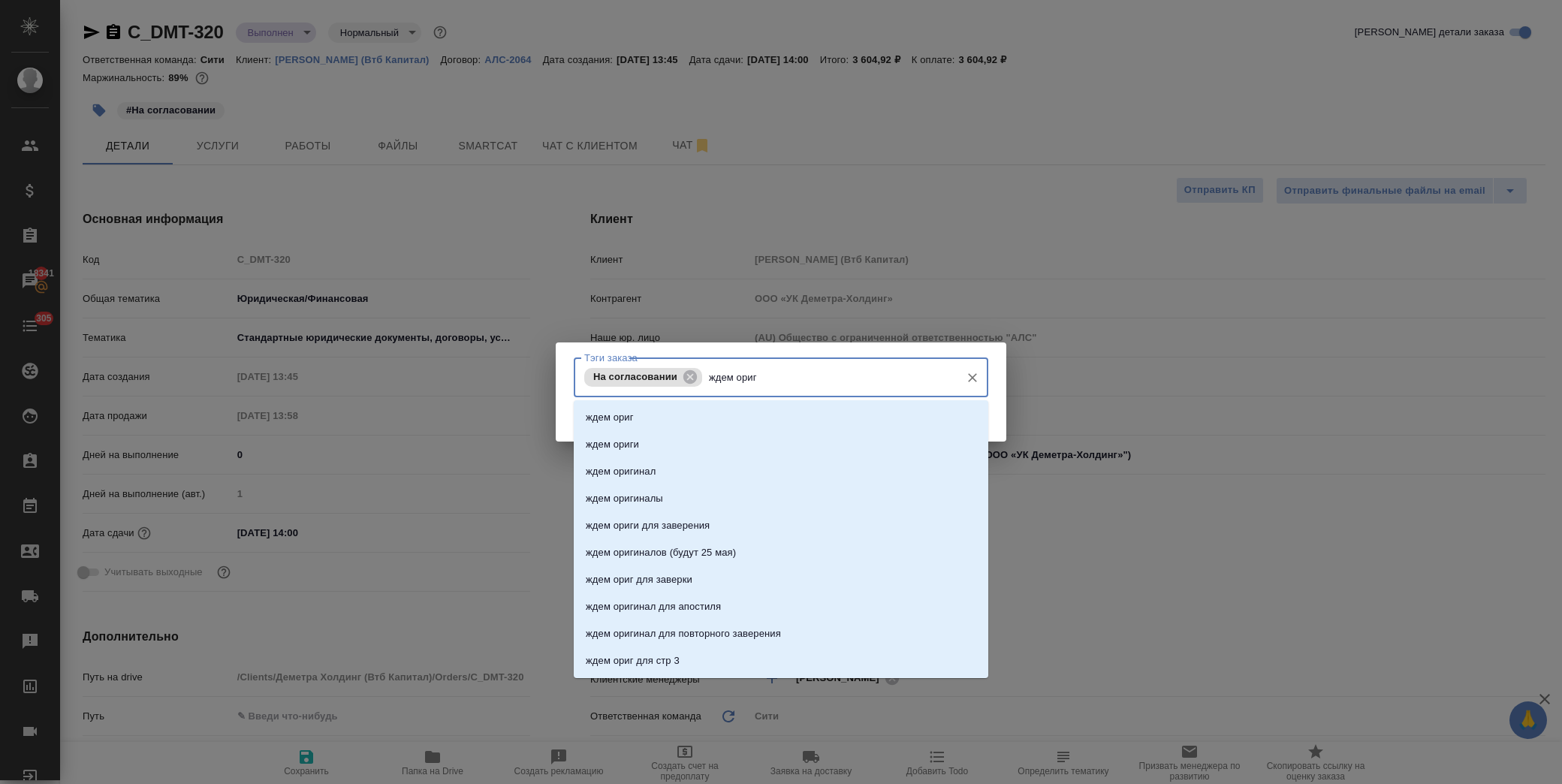
type input "ждем ориги"
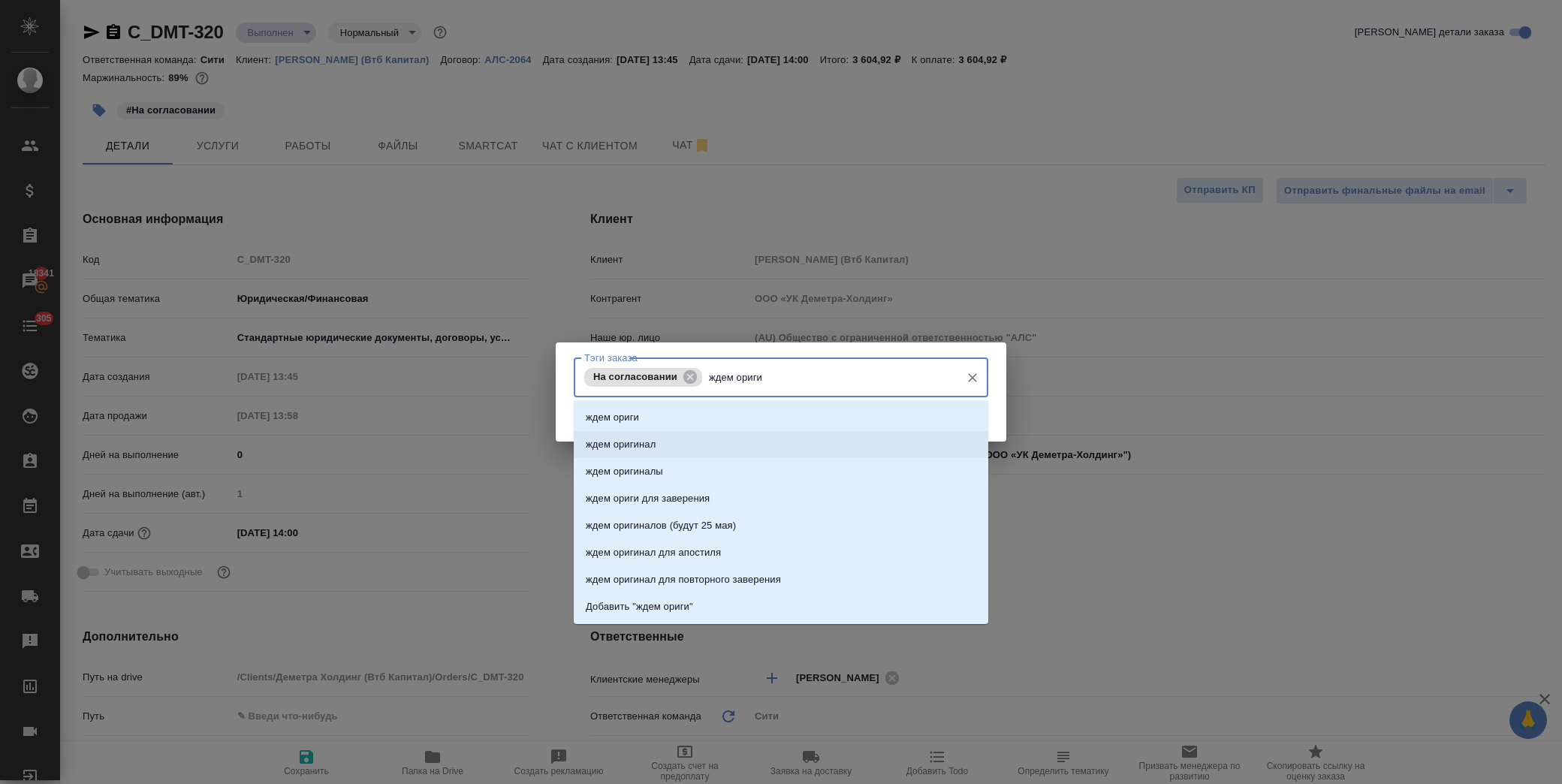
click at [685, 448] on li "ждем оригинал" at bounding box center [781, 445] width 414 height 27
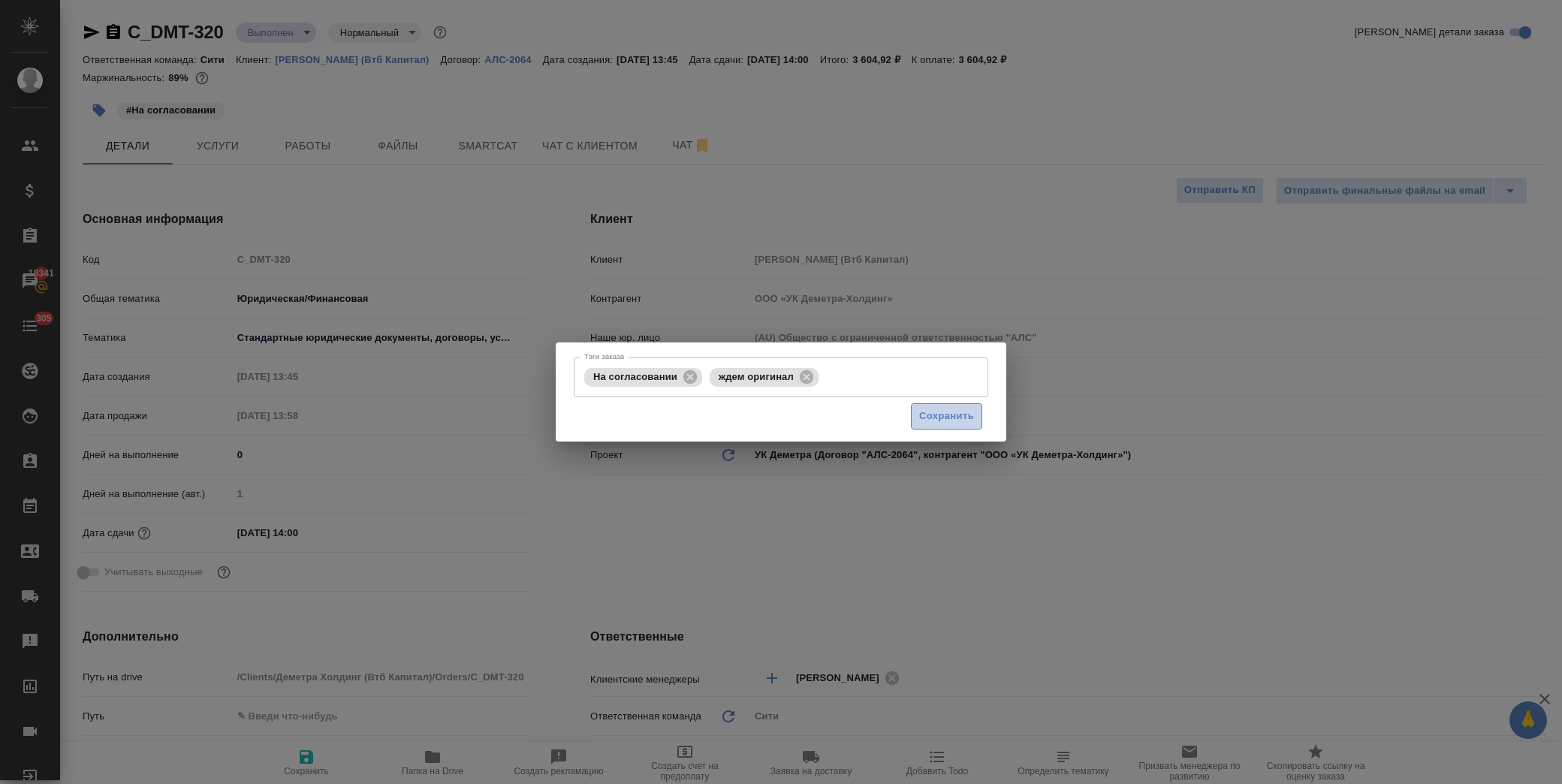
click at [921, 421] on span "Сохранить" at bounding box center [946, 417] width 55 height 18
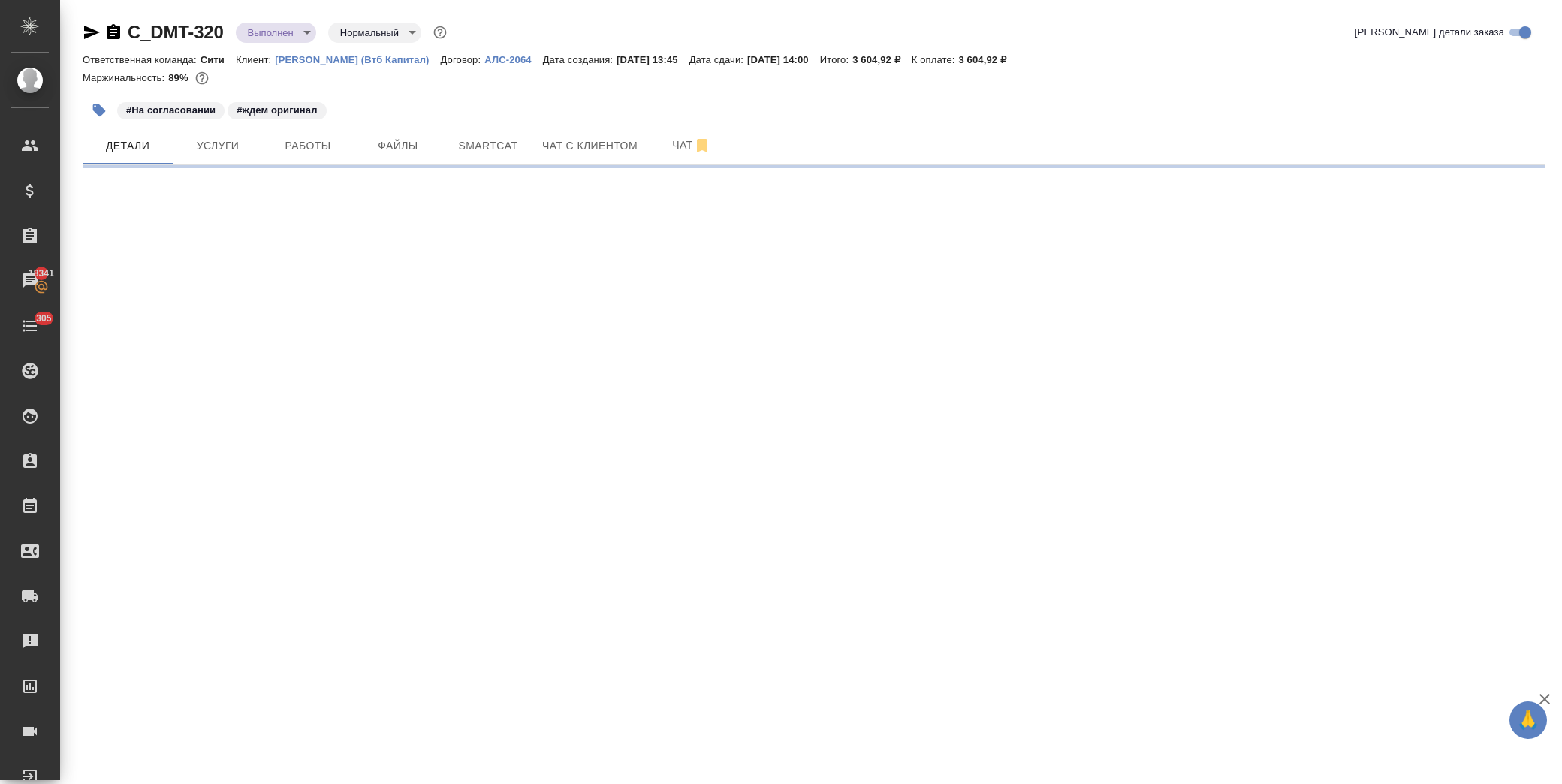
select select "RU"
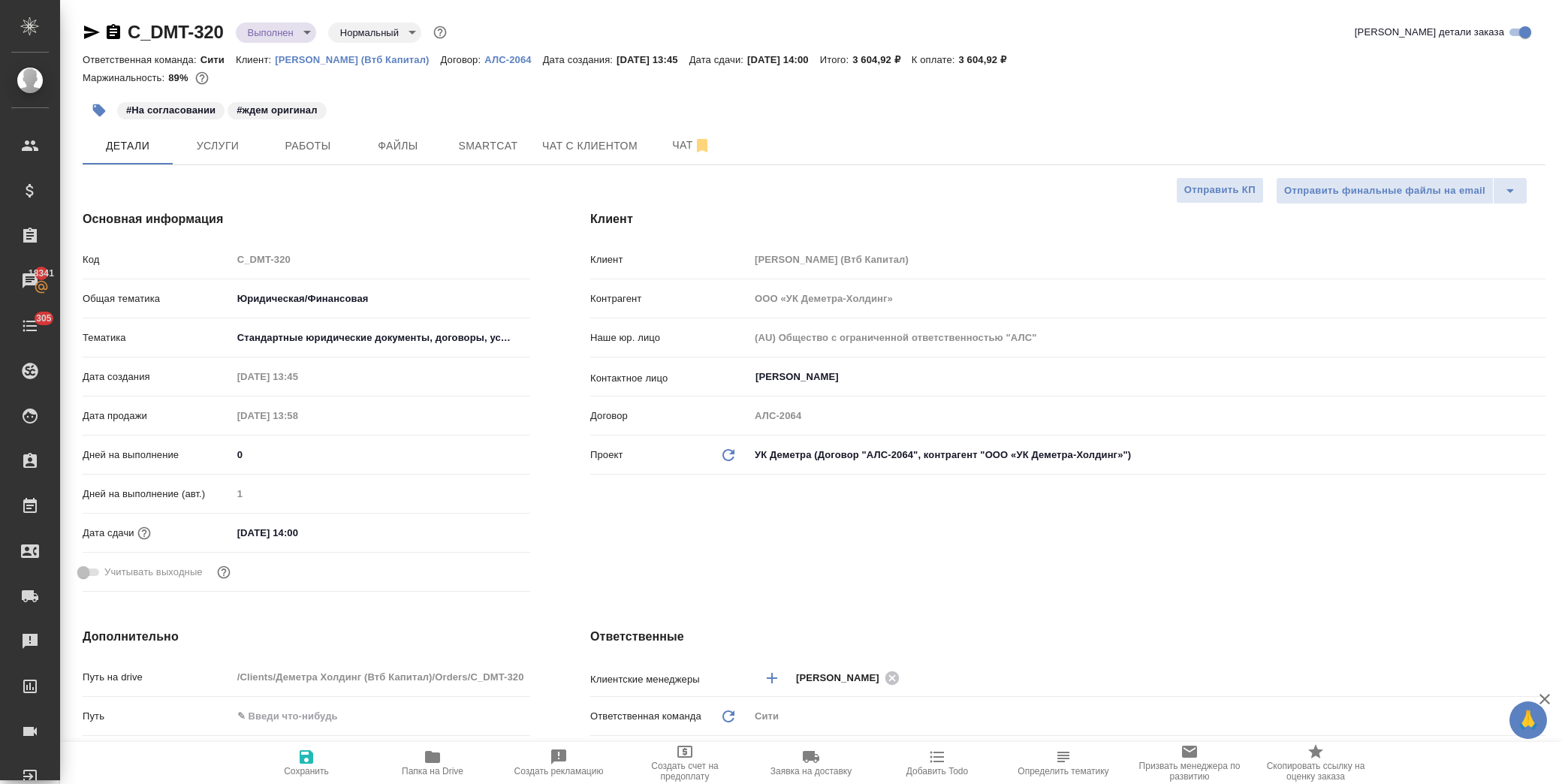
type textarea "x"
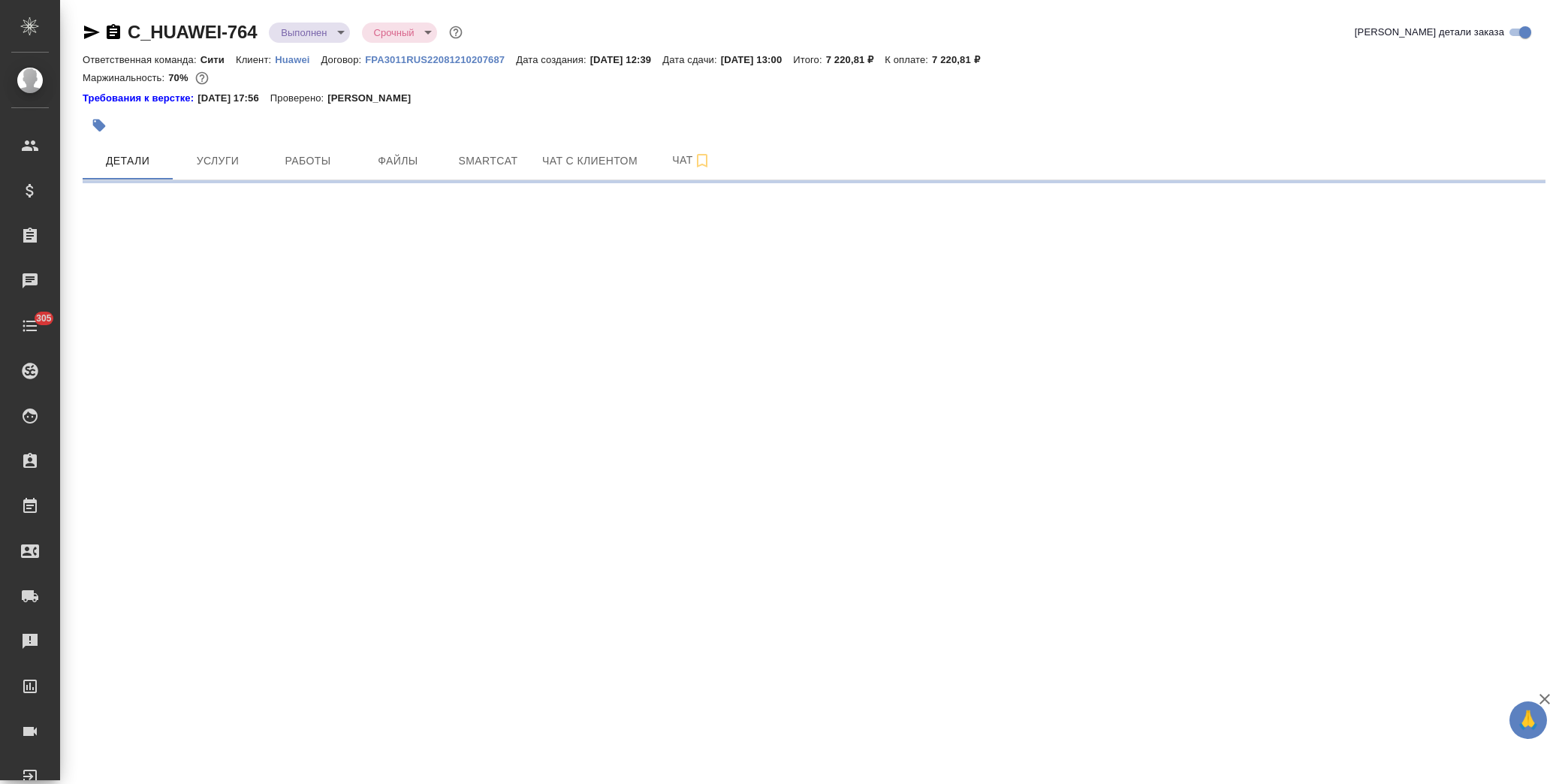
select select "RU"
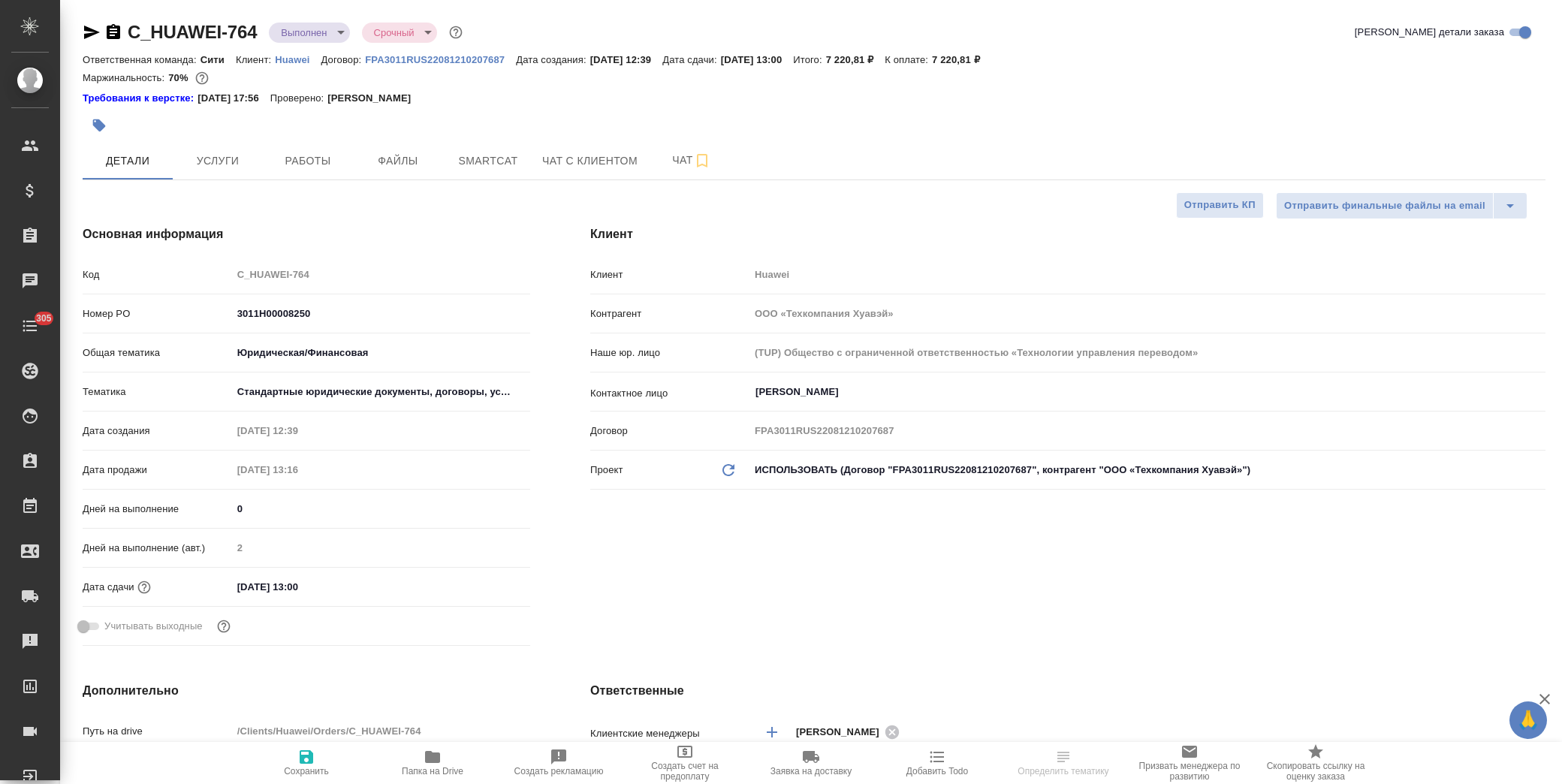
type textarea "x"
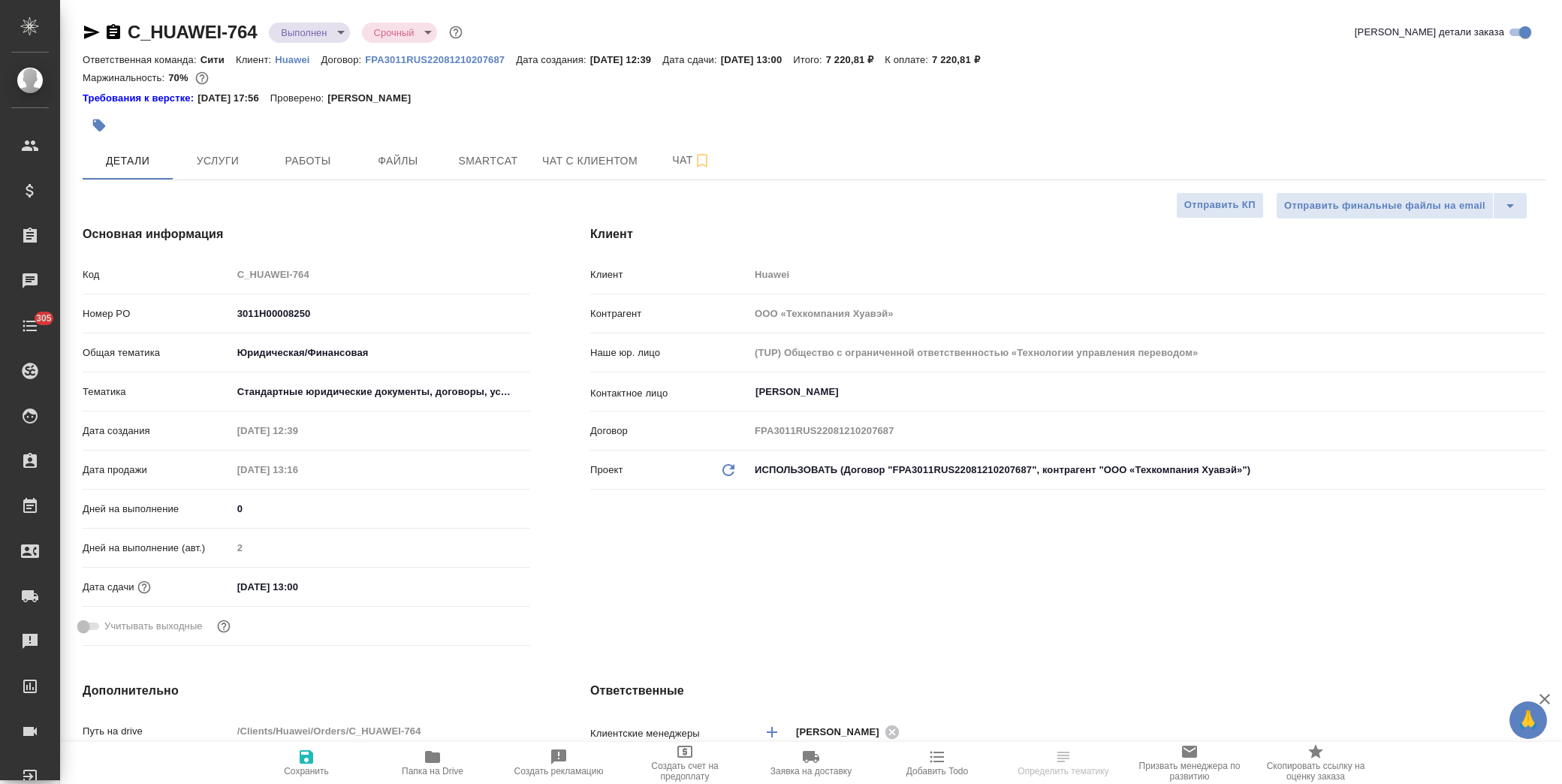
type textarea "x"
click at [321, 33] on body "🙏 .cls-1 fill:#fff; AWATERA [PERSON_NAME] Спецификации Заказы Чаты 305 Todo Про…" at bounding box center [781, 392] width 1562 height 784
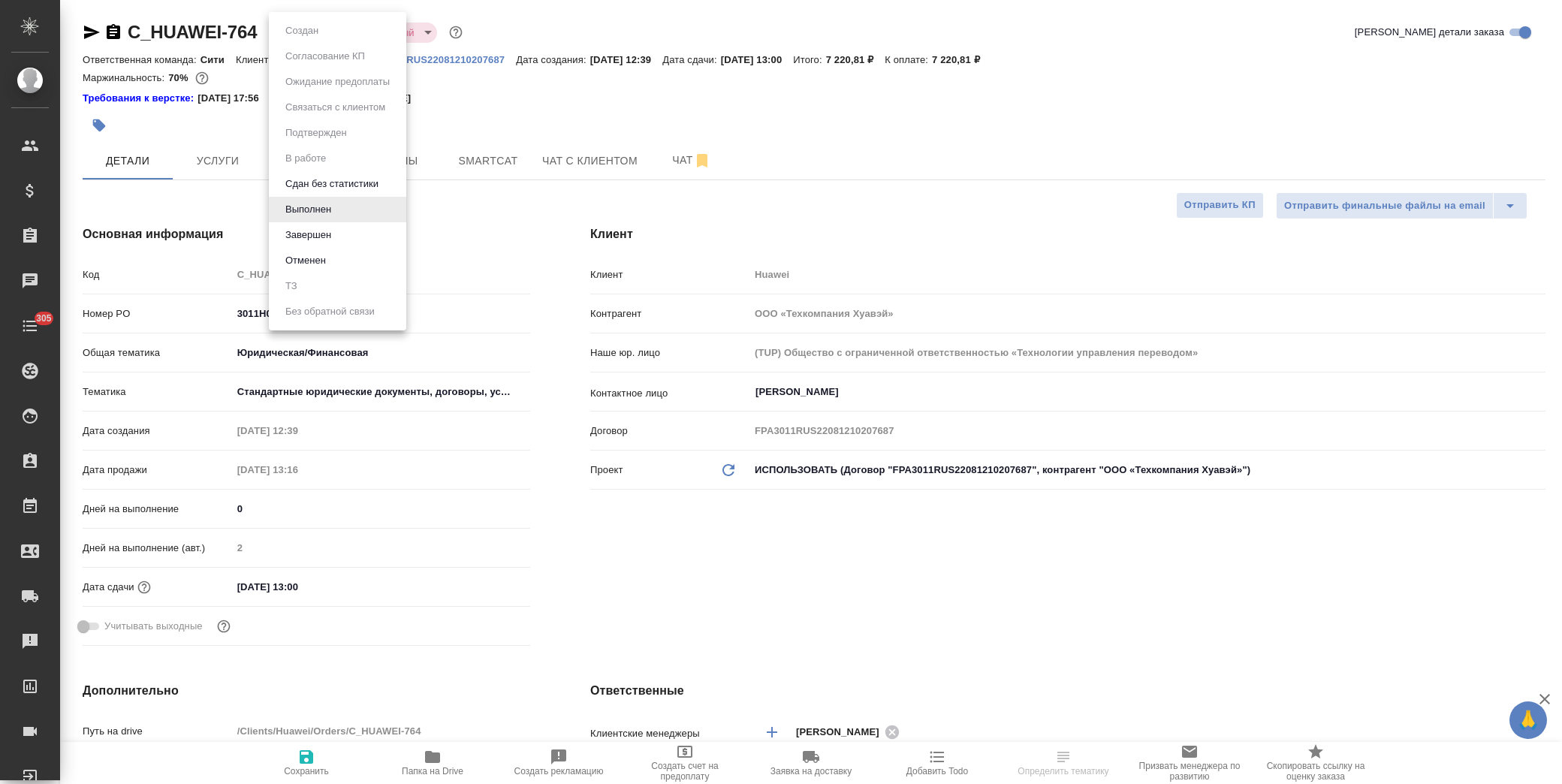
click at [343, 230] on li "Завершен" at bounding box center [337, 235] width 137 height 25
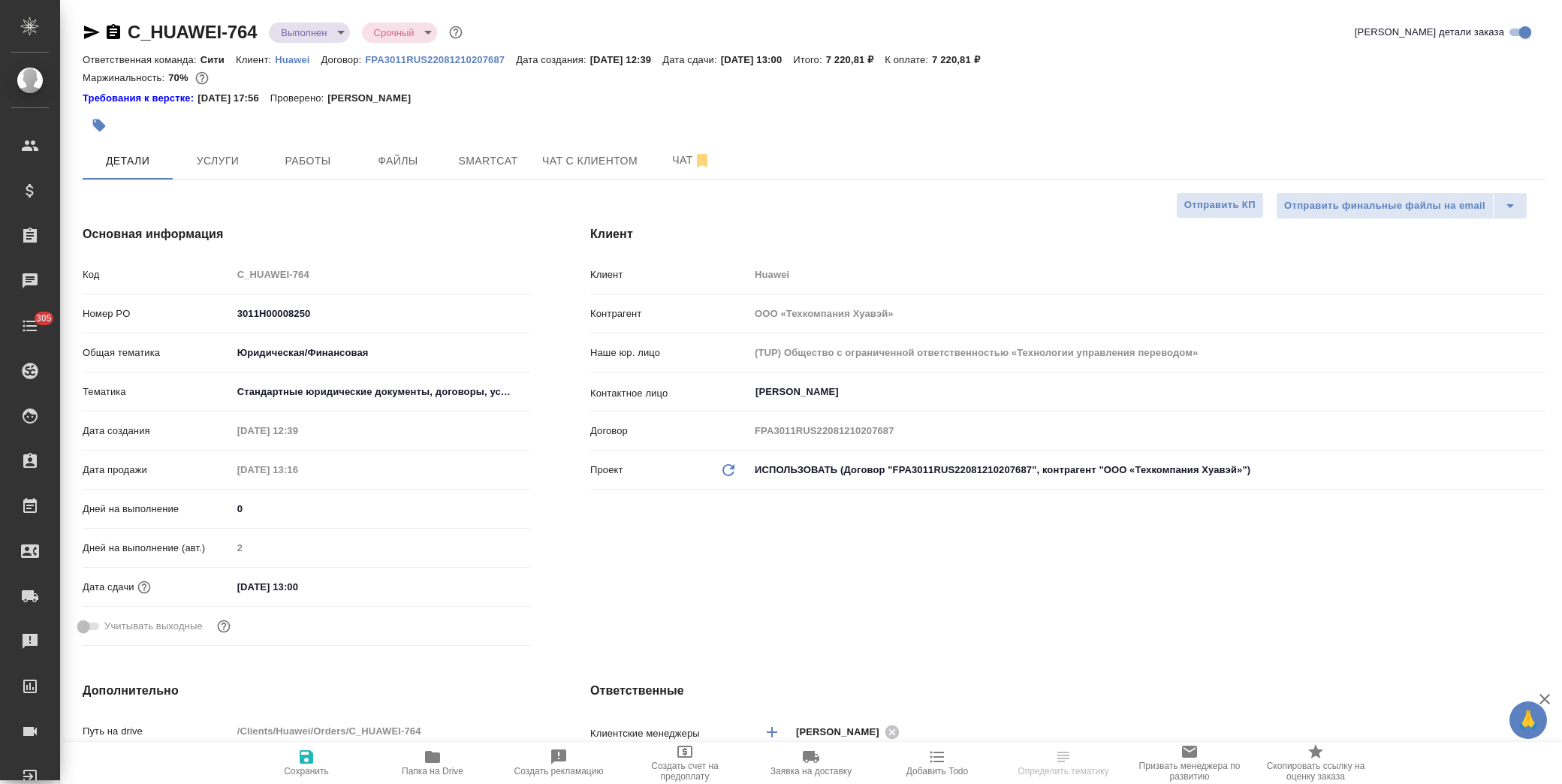
type textarea "x"
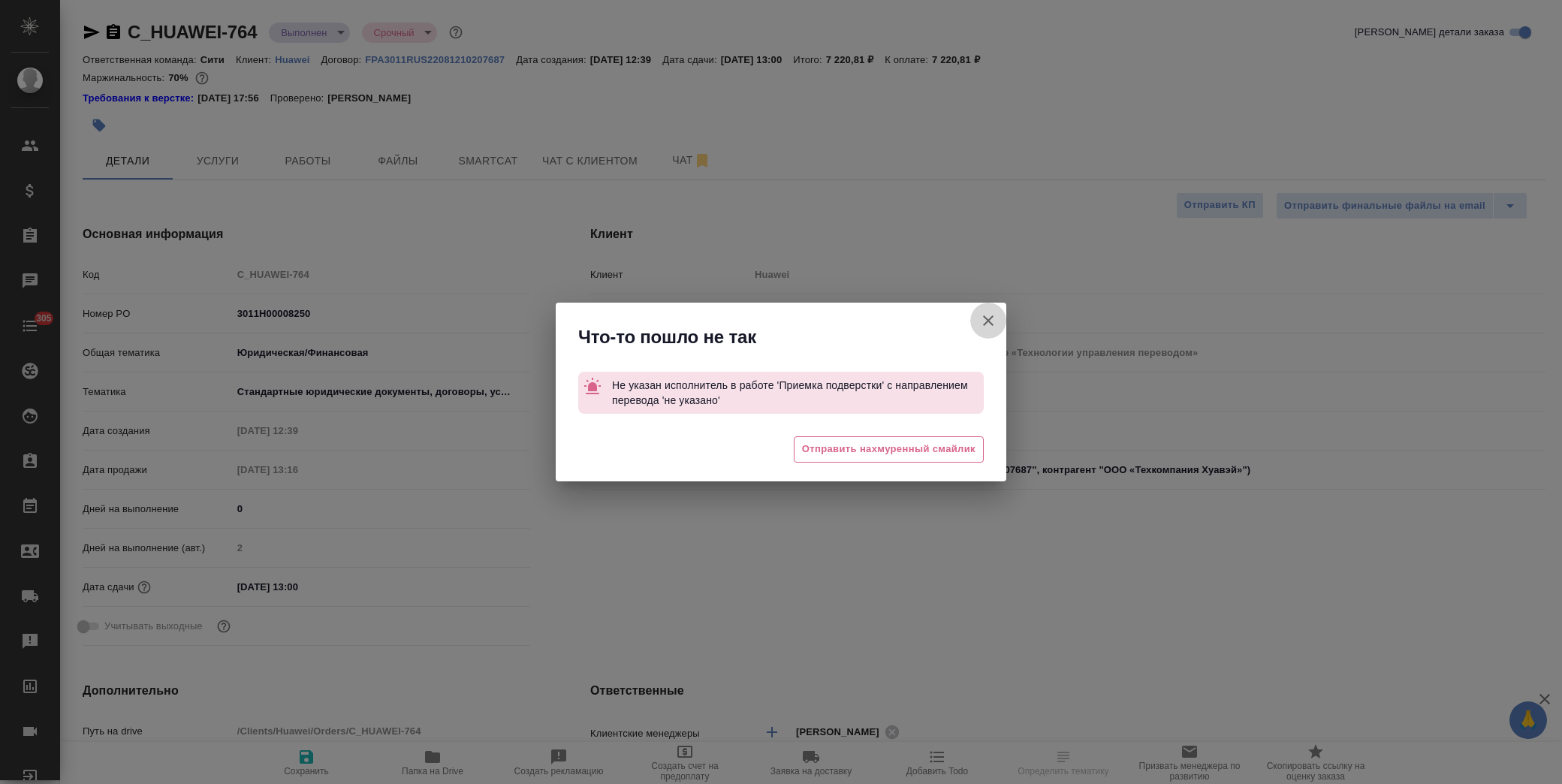
click at [987, 319] on icon "button" at bounding box center [987, 320] width 10 height 10
type textarea "x"
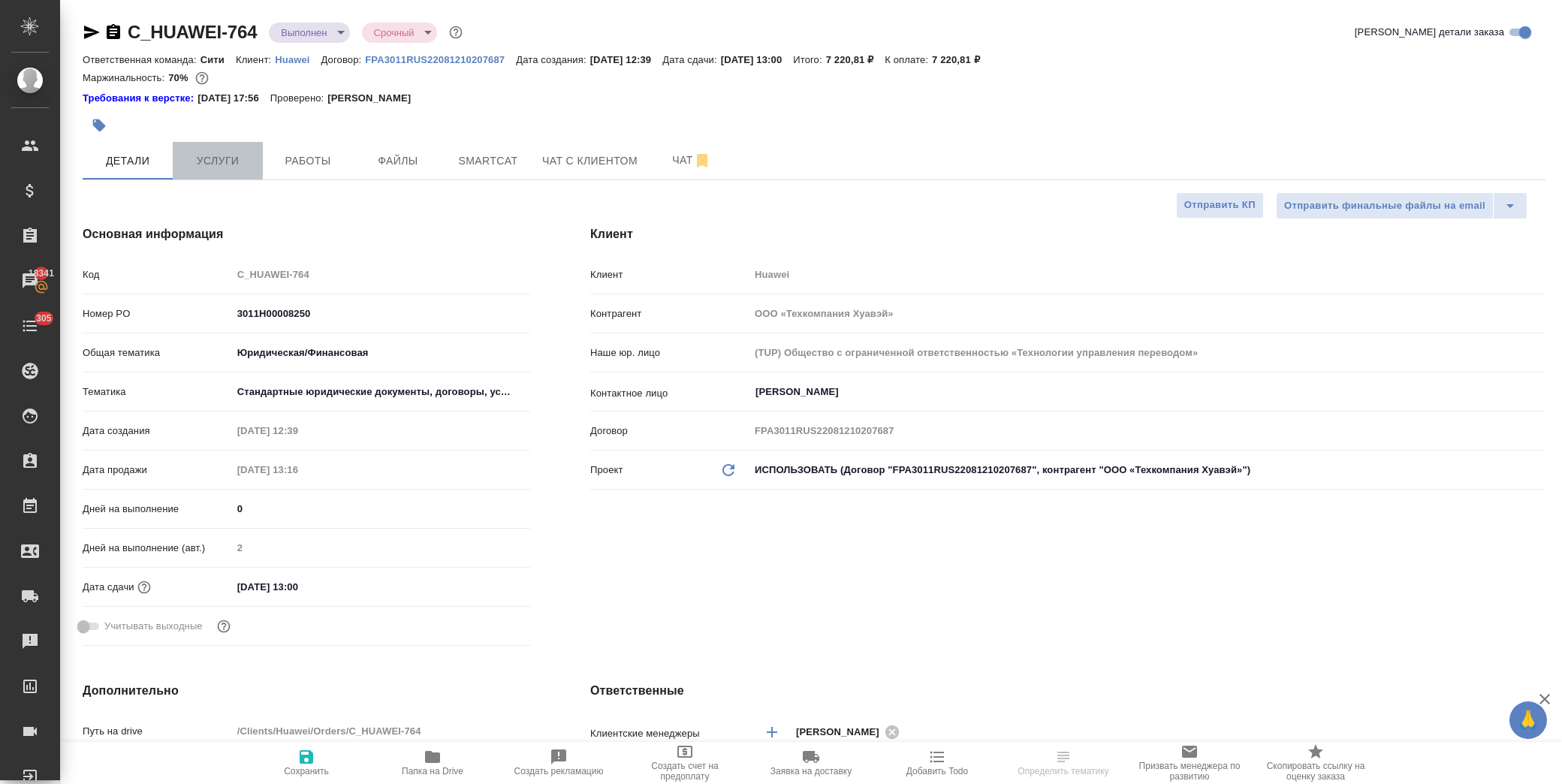
click at [224, 159] on span "Услуги" at bounding box center [218, 161] width 72 height 19
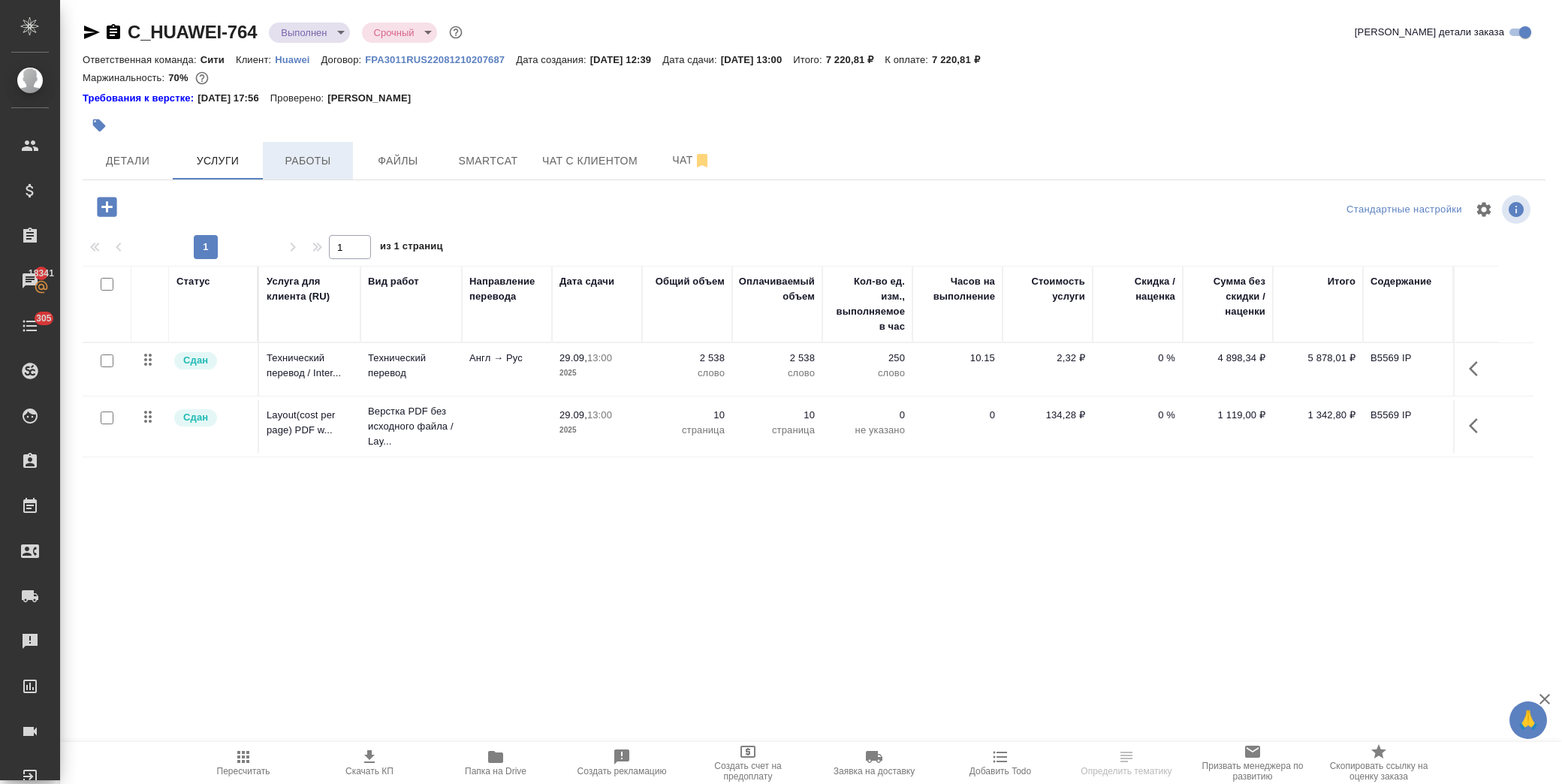
click at [310, 160] on span "Работы" at bounding box center [308, 161] width 72 height 19
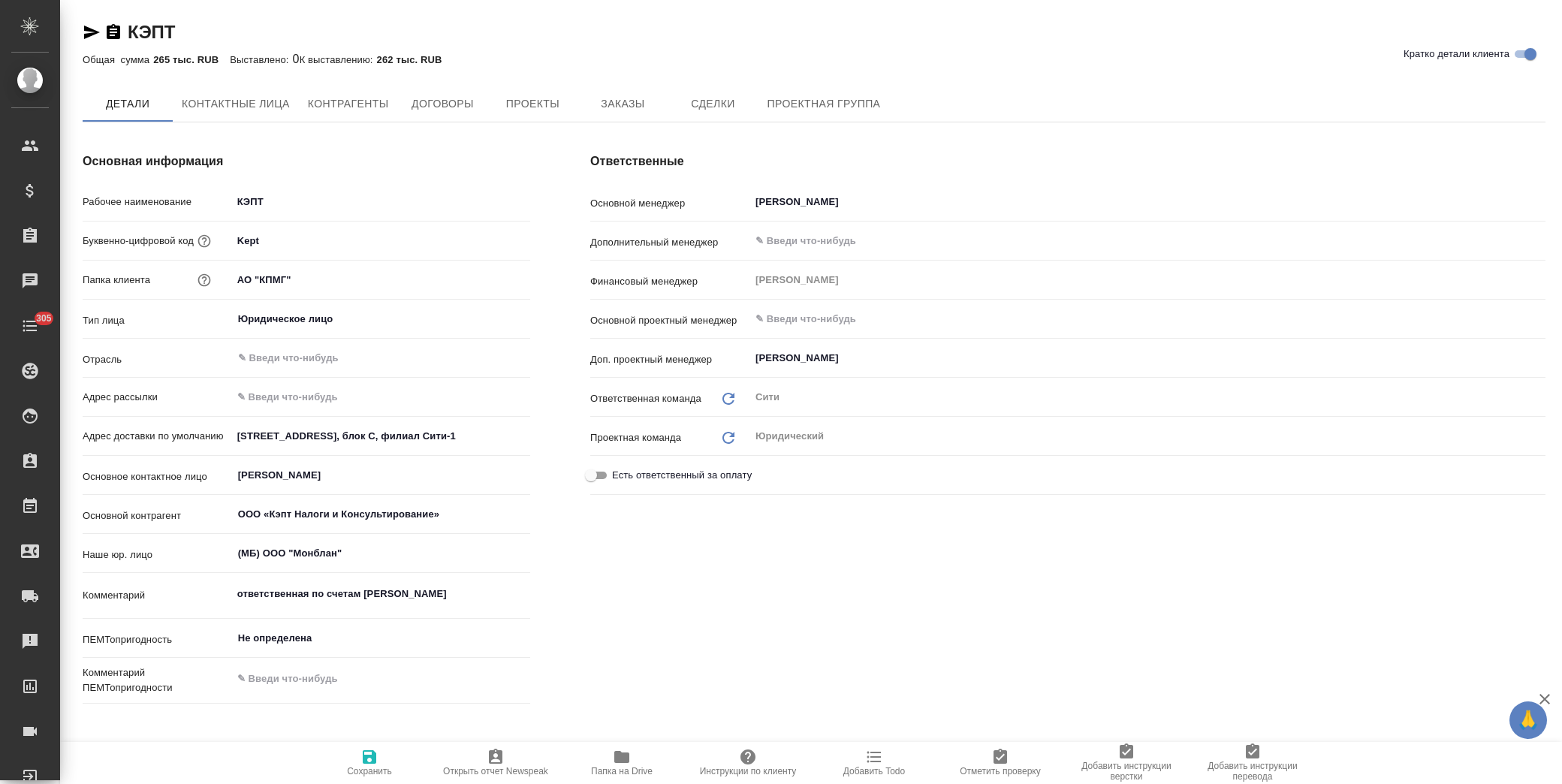
type textarea "x"
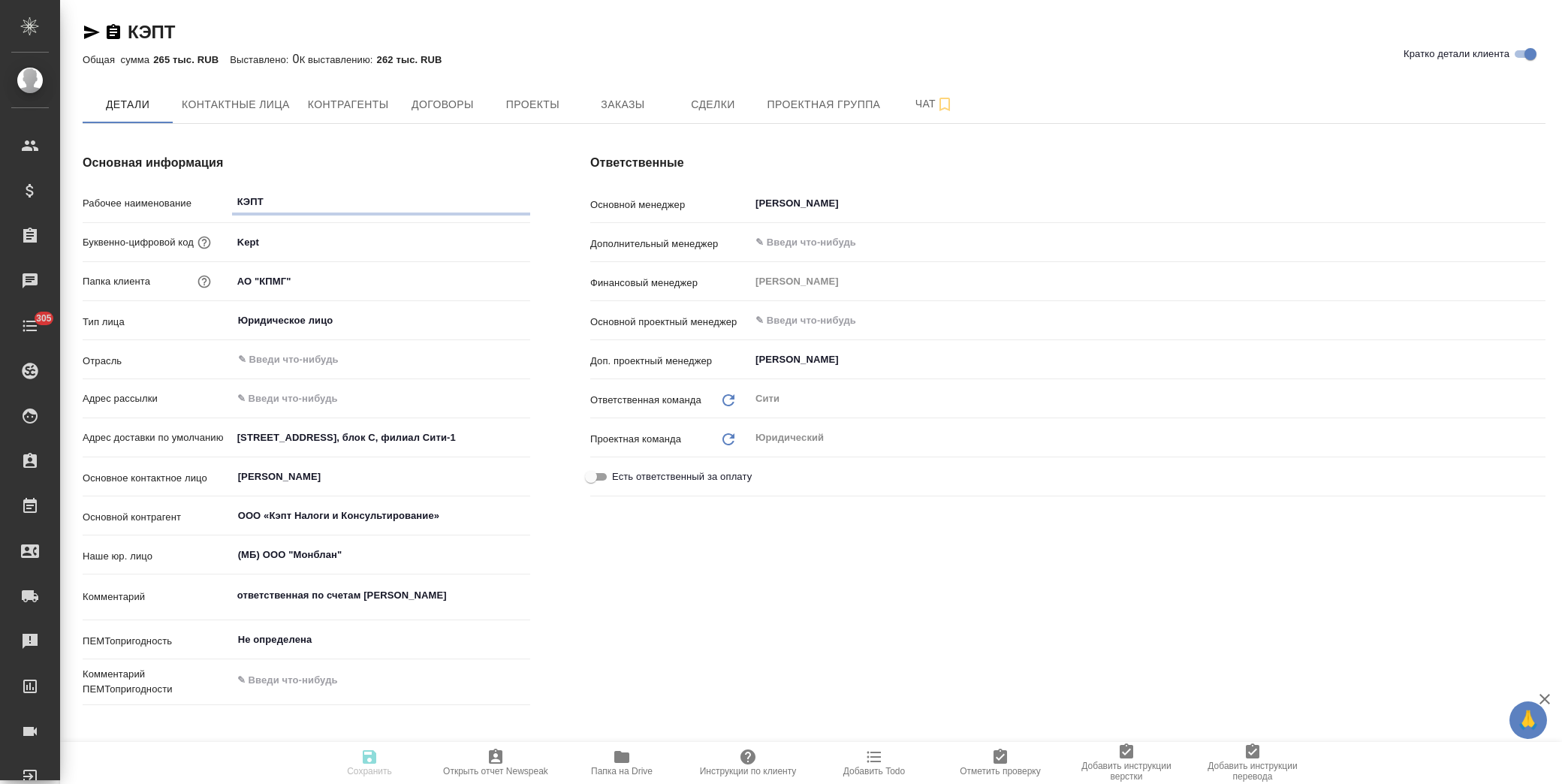
type textarea "x"
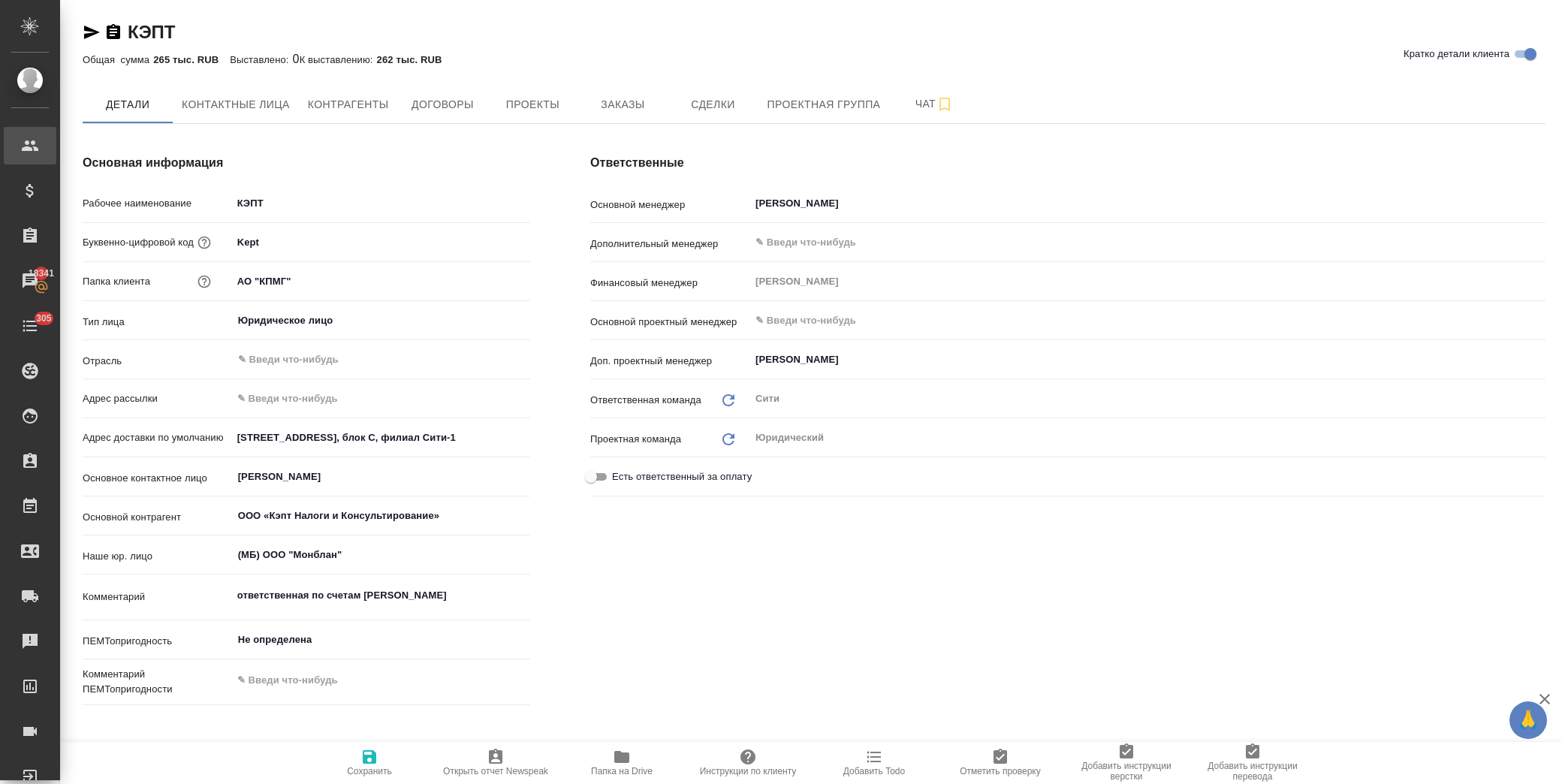
type textarea "x"
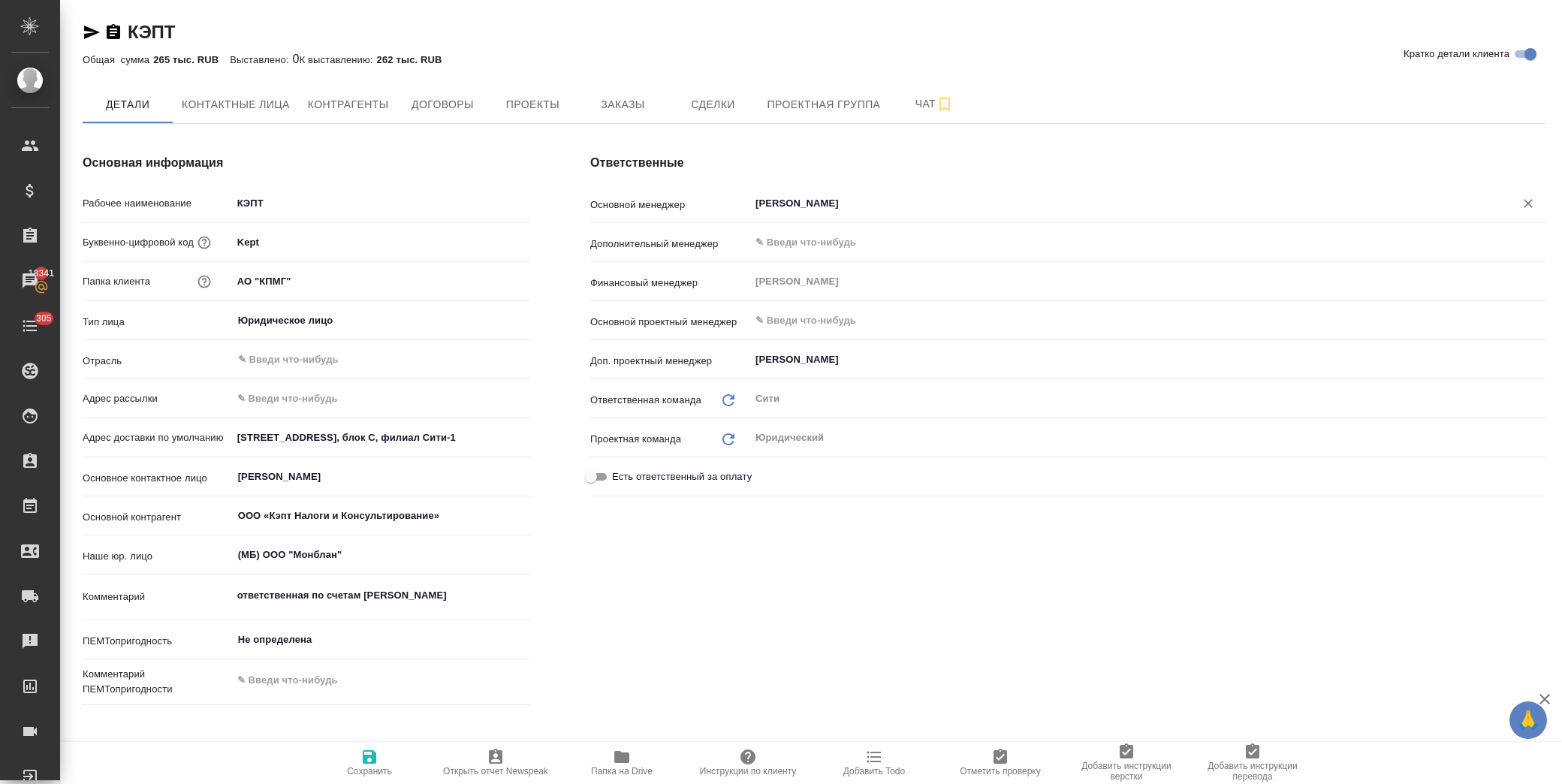
type textarea "x"
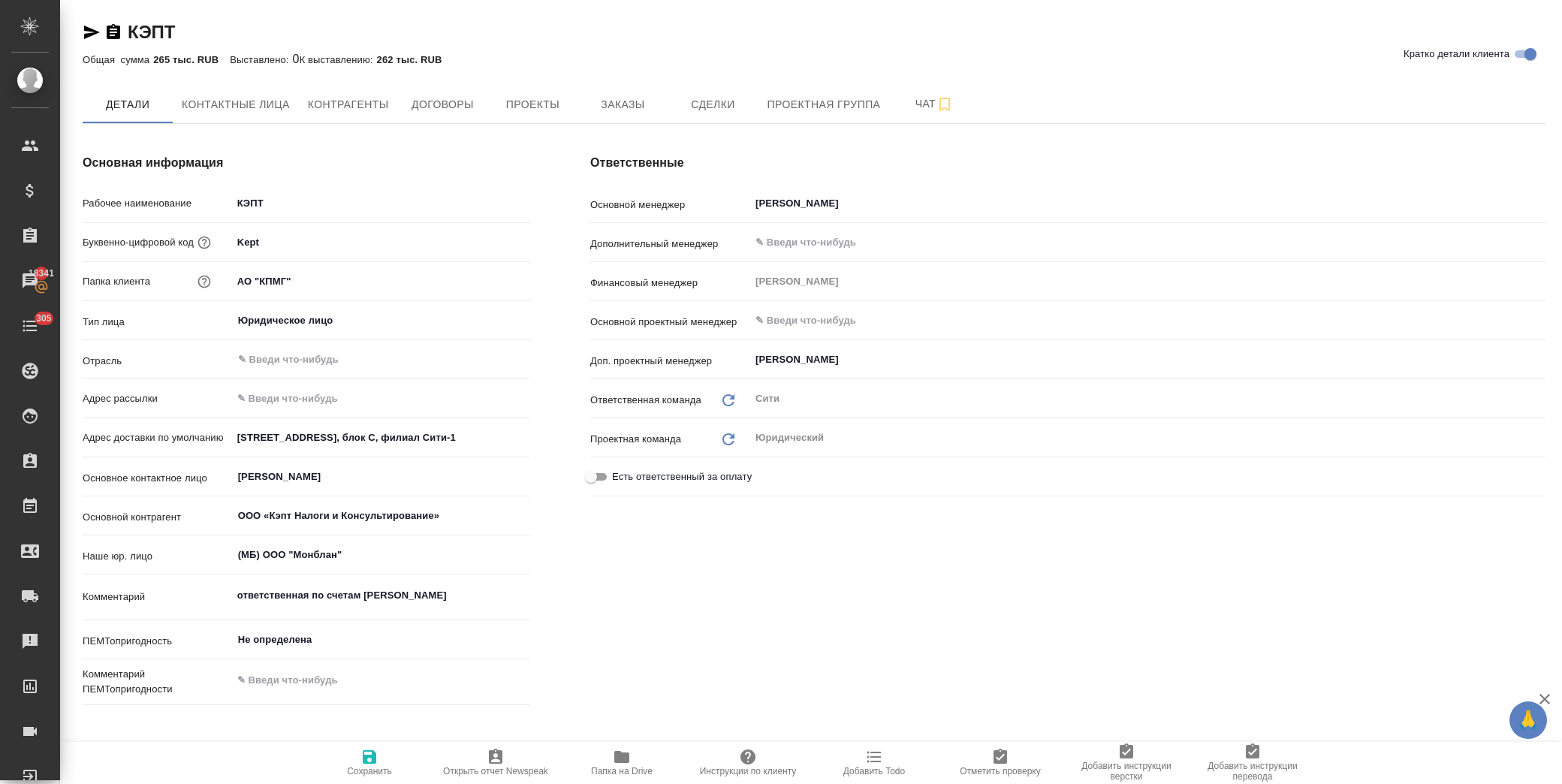
type textarea "x"
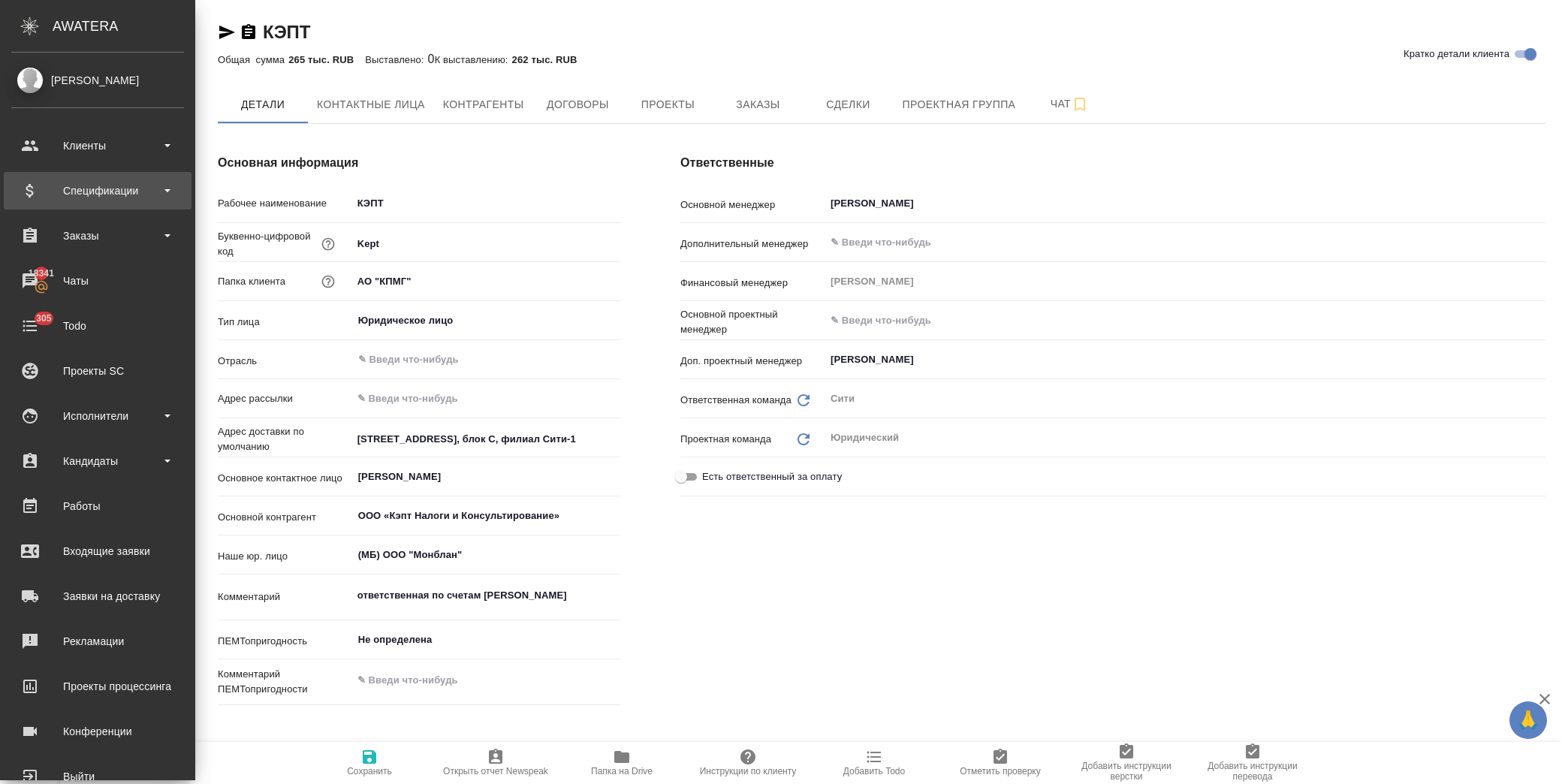
click at [133, 186] on div "Спецификации" at bounding box center [97, 190] width 173 height 22
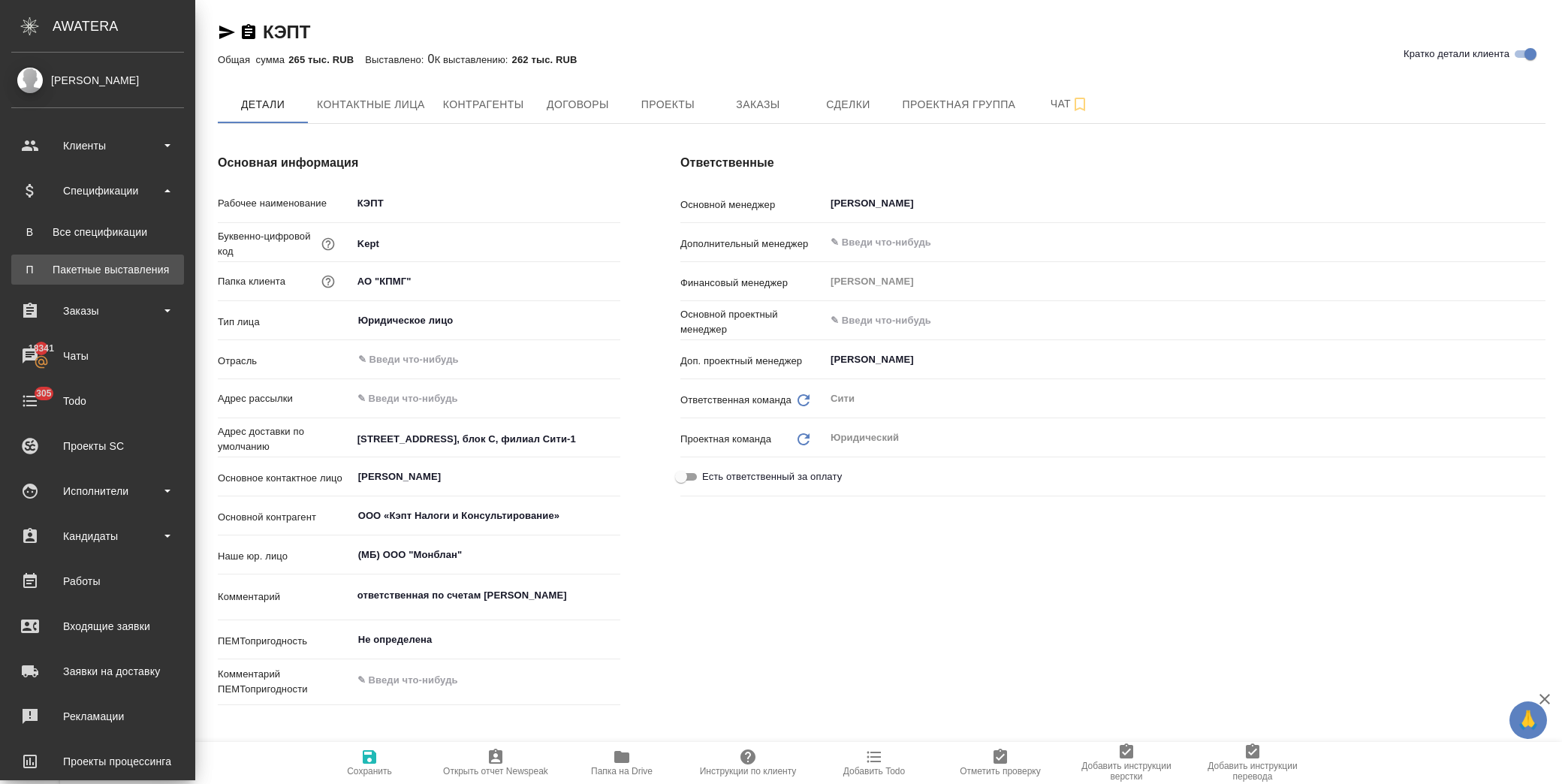
type textarea "x"
click at [139, 259] on link "П Пакетные выставления" at bounding box center [97, 269] width 173 height 30
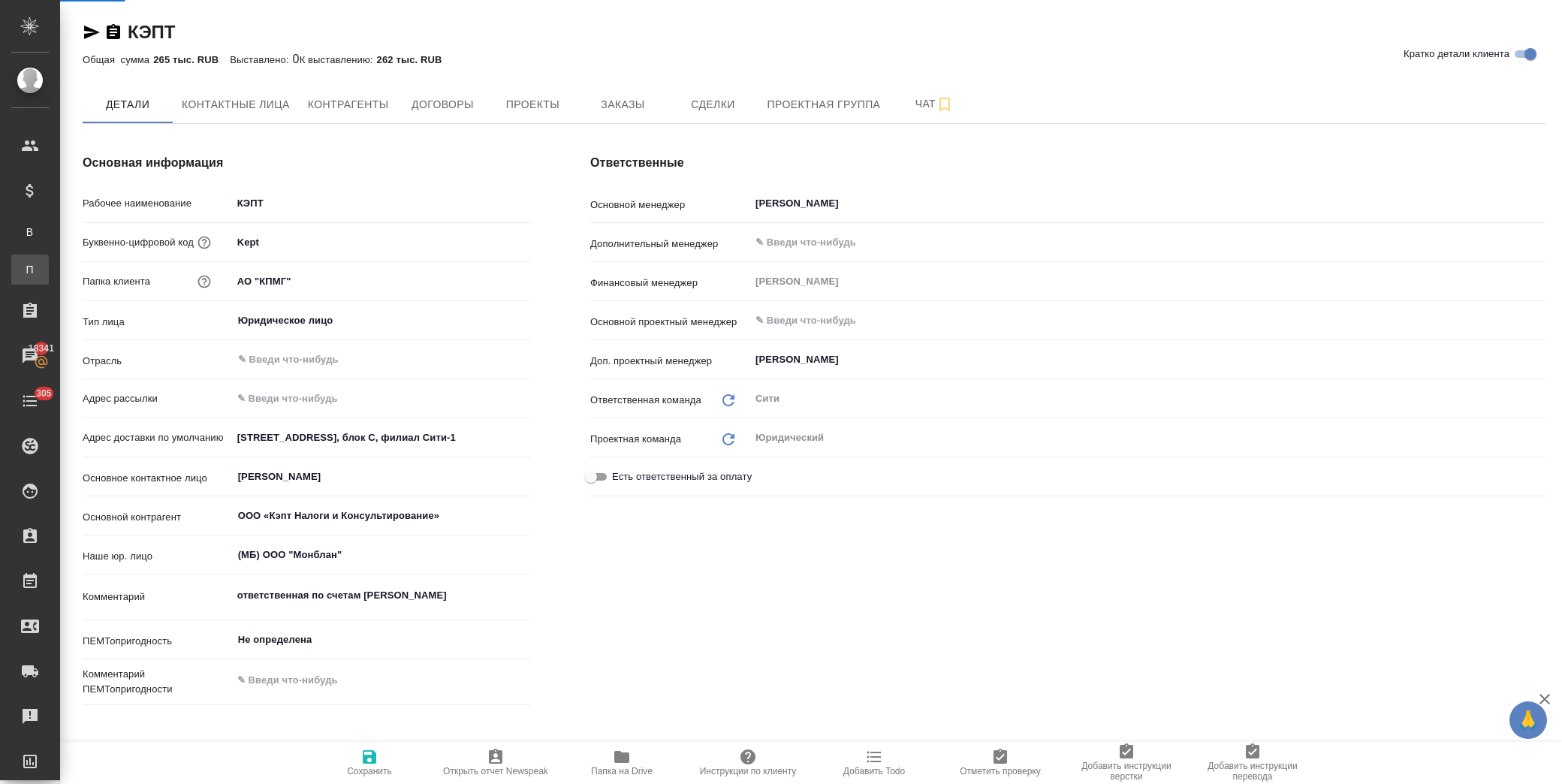
type textarea "x"
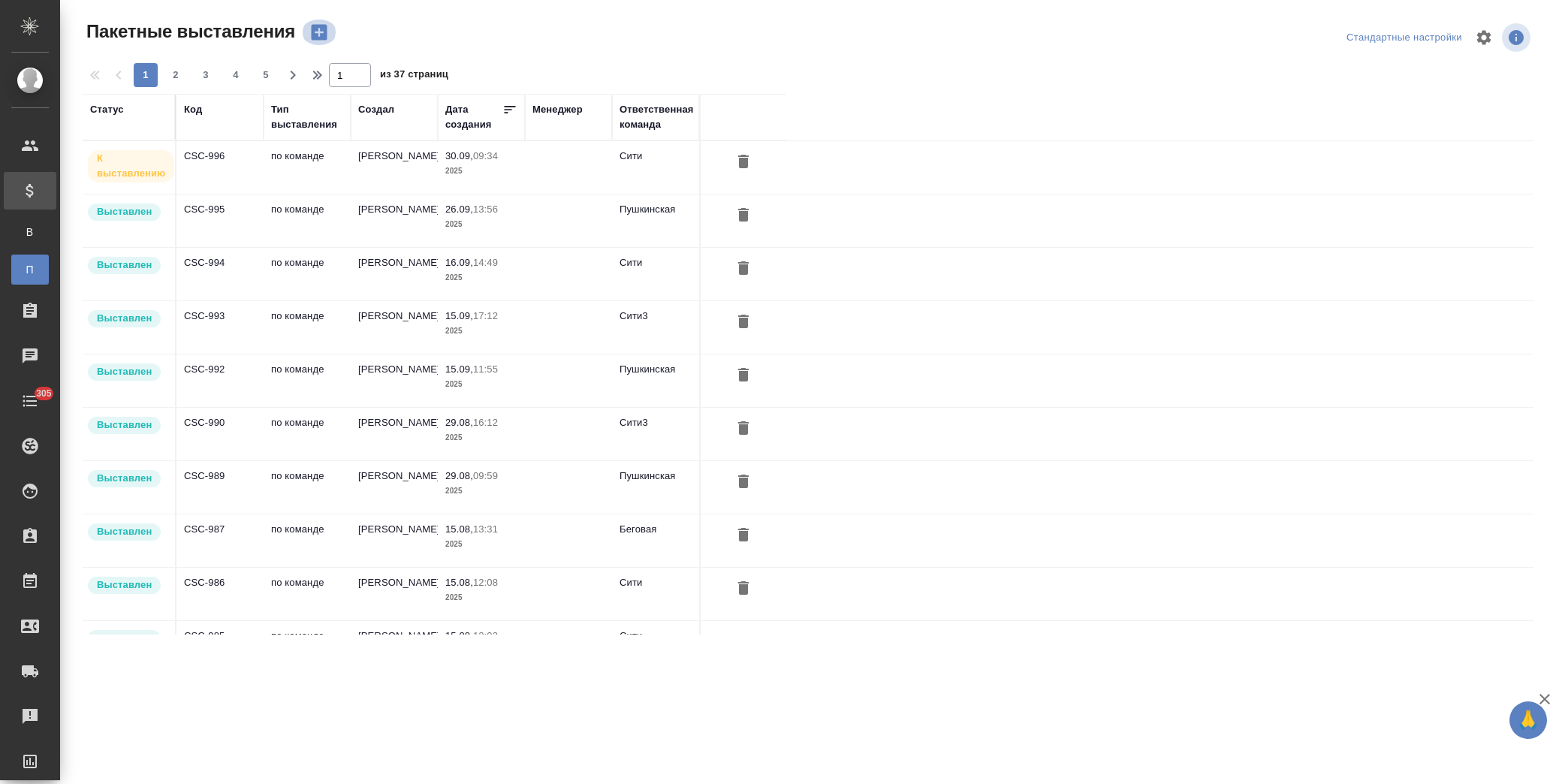
click at [316, 31] on icon "button" at bounding box center [320, 33] width 16 height 16
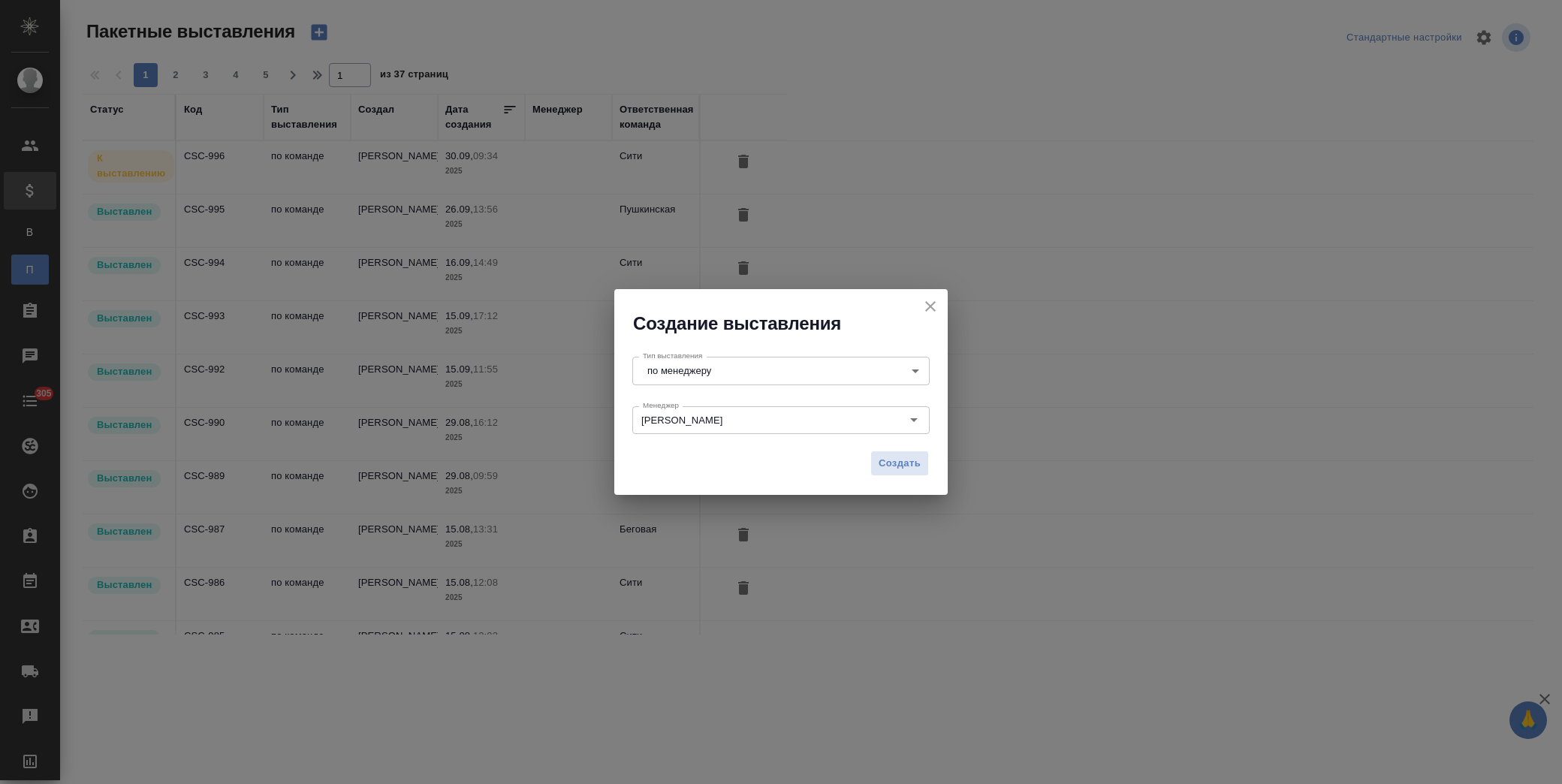
click at [803, 369] on body "🙏 .cls-1 fill:#fff; AWATERA [PERSON_NAME] Спецификации В Все спецификации П Пак…" at bounding box center [781, 392] width 1562 height 784
click at [789, 385] on li "по команде" at bounding box center [780, 396] width 297 height 25
type input "byDepartment"
click at [897, 469] on span "Создать" at bounding box center [899, 464] width 42 height 18
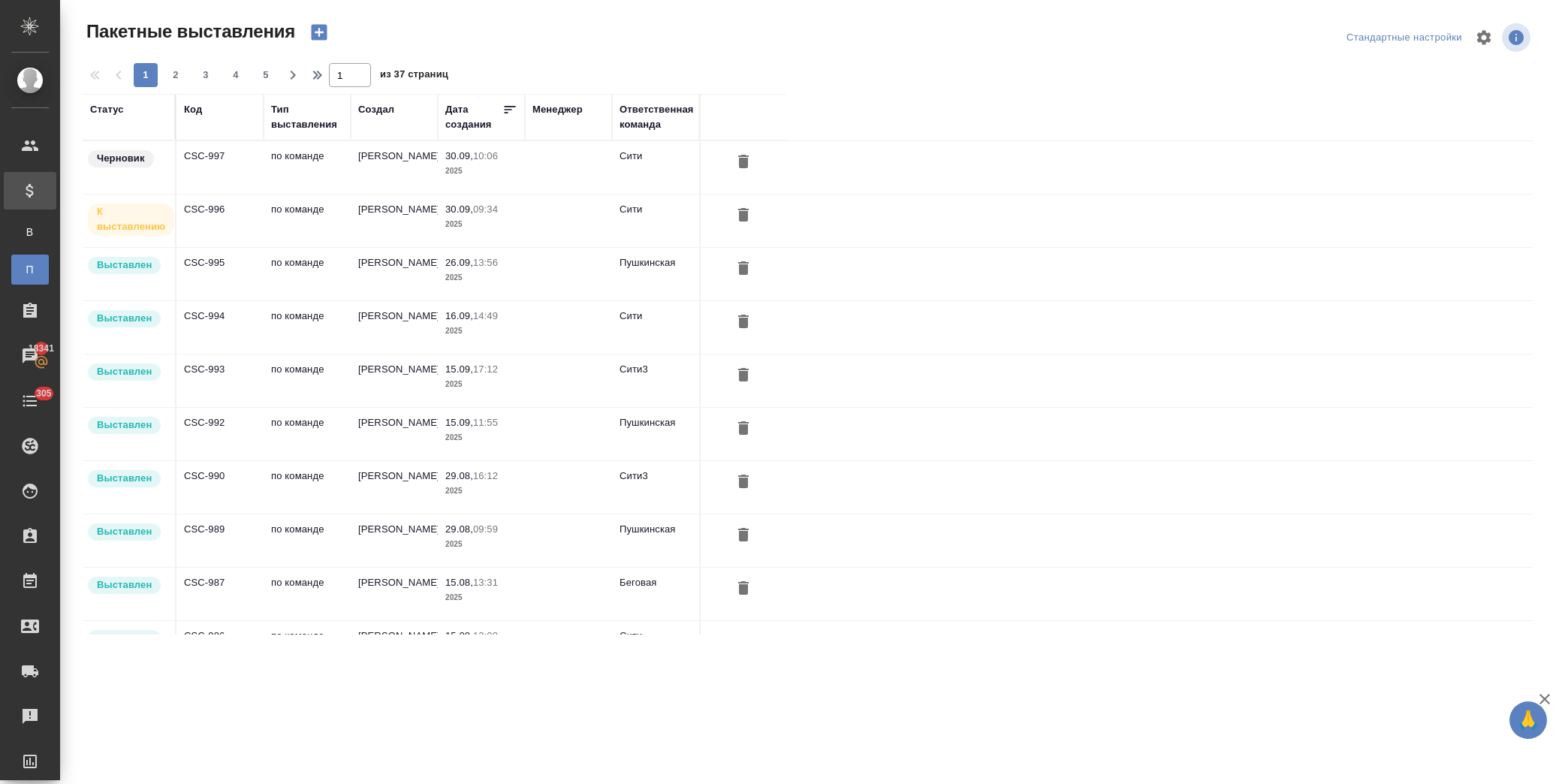
click at [398, 163] on td "[PERSON_NAME]" at bounding box center [394, 167] width 87 height 53
click at [398, 162] on td "[PERSON_NAME]" at bounding box center [394, 167] width 87 height 53
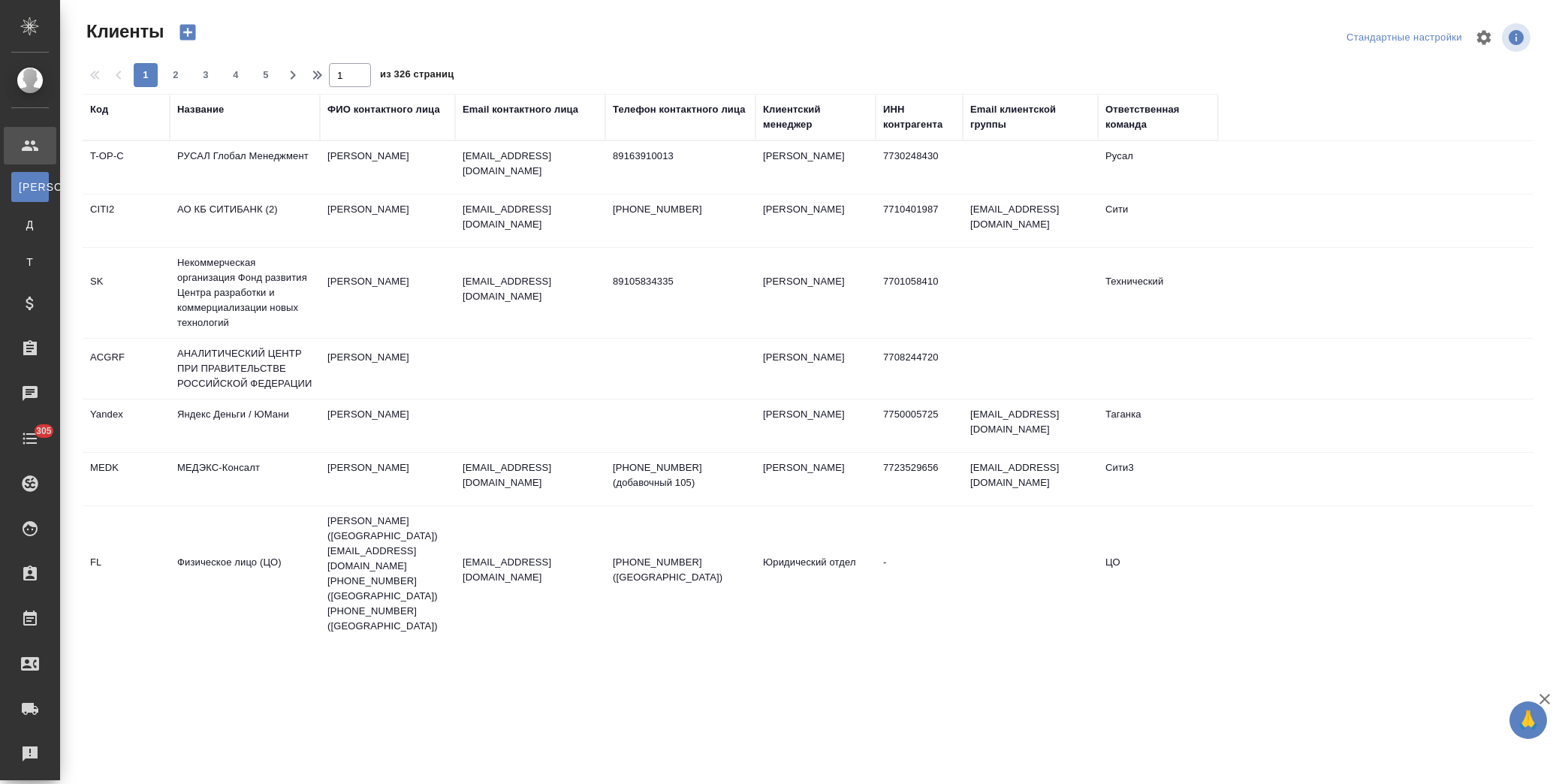
select select "RU"
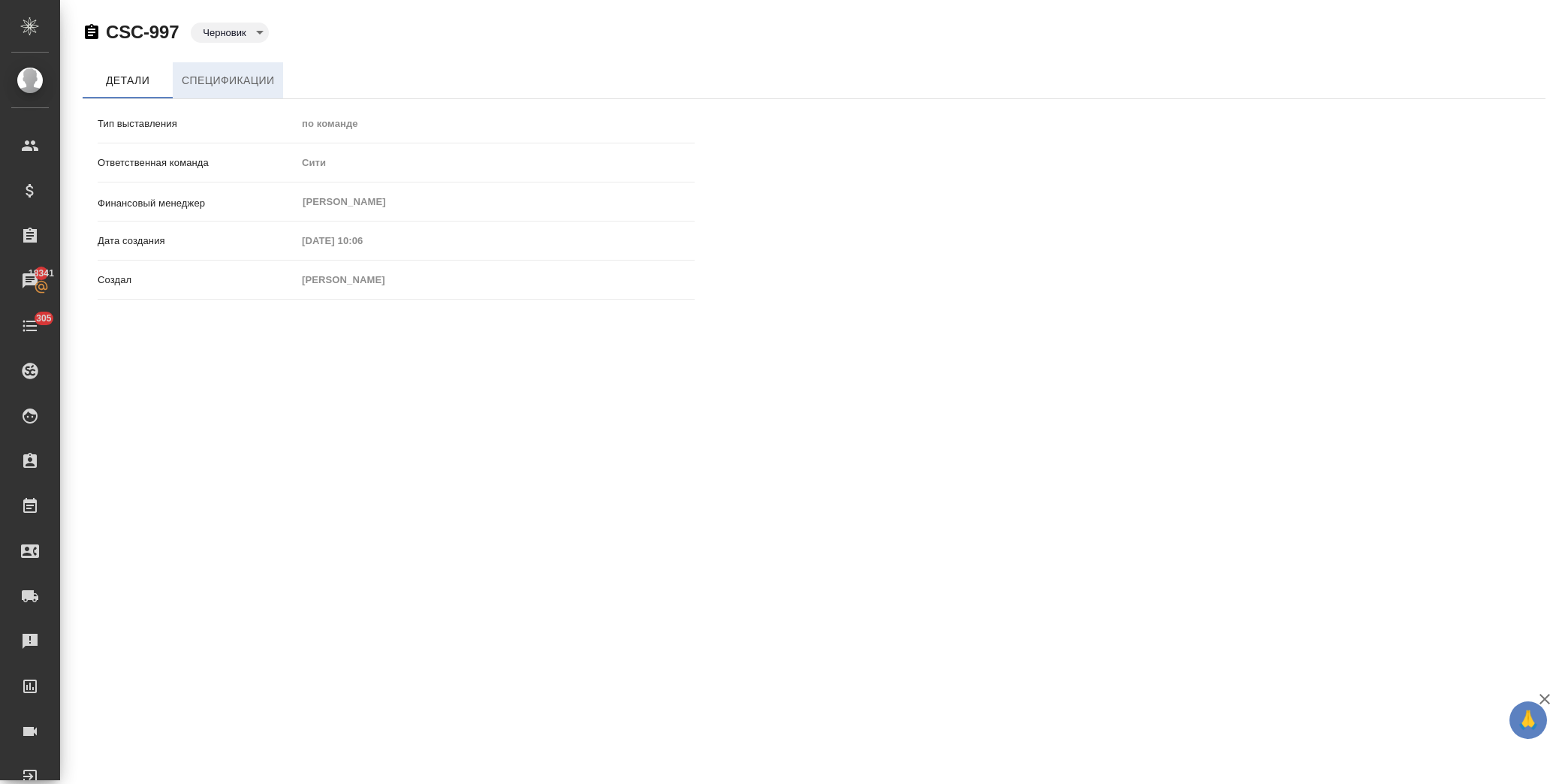
click at [275, 77] on button "Спецификации" at bounding box center [228, 80] width 111 height 36
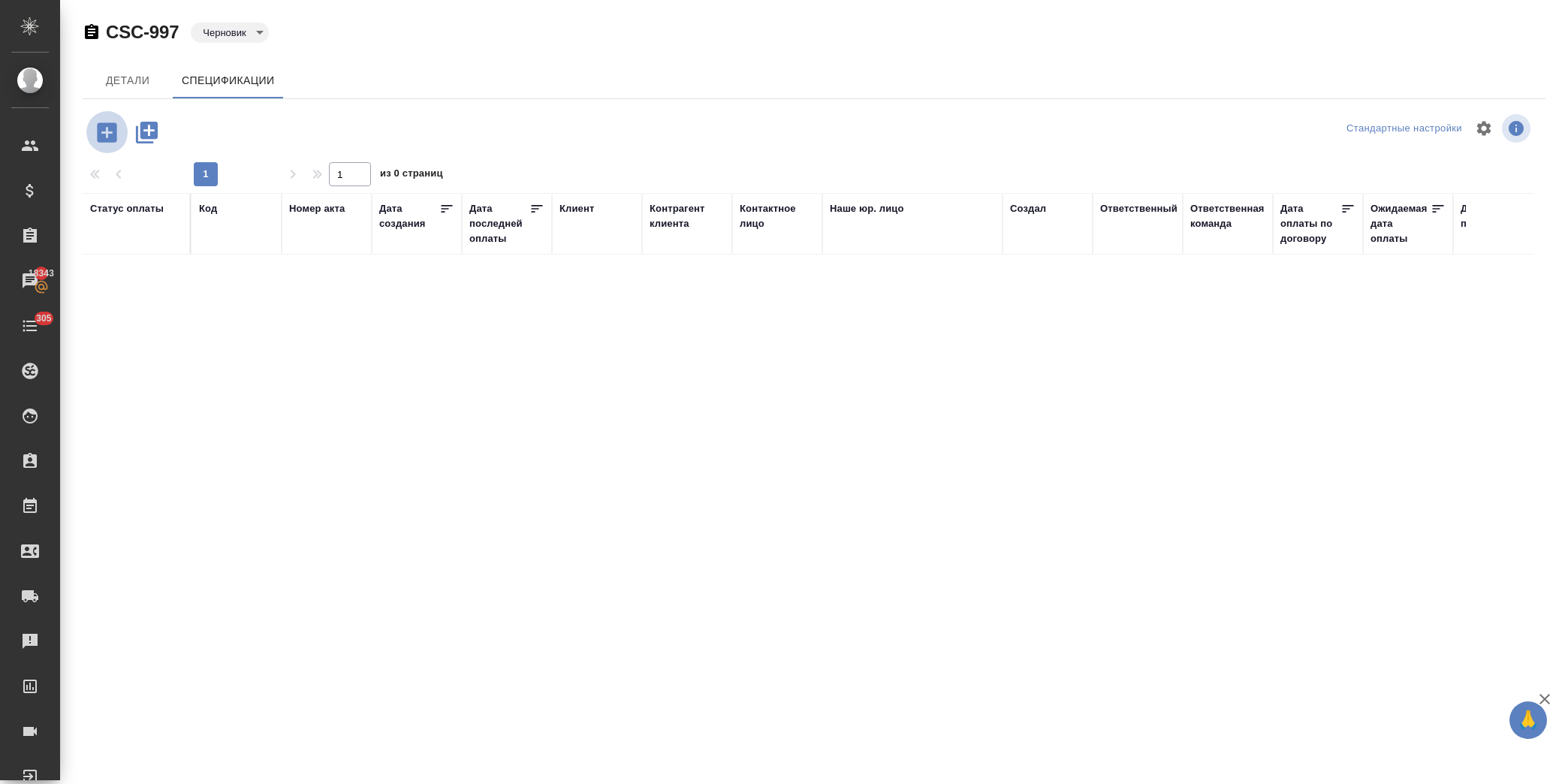
click at [105, 133] on icon "button" at bounding box center [107, 132] width 26 height 26
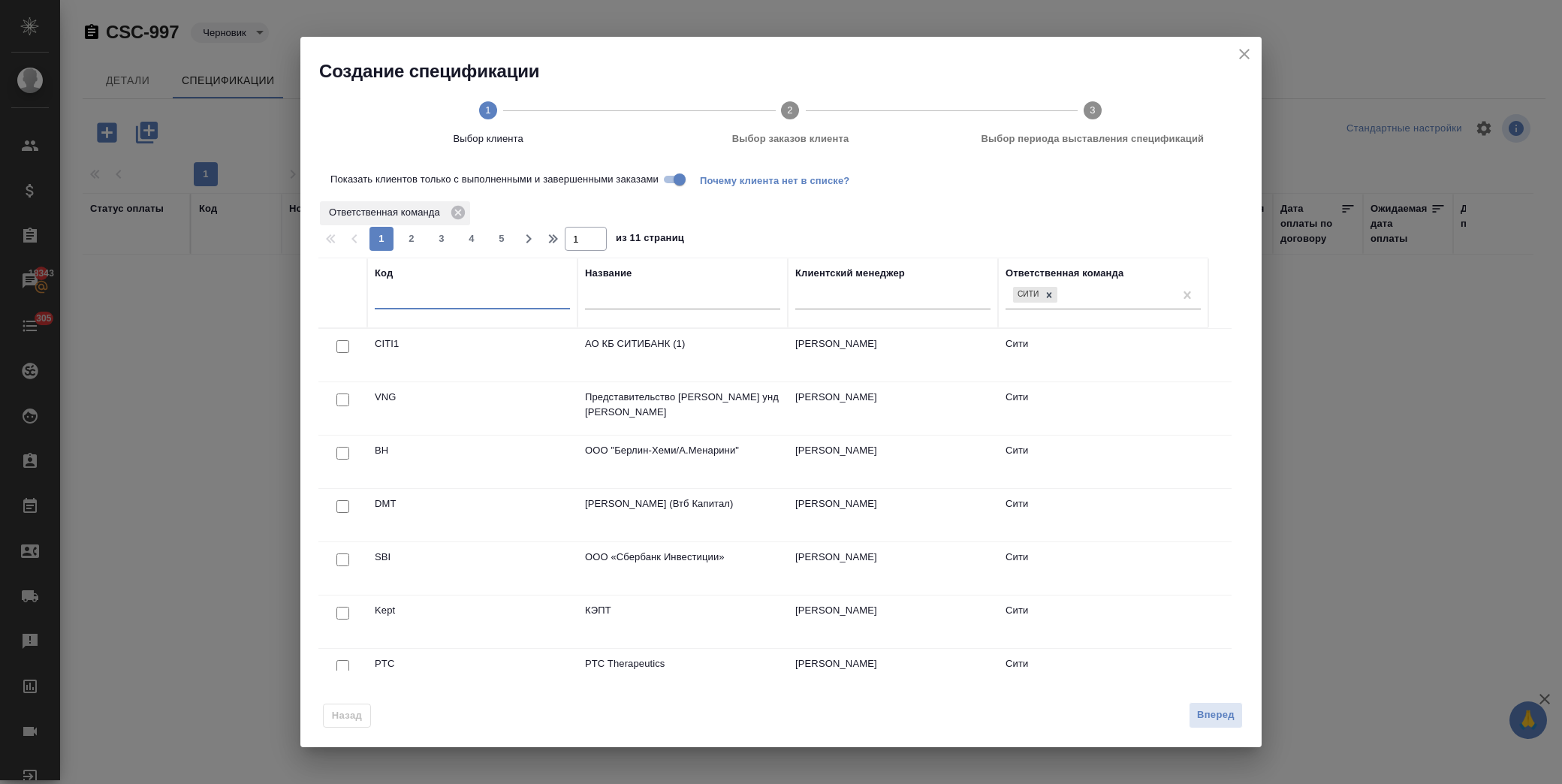
click at [409, 303] on input "text" at bounding box center [472, 300] width 195 height 19
click at [339, 613] on input "checkbox" at bounding box center [343, 613] width 13 height 13
checkbox input "true"
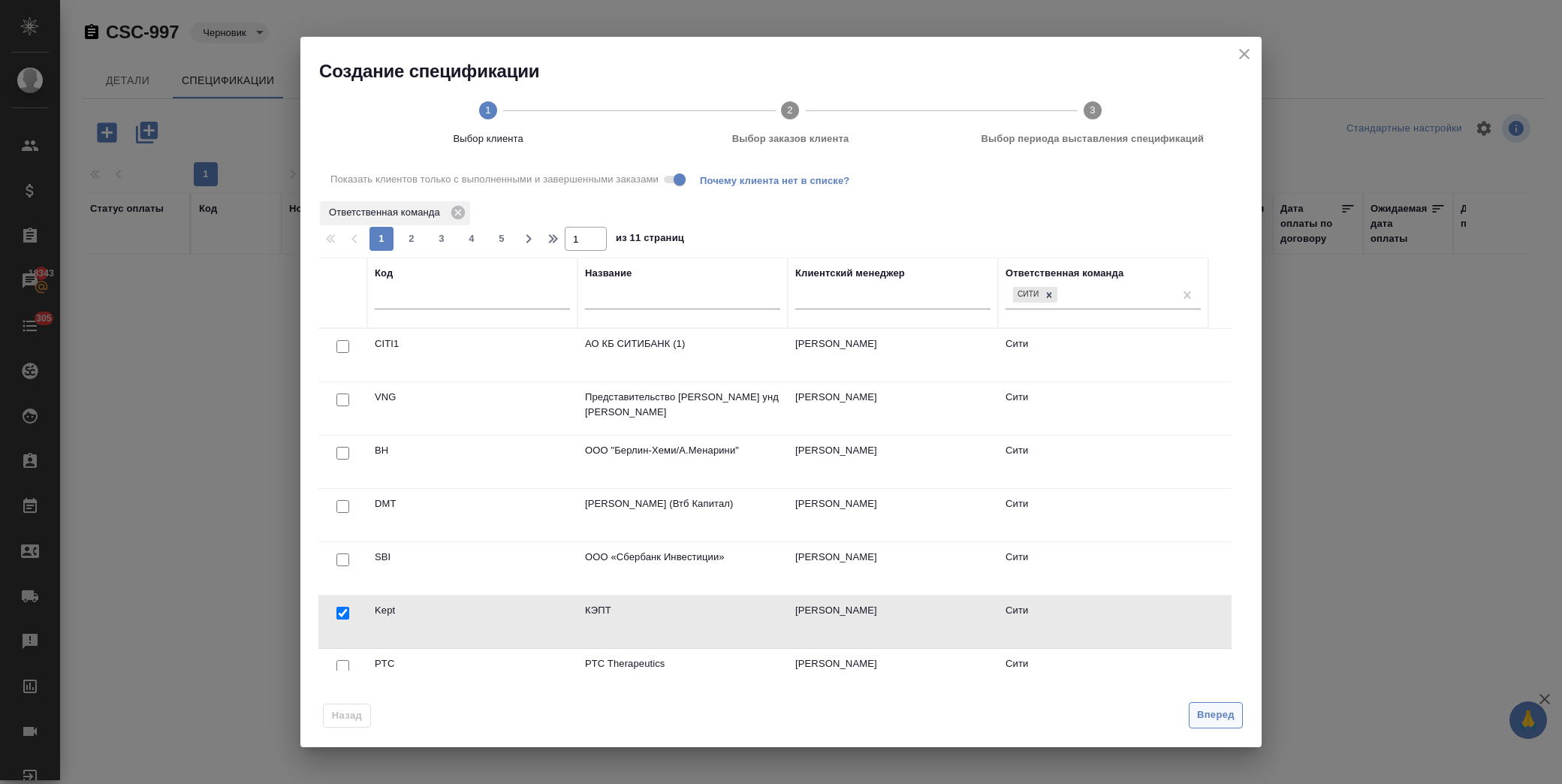
click at [1214, 718] on span "Вперед" at bounding box center [1215, 715] width 37 height 18
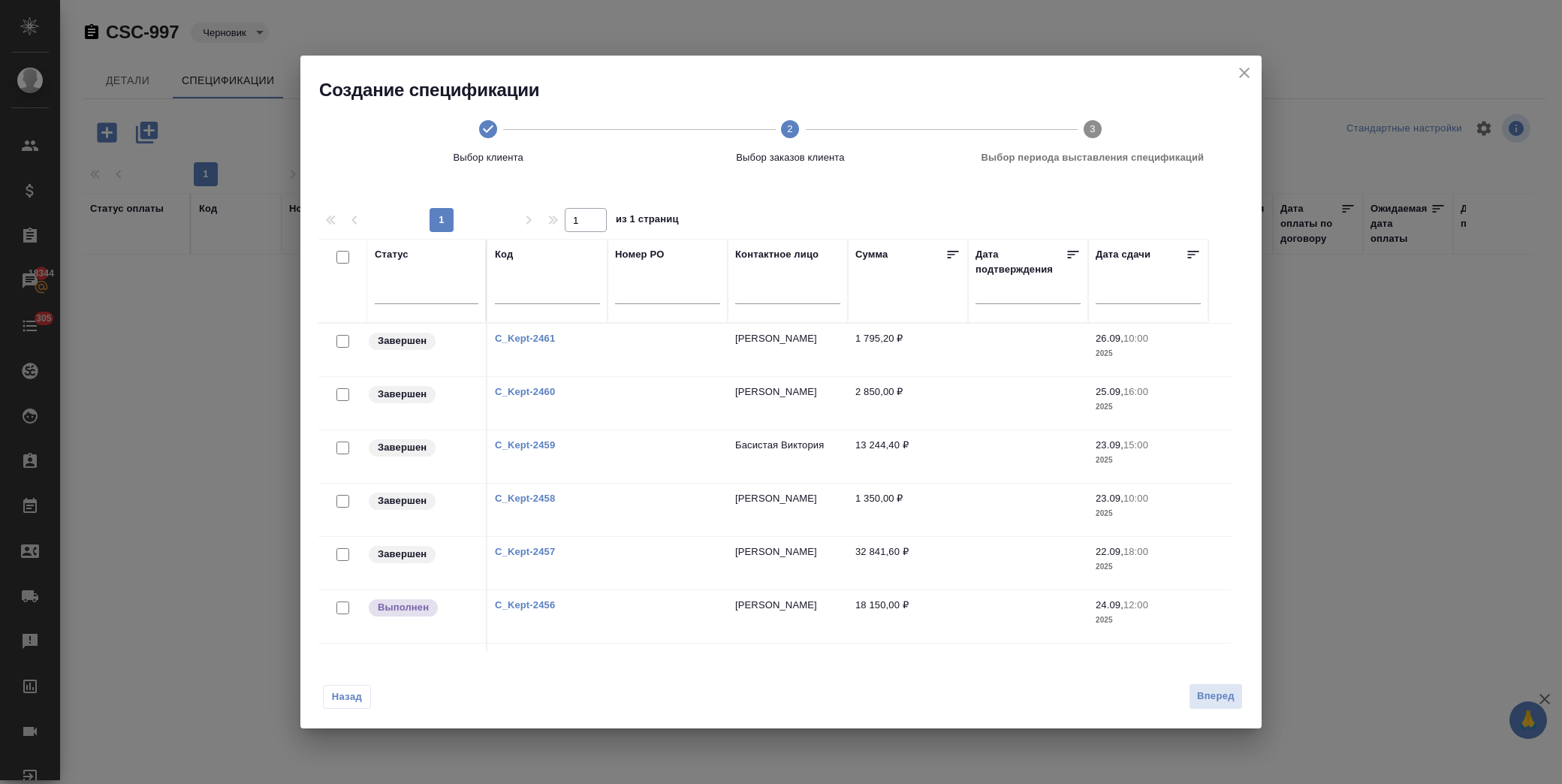
drag, startPoint x: 339, startPoint y: 338, endPoint x: 339, endPoint y: 377, distance: 39.0
click at [339, 336] on input "checkbox" at bounding box center [343, 341] width 13 height 13
checkbox input "true"
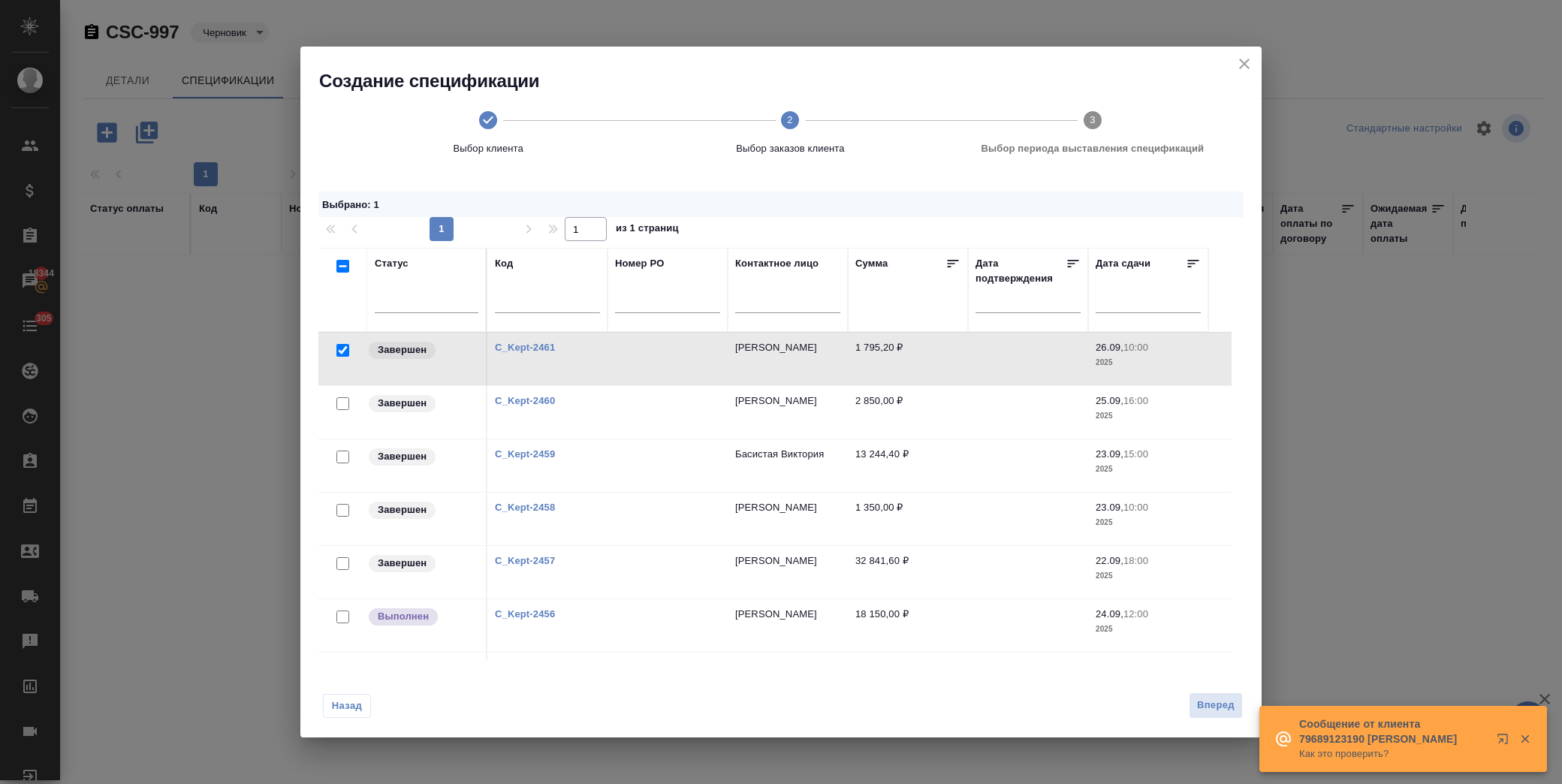
click at [345, 402] on input "checkbox" at bounding box center [343, 403] width 13 height 13
checkbox input "true"
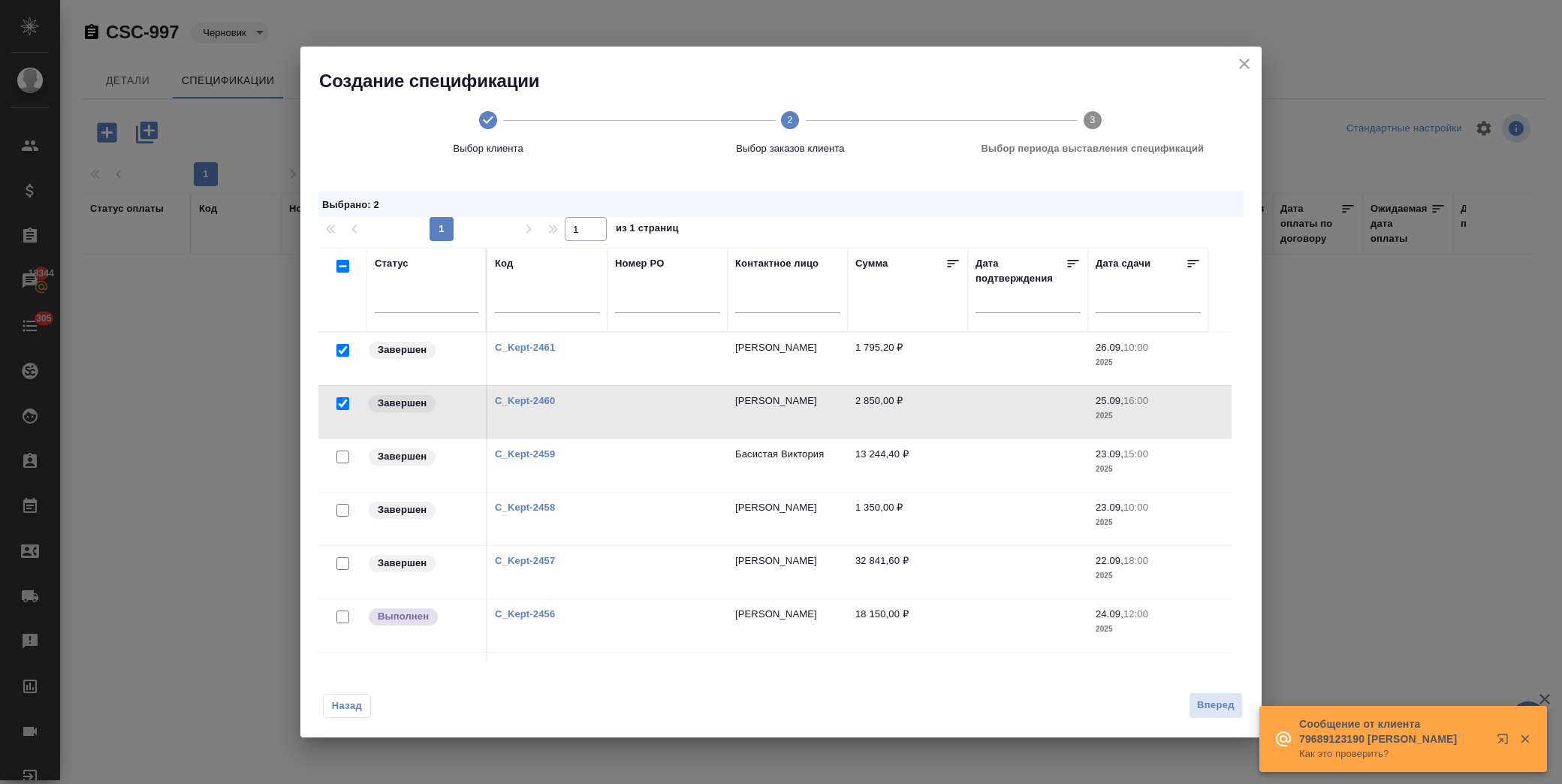
click at [340, 454] on input "checkbox" at bounding box center [343, 457] width 13 height 13
checkbox input "true"
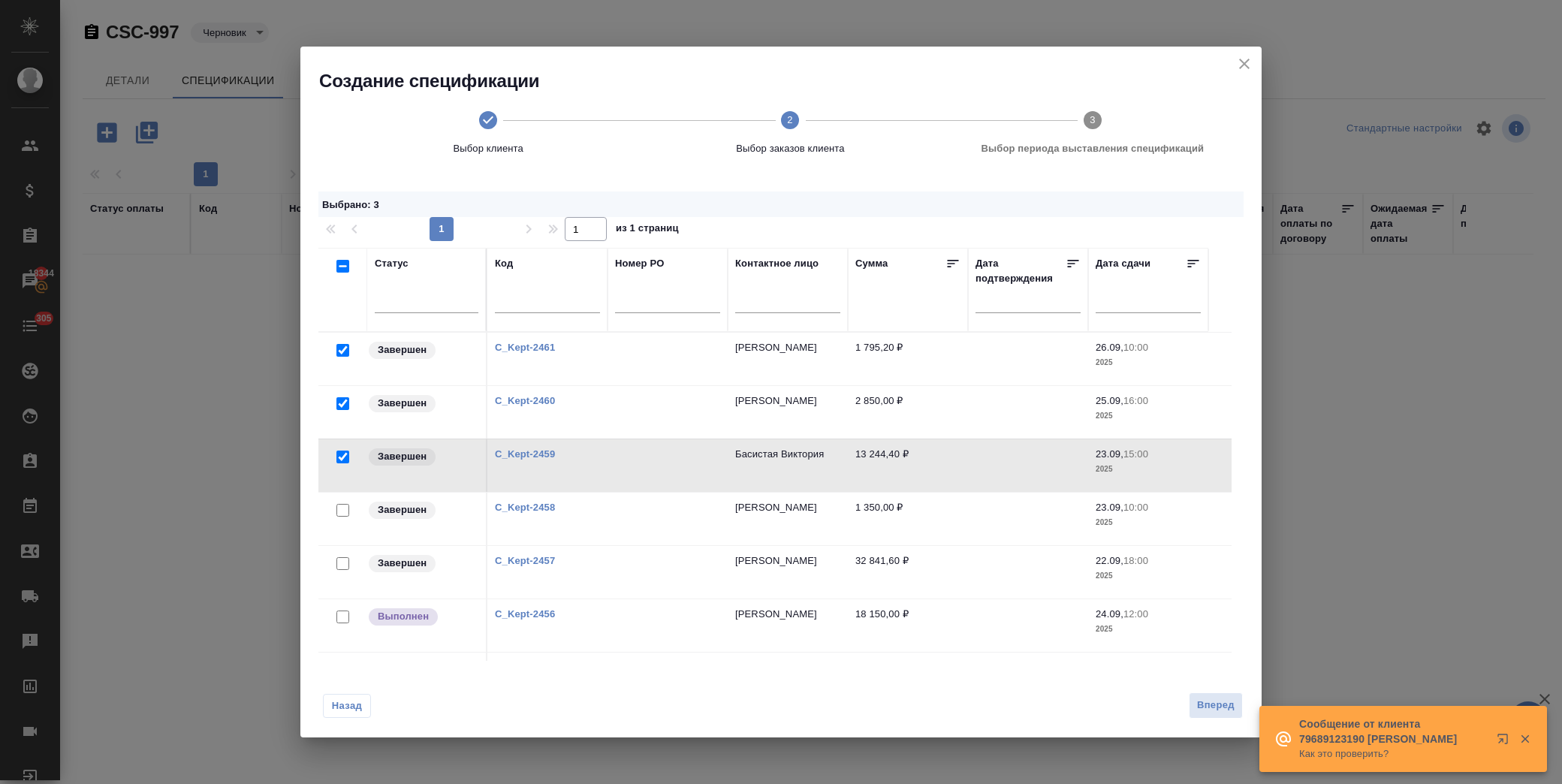
click at [340, 564] on input "checkbox" at bounding box center [343, 563] width 13 height 13
checkbox input "true"
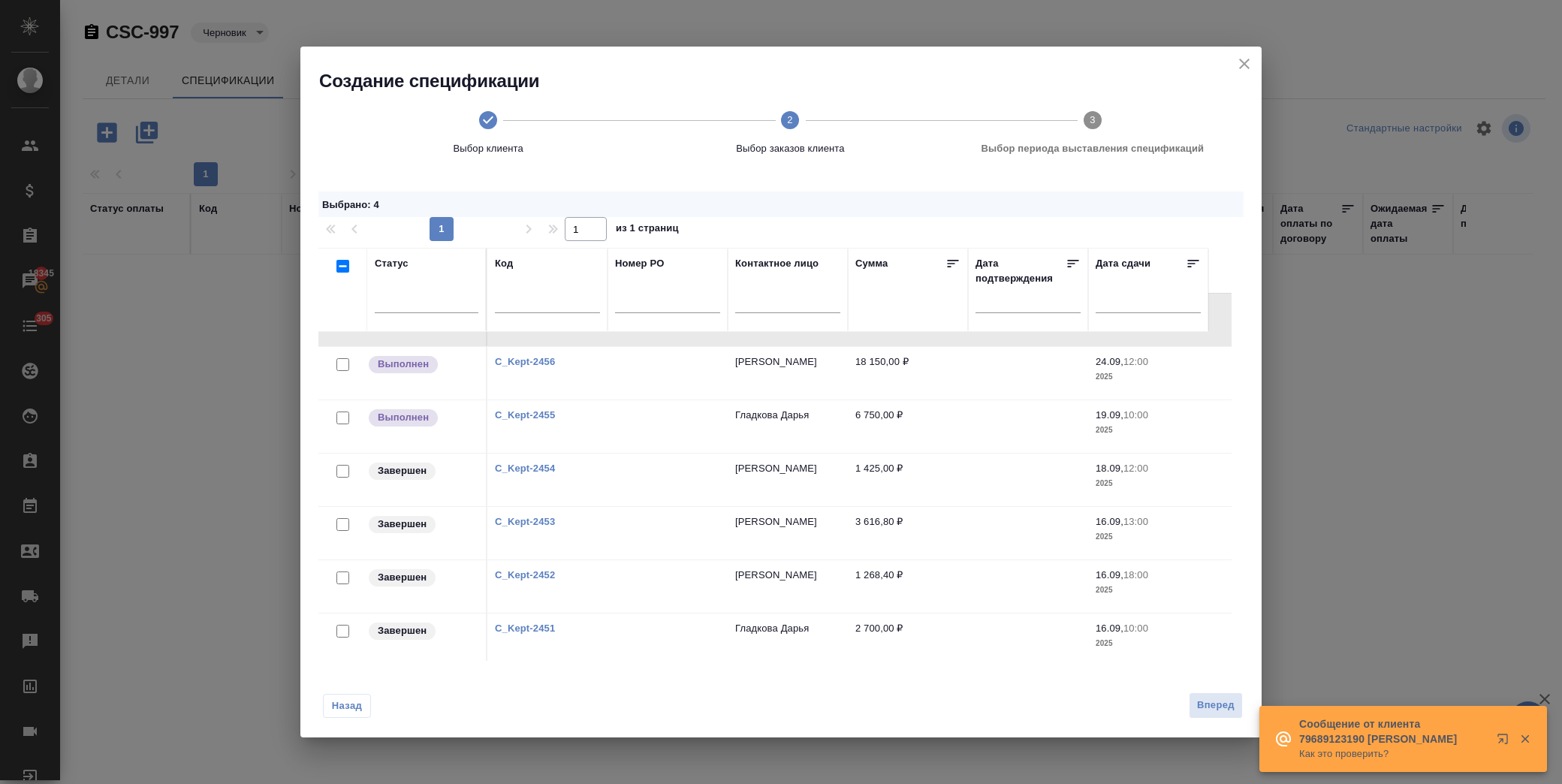
scroll to position [333, 0]
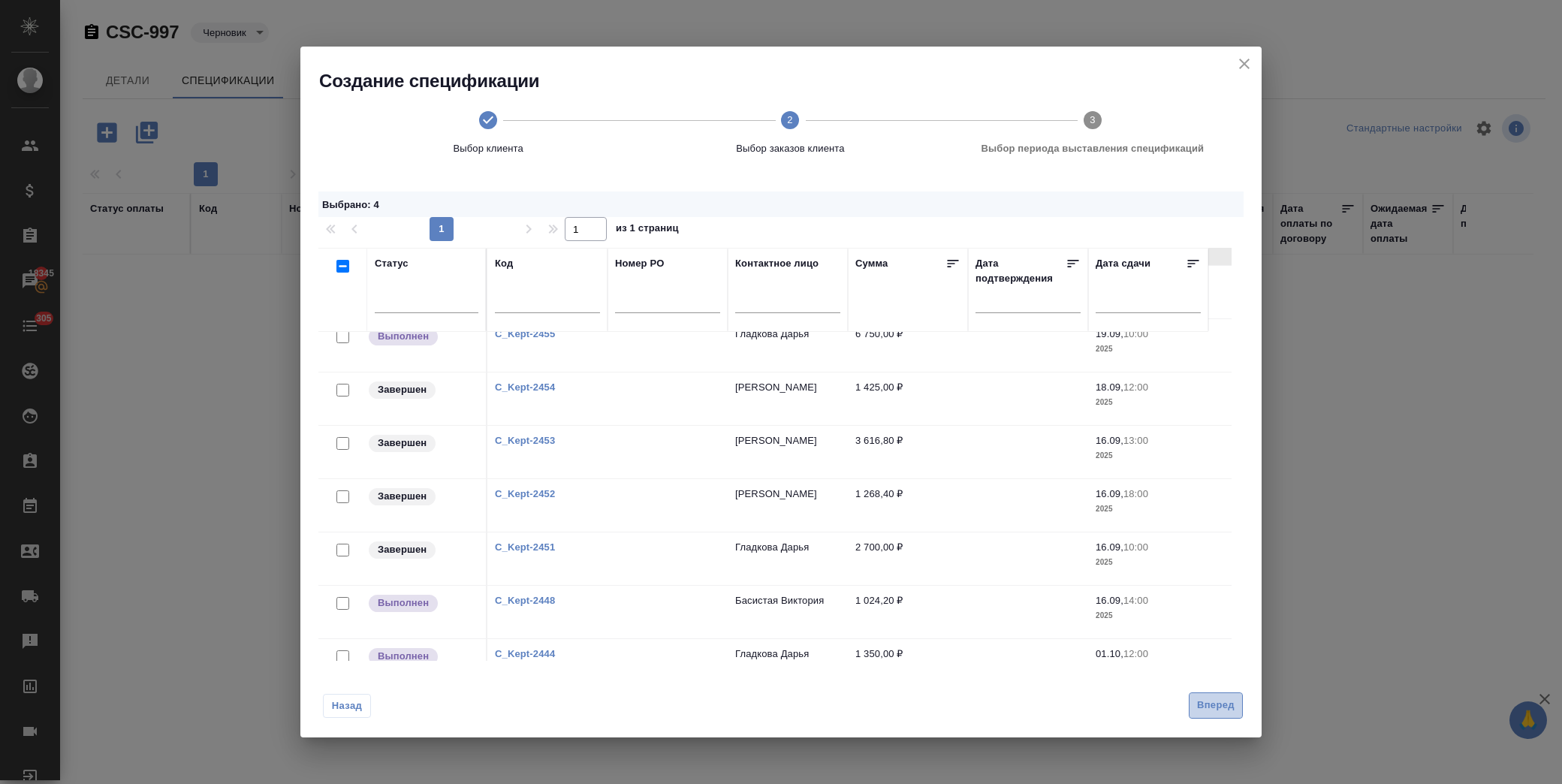
click at [1206, 702] on span "Вперед" at bounding box center [1215, 705] width 37 height 18
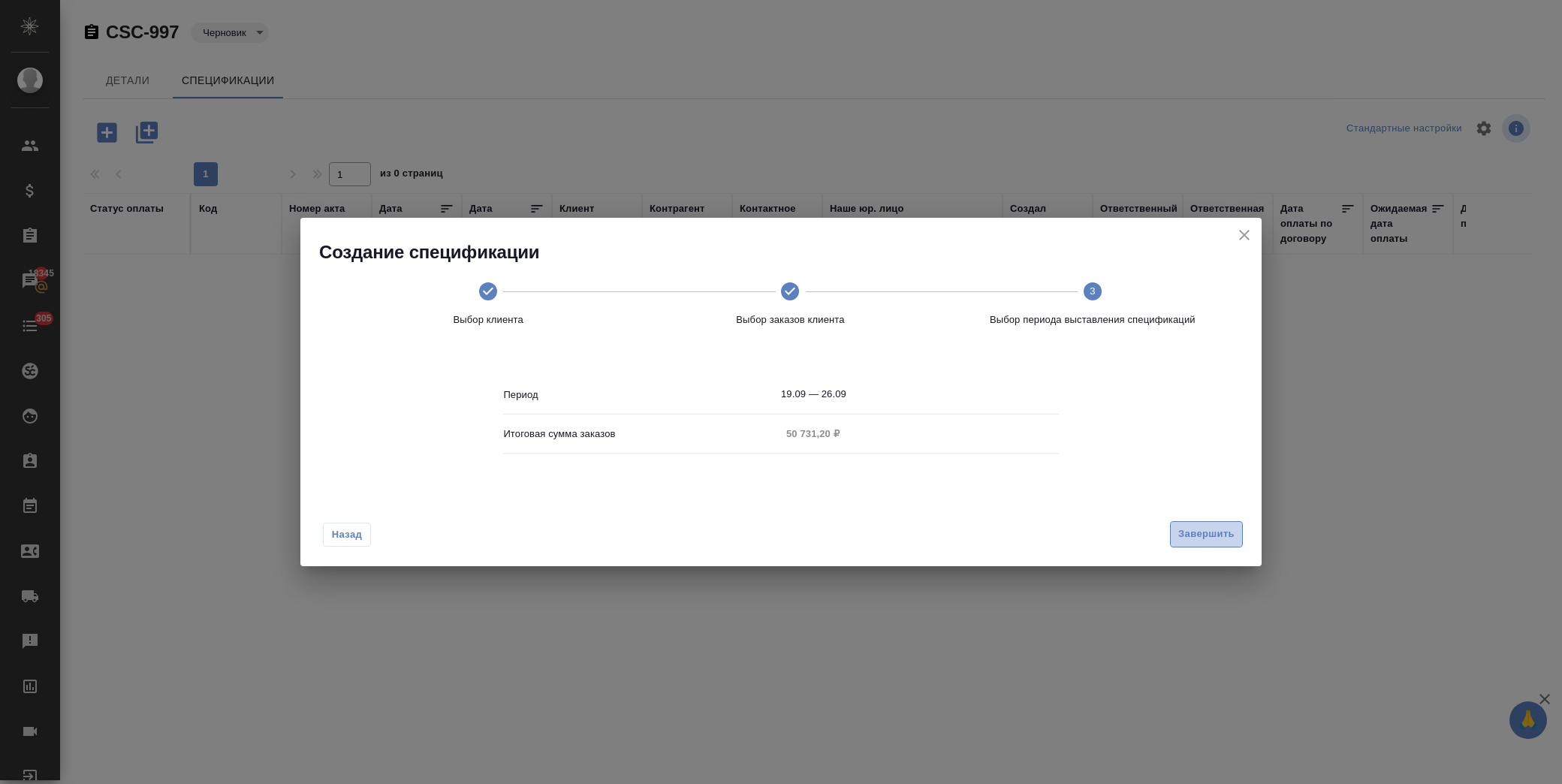
click at [1187, 543] on button "Завершить" at bounding box center [1206, 534] width 73 height 26
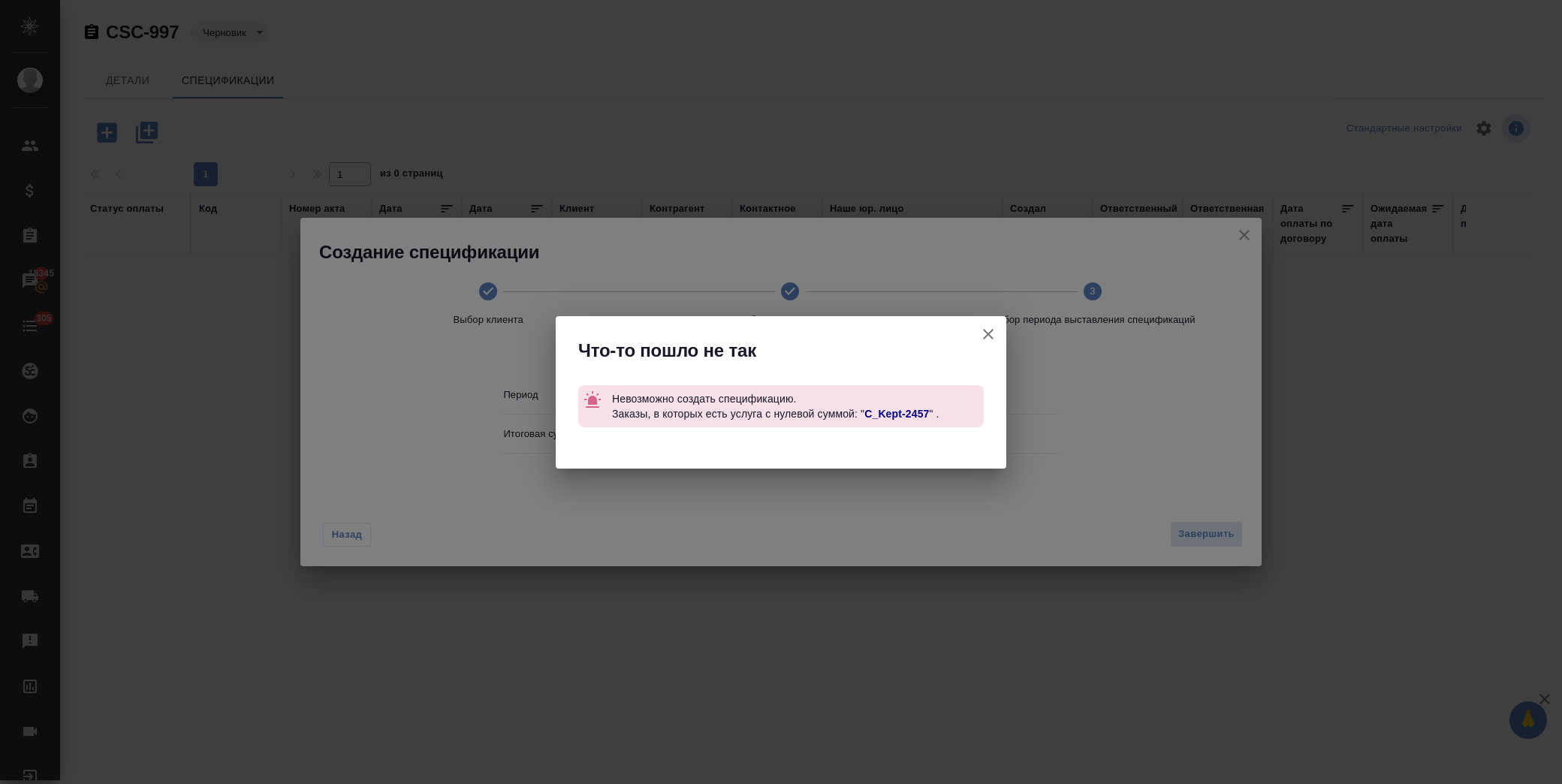
click at [897, 415] on link "C_Kept-2457" at bounding box center [896, 414] width 65 height 12
click at [984, 335] on icon "button" at bounding box center [988, 334] width 18 height 18
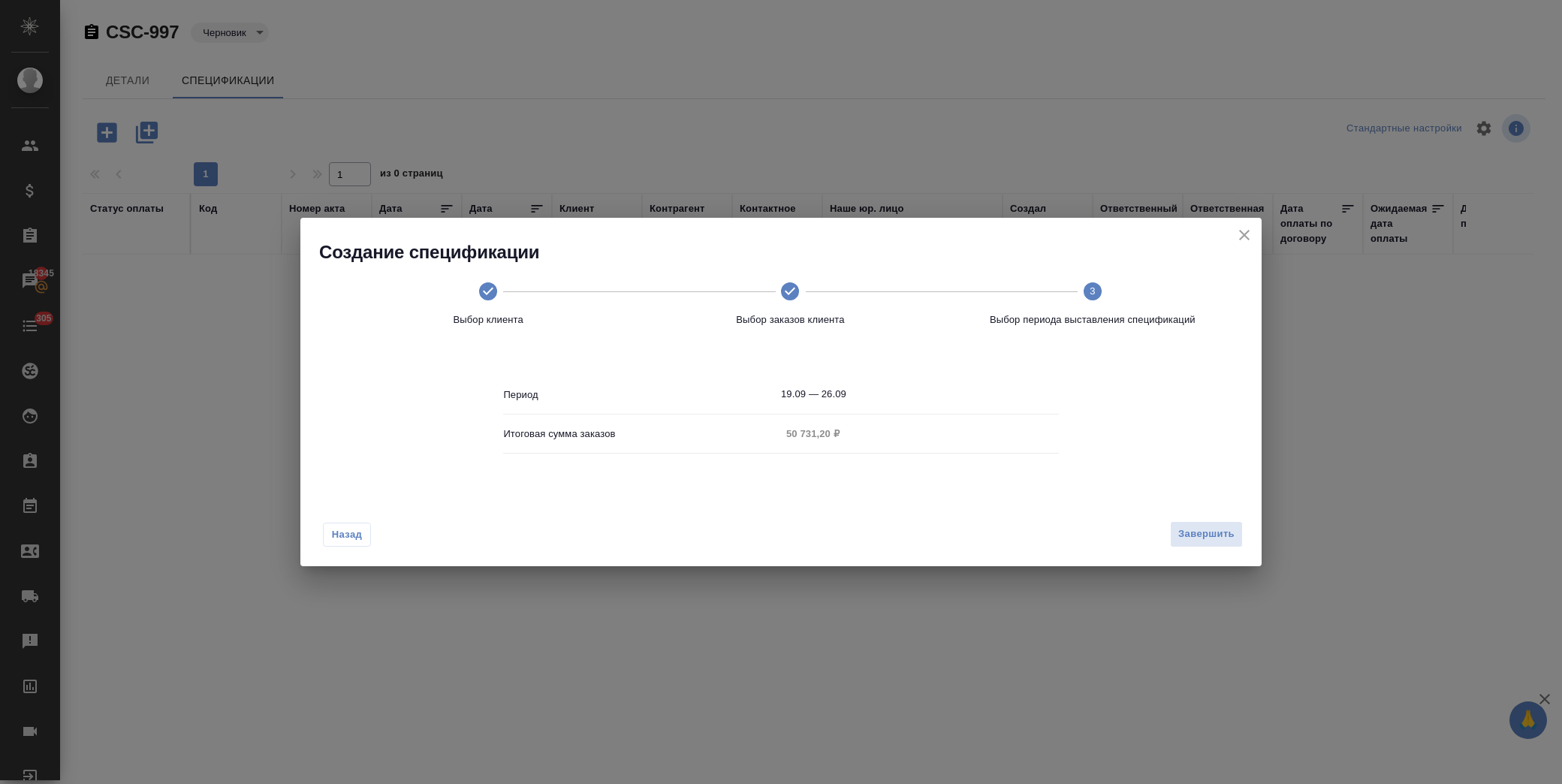
click at [1243, 231] on icon "close" at bounding box center [1244, 235] width 18 height 18
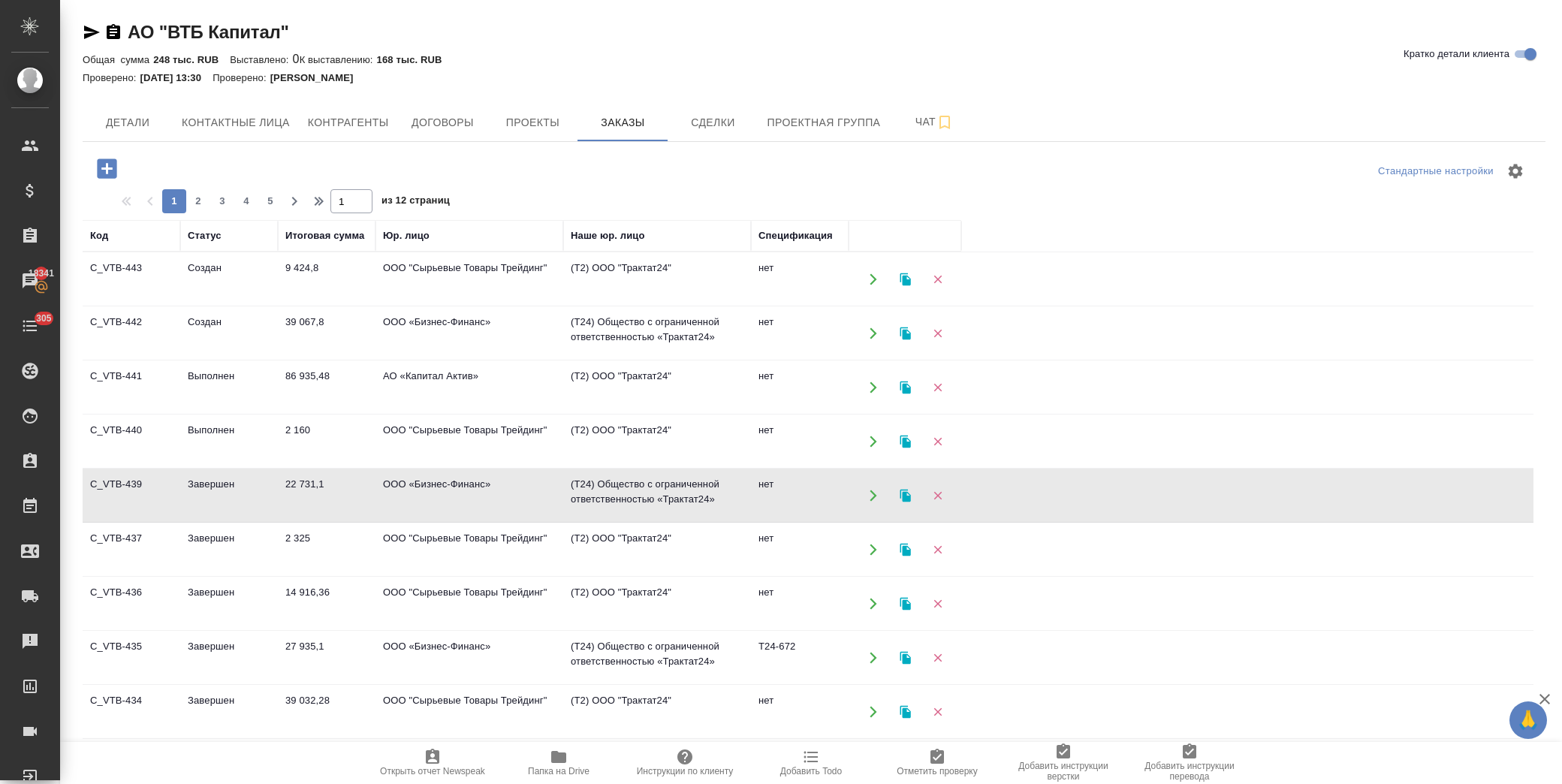
click at [457, 384] on td "АО «Капитал Актив»" at bounding box center [469, 387] width 188 height 53
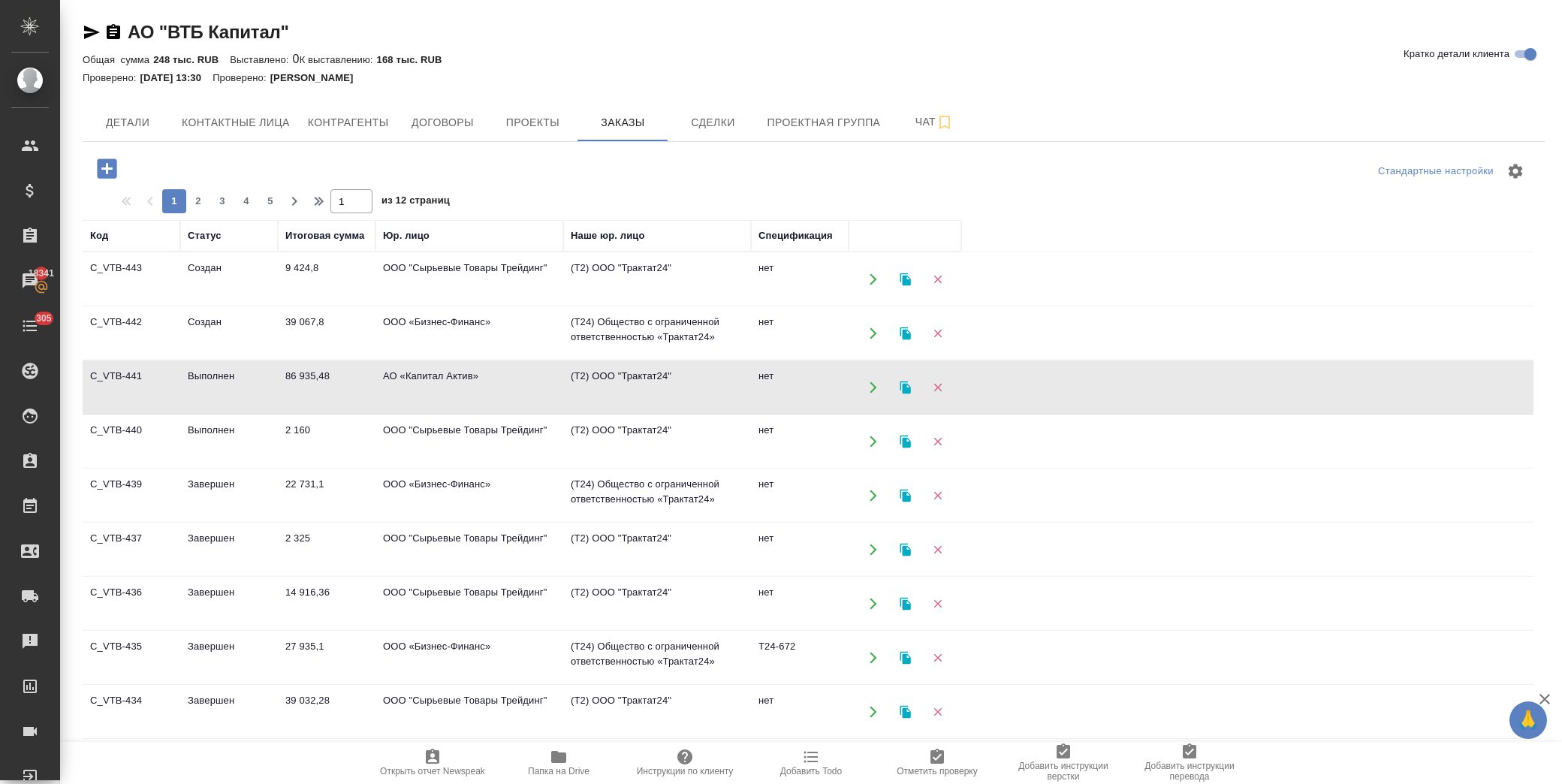
click at [457, 384] on td "АО «Капитал Актив»" at bounding box center [469, 387] width 188 height 53
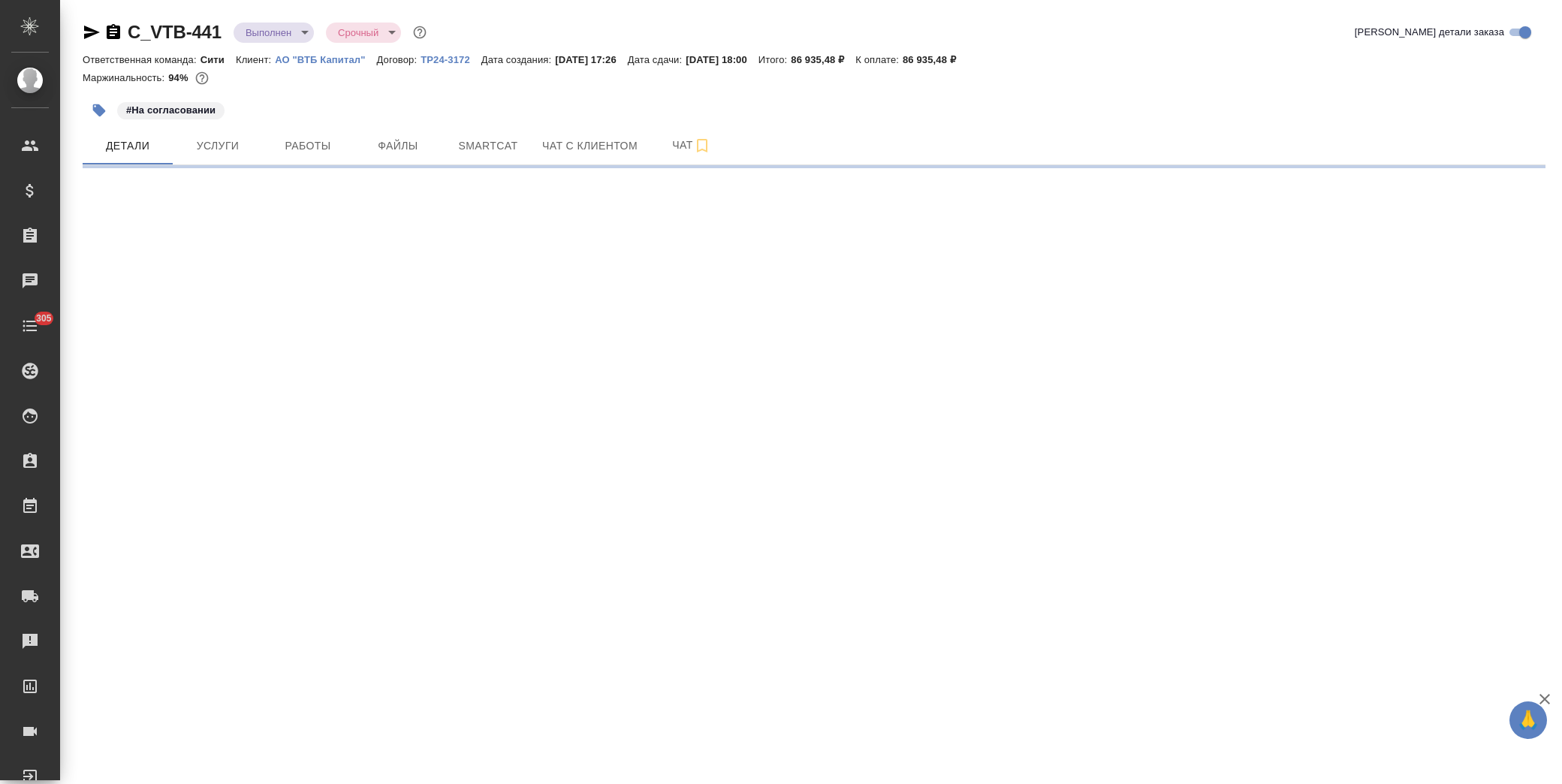
select select "RU"
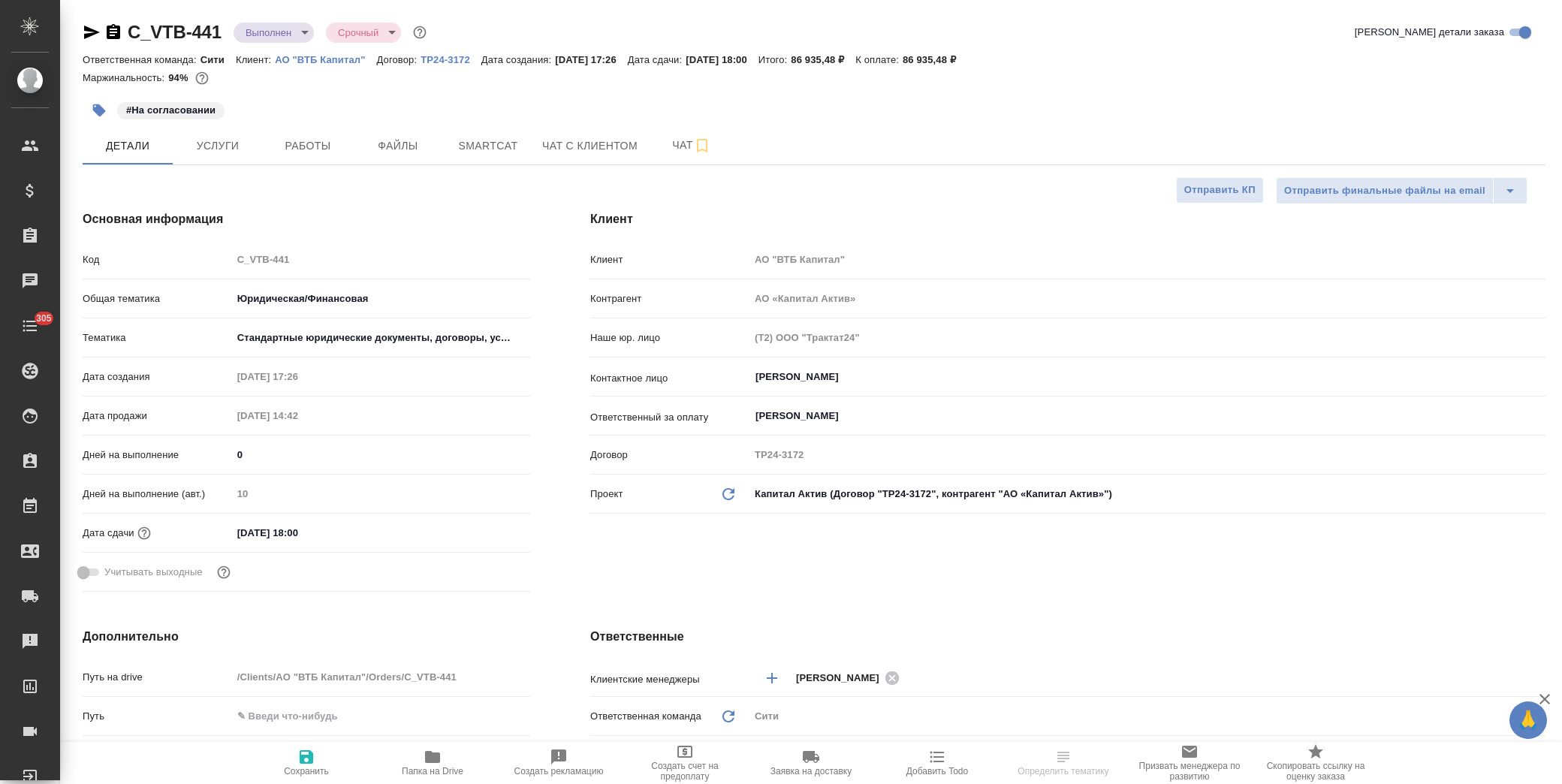
type textarea "x"
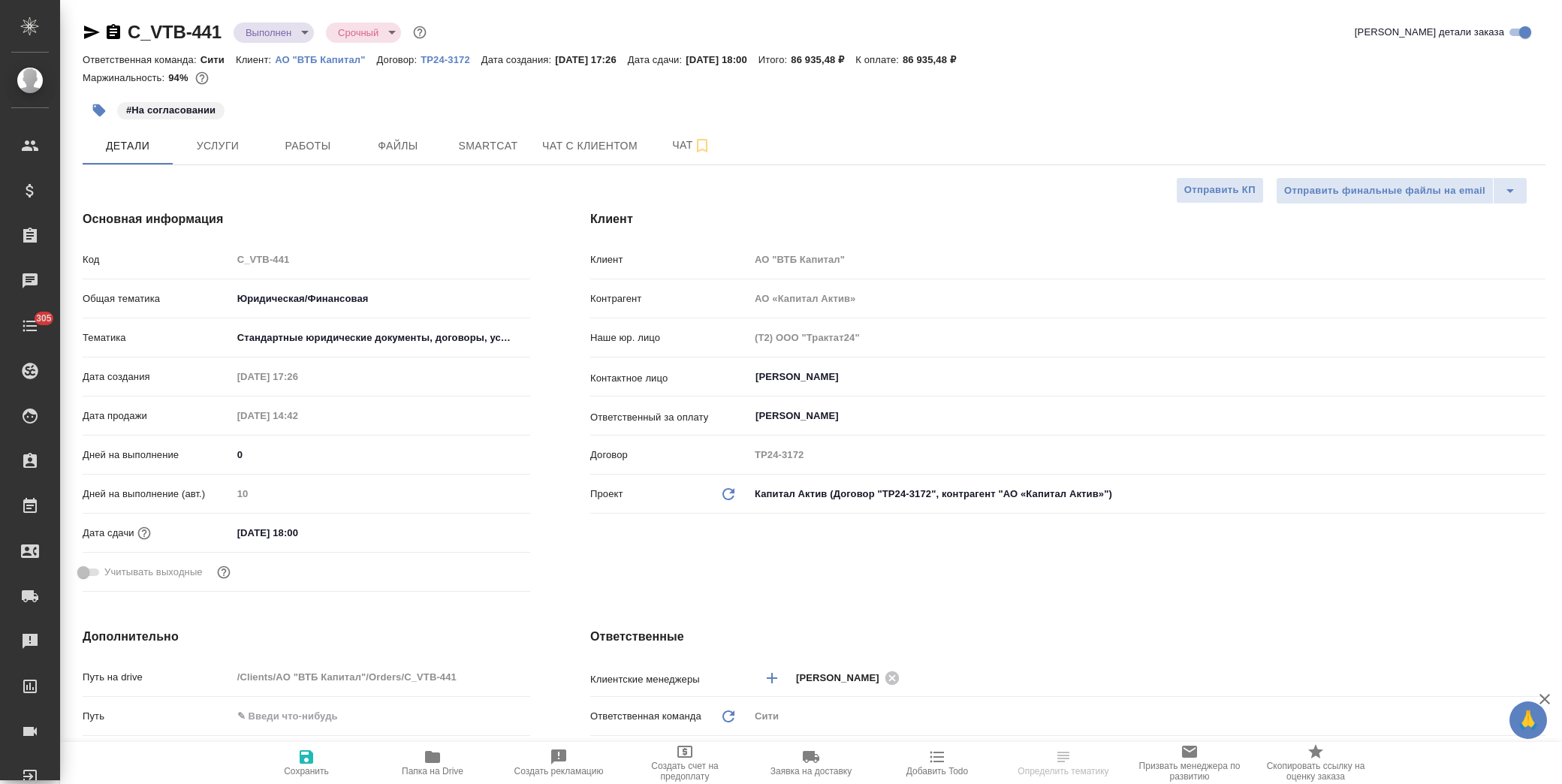
type textarea "x"
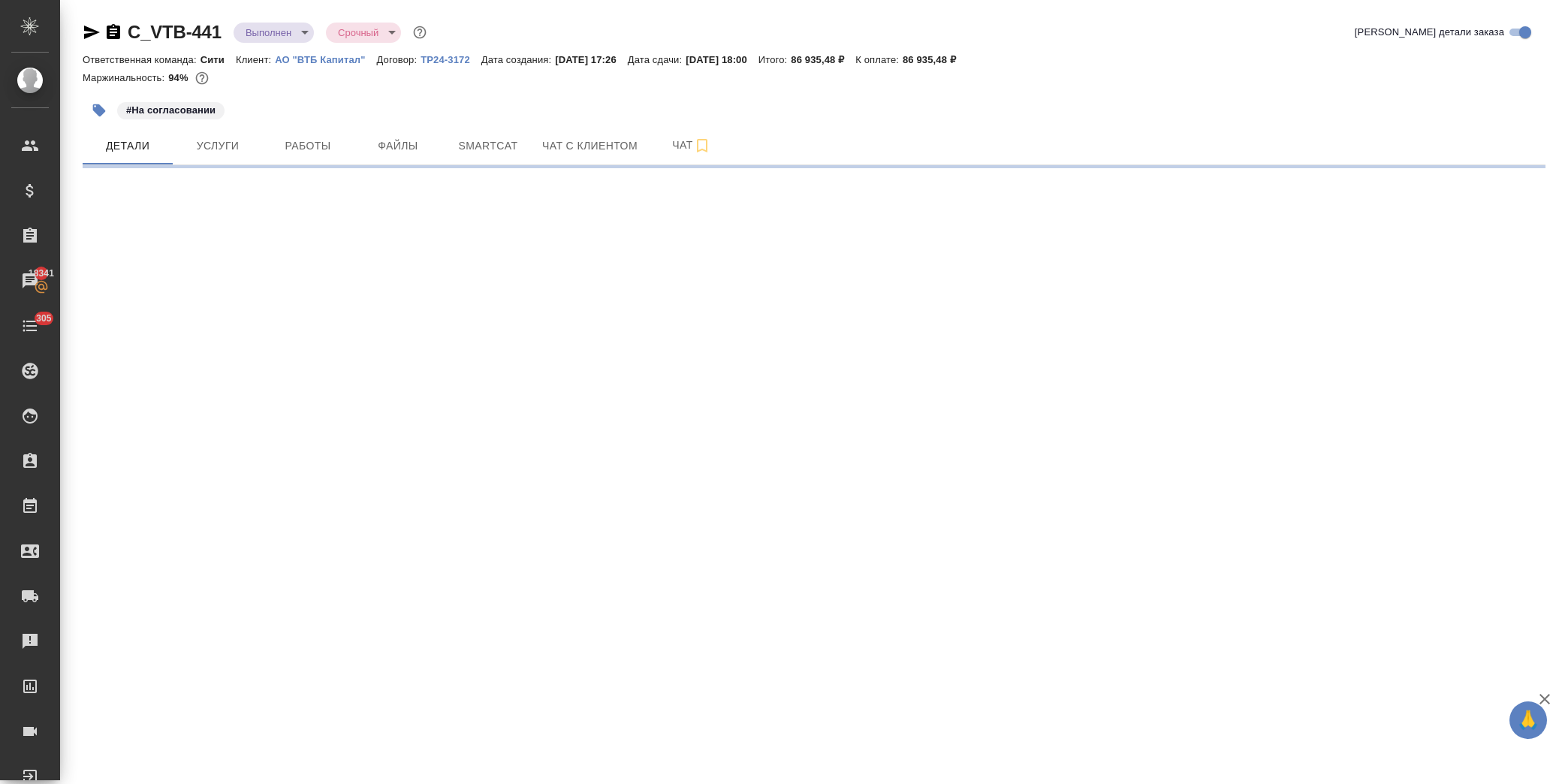
select select "RU"
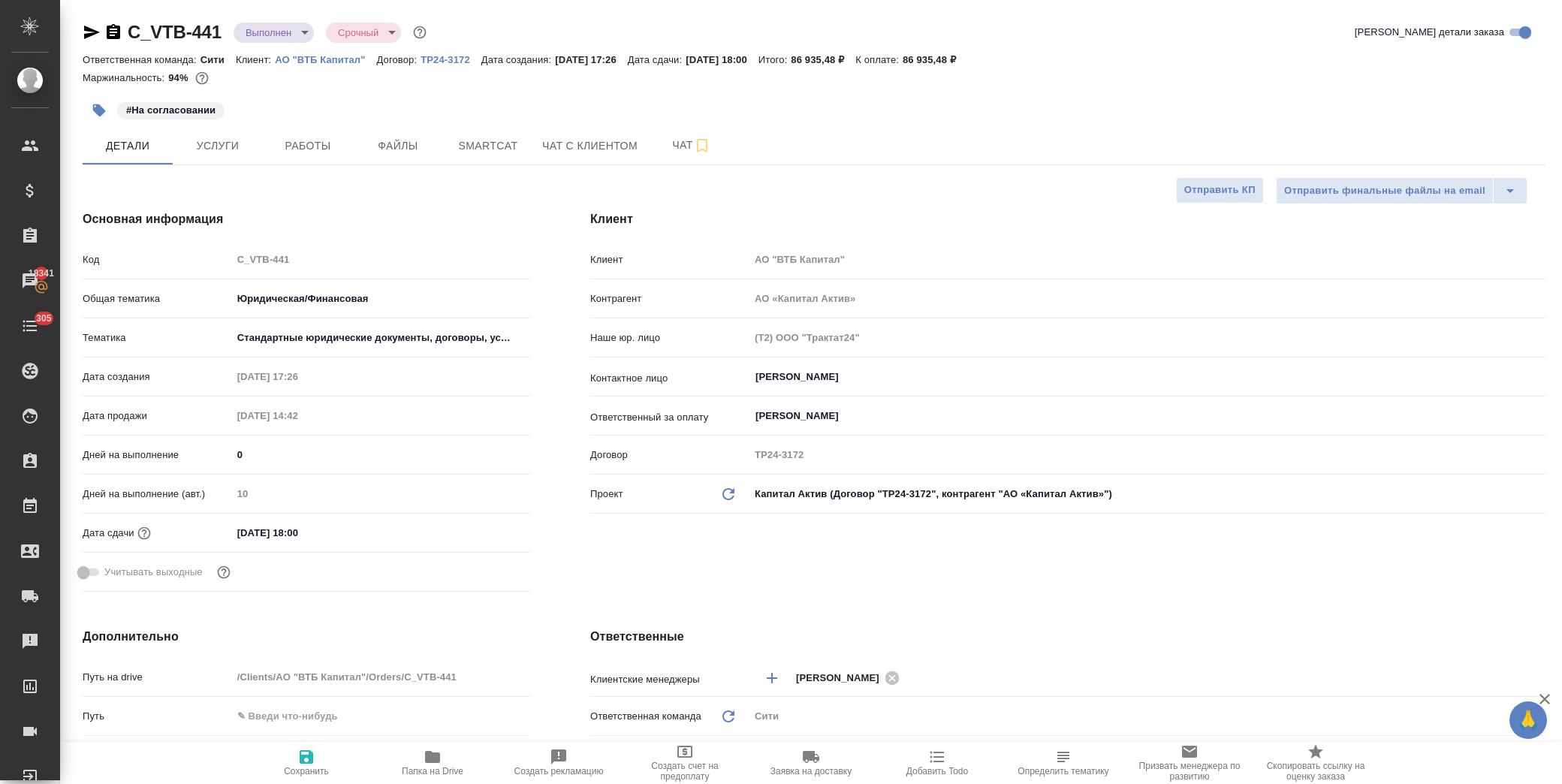
type textarea "x"
click at [237, 154] on span "Услуги" at bounding box center [218, 146] width 72 height 19
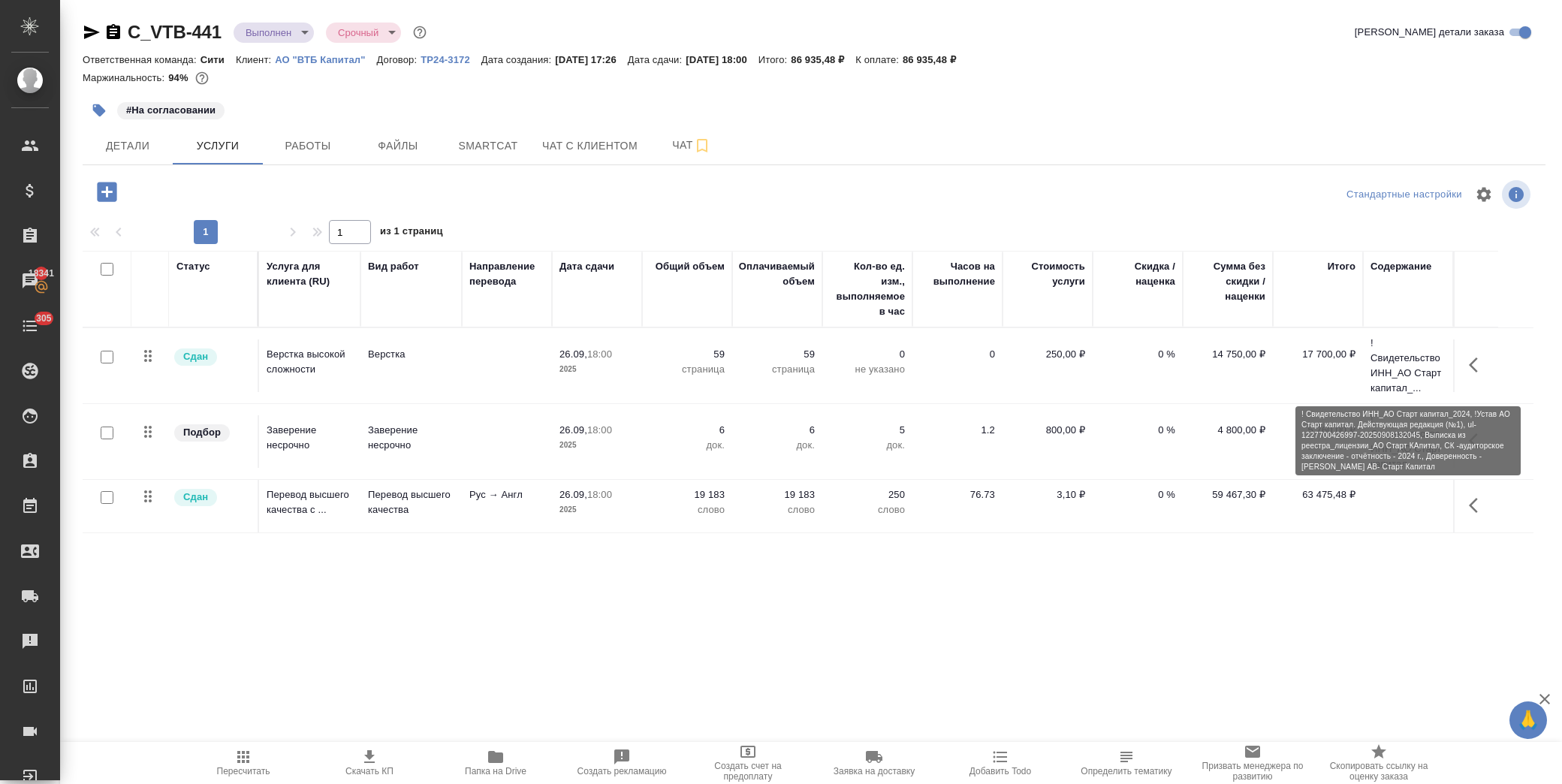
click at [1372, 355] on p "! Свидетельство ИНН_АО Старт капитал_..." at bounding box center [1408, 365] width 75 height 60
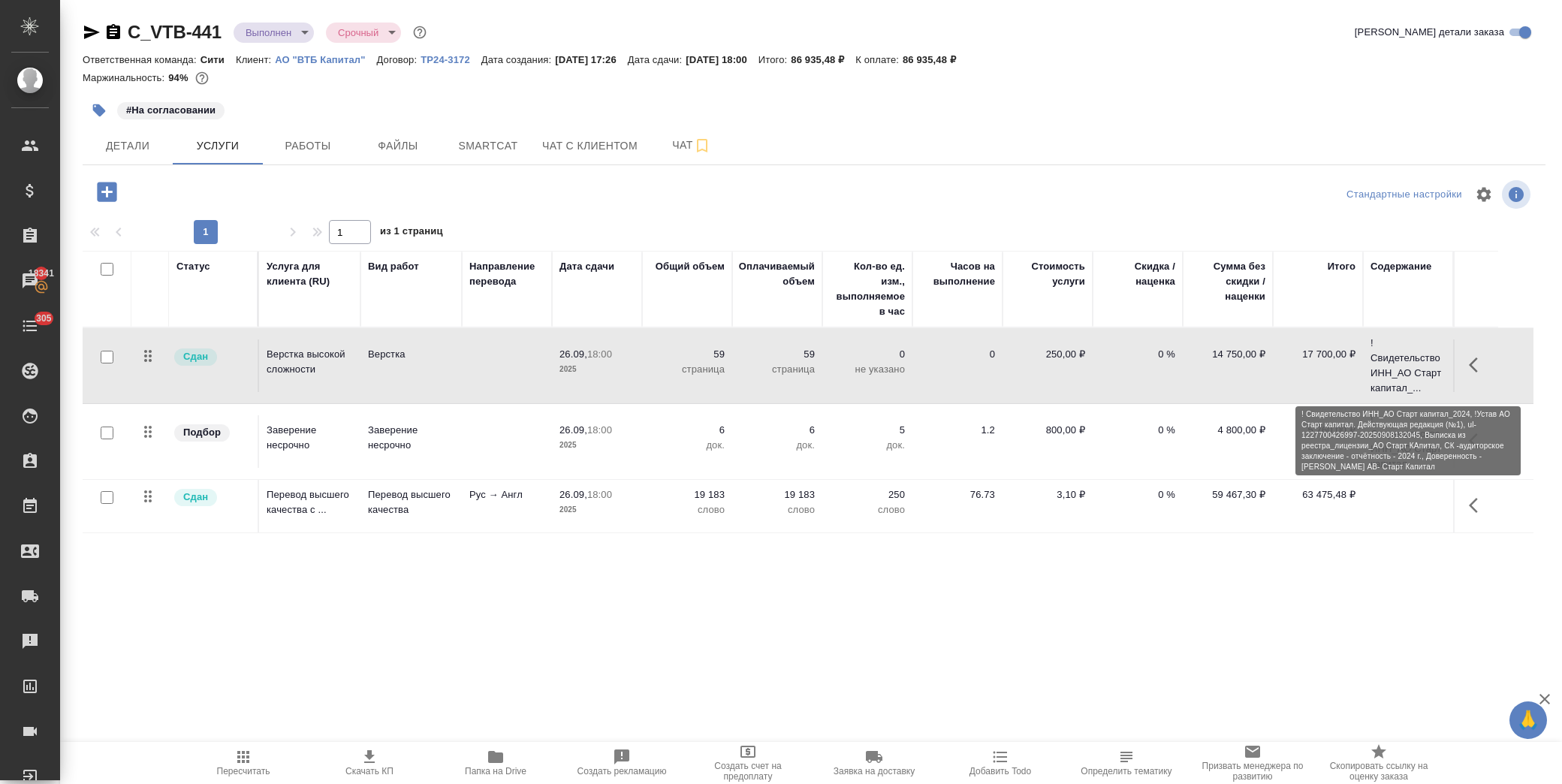
click at [1372, 355] on p "! Свидетельство ИНН_АО Старт капитал_..." at bounding box center [1408, 365] width 75 height 60
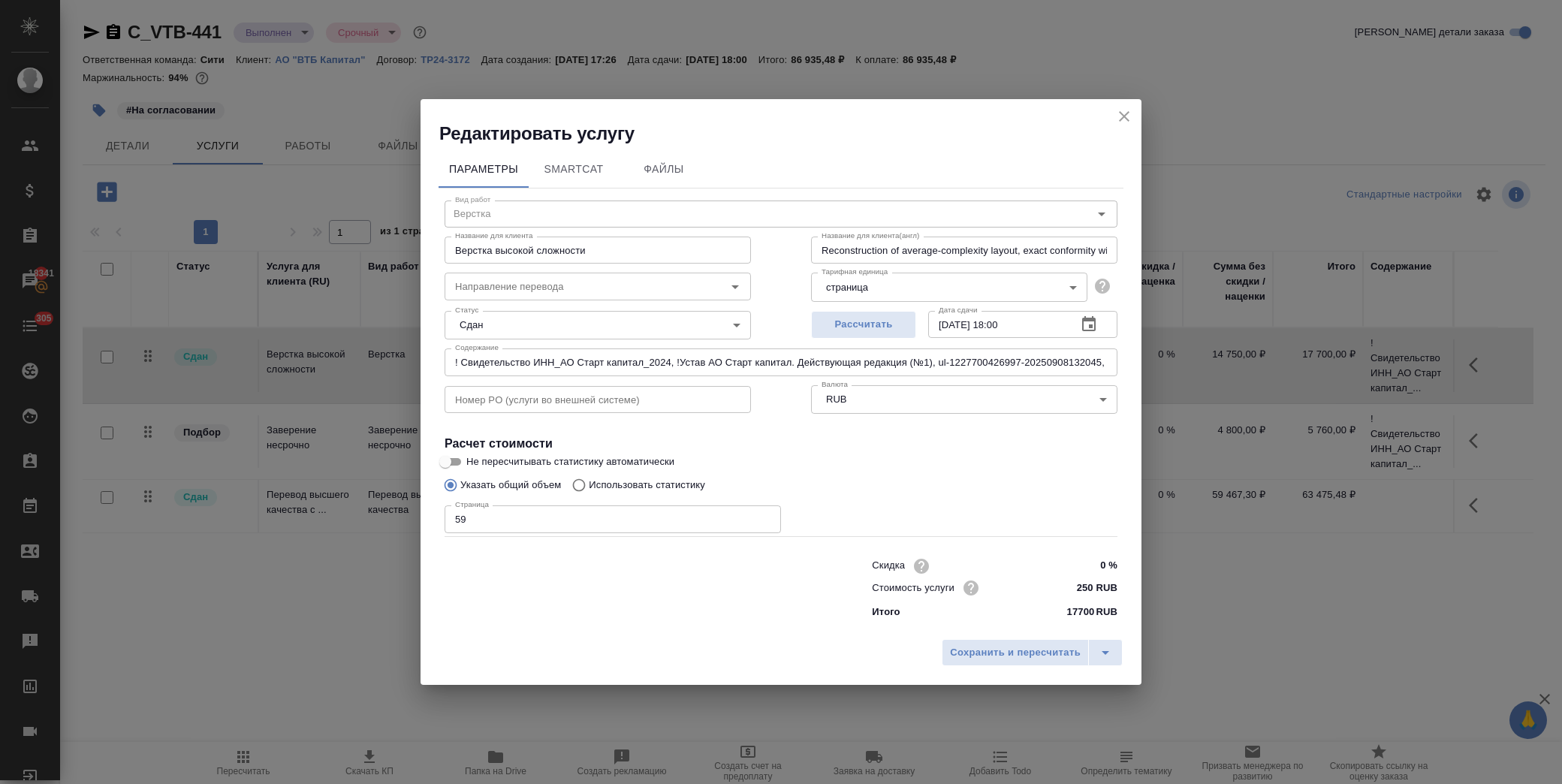
click at [741, 360] on input "! Свидетельство ИНН_АО Старт капитал_2024, !Устав АО Старт капитал. Действующая…" at bounding box center [781, 362] width 673 height 27
drag, startPoint x: 1134, startPoint y: 109, endPoint x: 1000, endPoint y: 117, distance: 134.2
click at [1129, 110] on div "Редактировать услугу" at bounding box center [781, 122] width 721 height 46
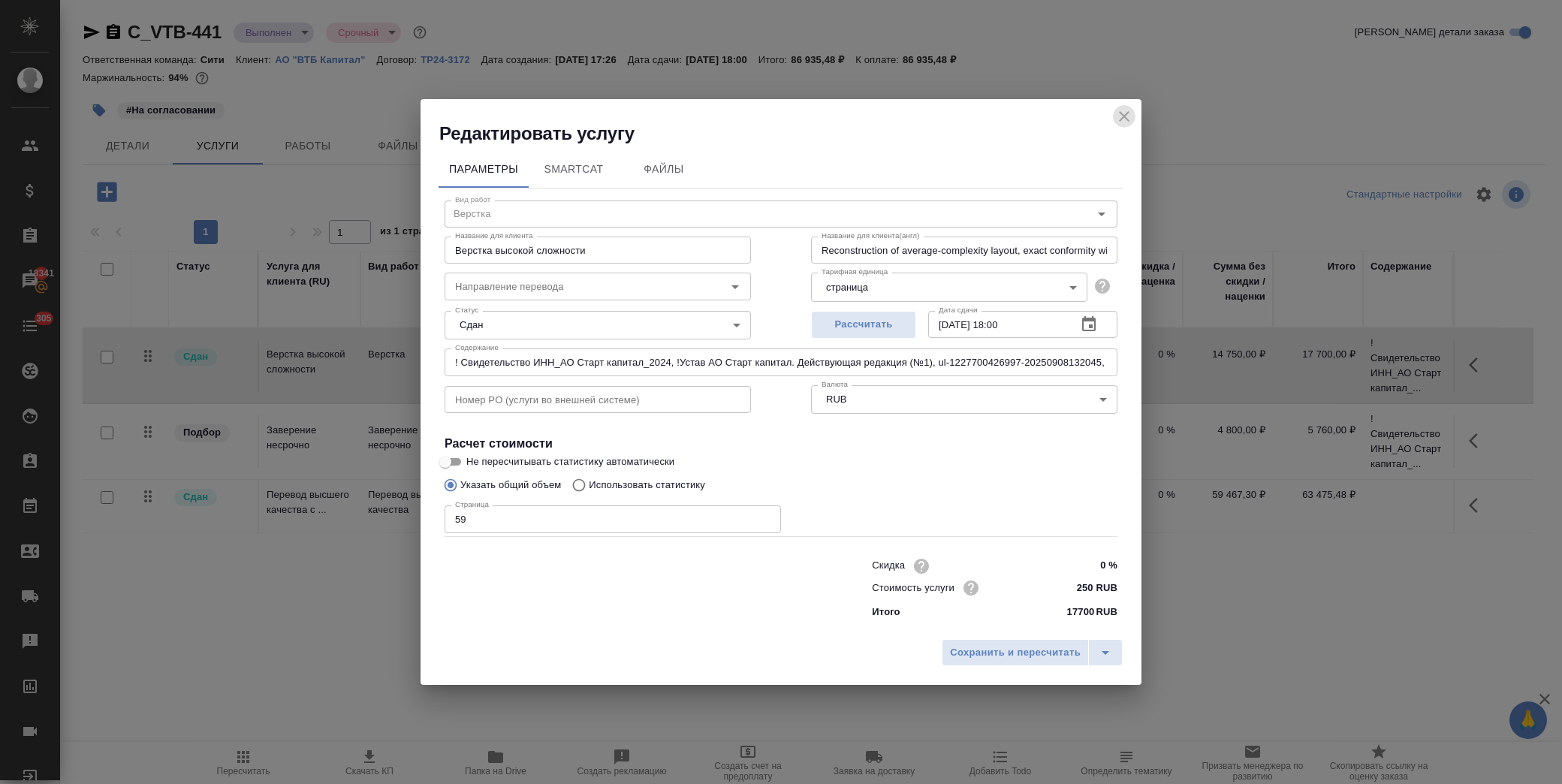
click at [1124, 123] on icon "close" at bounding box center [1124, 116] width 18 height 18
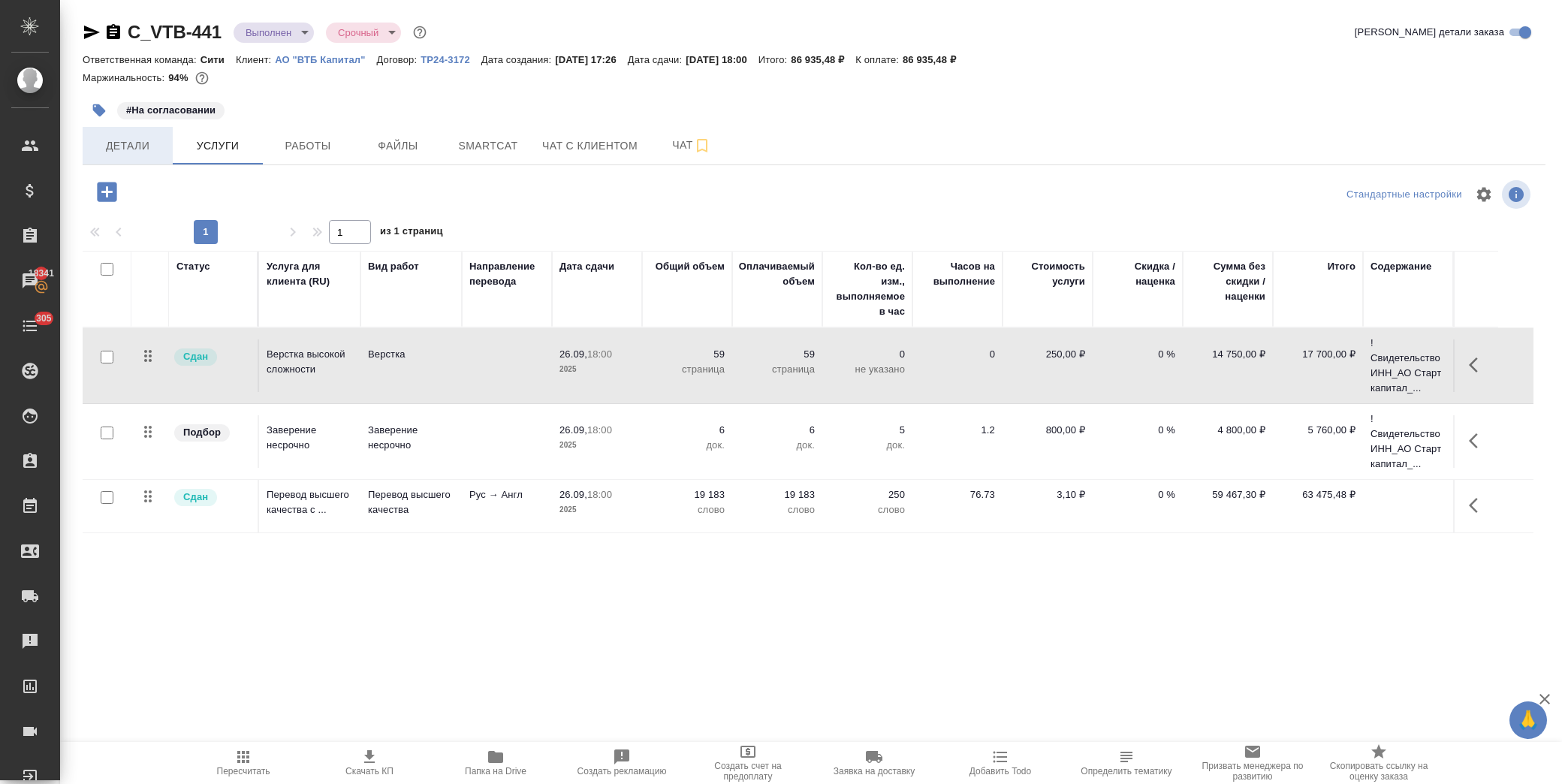
click at [150, 145] on span "Детали" at bounding box center [128, 146] width 72 height 19
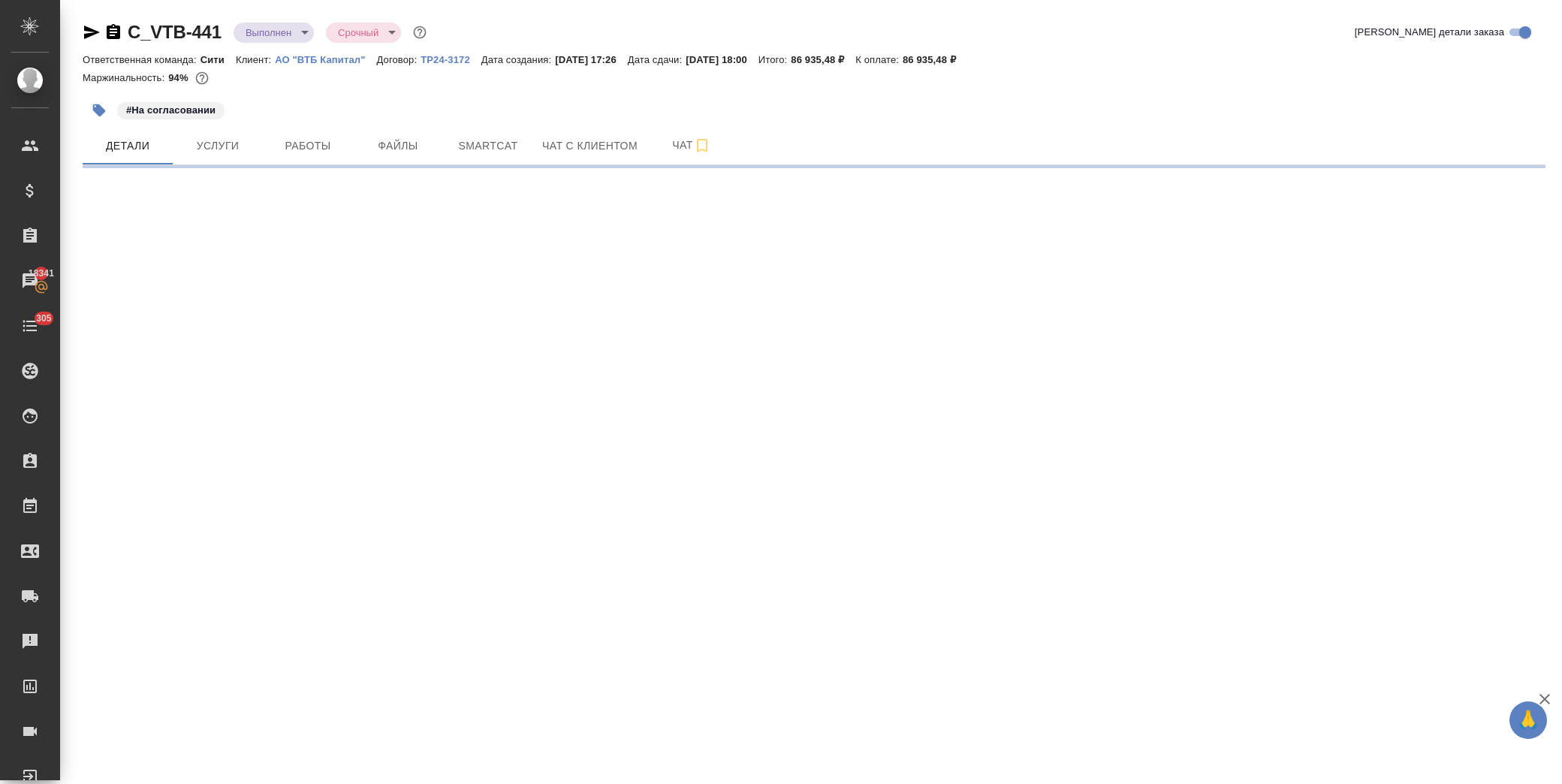
select select "RU"
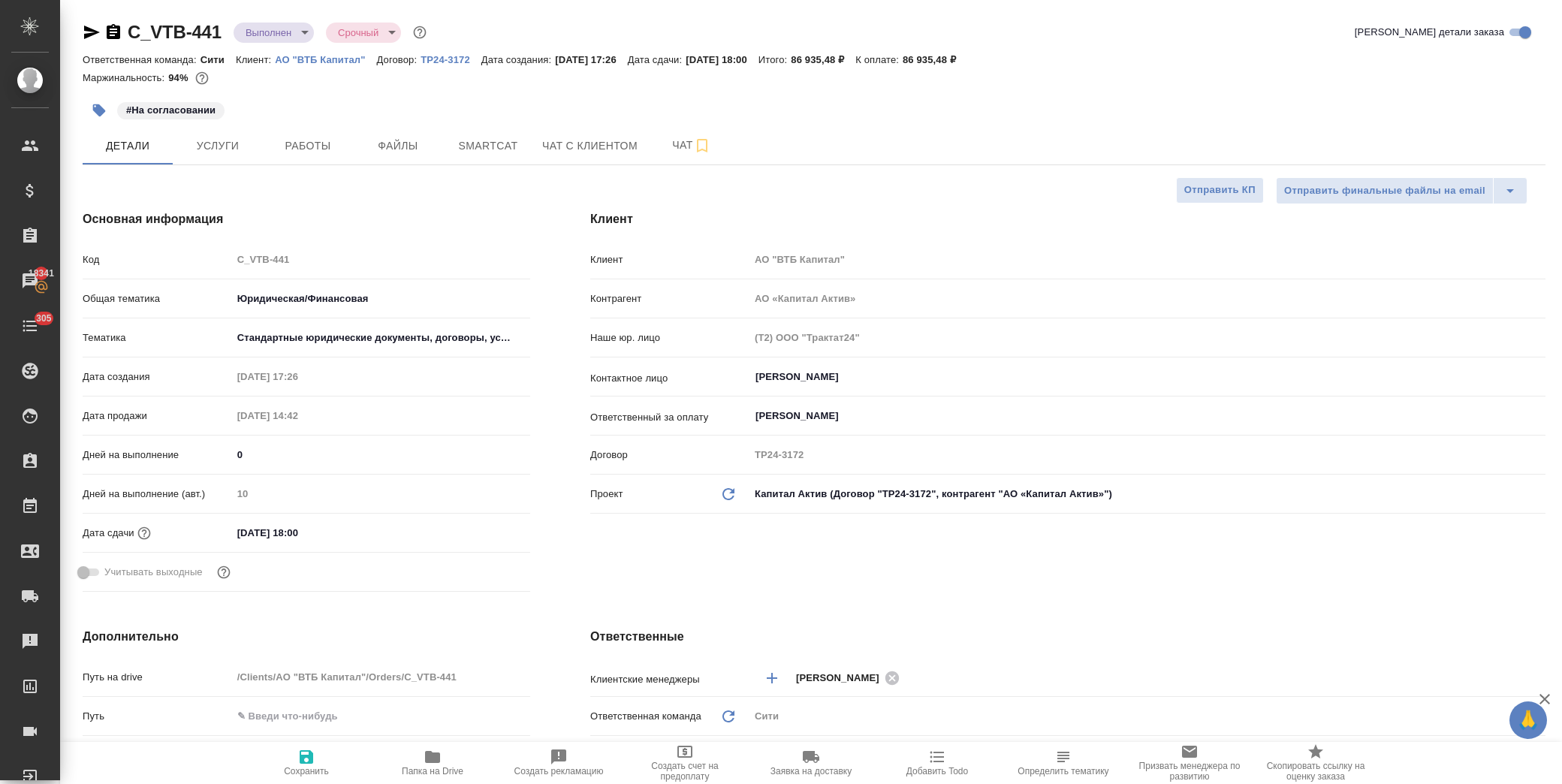
type textarea "x"
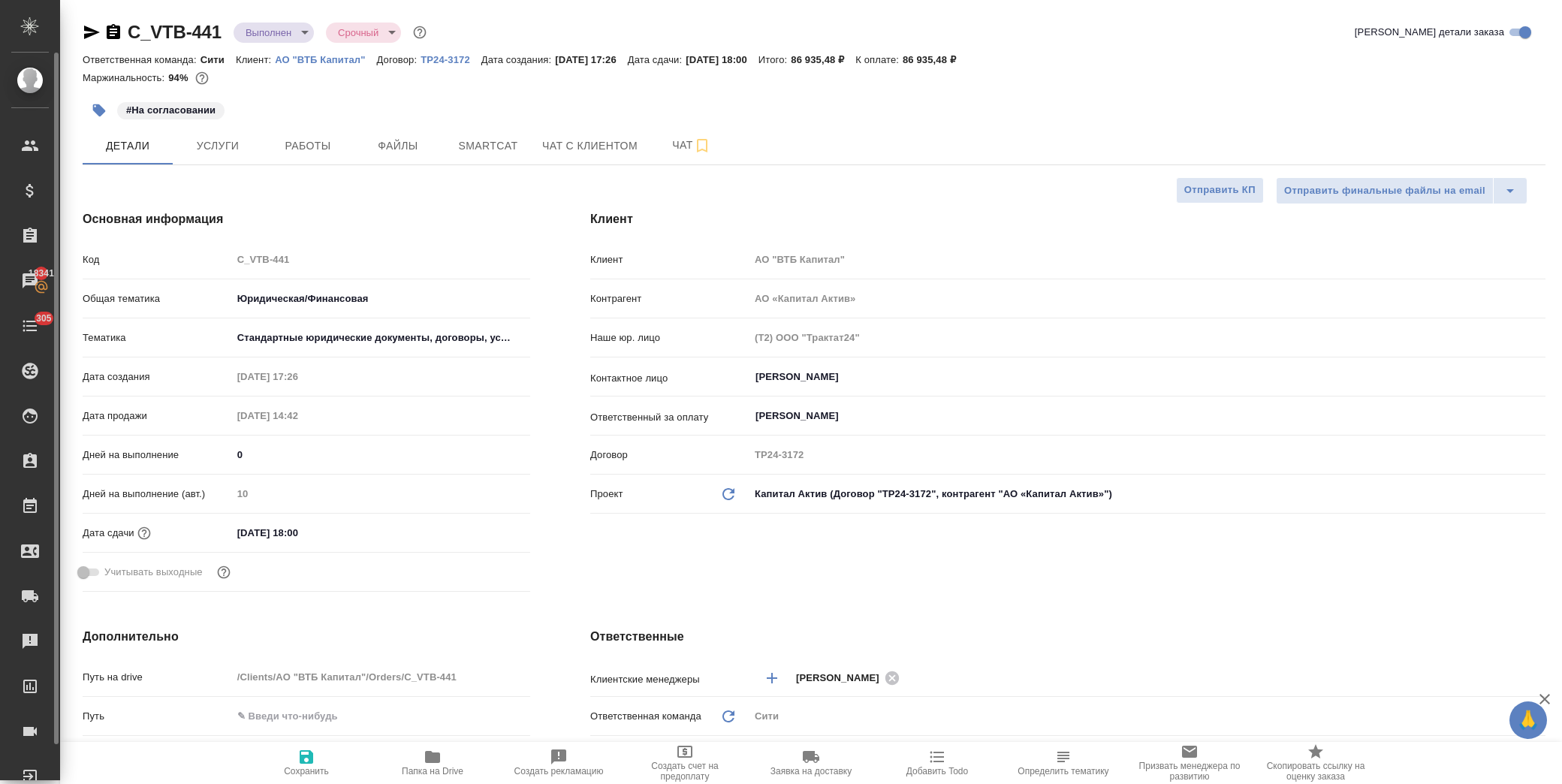
type textarea "x"
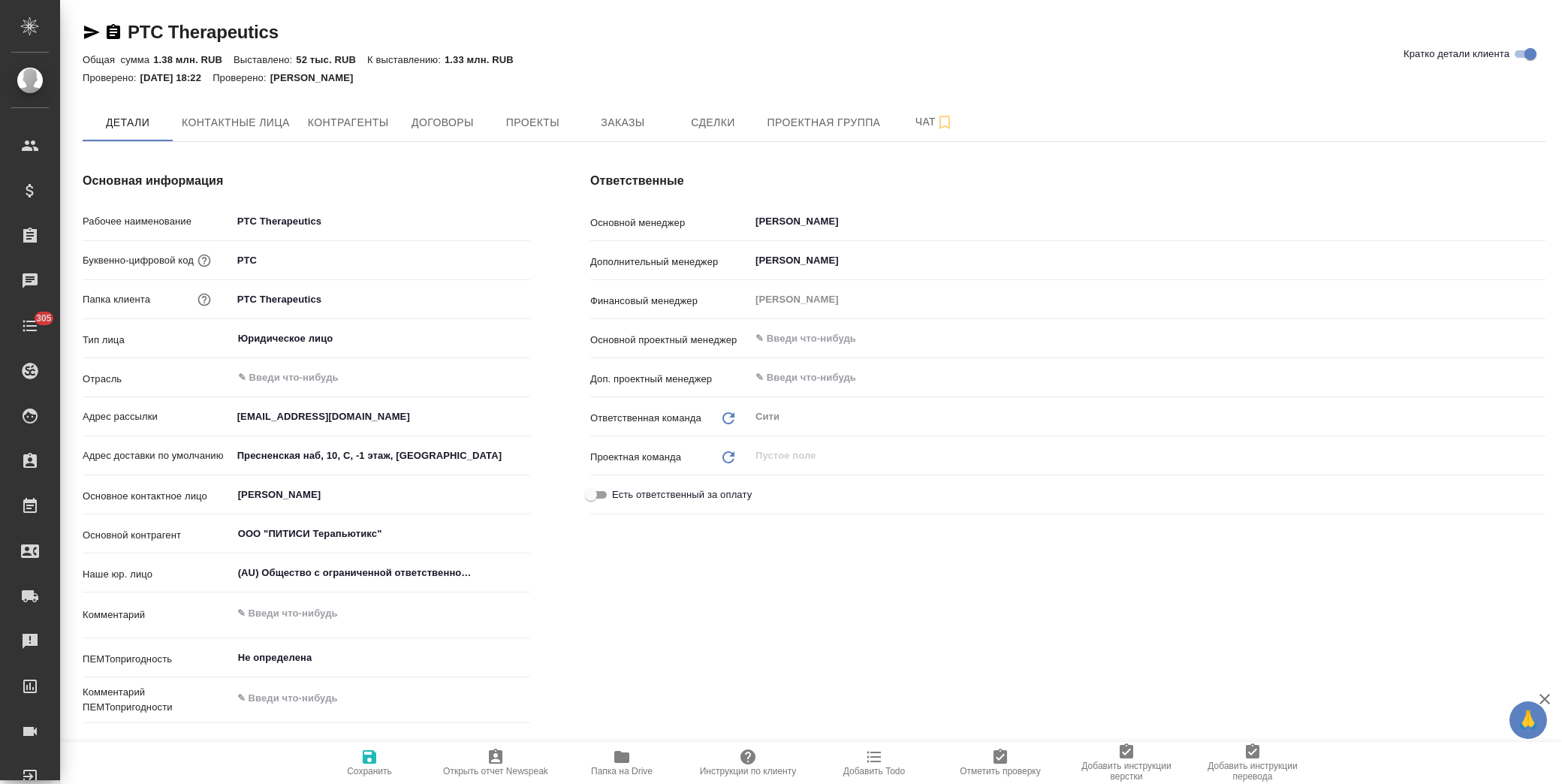
type textarea "x"
click at [626, 759] on icon "button" at bounding box center [622, 756] width 15 height 12
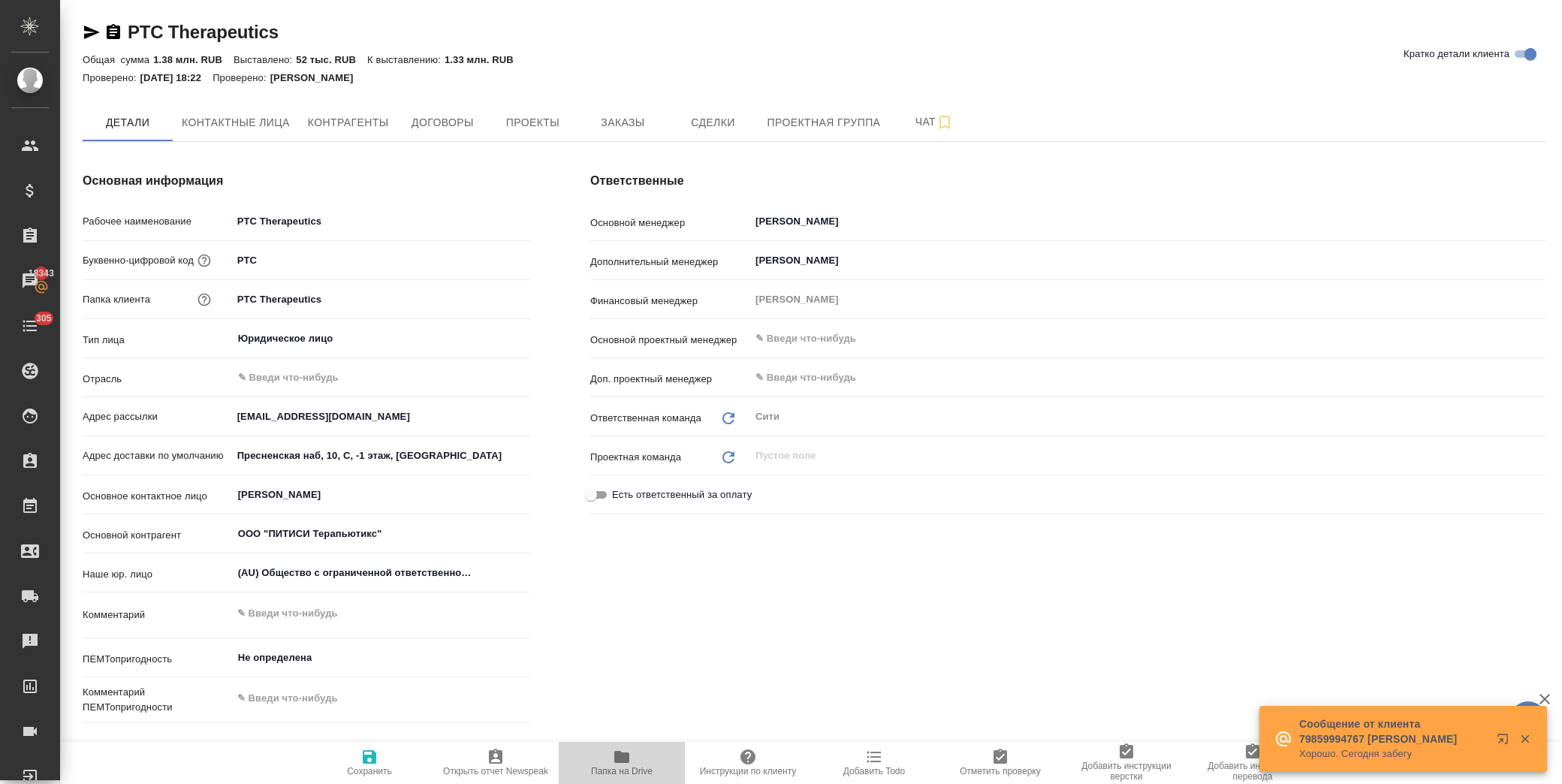
click at [628, 747] on button "Папка на Drive" at bounding box center [622, 762] width 126 height 42
click at [643, 113] on span "Заказы" at bounding box center [622, 123] width 72 height 19
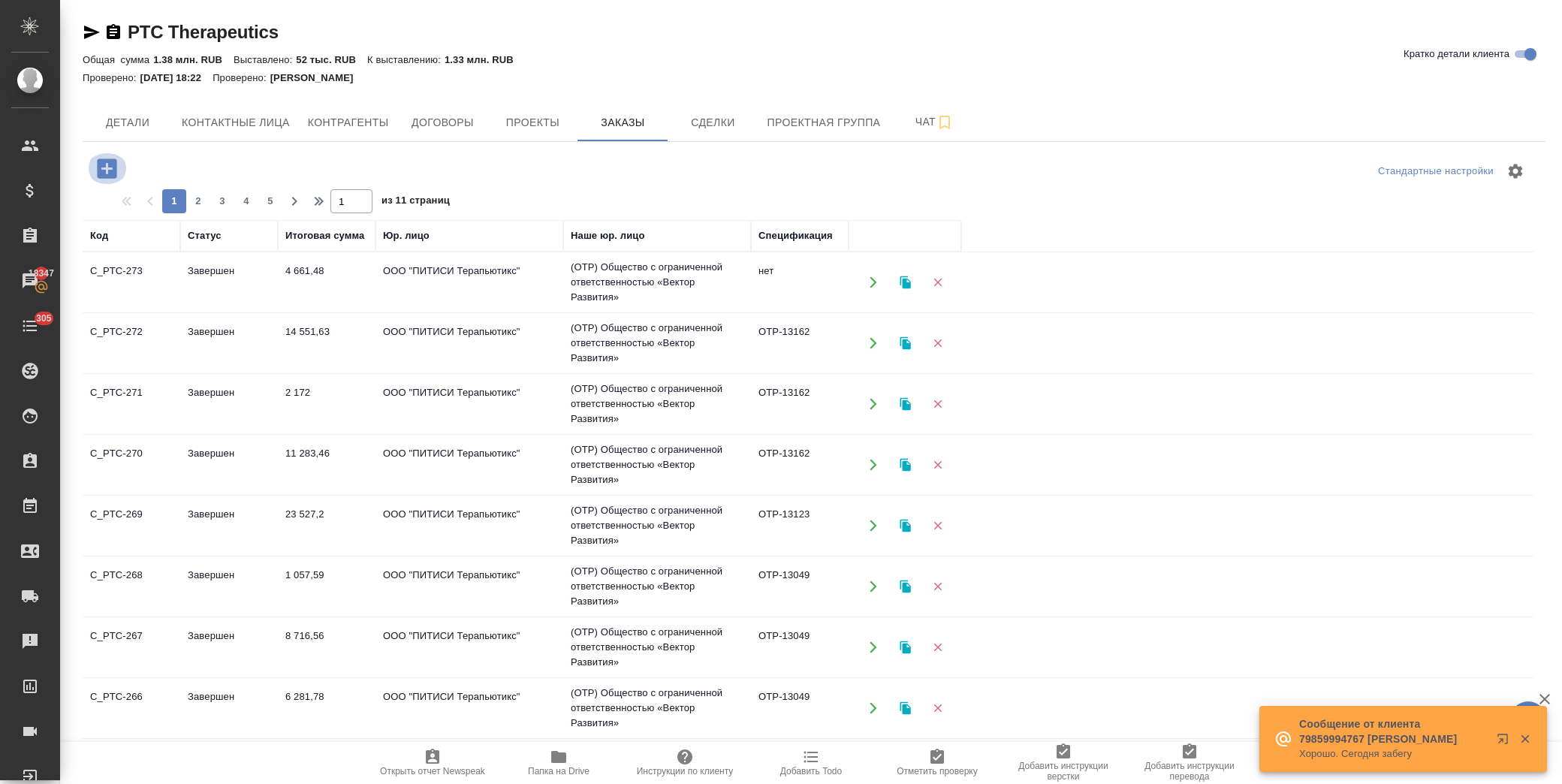
click at [104, 174] on icon "button" at bounding box center [107, 168] width 19 height 19
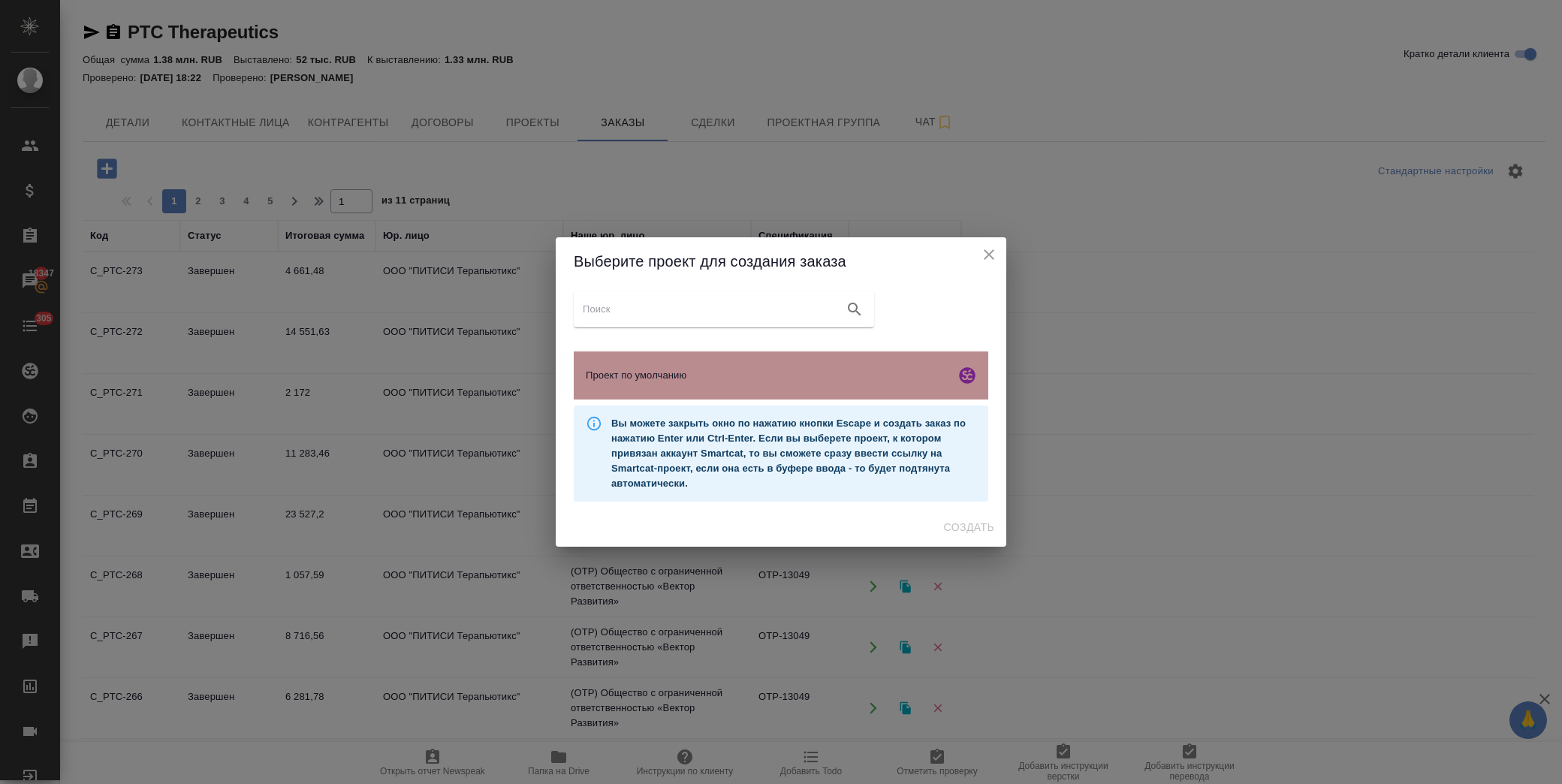
click at [704, 378] on span "Проект по умолчанию" at bounding box center [767, 375] width 363 height 15
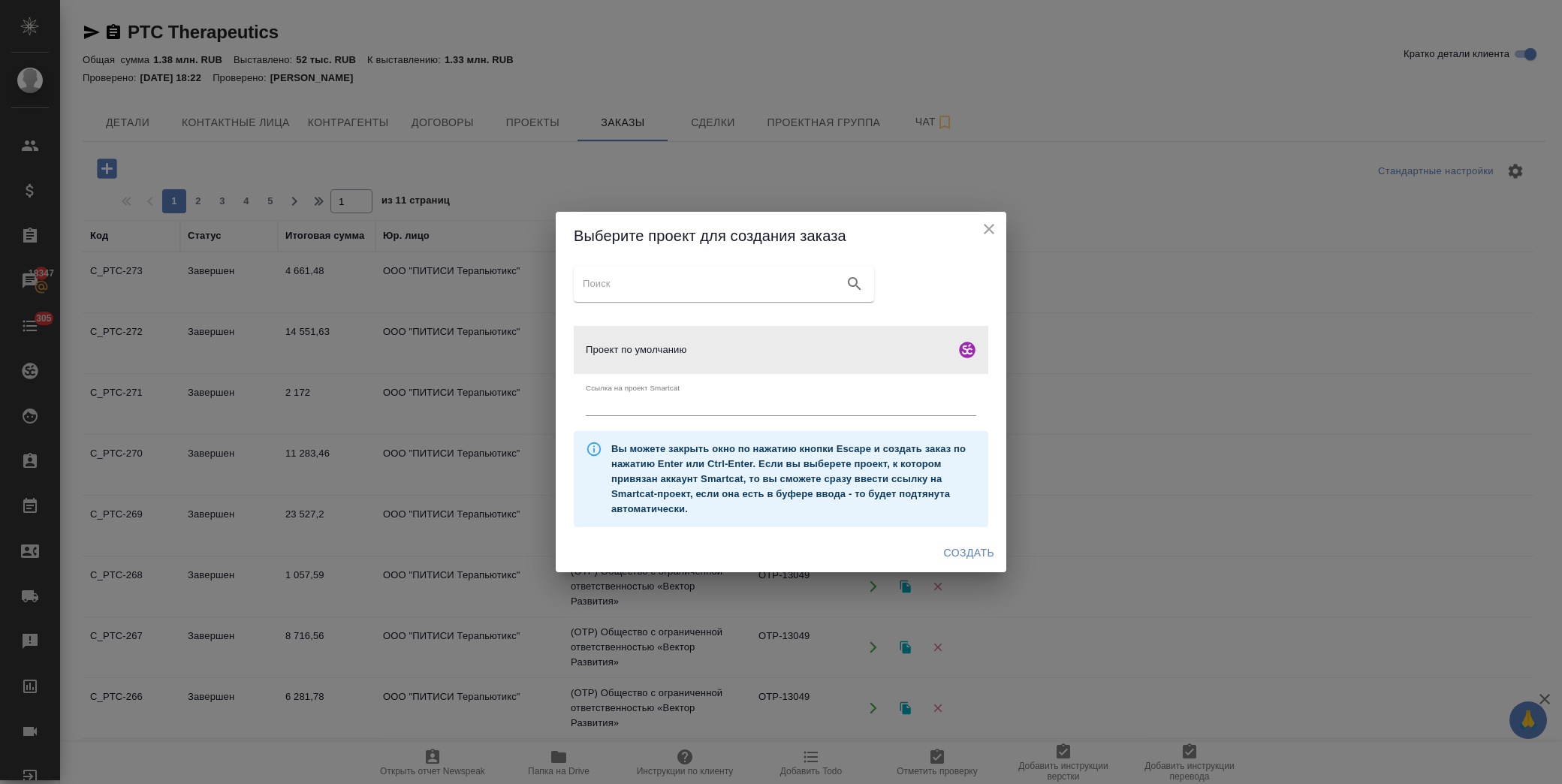
click at [991, 556] on span "Создать" at bounding box center [968, 553] width 50 height 19
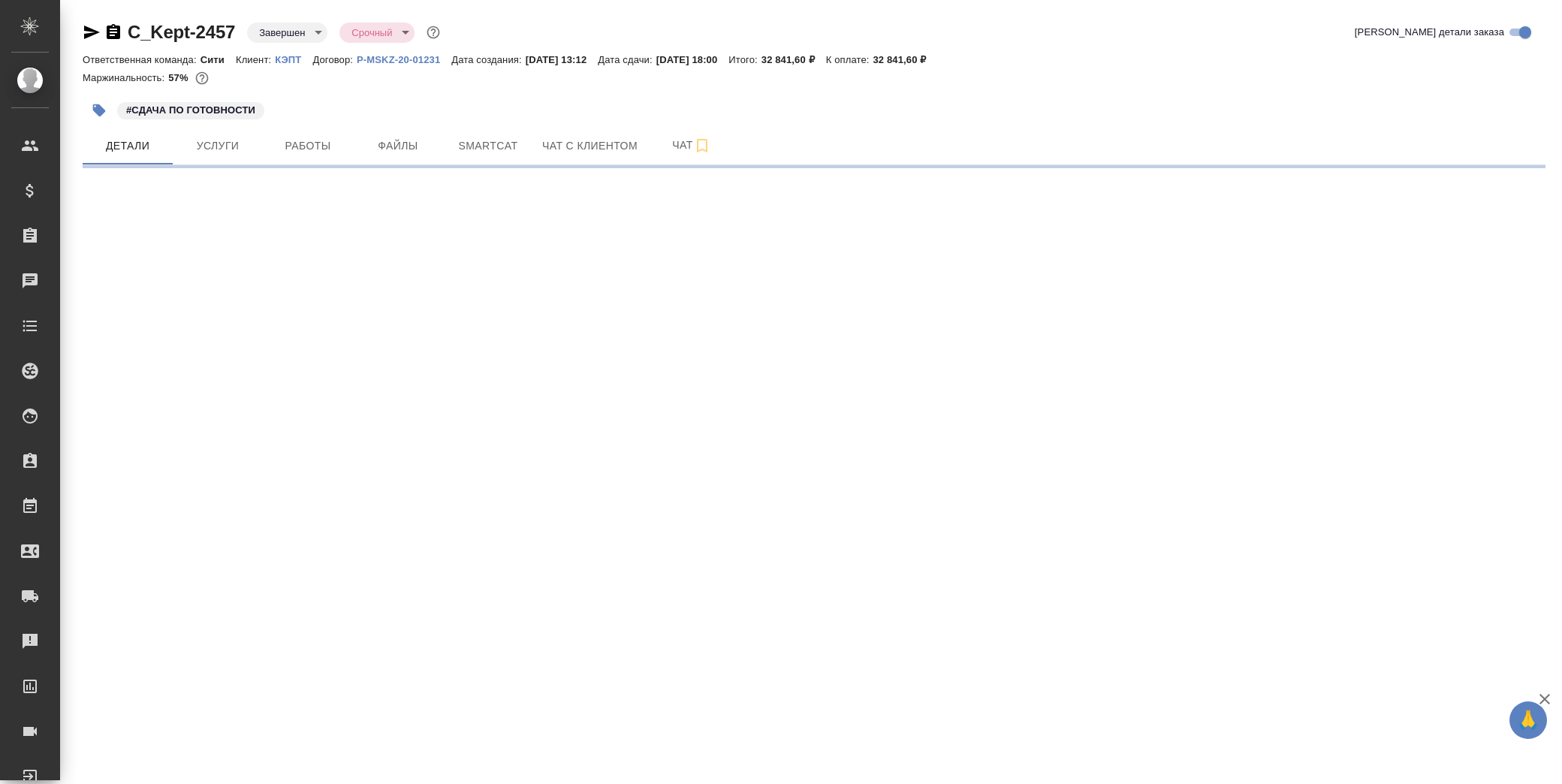
select select "RU"
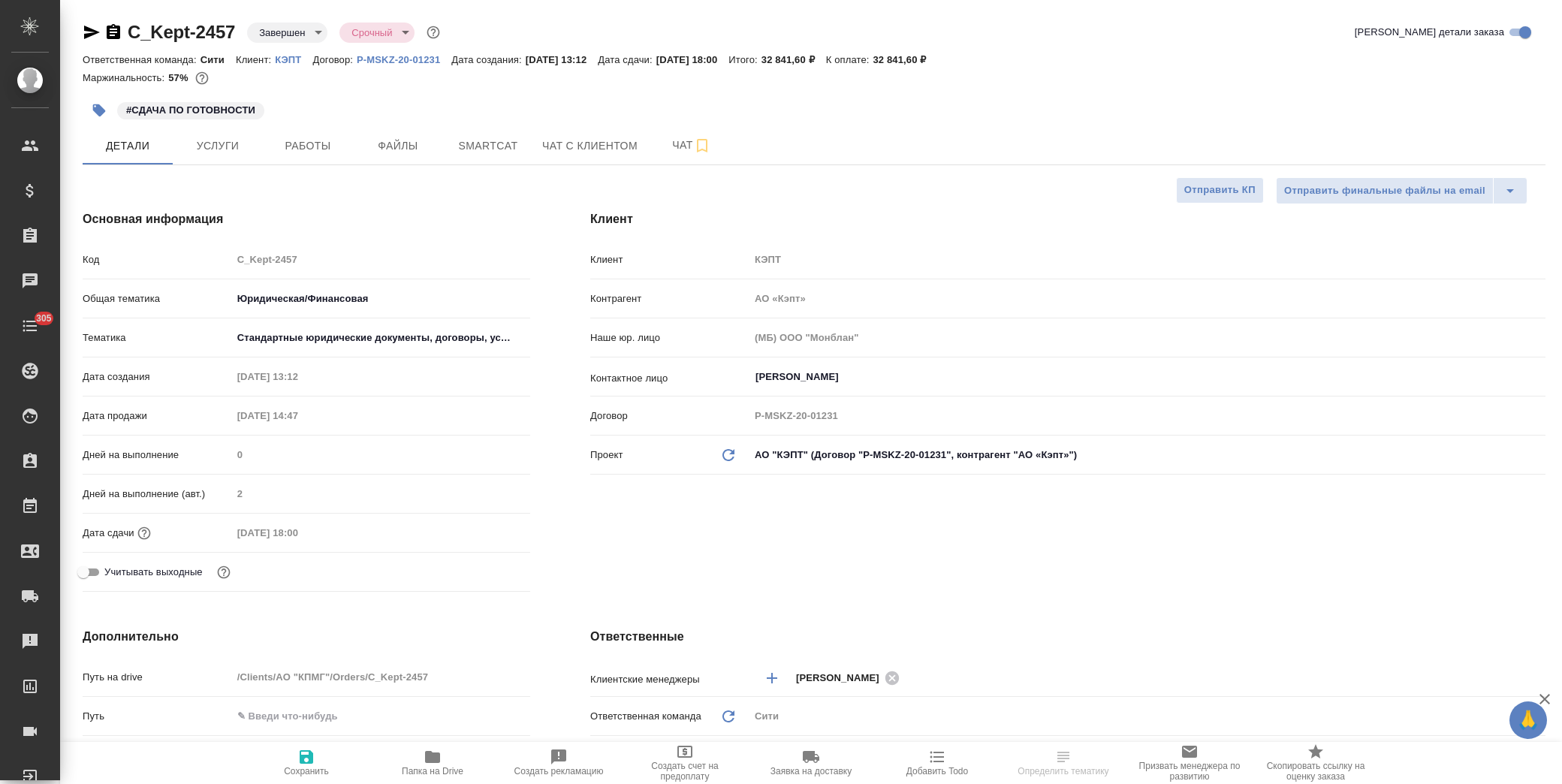
type textarea "x"
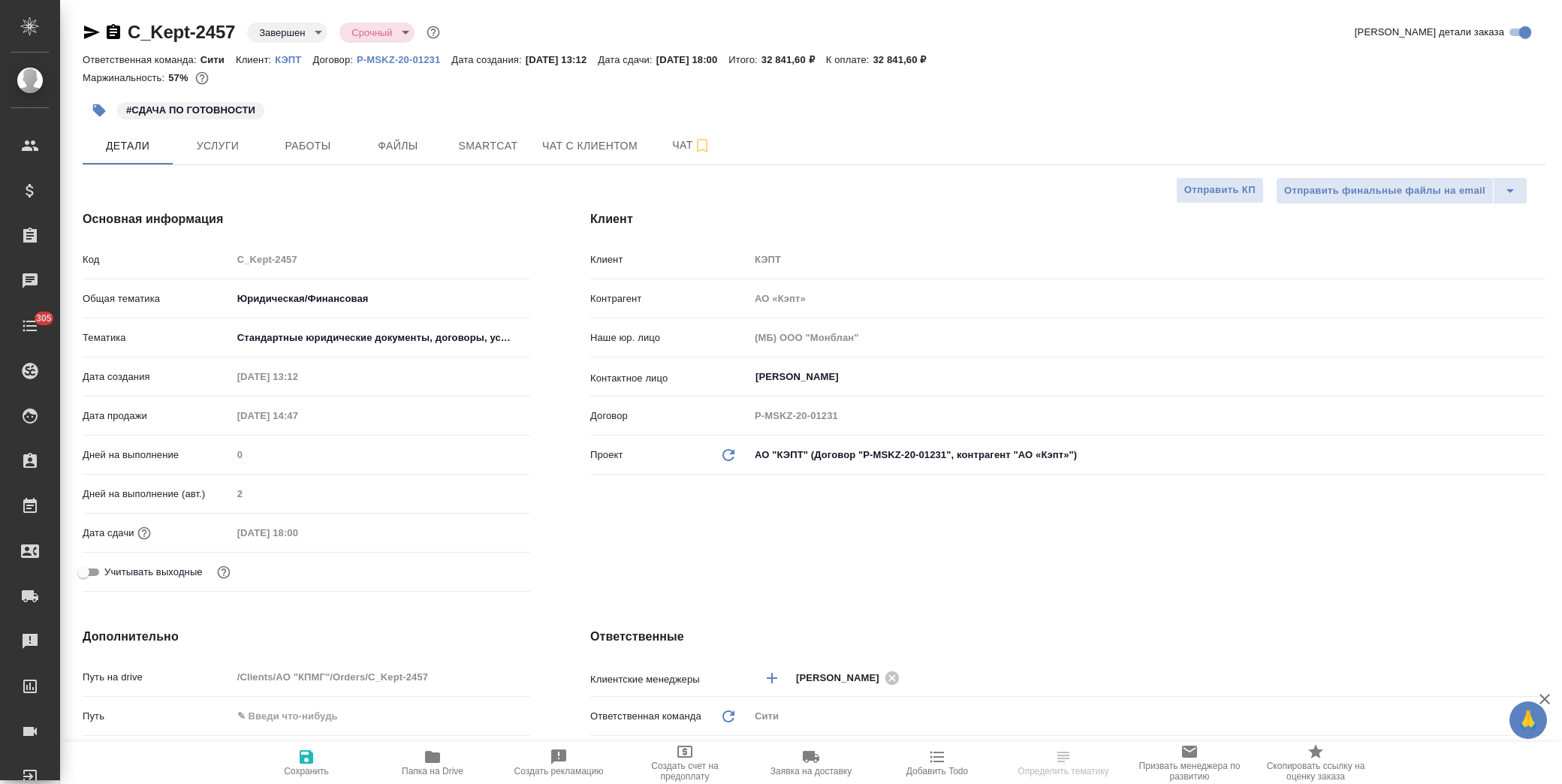
type textarea "x"
click at [226, 145] on span "Услуги" at bounding box center [218, 146] width 72 height 19
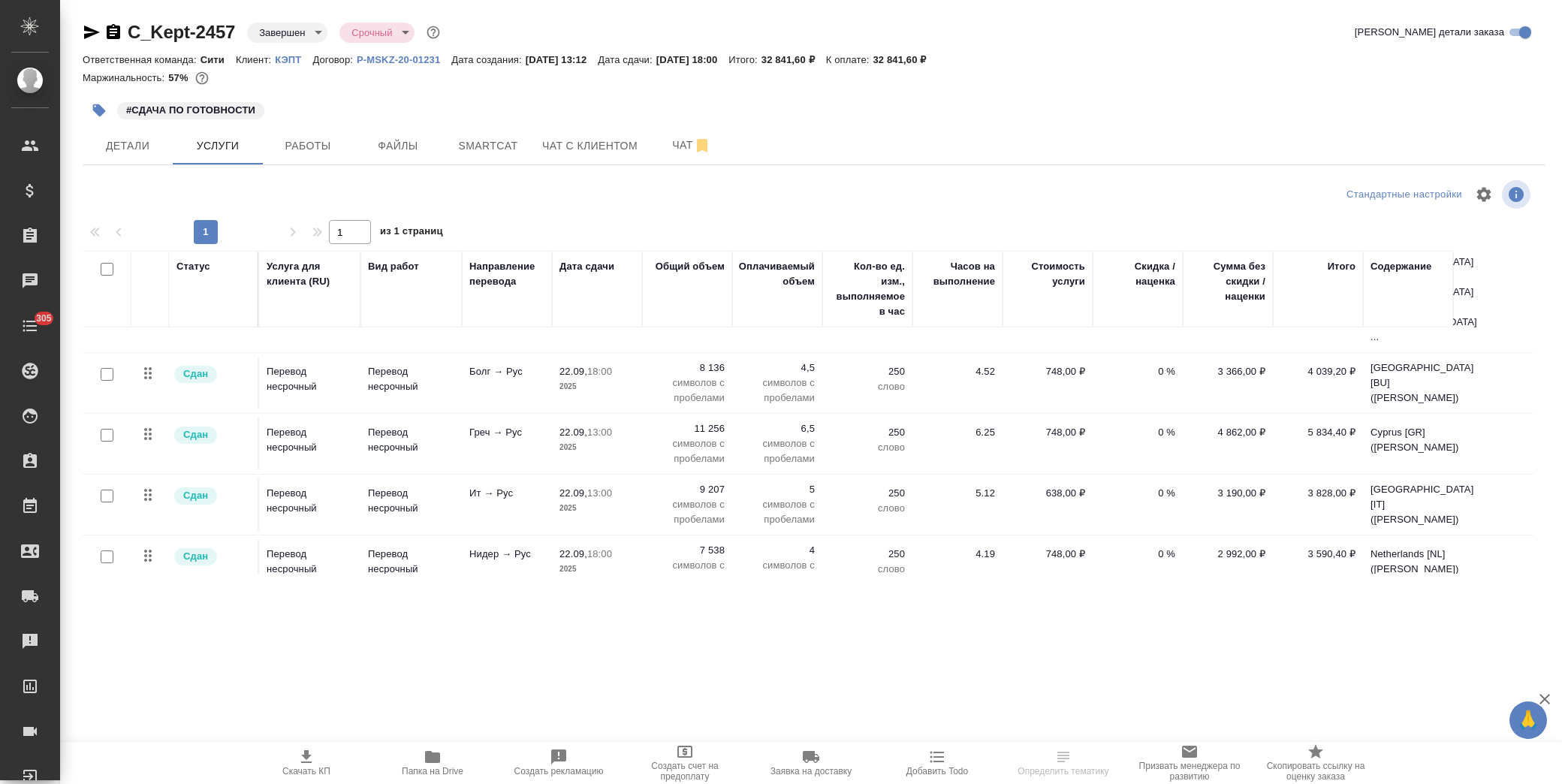
scroll to position [303, 0]
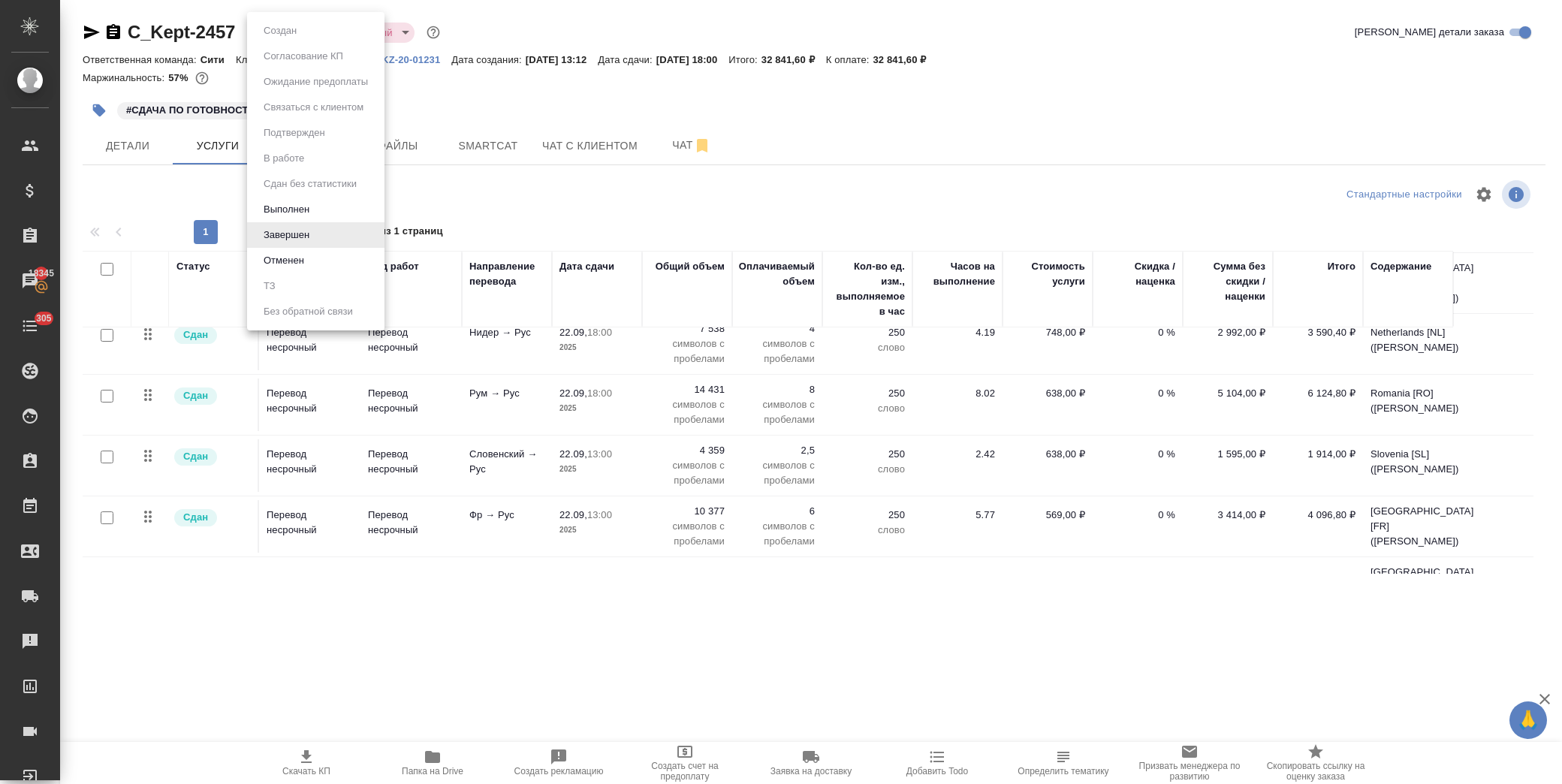
click at [309, 33] on body "🙏 .cls-1 fill:#fff; AWATERA Лофицкая Юлия Владимировна Клиенты Спецификации Зак…" at bounding box center [781, 392] width 1562 height 784
click at [309, 211] on button "Выполнен" at bounding box center [286, 210] width 55 height 17
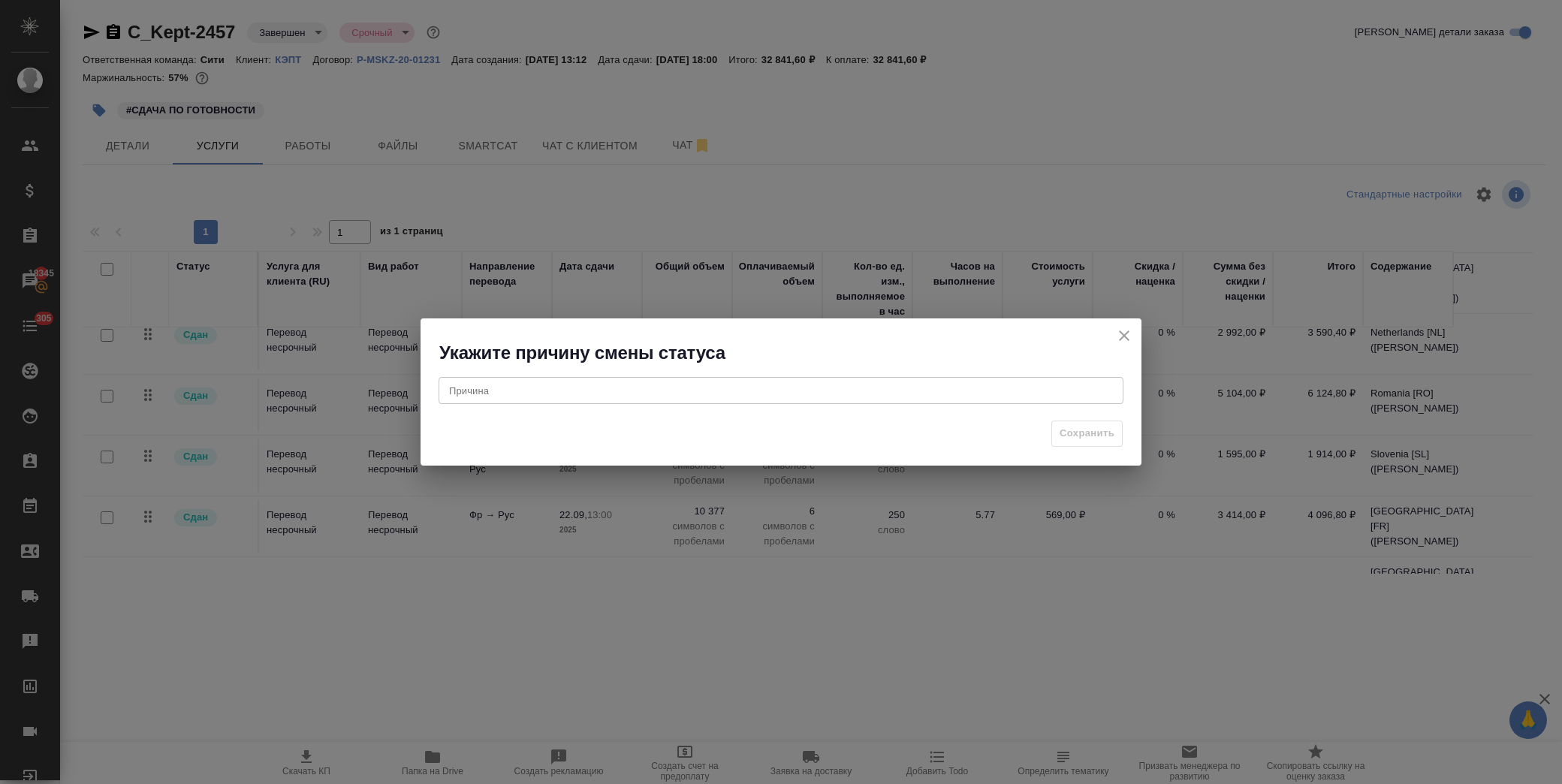
click at [657, 378] on div "x Причина" at bounding box center [780, 390] width 685 height 27
click at [1105, 425] on span "Сохранить" at bounding box center [1086, 433] width 55 height 18
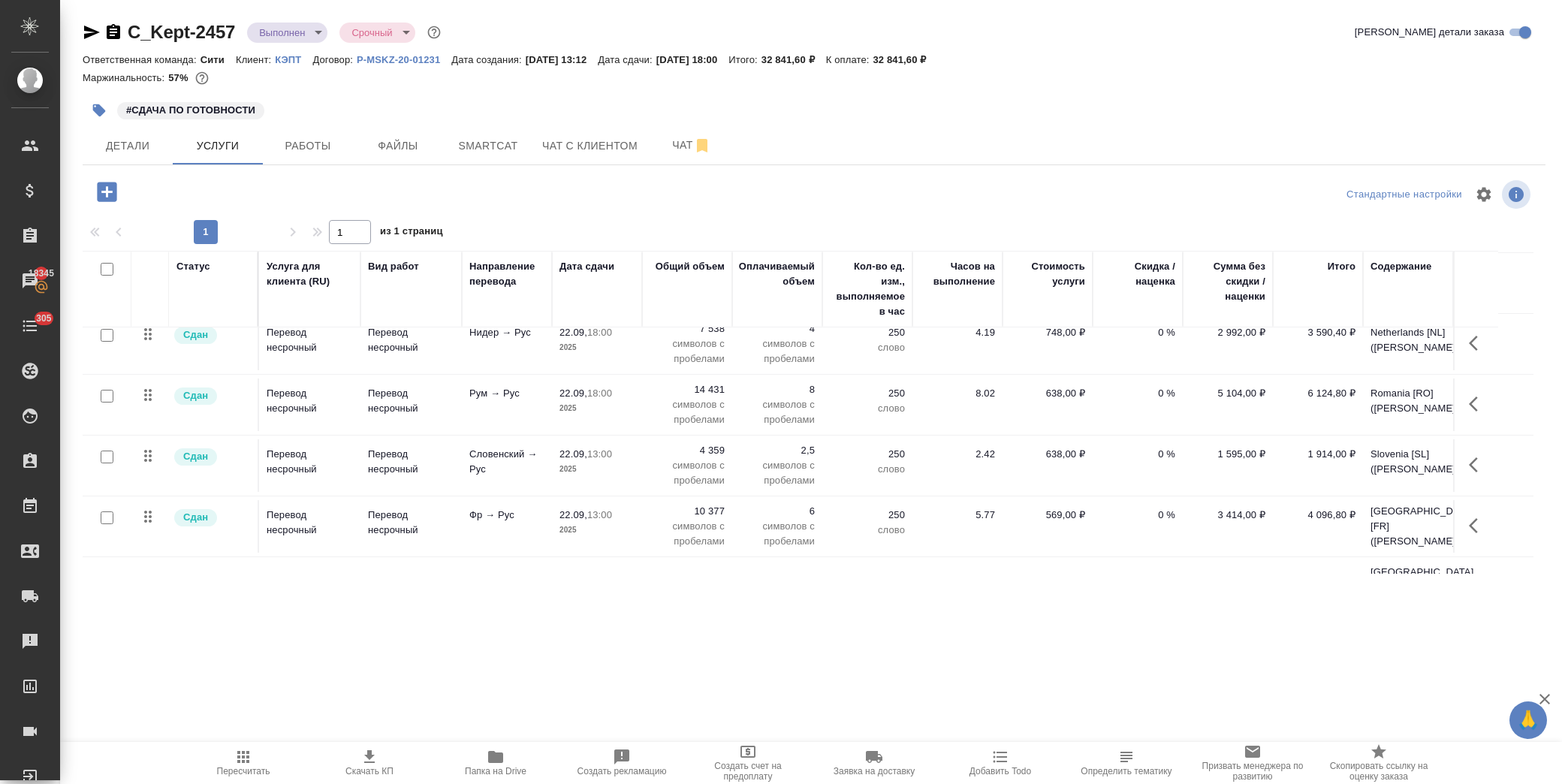
drag, startPoint x: 108, startPoint y: 531, endPoint x: 130, endPoint y: 527, distance: 22.4
click at [108, 594] on input "checkbox" at bounding box center [107, 601] width 13 height 13
checkbox input "true"
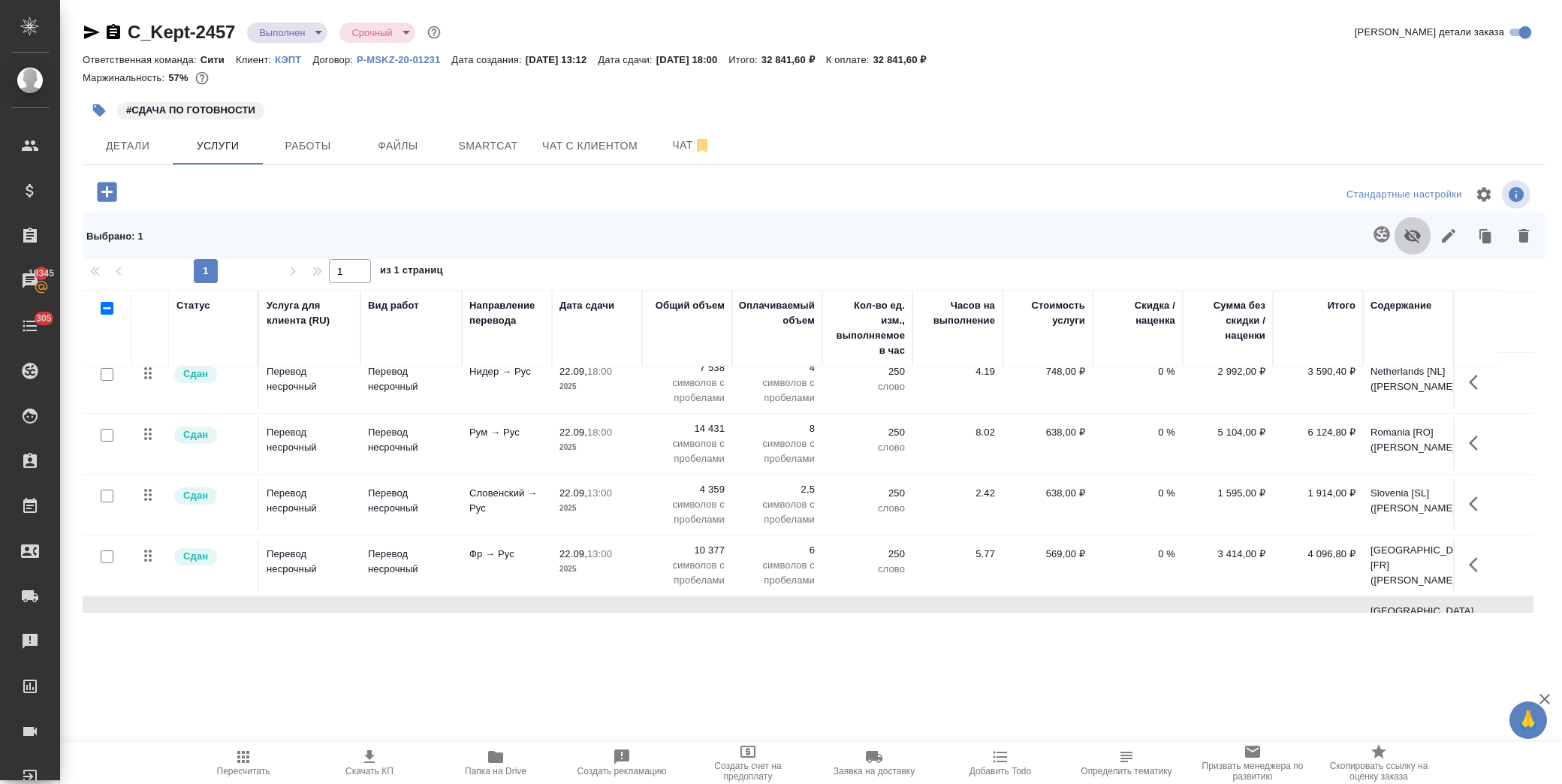
click at [1417, 237] on icon "button" at bounding box center [1412, 236] width 17 height 14
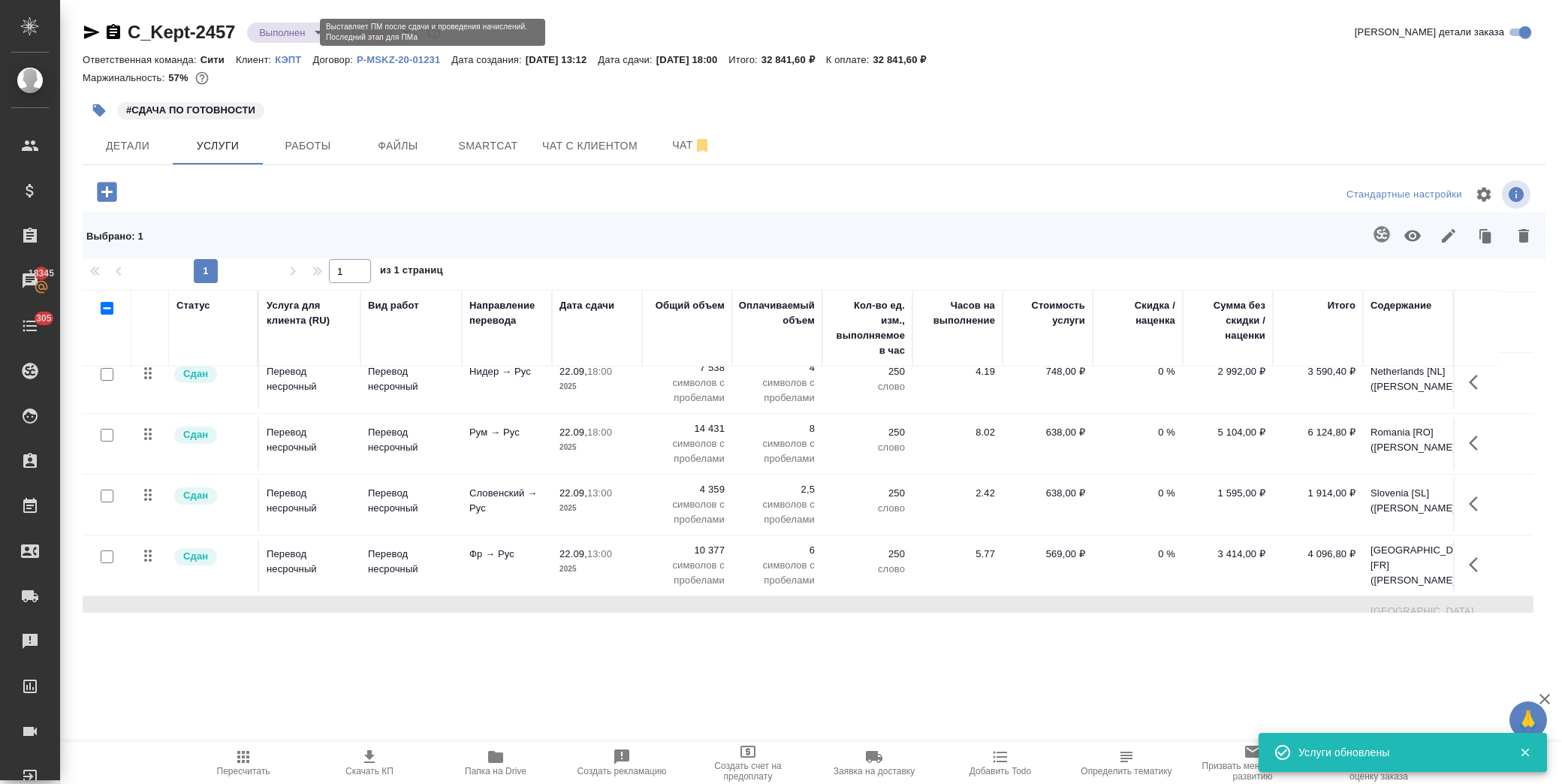
click at [288, 36] on body "🙏 .cls-1 fill:#fff; AWATERA Лофицкая Юлия Владимировна Клиенты Спецификации Зак…" at bounding box center [781, 392] width 1562 height 784
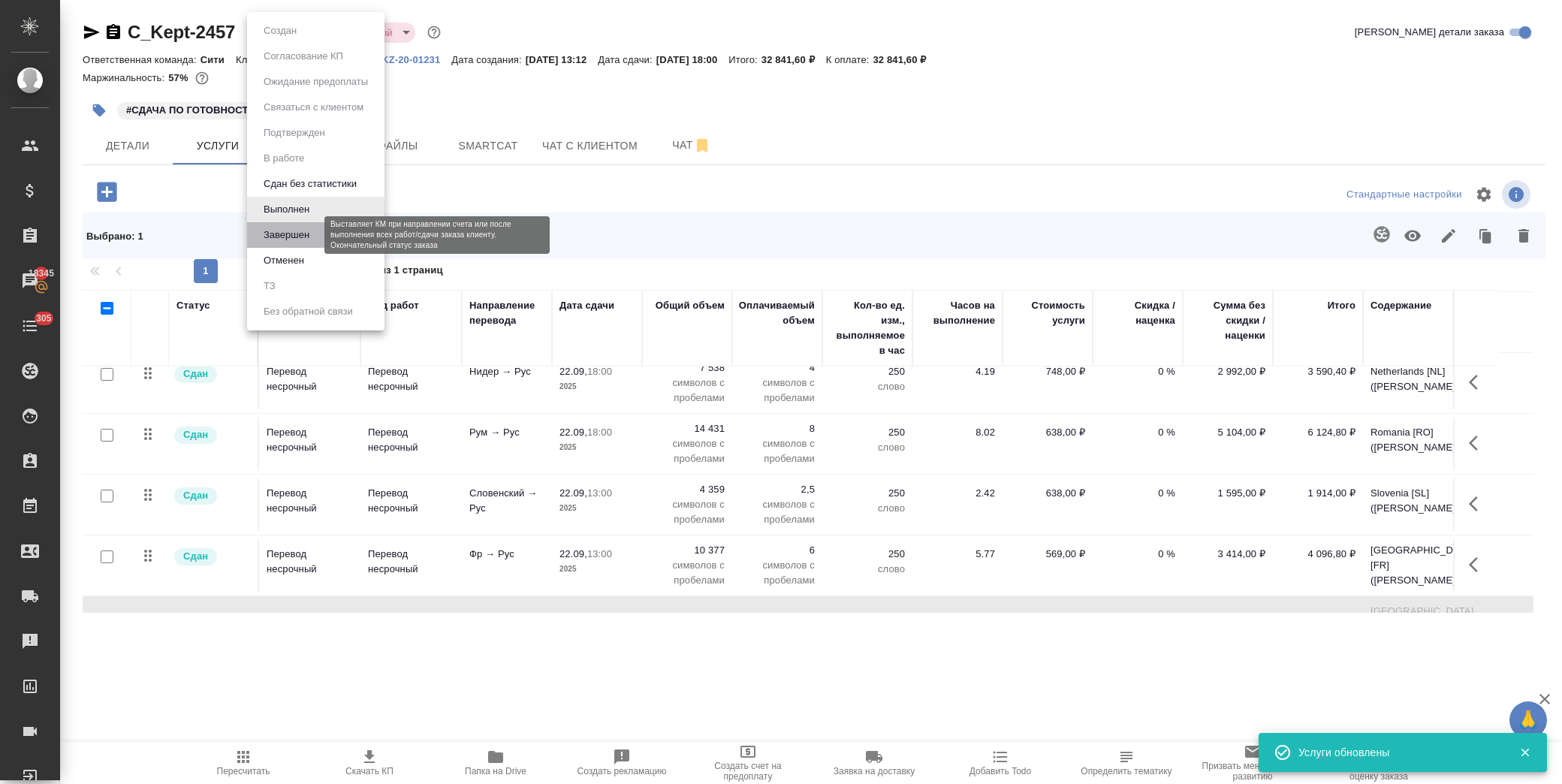
click at [296, 237] on button "Завершен" at bounding box center [286, 235] width 55 height 17
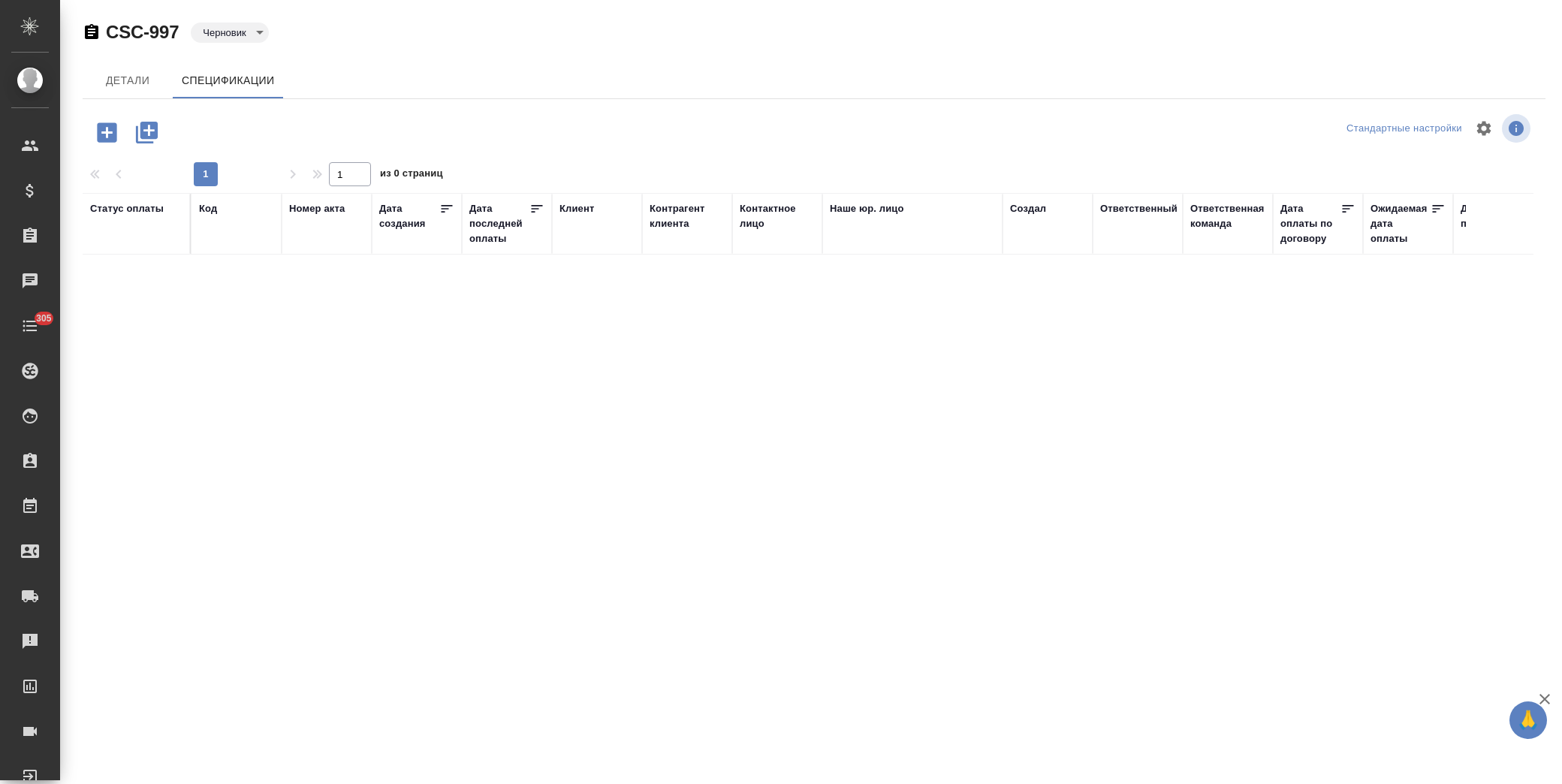
click at [110, 135] on icon "button" at bounding box center [107, 132] width 19 height 19
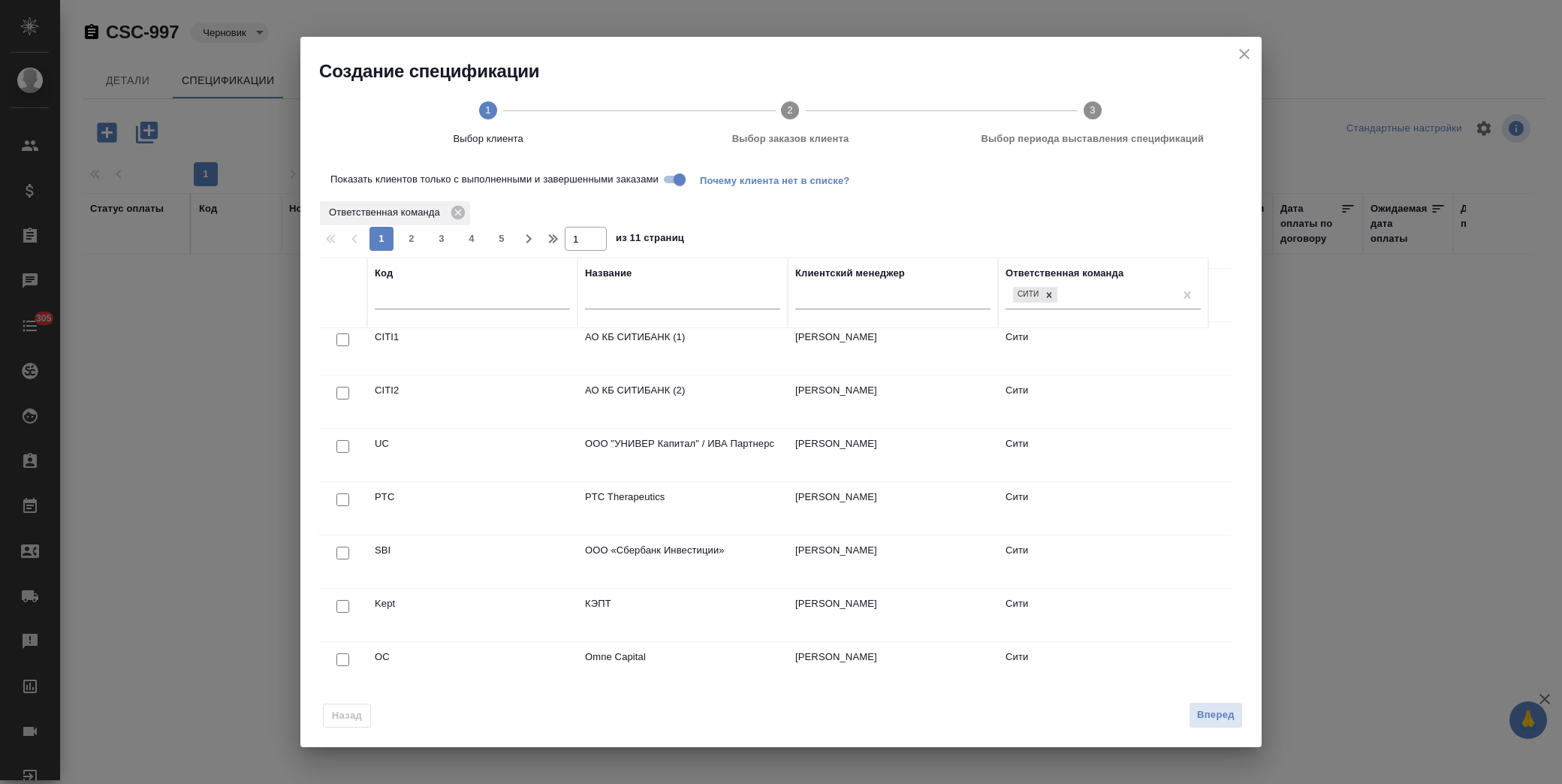
scroll to position [333, 0]
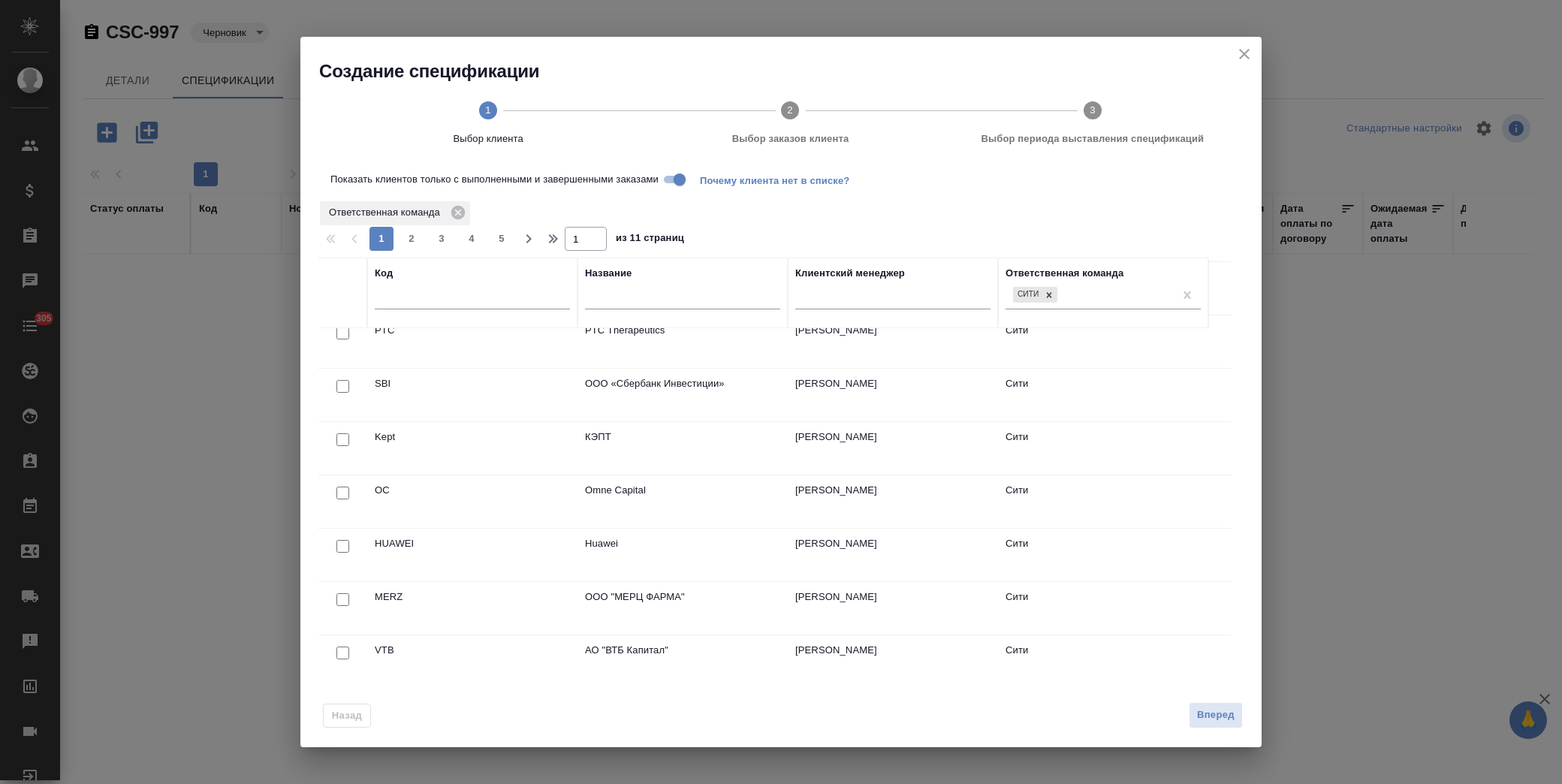
click at [343, 445] on input "checkbox" at bounding box center [343, 440] width 13 height 13
checkbox input "true"
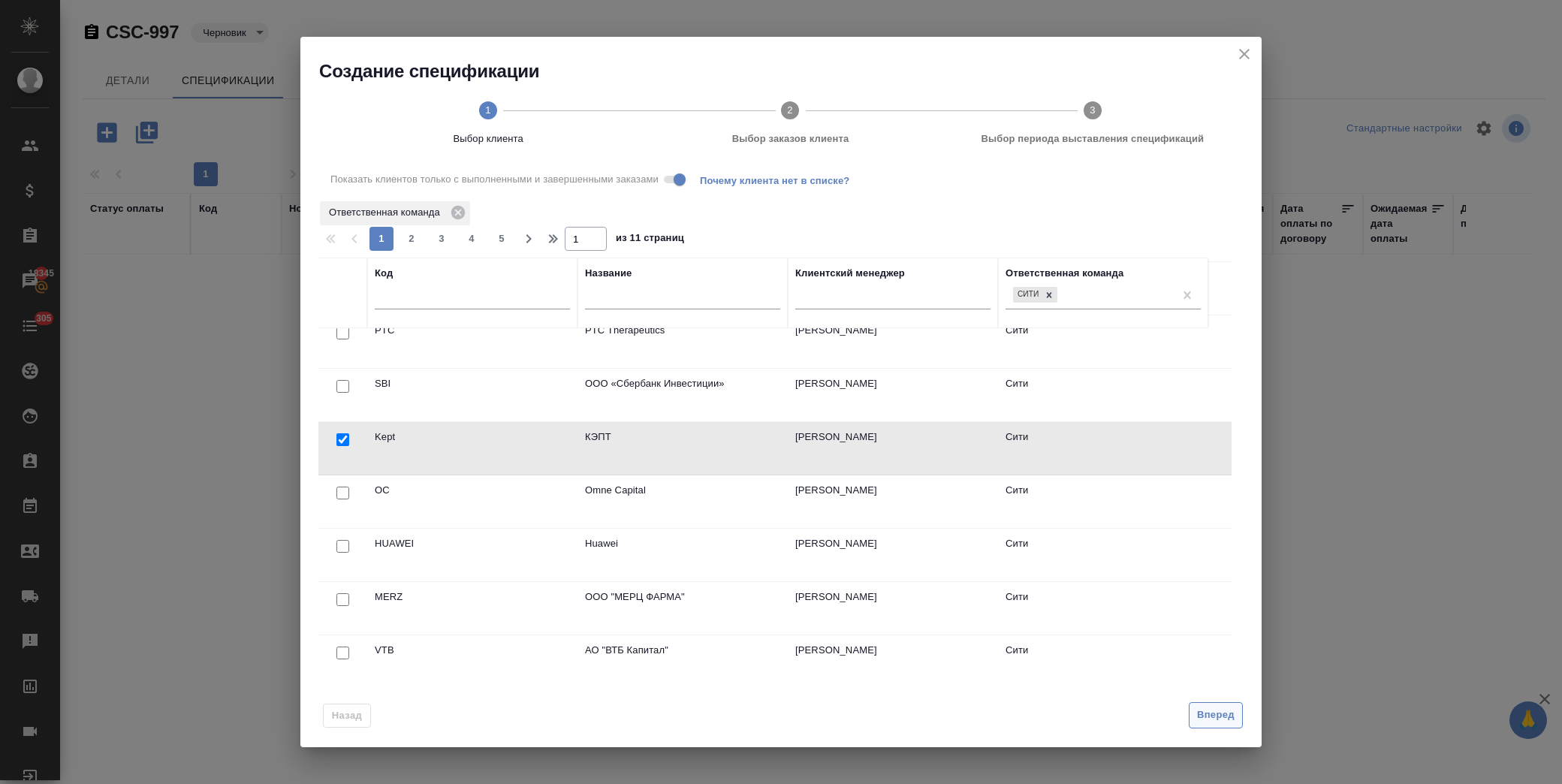
click at [1203, 721] on span "Вперед" at bounding box center [1215, 715] width 37 height 18
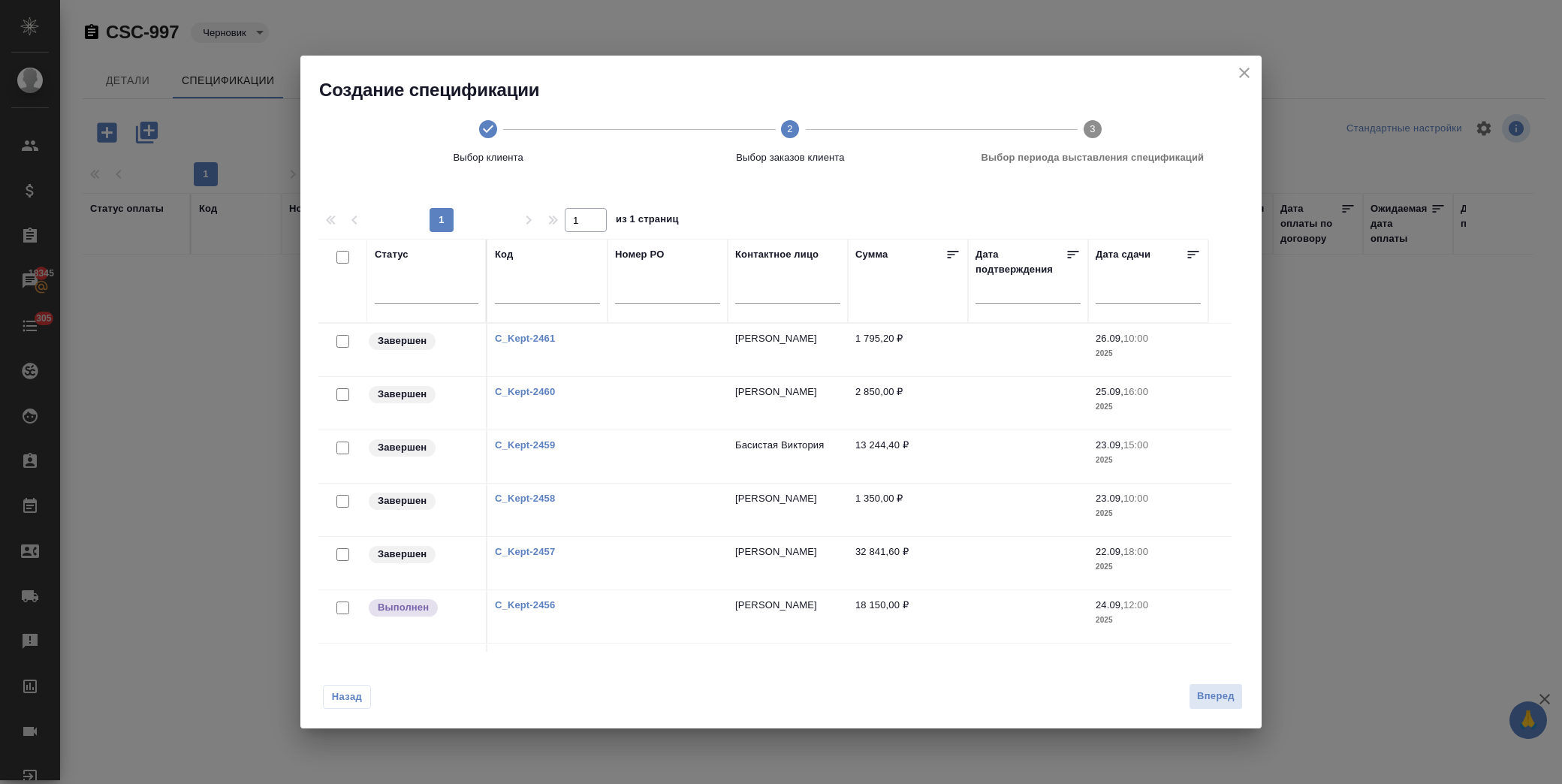
click at [341, 340] on input "checkbox" at bounding box center [343, 341] width 13 height 13
checkbox input "true"
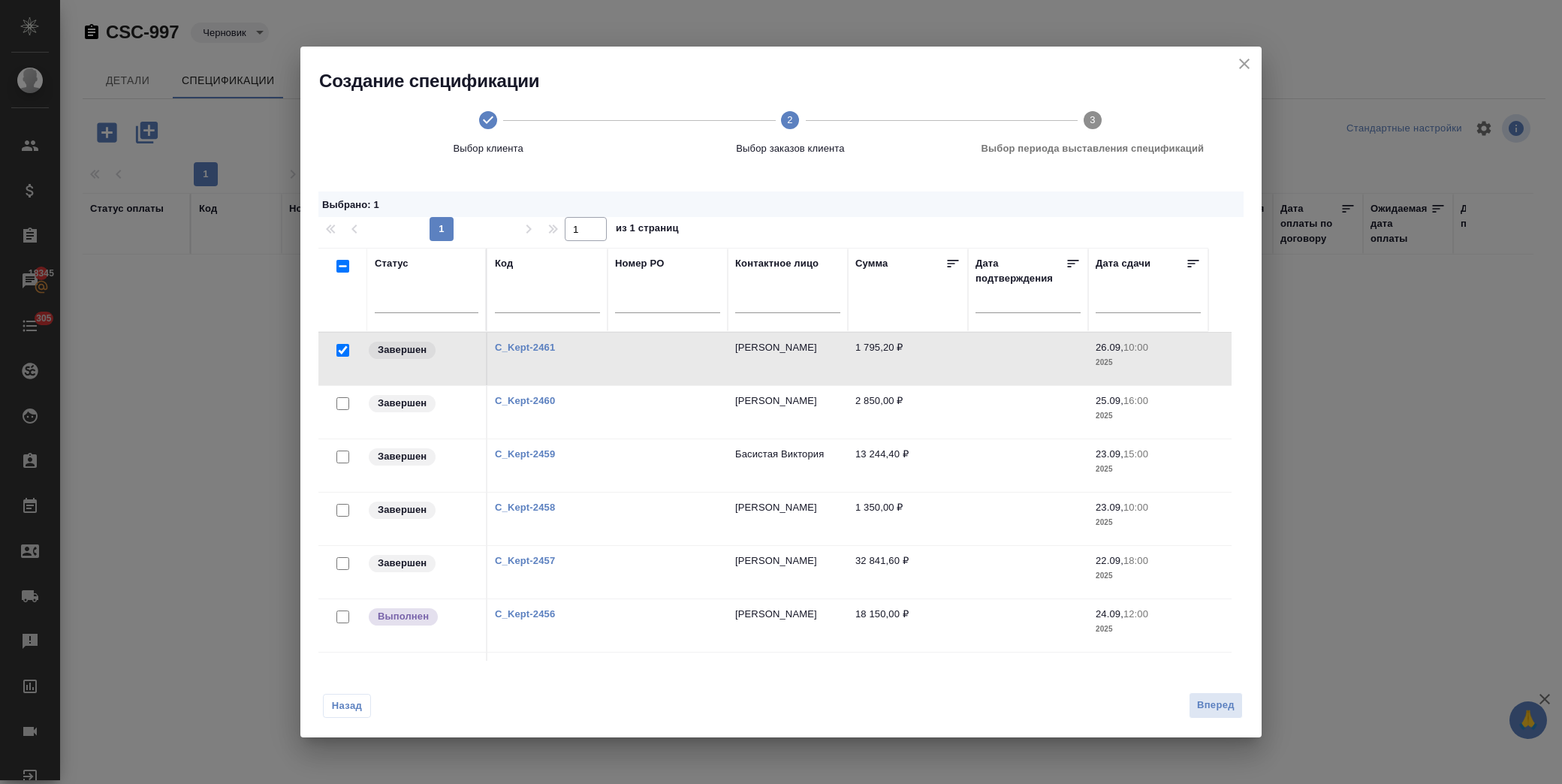
click at [339, 402] on input "checkbox" at bounding box center [343, 403] width 13 height 13
checkbox input "true"
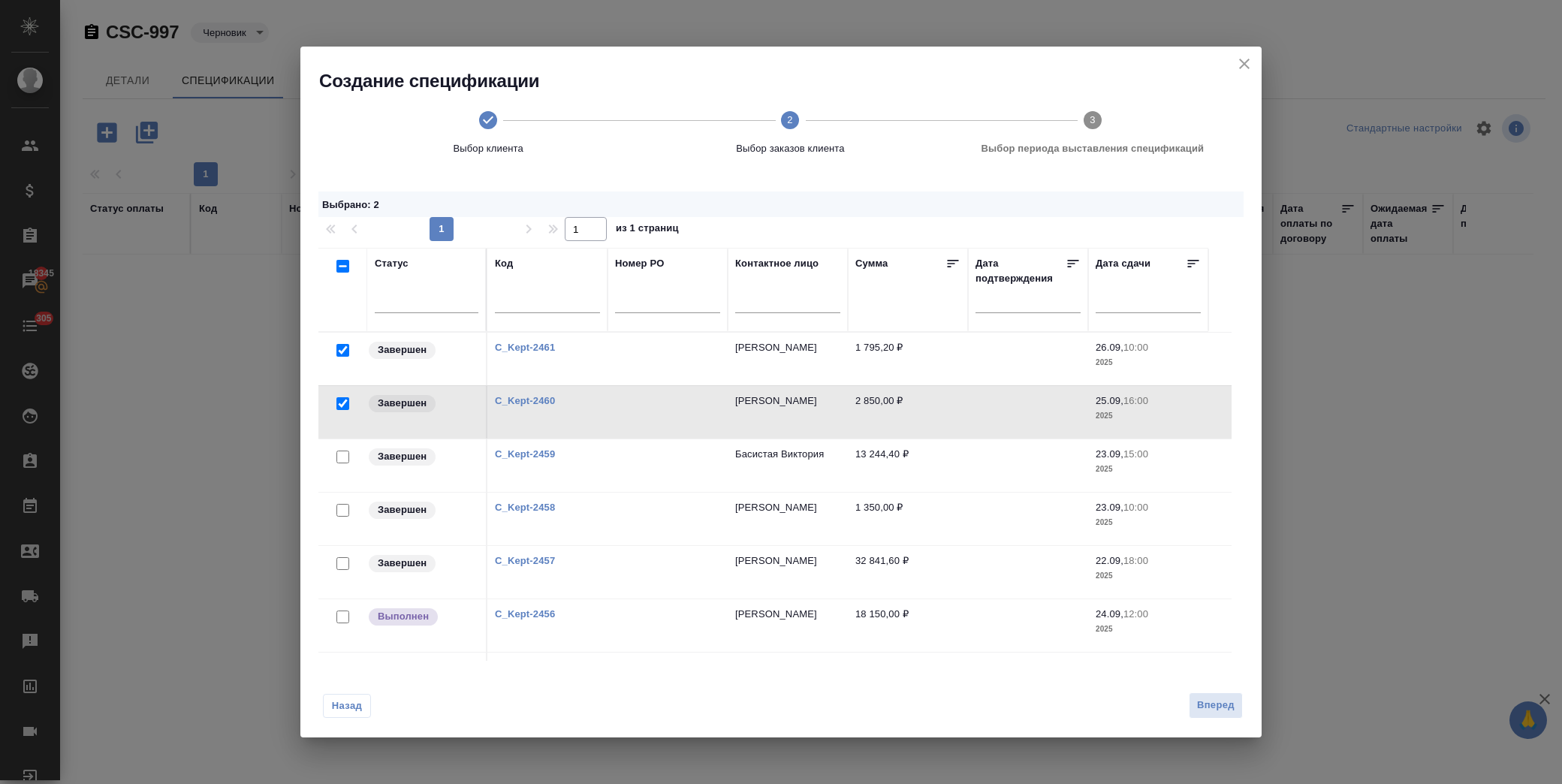
click at [339, 455] on input "checkbox" at bounding box center [343, 457] width 13 height 13
checkbox input "true"
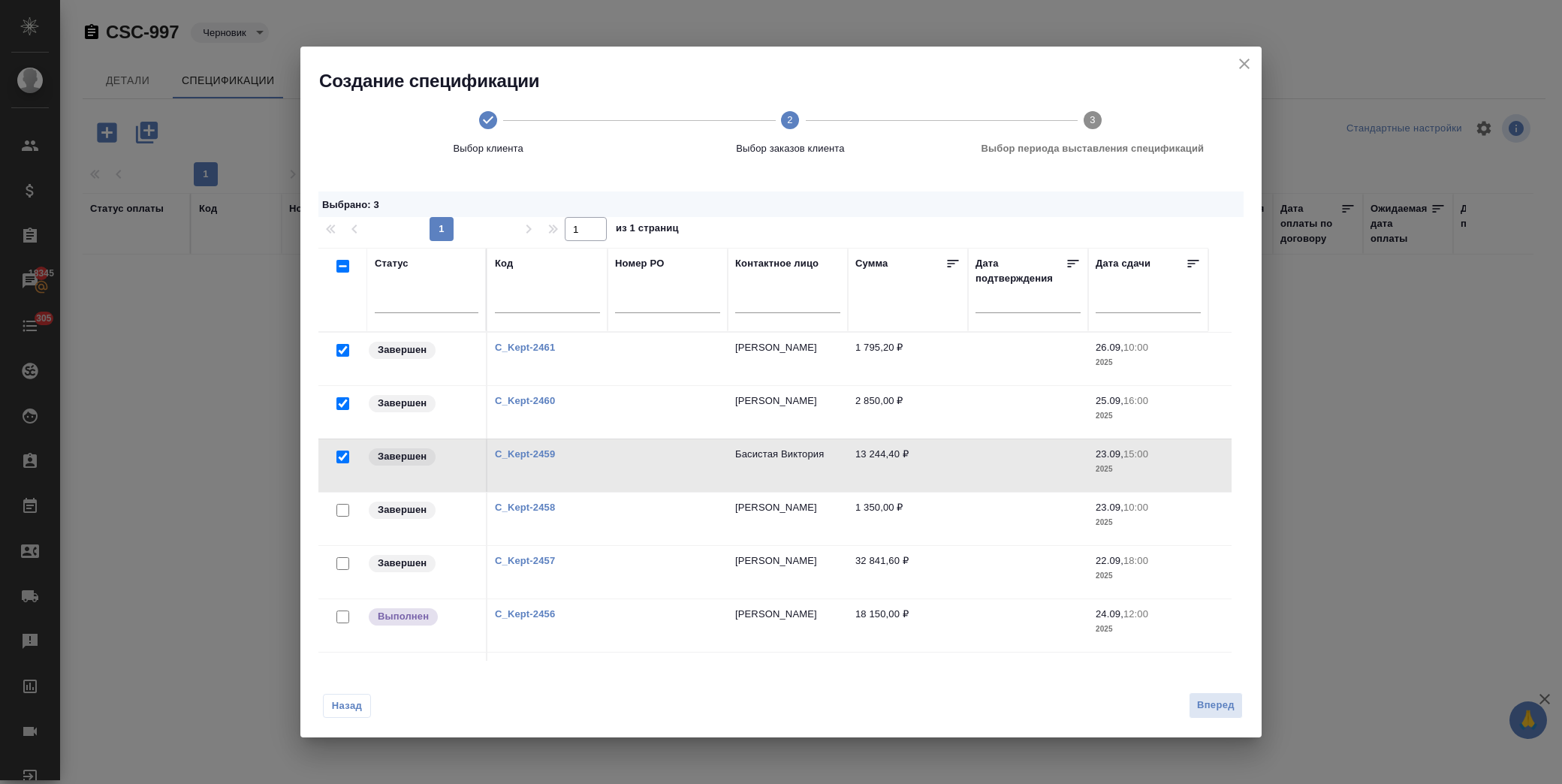
click at [341, 561] on input "checkbox" at bounding box center [343, 563] width 13 height 13
checkbox input "true"
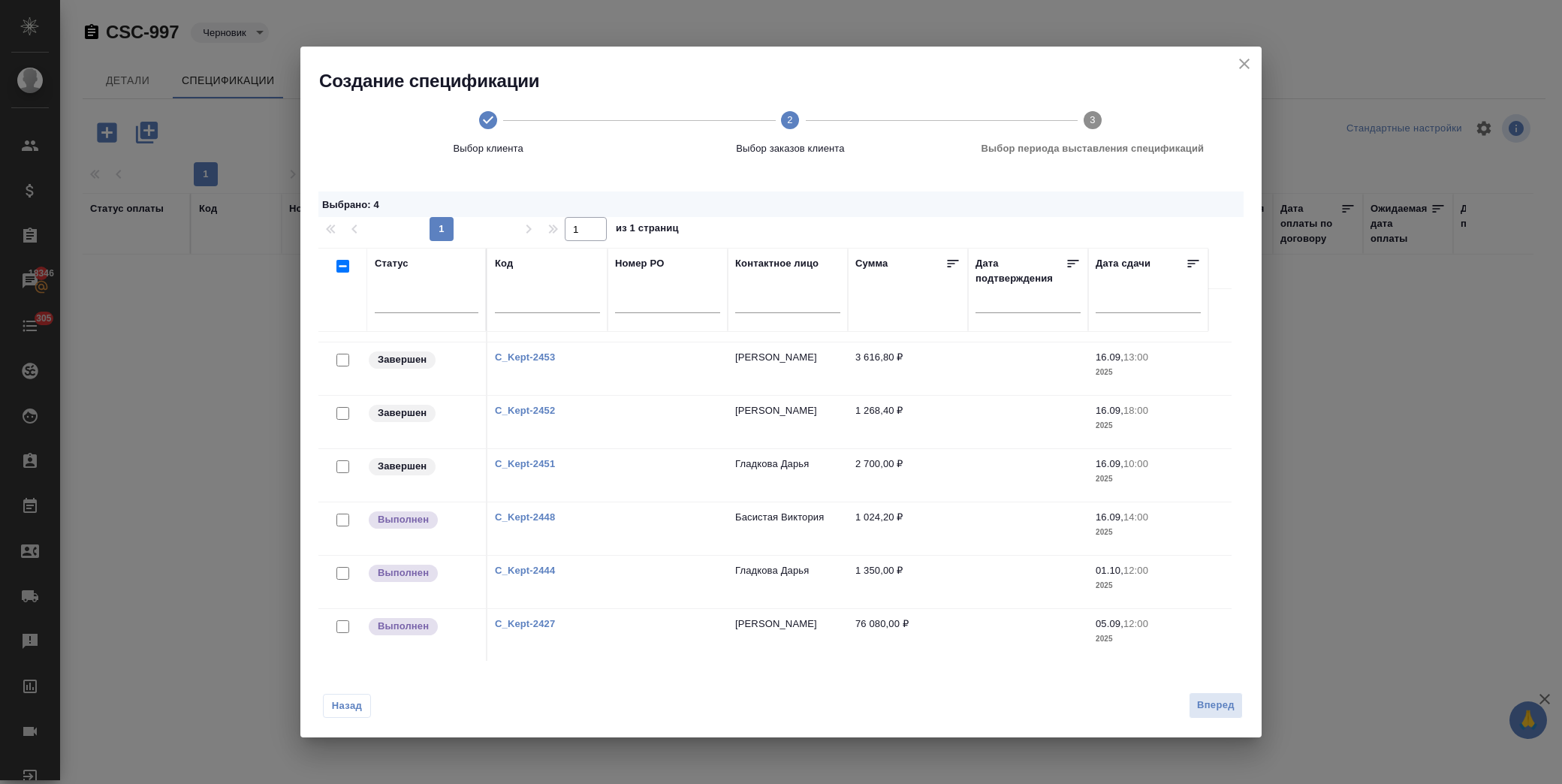
scroll to position [473, 0]
click at [1233, 710] on span "Вперед" at bounding box center [1215, 705] width 37 height 18
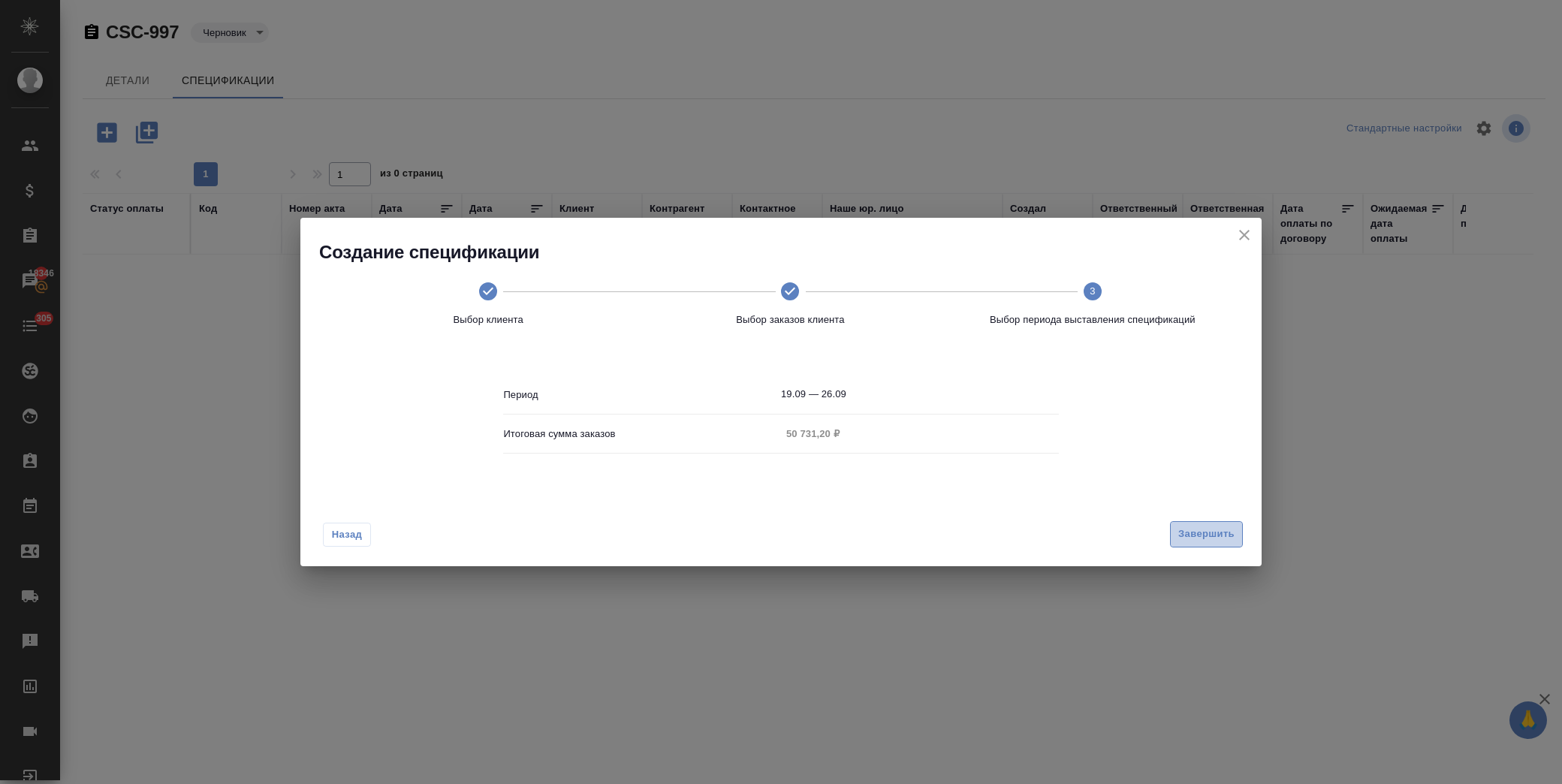
click at [1189, 529] on span "Завершить" at bounding box center [1206, 535] width 57 height 18
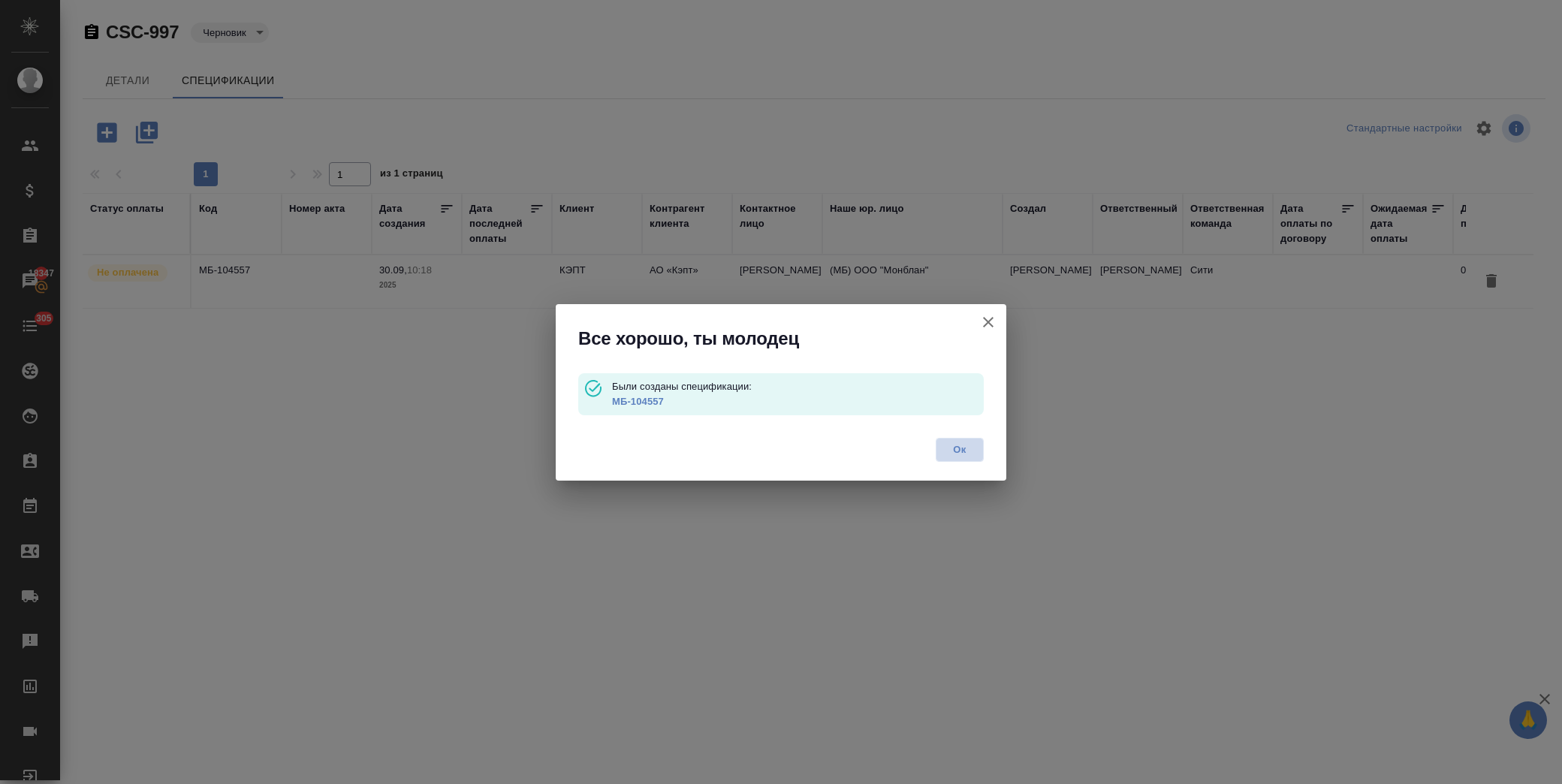
click at [944, 442] on span "Ок" at bounding box center [960, 449] width 32 height 15
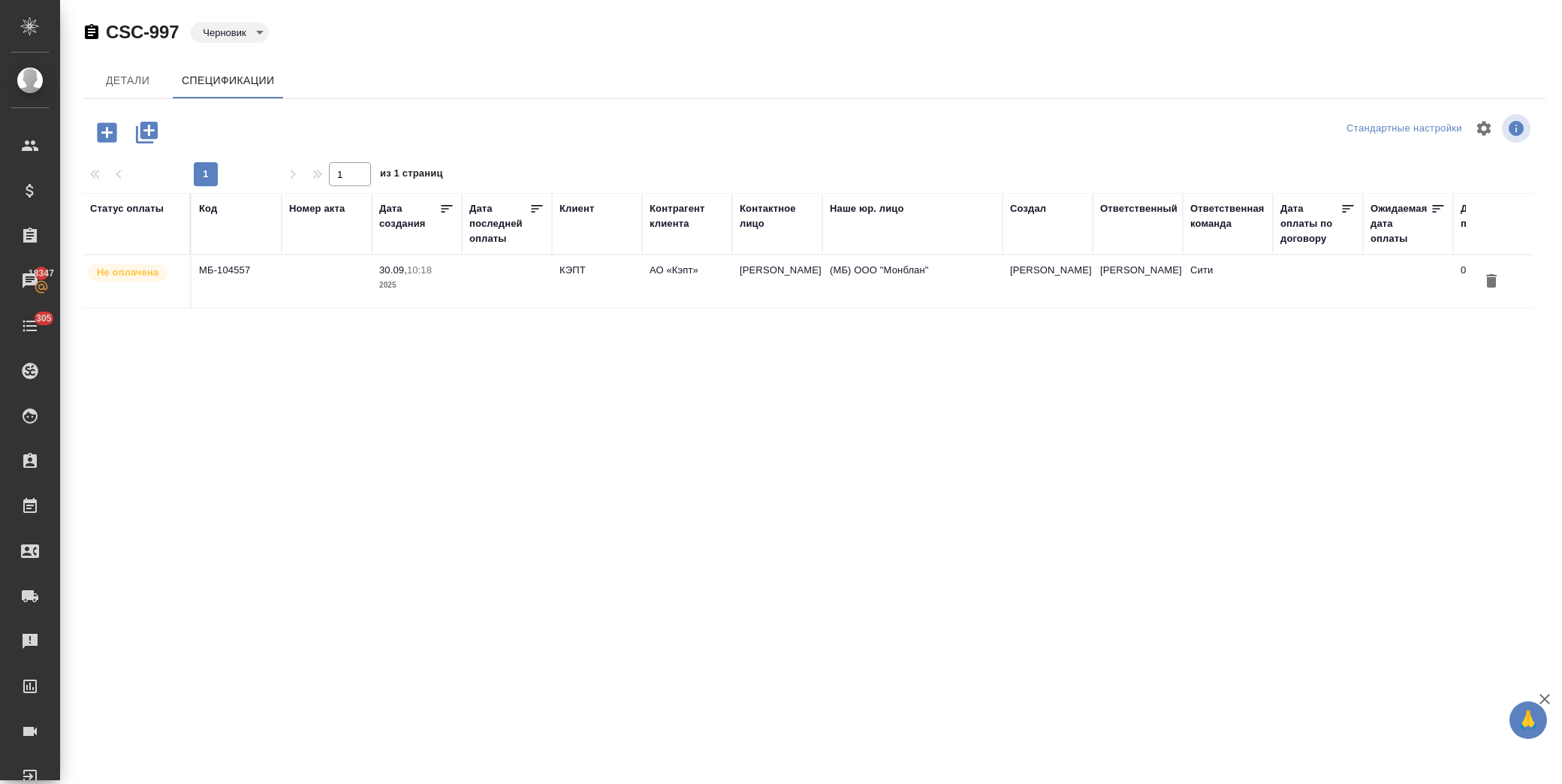
click at [104, 136] on icon "button" at bounding box center [107, 132] width 19 height 19
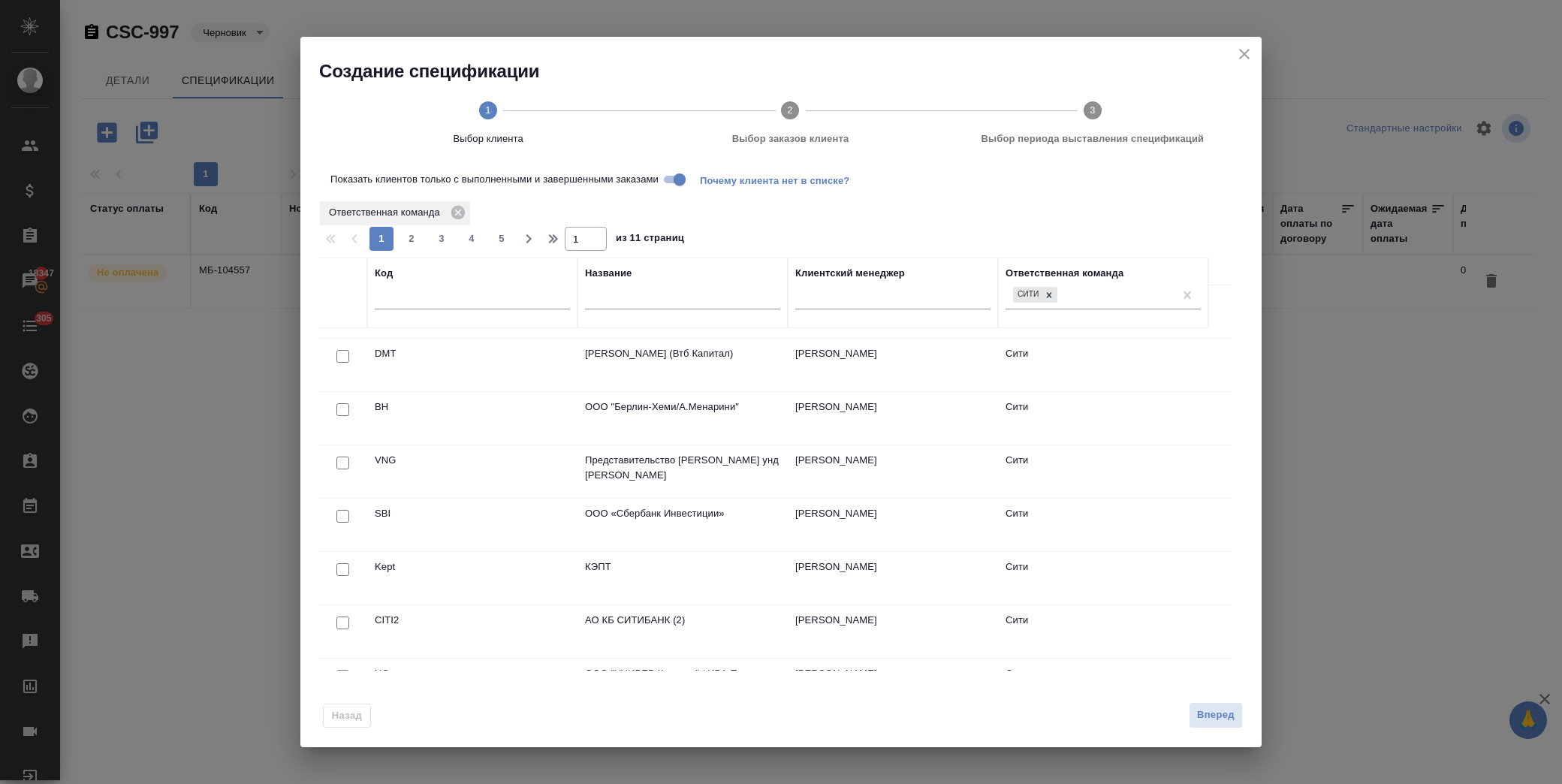
scroll to position [0, 0]
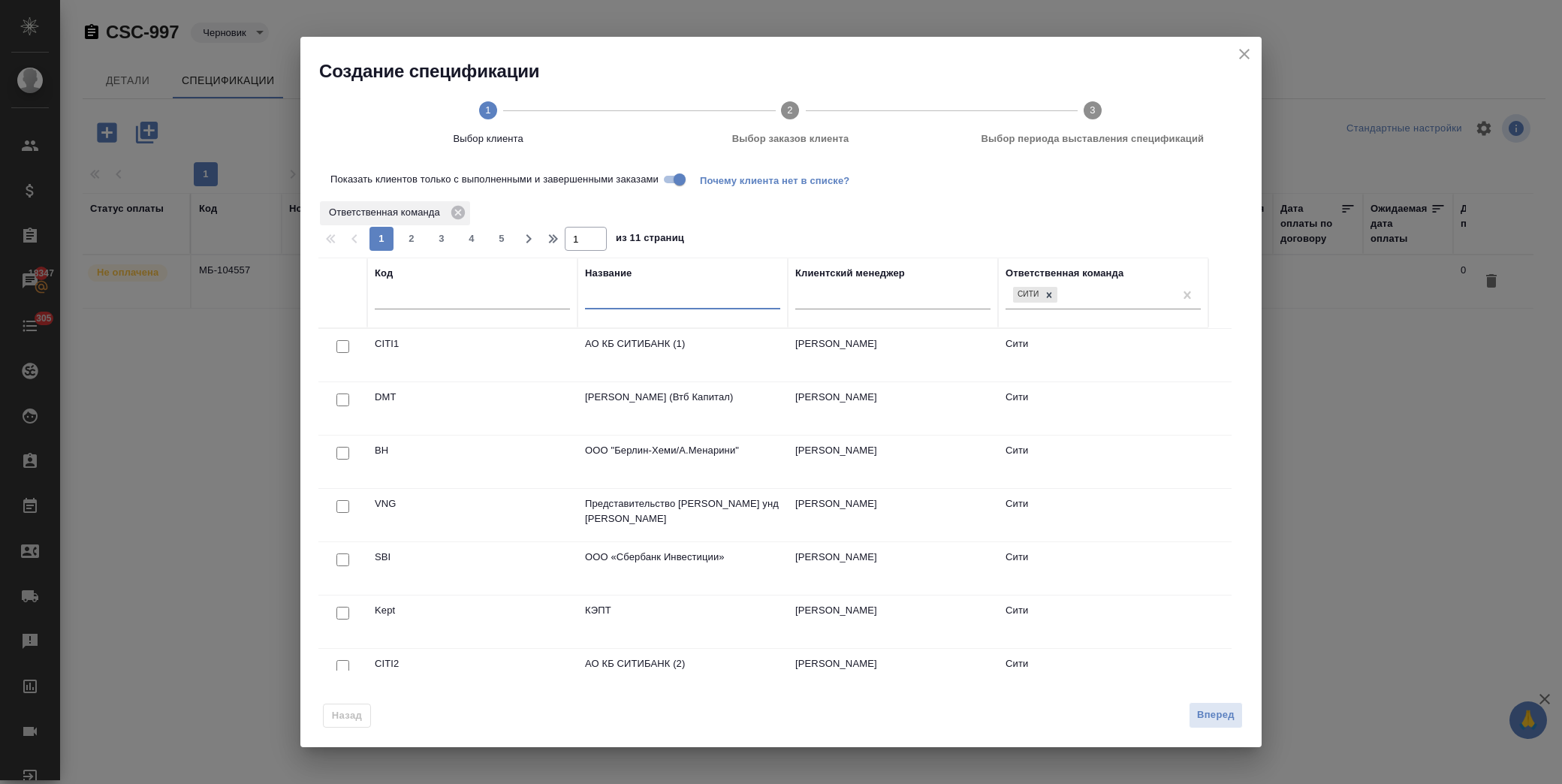
click at [658, 293] on input "text" at bounding box center [682, 300] width 195 height 19
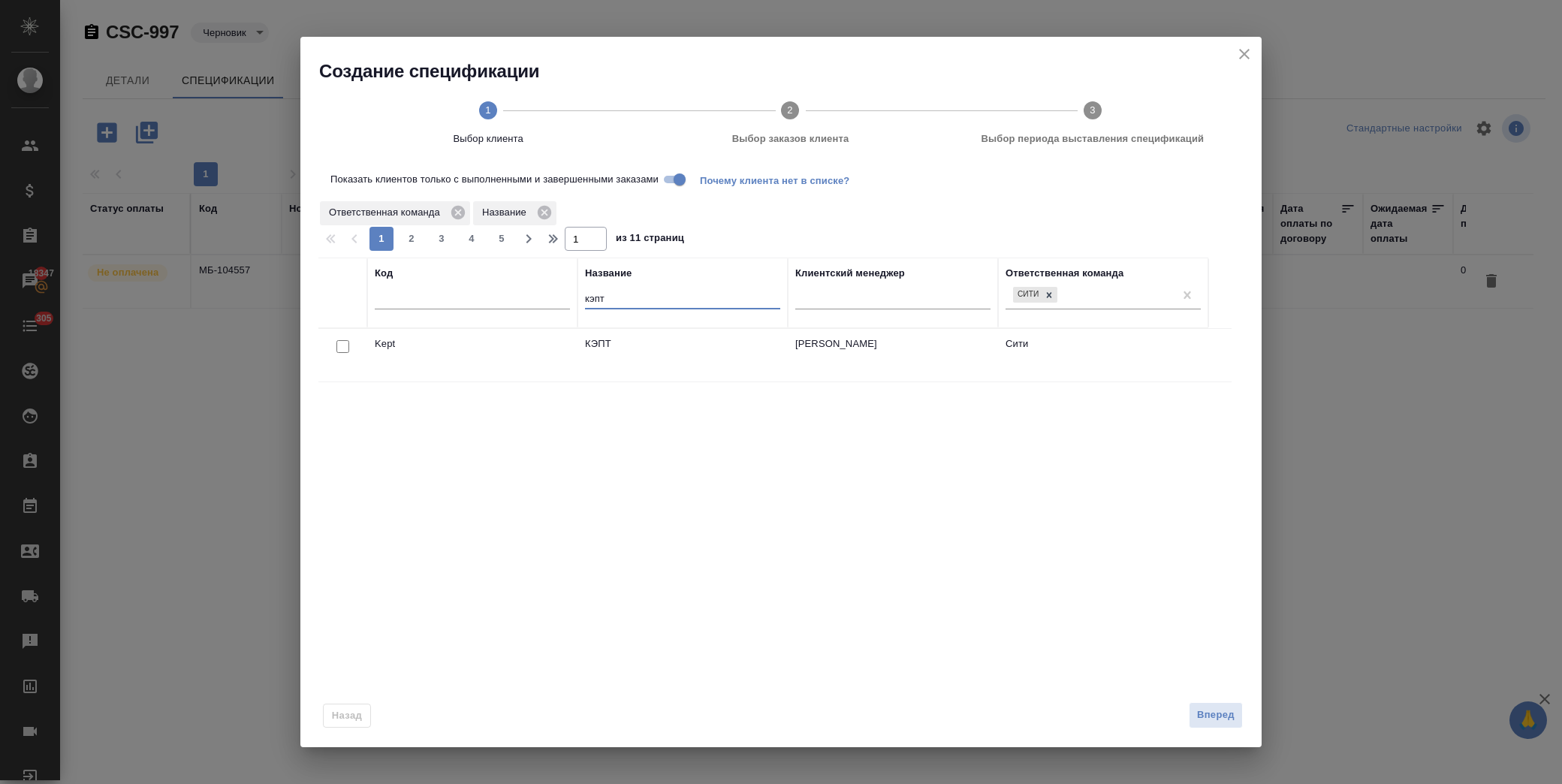
type input "кэпт"
click at [342, 343] on input "checkbox" at bounding box center [343, 347] width 13 height 13
checkbox input "true"
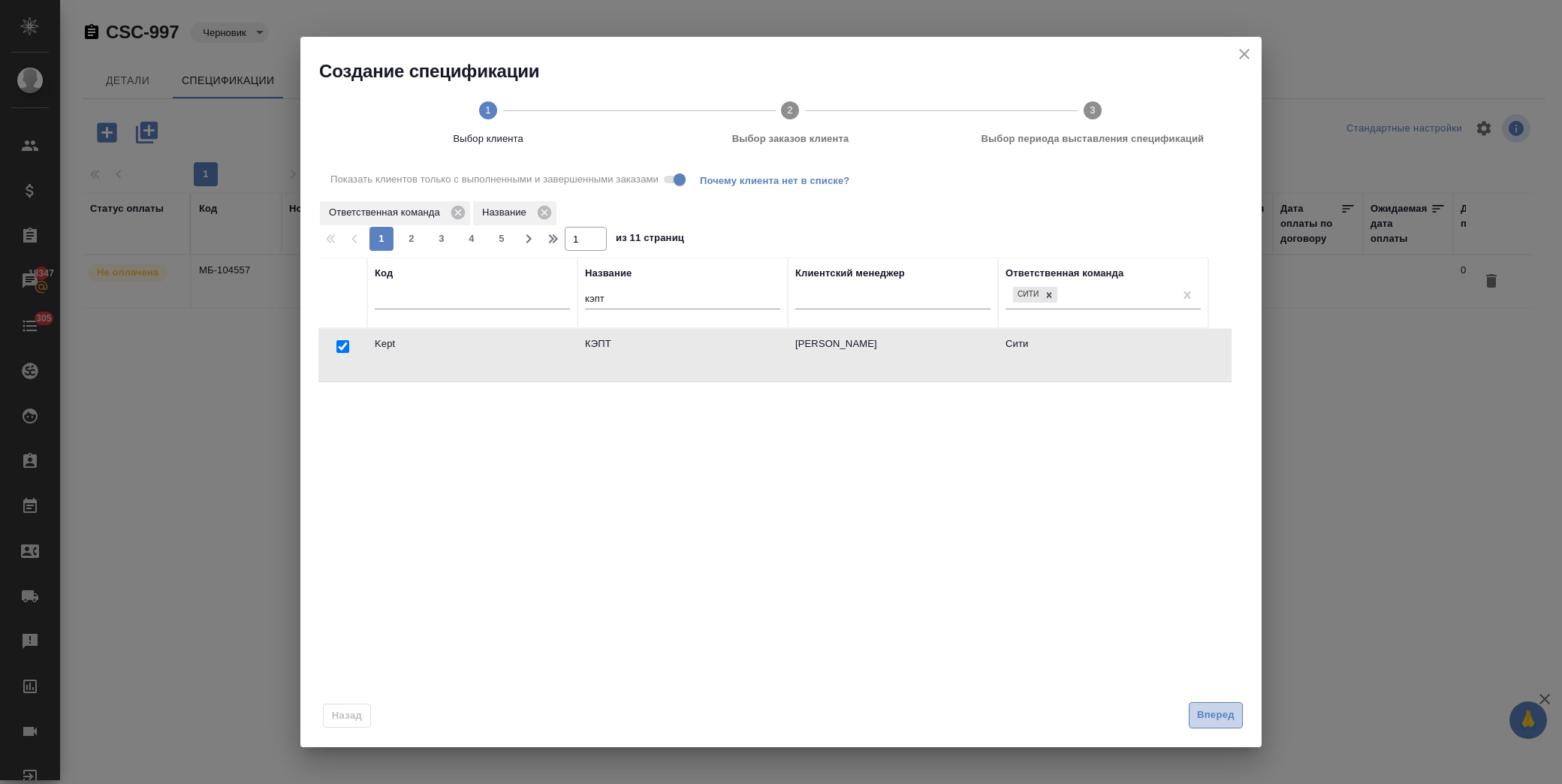
click at [1202, 715] on span "Вперед" at bounding box center [1215, 715] width 37 height 18
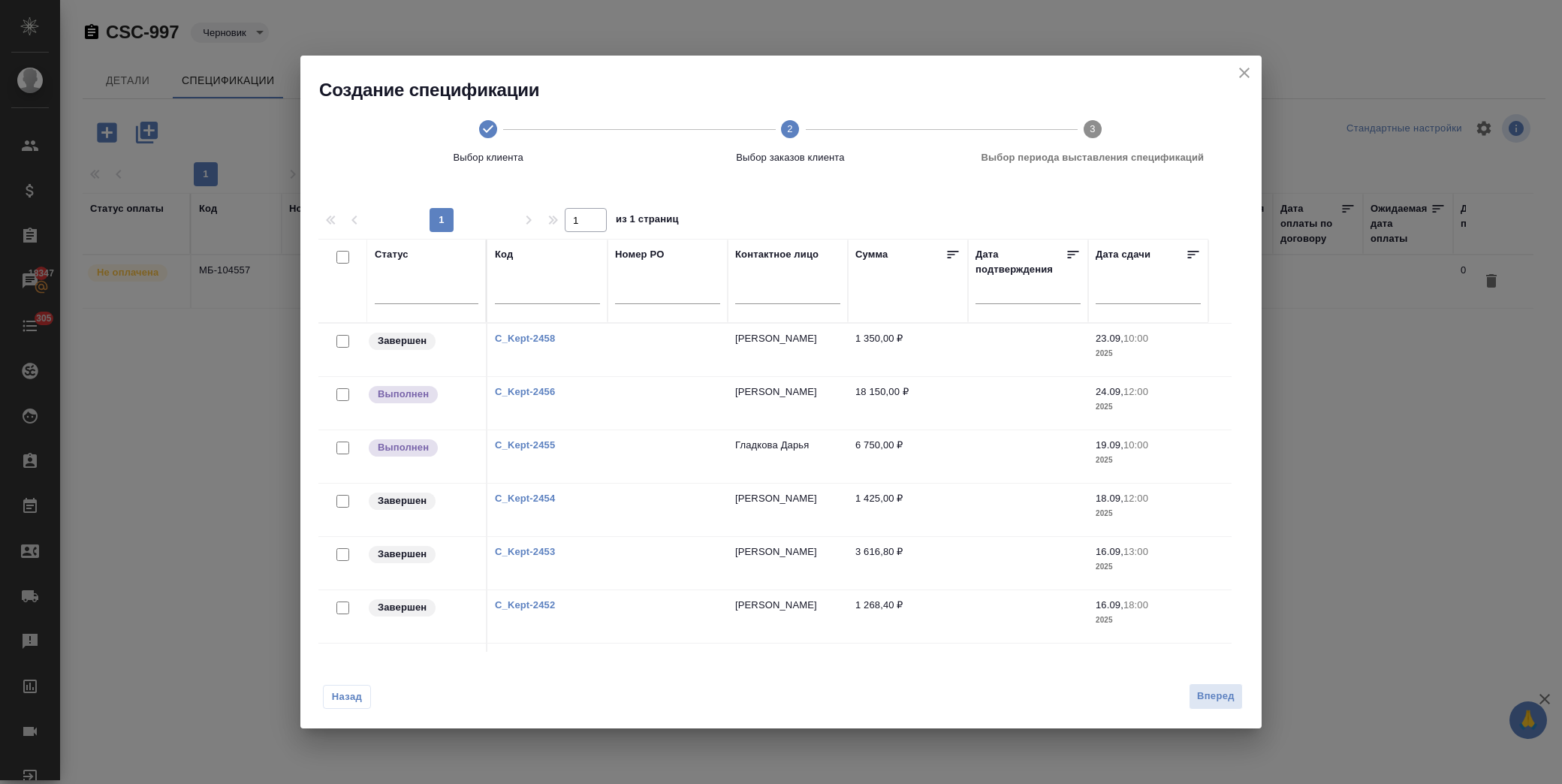
click at [344, 339] on input "checkbox" at bounding box center [343, 341] width 13 height 13
checkbox input "true"
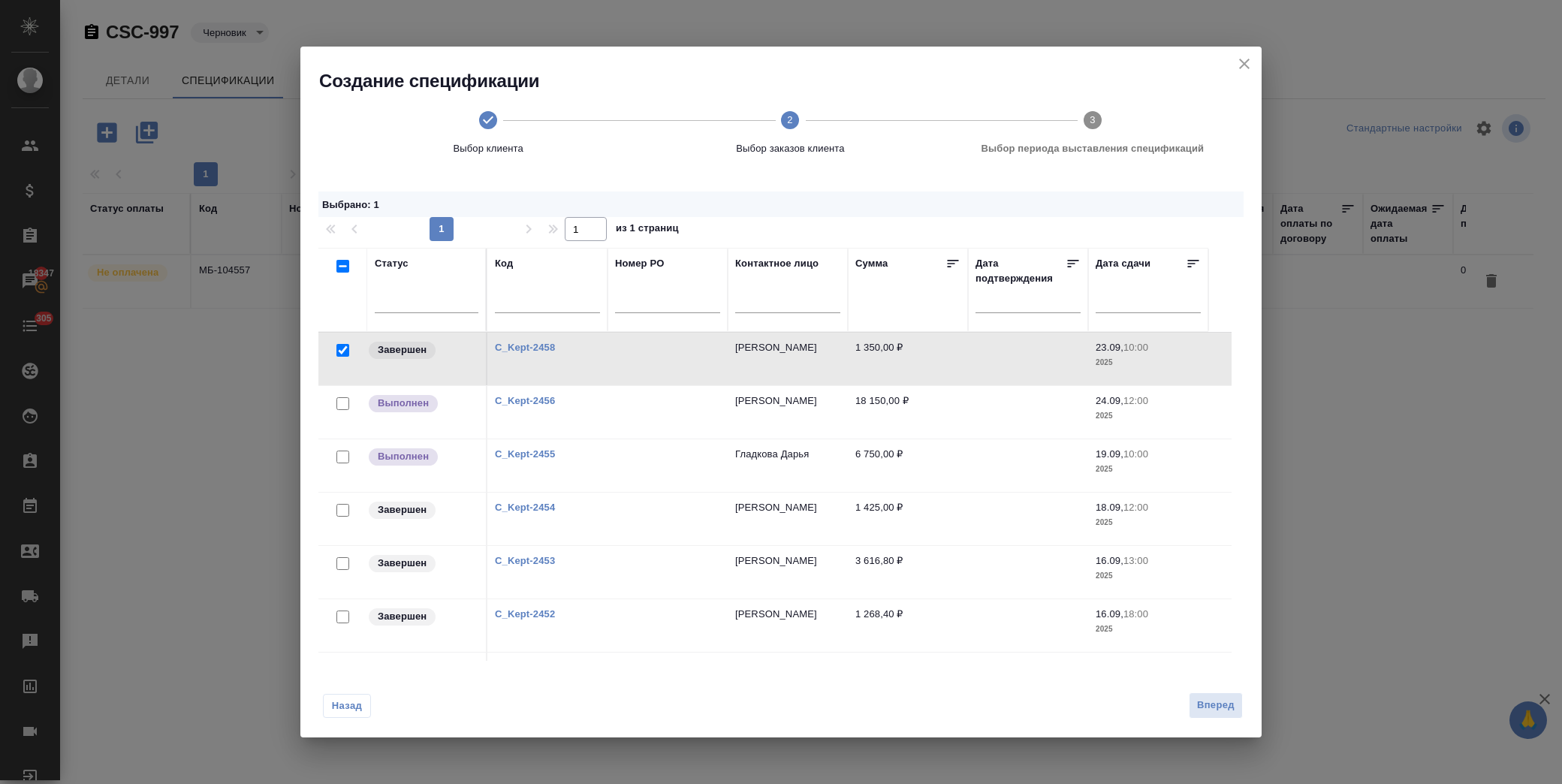
click at [339, 511] on input "checkbox" at bounding box center [343, 510] width 13 height 13
checkbox input "true"
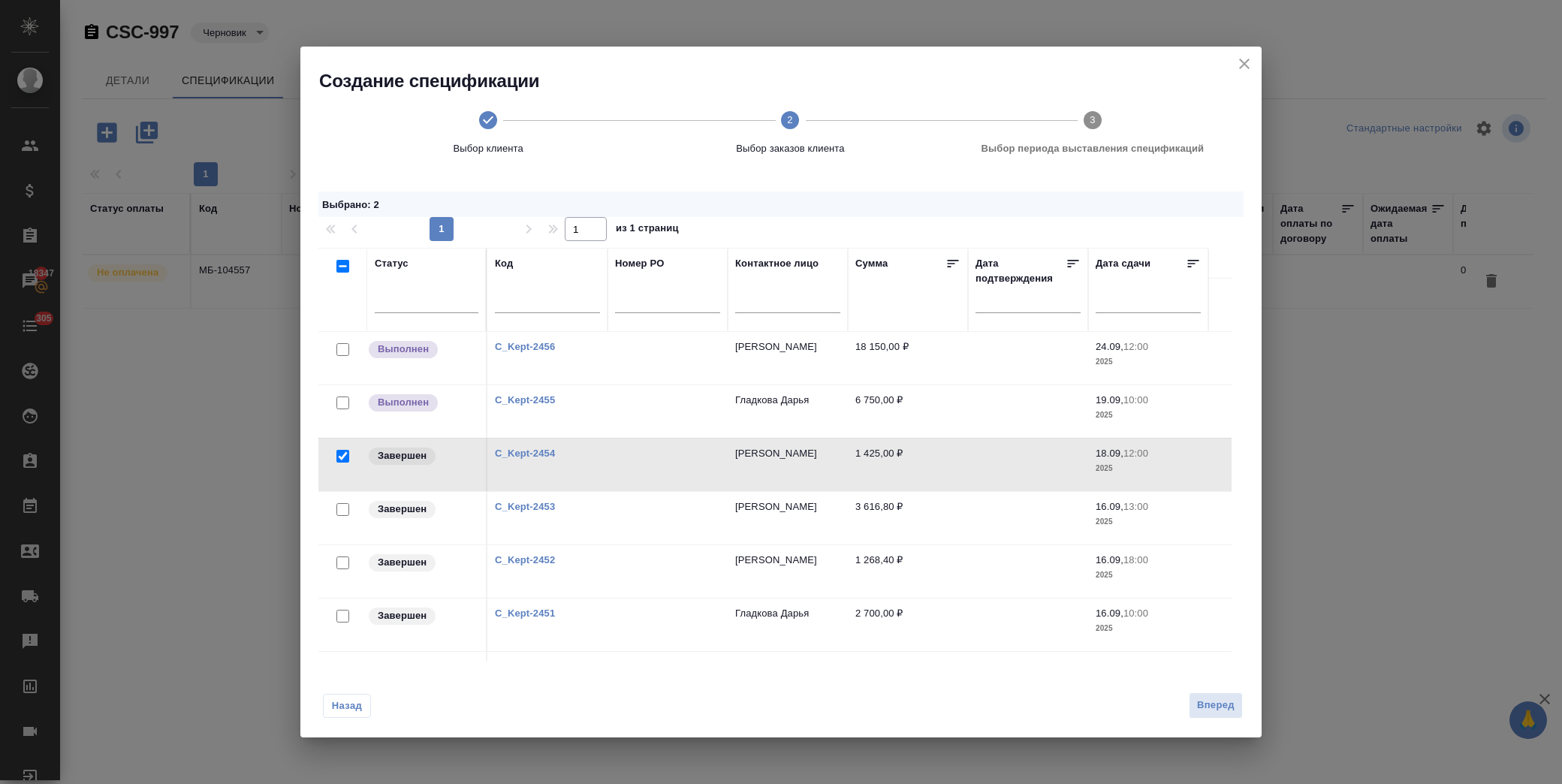
scroll to position [92, 0]
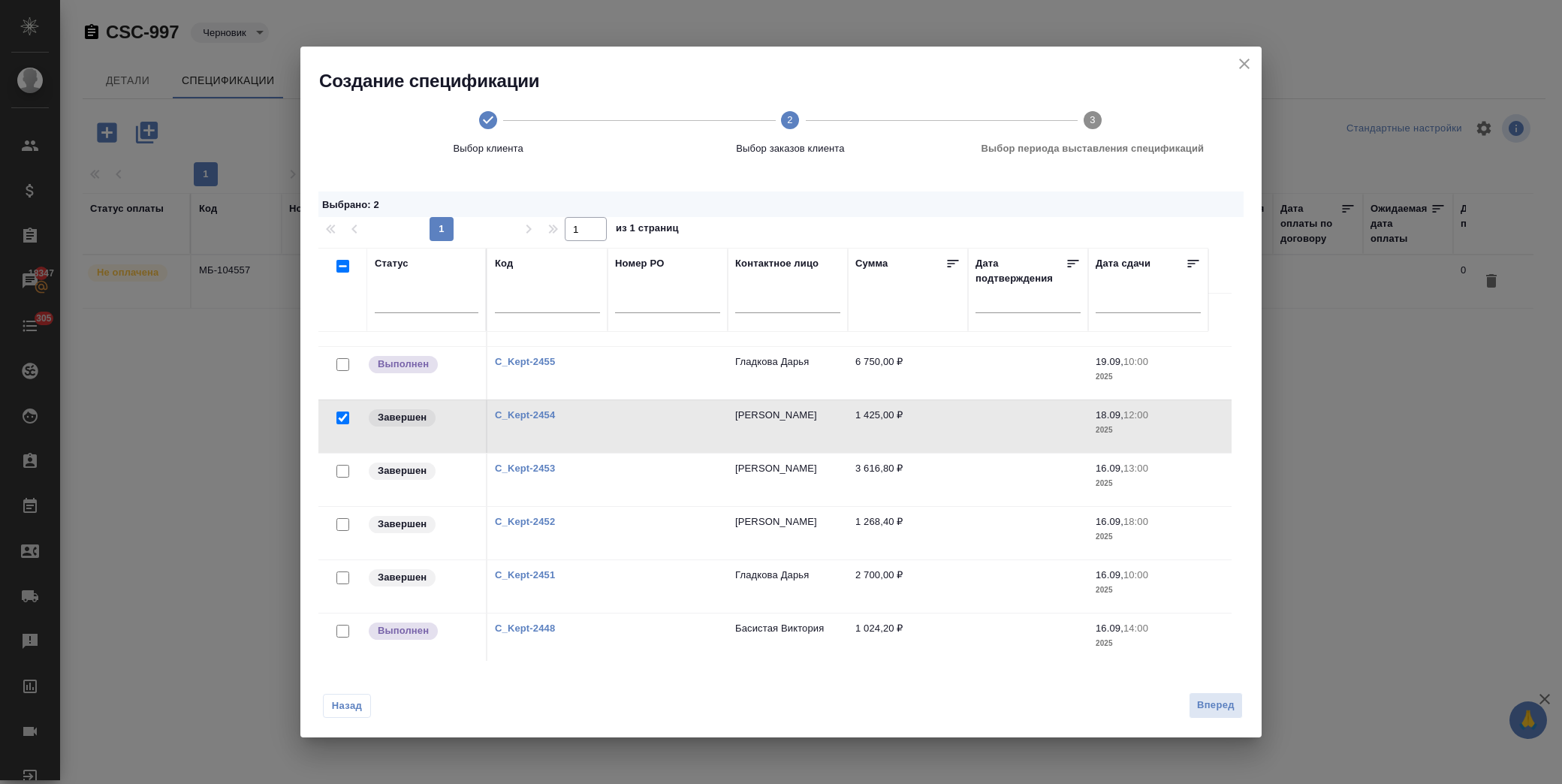
click at [346, 578] on input "checkbox" at bounding box center [343, 578] width 13 height 13
checkbox input "true"
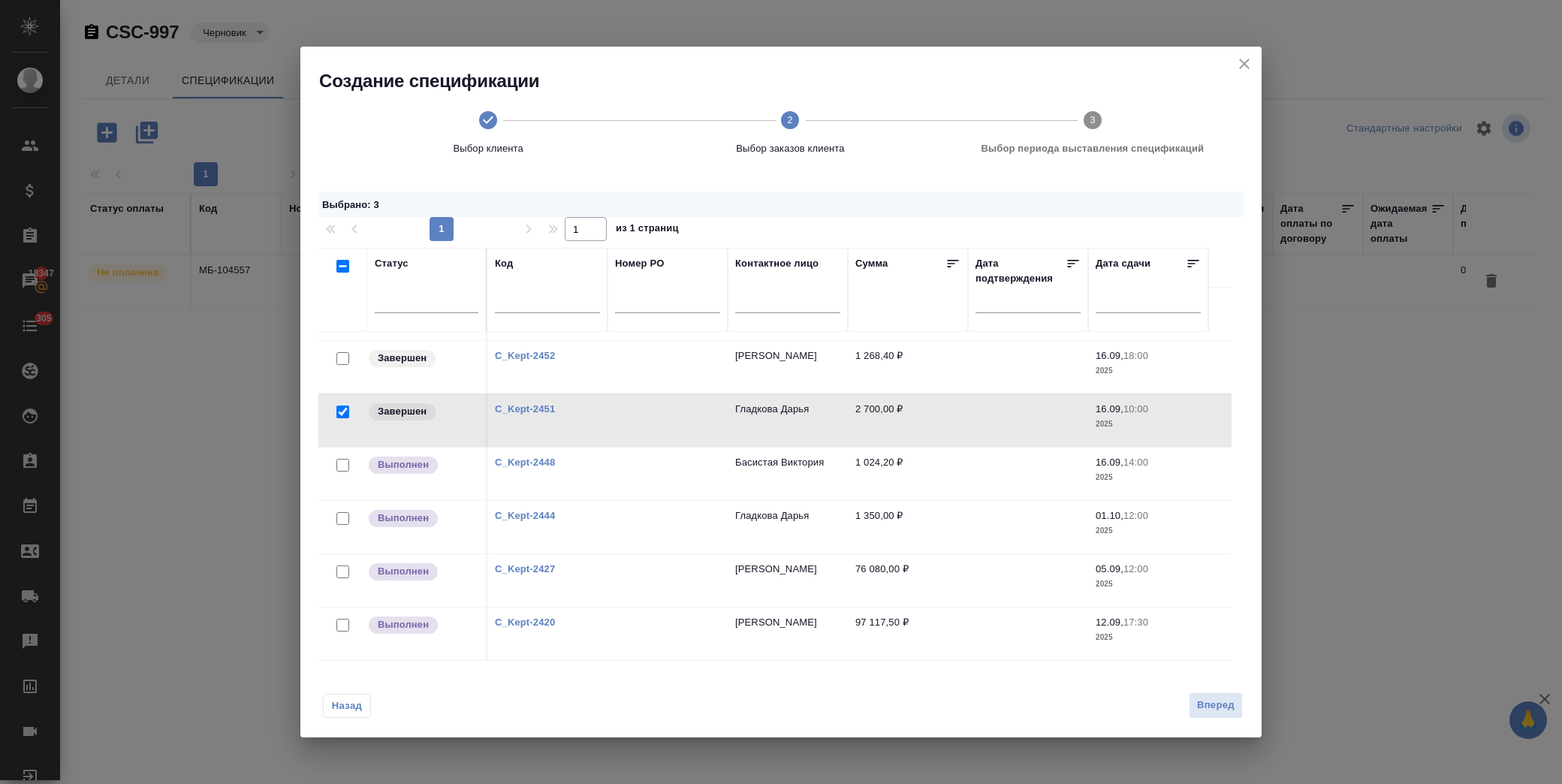
scroll to position [175, 0]
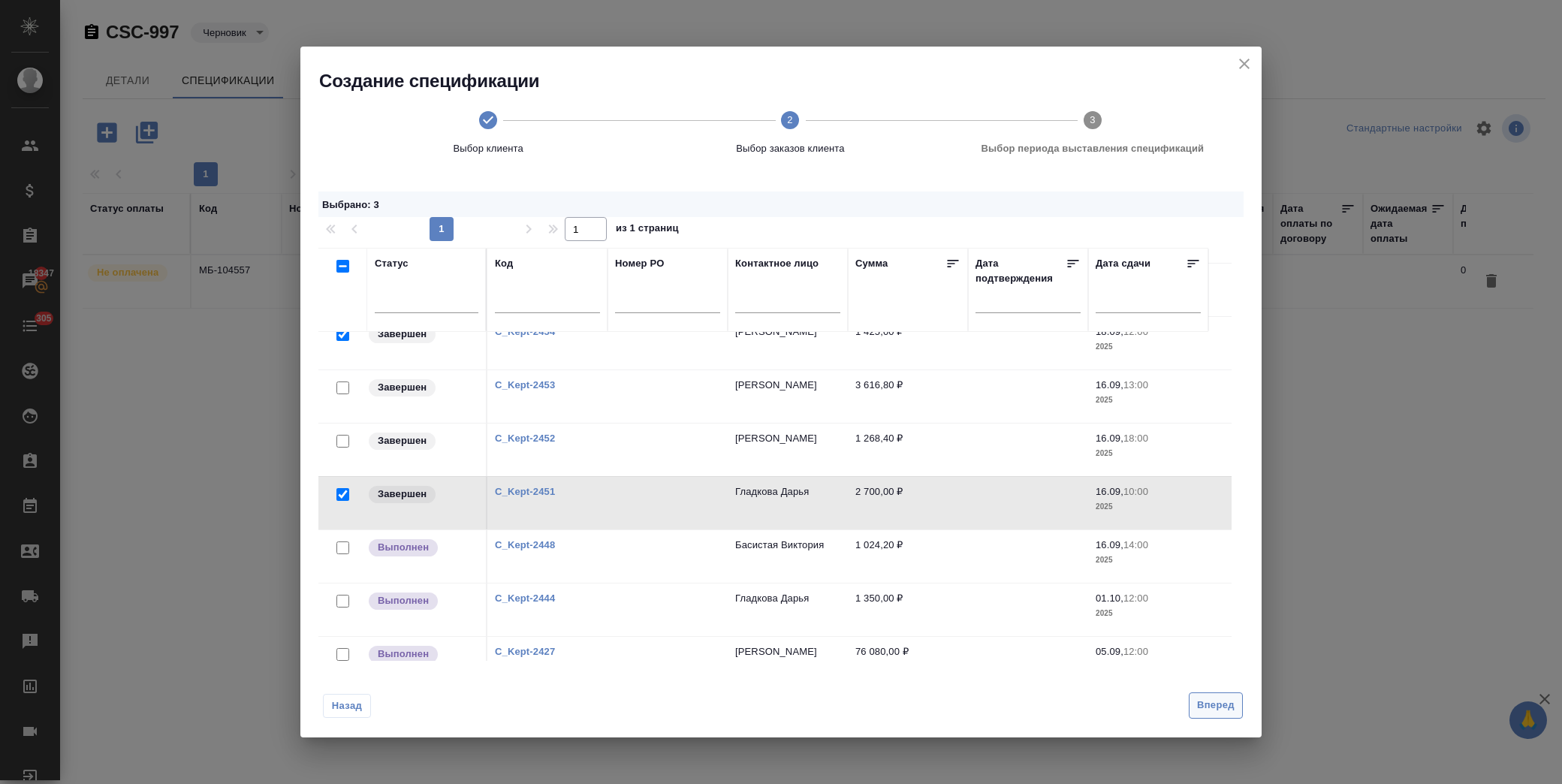
click at [1215, 709] on span "Вперед" at bounding box center [1215, 705] width 37 height 18
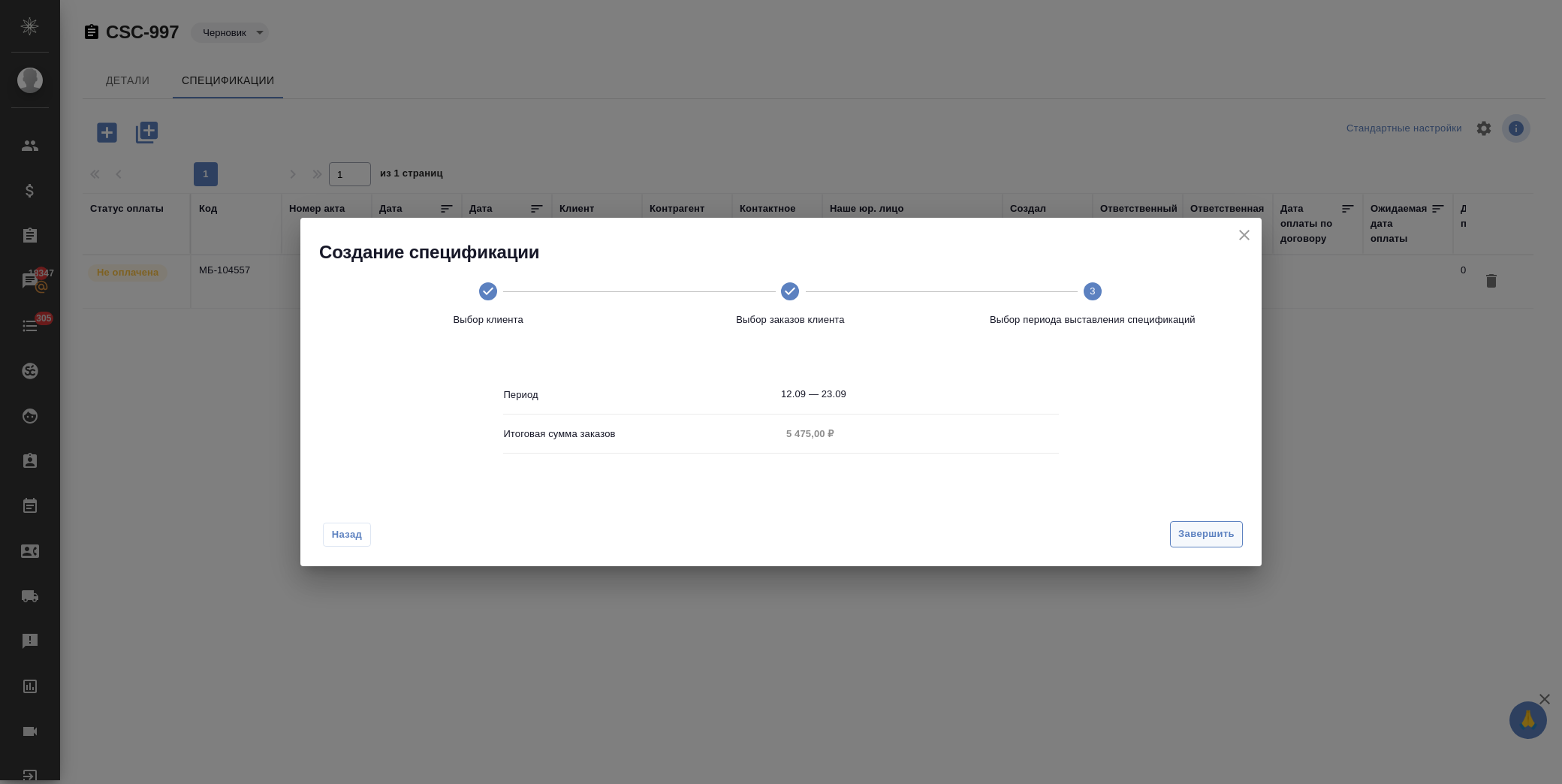
click at [1212, 531] on span "Завершить" at bounding box center [1206, 535] width 57 height 18
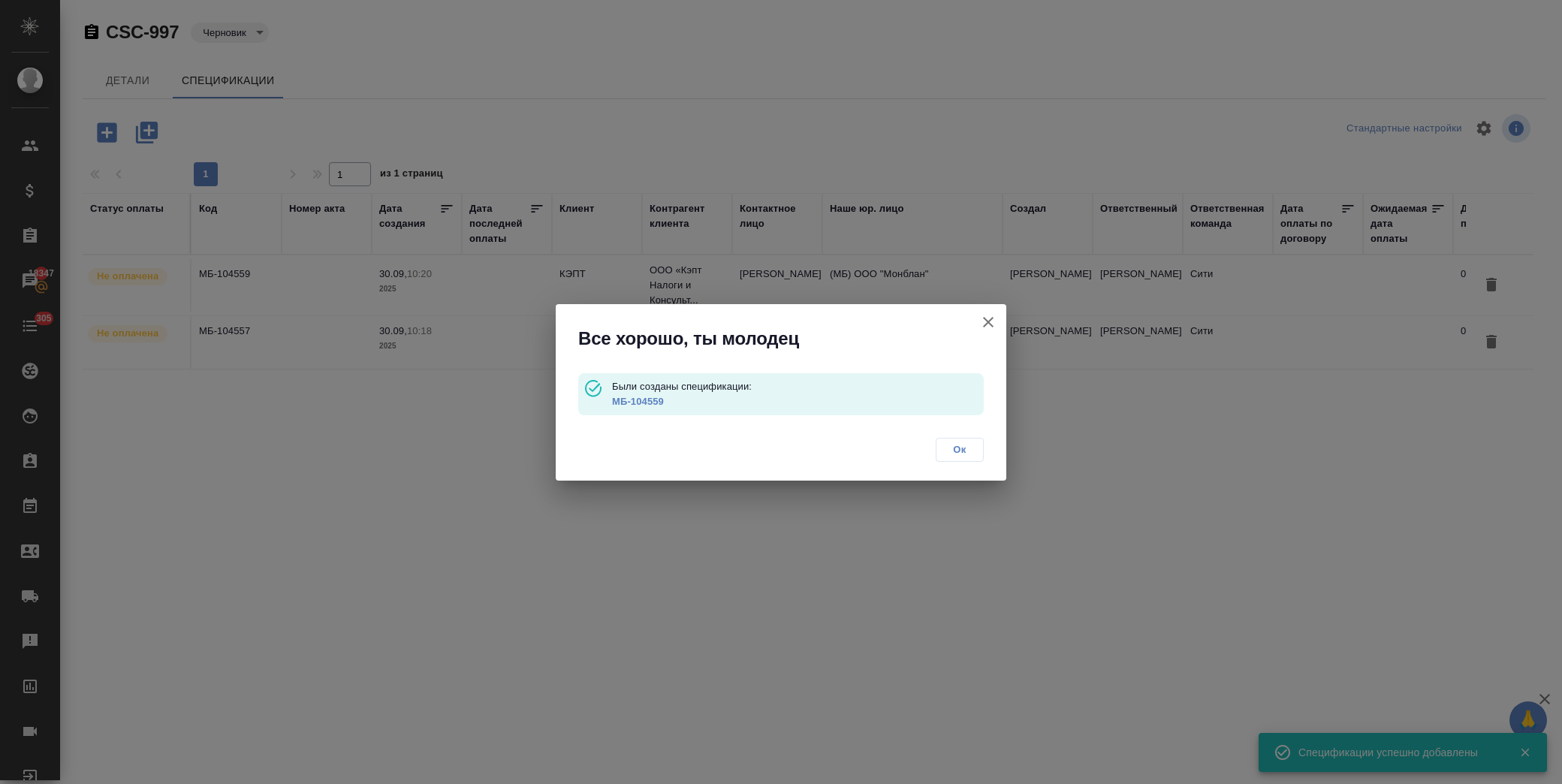
click at [957, 450] on span "Ок" at bounding box center [960, 449] width 32 height 15
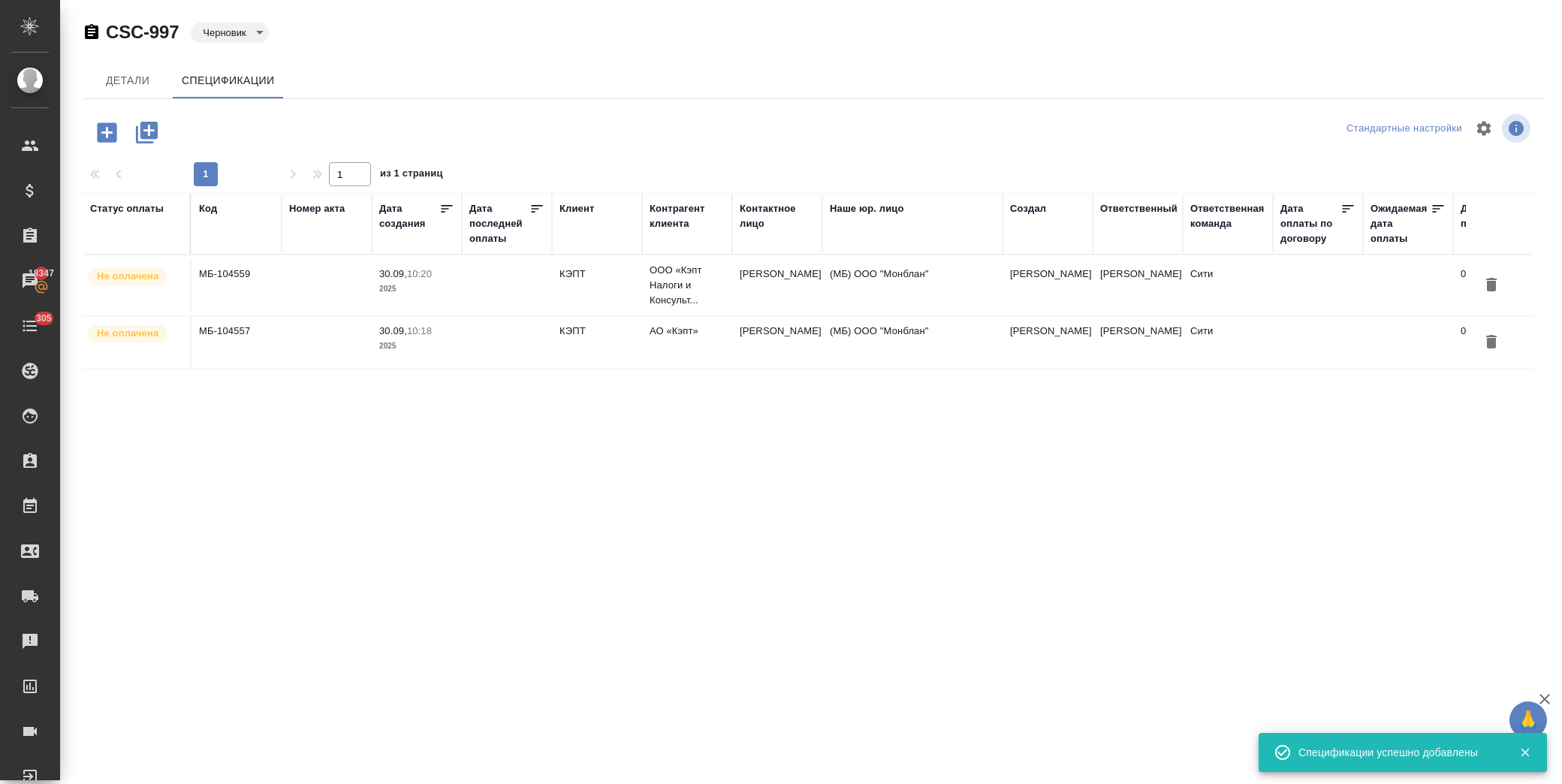
click at [103, 129] on icon "button" at bounding box center [107, 132] width 19 height 19
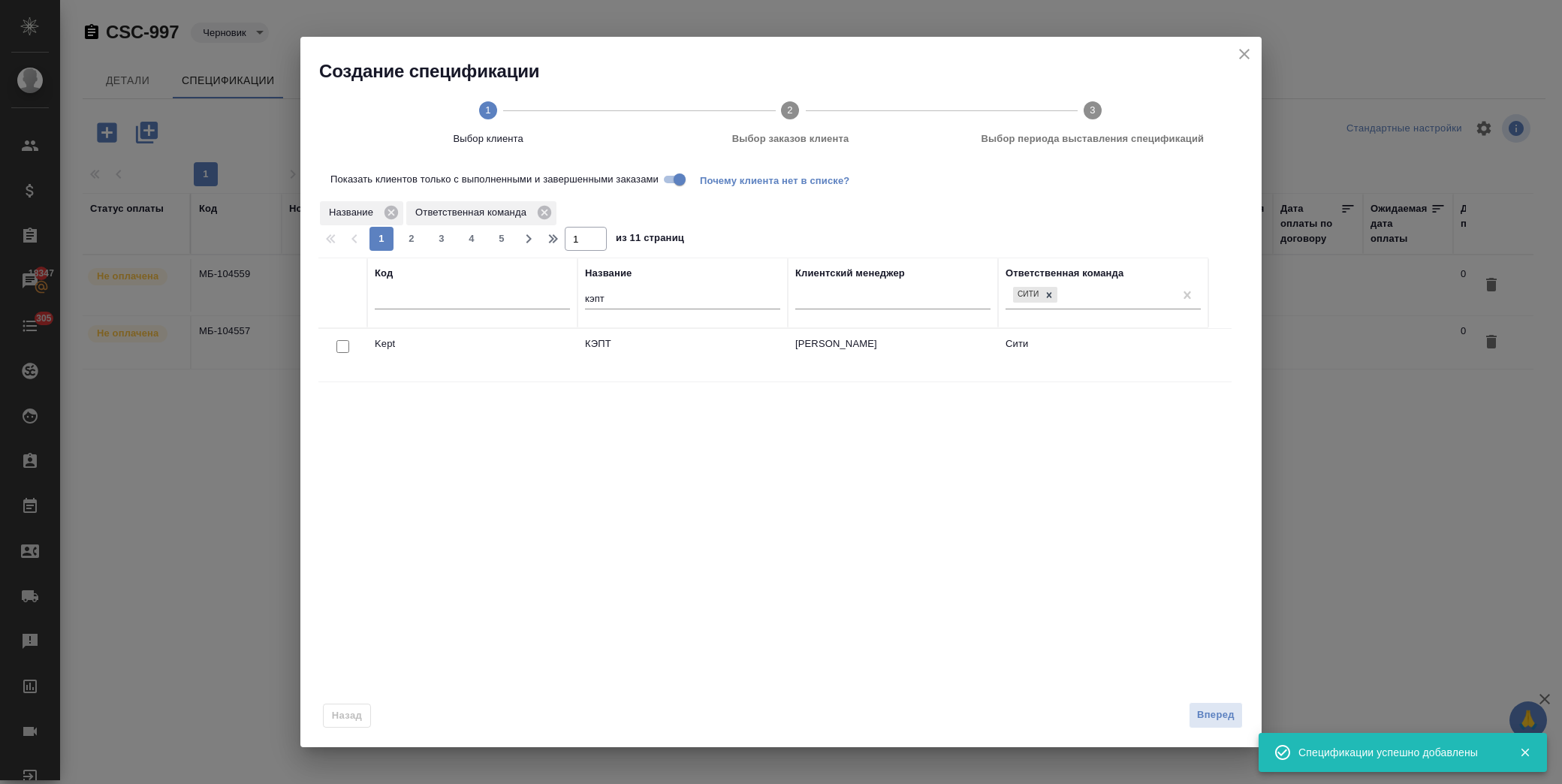
click at [343, 345] on input "checkbox" at bounding box center [343, 347] width 13 height 13
checkbox input "true"
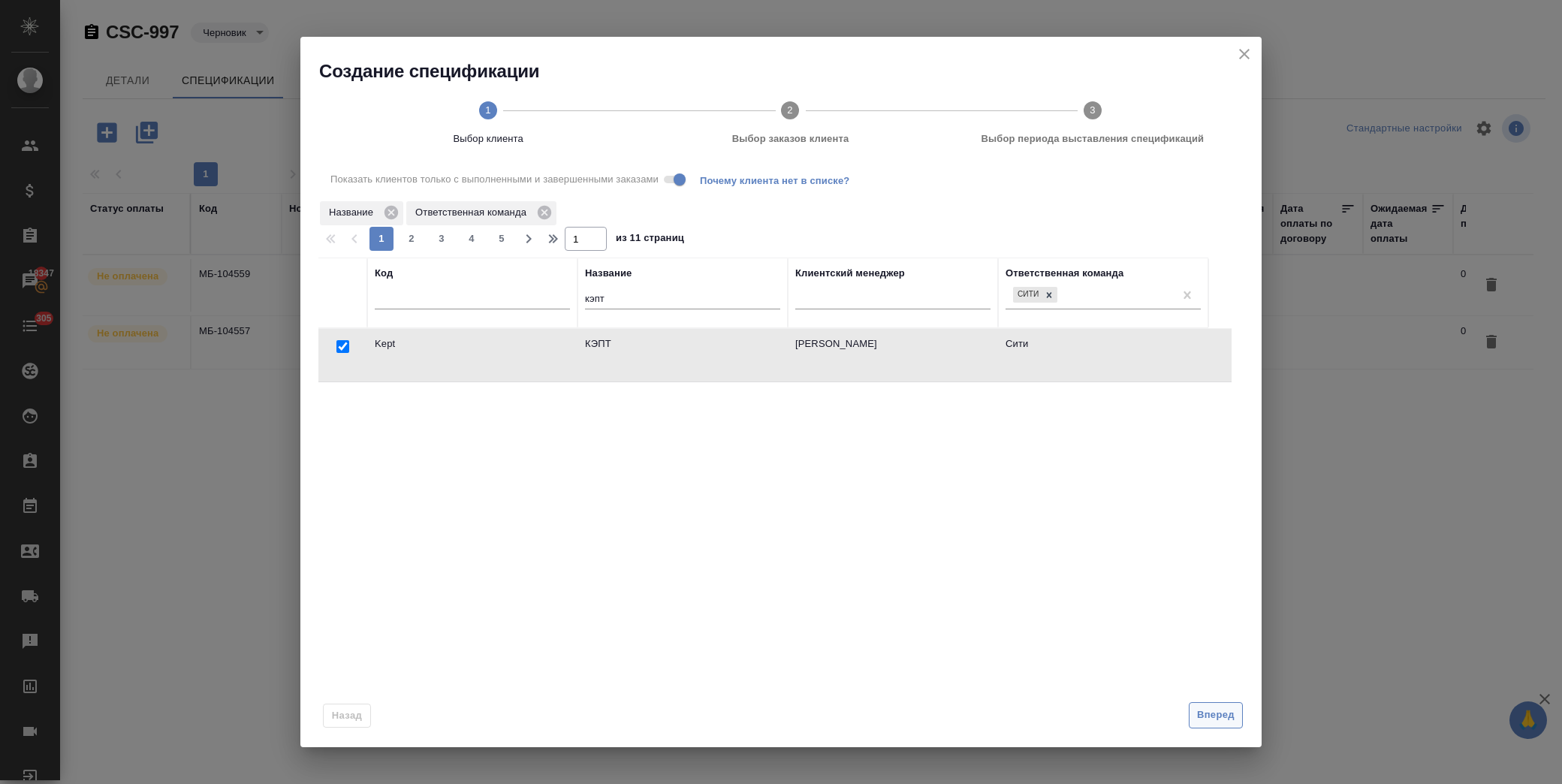
click at [1212, 710] on span "Вперед" at bounding box center [1215, 715] width 37 height 18
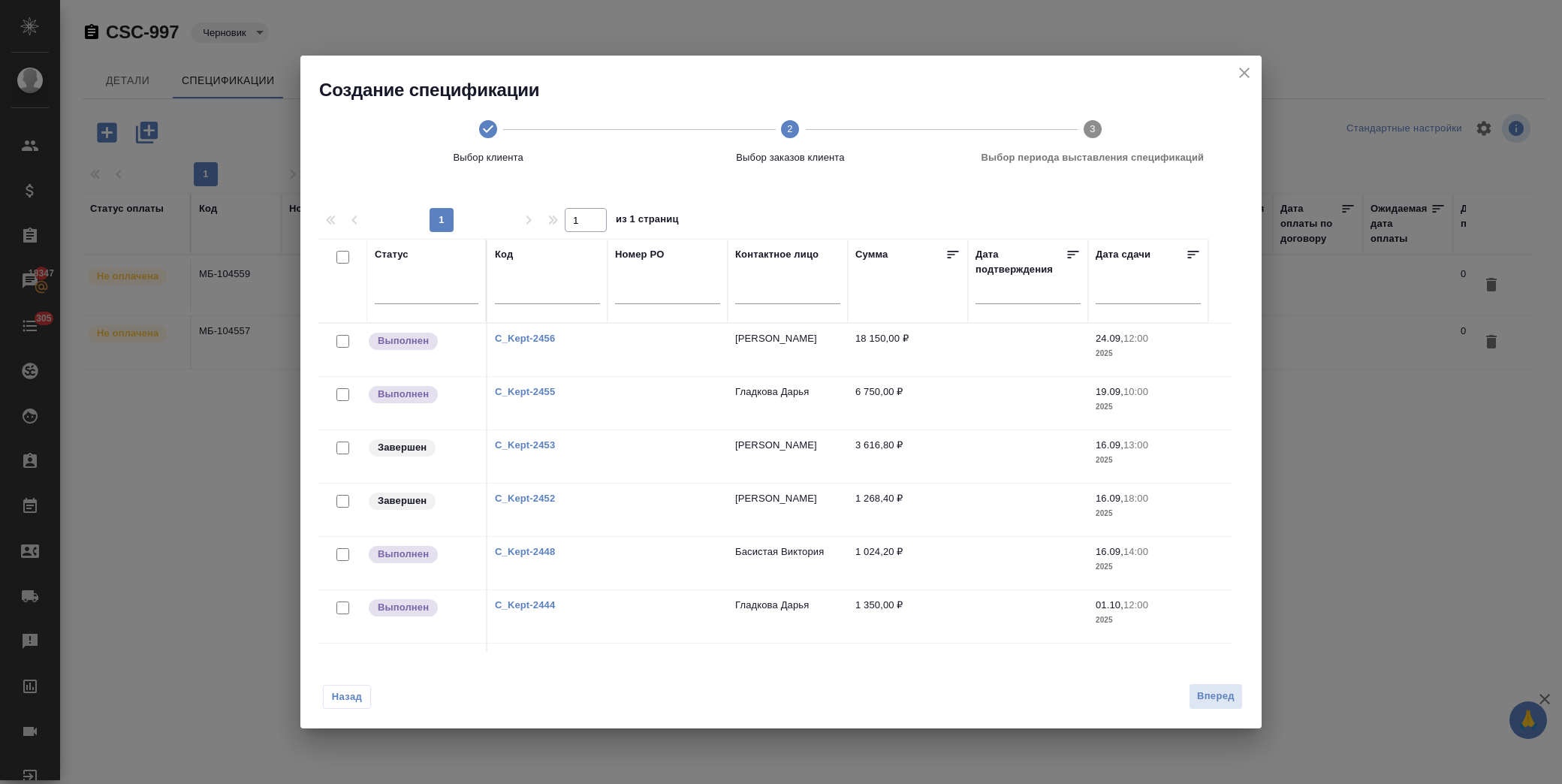
click at [339, 507] on input "checkbox" at bounding box center [343, 501] width 13 height 13
checkbox input "true"
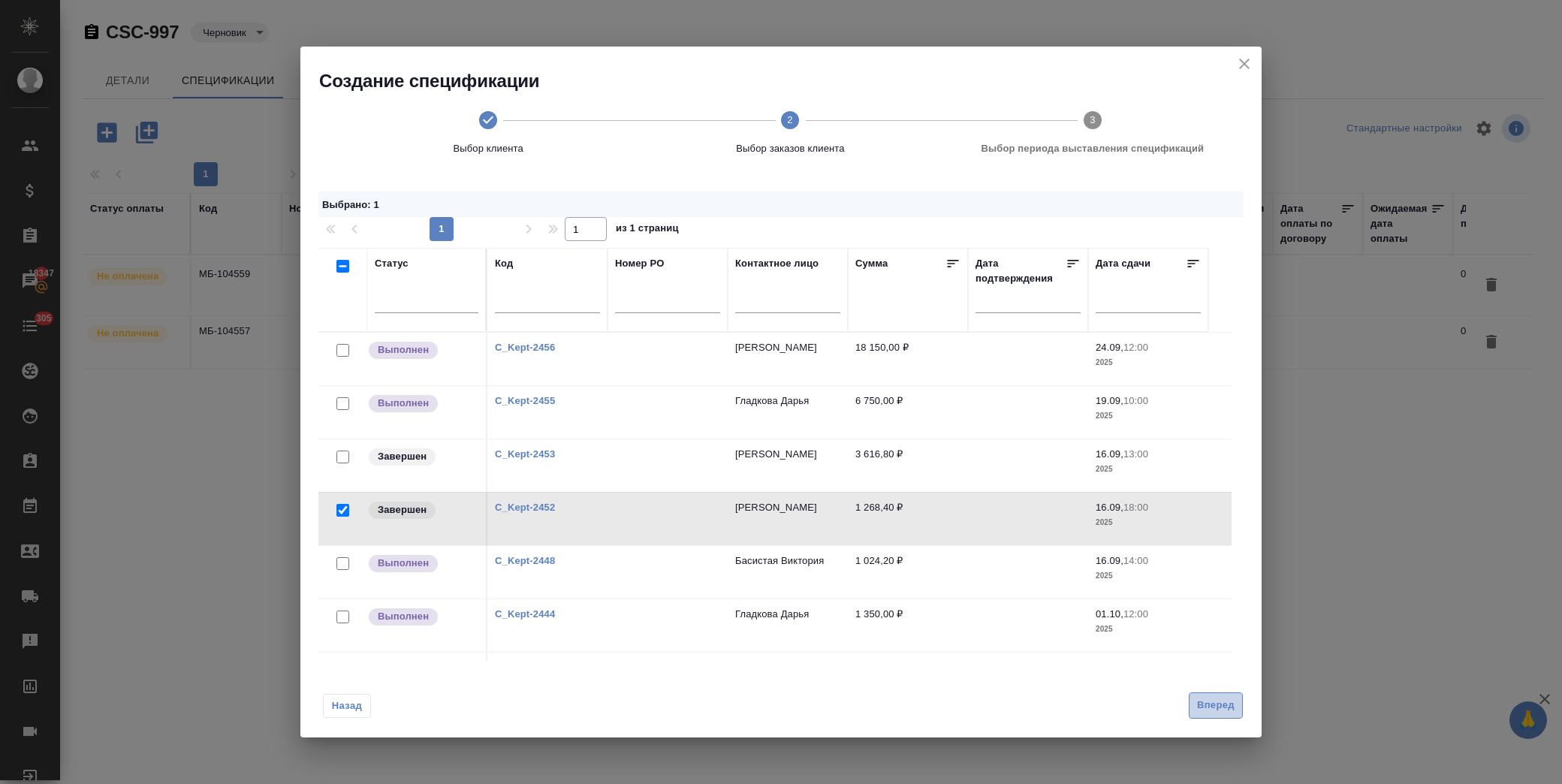
click at [1226, 695] on button "Вперед" at bounding box center [1215, 705] width 54 height 26
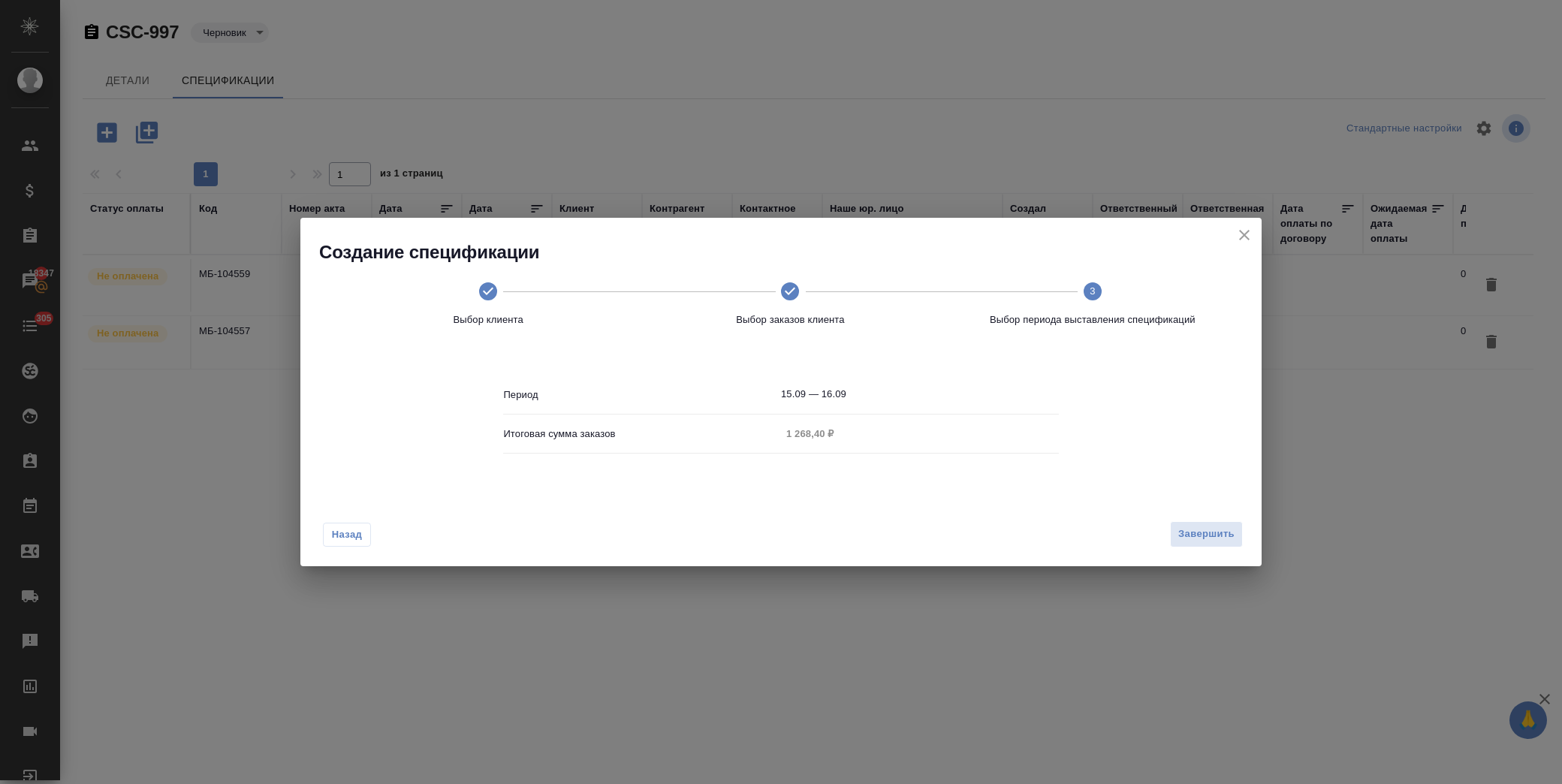
click at [1191, 551] on div "Назад Завершить" at bounding box center [781, 531] width 961 height 71
click at [1189, 531] on span "Завершить" at bounding box center [1206, 535] width 57 height 18
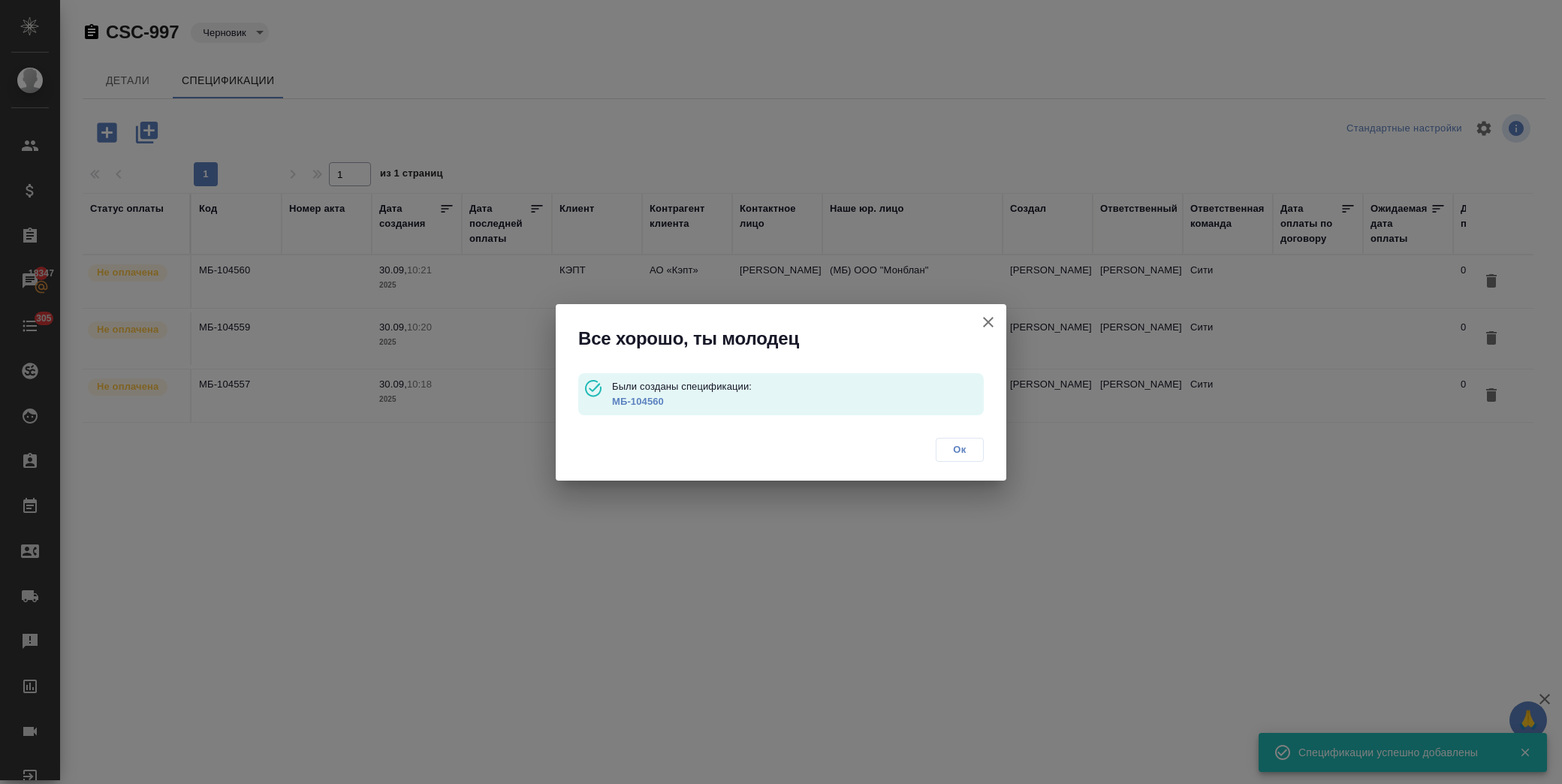
click at [961, 447] on span "Ок" at bounding box center [960, 449] width 32 height 15
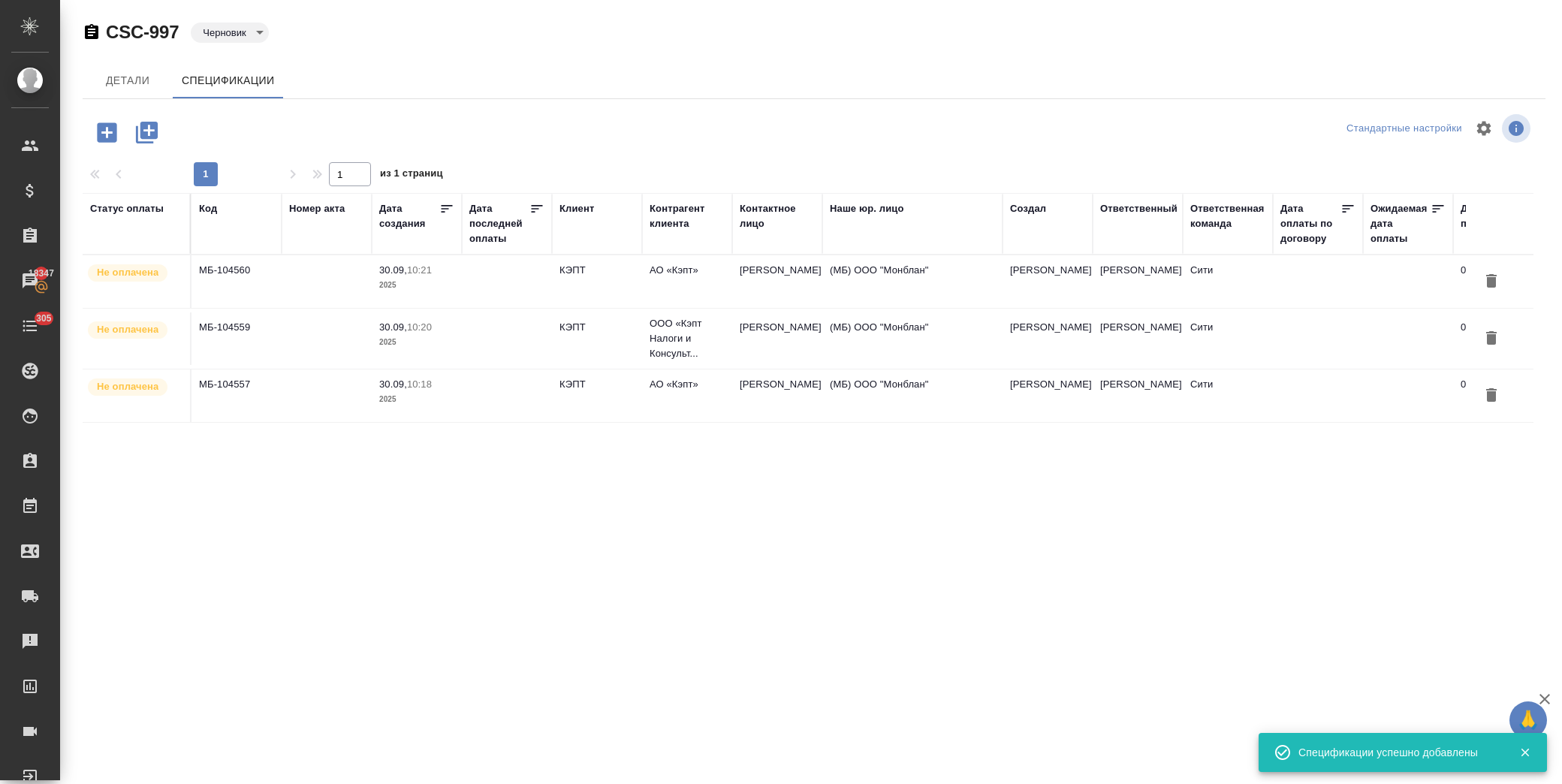
click at [122, 130] on button "button" at bounding box center [107, 133] width 41 height 45
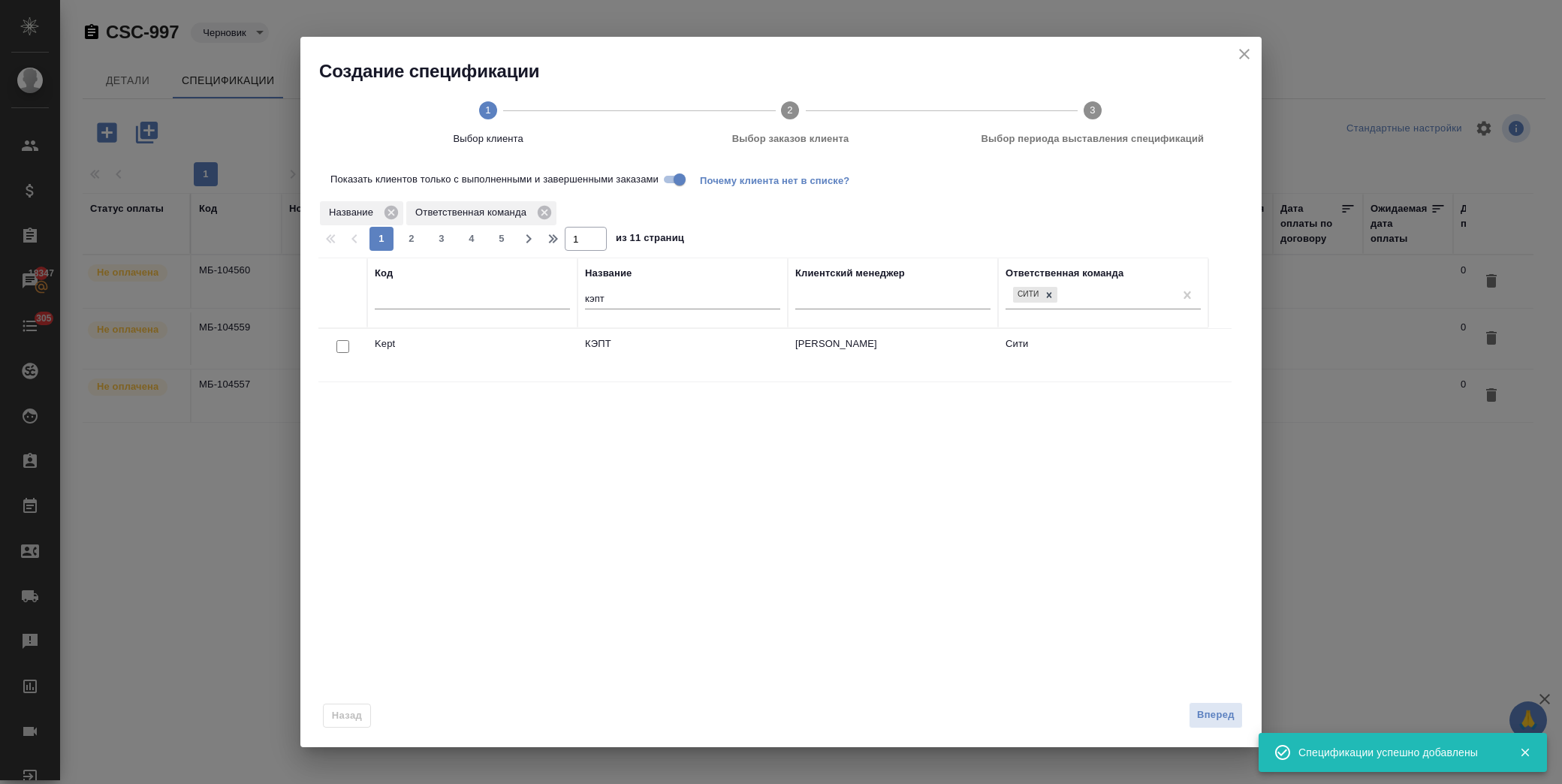
click at [343, 343] on input "checkbox" at bounding box center [343, 347] width 13 height 13
checkbox input "true"
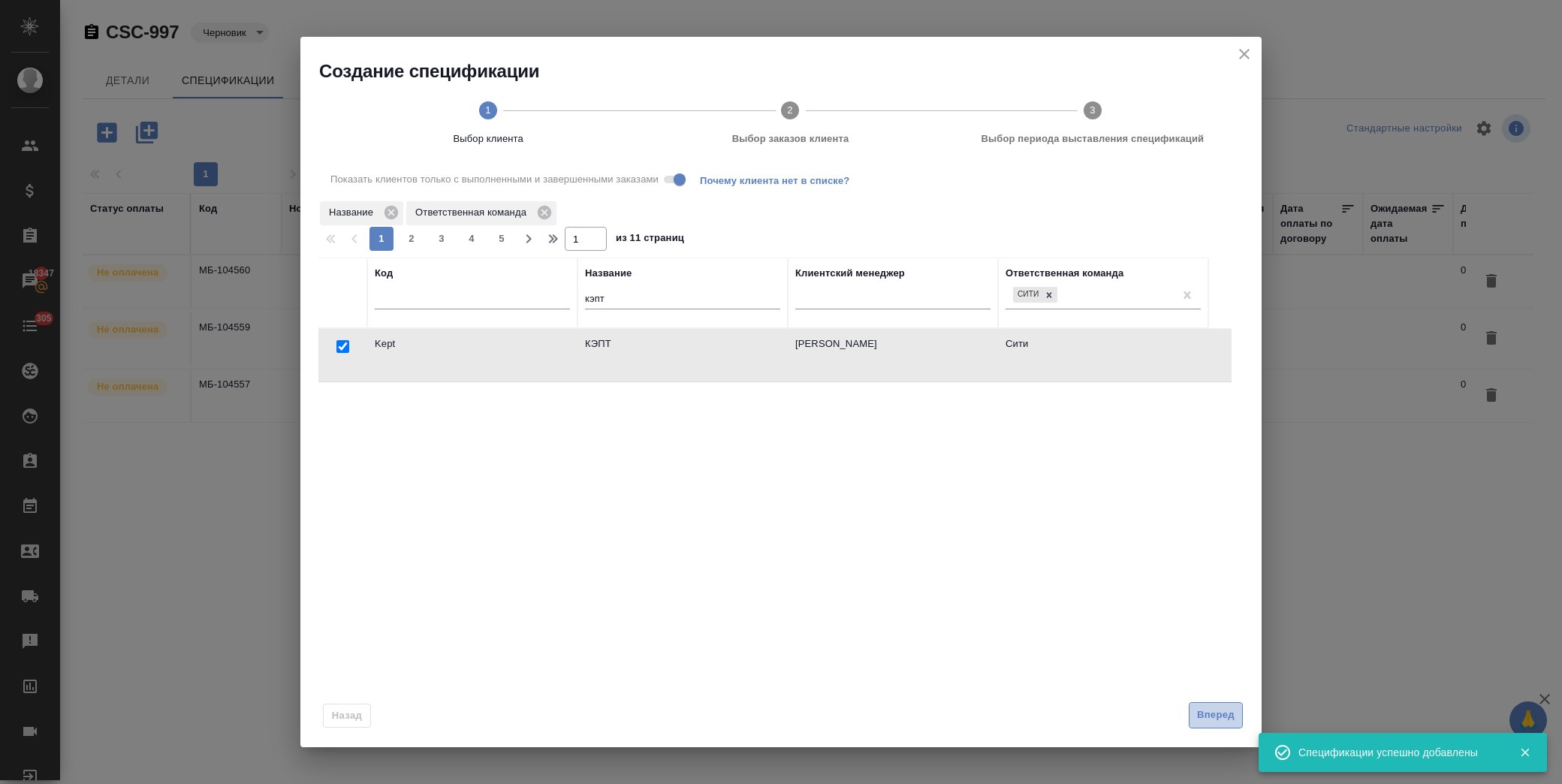
click at [1217, 719] on span "Вперед" at bounding box center [1215, 715] width 37 height 18
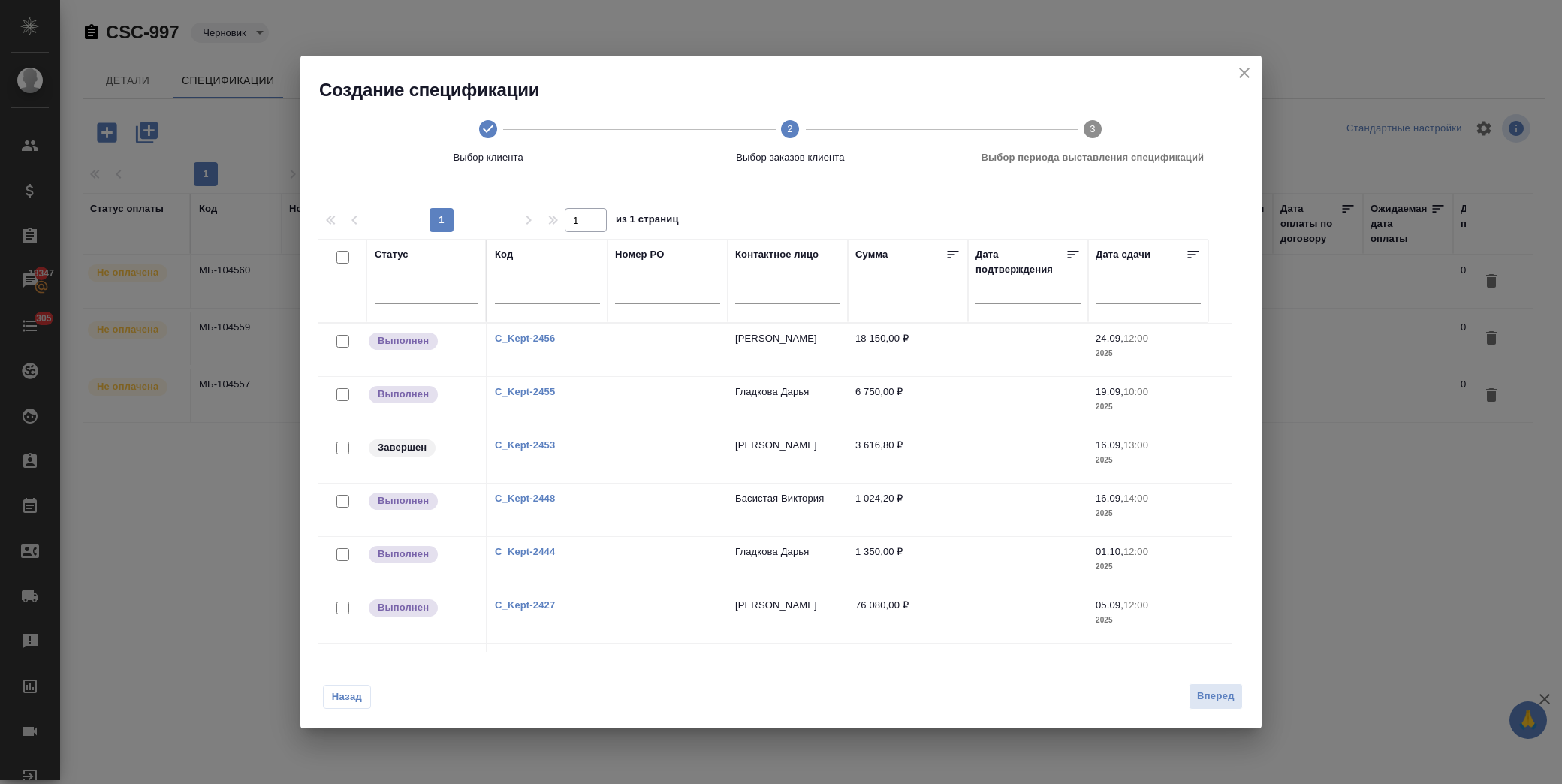
click at [338, 452] on input "checkbox" at bounding box center [343, 448] width 13 height 13
checkbox input "true"
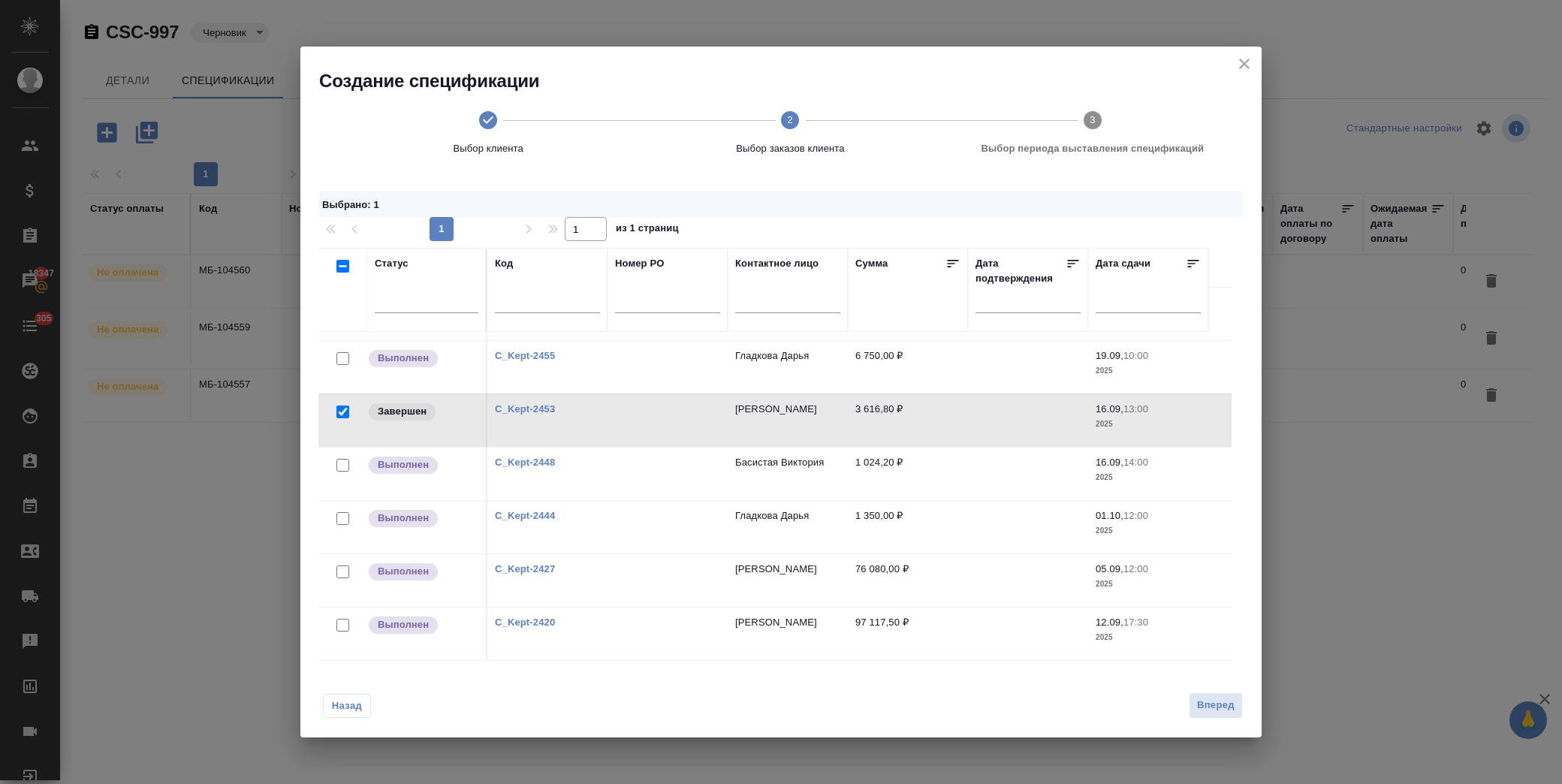
scroll to position [0, 0]
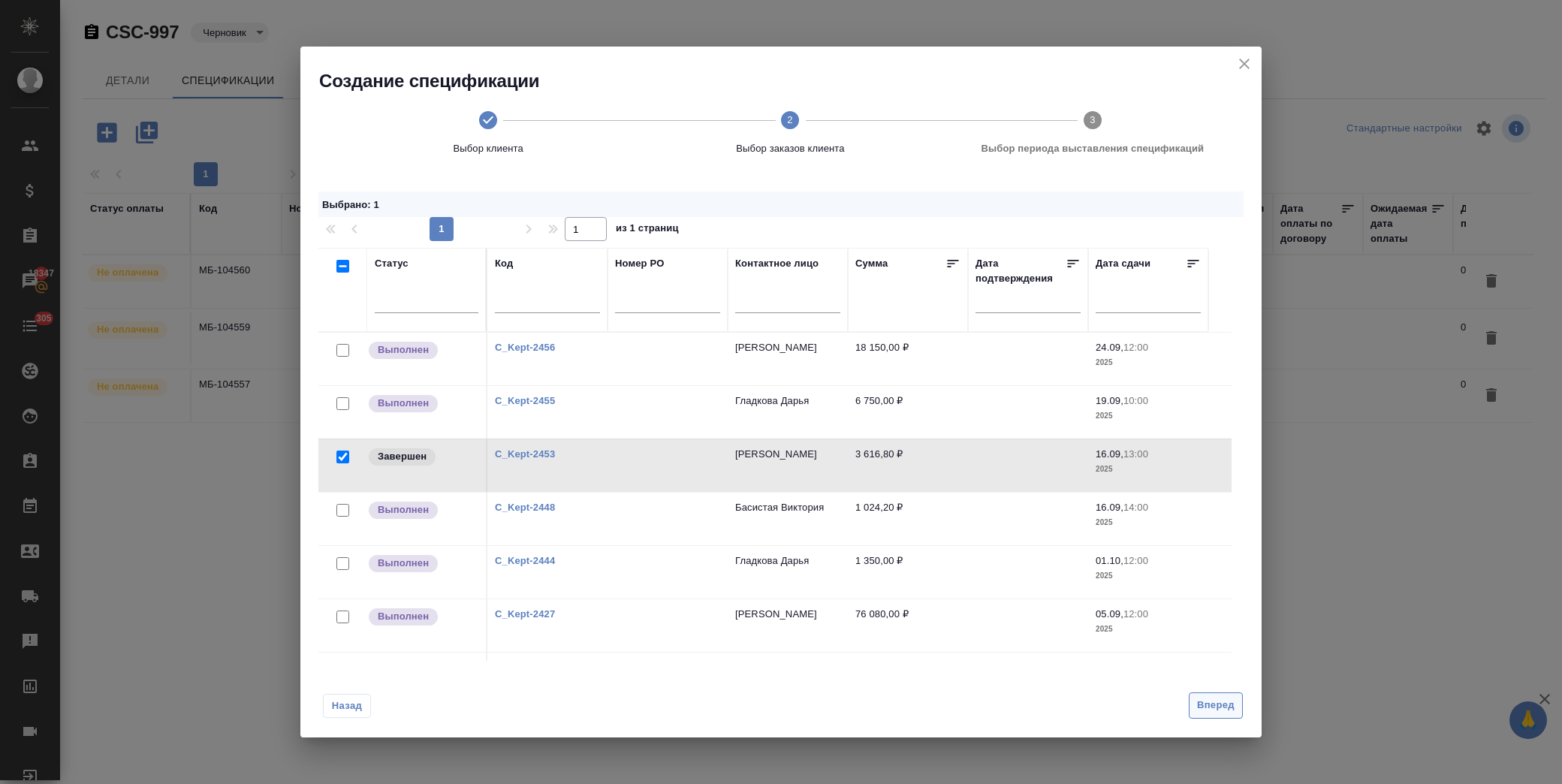
click at [1216, 708] on span "Вперед" at bounding box center [1215, 705] width 37 height 18
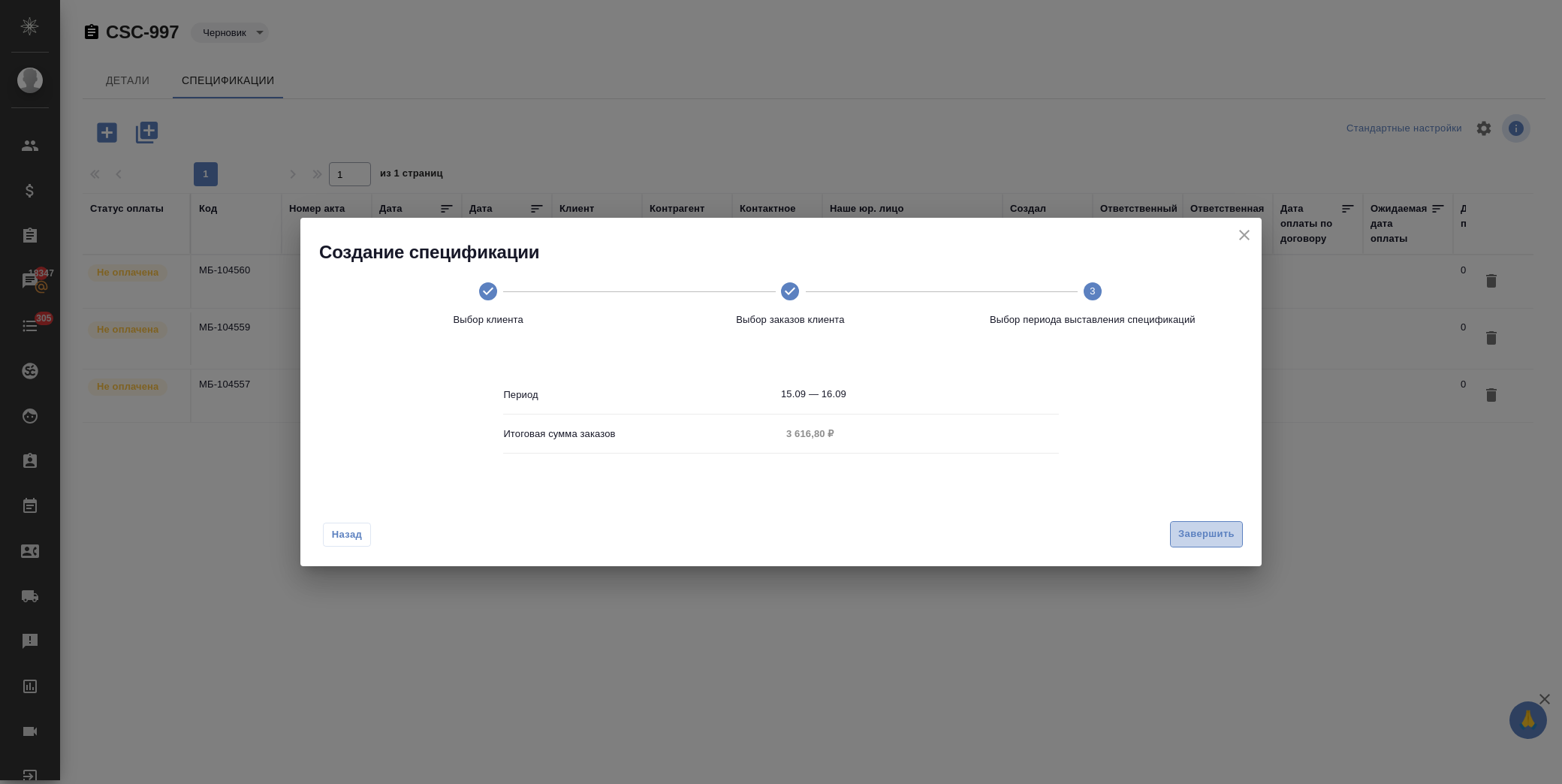
click at [1200, 530] on span "Завершить" at bounding box center [1206, 535] width 57 height 18
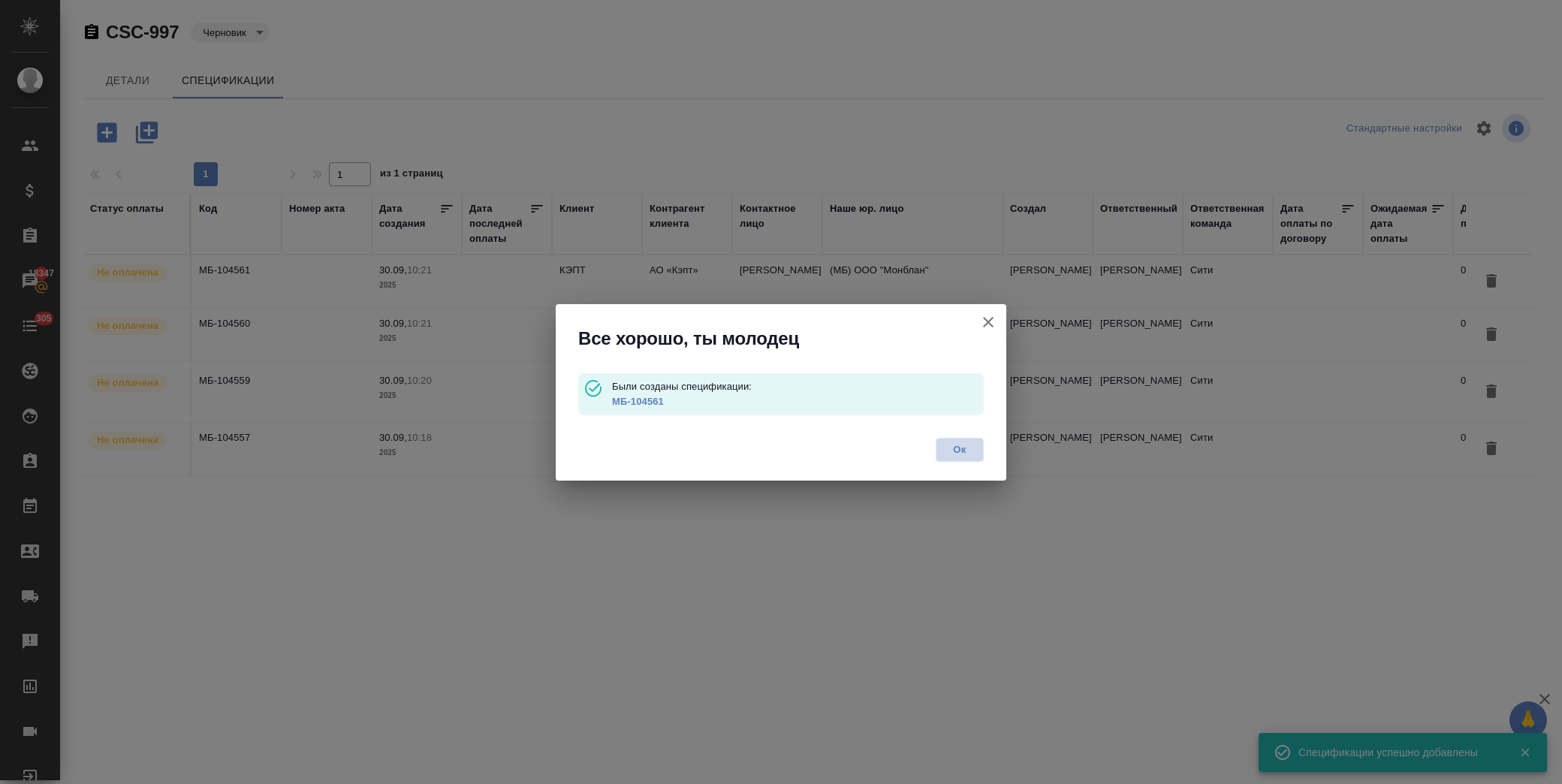
click at [967, 450] on span "Ок" at bounding box center [960, 449] width 32 height 15
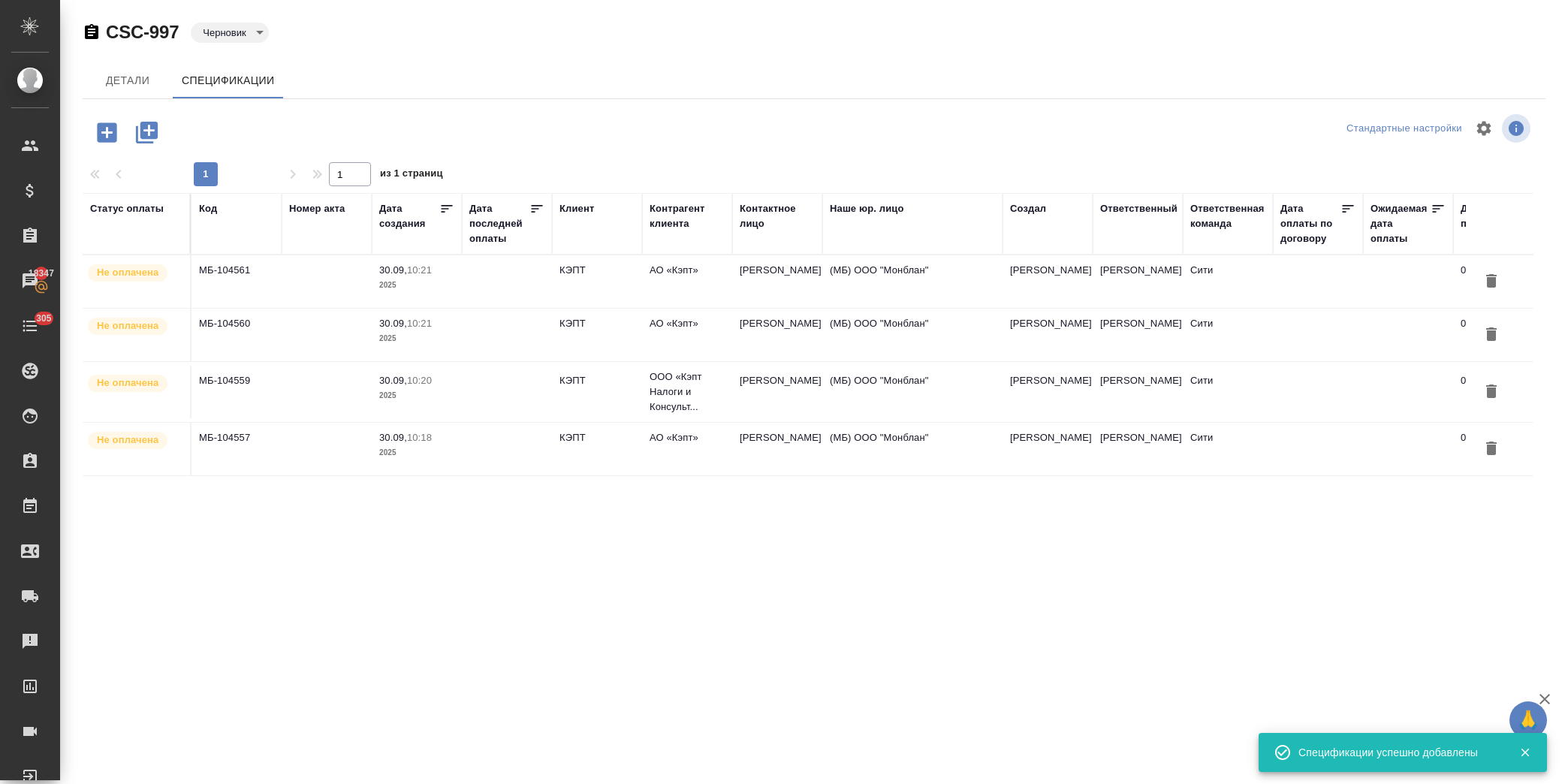
click at [608, 279] on td "КЭПТ" at bounding box center [597, 281] width 90 height 53
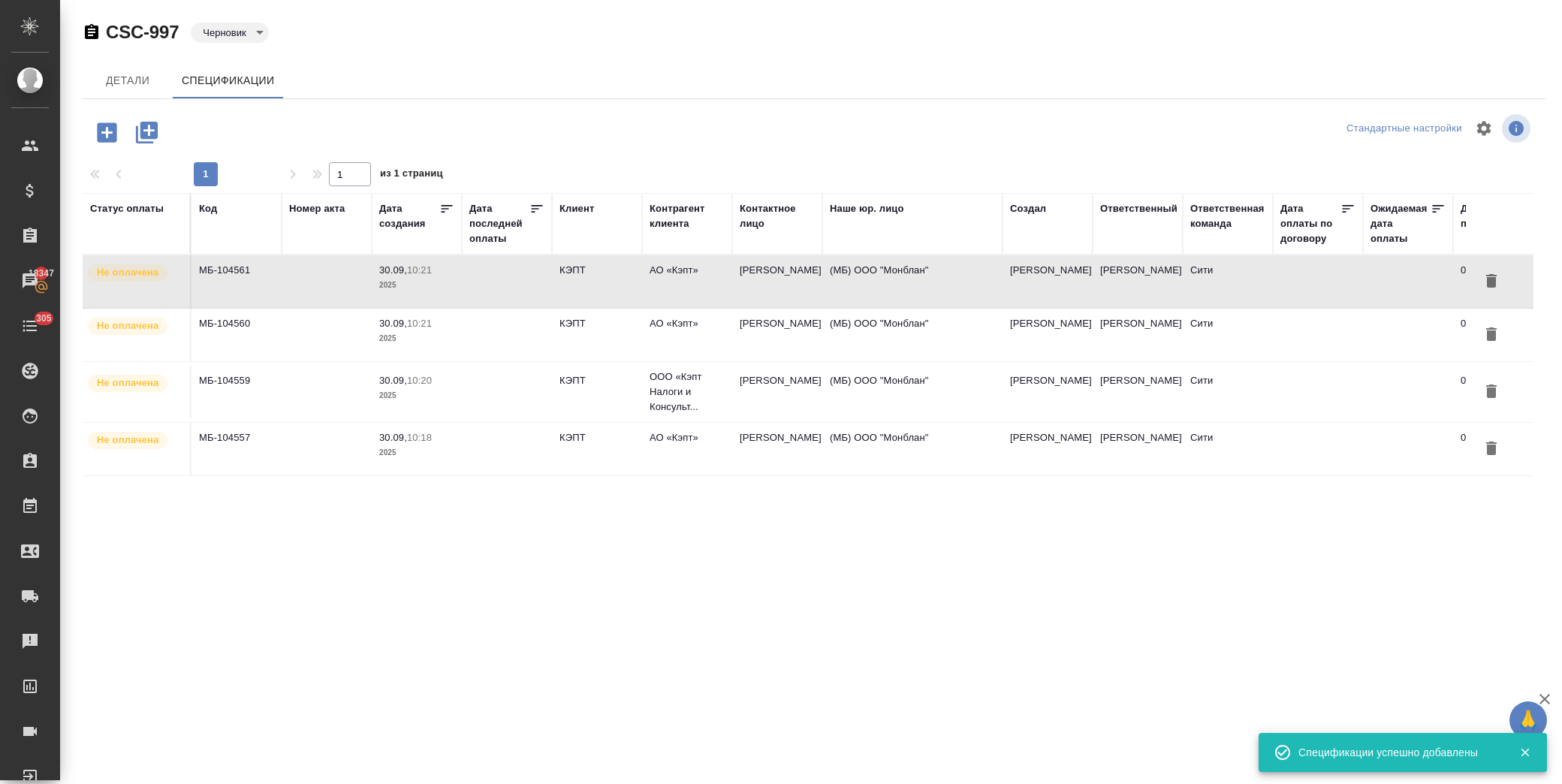
click at [608, 279] on td "КЭПТ" at bounding box center [597, 281] width 90 height 53
click at [606, 339] on td "КЭПТ" at bounding box center [597, 335] width 90 height 53
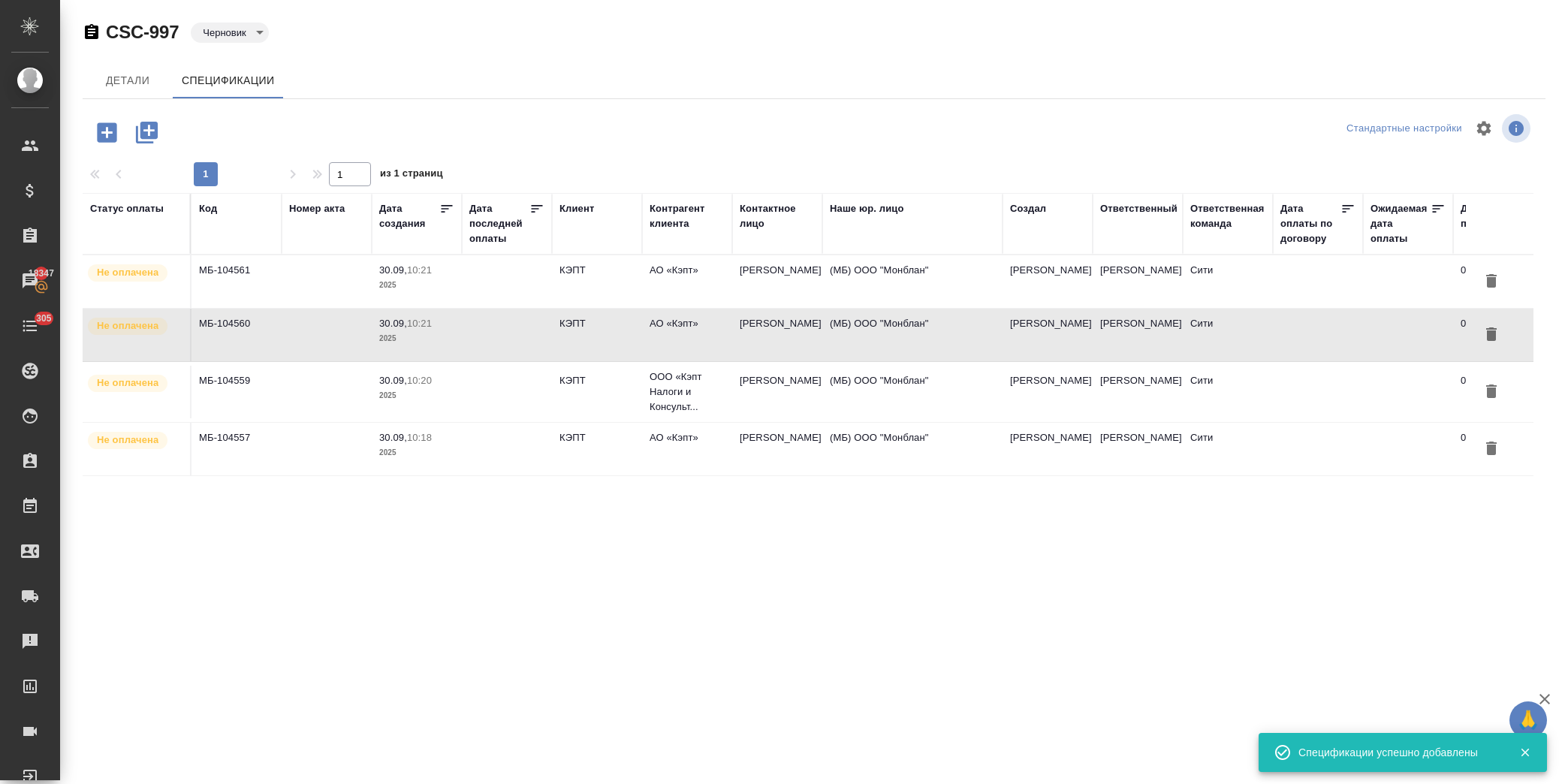
click at [606, 339] on td "КЭПТ" at bounding box center [597, 335] width 90 height 53
click at [721, 404] on p "ООО «Кэпт Налоги и Консульт..." at bounding box center [687, 392] width 75 height 45
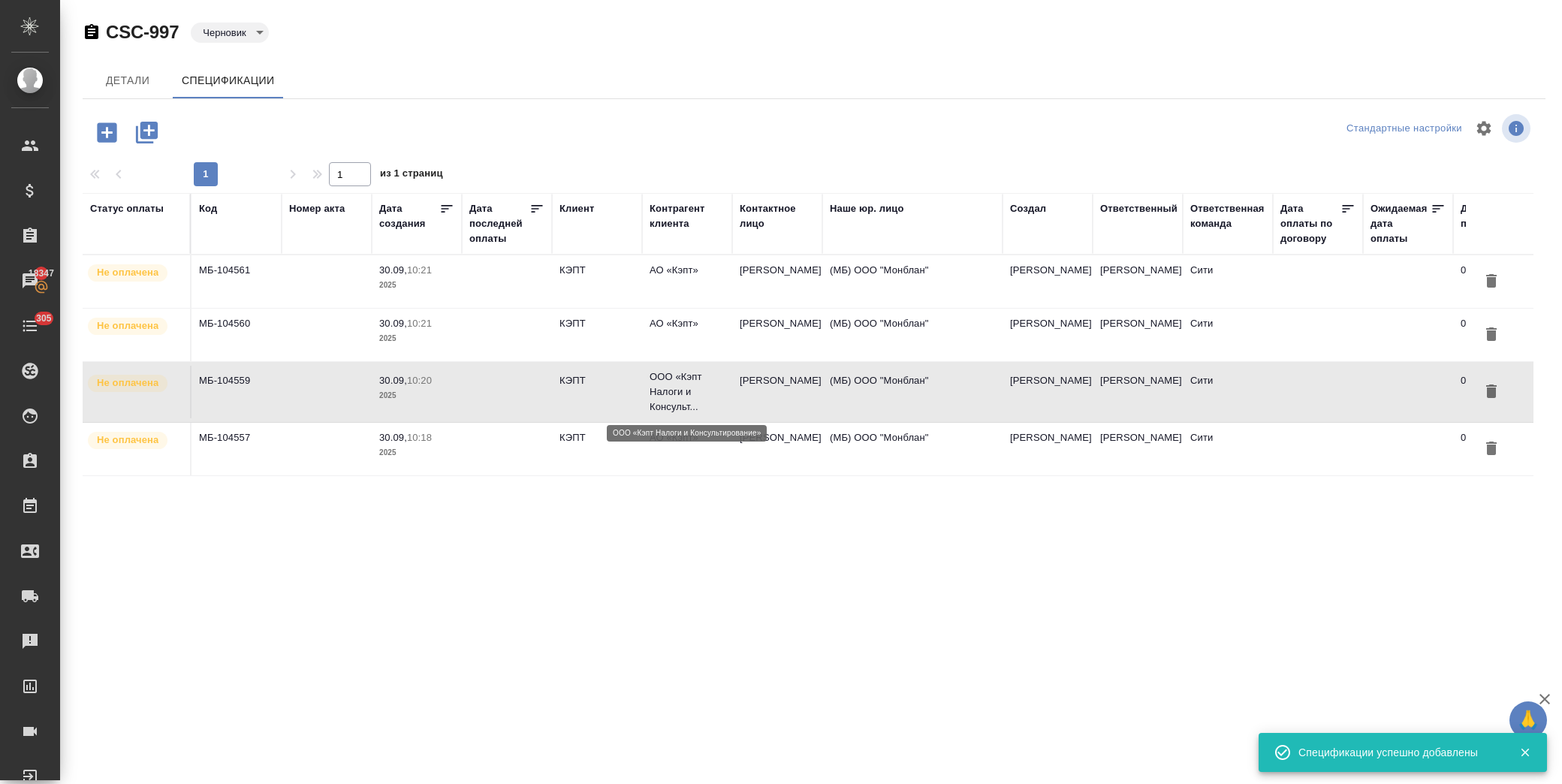
click at [721, 404] on p "ООО «Кэпт Налоги и Консульт..." at bounding box center [687, 392] width 75 height 45
click at [666, 462] on td "АО «Кэпт»" at bounding box center [687, 449] width 90 height 53
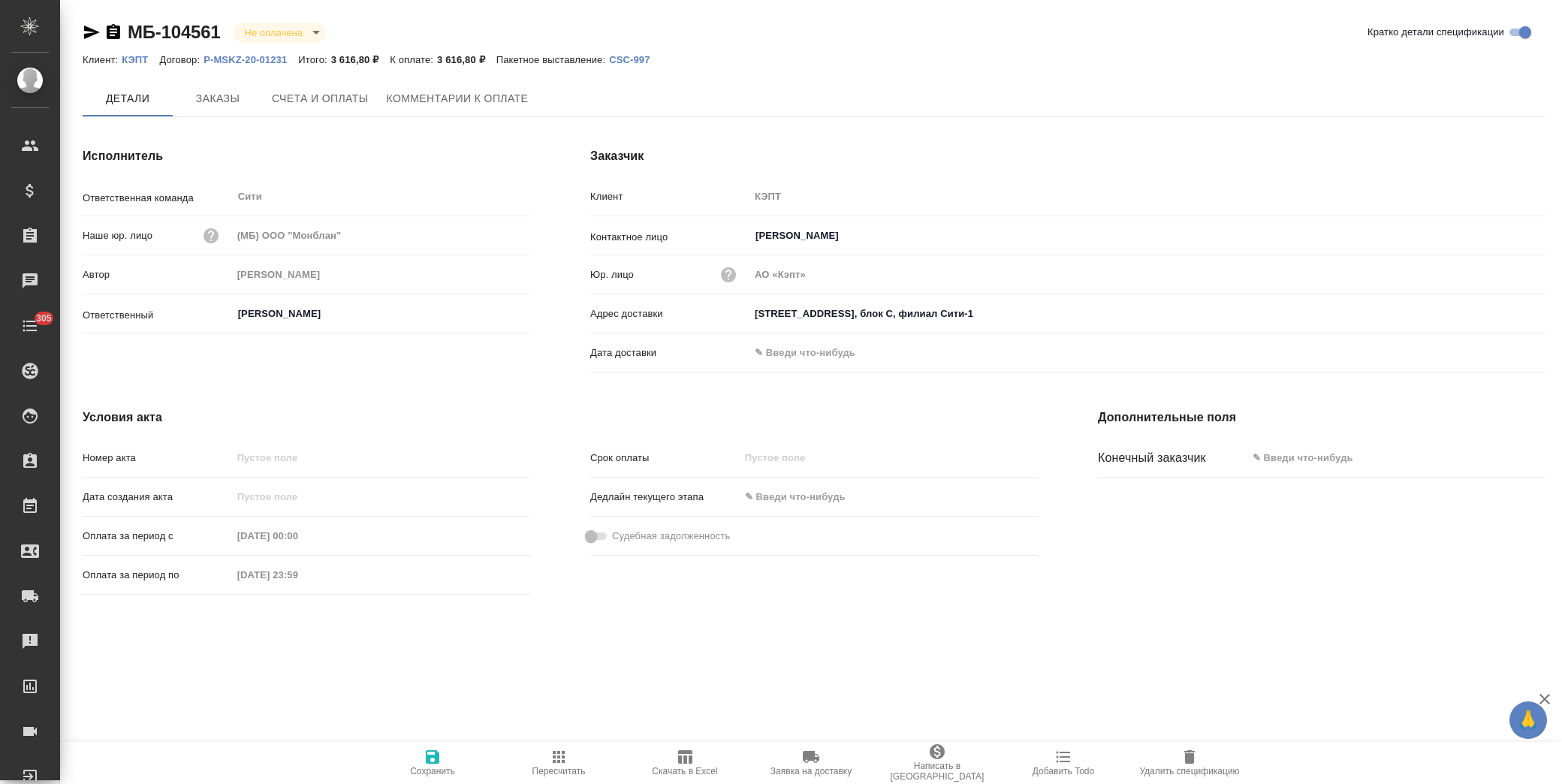
click at [693, 767] on span "Скачать в Excel" at bounding box center [685, 770] width 65 height 10
click at [681, 766] on span "Скачать в Excel" at bounding box center [685, 770] width 65 height 10
drag, startPoint x: 685, startPoint y: 752, endPoint x: 752, endPoint y: 655, distance: 117.9
click at [685, 754] on icon "button" at bounding box center [685, 756] width 14 height 14
click at [659, 764] on span "Скачать в Excel" at bounding box center [685, 762] width 108 height 29
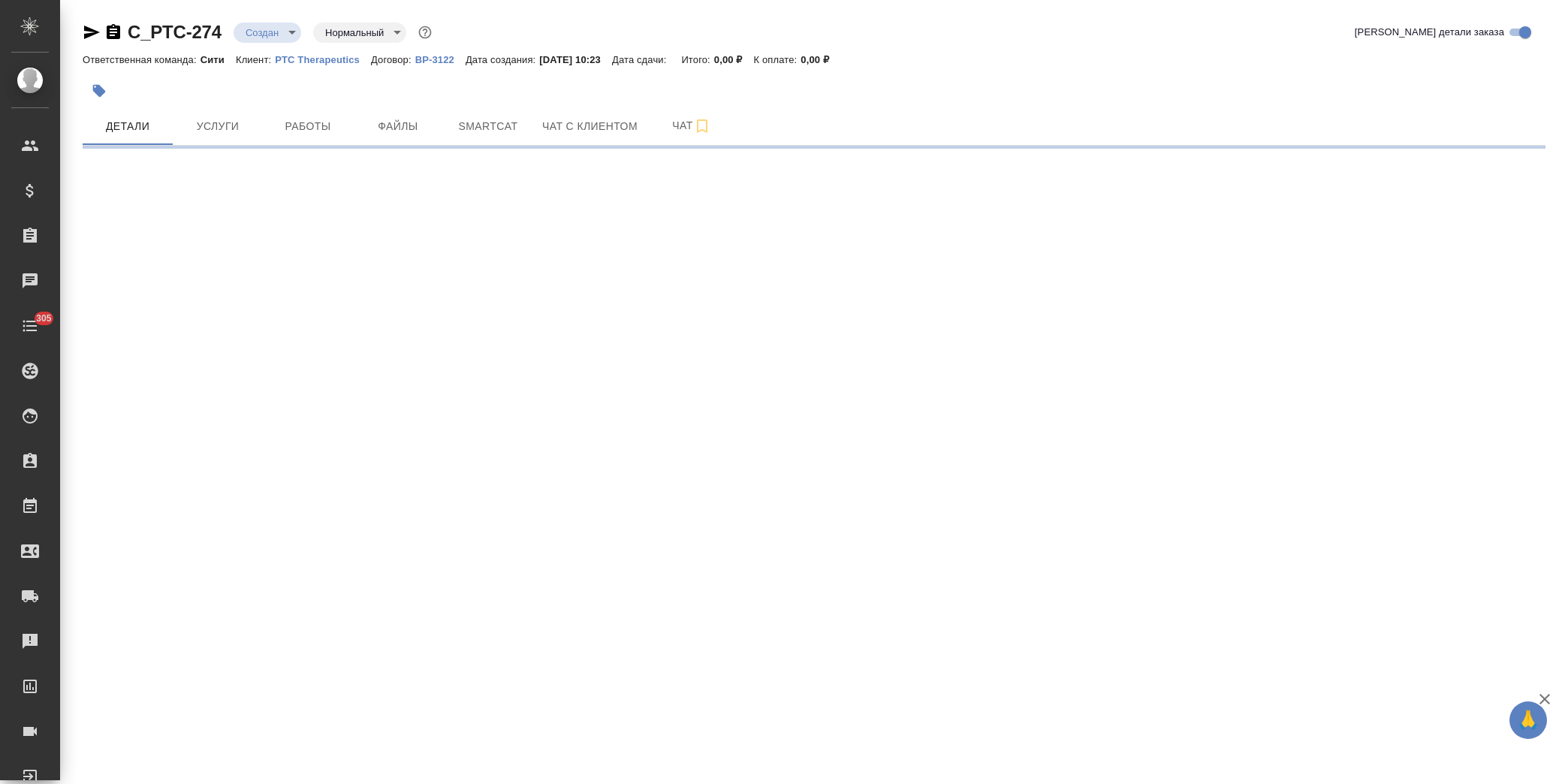
select select "RU"
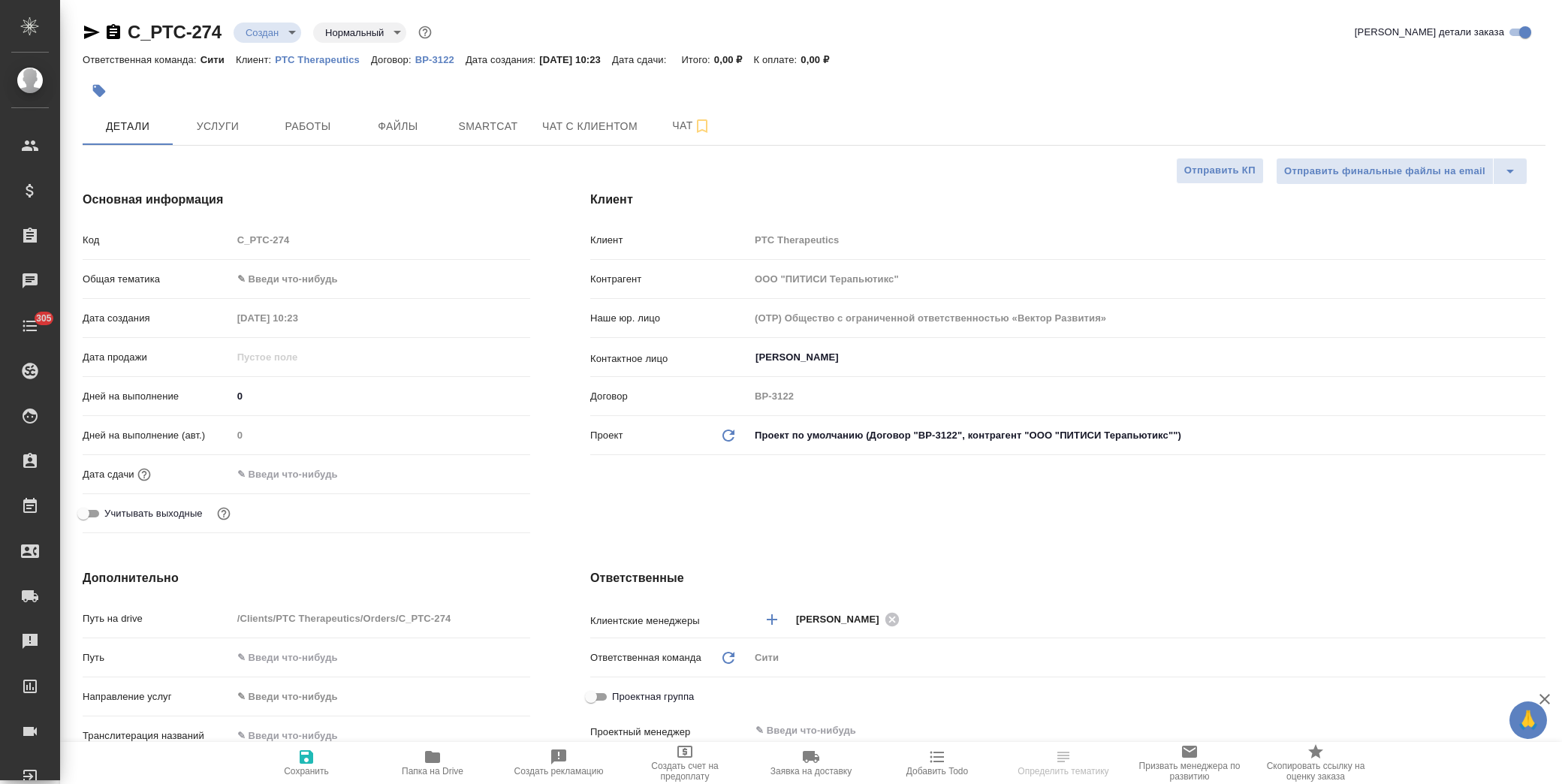
type textarea "x"
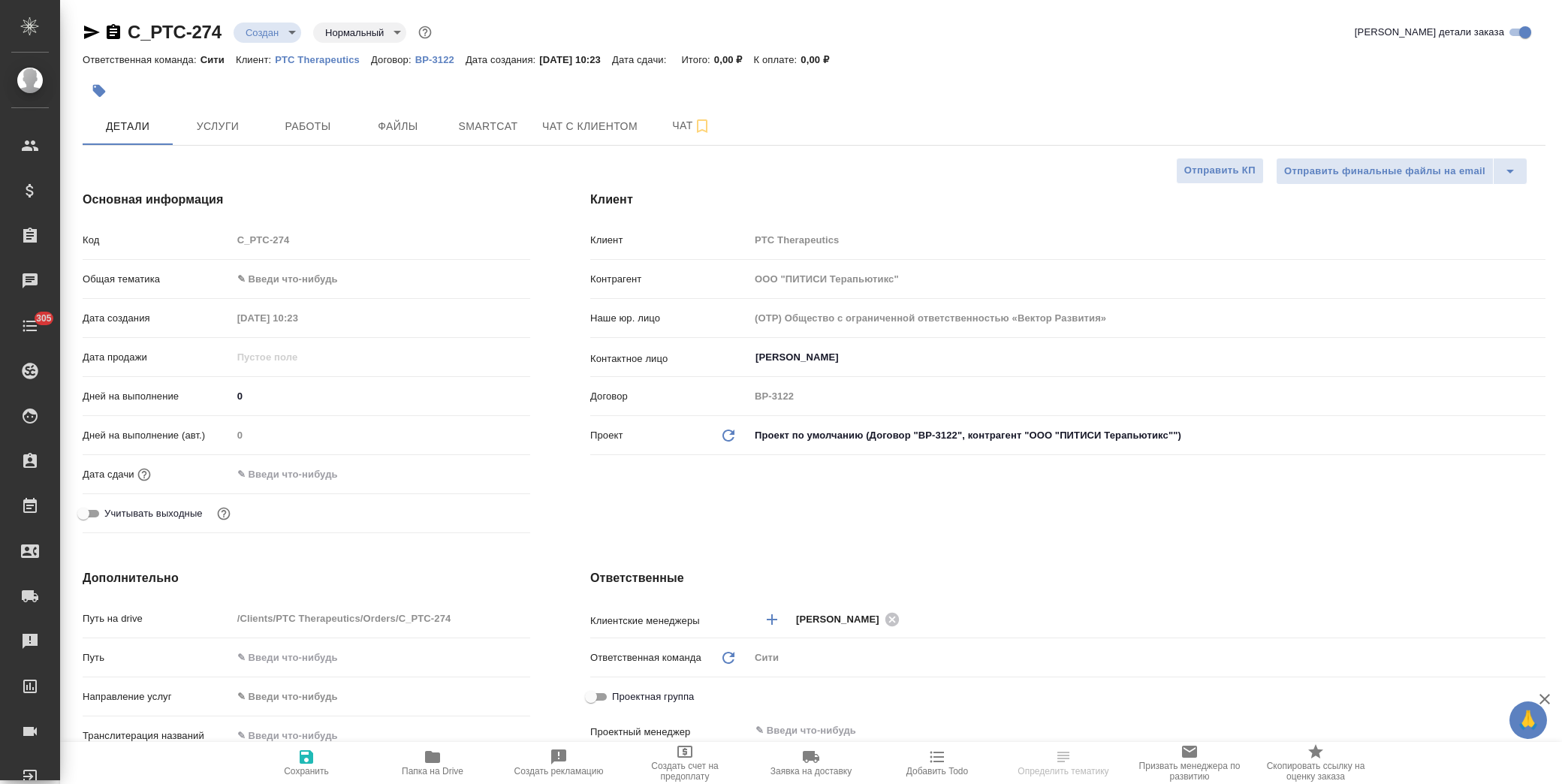
type textarea "x"
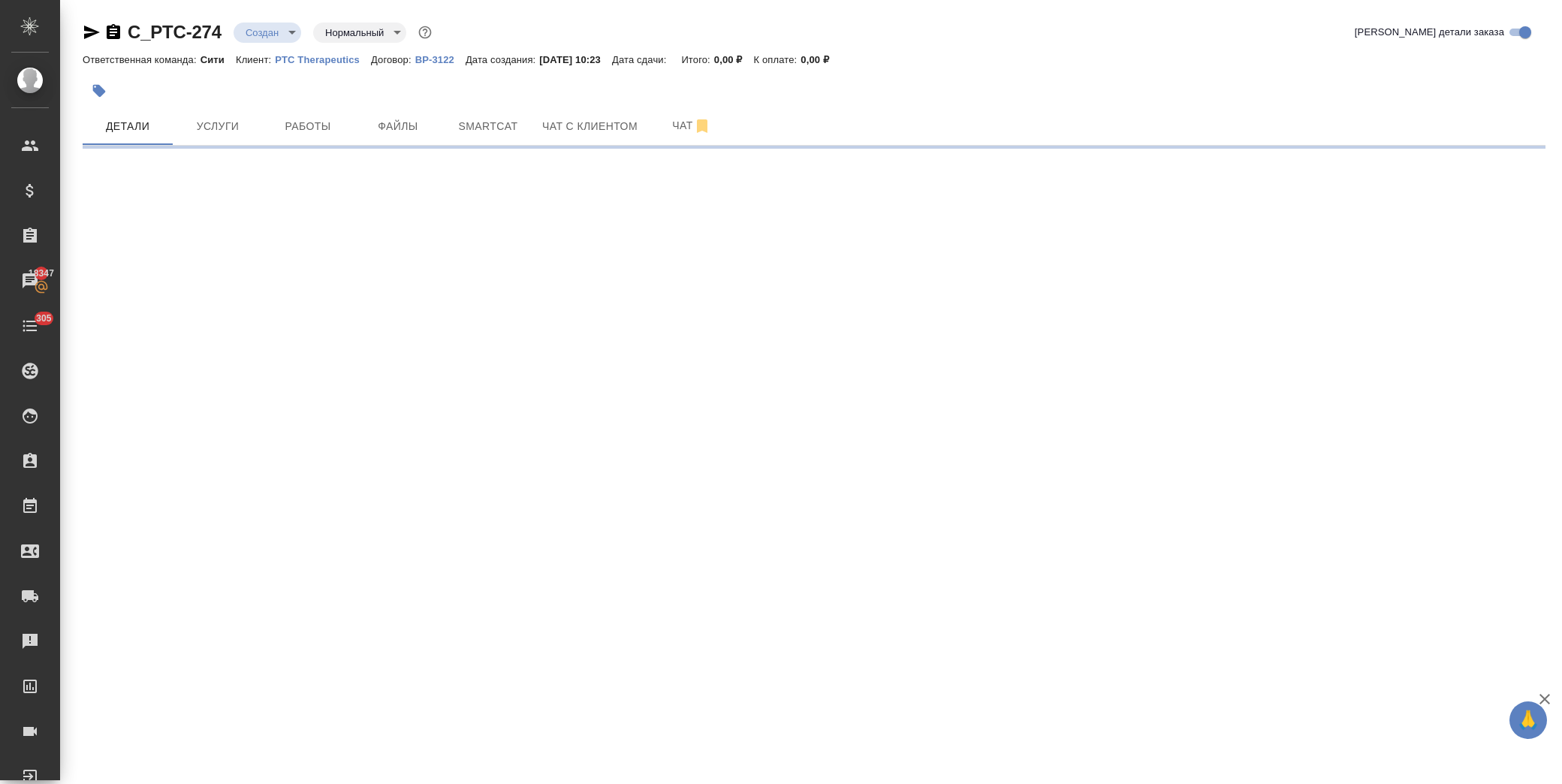
select select "RU"
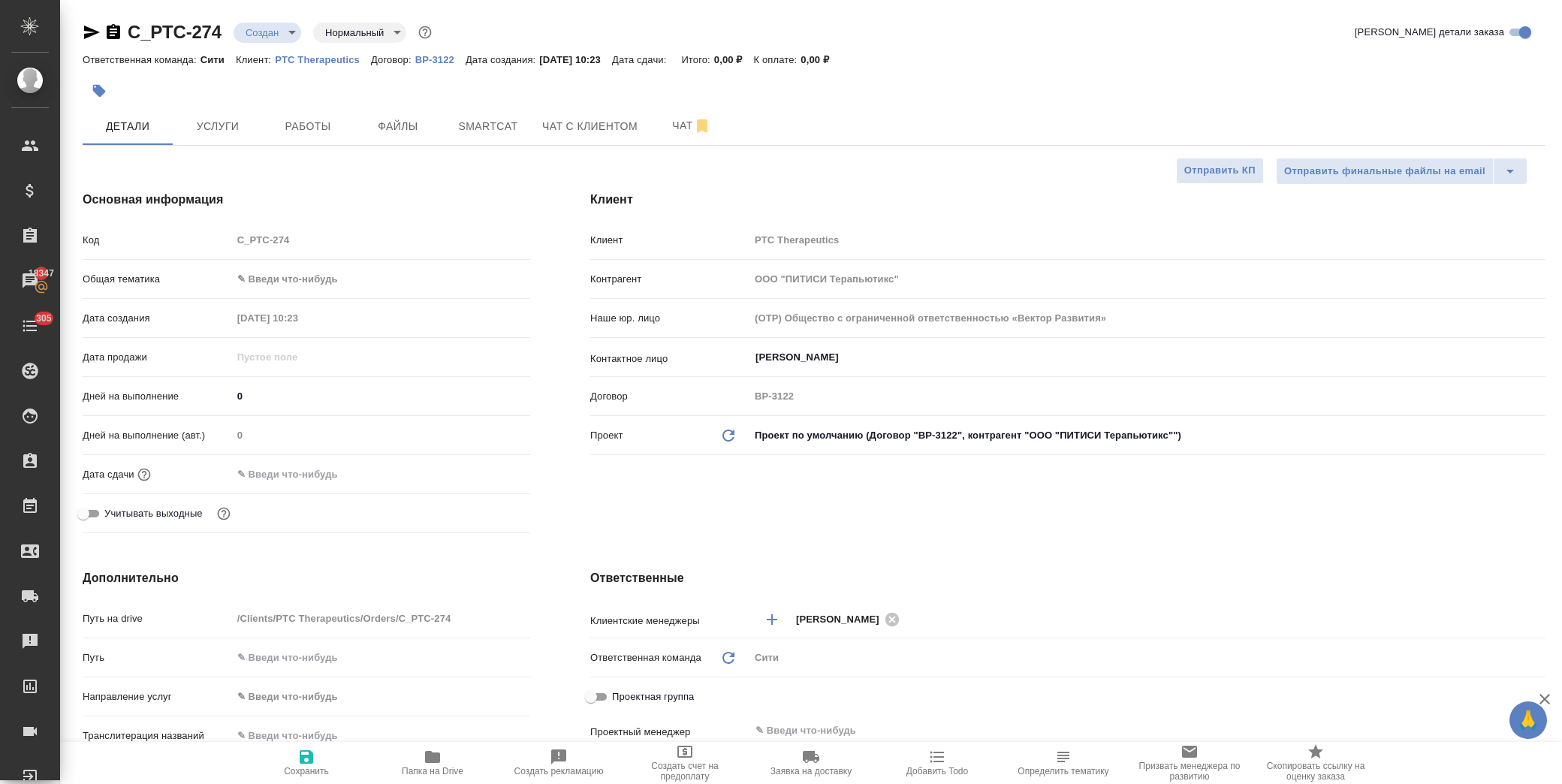
type textarea "x"
click at [776, 347] on div "Малыгина Екатерина ​" at bounding box center [1147, 358] width 796 height 27
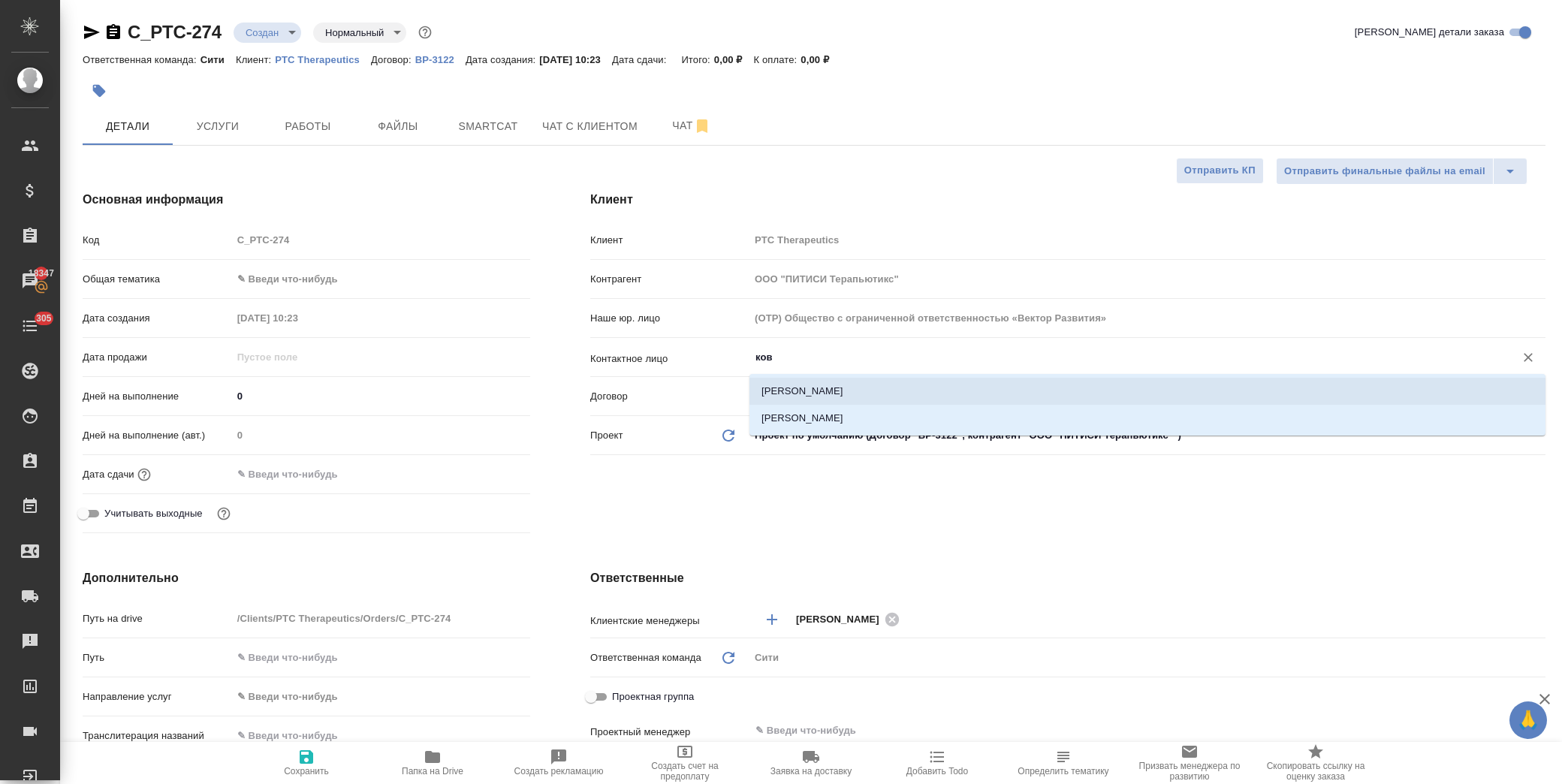
click at [777, 398] on li "Ковбасенко Ольга" at bounding box center [1147, 391] width 796 height 27
type input "Ковбасенко Ольга"
type textarea "x"
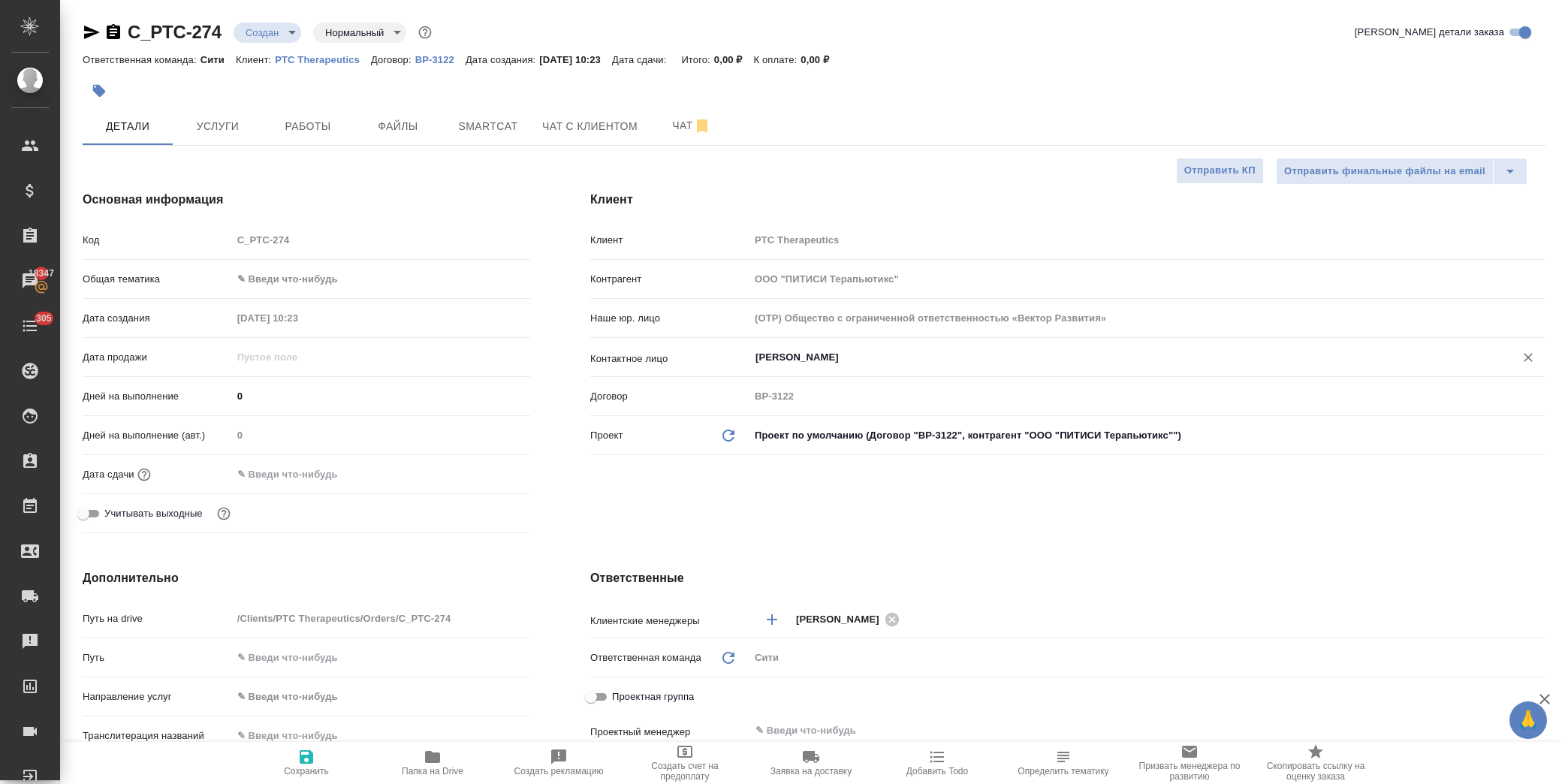
type input "Ковбасенко Ольга"
drag, startPoint x: 311, startPoint y: 764, endPoint x: 309, endPoint y: 742, distance: 22.1
click at [310, 764] on icon "button" at bounding box center [306, 756] width 18 height 18
type textarea "x"
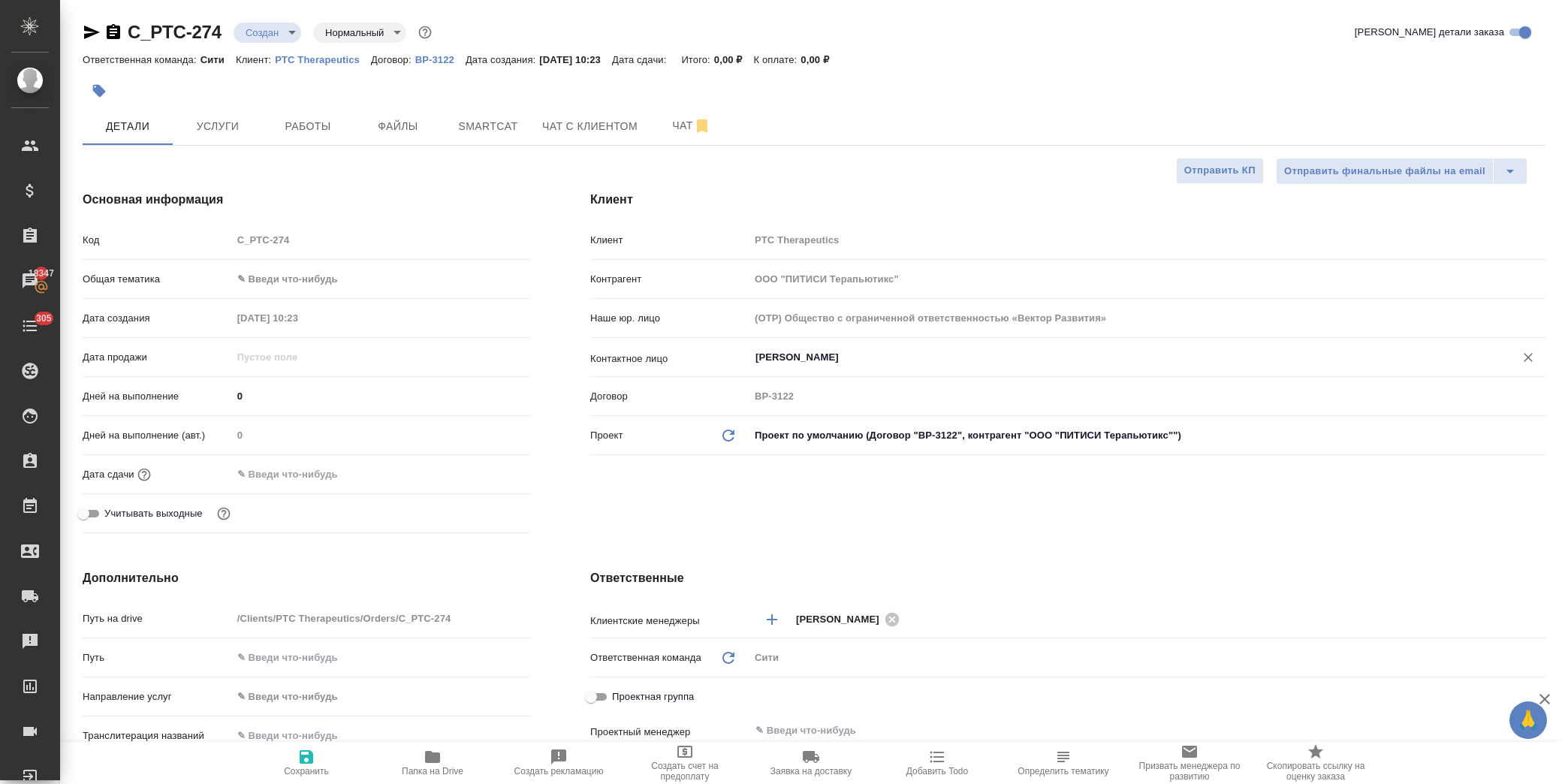
type textarea "x"
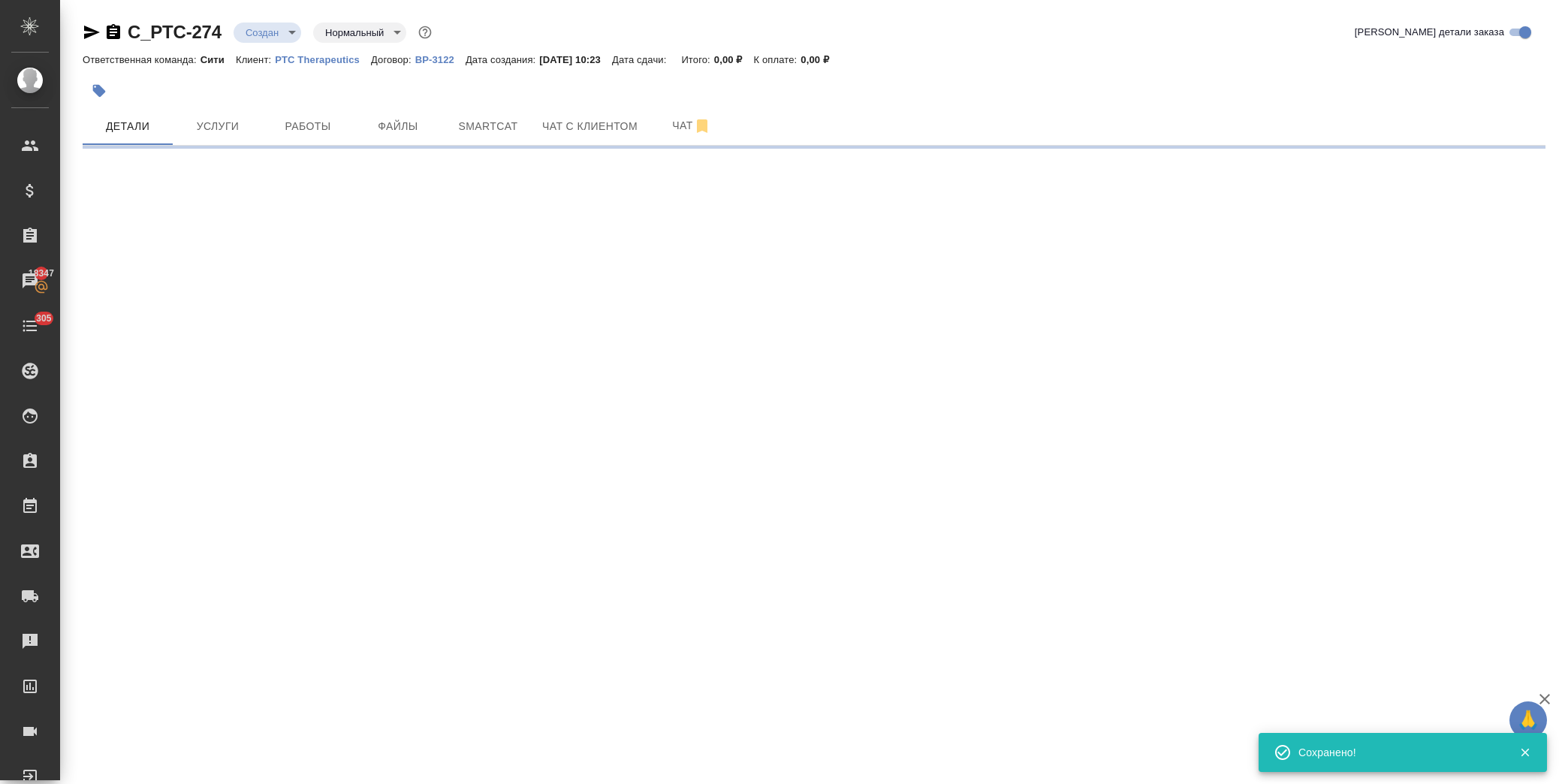
select select "RU"
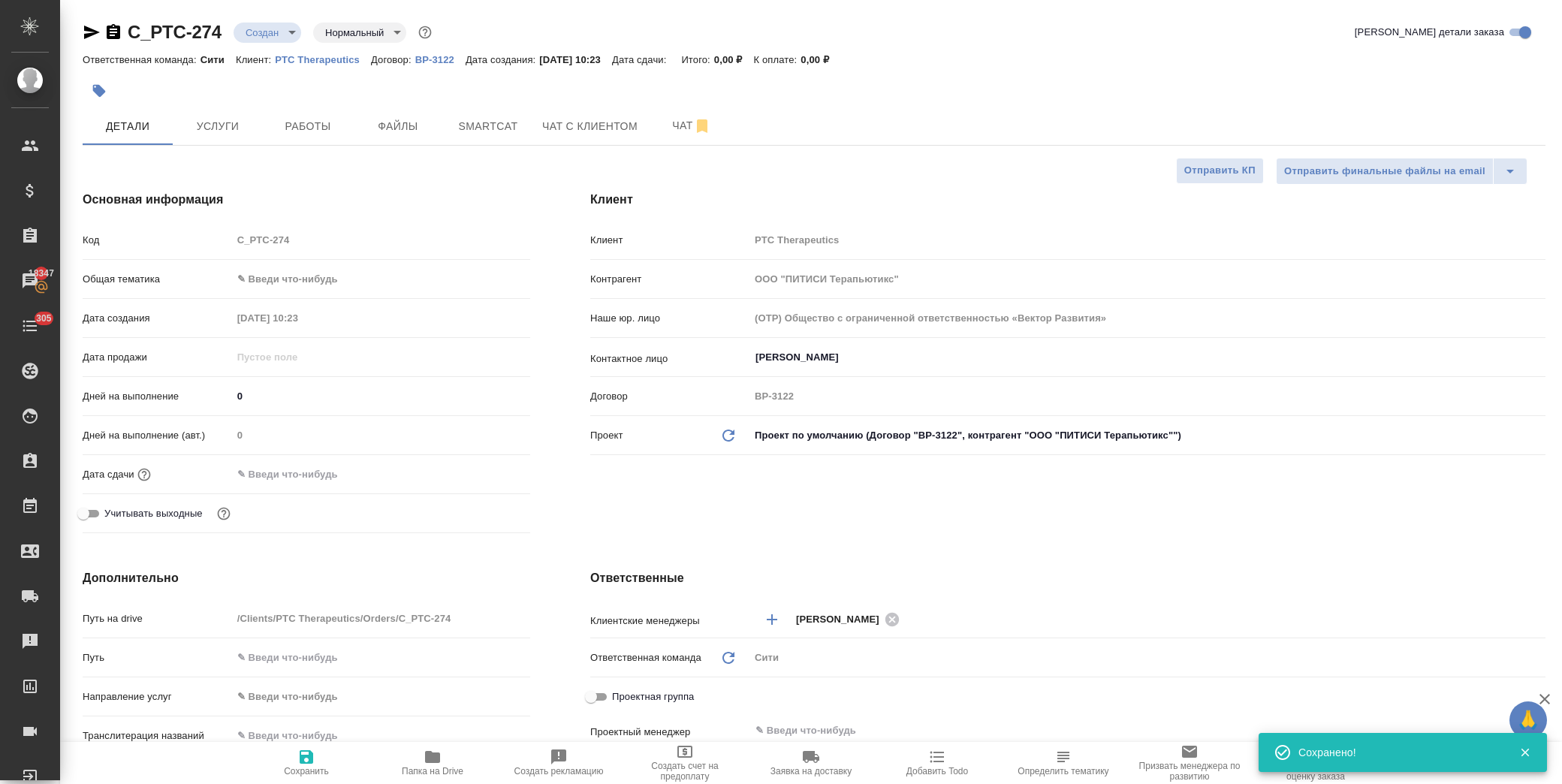
type textarea "x"
click at [445, 759] on span "Папка на Drive" at bounding box center [433, 762] width 108 height 29
type textarea "x"
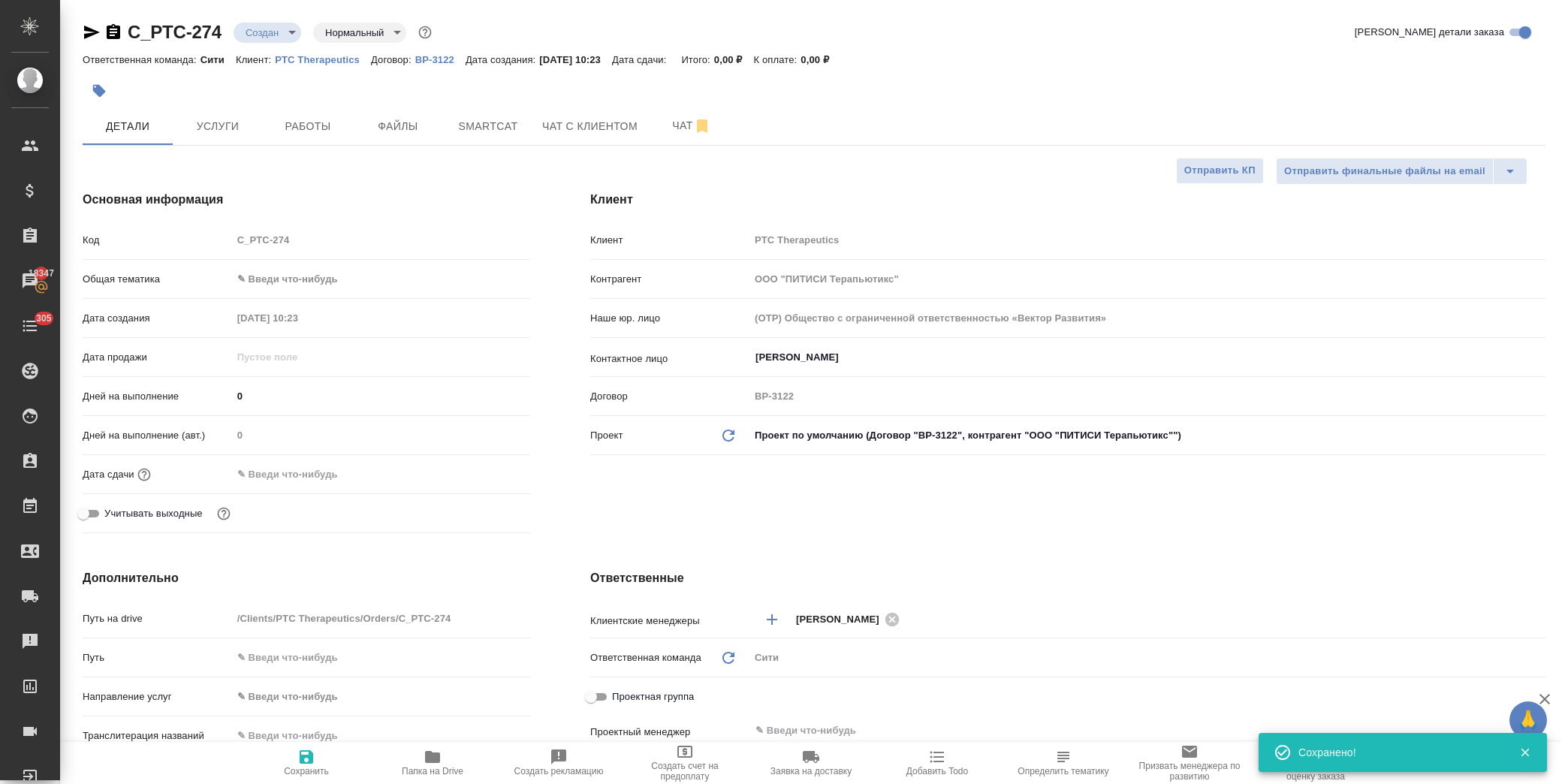
type textarea "x"
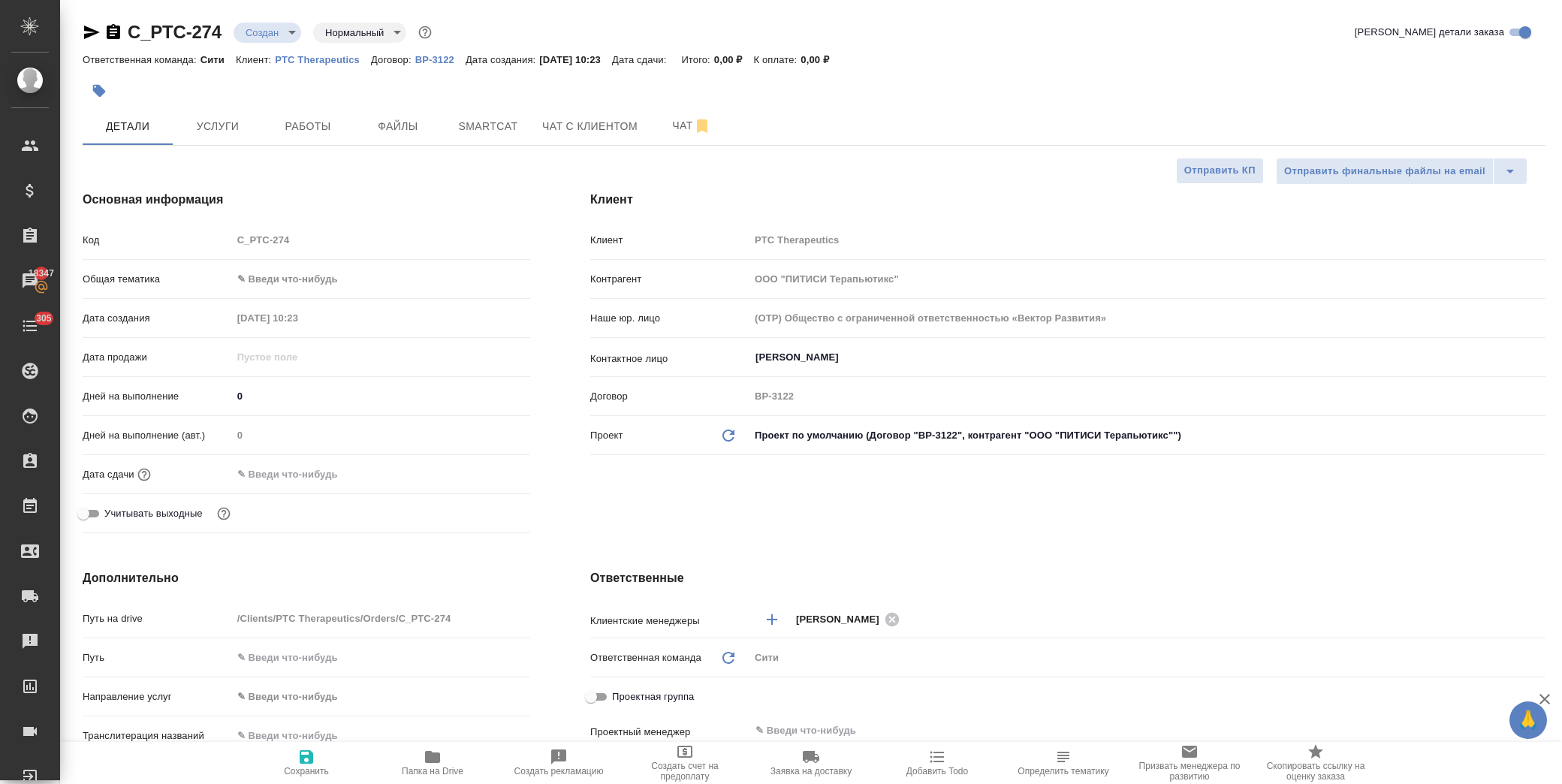
type textarea "x"
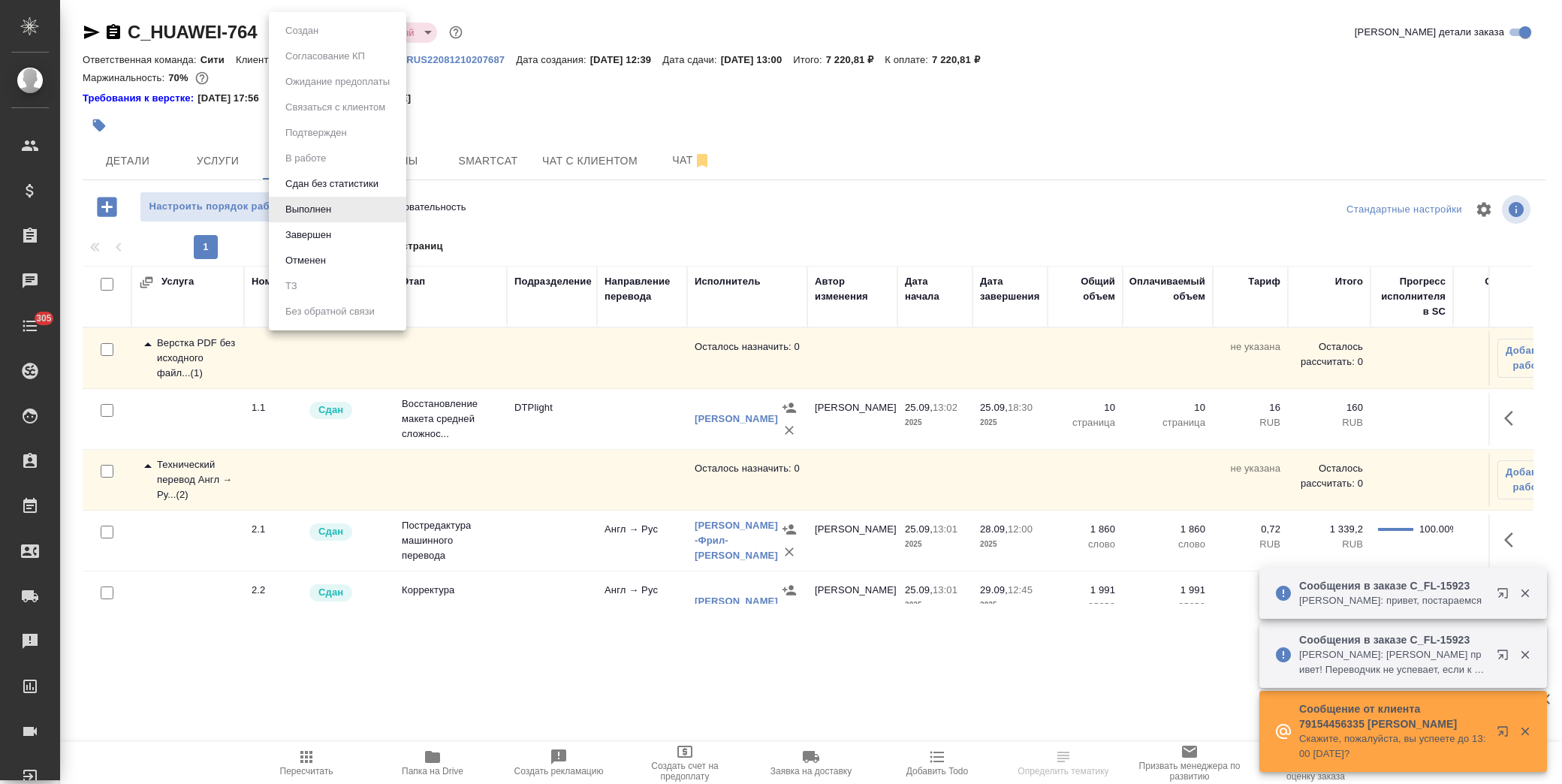
click at [316, 26] on body "🙏 .cls-1 fill:#fff; AWATERA [PERSON_NAME] Спецификации Заказы Чаты 305 Todo Про…" at bounding box center [781, 392] width 1562 height 784
click at [331, 236] on button "Завершен" at bounding box center [308, 235] width 55 height 17
